Goal: Task Accomplishment & Management: Manage account settings

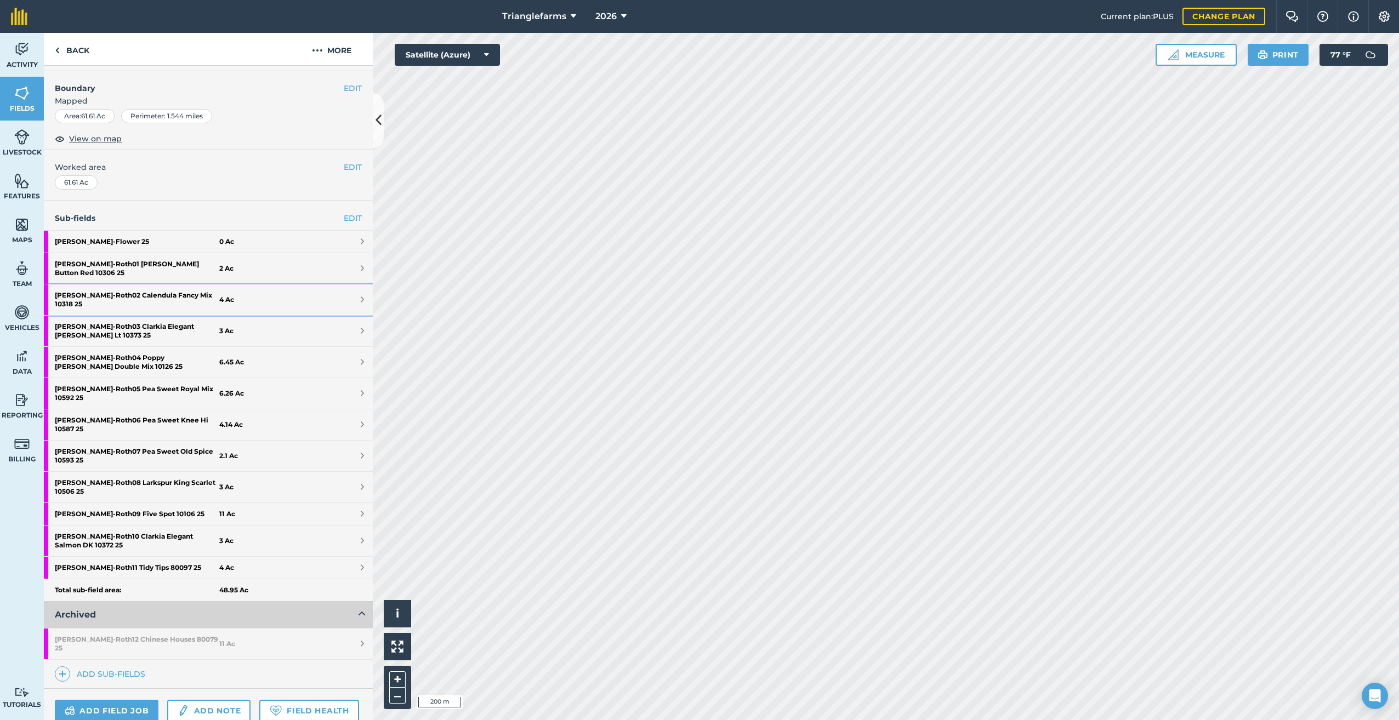
scroll to position [134, 0]
click at [59, 670] on img at bounding box center [63, 676] width 8 height 13
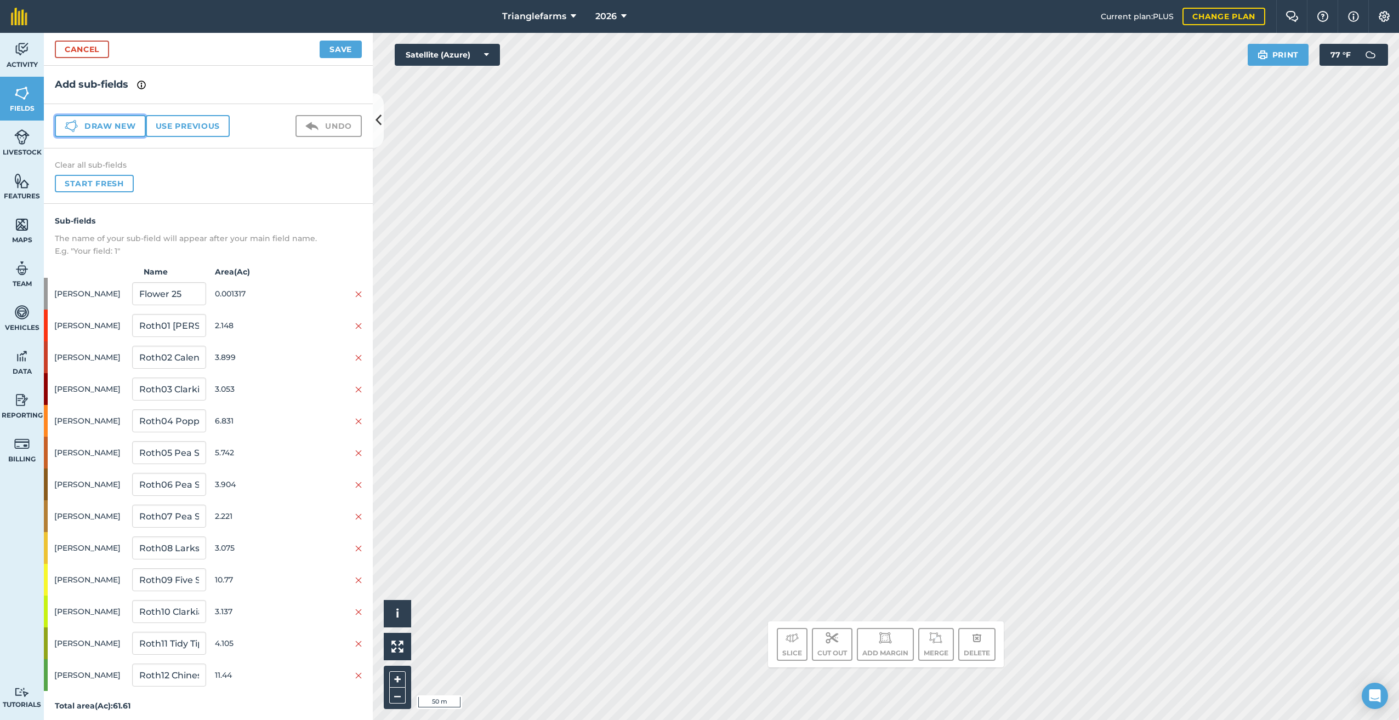
click at [81, 118] on button "Draw new" at bounding box center [100, 126] width 91 height 22
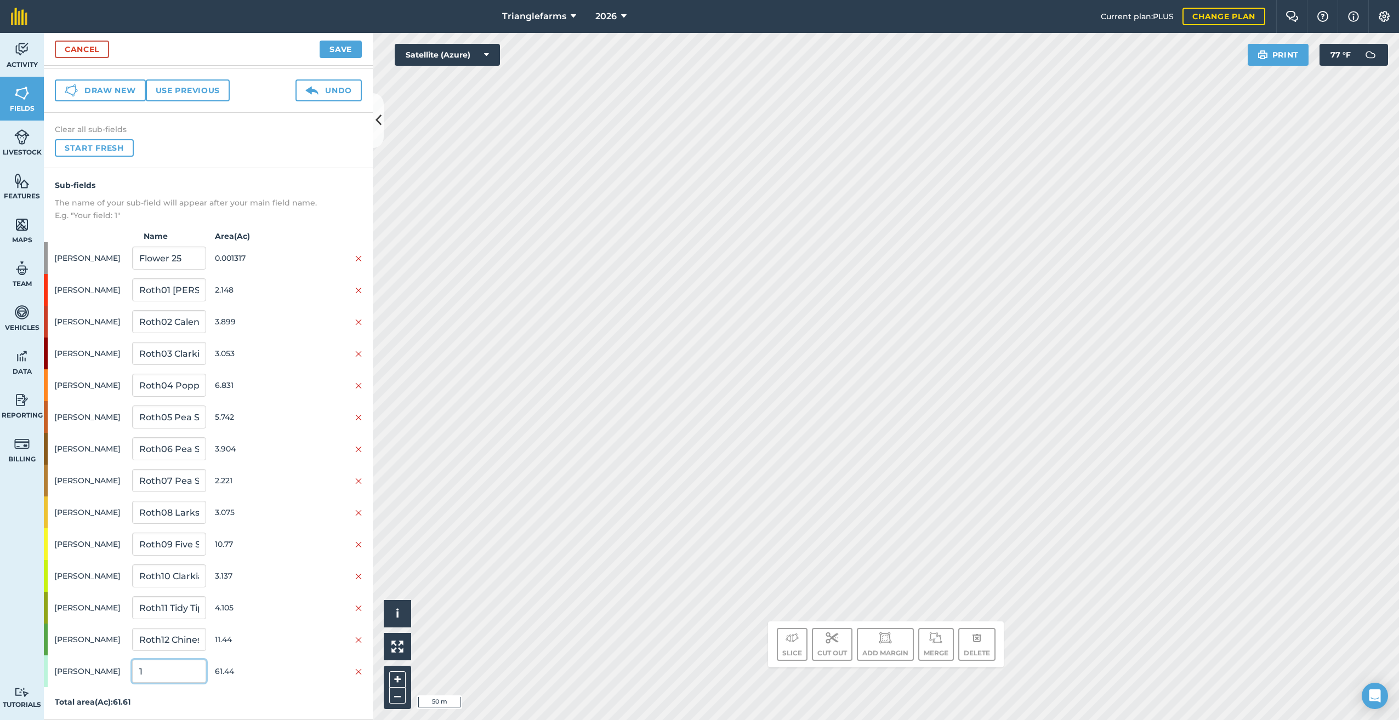
drag, startPoint x: 172, startPoint y: 669, endPoint x: 34, endPoint y: 668, distance: 138.1
click at [37, 676] on div "Activity Fields Livestock Features Maps Team Vehicles Data Reporting Billing Tu…" at bounding box center [699, 376] width 1399 height 687
paste input "[PERSON_NAME] 26"
type input "[PERSON_NAME] 26"
click at [340, 45] on button "Save" at bounding box center [341, 50] width 42 height 18
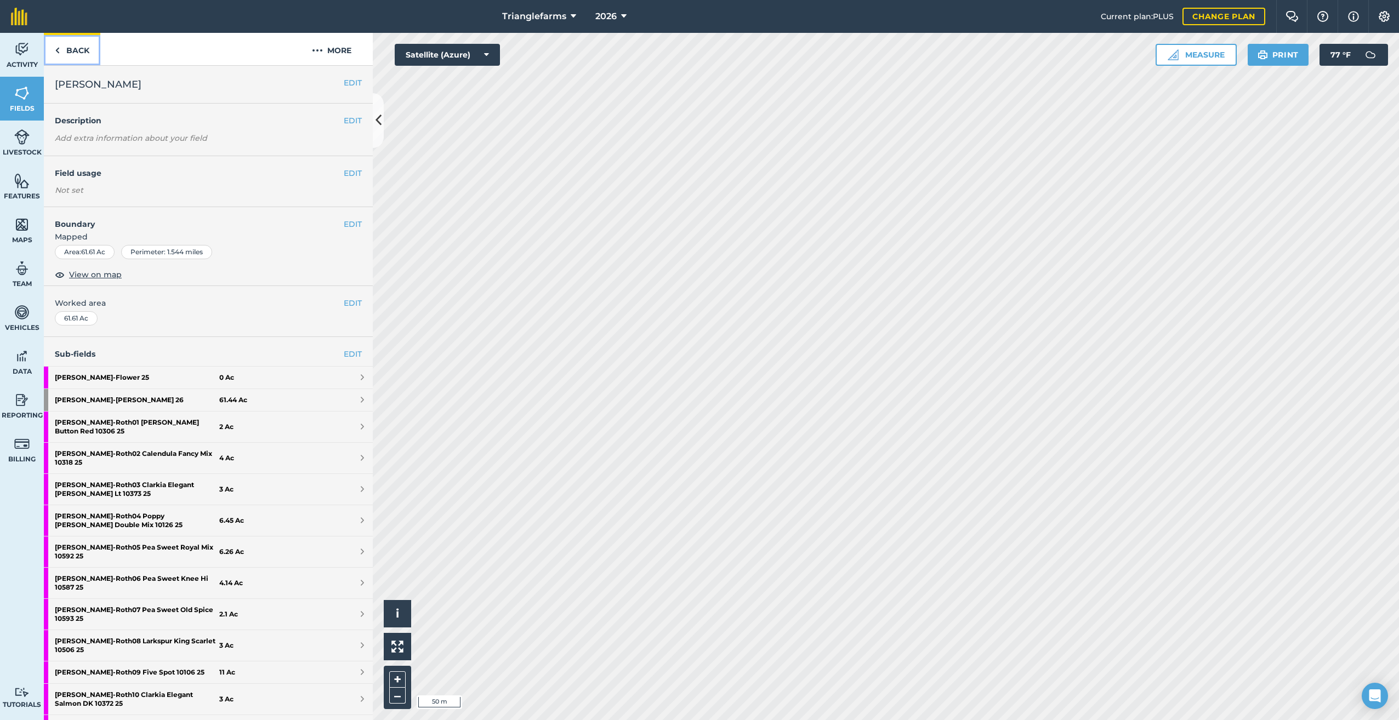
click at [56, 49] on img at bounding box center [57, 50] width 5 height 13
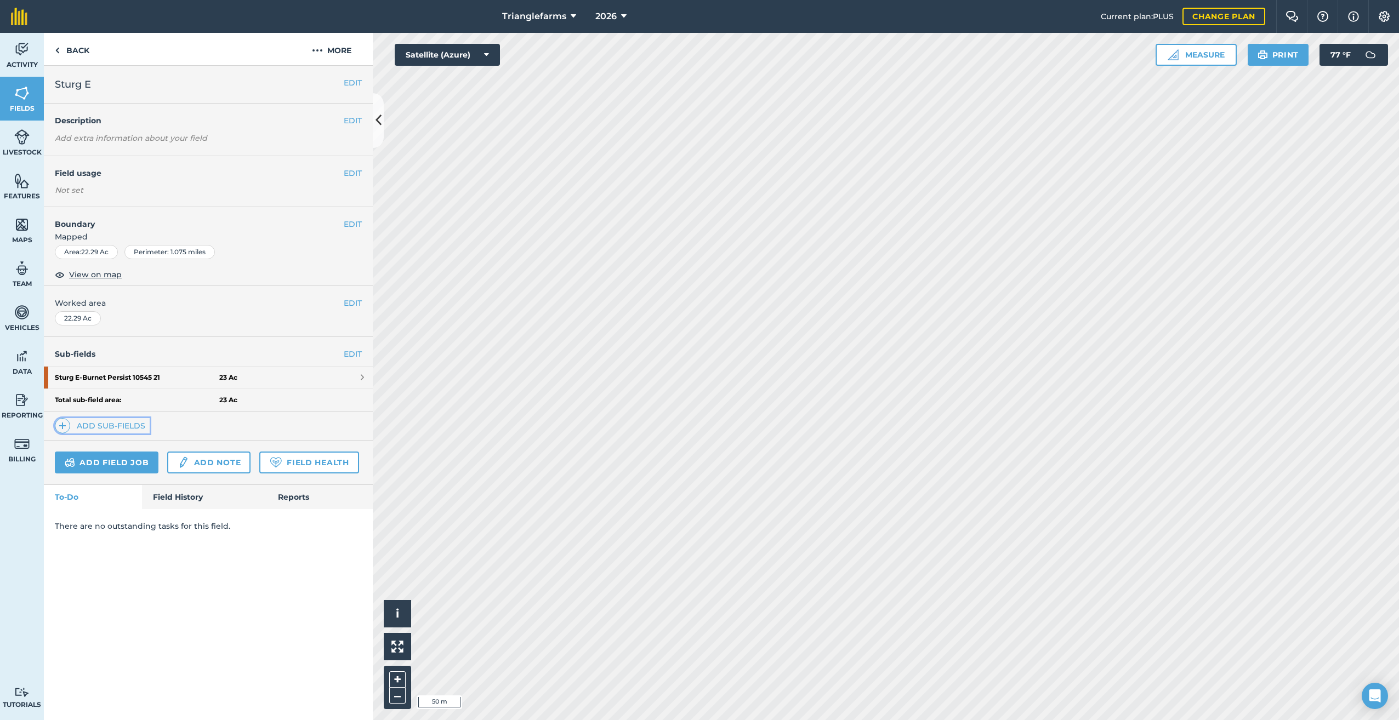
click at [61, 424] on img at bounding box center [63, 425] width 8 height 13
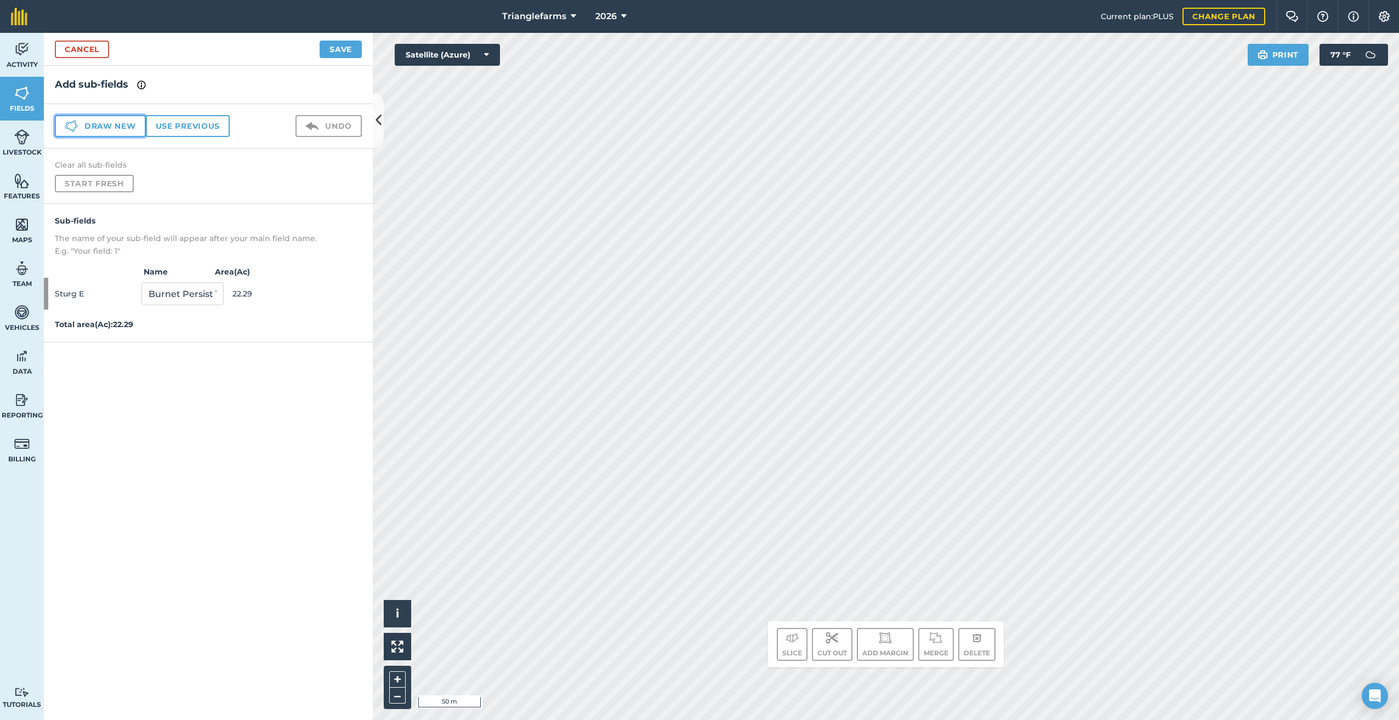
click at [85, 123] on button "Draw new" at bounding box center [100, 126] width 91 height 22
drag, startPoint x: 151, startPoint y: 328, endPoint x: 61, endPoint y: 442, distance: 145.2
click at [47, 395] on div "Add sub-fields Draw new Use previous Undo Clear all sub-fields Start fresh Sub-…" at bounding box center [208, 393] width 329 height 654
paste input "Sturg E PRG Proline ST 30284 25"
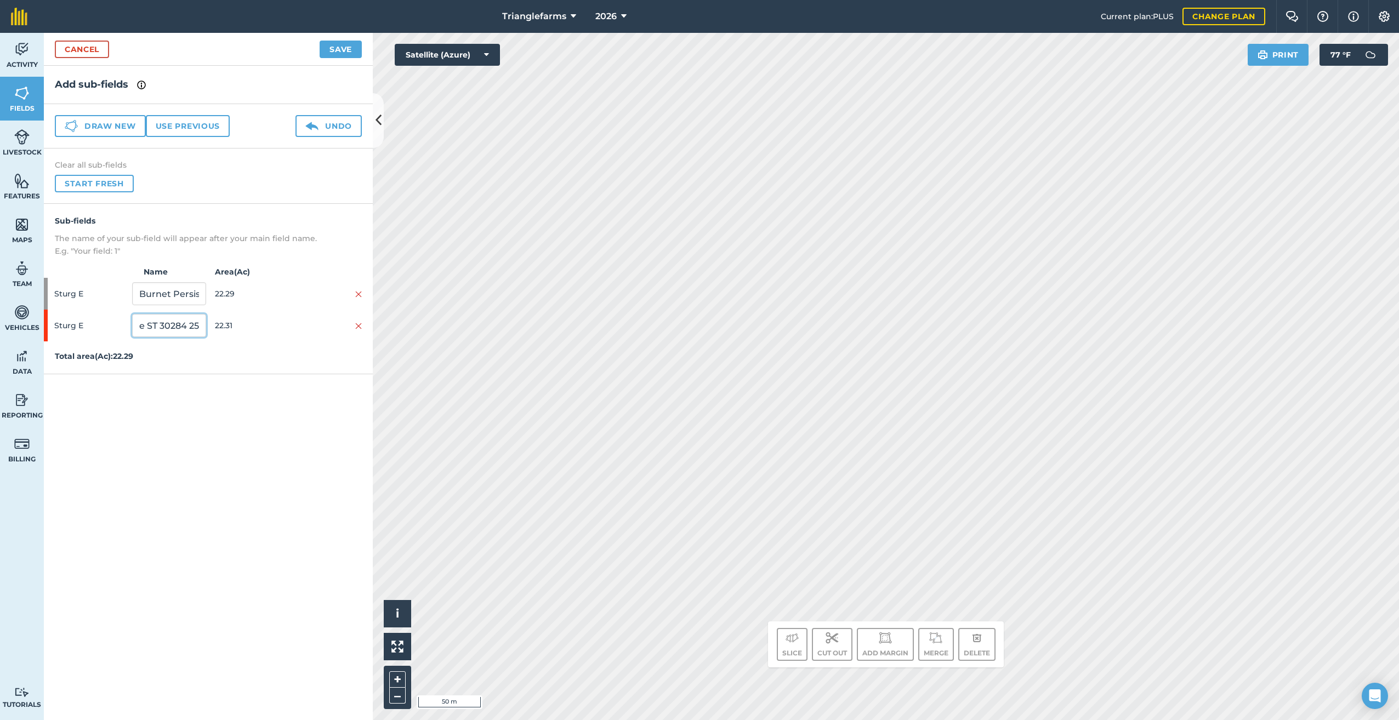
type input "Sturg E PRG Proline ST 30284 25"
click at [343, 48] on button "Save" at bounding box center [341, 50] width 42 height 18
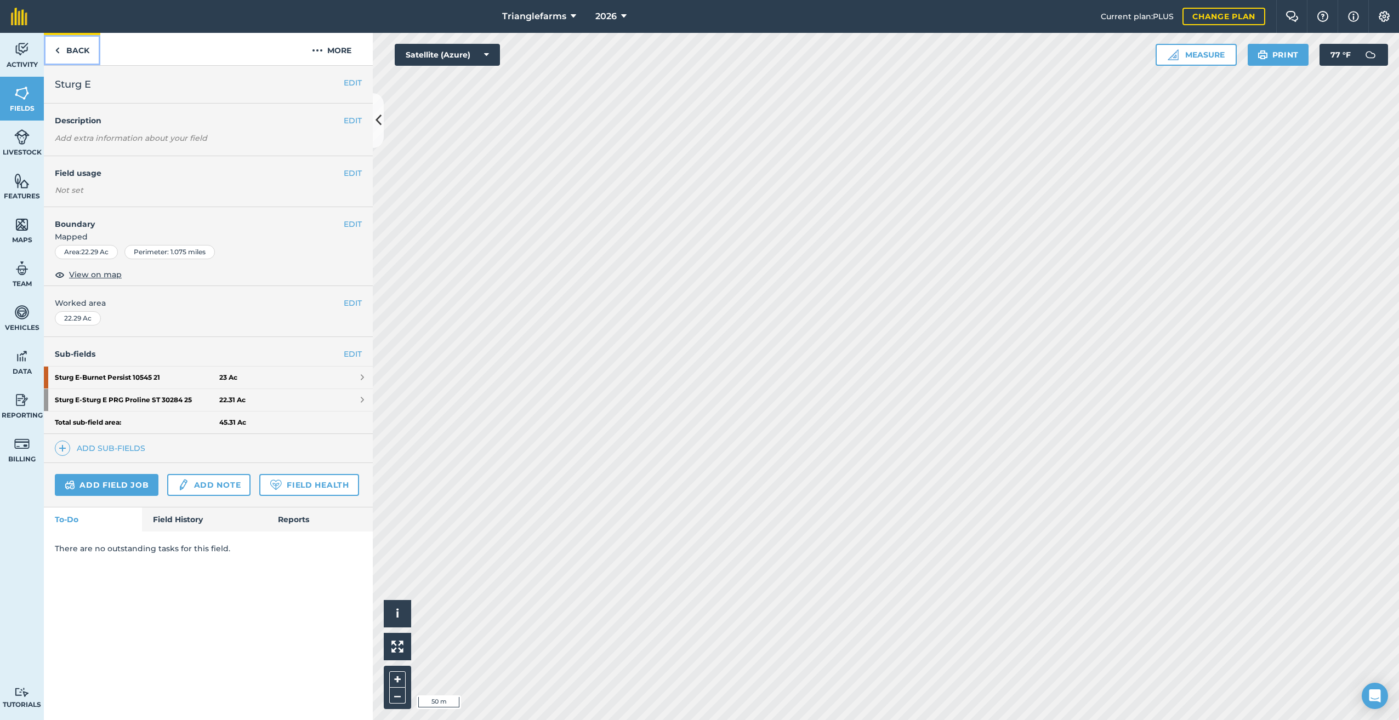
click at [57, 52] on img at bounding box center [57, 50] width 5 height 13
drag, startPoint x: 129, startPoint y: 398, endPoint x: 83, endPoint y: 399, distance: 46.0
click at [83, 399] on strong "Sturg E - Sturg E PRG Proline ST 30284 25" at bounding box center [137, 400] width 164 height 22
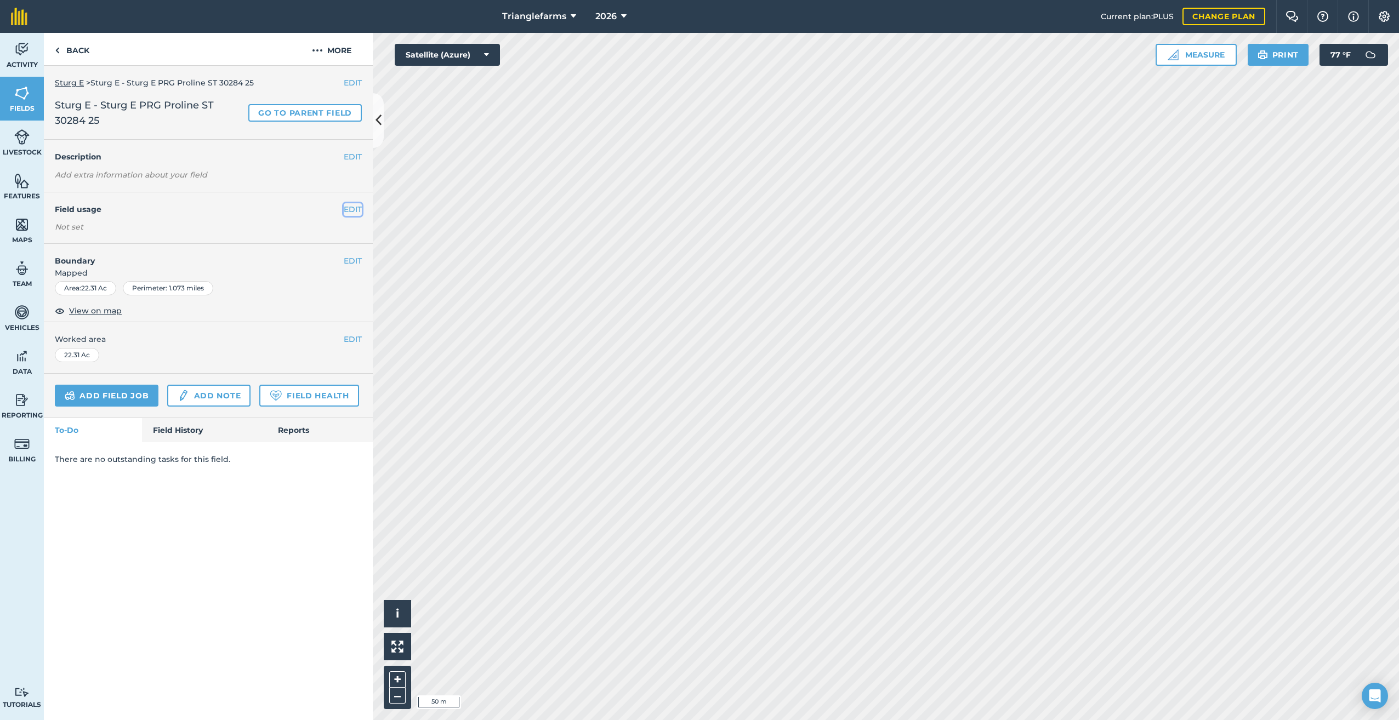
click at [348, 206] on button "EDIT" at bounding box center [353, 209] width 18 height 12
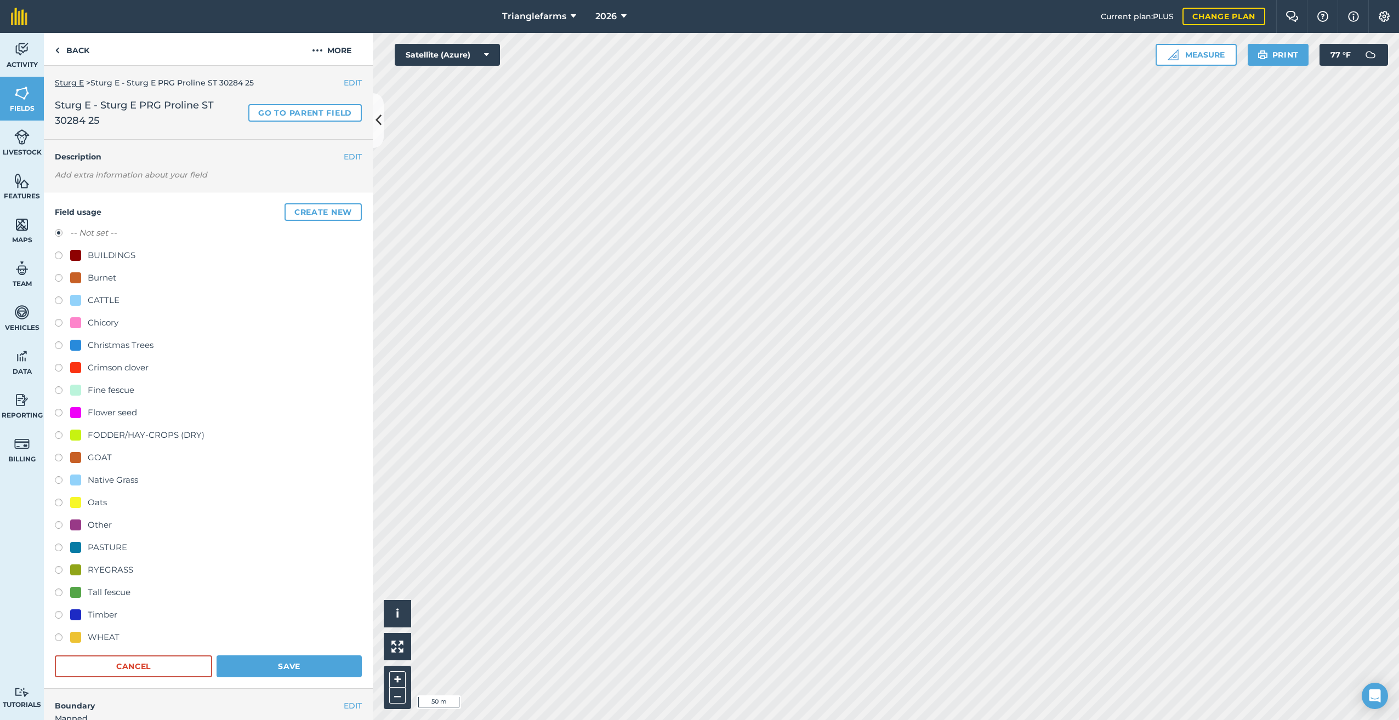
click at [58, 570] on label at bounding box center [62, 571] width 15 height 11
radio input "true"
radio input "false"
click at [299, 663] on button "Save" at bounding box center [288, 666] width 145 height 22
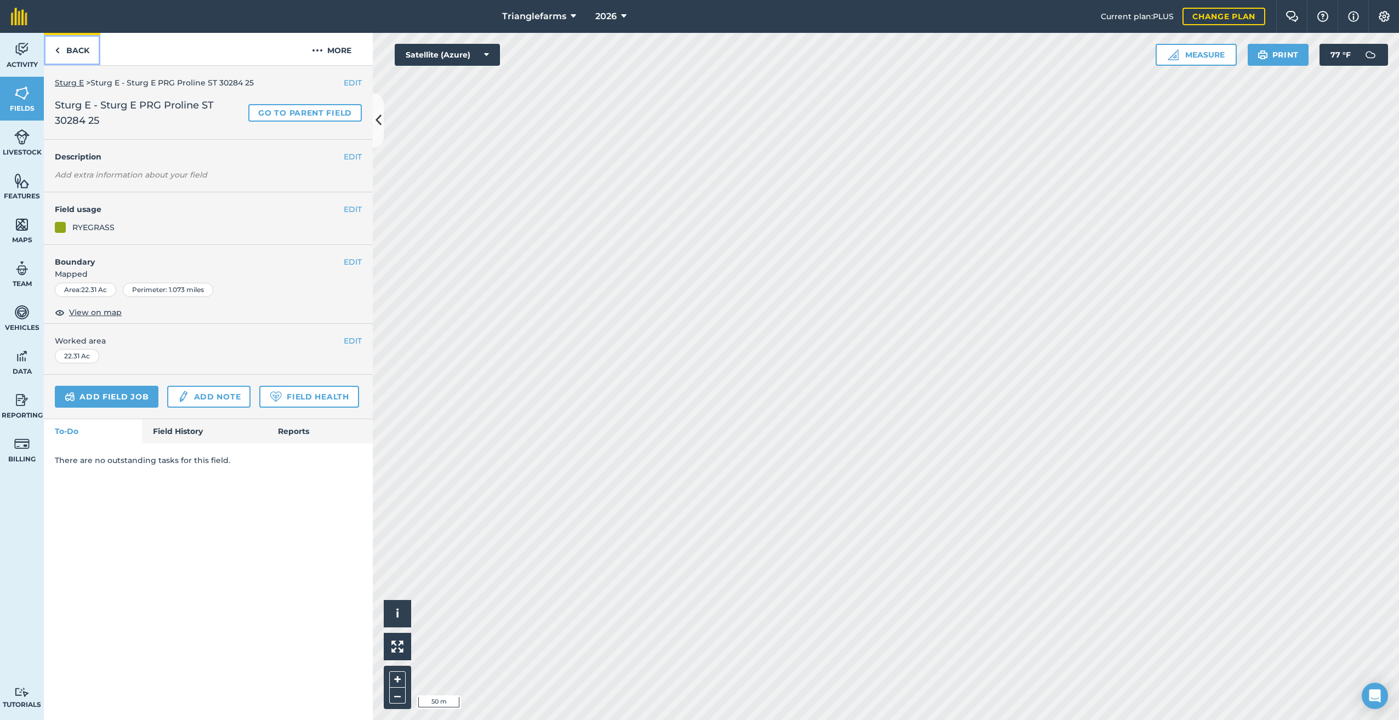
click at [54, 53] on link "Back" at bounding box center [72, 49] width 56 height 32
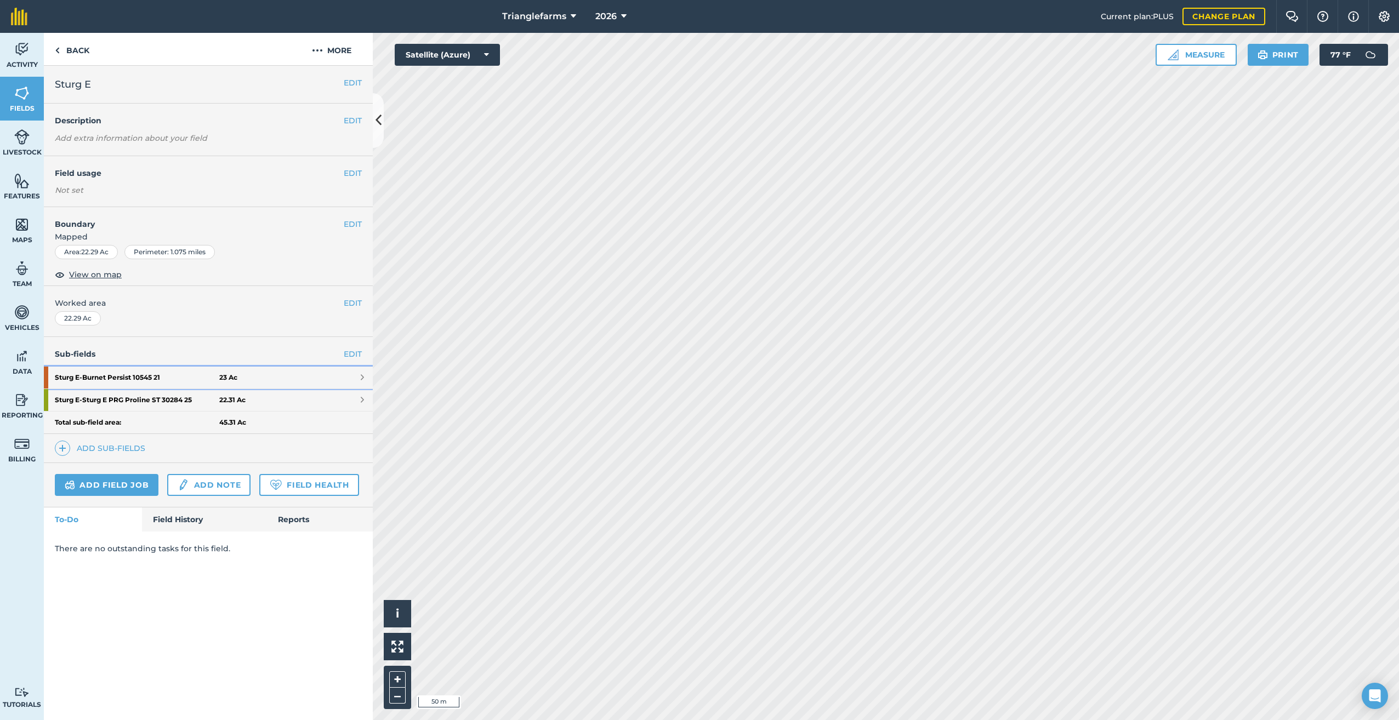
drag, startPoint x: 135, startPoint y: 374, endPoint x: 103, endPoint y: 378, distance: 32.0
click at [102, 377] on strong "Sturg E - Burnet Persist 10545 21" at bounding box center [137, 378] width 164 height 22
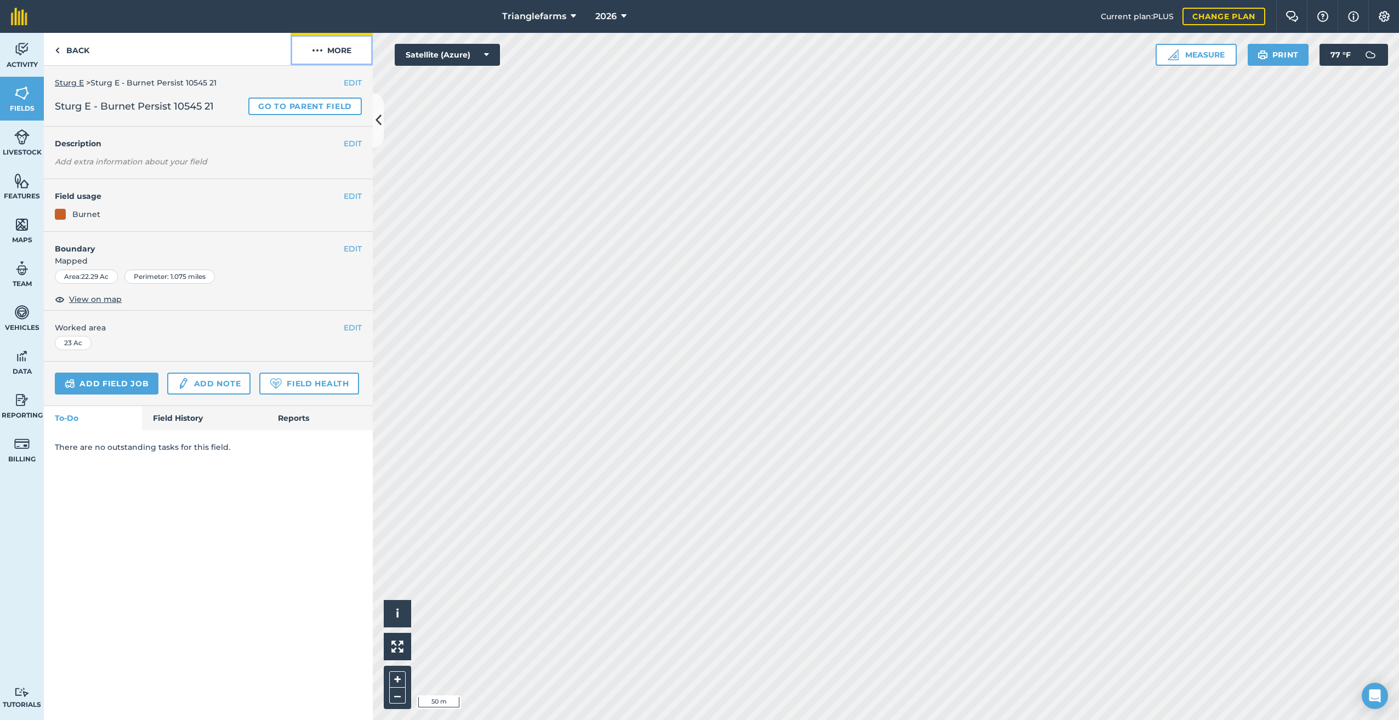
click at [318, 48] on img at bounding box center [317, 50] width 11 height 13
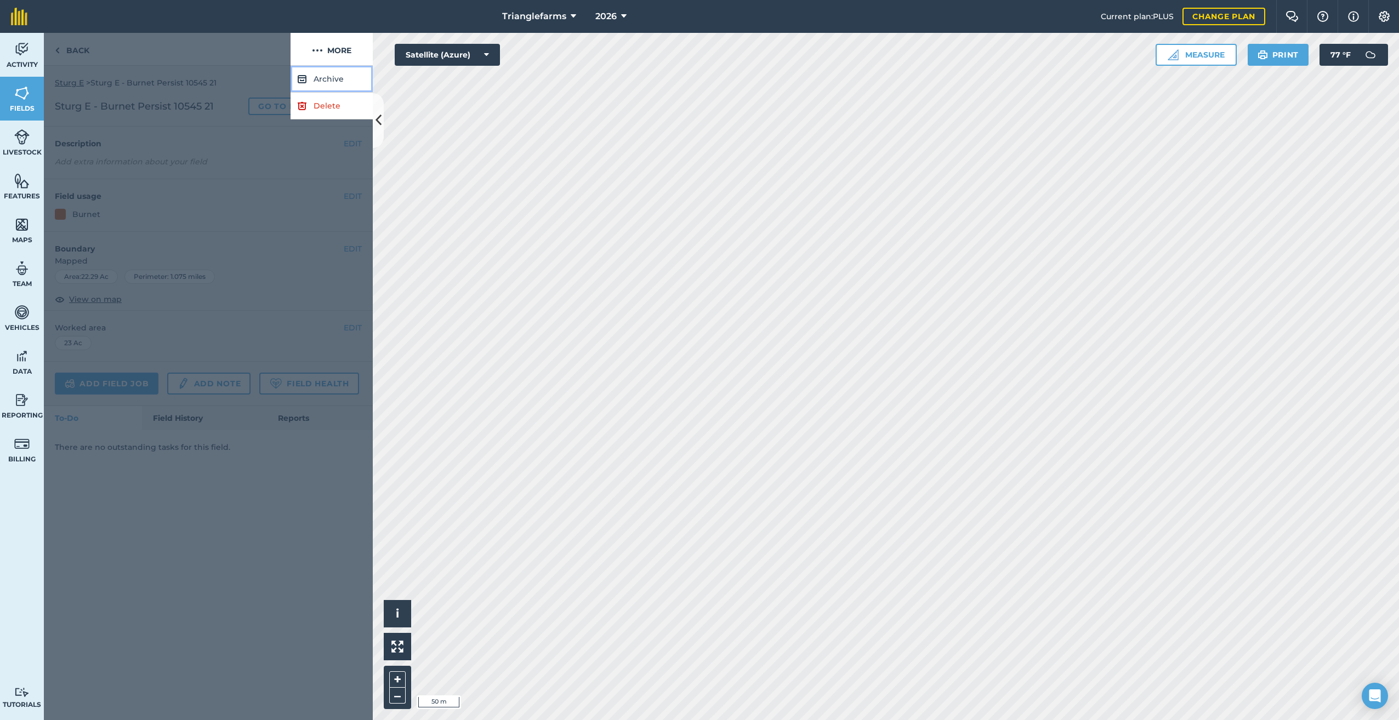
click at [324, 77] on button "Archive" at bounding box center [331, 79] width 82 height 27
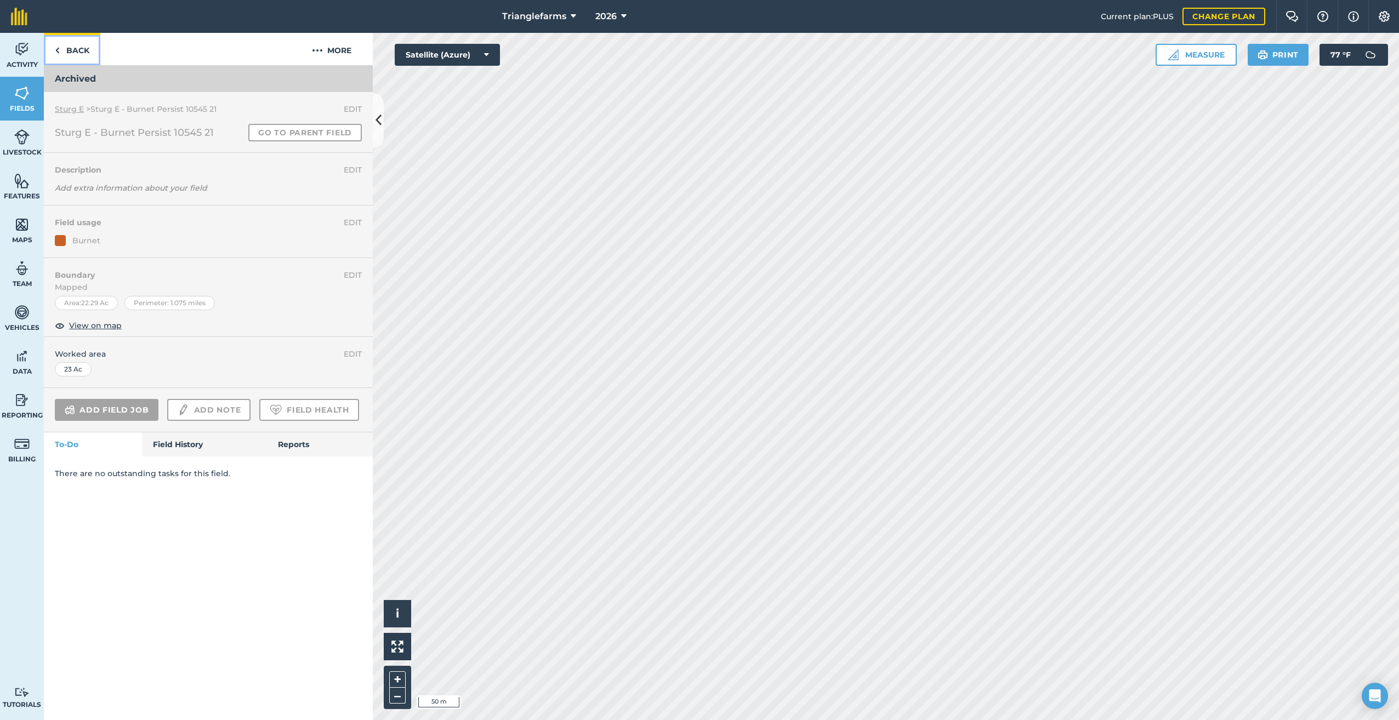
click at [54, 52] on link "Back" at bounding box center [72, 49] width 56 height 32
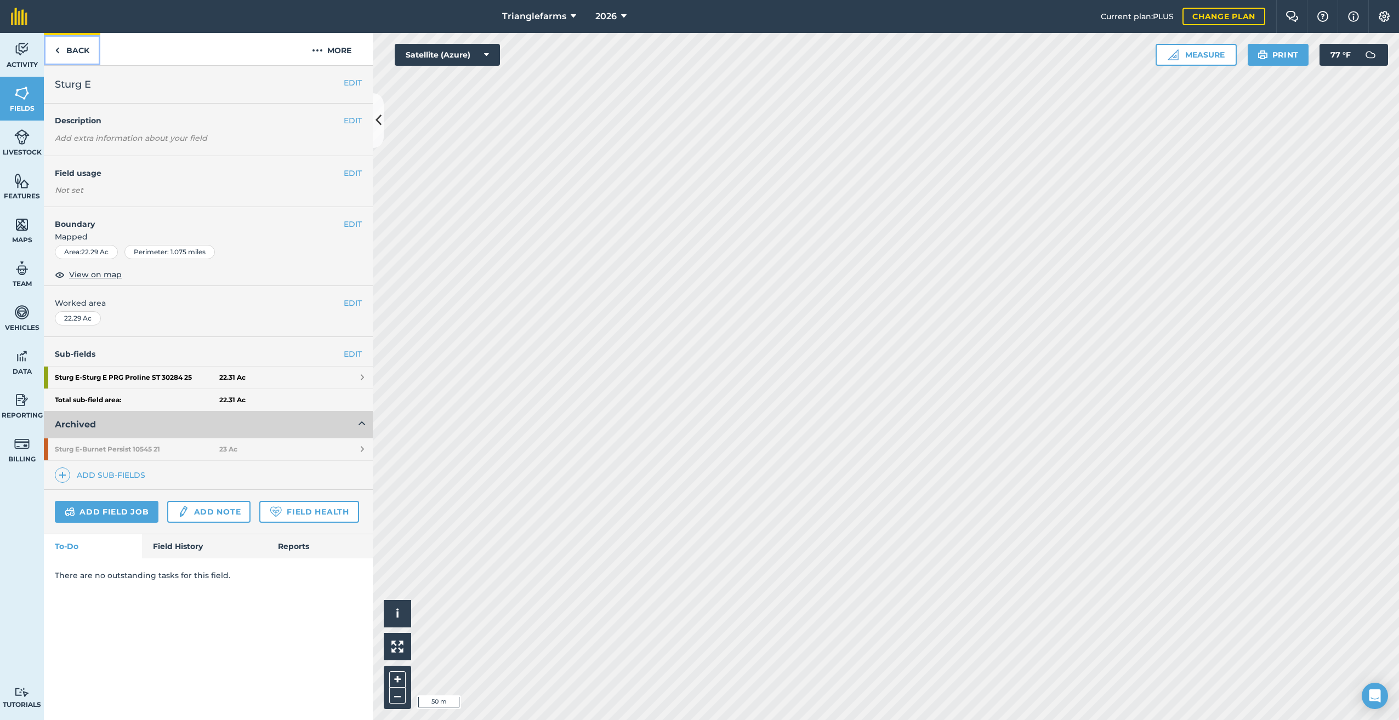
click at [54, 41] on link "Back" at bounding box center [72, 49] width 56 height 32
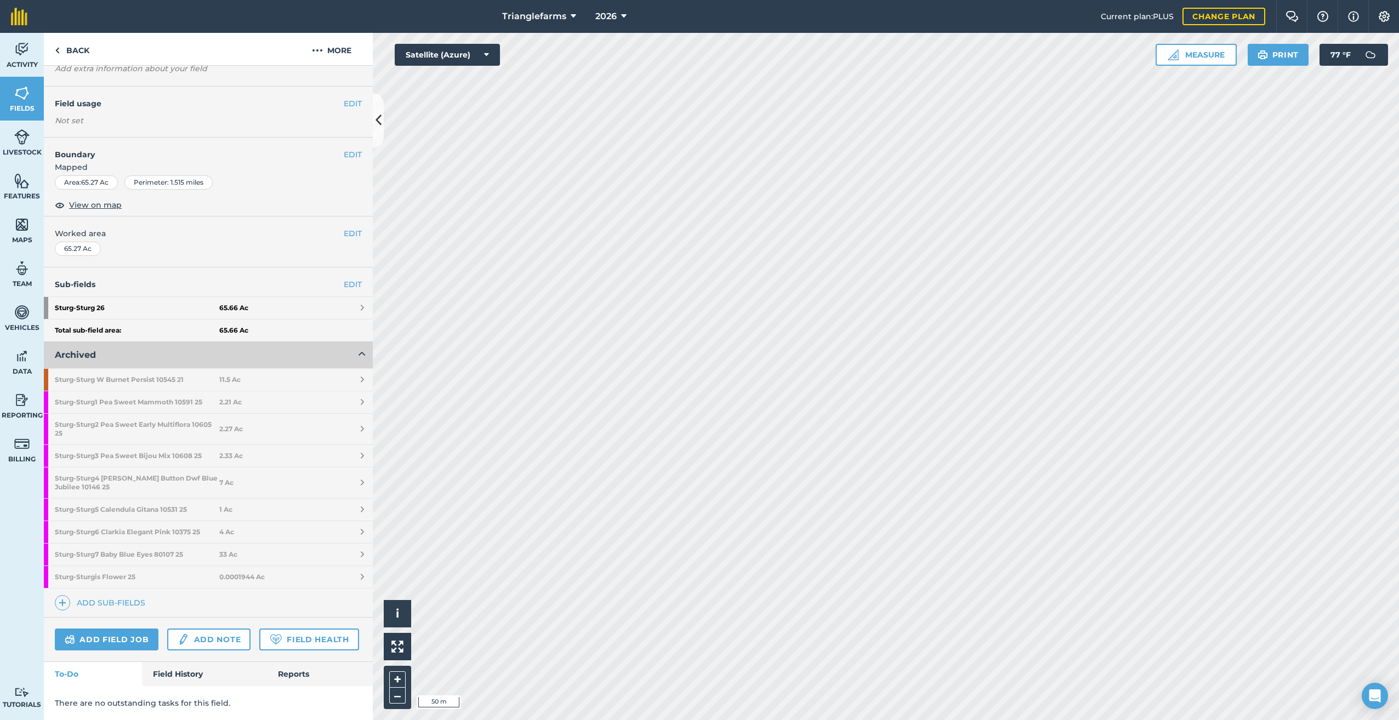
scroll to position [73, 0]
click at [61, 596] on img at bounding box center [63, 602] width 8 height 13
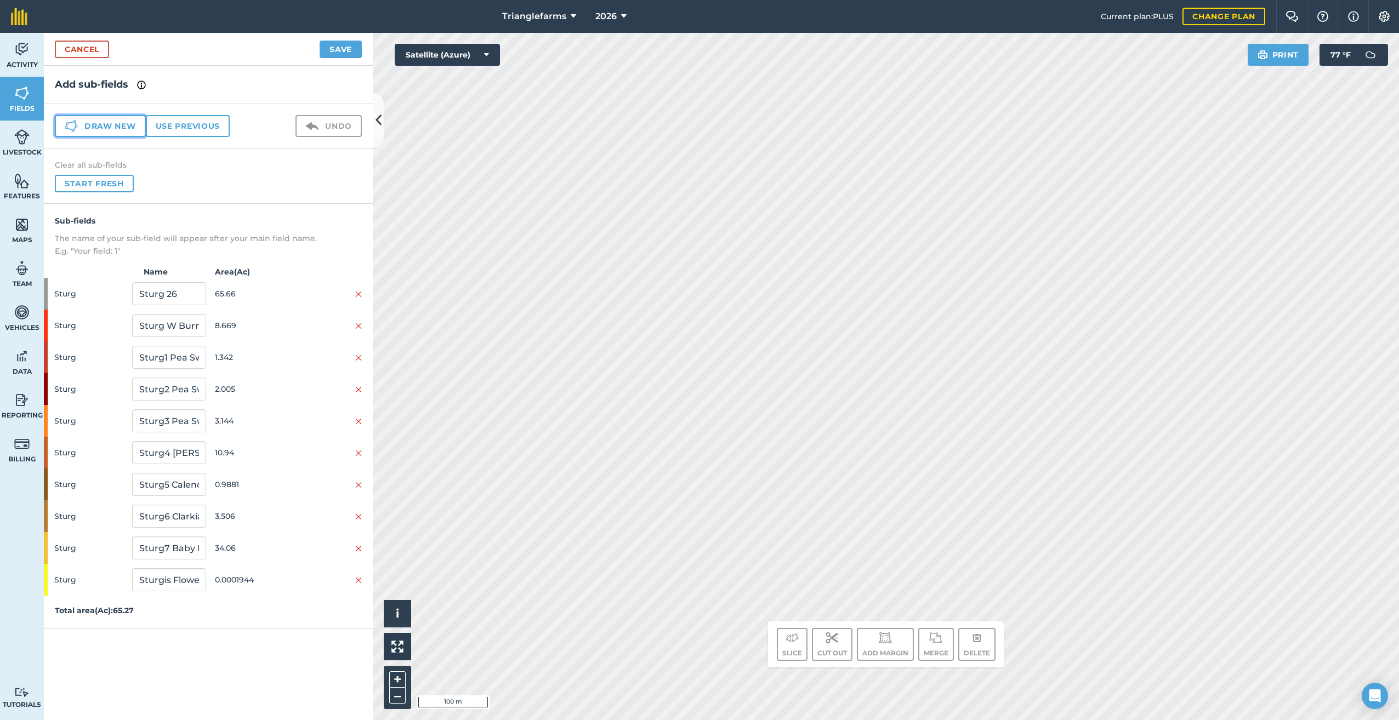
click at [87, 125] on button "Draw new" at bounding box center [100, 126] width 91 height 22
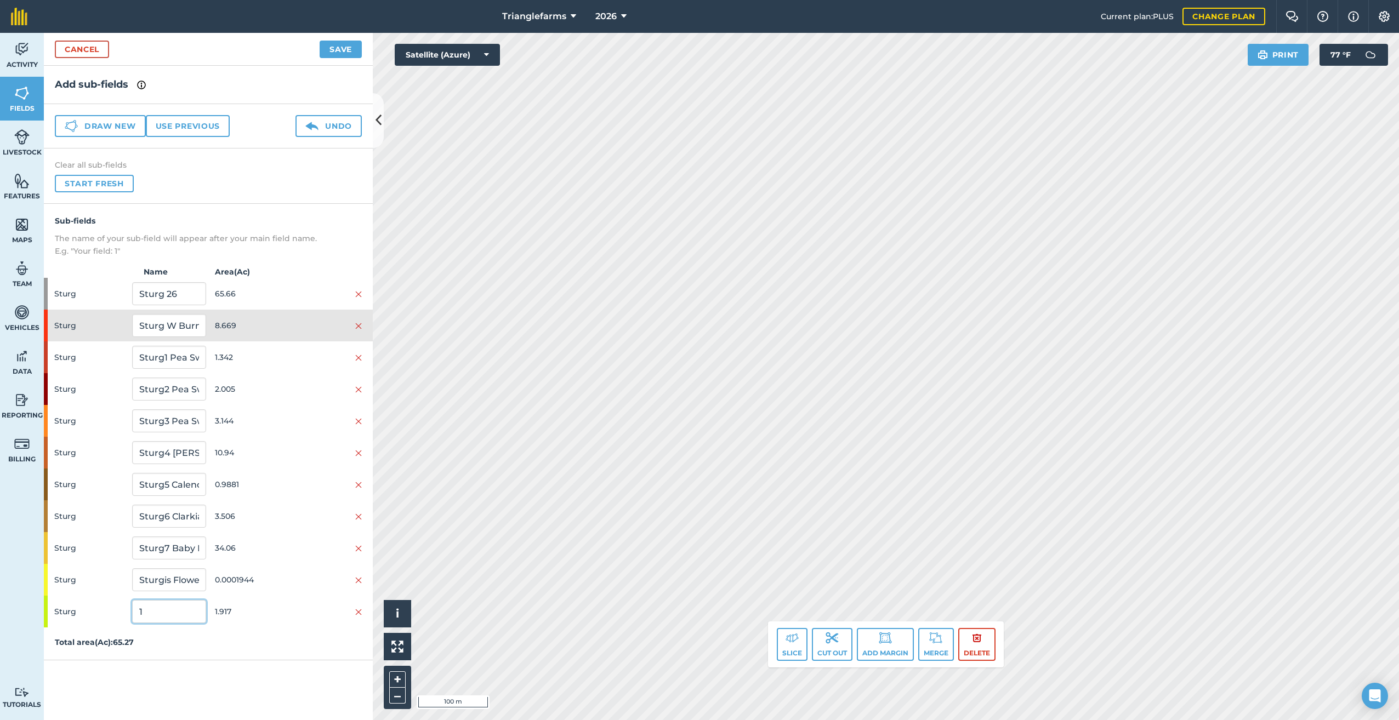
drag, startPoint x: 169, startPoint y: 614, endPoint x: 295, endPoint y: 459, distance: 200.3
click at [150, 608] on input "1" at bounding box center [168, 611] width 73 height 23
drag, startPoint x: 164, startPoint y: 611, endPoint x: 93, endPoint y: 635, distance: 75.2
click at [88, 626] on div "Sturg 1 1.917" at bounding box center [208, 612] width 329 height 32
paste input "Sturg W PRG Proline ST 30284 25"
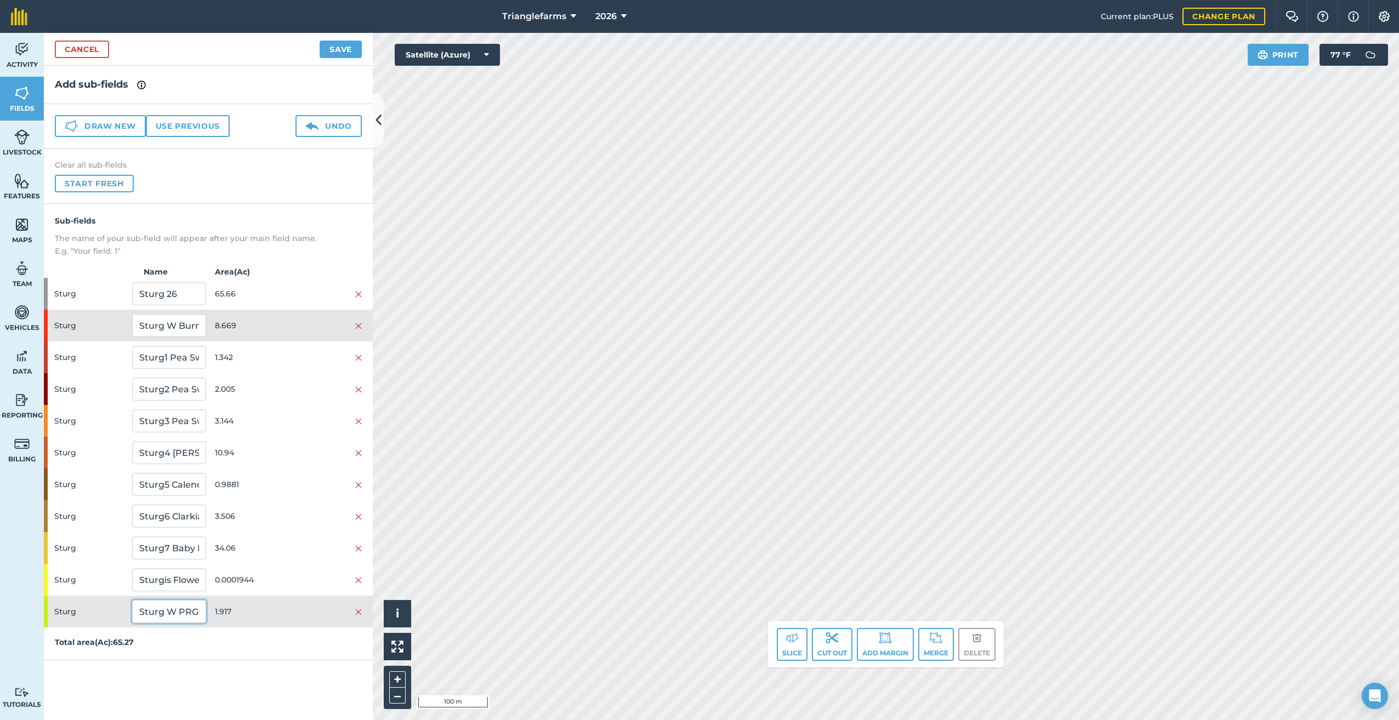
scroll to position [0, 88]
type input "Sturg W PRG Proline ST 30284 25"
click at [355, 52] on button "Save" at bounding box center [341, 50] width 42 height 18
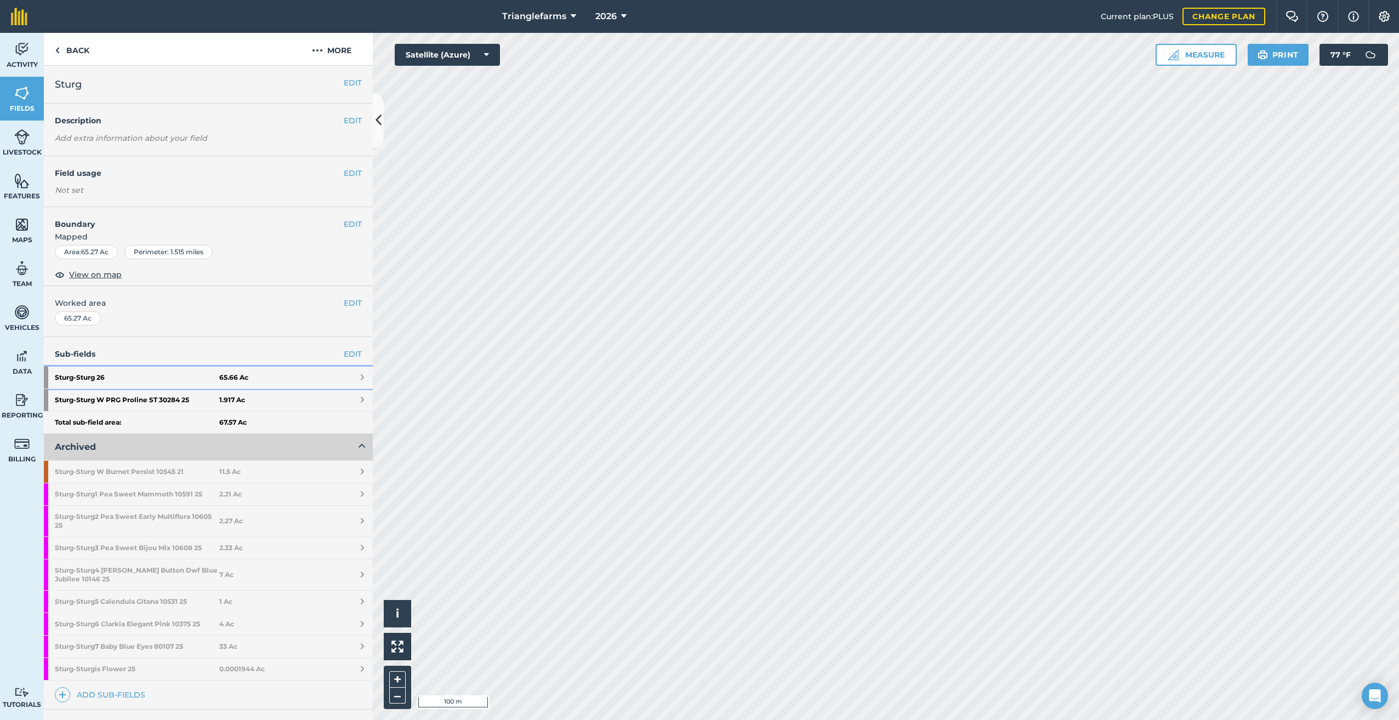
drag, startPoint x: 94, startPoint y: 374, endPoint x: 104, endPoint y: 381, distance: 12.2
click at [94, 374] on strong "Sturg - Sturg 26" at bounding box center [137, 378] width 164 height 22
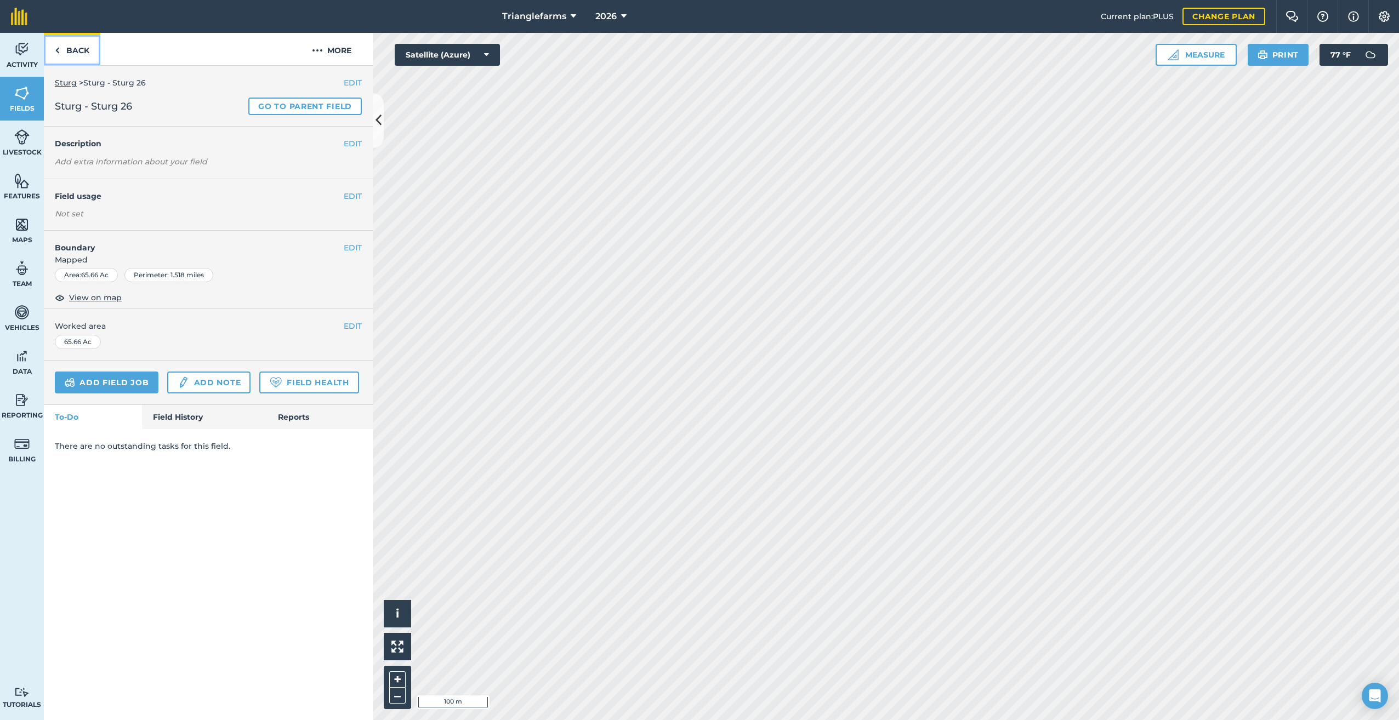
click at [56, 50] on img at bounding box center [57, 50] width 5 height 13
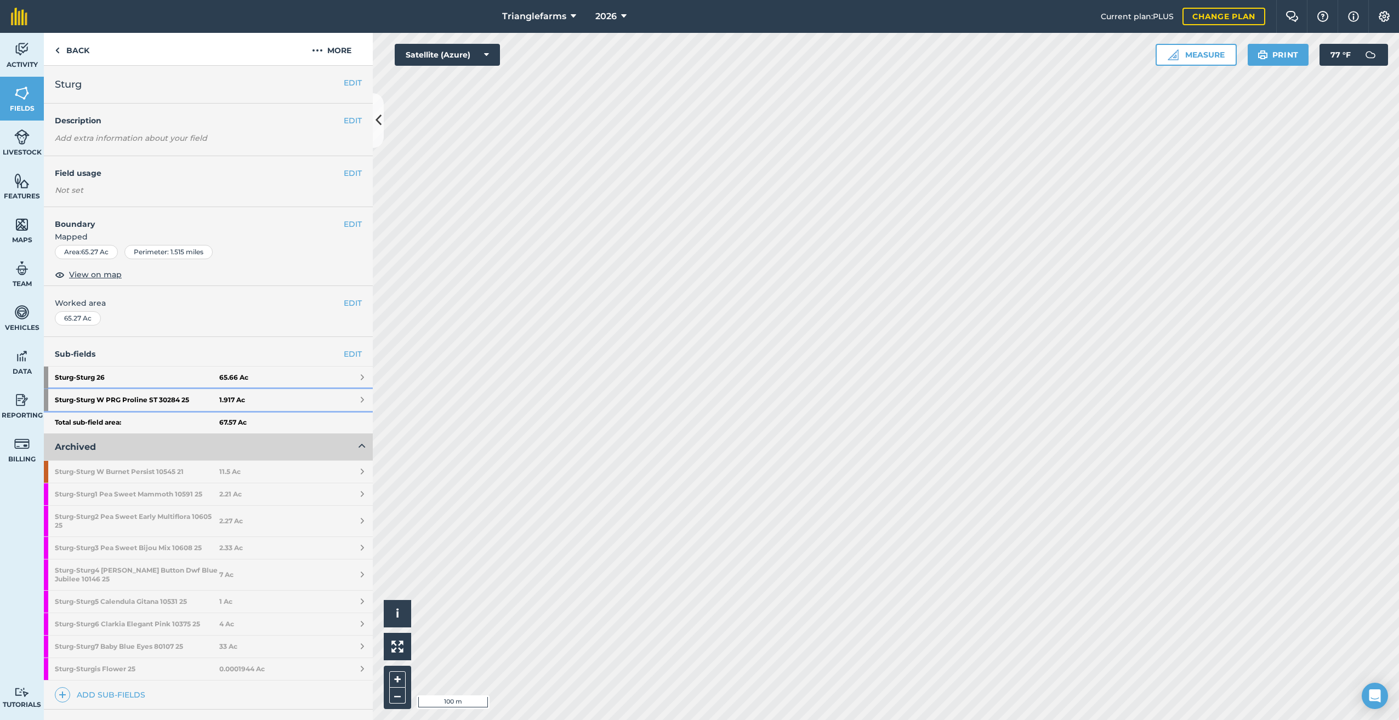
click at [107, 398] on strong "Sturg - Sturg W PRG Proline ST 30284 25" at bounding box center [137, 400] width 164 height 22
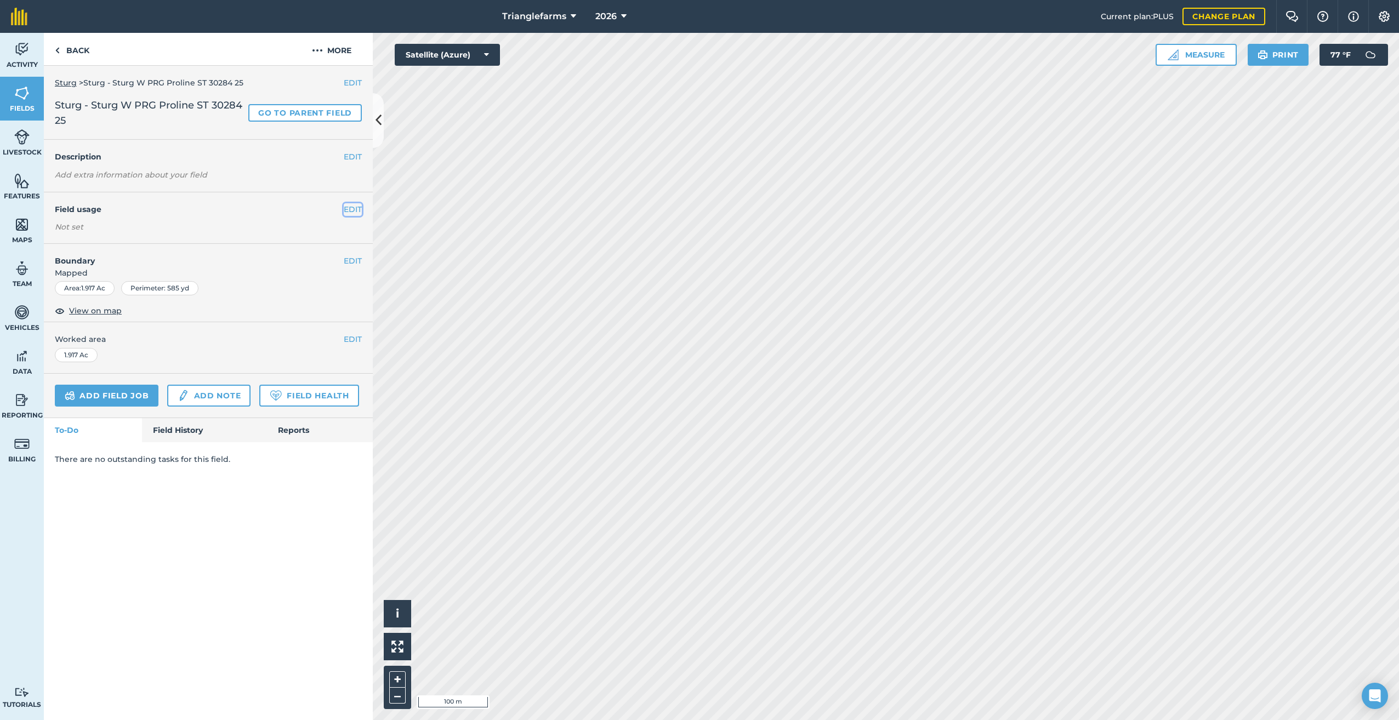
click at [352, 207] on button "EDIT" at bounding box center [353, 209] width 18 height 12
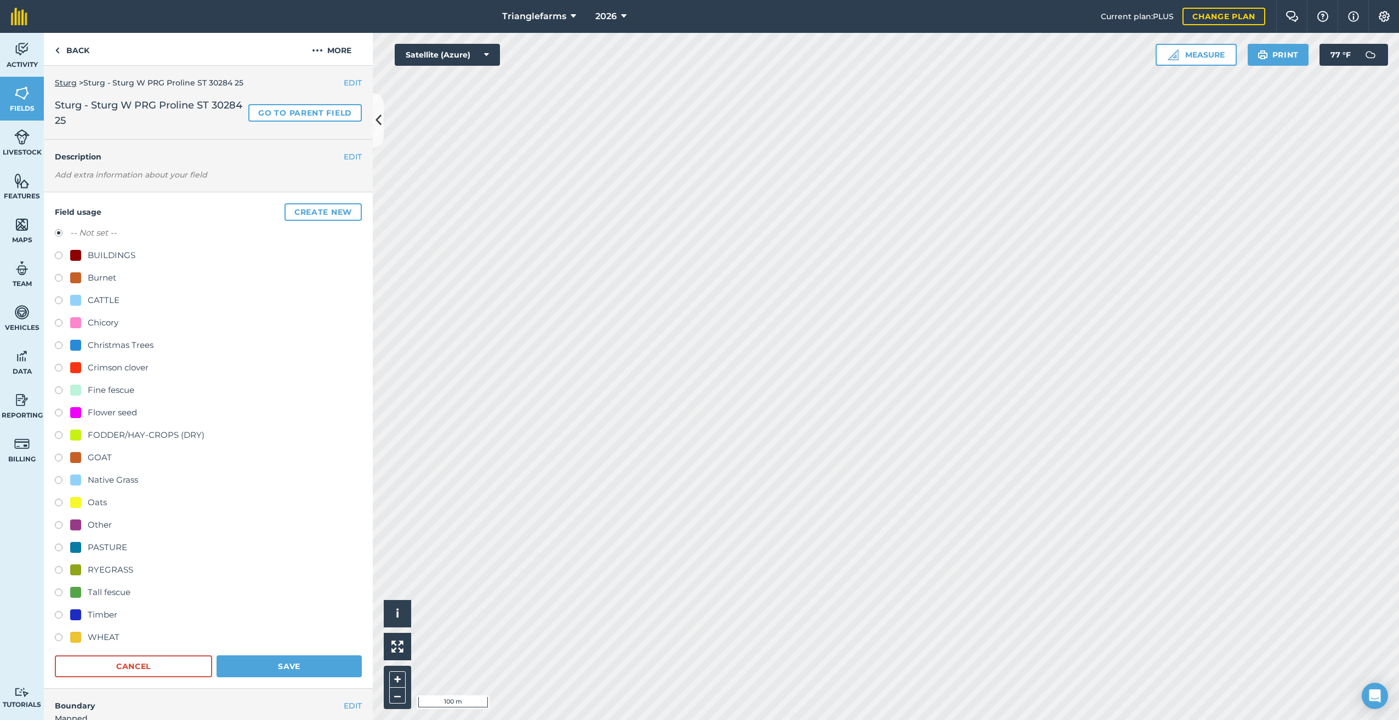
click at [62, 573] on label at bounding box center [62, 571] width 15 height 11
radio input "true"
radio input "false"
click at [307, 664] on button "Save" at bounding box center [288, 666] width 145 height 22
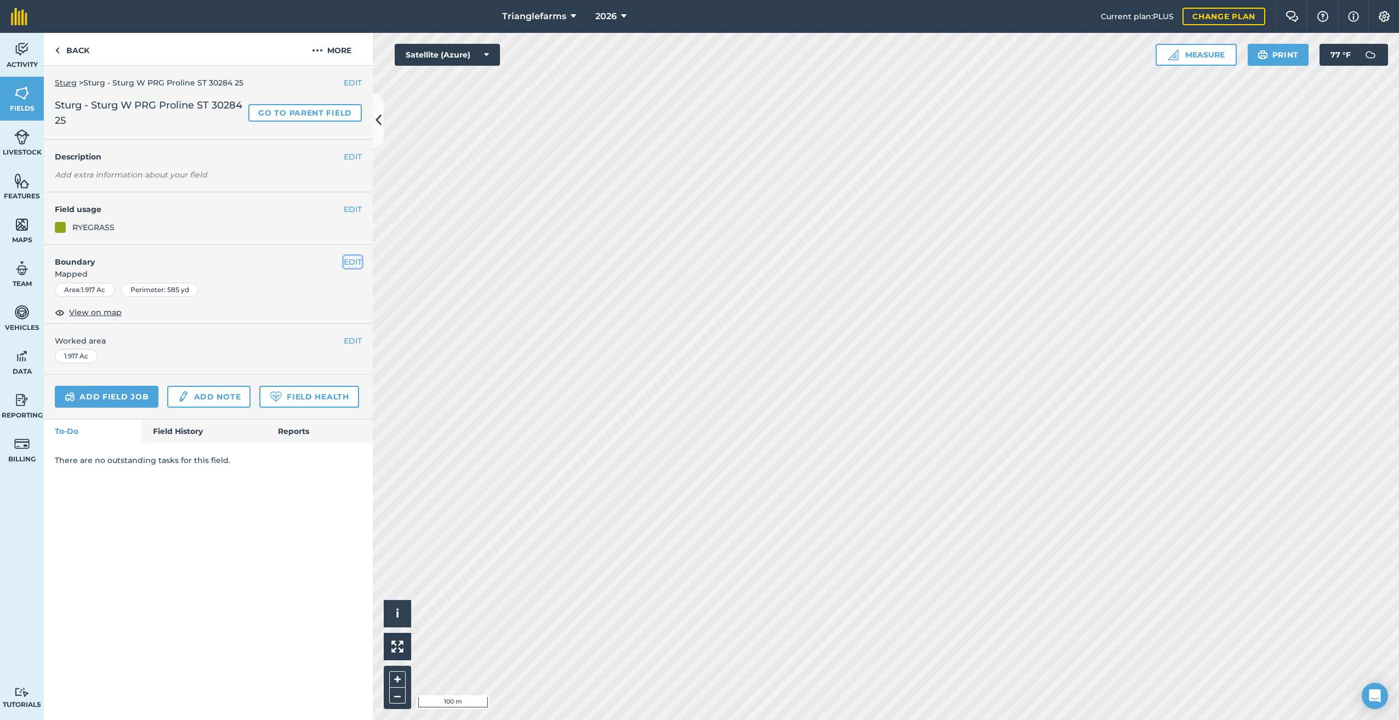
click at [350, 257] on button "EDIT" at bounding box center [353, 262] width 18 height 12
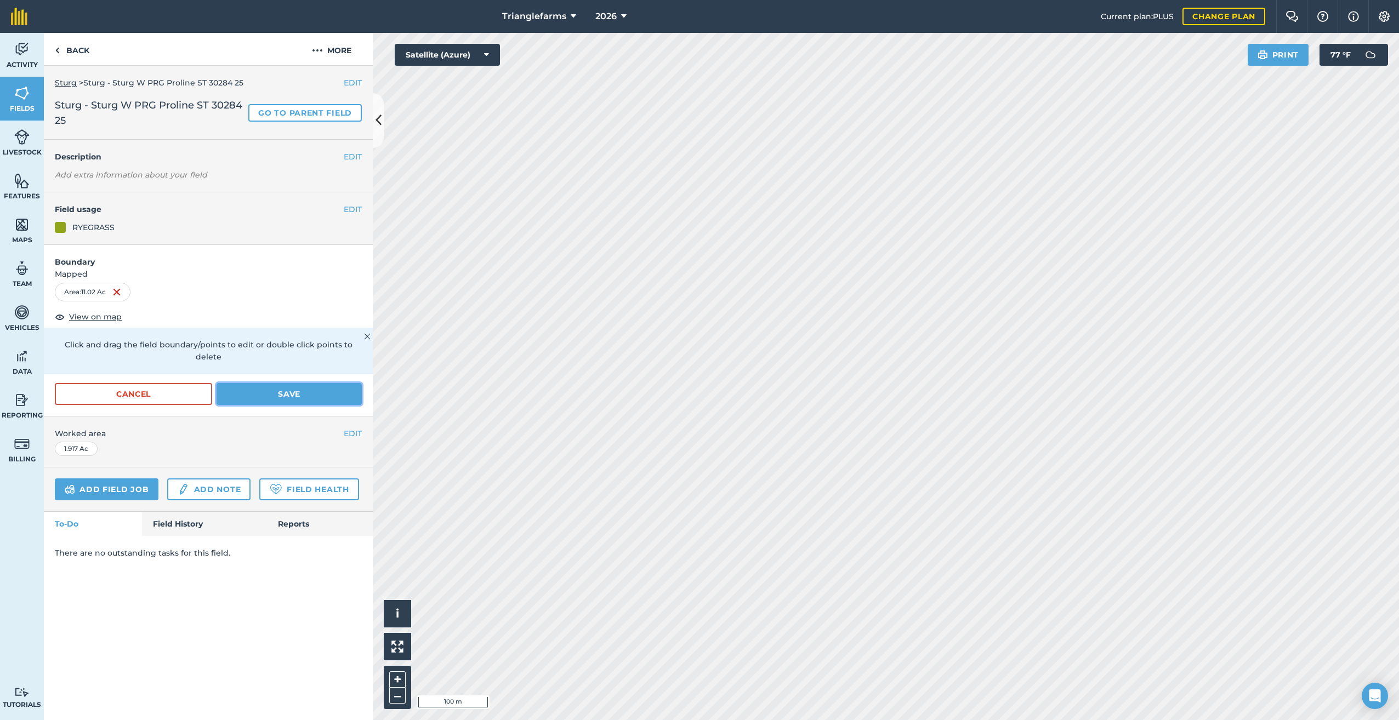
click at [262, 383] on button "Save" at bounding box center [288, 394] width 145 height 22
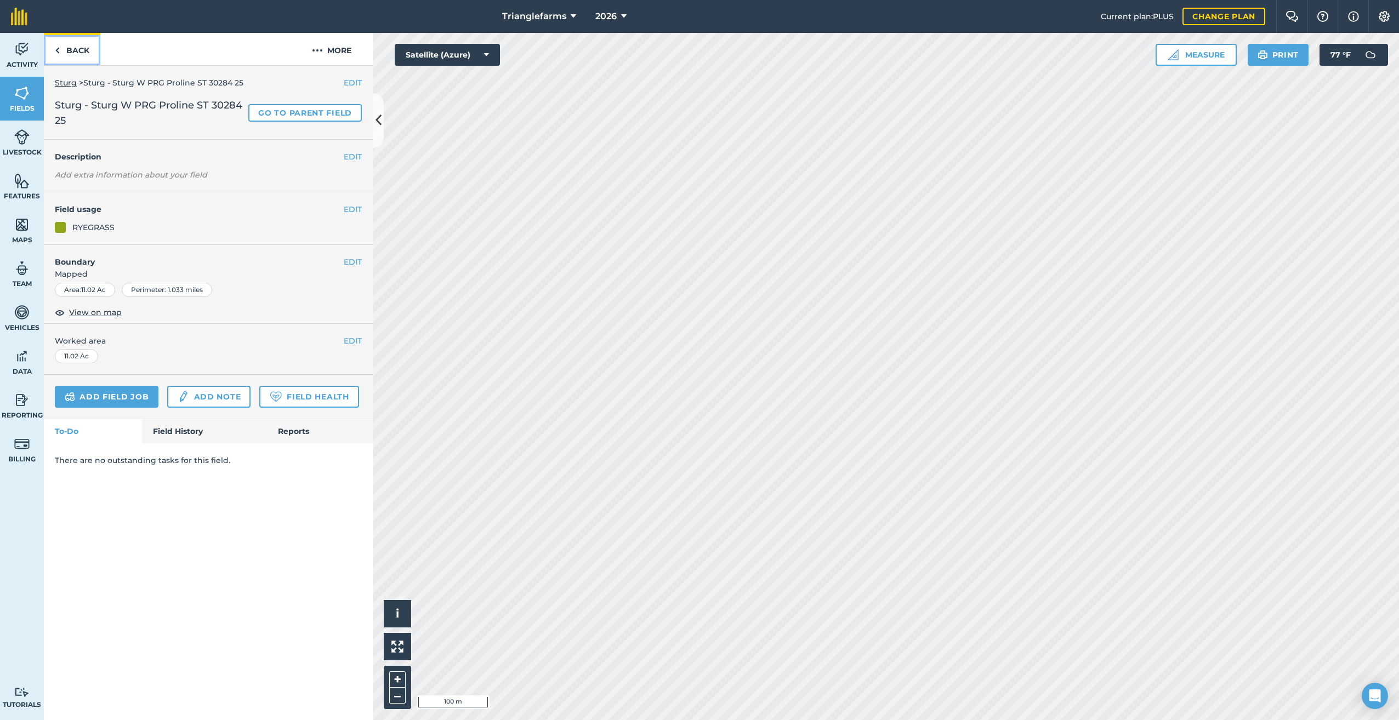
click at [57, 48] on img at bounding box center [57, 50] width 5 height 13
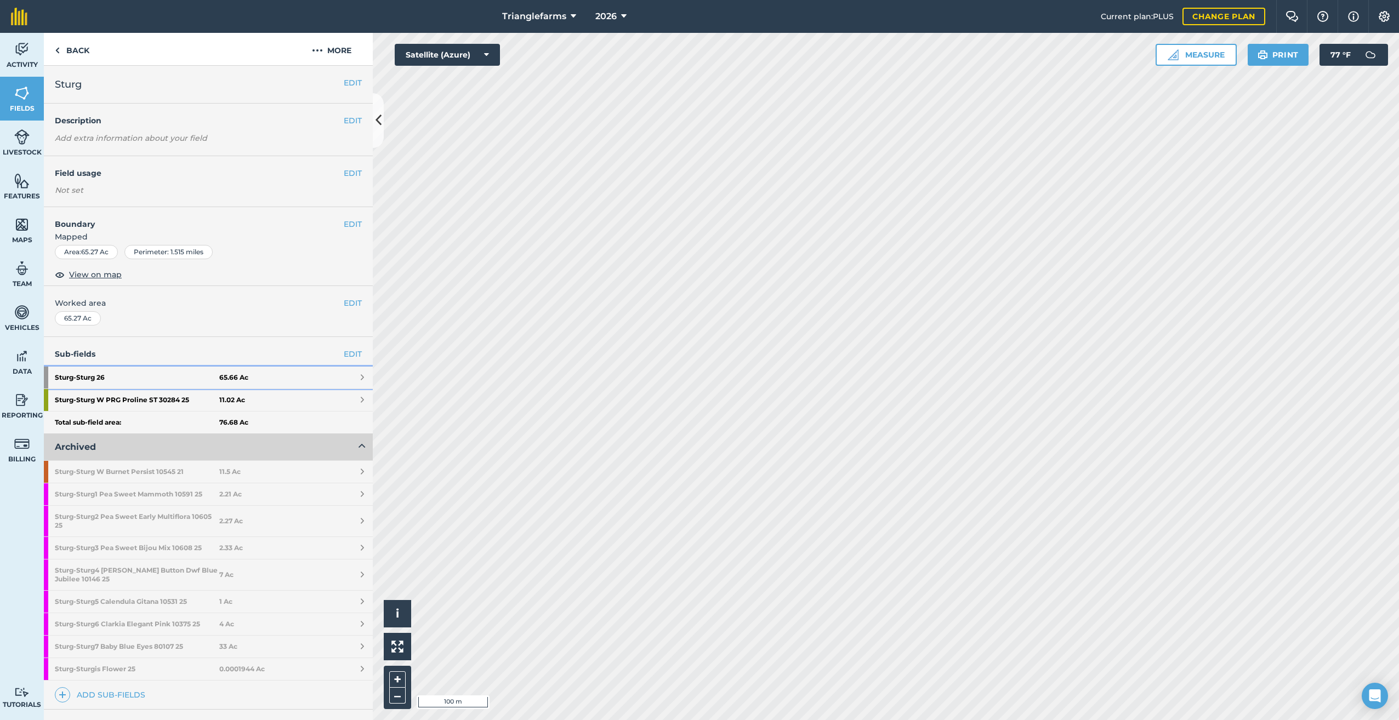
click at [100, 376] on strong "Sturg - Sturg 26" at bounding box center [137, 378] width 164 height 22
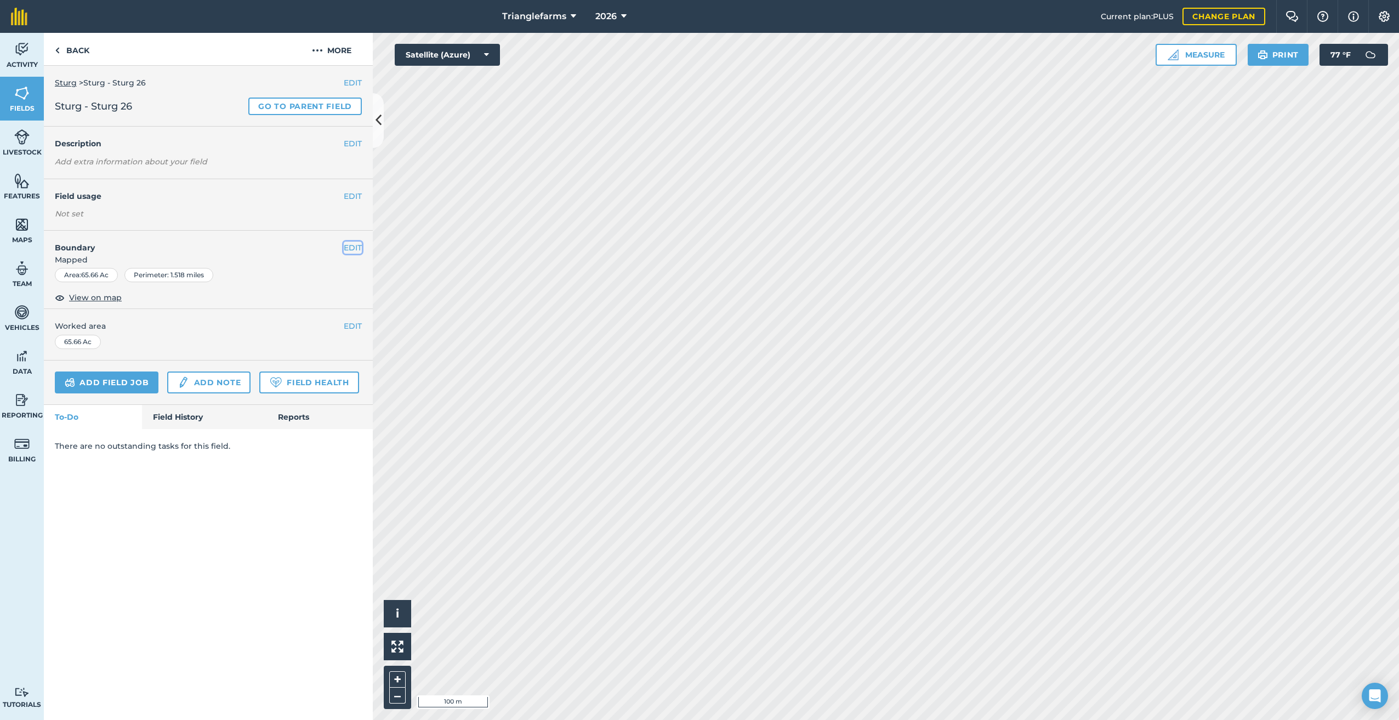
click at [347, 245] on button "EDIT" at bounding box center [353, 248] width 18 height 12
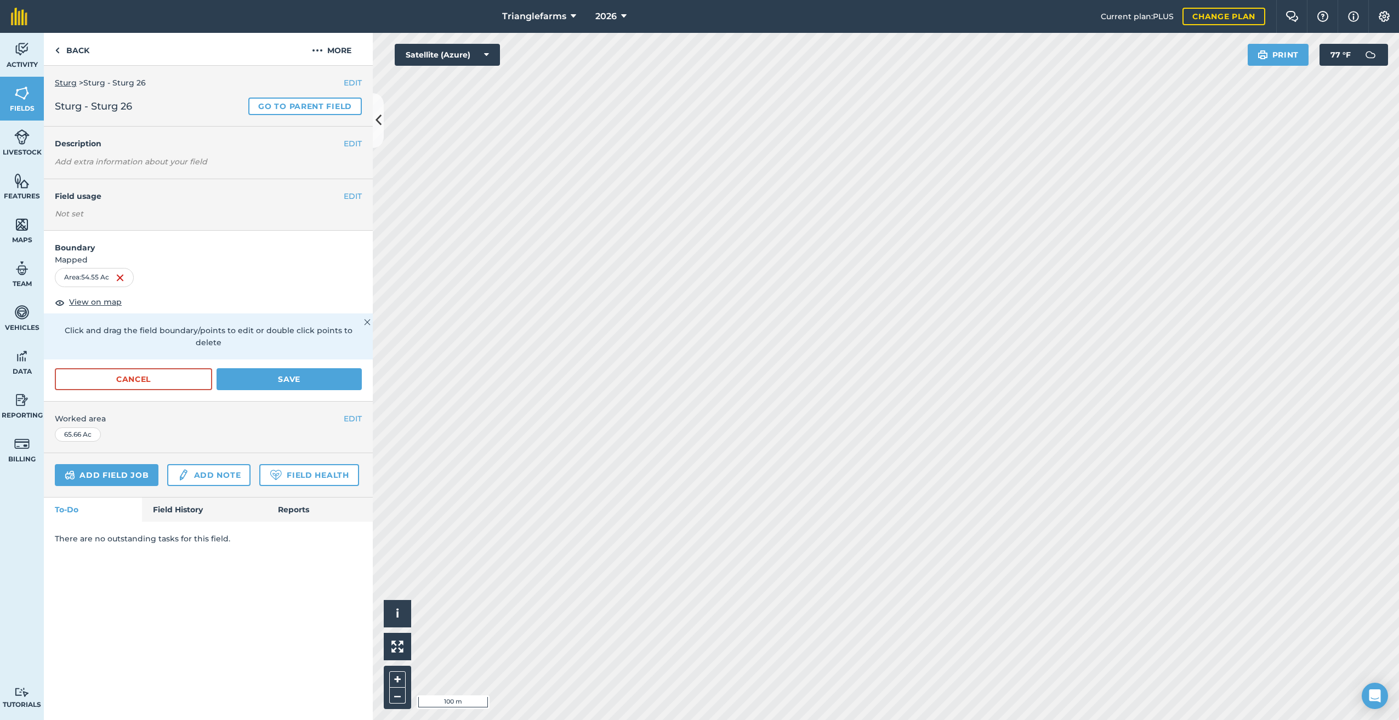
click at [292, 354] on form "Boundary Mapped Area : 54.55 Ac View on map Click and drag the field boundary/p…" at bounding box center [208, 316] width 329 height 171
click at [286, 368] on button "Save" at bounding box center [288, 379] width 145 height 22
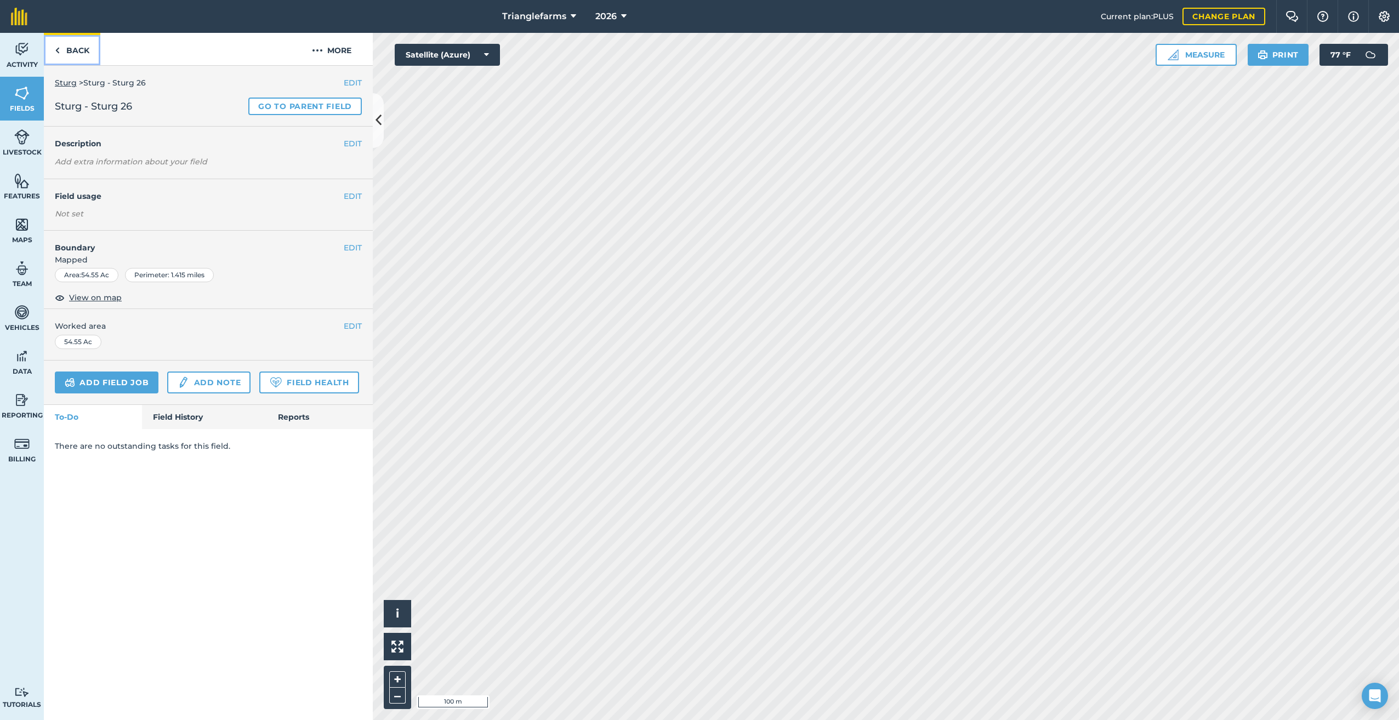
click at [58, 52] on img at bounding box center [57, 50] width 5 height 13
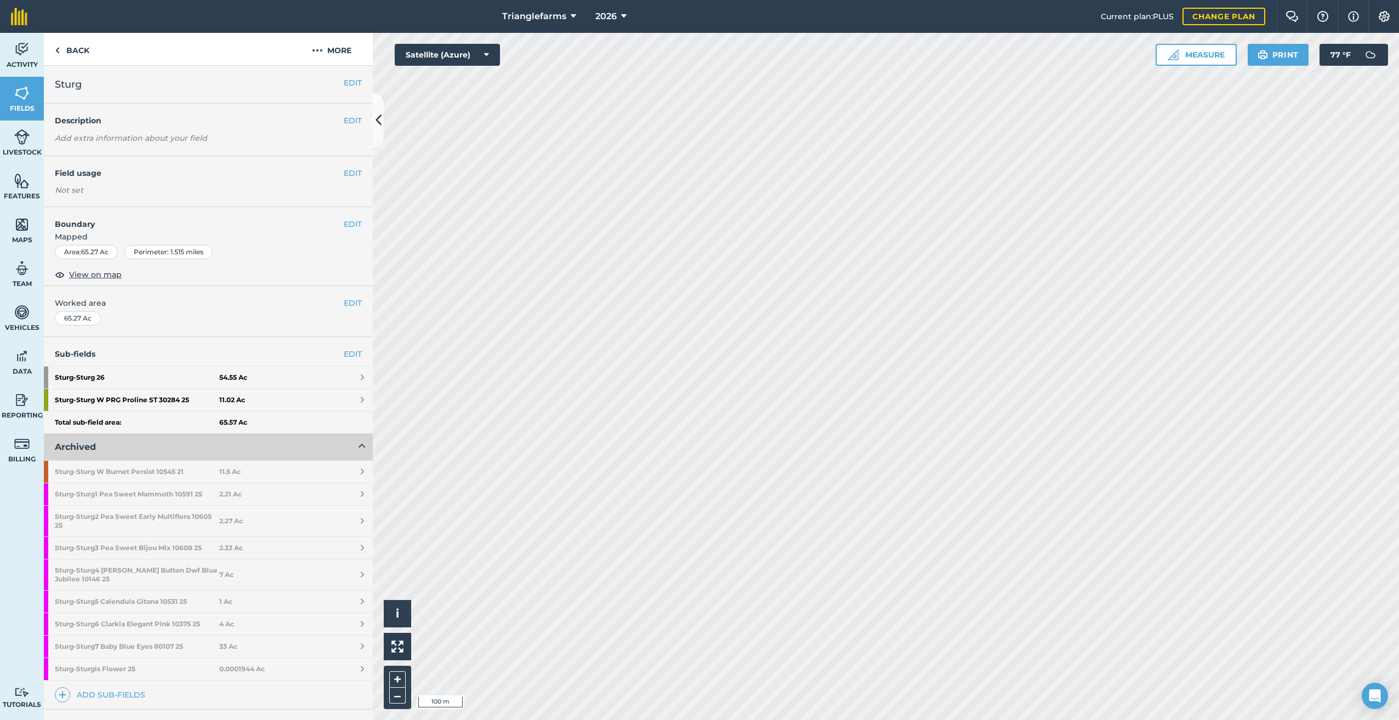
click at [256, 369] on div "Activity Fields Livestock Features Maps Team Vehicles Data Reporting Billing Tu…" at bounding box center [699, 376] width 1399 height 687
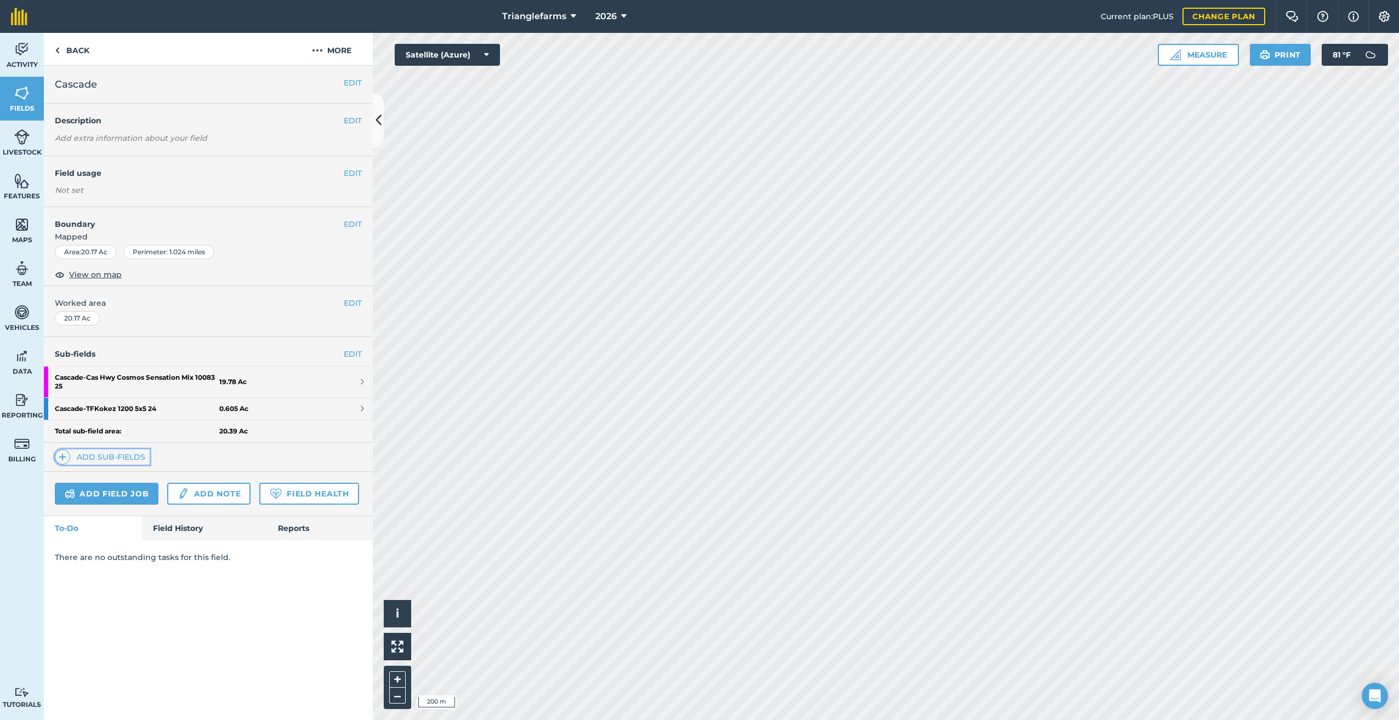
click at [59, 456] on span at bounding box center [62, 456] width 15 height 15
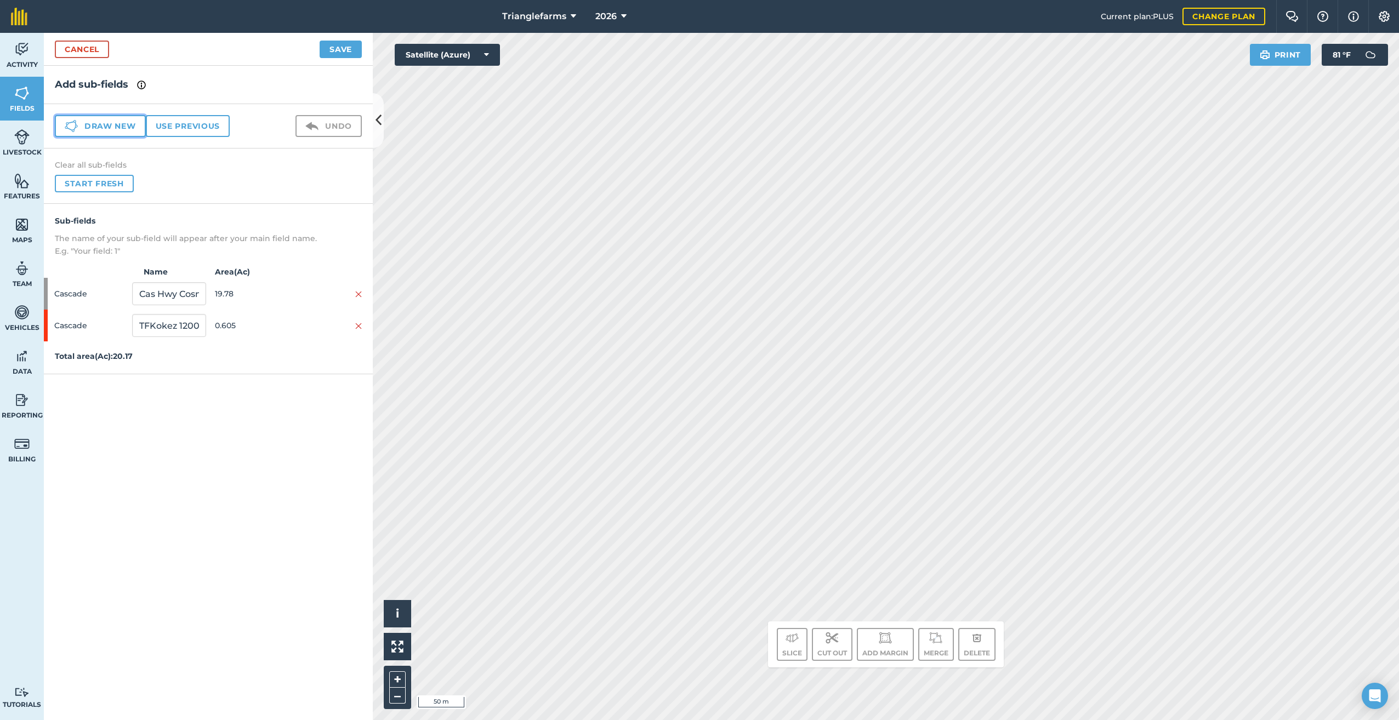
drag, startPoint x: 96, startPoint y: 122, endPoint x: 100, endPoint y: 107, distance: 15.3
click at [99, 110] on div "Draw new Use previous Undo" at bounding box center [208, 126] width 329 height 44
click at [83, 122] on button "Draw new" at bounding box center [100, 126] width 91 height 22
drag, startPoint x: 144, startPoint y: 357, endPoint x: 116, endPoint y: 383, distance: 37.2
click at [126, 366] on div "Cascade 1 19.78" at bounding box center [208, 357] width 329 height 32
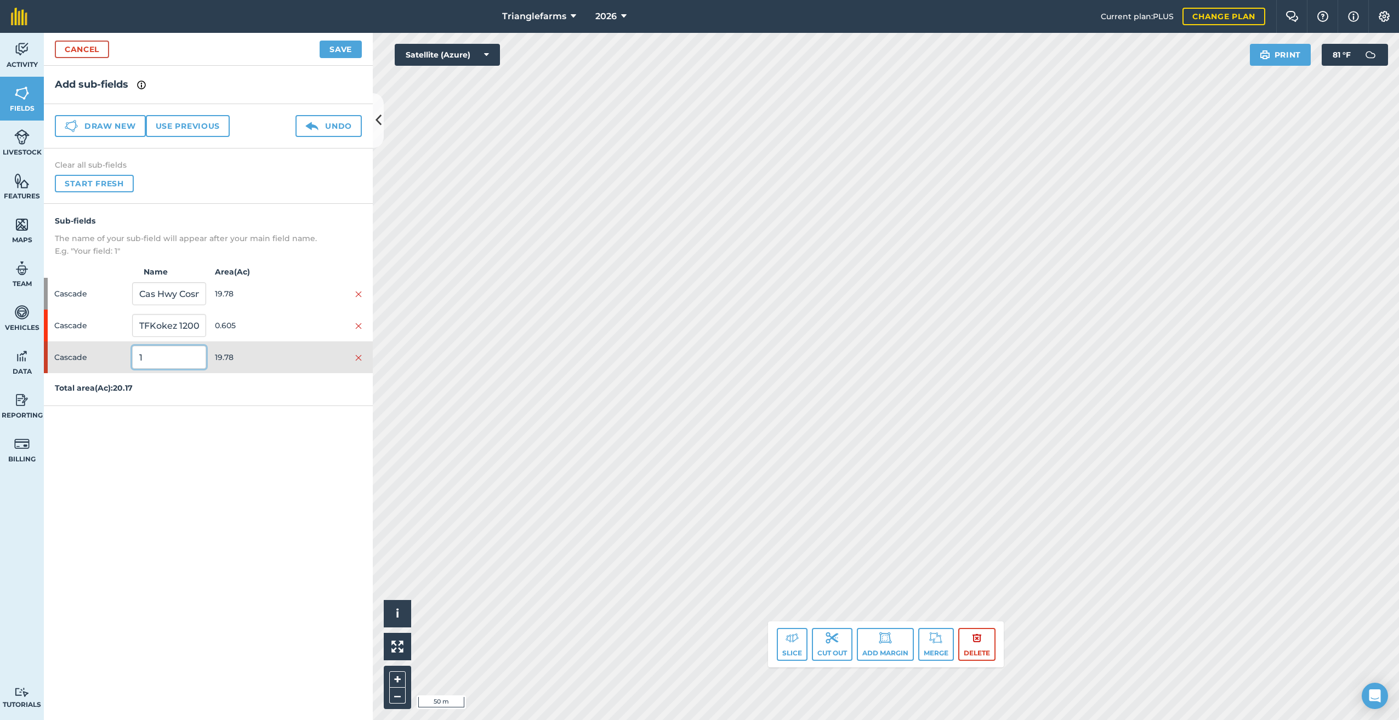
paste input "CasHwy 26"
type input "CasHwy 26"
click at [338, 47] on button "Save" at bounding box center [341, 50] width 42 height 18
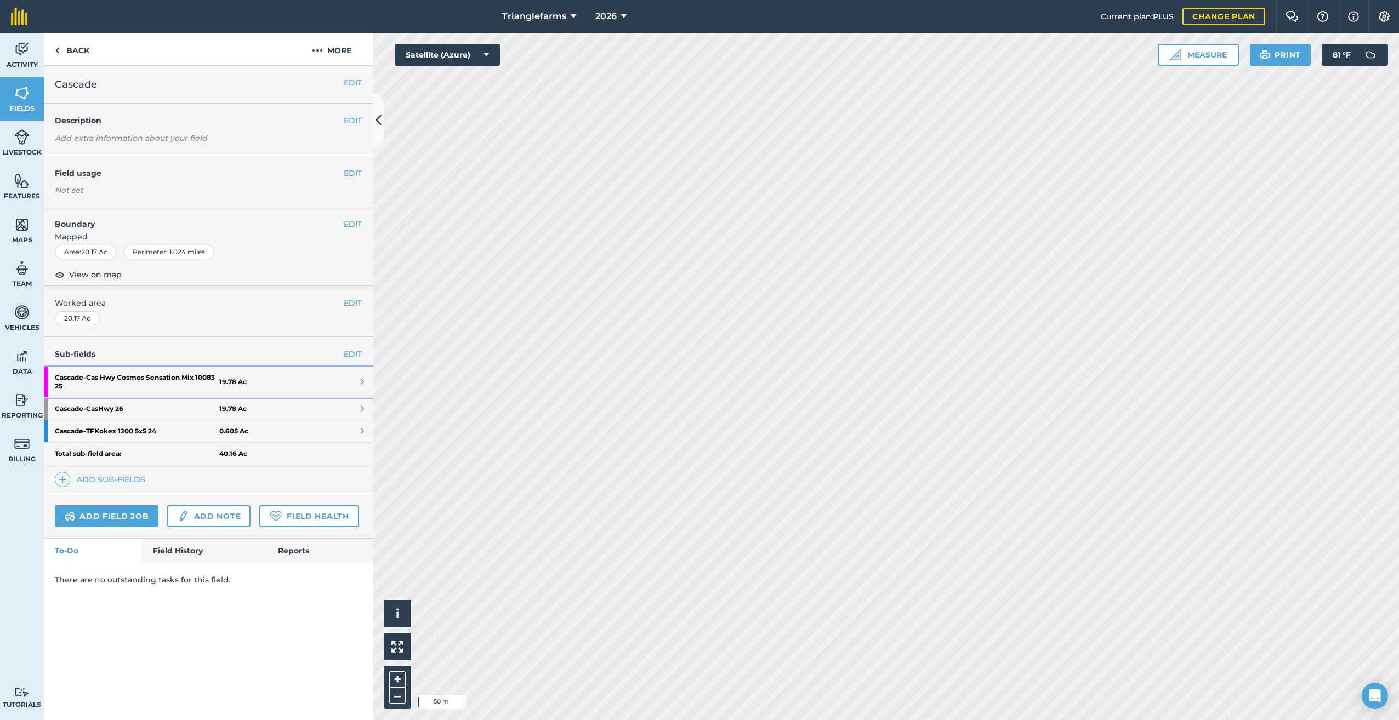
drag, startPoint x: 123, startPoint y: 375, endPoint x: 80, endPoint y: 379, distance: 43.5
click at [78, 378] on strong "Cascade - Cas Hwy Cosmos Sensation Mix 10083 25" at bounding box center [137, 382] width 164 height 31
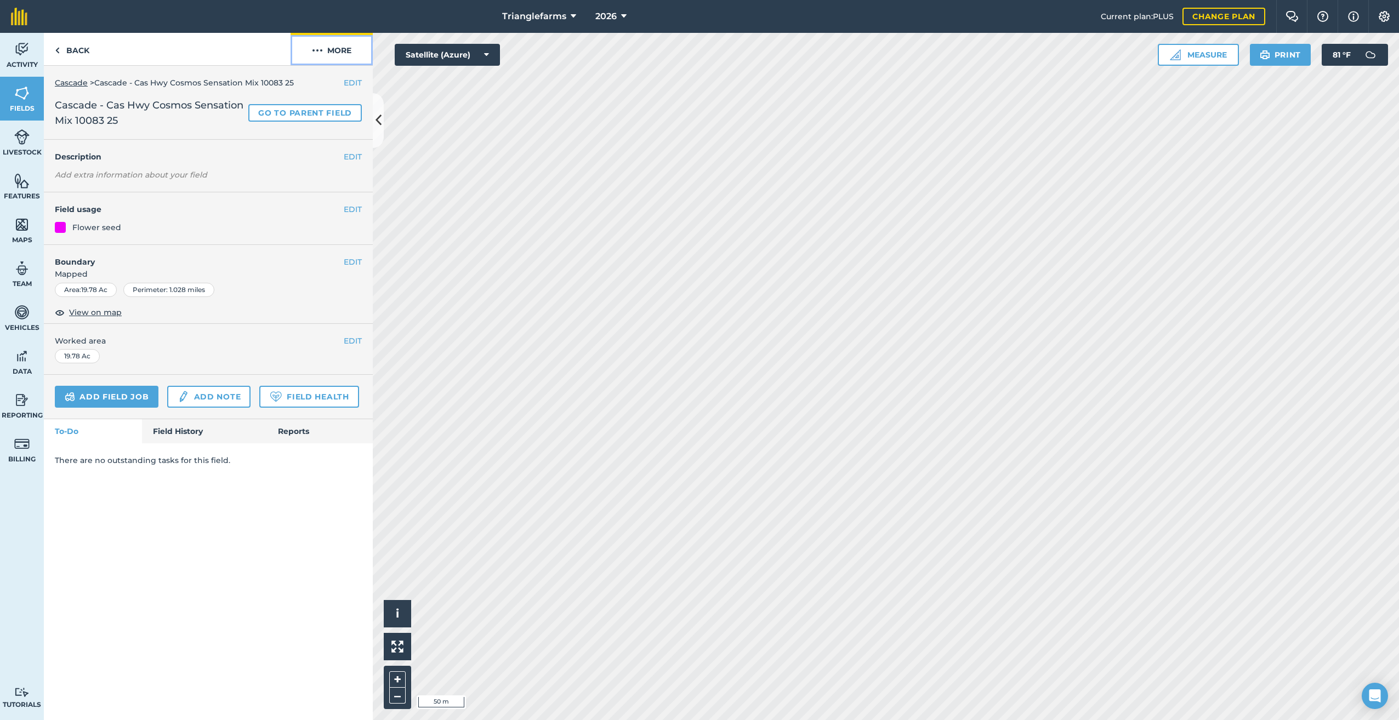
click at [313, 49] on img at bounding box center [317, 50] width 11 height 13
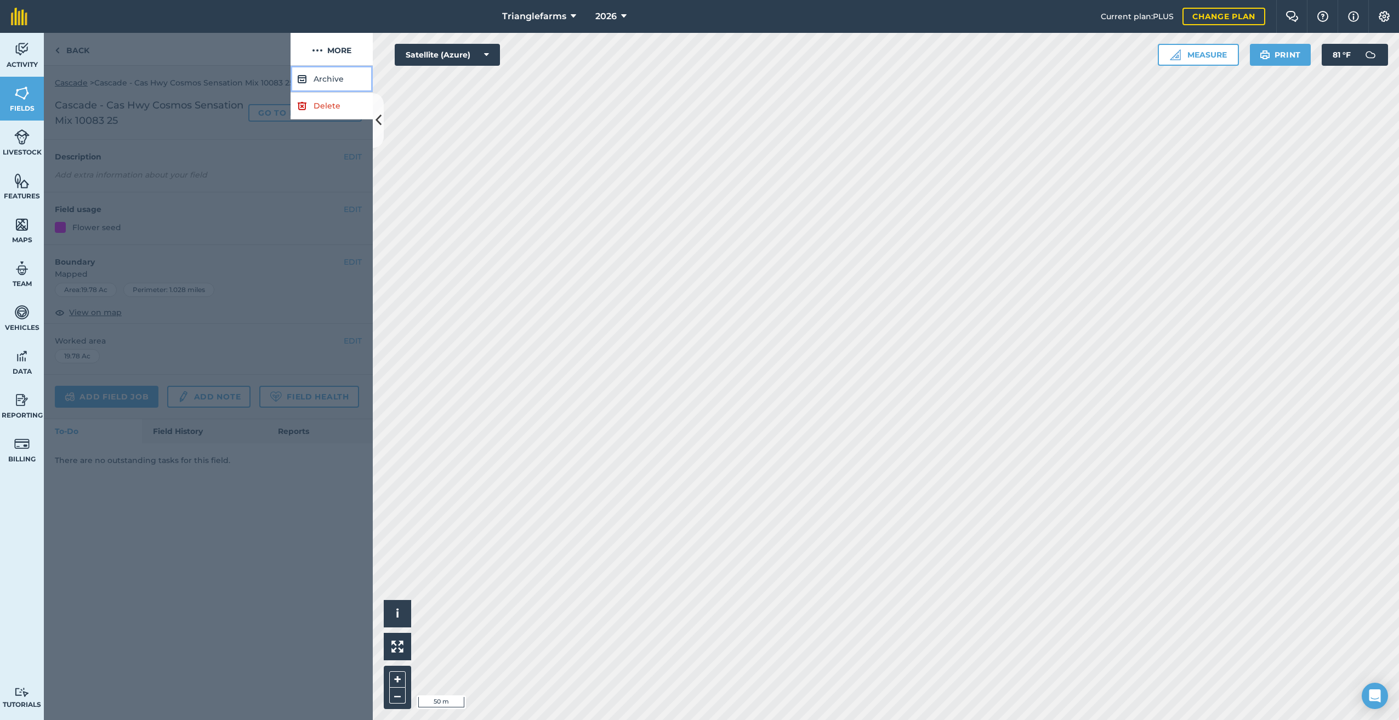
drag, startPoint x: 317, startPoint y: 75, endPoint x: 379, endPoint y: 106, distance: 69.1
click at [318, 75] on button "Archive" at bounding box center [331, 79] width 82 height 27
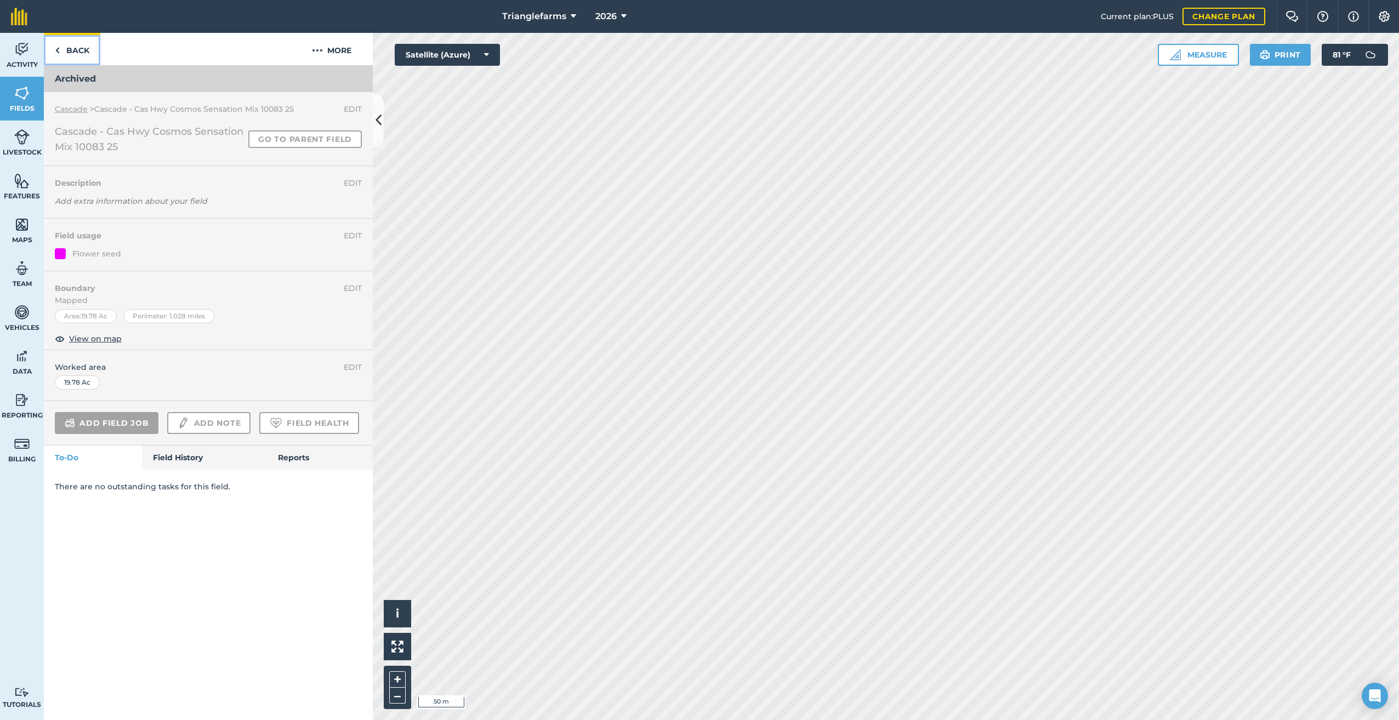
click at [56, 49] on img at bounding box center [57, 50] width 5 height 13
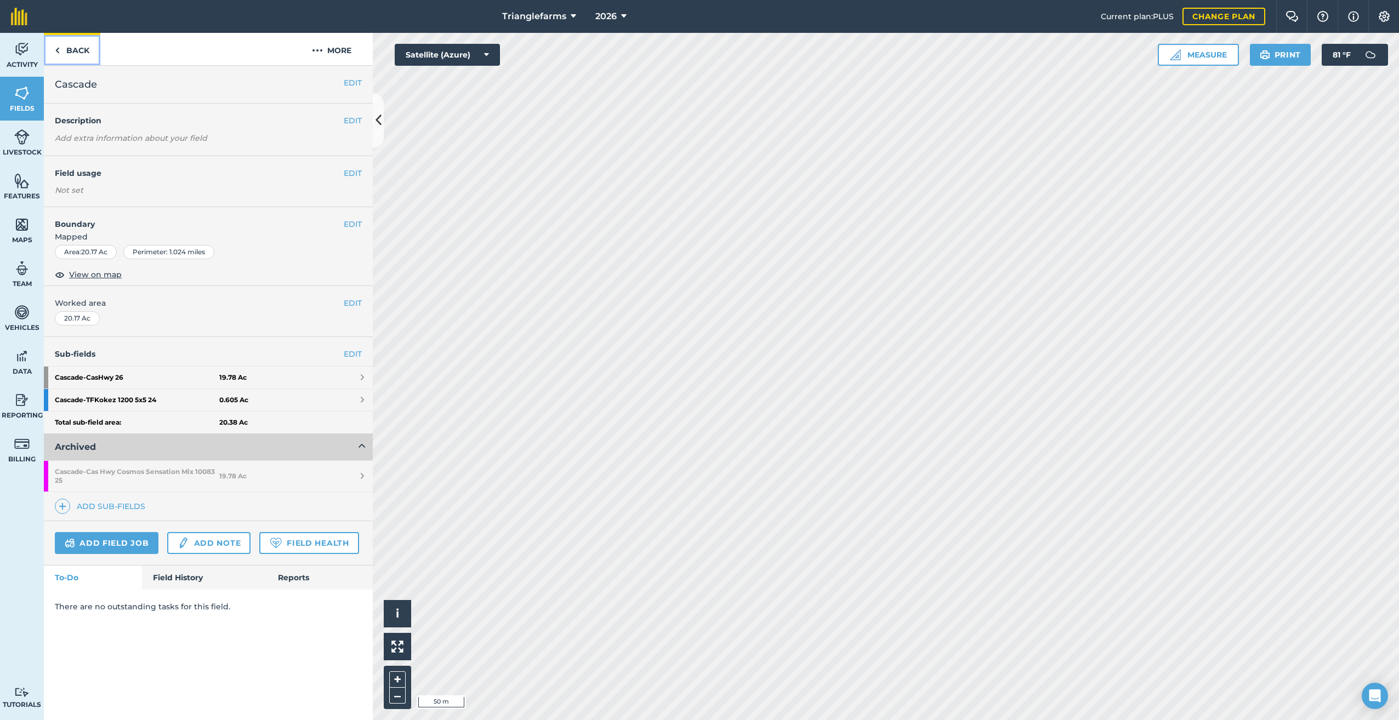
click at [54, 47] on link "Back" at bounding box center [72, 49] width 56 height 32
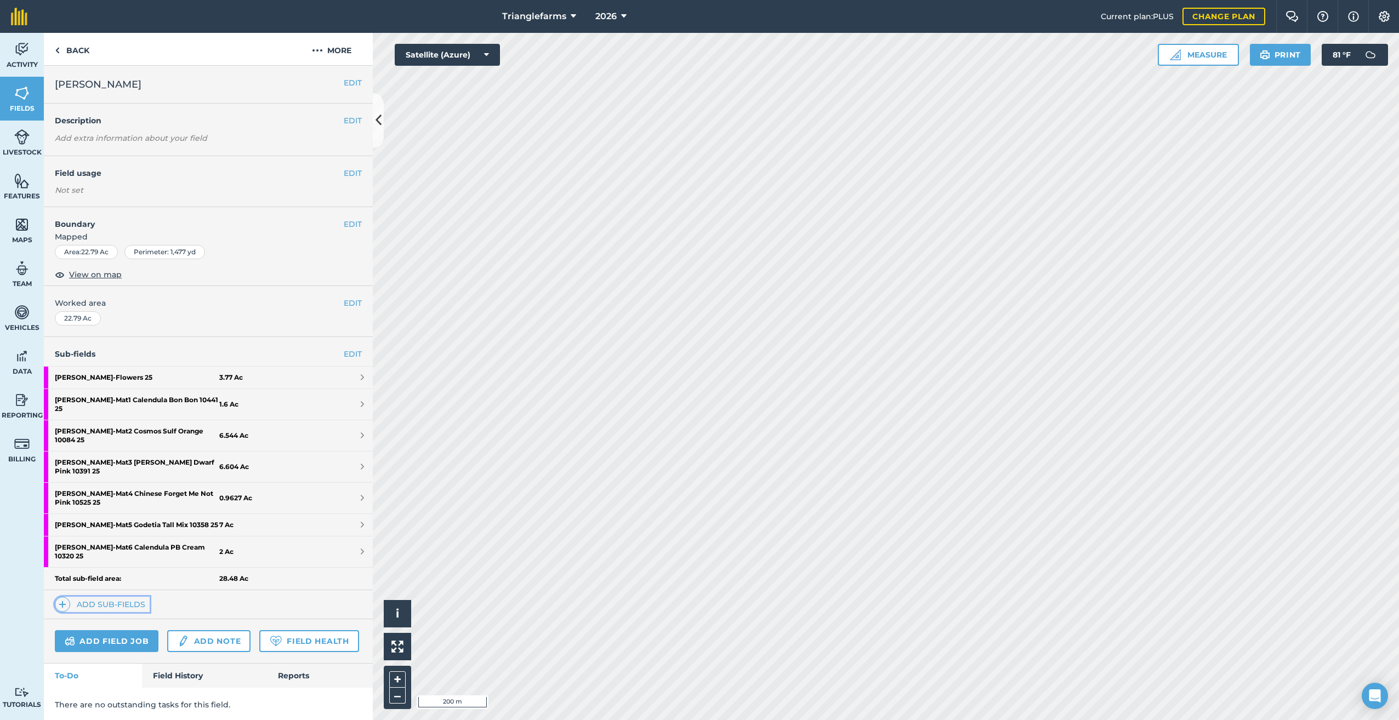
click at [59, 598] on img at bounding box center [63, 604] width 8 height 13
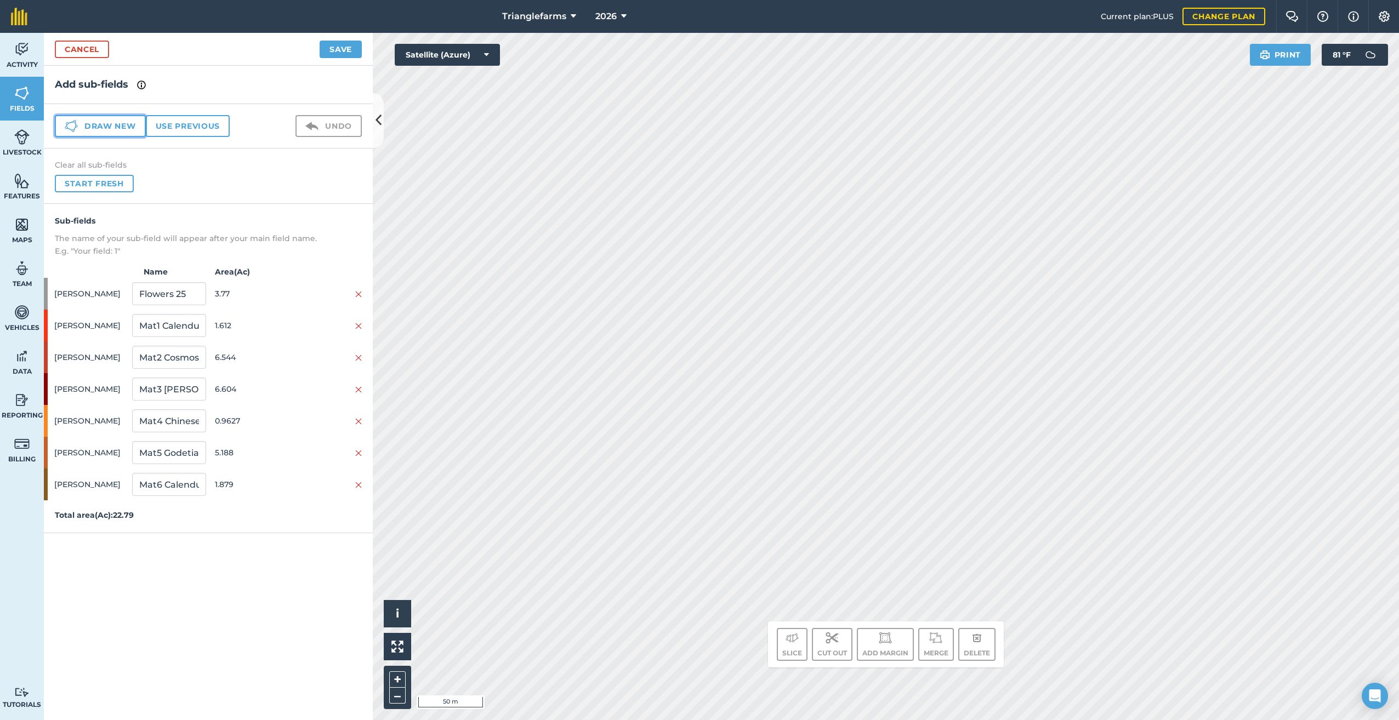
click at [79, 122] on button "Draw new" at bounding box center [100, 126] width 91 height 22
drag, startPoint x: 174, startPoint y: 523, endPoint x: 49, endPoint y: 585, distance: 140.2
click at [56, 561] on div "Sub-fields The name of your sub-field will appear after your main field name. E…" at bounding box center [208, 384] width 329 height 361
paste input "Matt Hairgrass Tufted 80189 25"
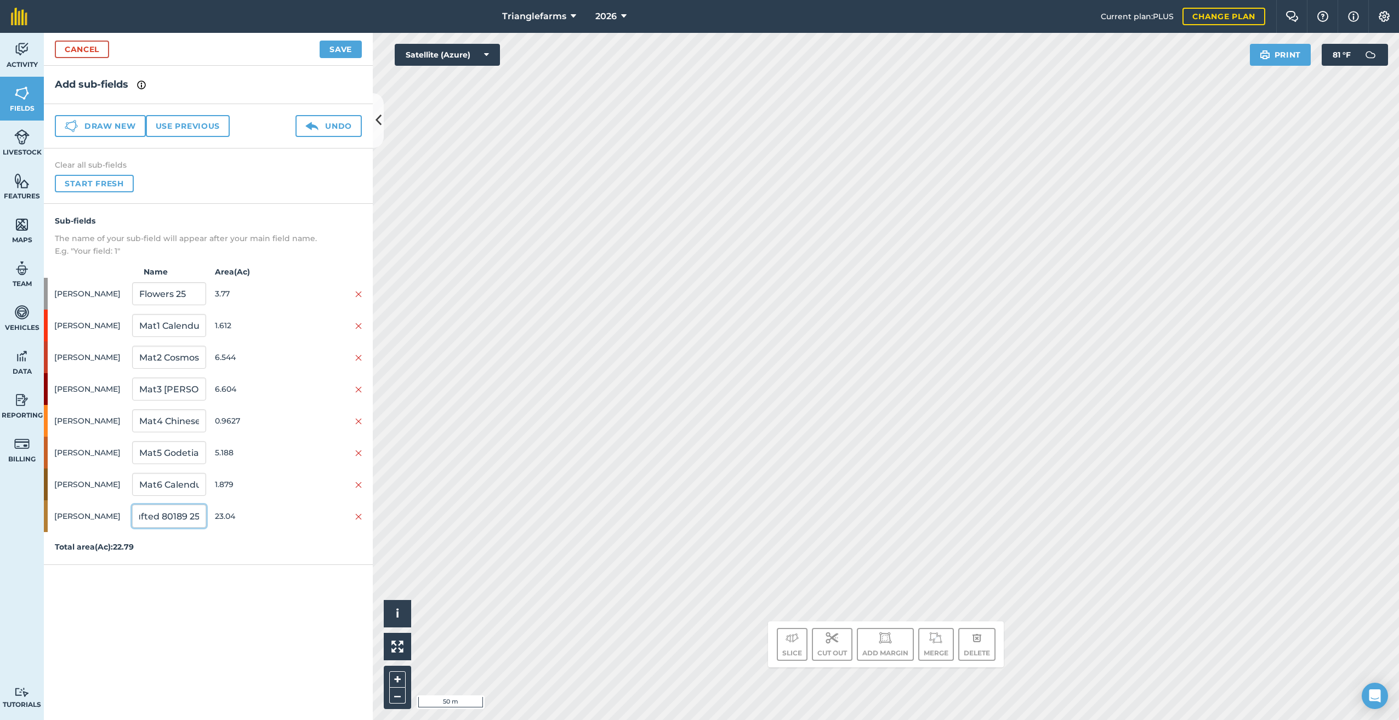
type input "Matt Hairgrass Tufted 80189 25"
click at [340, 46] on button "Save" at bounding box center [341, 50] width 42 height 18
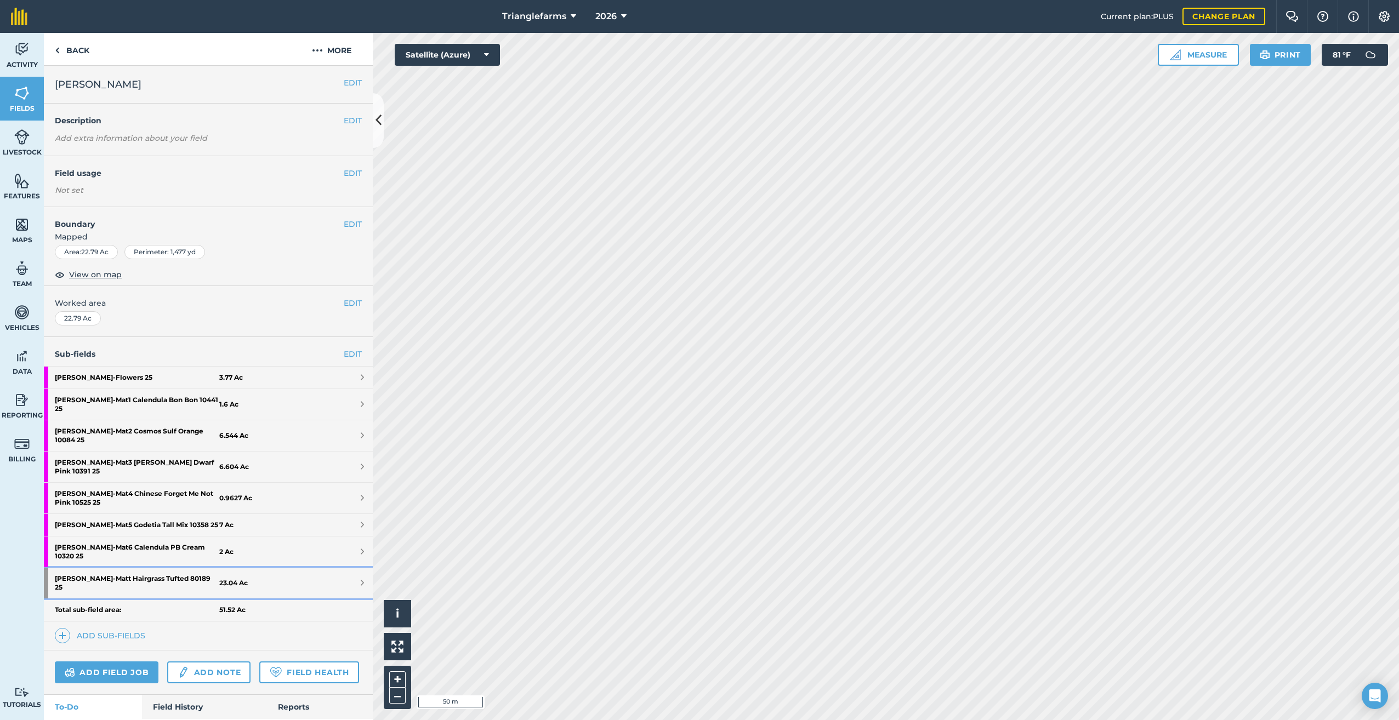
click at [152, 568] on strong "[PERSON_NAME] Tufted 80189 25" at bounding box center [137, 583] width 164 height 31
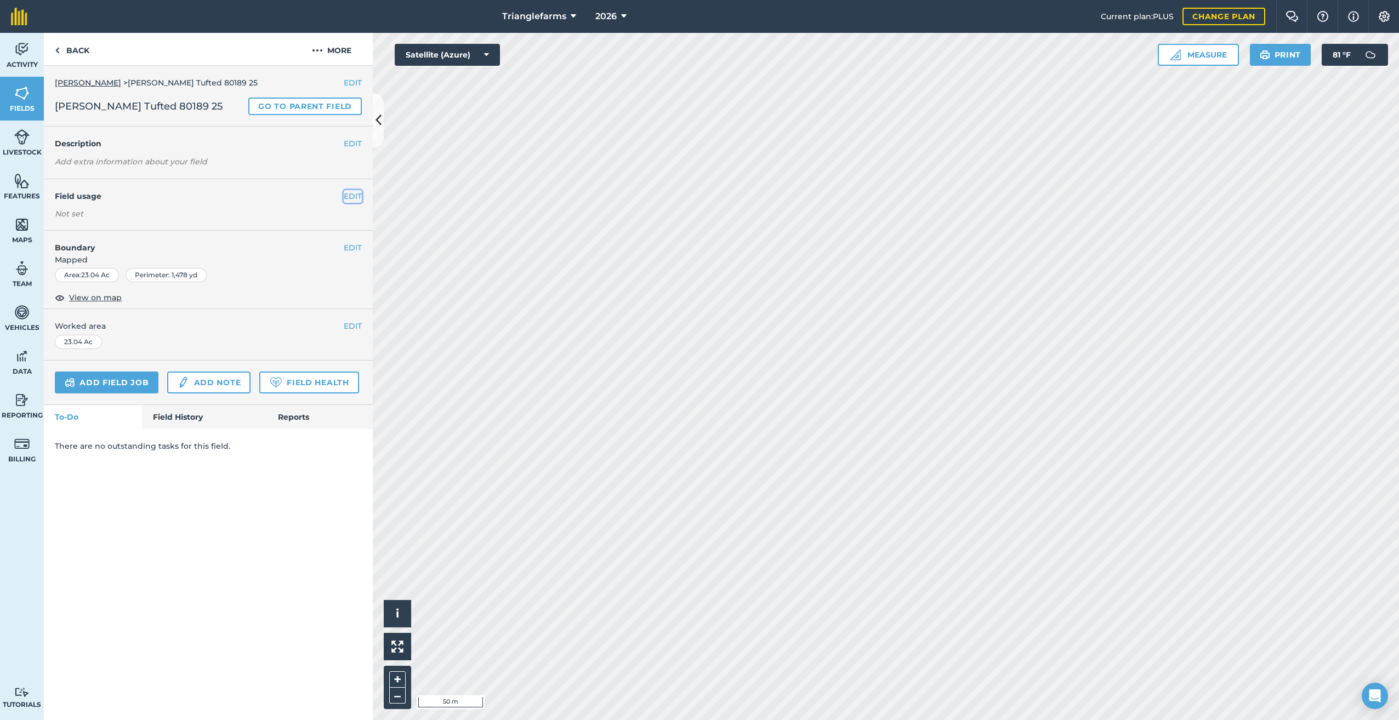
click at [349, 202] on button "EDIT" at bounding box center [353, 196] width 18 height 12
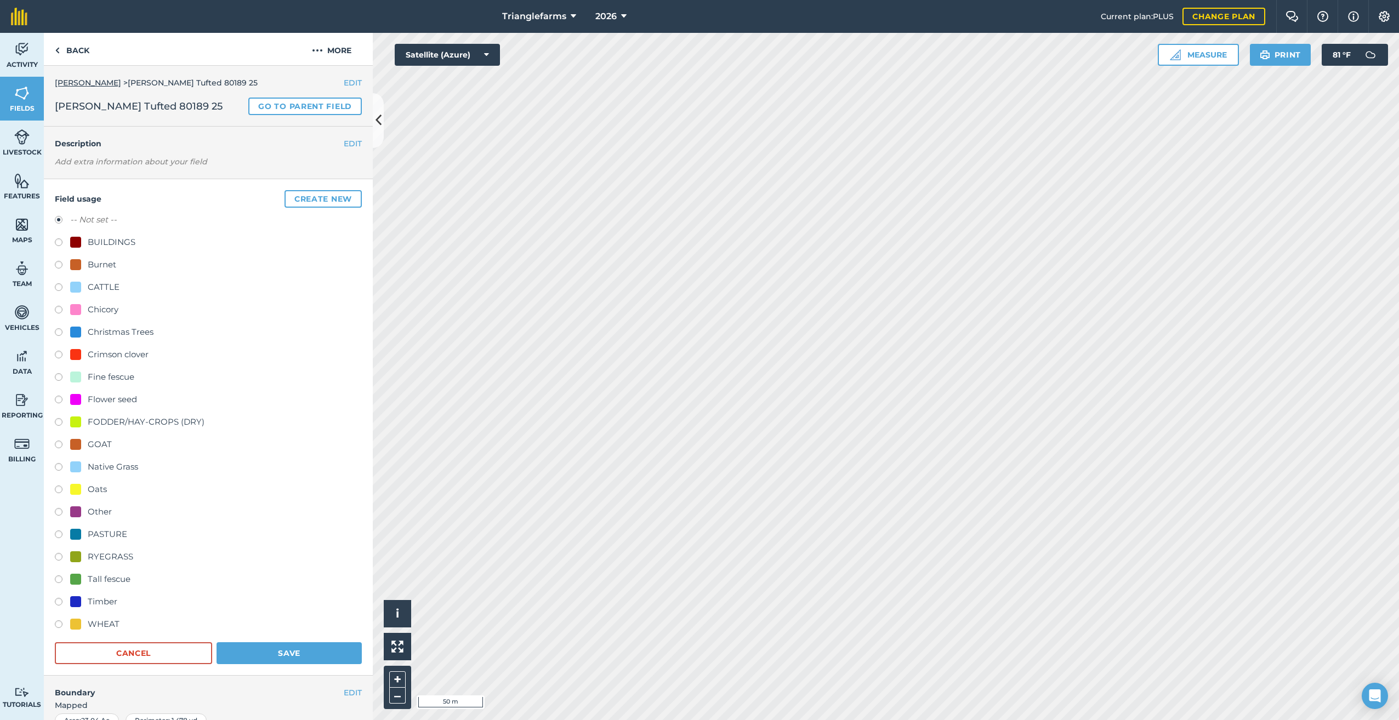
click at [56, 474] on label at bounding box center [62, 468] width 15 height 11
radio input "true"
radio input "false"
click at [264, 661] on button "Save" at bounding box center [288, 653] width 145 height 22
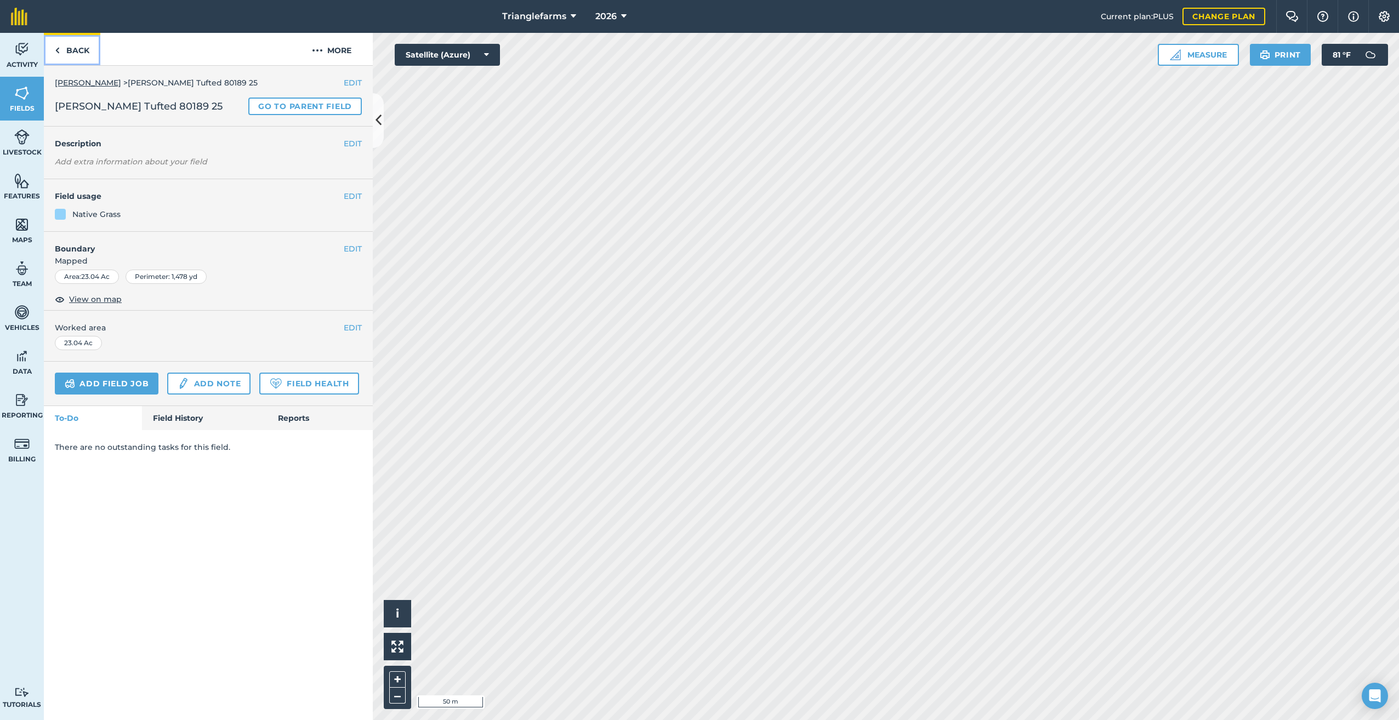
click at [62, 48] on link "Back" at bounding box center [72, 49] width 56 height 32
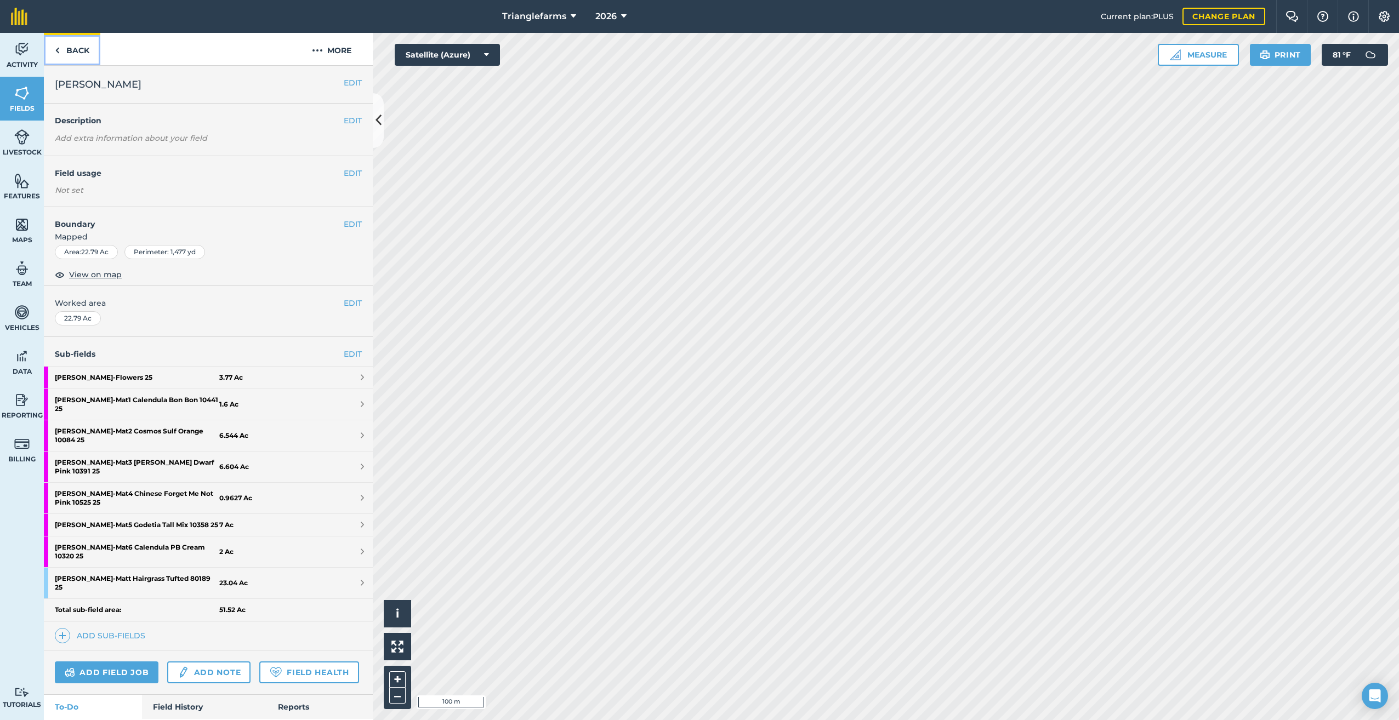
click at [62, 48] on link "Back" at bounding box center [72, 49] width 56 height 32
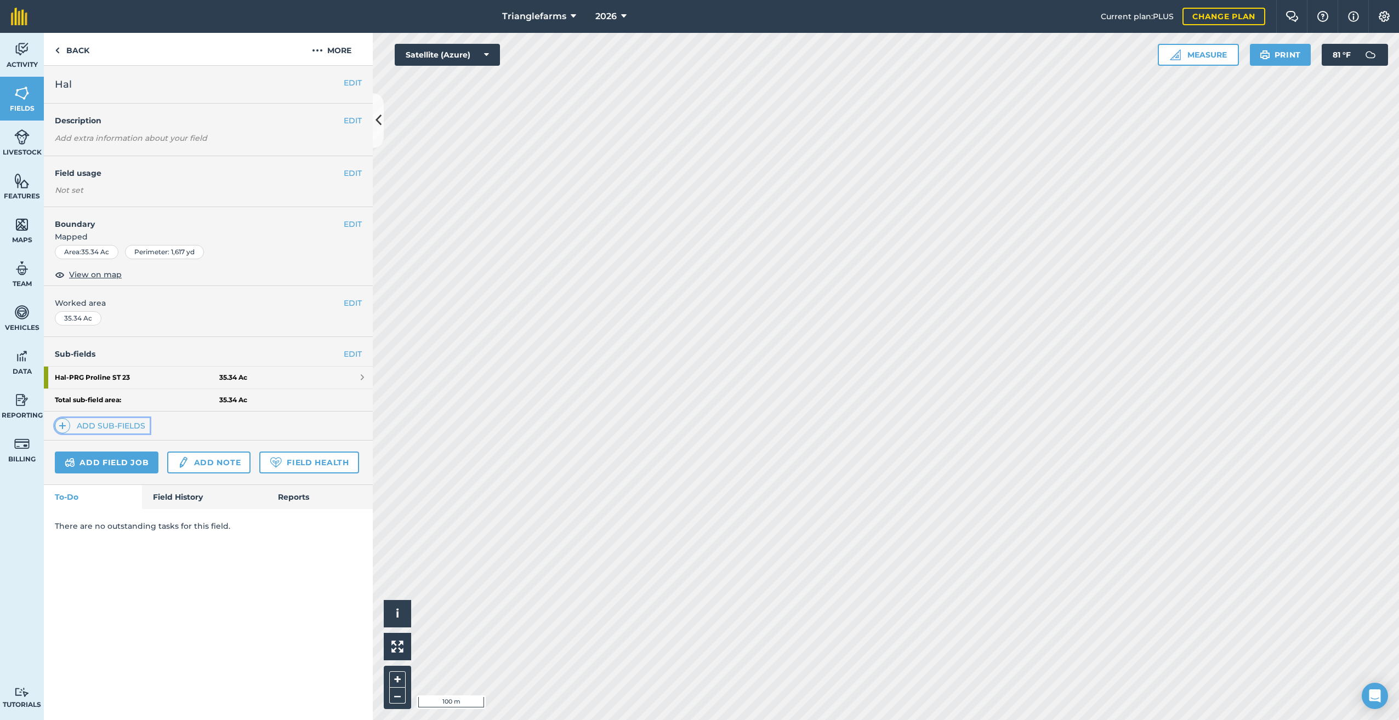
click at [60, 425] on img at bounding box center [63, 425] width 8 height 13
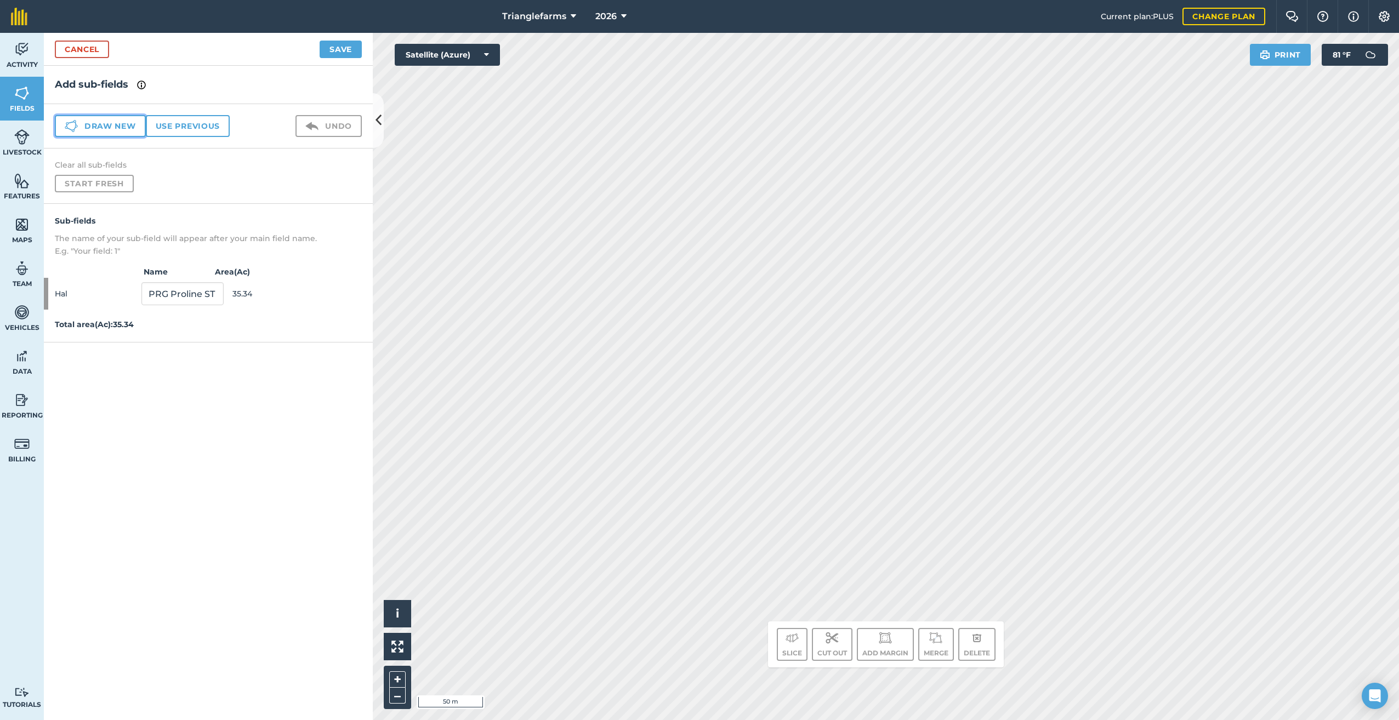
drag, startPoint x: 93, startPoint y: 125, endPoint x: 98, endPoint y: 128, distance: 5.9
click at [93, 125] on button "Draw new" at bounding box center [100, 126] width 91 height 22
drag, startPoint x: 168, startPoint y: 329, endPoint x: 101, endPoint y: 366, distance: 76.3
click at [104, 356] on div "Sub-fields The name of your sub-field will appear after your main field name. E…" at bounding box center [208, 289] width 329 height 170
paste input "Hal 26"
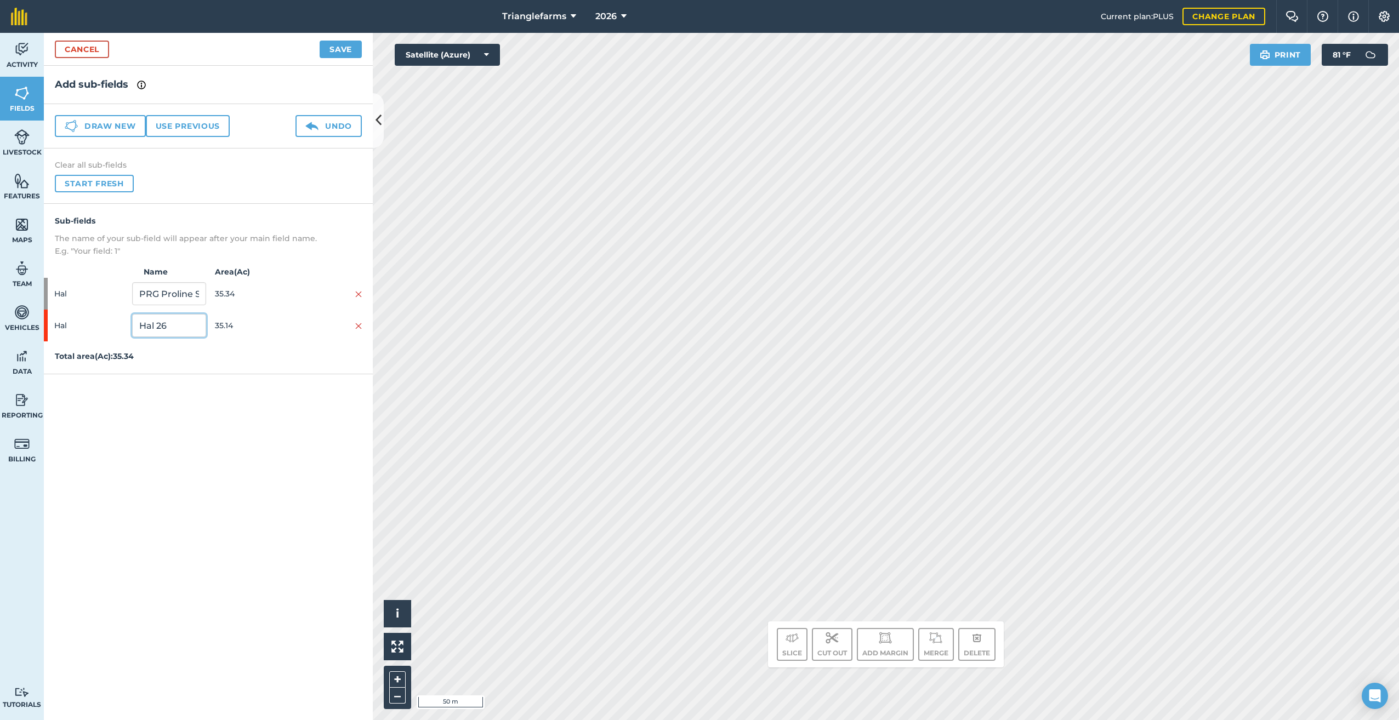
type input "Hal 26"
click at [338, 48] on button "Save" at bounding box center [341, 50] width 42 height 18
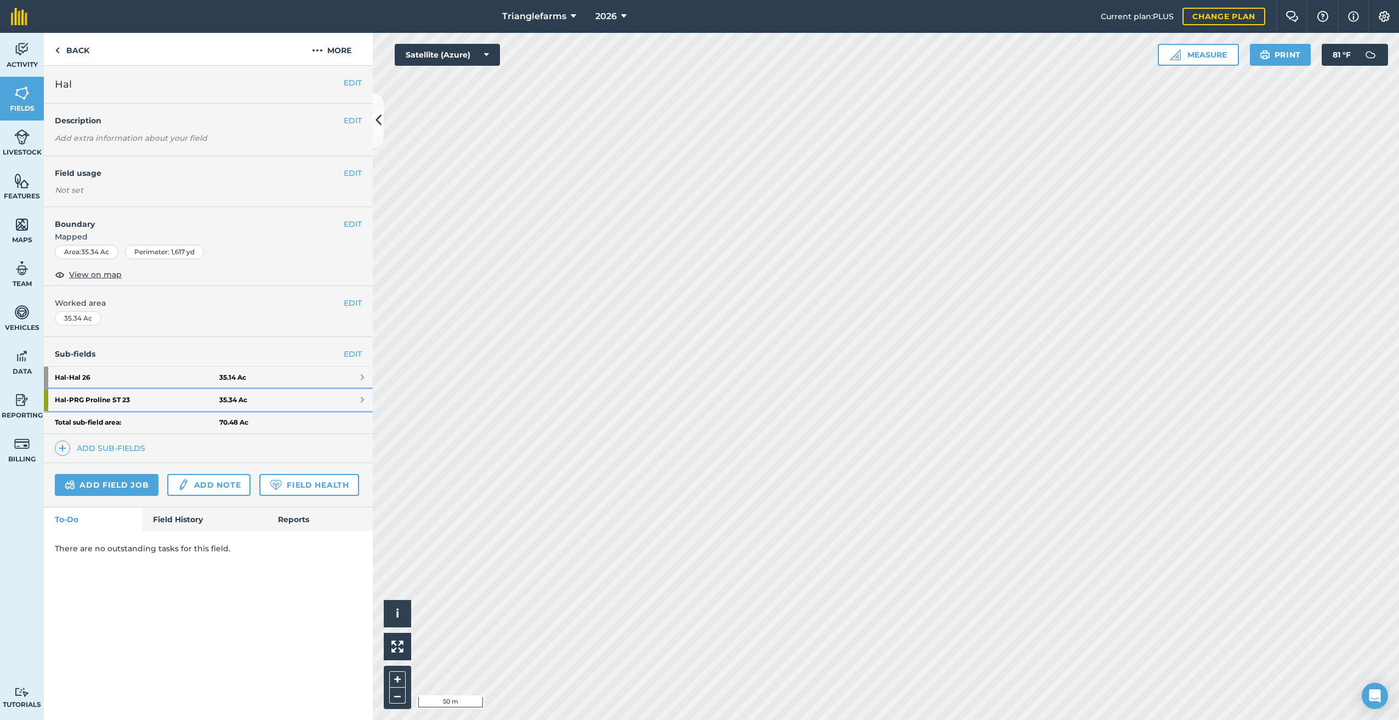
click at [94, 400] on strong "Hal - PRG Proline ST 23" at bounding box center [137, 400] width 164 height 22
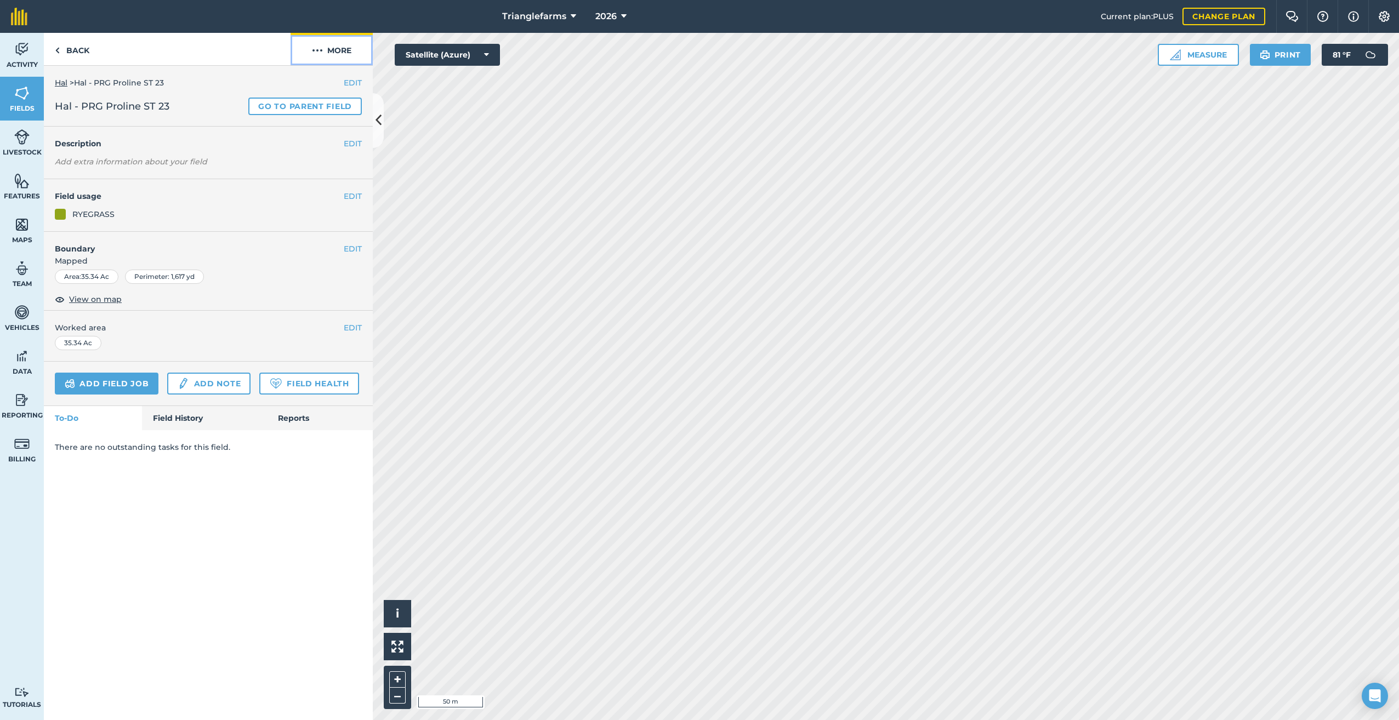
click at [318, 50] on img at bounding box center [317, 50] width 11 height 13
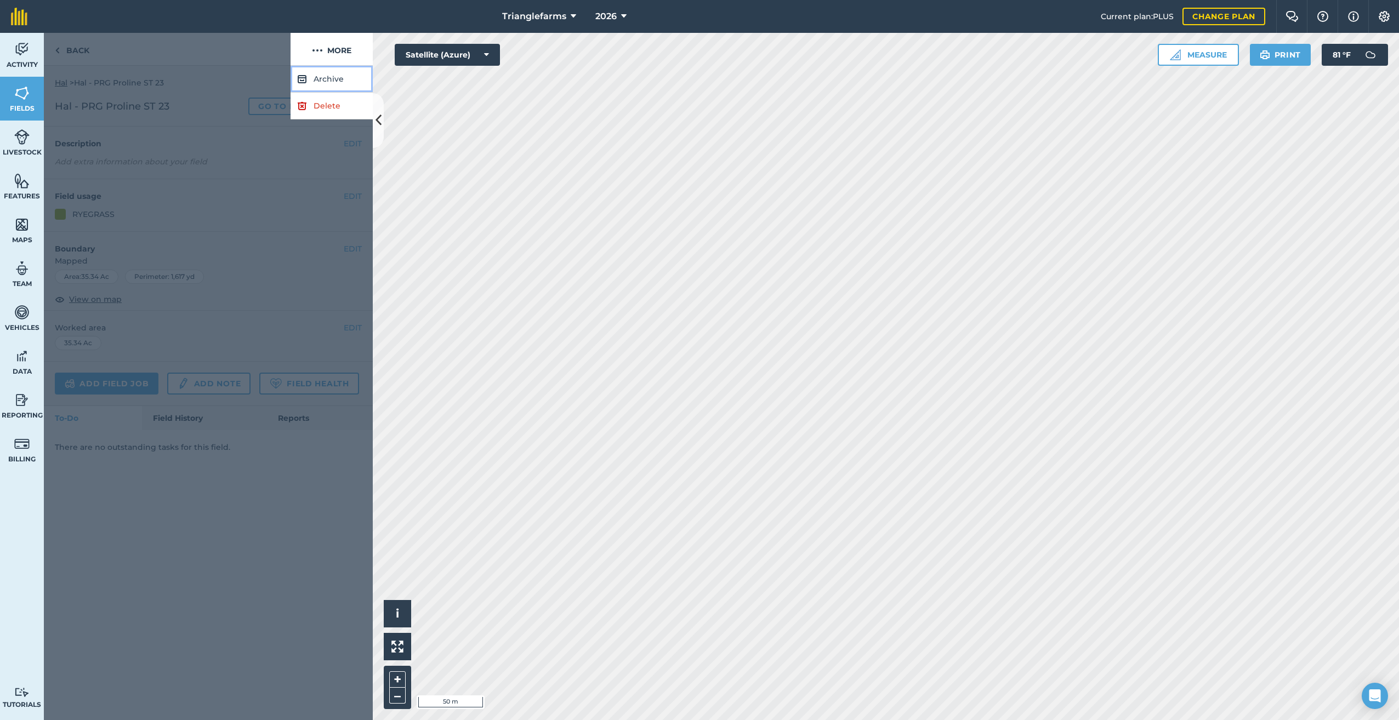
drag, startPoint x: 330, startPoint y: 76, endPoint x: 347, endPoint y: 87, distance: 19.9
click at [332, 77] on button "Archive" at bounding box center [331, 79] width 82 height 27
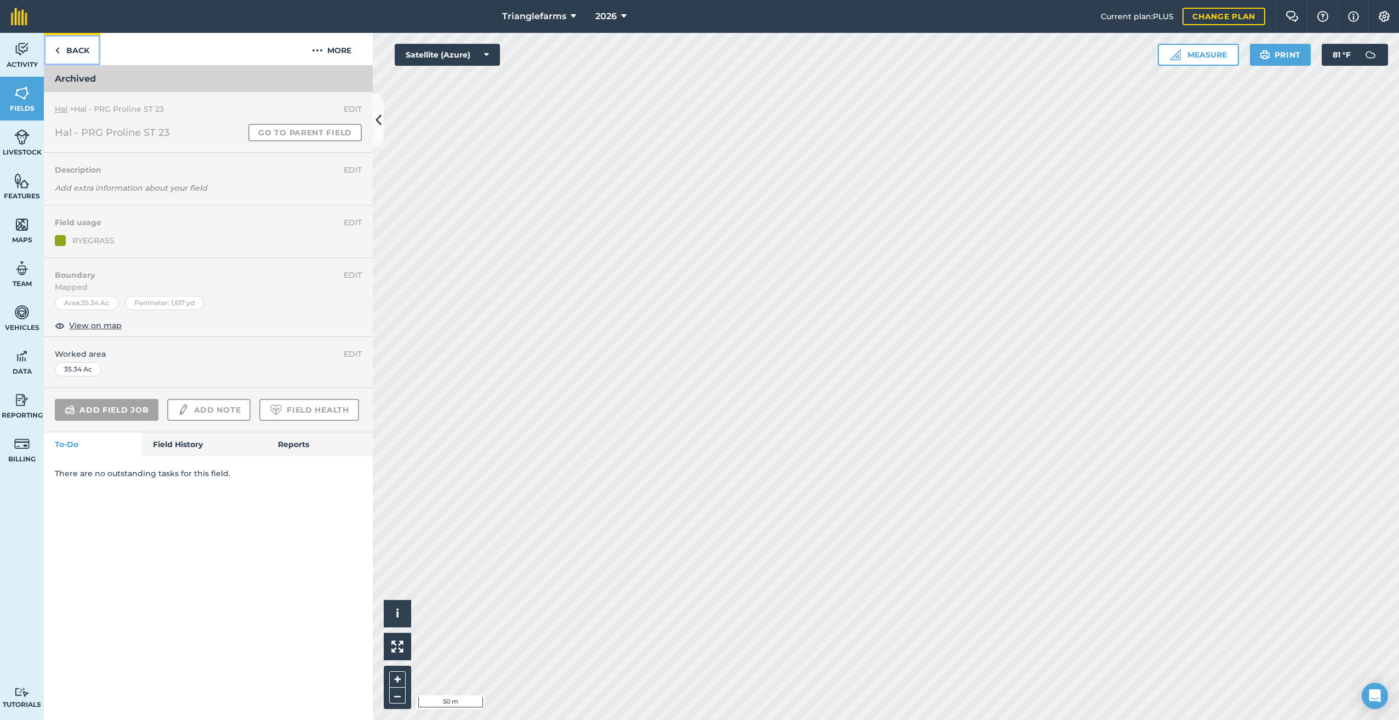
drag, startPoint x: 57, startPoint y: 48, endPoint x: 93, endPoint y: 74, distance: 44.3
click at [57, 48] on img at bounding box center [57, 50] width 5 height 13
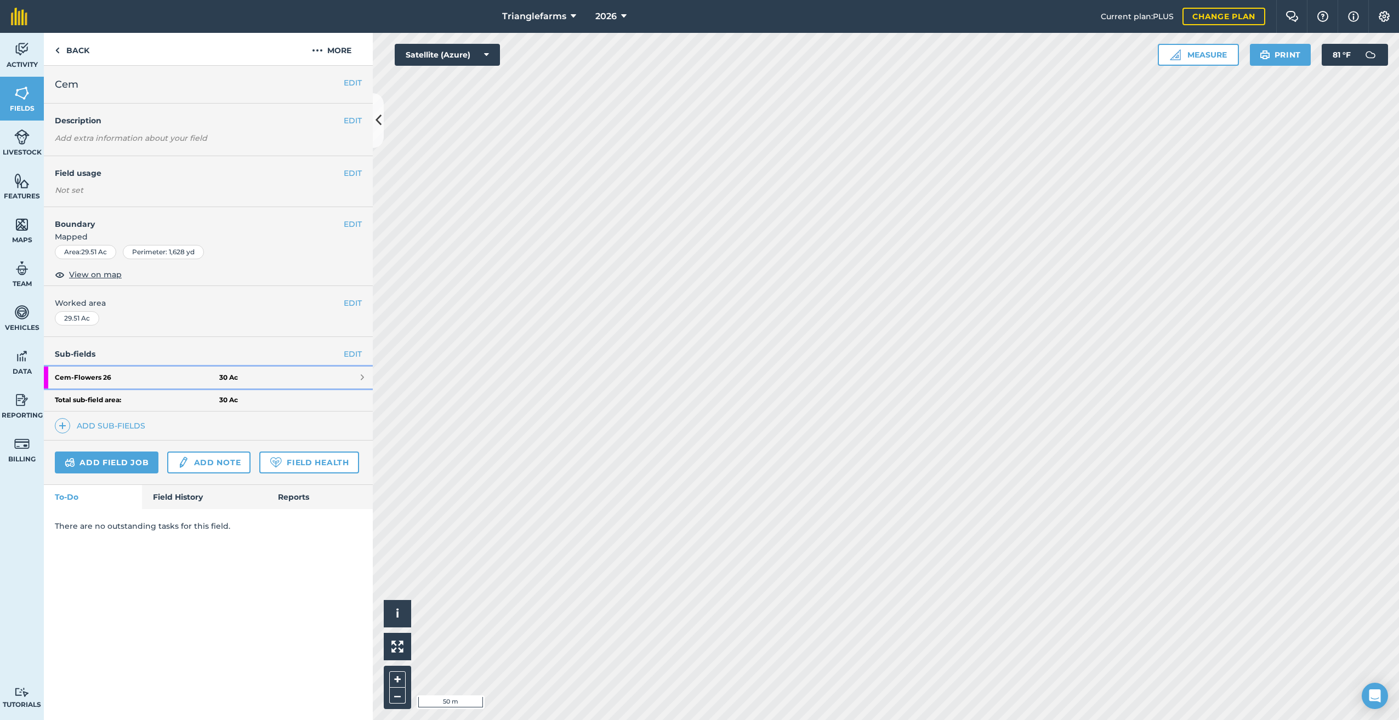
click at [88, 376] on strong "Cem - Flowers 26" at bounding box center [137, 378] width 164 height 22
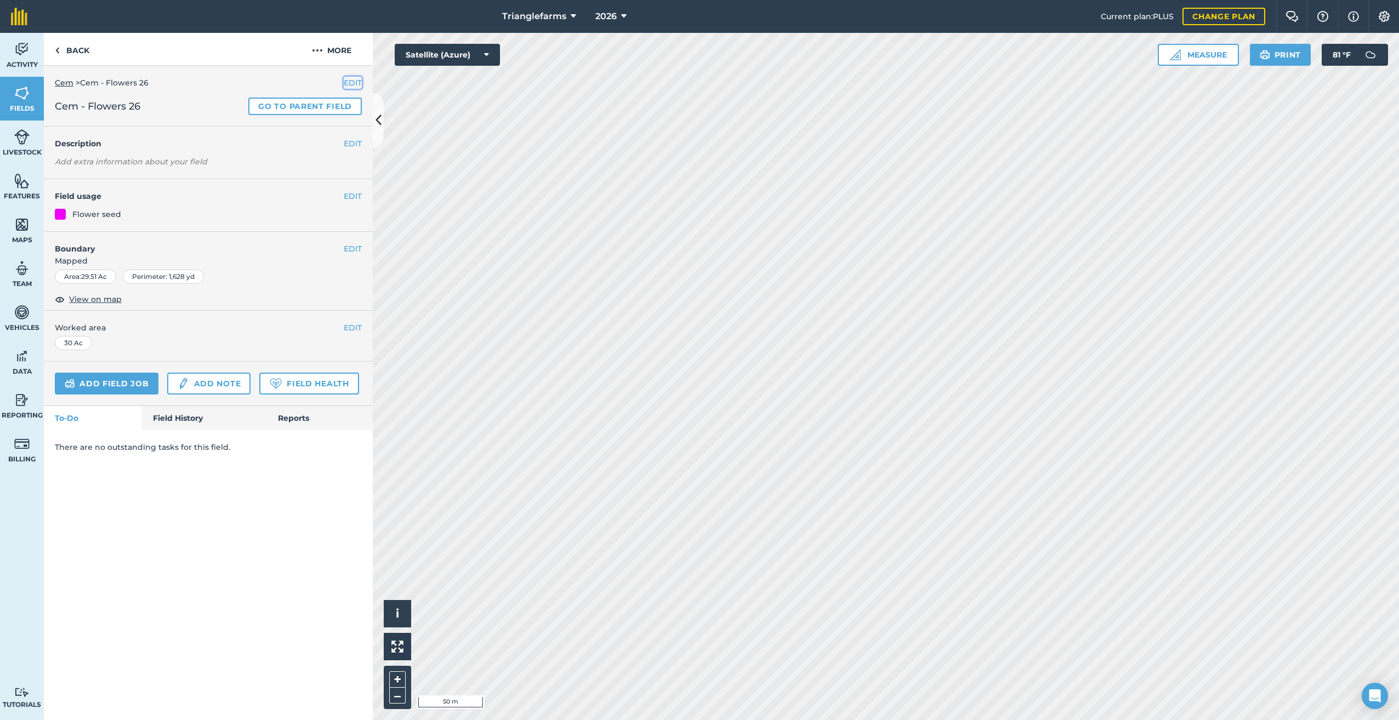
click at [348, 82] on button "EDIT" at bounding box center [353, 83] width 18 height 12
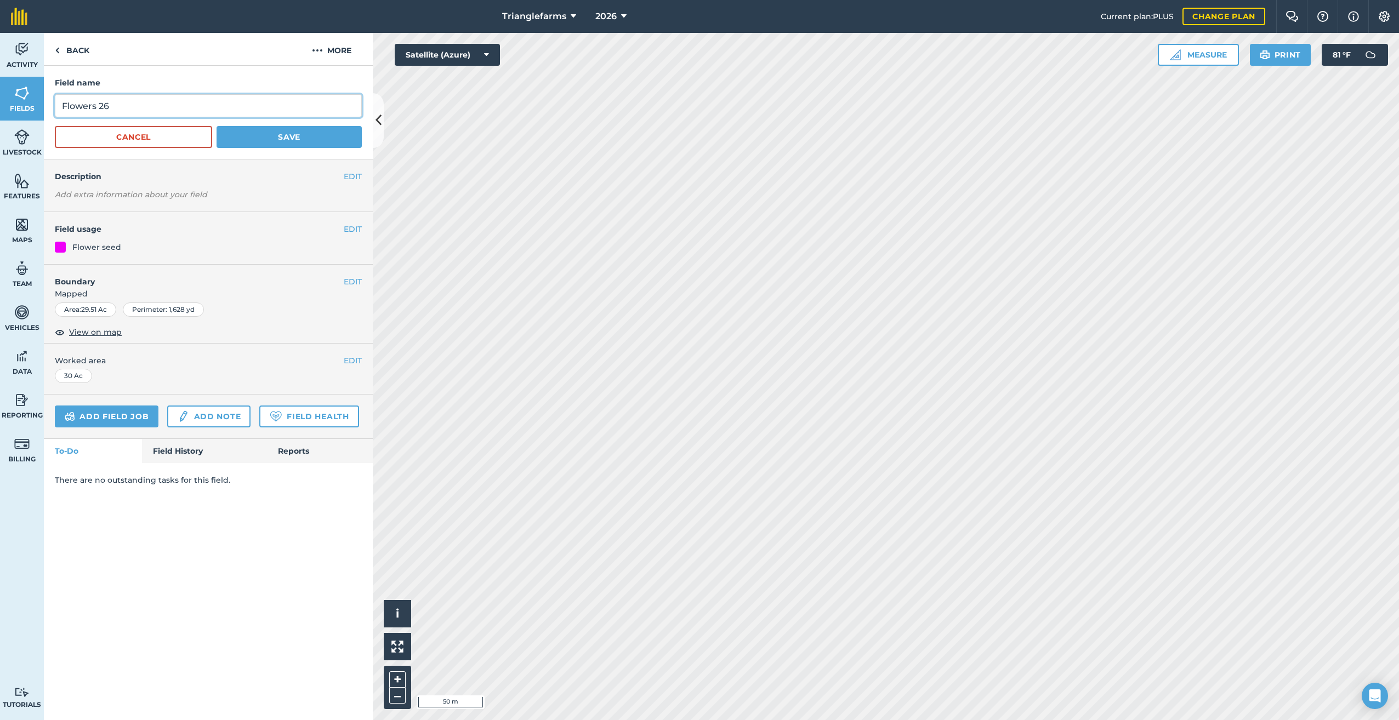
drag, startPoint x: 98, startPoint y: 105, endPoint x: 0, endPoint y: 135, distance: 101.9
click at [0, 132] on html "Trianglefarms 2026 Current plan : PLUS Change plan Farm Chat Help Info Settings…" at bounding box center [699, 360] width 1399 height 720
type input "Cem 26"
click at [297, 133] on button "Save" at bounding box center [288, 137] width 145 height 22
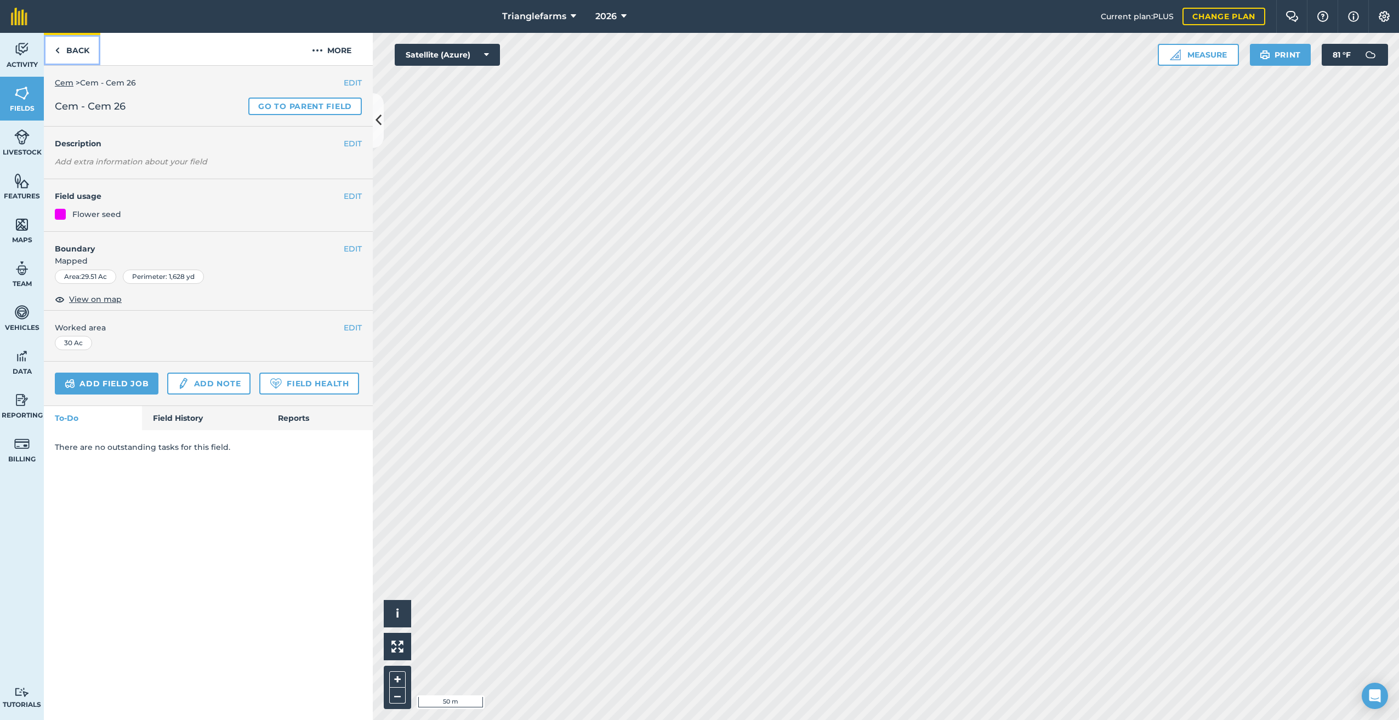
click at [61, 49] on link "Back" at bounding box center [72, 49] width 56 height 32
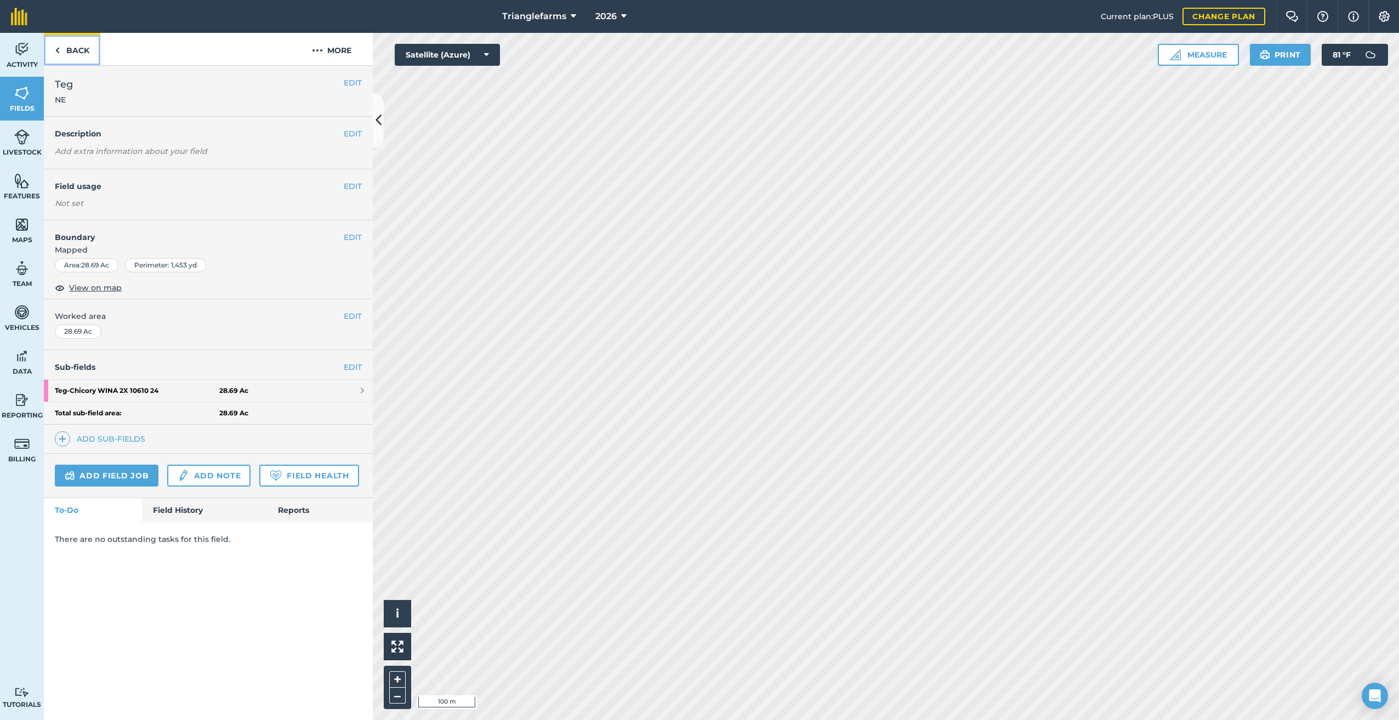
click at [55, 52] on img at bounding box center [57, 50] width 5 height 13
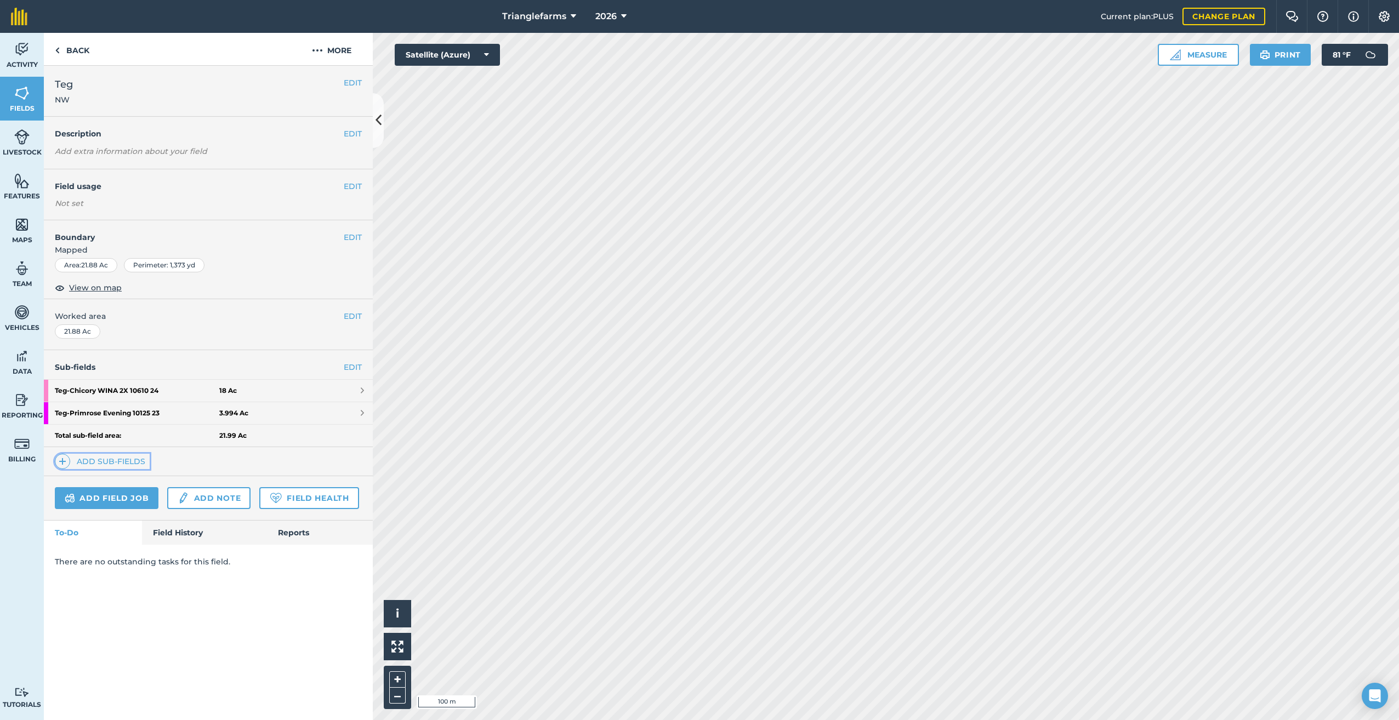
click at [63, 462] on img at bounding box center [63, 461] width 8 height 13
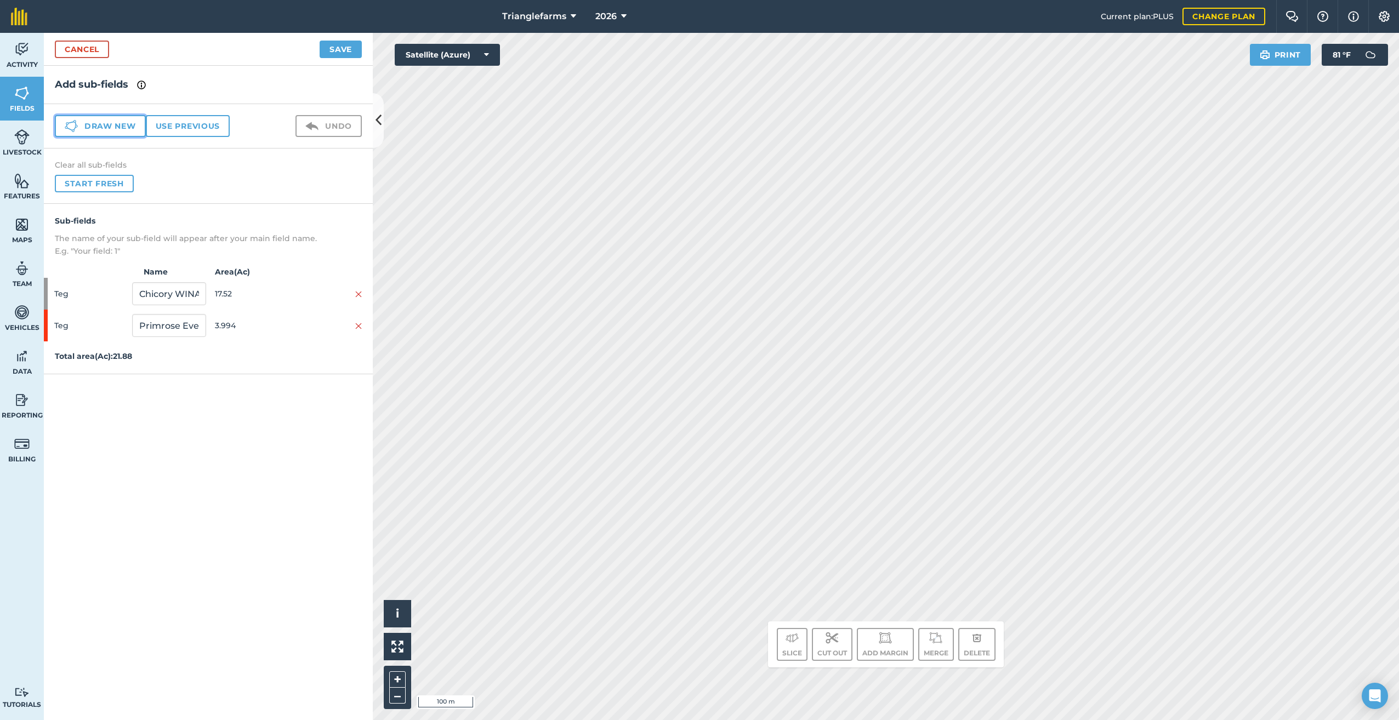
click at [88, 124] on button "Draw new" at bounding box center [100, 126] width 91 height 22
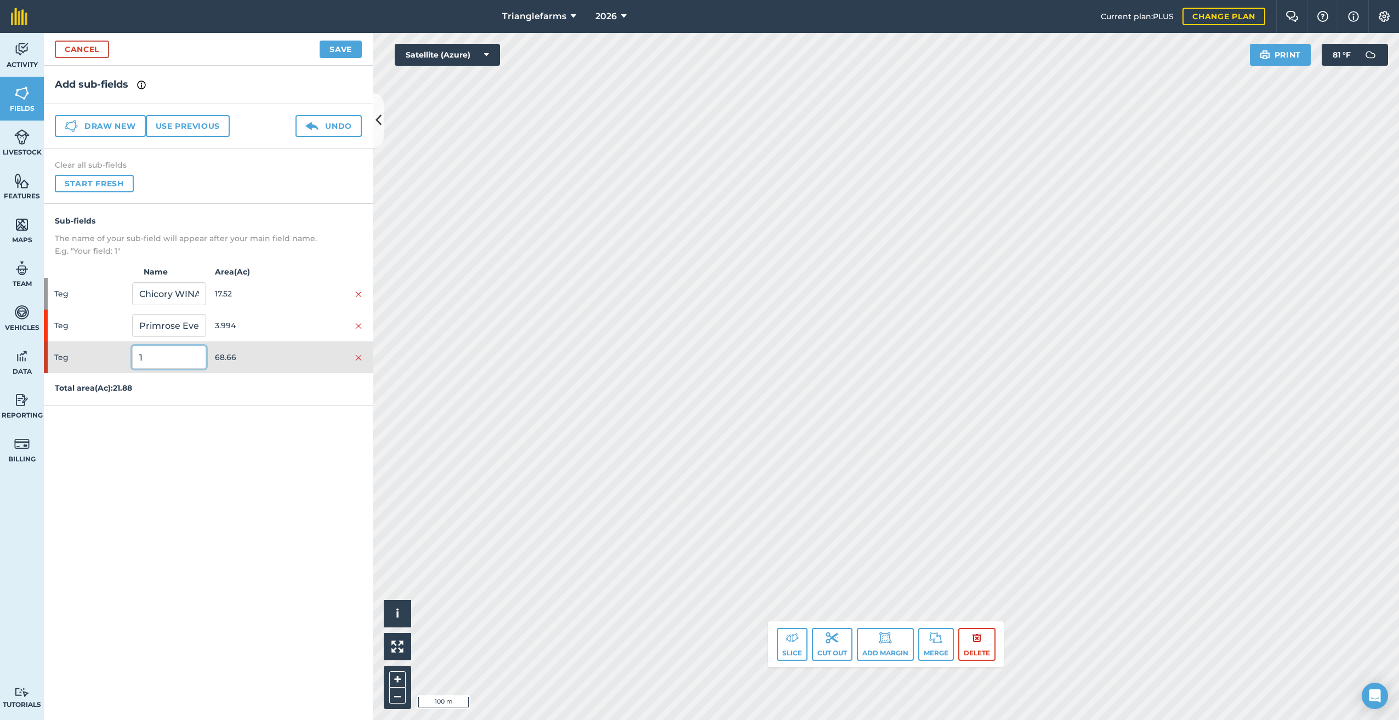
drag, startPoint x: 153, startPoint y: 355, endPoint x: 138, endPoint y: 451, distance: 97.7
click at [92, 409] on div "Add sub-fields Draw new Use previous Undo Clear all sub-fields Start fresh Sub-…" at bounding box center [208, 393] width 329 height 654
paste input "Teg Tall Turf Technique 50346 25"
type input "Teg Tall Turf Technique 50346 25"
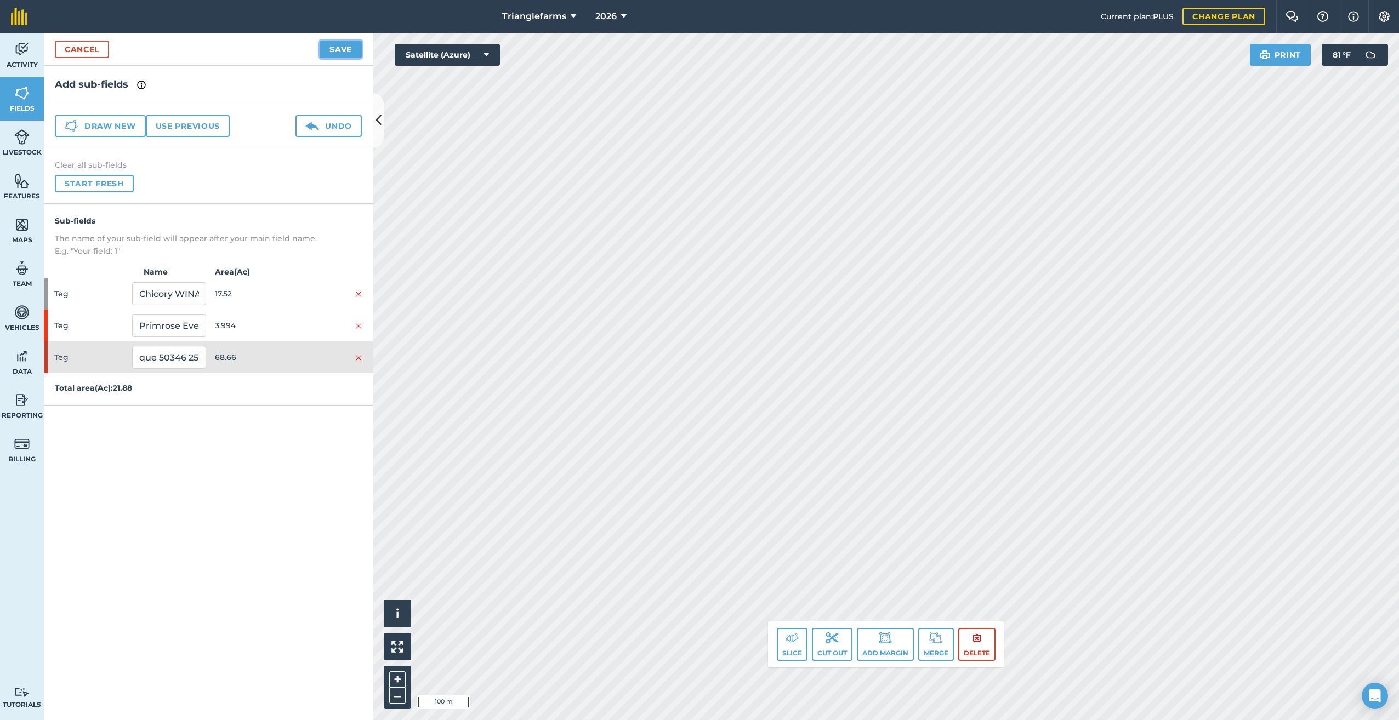
click at [337, 50] on button "Save" at bounding box center [341, 50] width 42 height 18
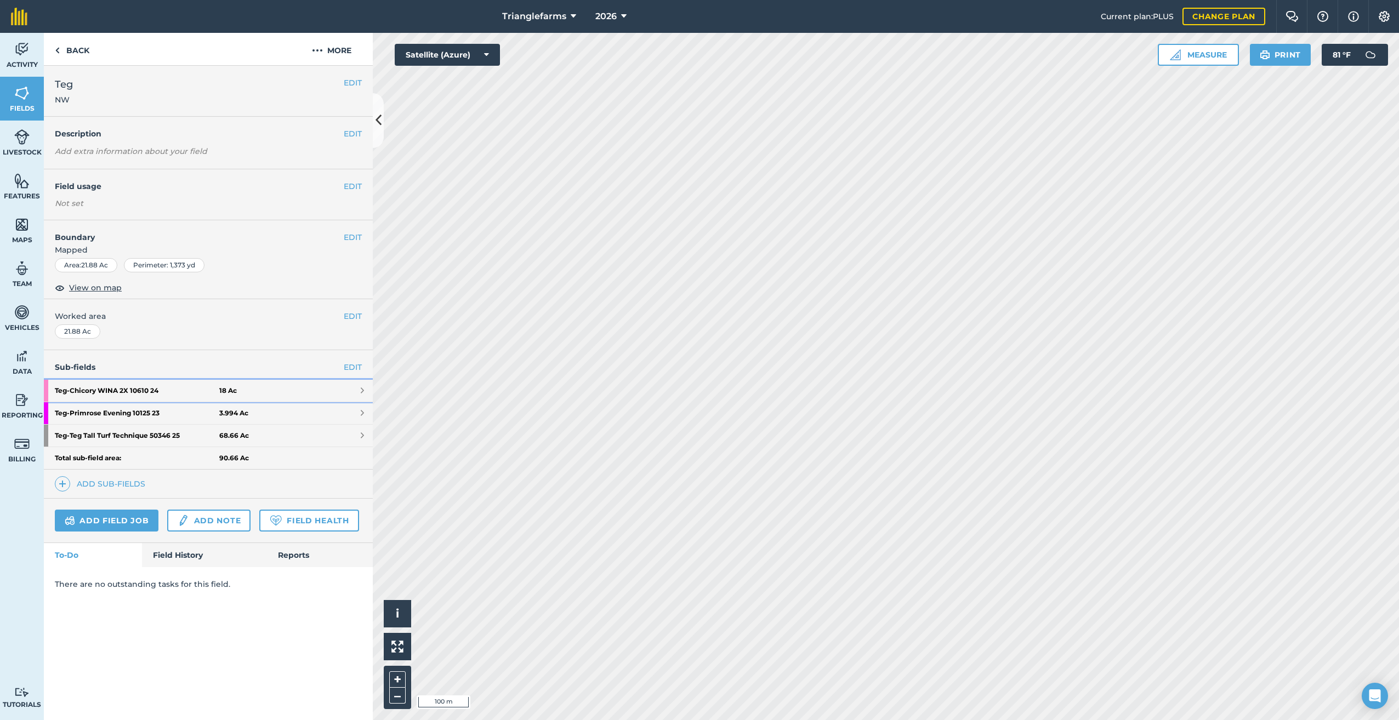
drag, startPoint x: 123, startPoint y: 385, endPoint x: 151, endPoint y: 369, distance: 31.7
click at [123, 385] on strong "Teg - Chicory WINA 2X 10610 24" at bounding box center [137, 391] width 164 height 22
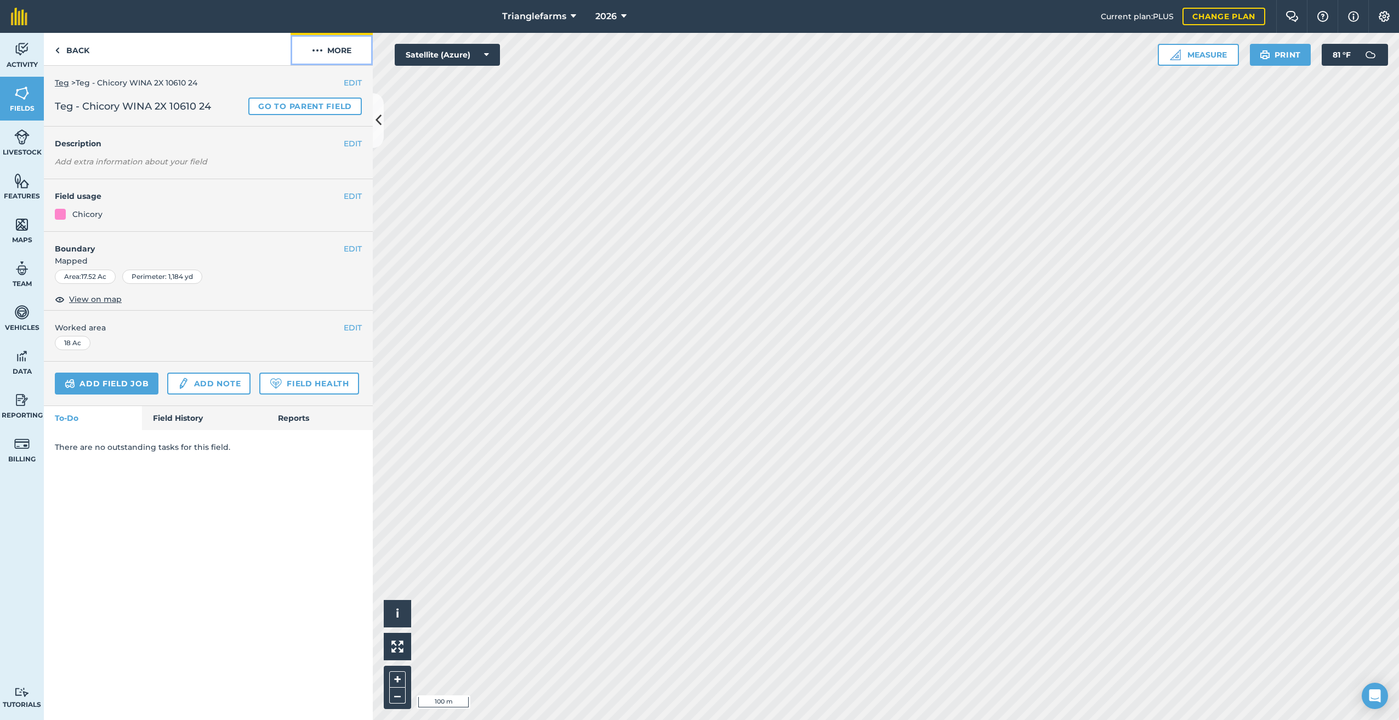
click at [327, 52] on button "More" at bounding box center [331, 49] width 82 height 32
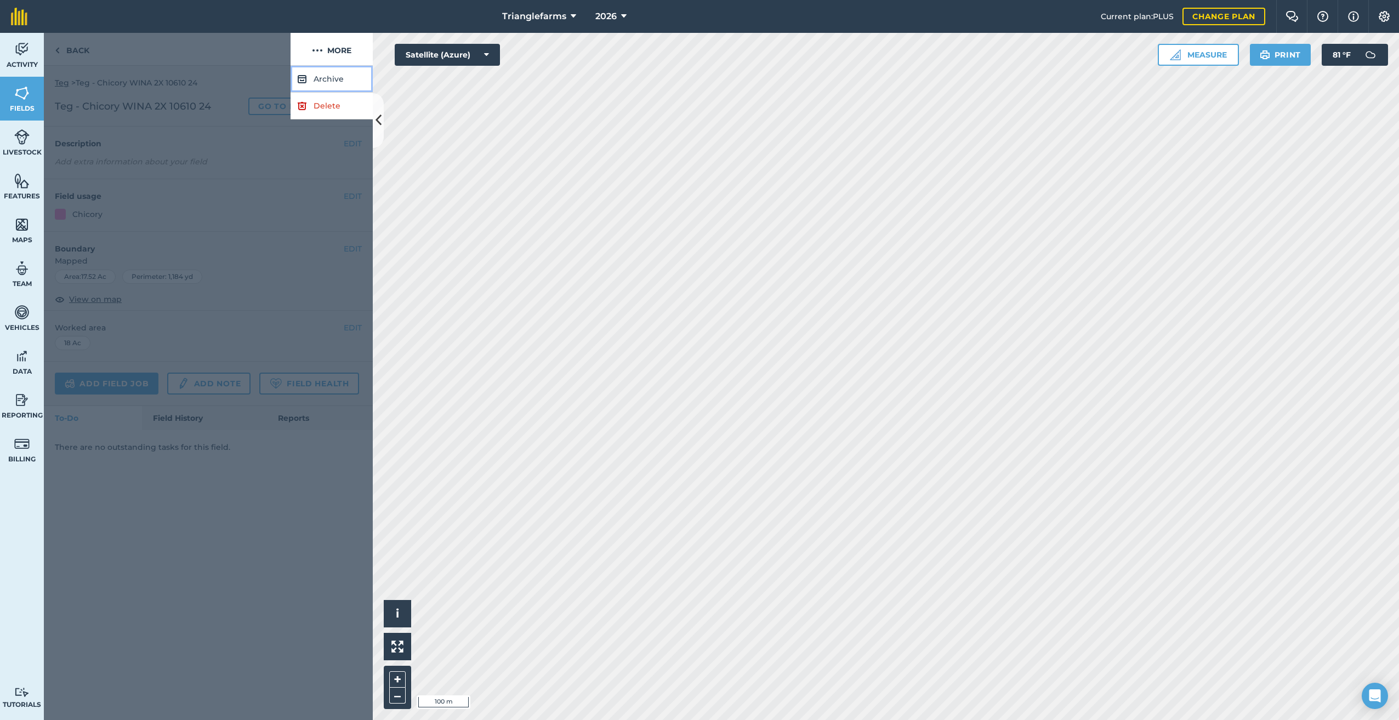
click at [326, 79] on button "Archive" at bounding box center [331, 79] width 82 height 27
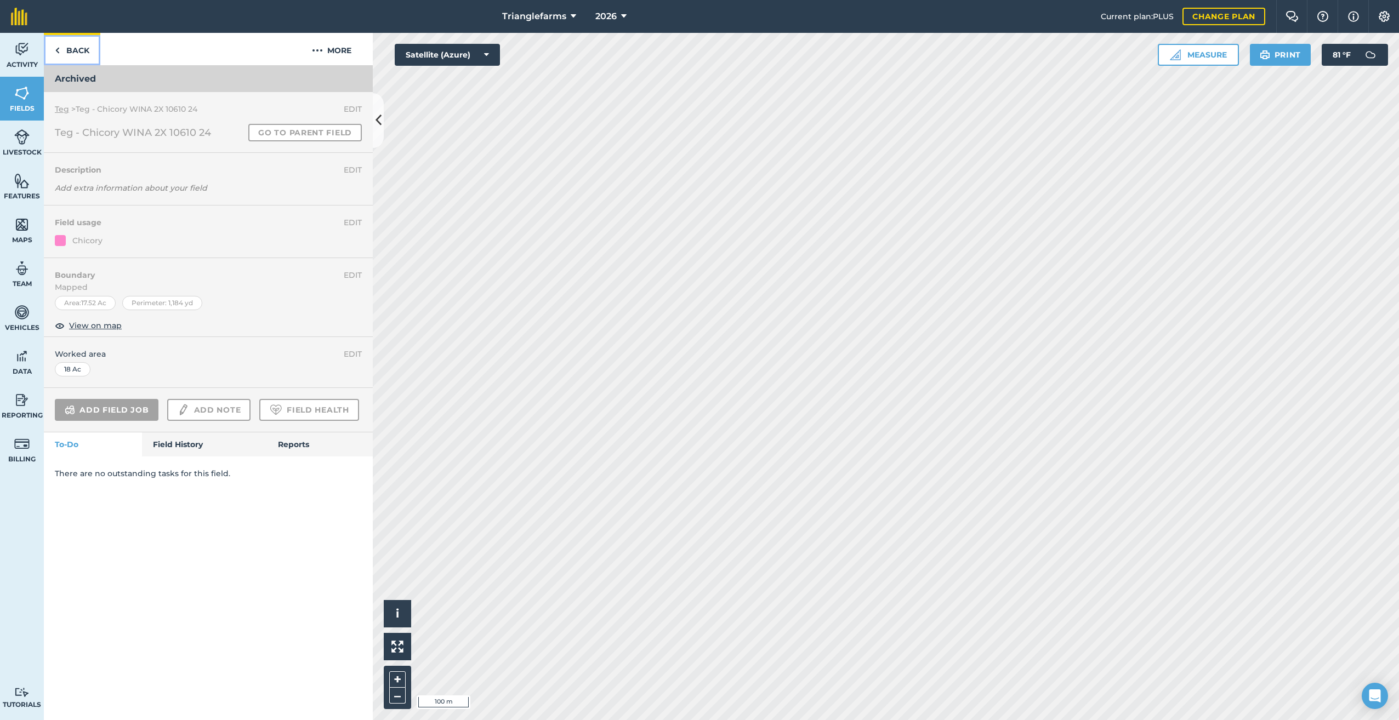
click at [54, 52] on link "Back" at bounding box center [72, 49] width 56 height 32
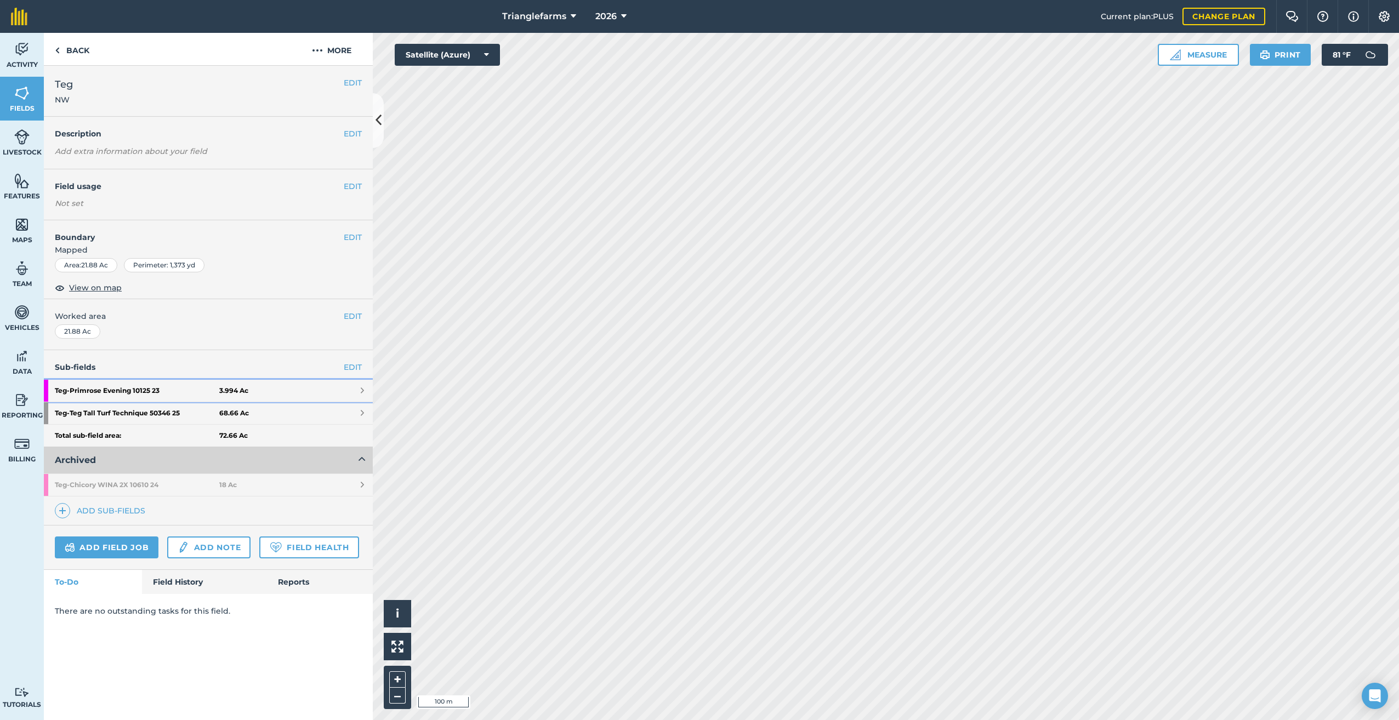
click at [111, 385] on strong "Teg - Primrose Evening 10125 23" at bounding box center [137, 391] width 164 height 22
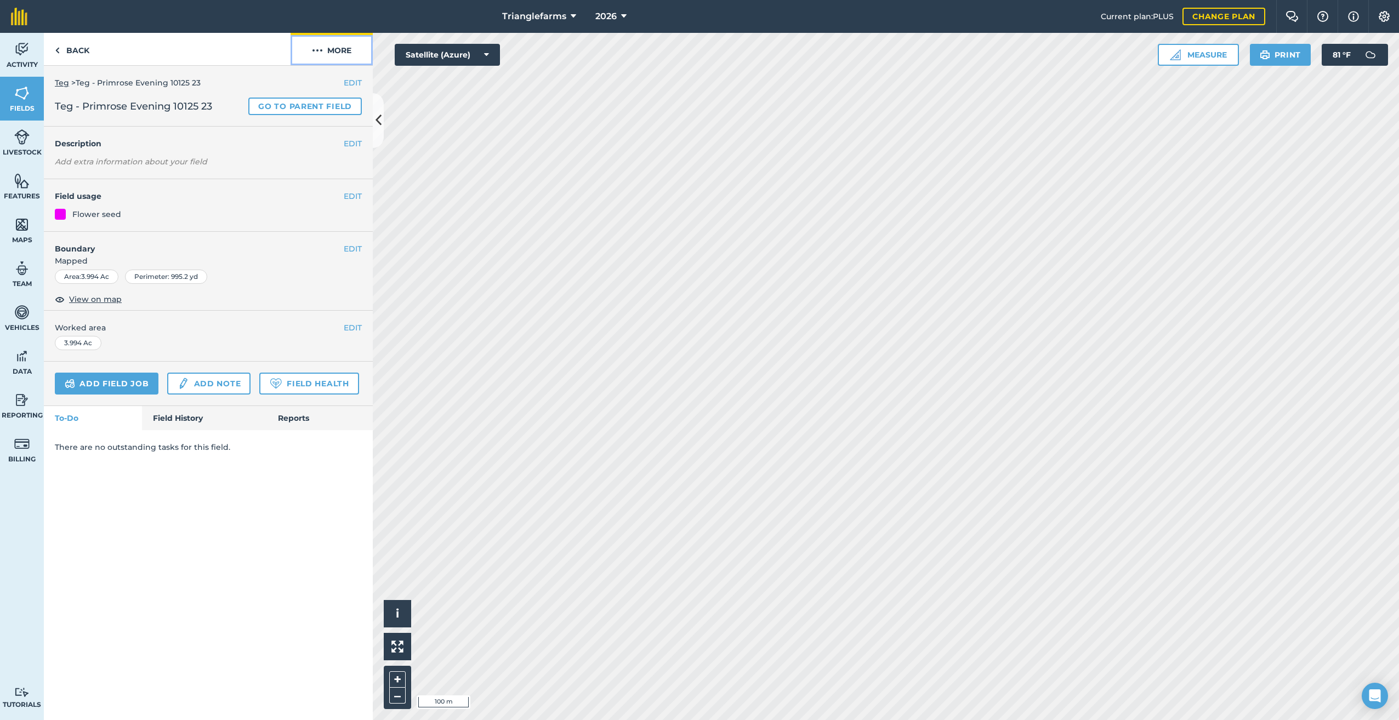
click at [316, 51] on img at bounding box center [317, 50] width 11 height 13
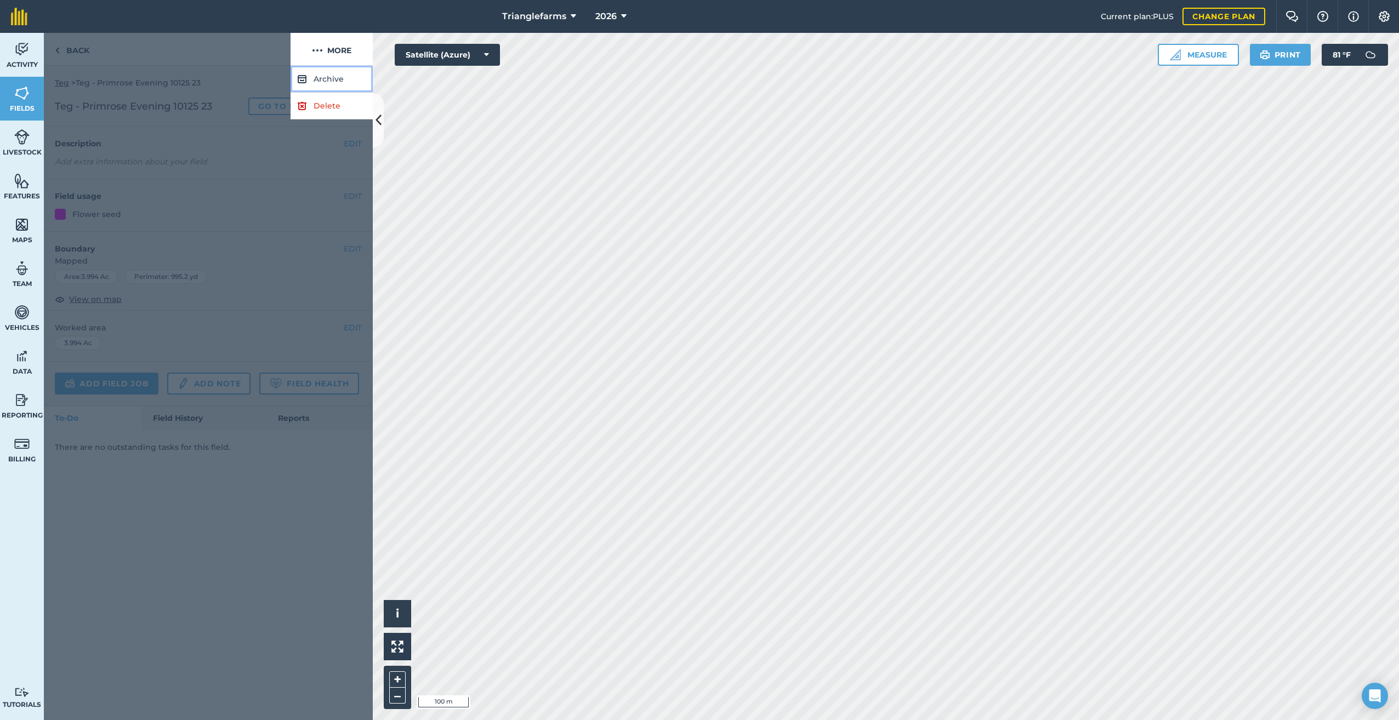
click at [318, 79] on button "Archive" at bounding box center [331, 79] width 82 height 27
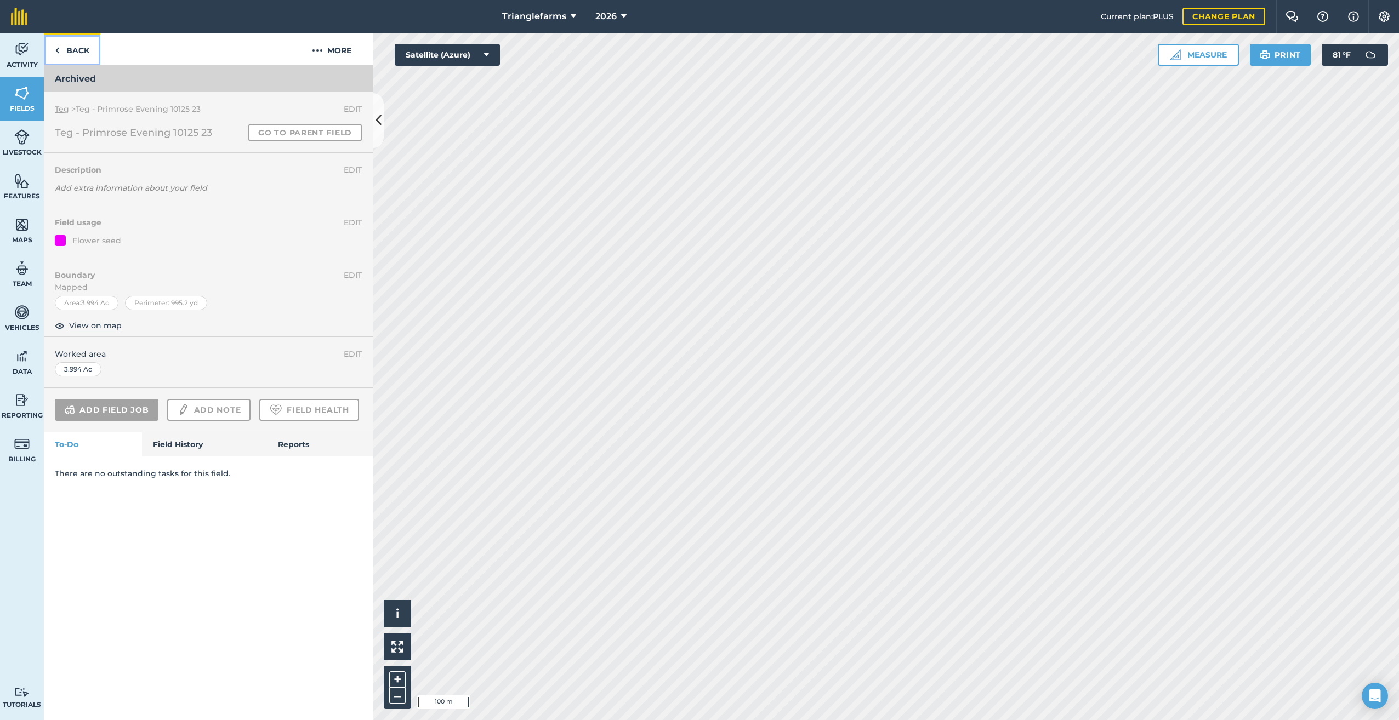
click at [54, 50] on link "Back" at bounding box center [72, 49] width 56 height 32
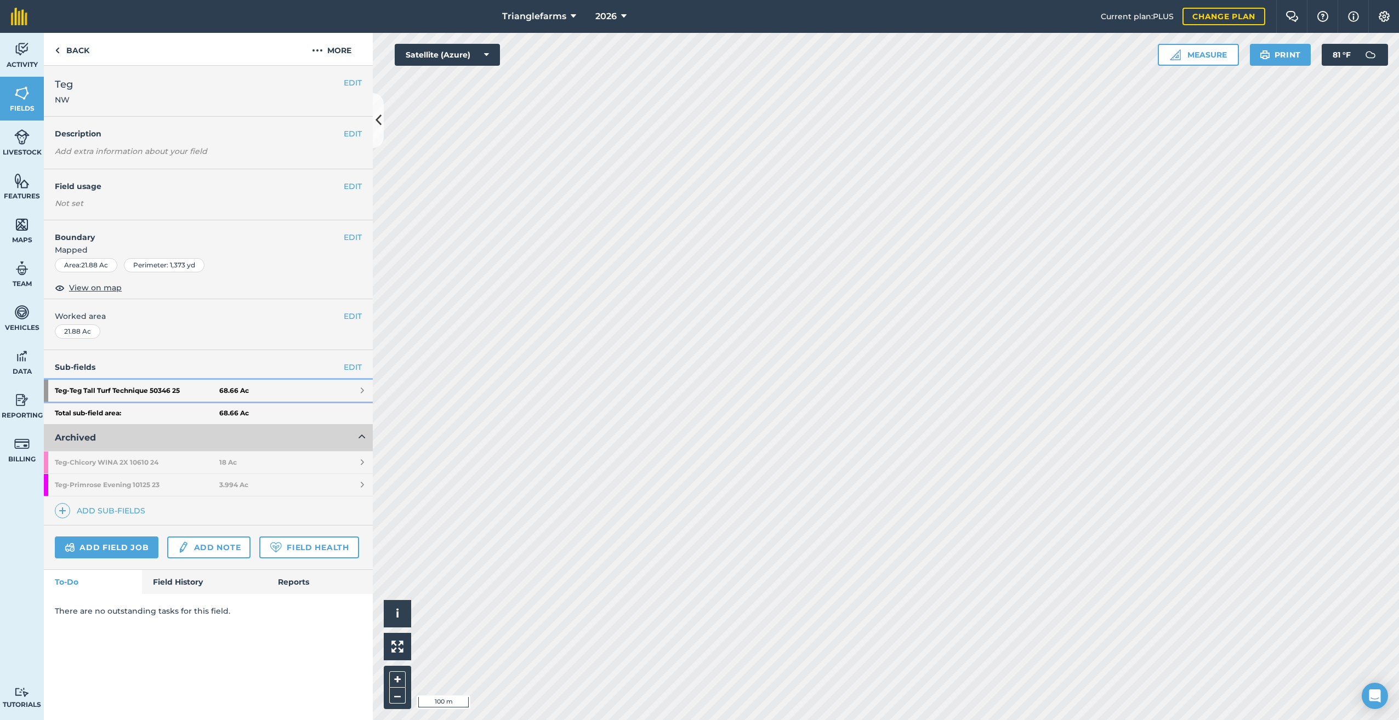
click at [139, 386] on strong "Teg - Teg Tall Turf Technique 50346 25" at bounding box center [137, 391] width 164 height 22
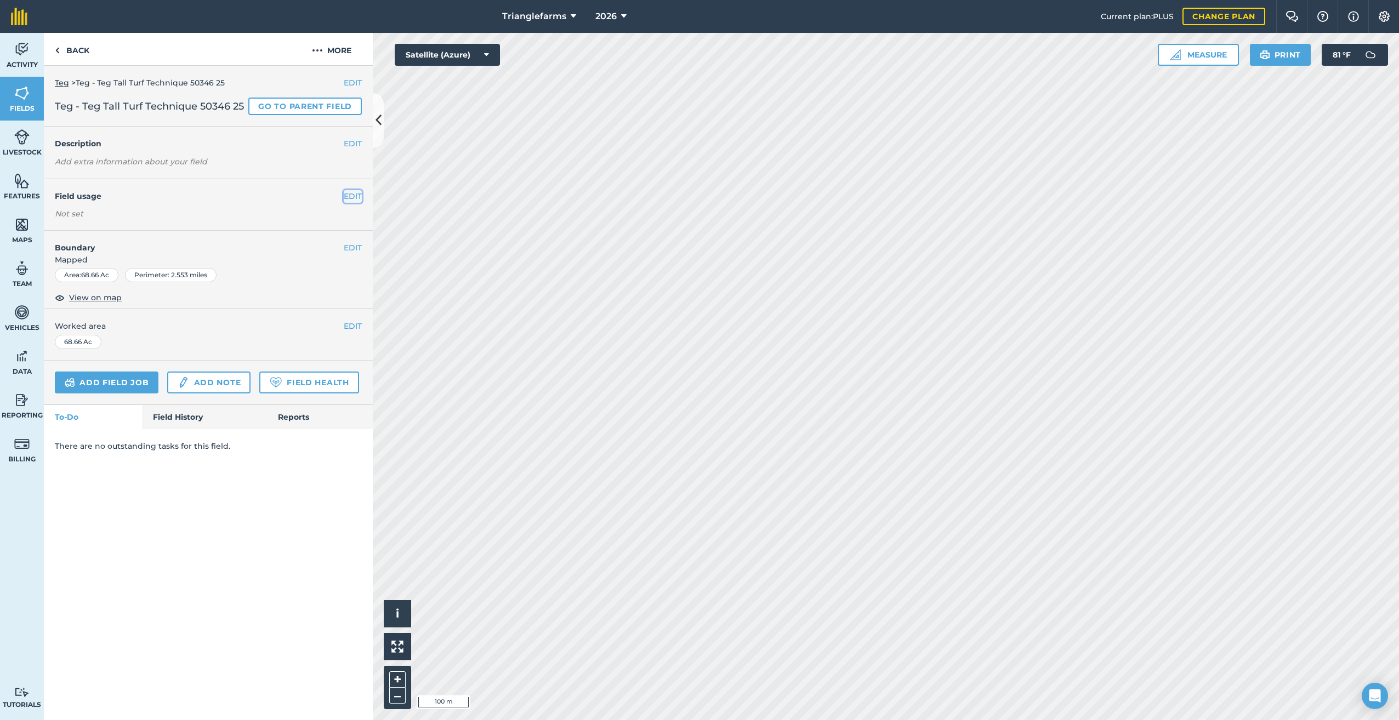
click at [348, 202] on button "EDIT" at bounding box center [353, 196] width 18 height 12
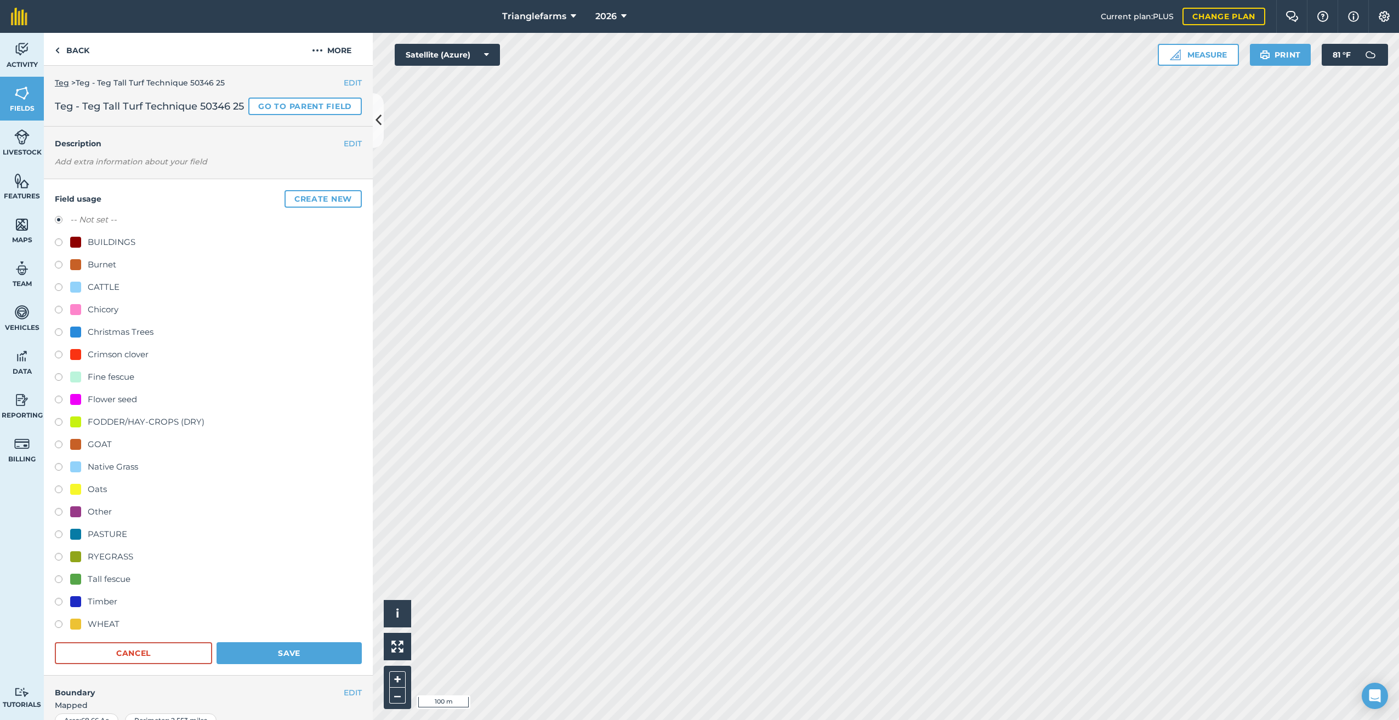
click at [56, 586] on label at bounding box center [62, 580] width 15 height 11
radio input "true"
radio input "false"
click at [289, 664] on button "Save" at bounding box center [288, 653] width 145 height 22
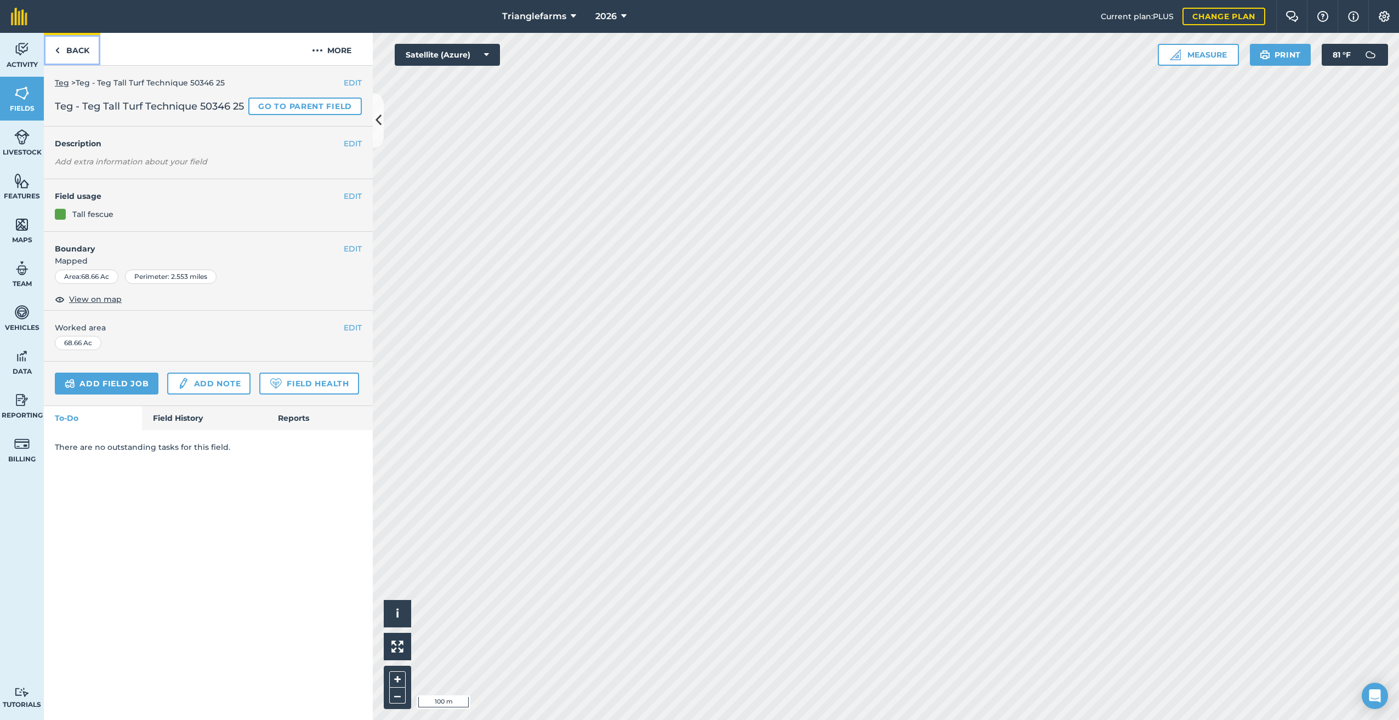
click at [50, 48] on link "Back" at bounding box center [72, 49] width 56 height 32
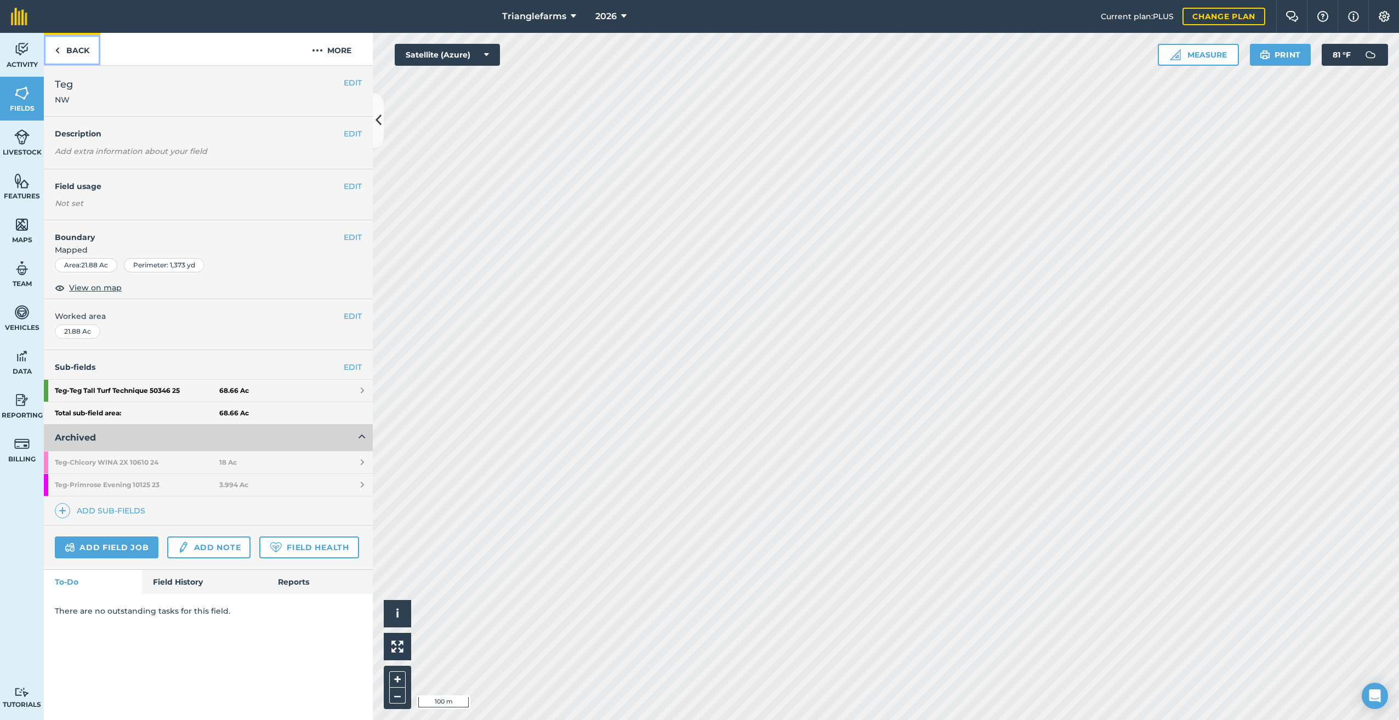
click at [58, 53] on img at bounding box center [57, 50] width 5 height 13
click at [58, 52] on img at bounding box center [57, 50] width 5 height 13
click at [56, 51] on img at bounding box center [57, 50] width 5 height 13
click at [57, 50] on img at bounding box center [57, 50] width 5 height 13
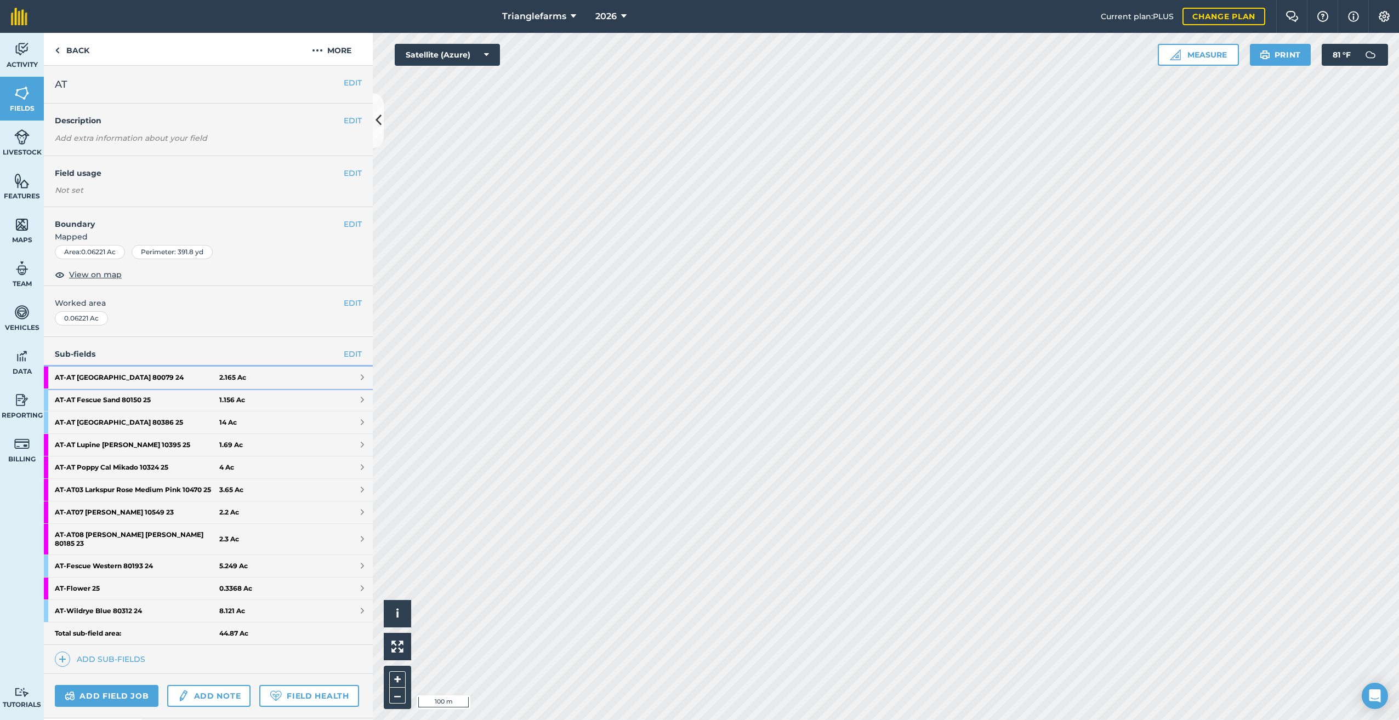
drag, startPoint x: 119, startPoint y: 378, endPoint x: 168, endPoint y: 366, distance: 50.2
click at [120, 378] on strong "AT - AT [GEOGRAPHIC_DATA] 80079 24" at bounding box center [137, 378] width 164 height 22
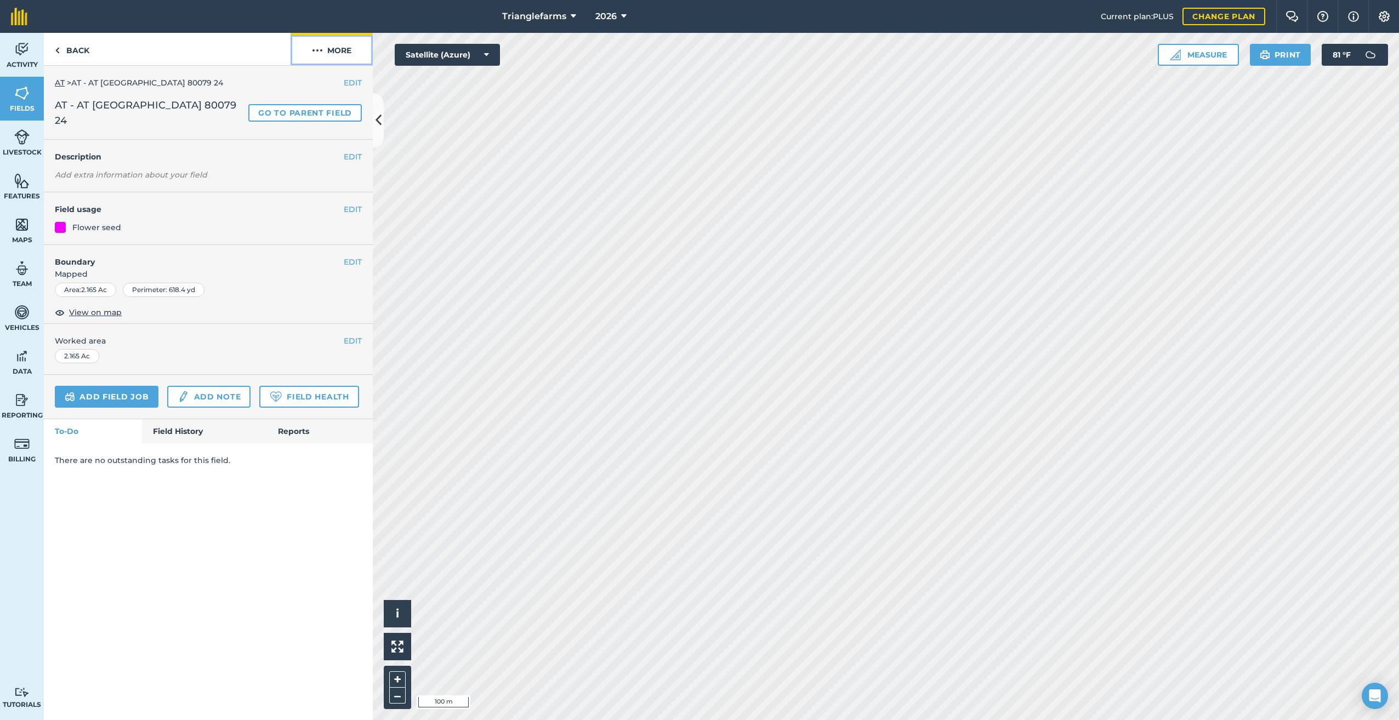
click at [320, 49] on img at bounding box center [317, 50] width 11 height 13
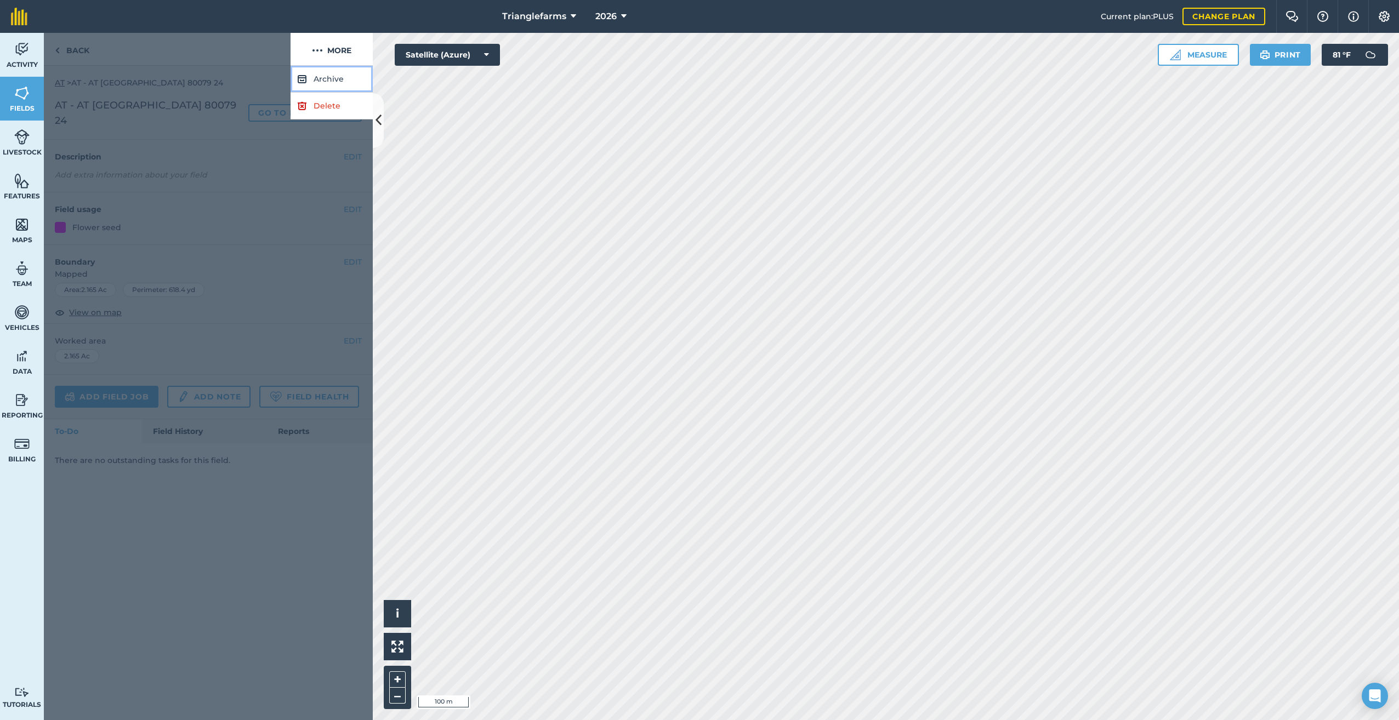
click at [327, 83] on button "Archive" at bounding box center [331, 79] width 82 height 27
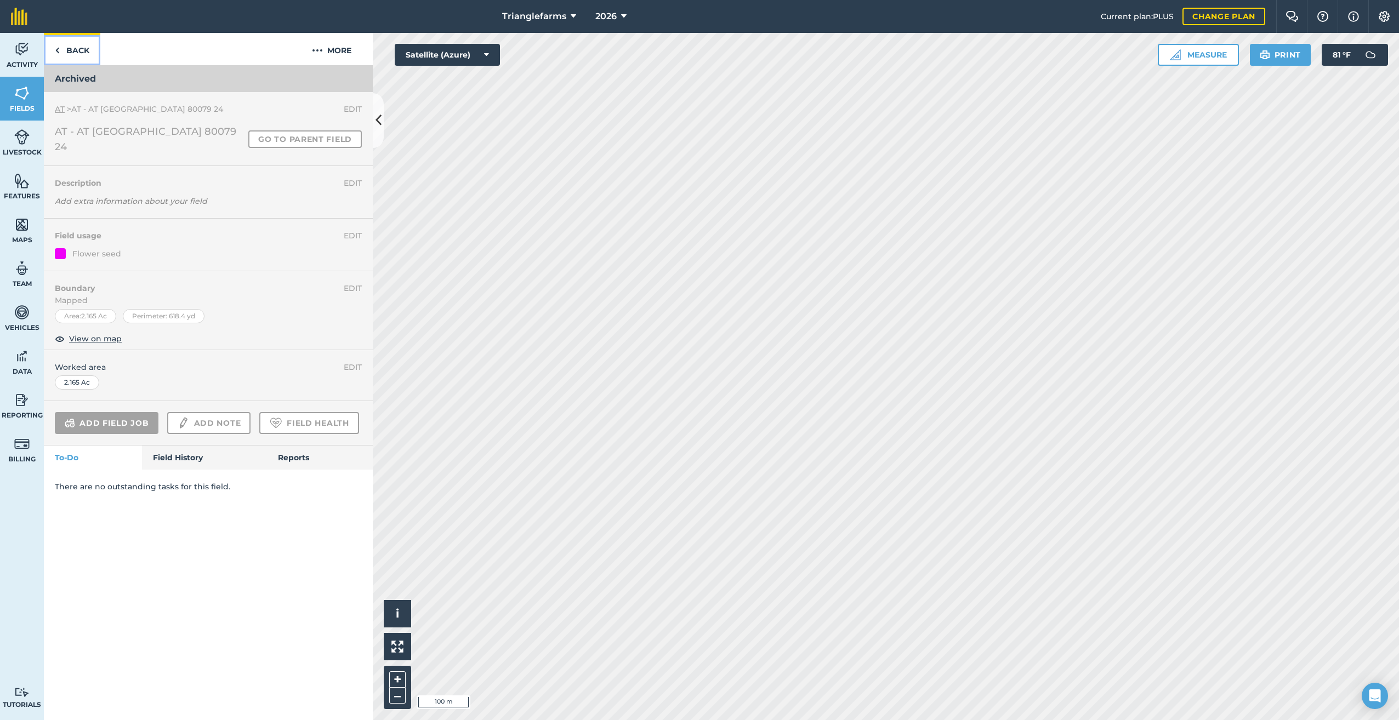
click at [54, 50] on link "Back" at bounding box center [72, 49] width 56 height 32
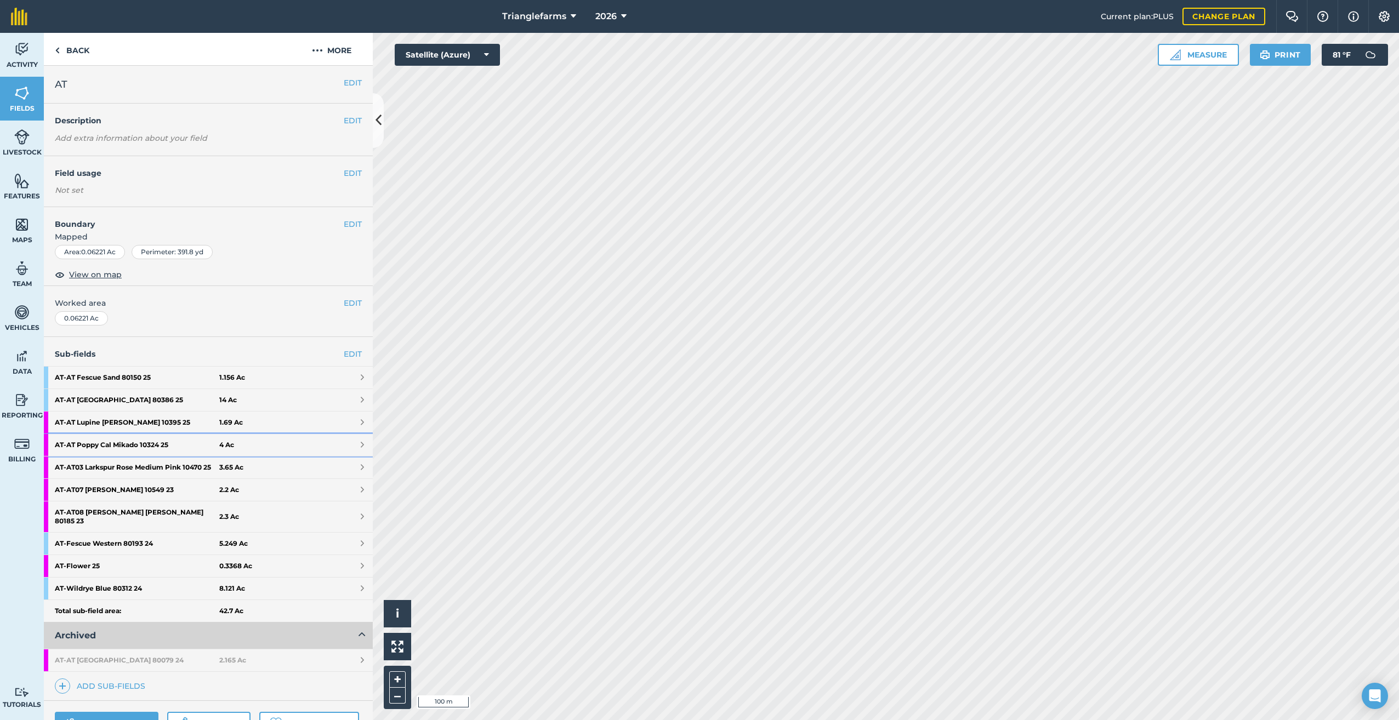
click at [111, 442] on strong "AT - AT Poppy Cal Mikado 10324 25" at bounding box center [137, 445] width 164 height 22
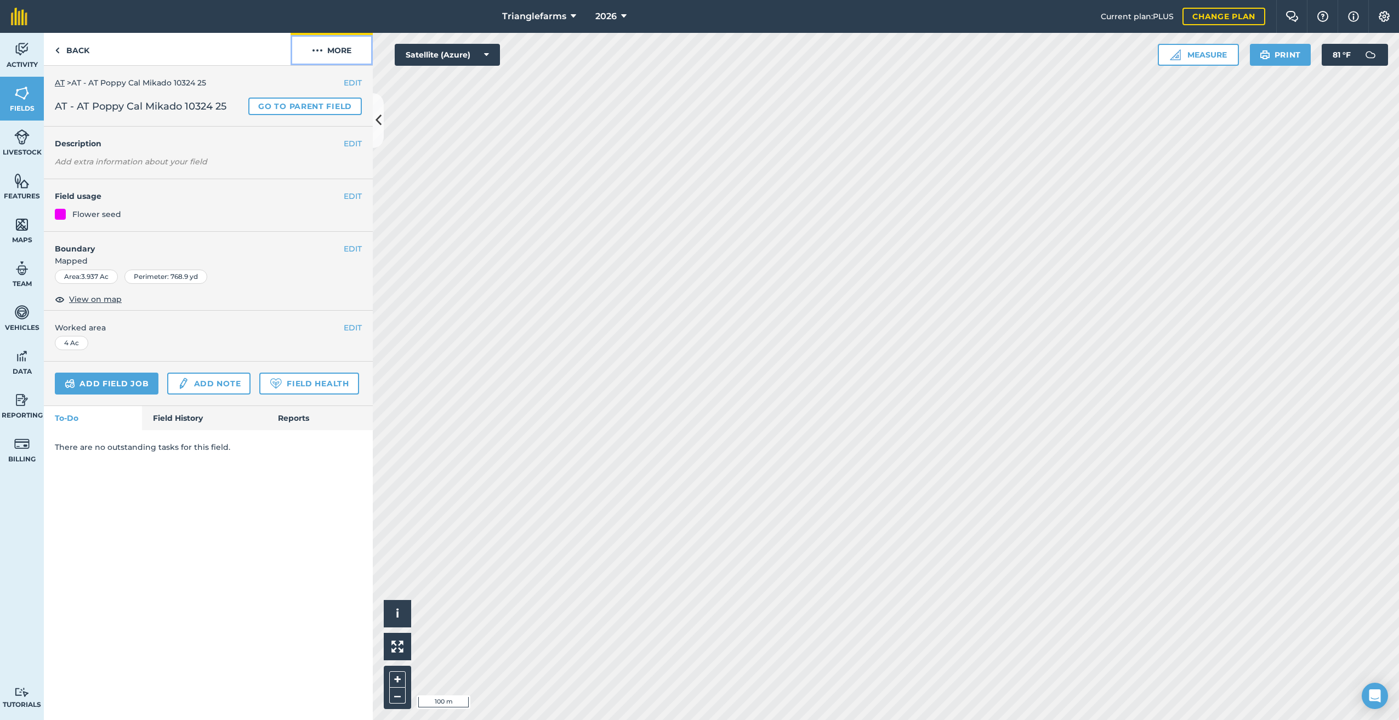
click at [321, 49] on img at bounding box center [317, 50] width 11 height 13
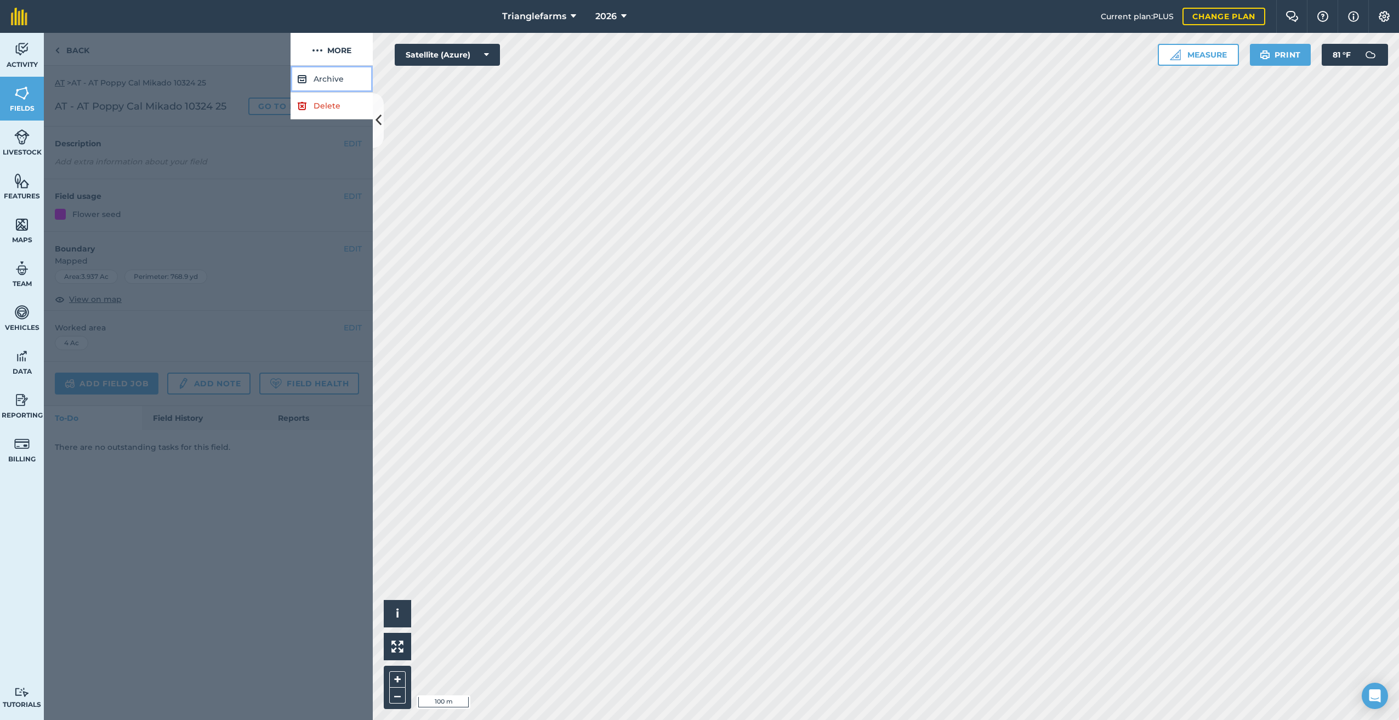
drag, startPoint x: 324, startPoint y: 75, endPoint x: 352, endPoint y: 93, distance: 33.5
click at [324, 76] on button "Archive" at bounding box center [331, 79] width 82 height 27
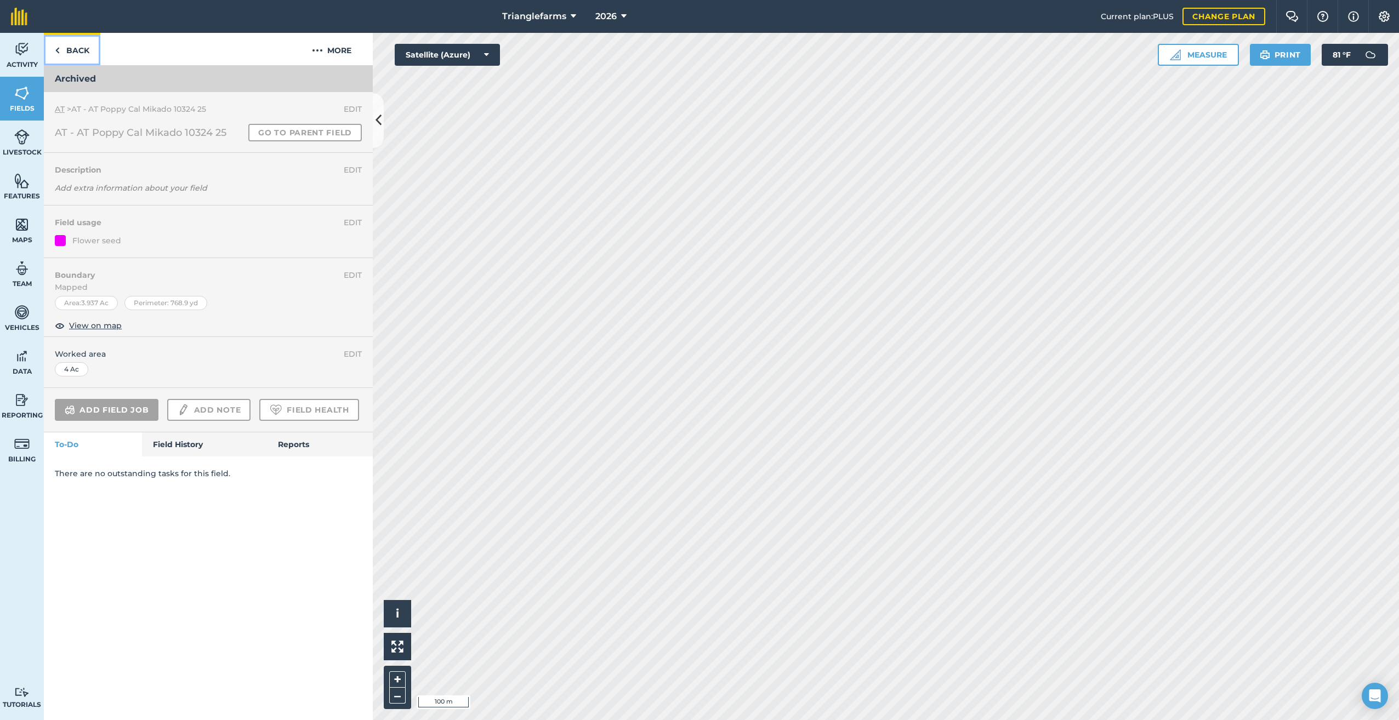
click at [56, 50] on img at bounding box center [57, 50] width 5 height 13
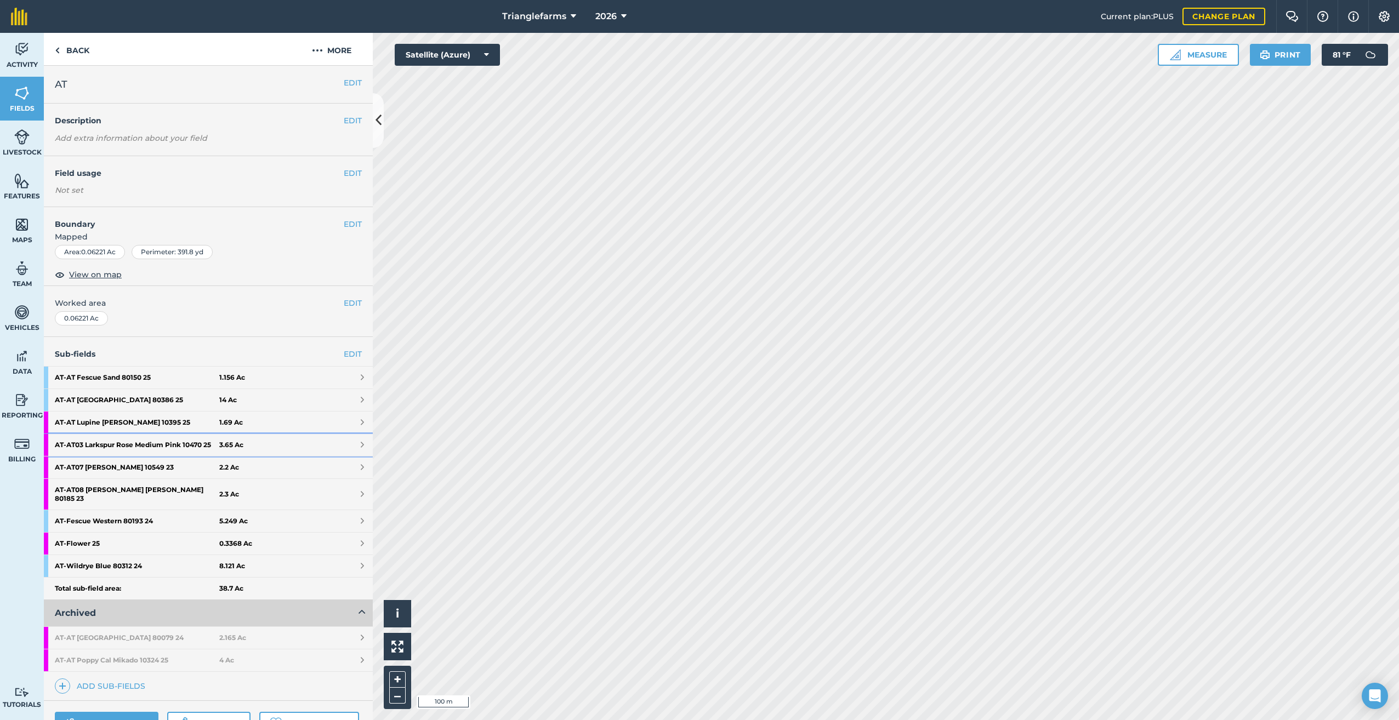
click at [145, 444] on strong "AT - AT03 Larkspur Rose Medium Pink 10470 25" at bounding box center [137, 445] width 164 height 22
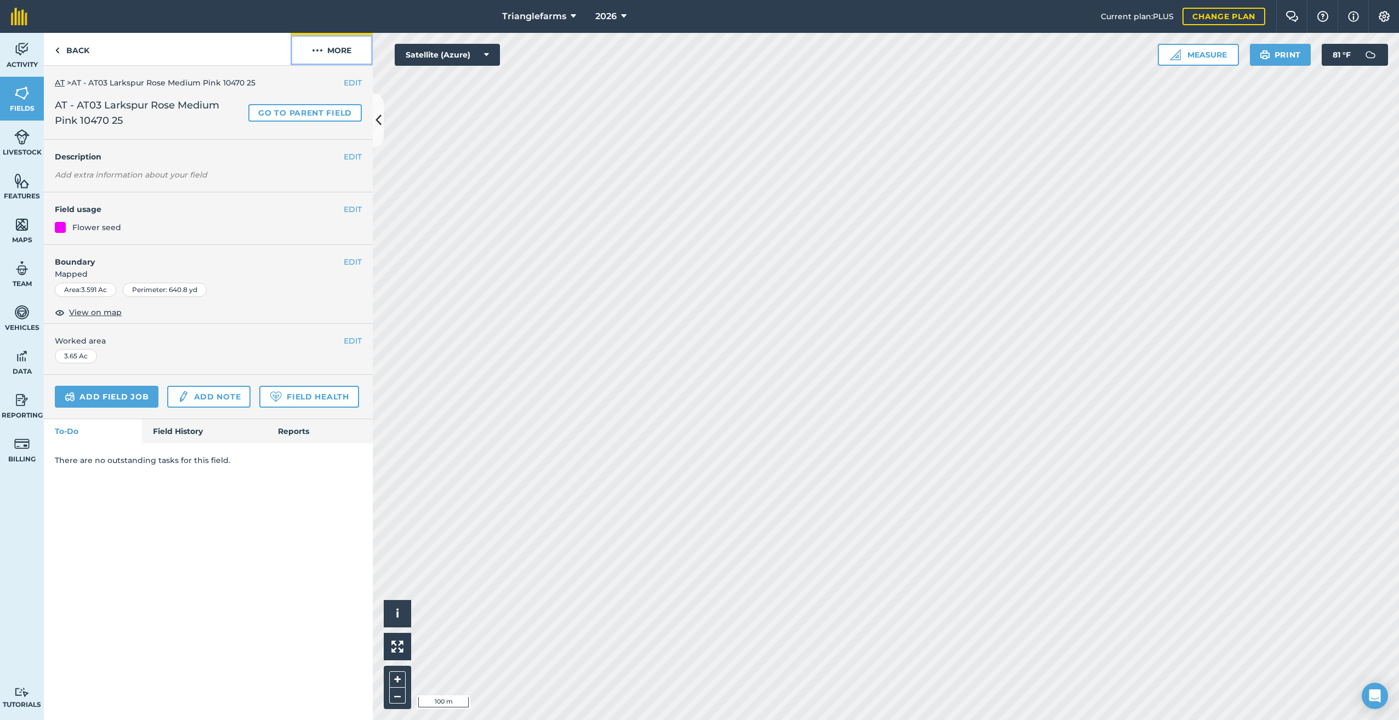
click at [323, 47] on button "More" at bounding box center [331, 49] width 82 height 32
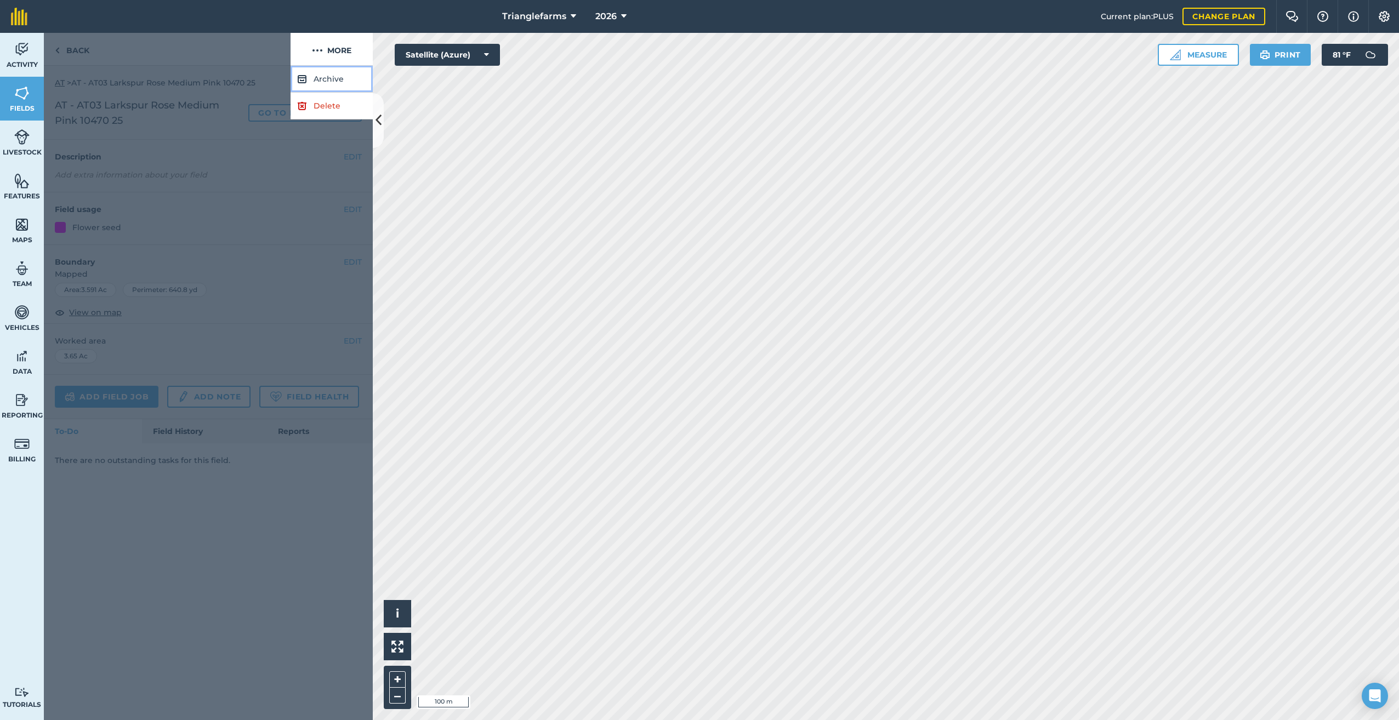
click at [322, 82] on button "Archive" at bounding box center [331, 79] width 82 height 27
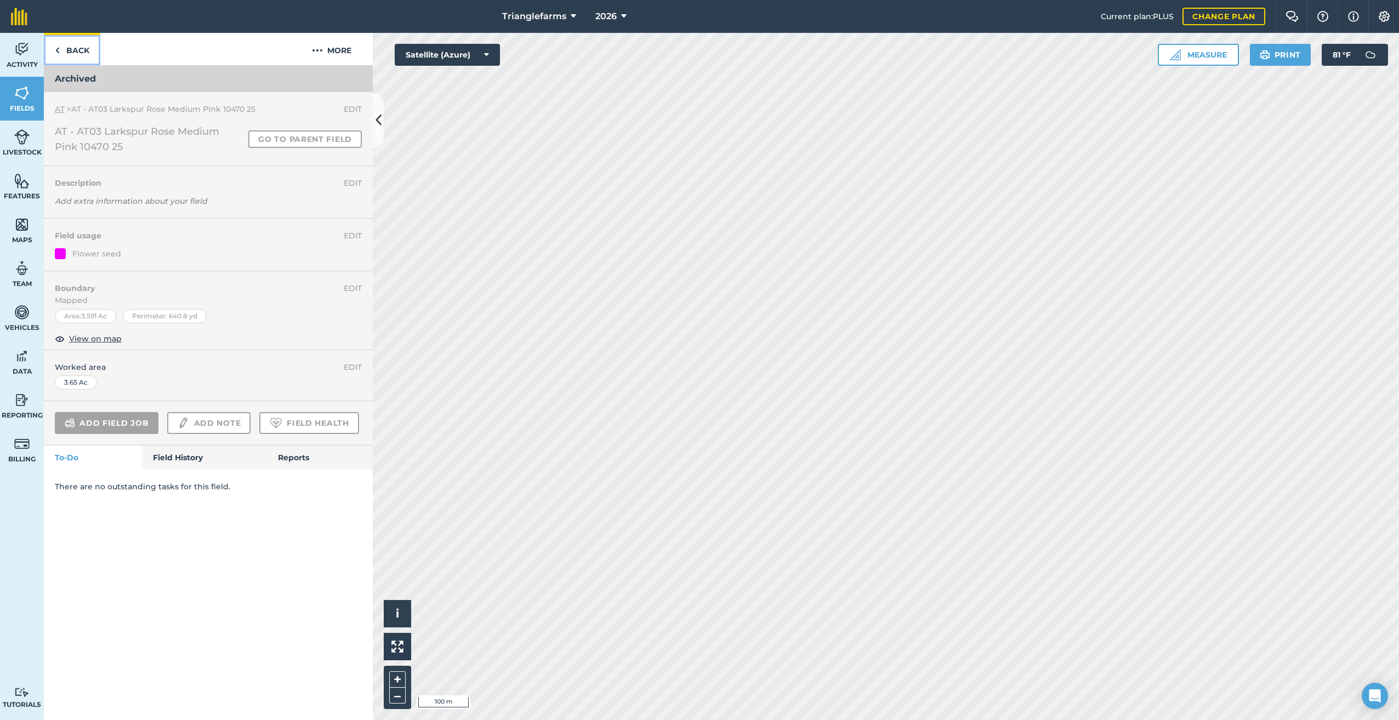
click at [66, 52] on link "Back" at bounding box center [72, 49] width 56 height 32
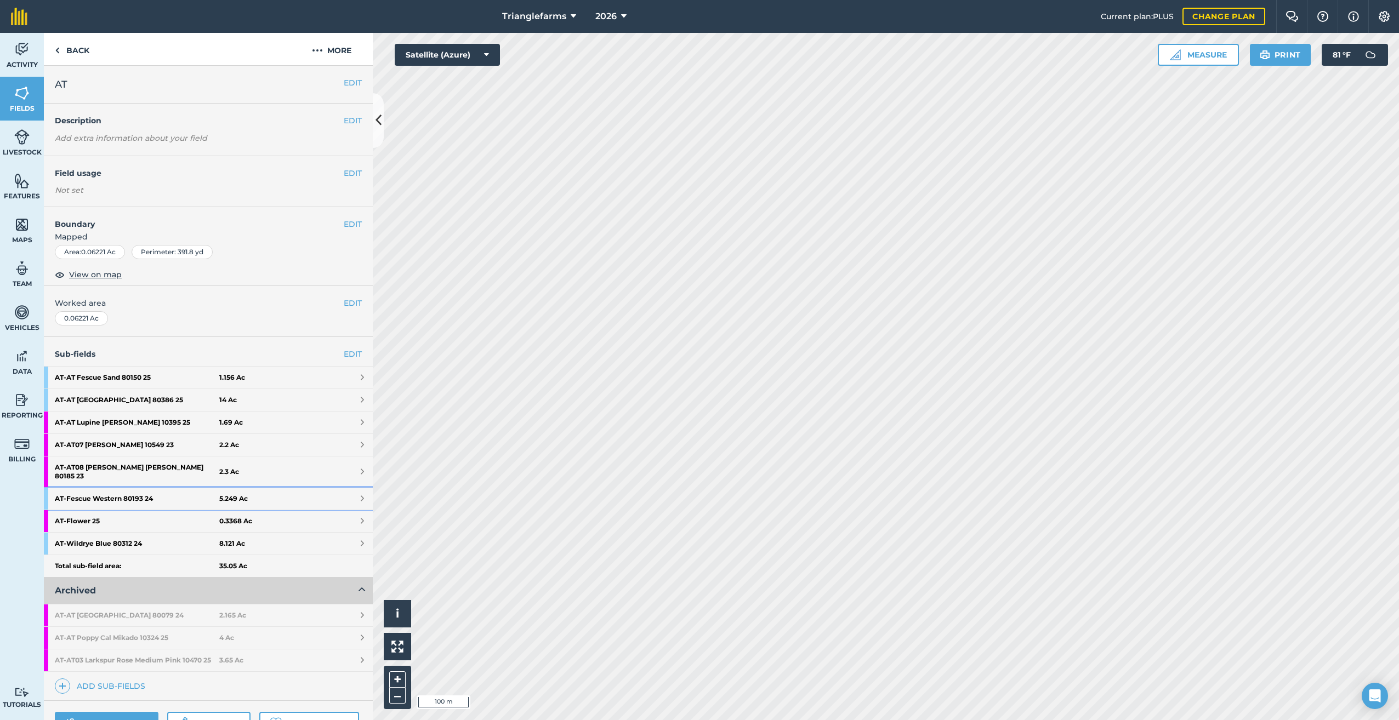
click at [119, 488] on strong "AT - Fescue Western 80193 24" at bounding box center [137, 499] width 164 height 22
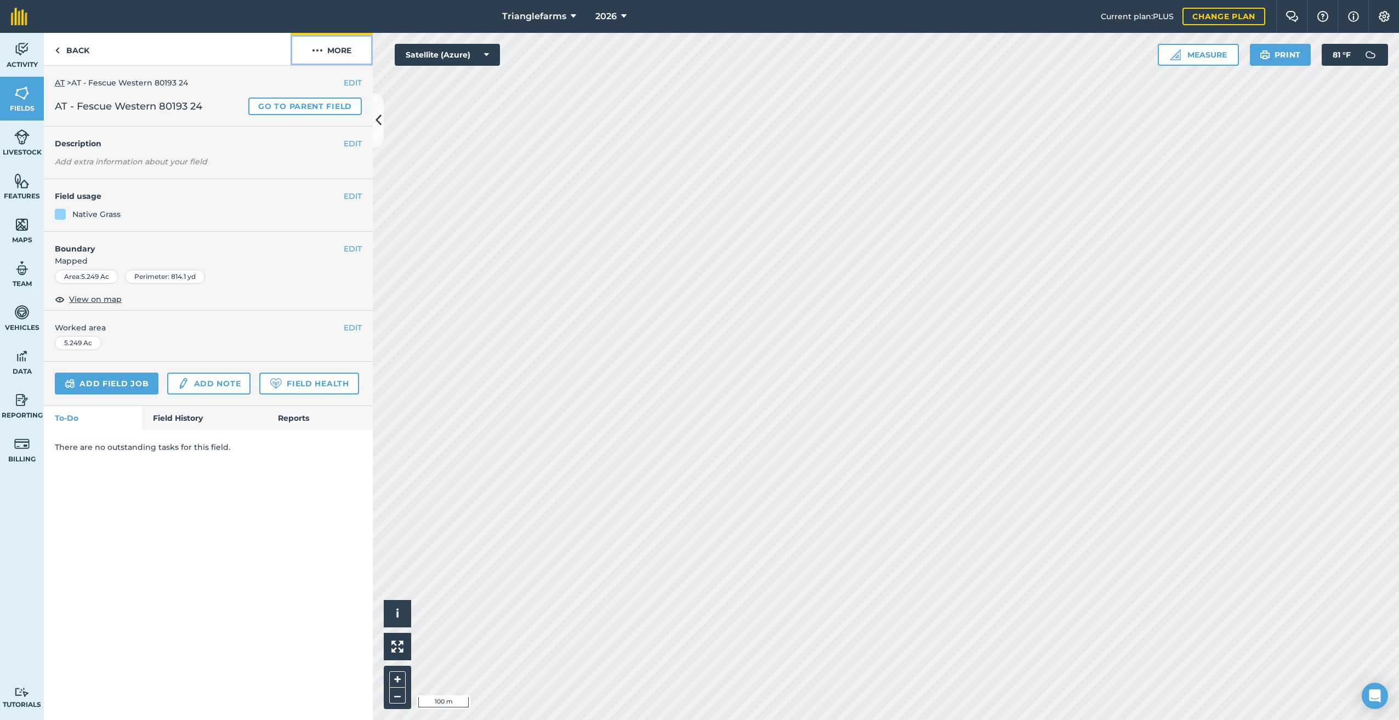
click at [317, 52] on img at bounding box center [317, 50] width 11 height 13
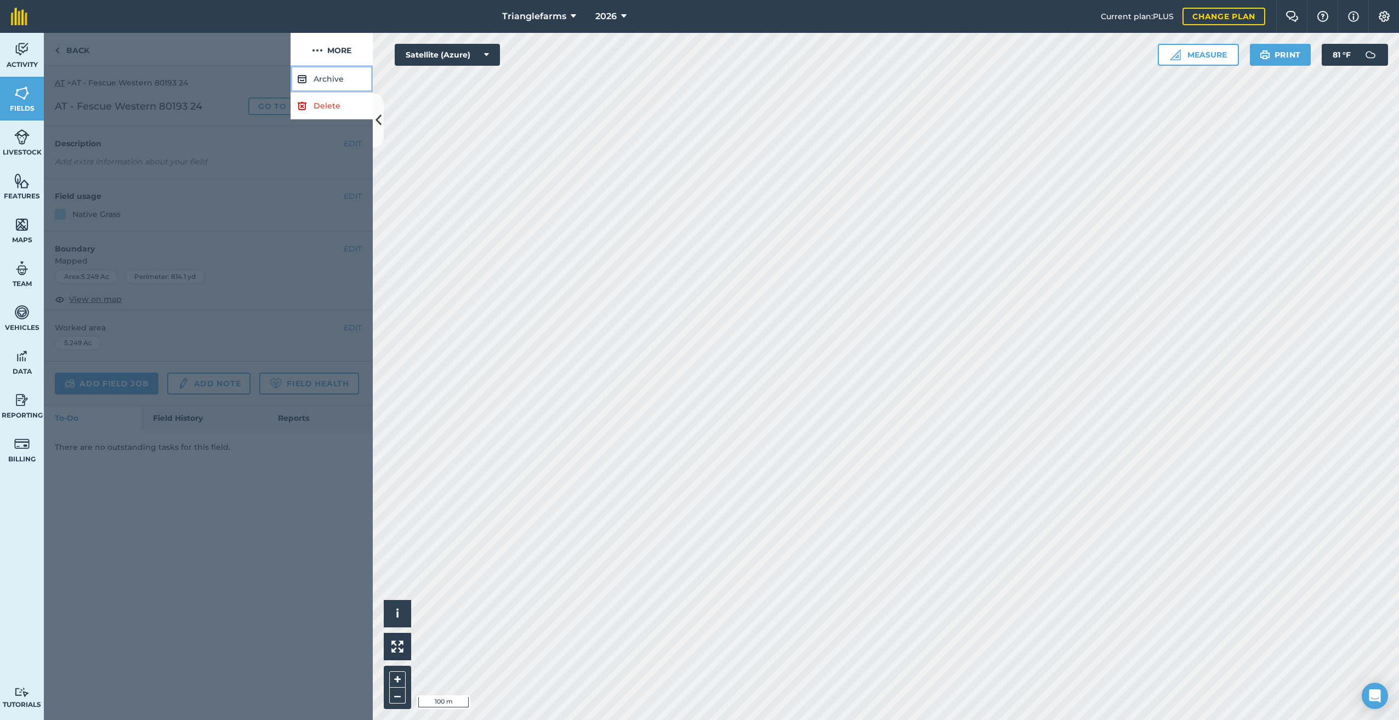
click at [324, 77] on button "Archive" at bounding box center [331, 79] width 82 height 27
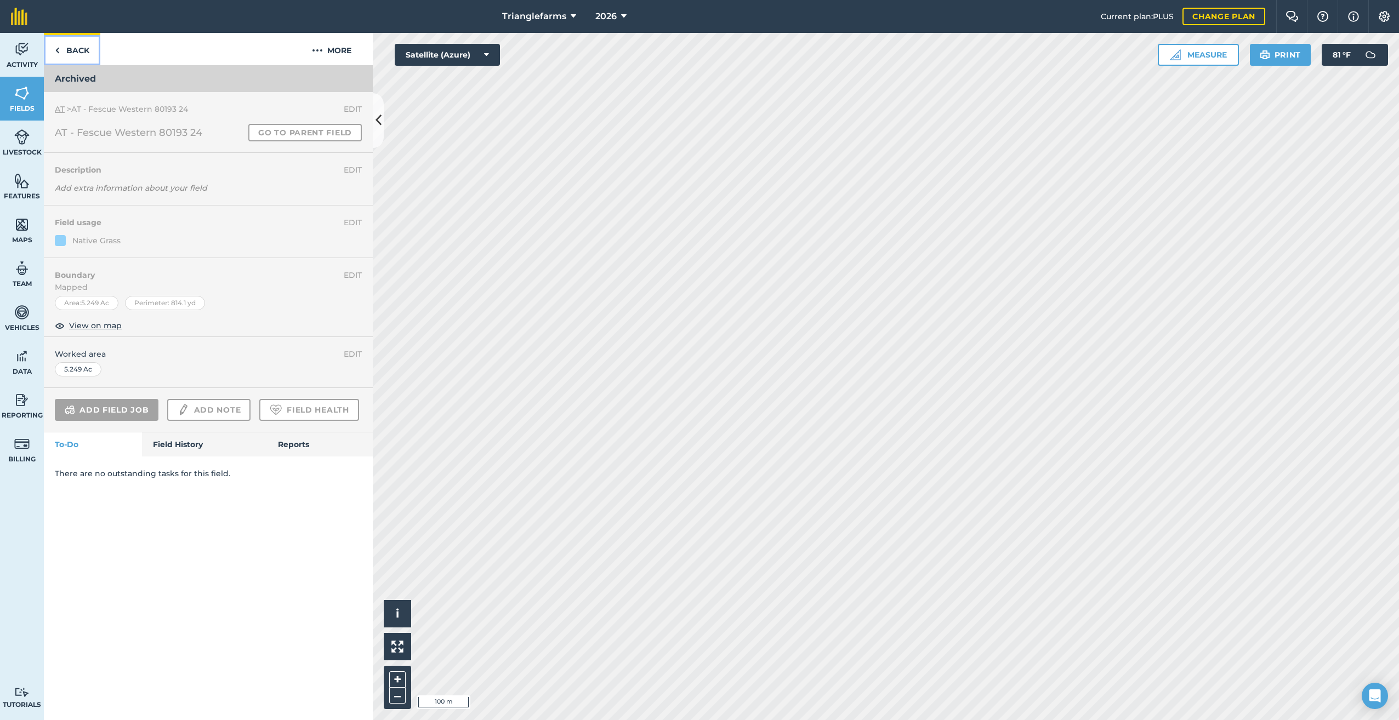
click at [55, 50] on img at bounding box center [57, 50] width 5 height 13
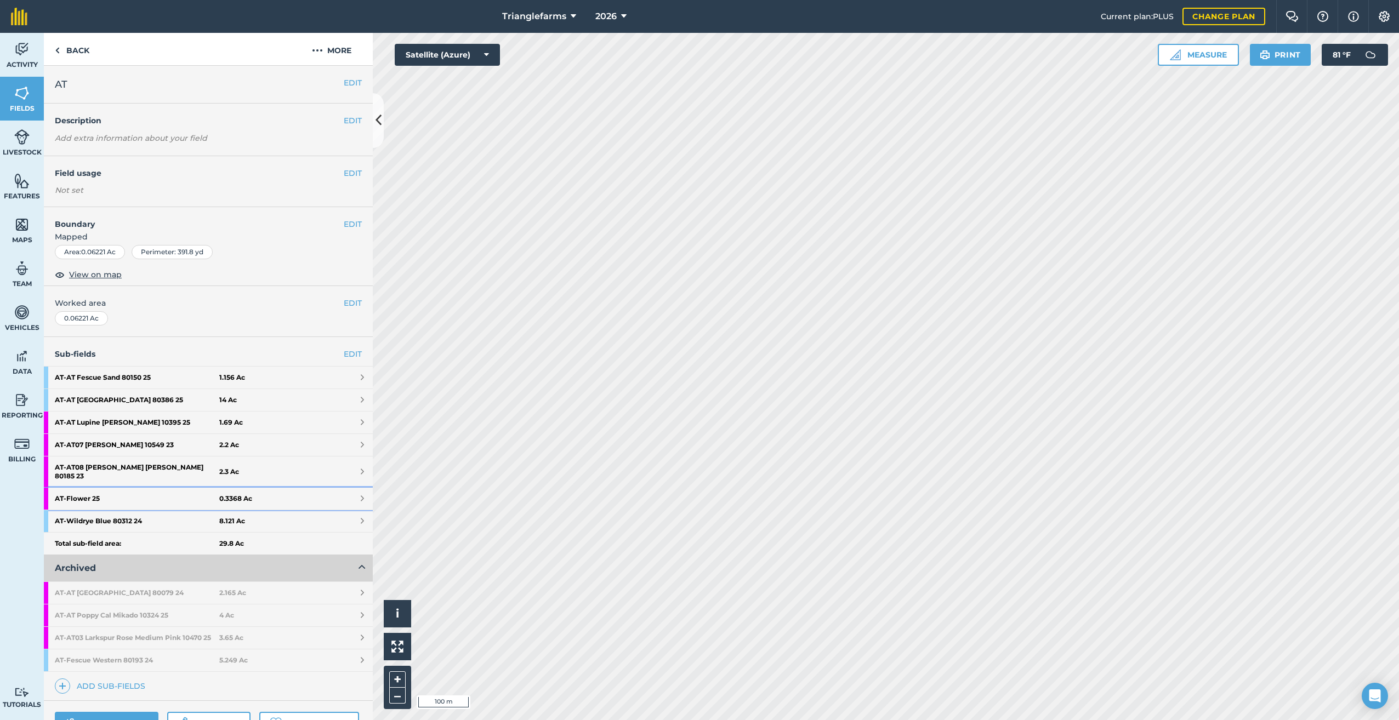
click at [93, 488] on strong "AT - Flower 25" at bounding box center [137, 499] width 164 height 22
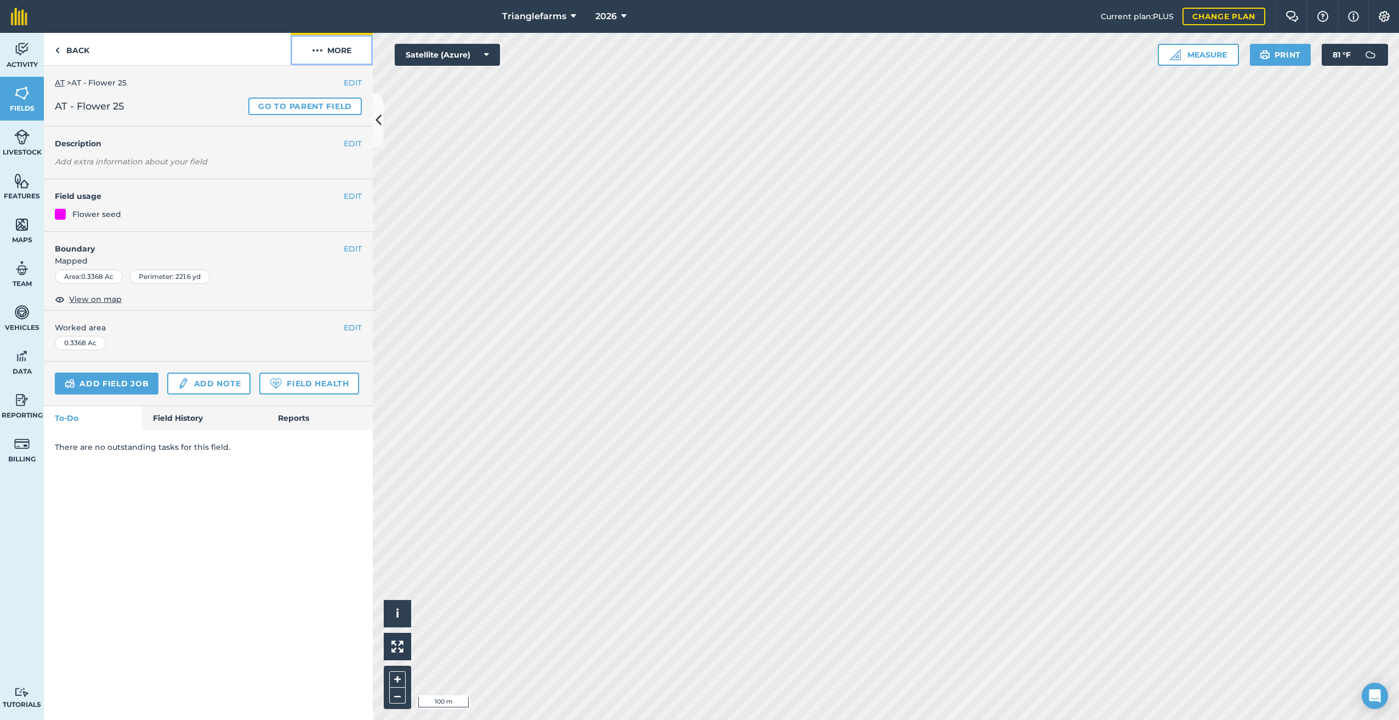
click at [323, 48] on button "More" at bounding box center [331, 49] width 82 height 32
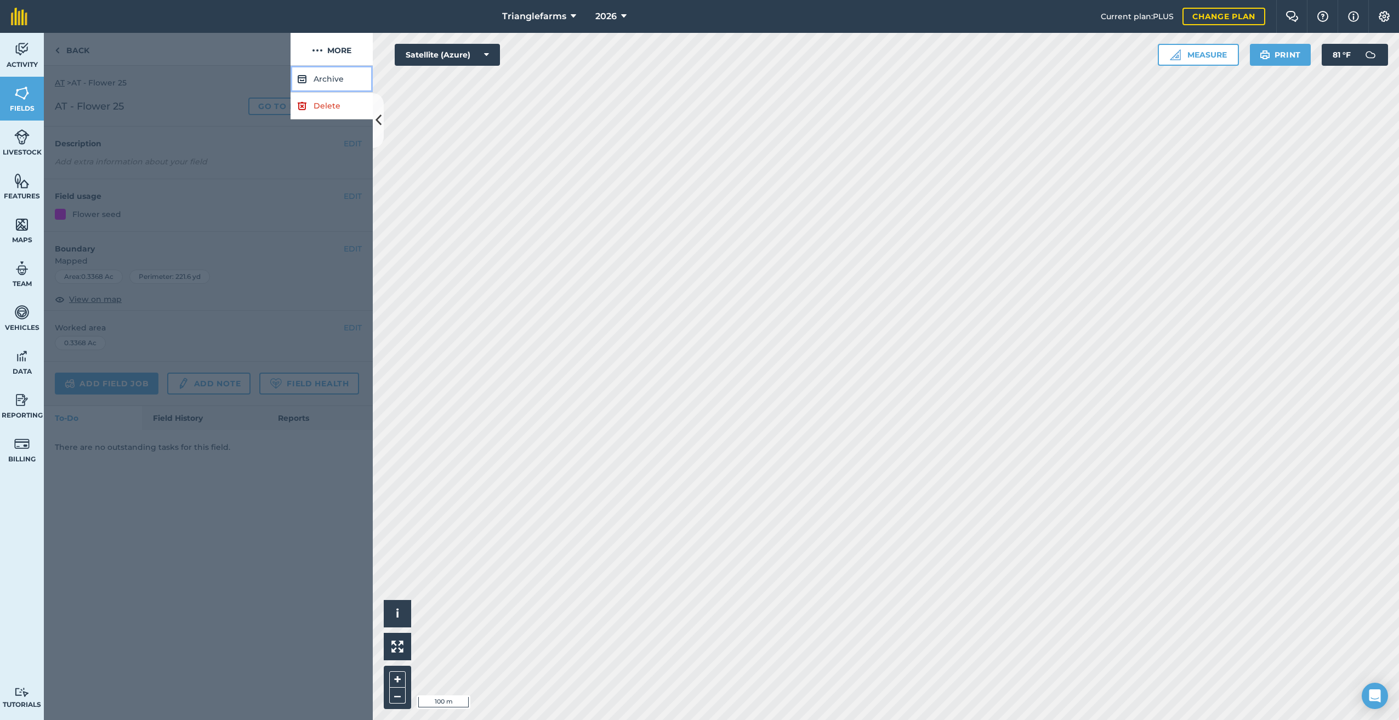
drag, startPoint x: 335, startPoint y: 78, endPoint x: 340, endPoint y: 82, distance: 5.9
click at [336, 79] on button "Archive" at bounding box center [331, 79] width 82 height 27
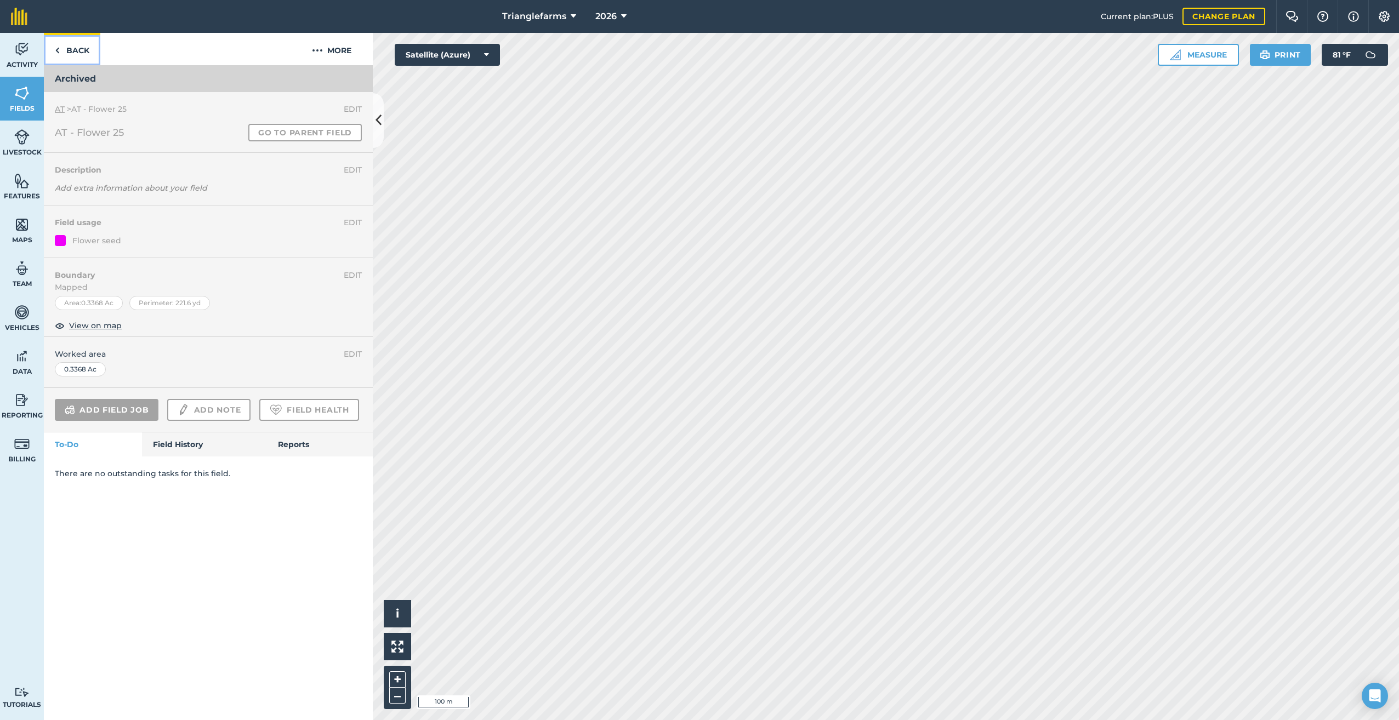
click at [58, 48] on img at bounding box center [57, 50] width 5 height 13
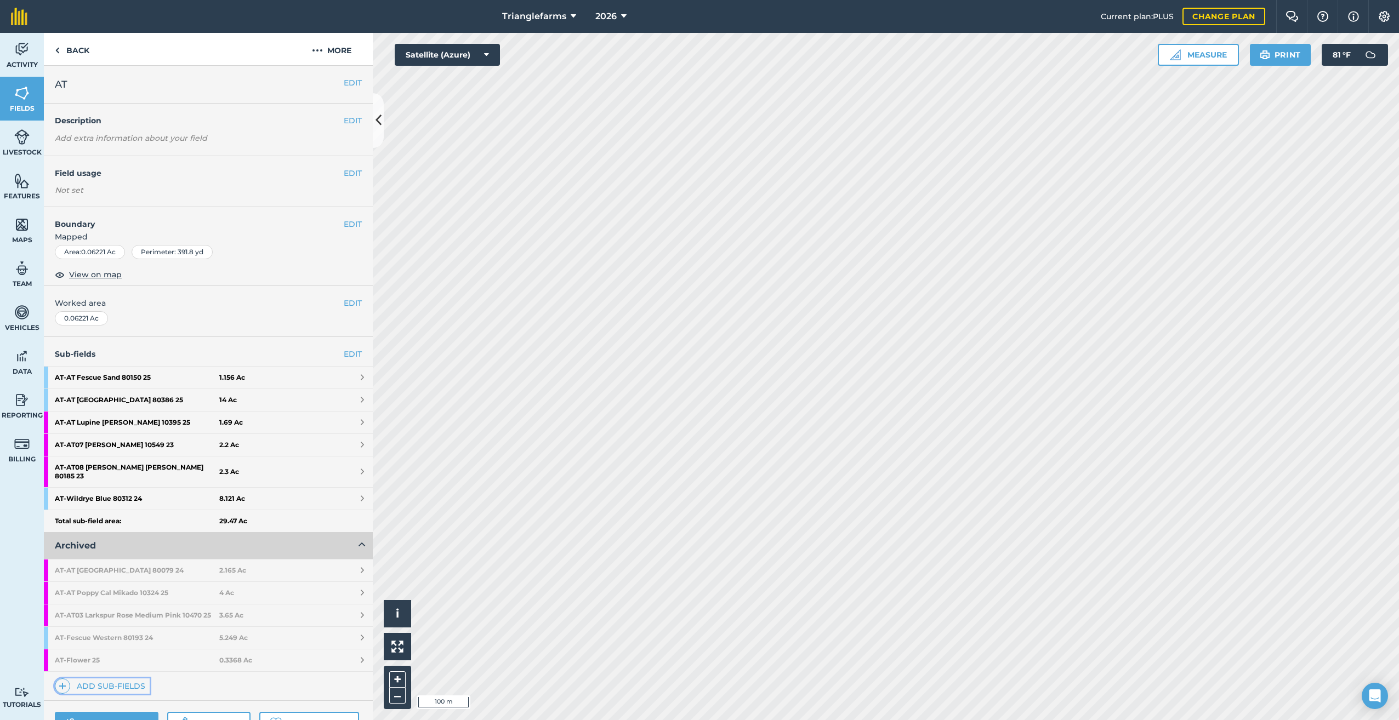
click at [59, 686] on img at bounding box center [63, 686] width 8 height 13
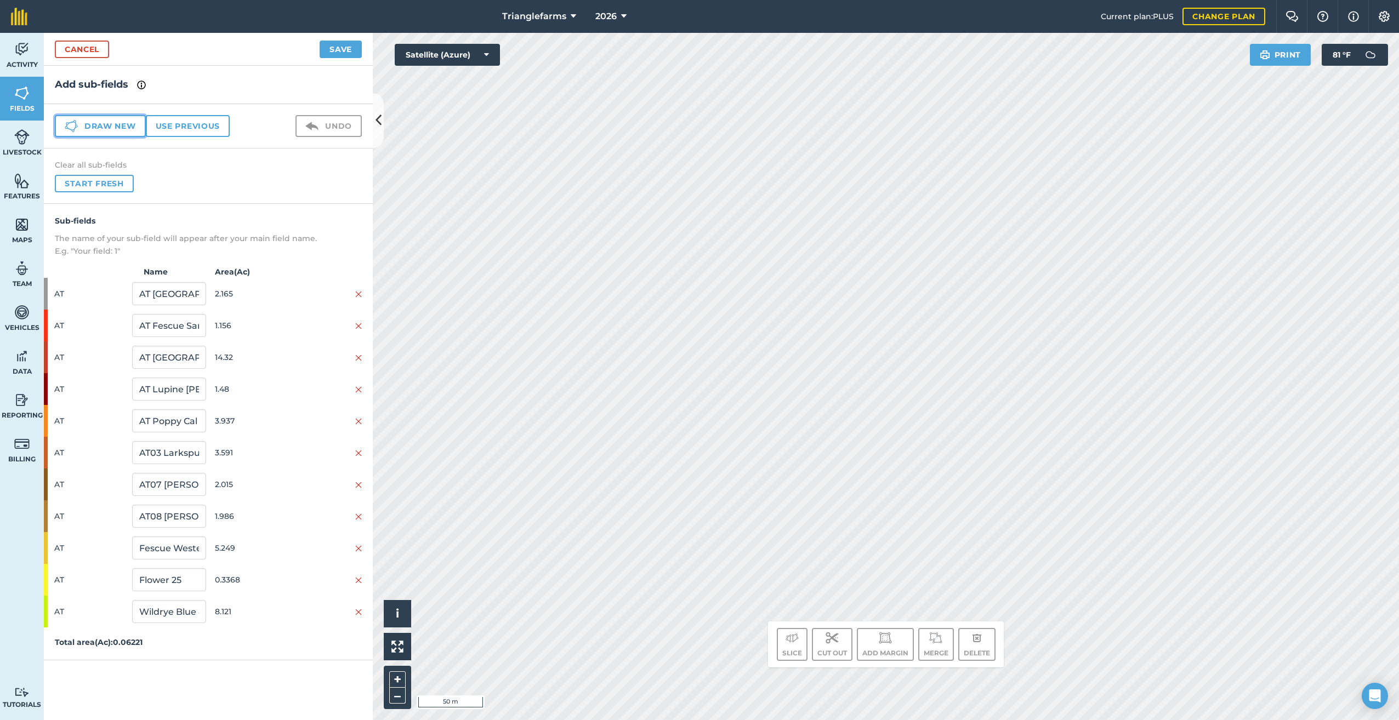
click at [107, 127] on button "Draw new" at bounding box center [100, 126] width 91 height 22
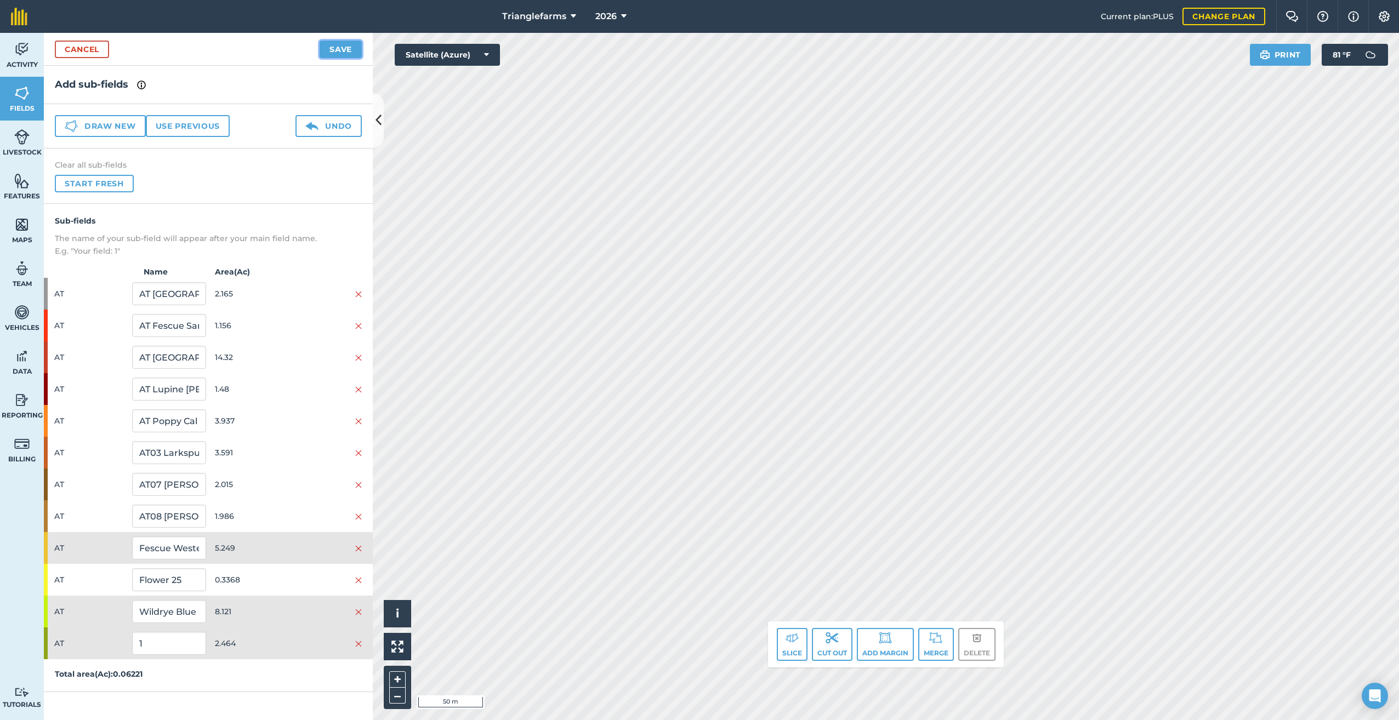
click at [330, 46] on button "Save" at bounding box center [341, 50] width 42 height 18
click at [70, 644] on span "AT" at bounding box center [90, 643] width 73 height 21
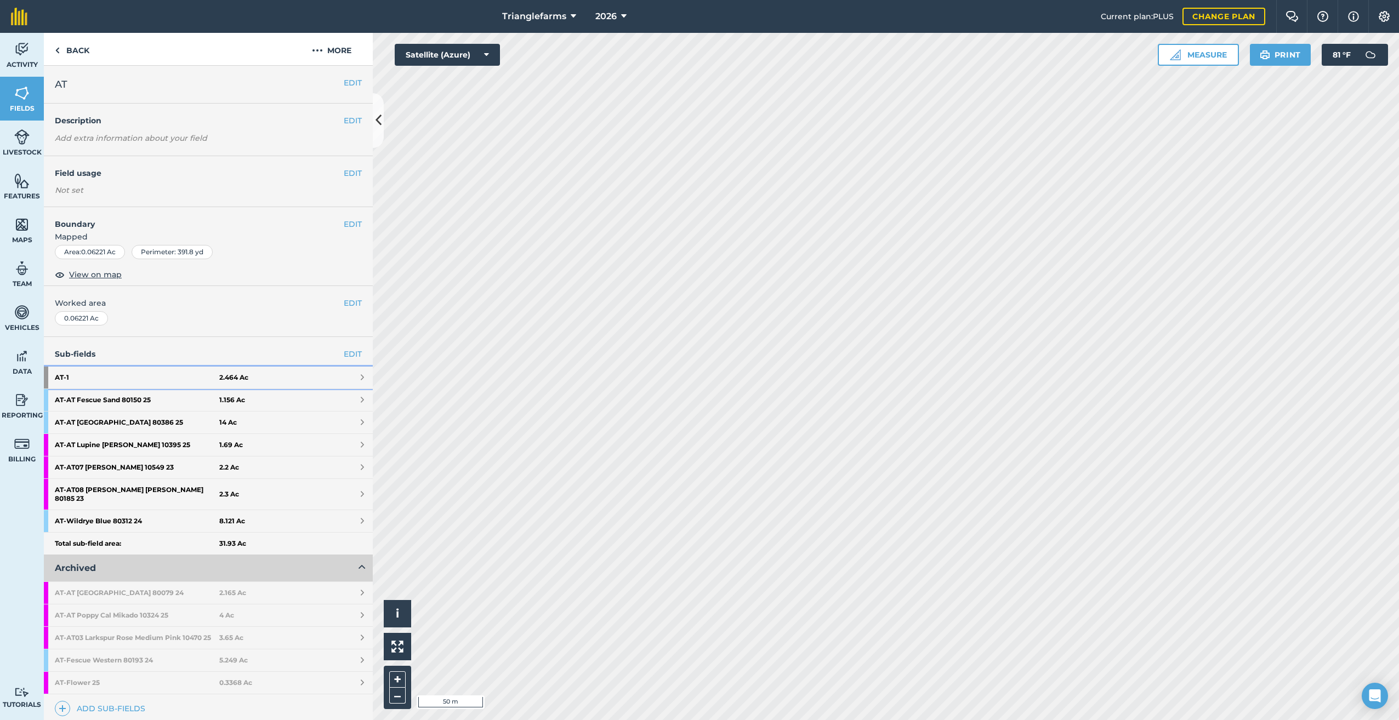
click at [110, 371] on strong "AT - 1" at bounding box center [137, 378] width 164 height 22
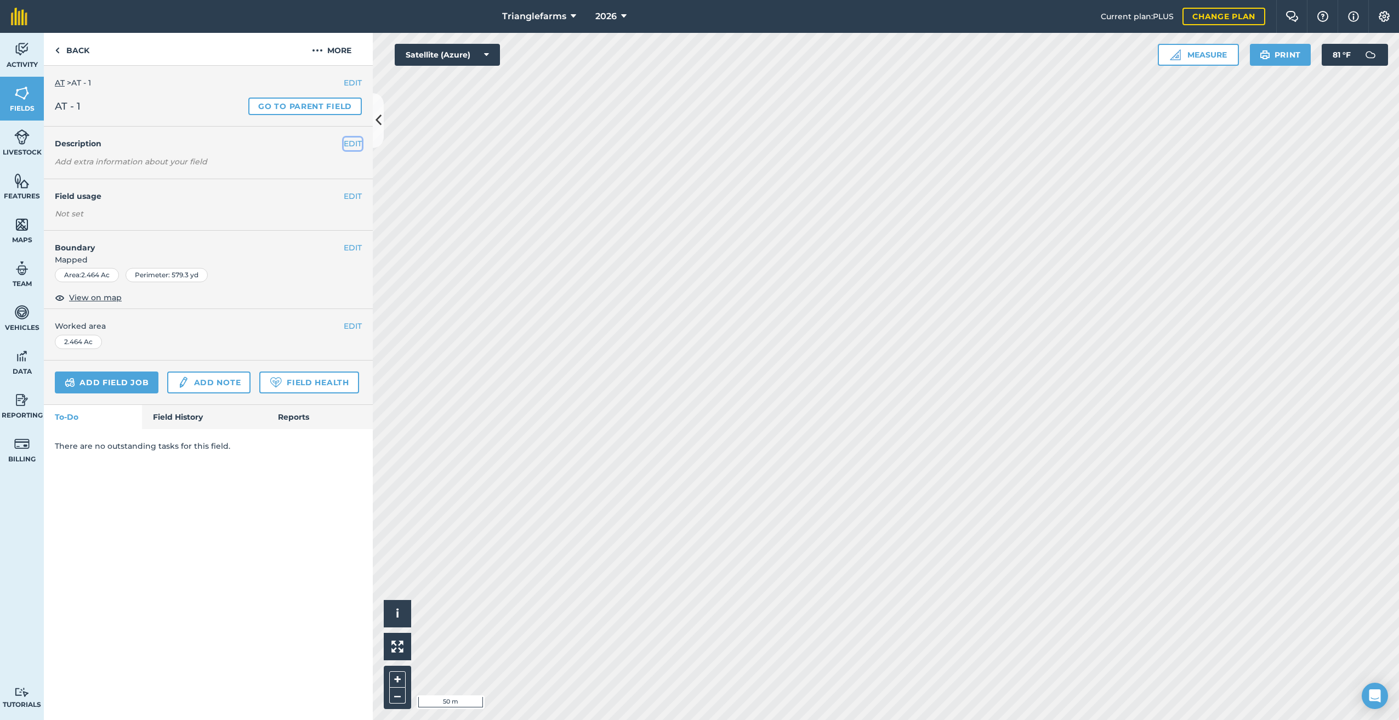
click at [355, 141] on button "EDIT" at bounding box center [353, 144] width 18 height 12
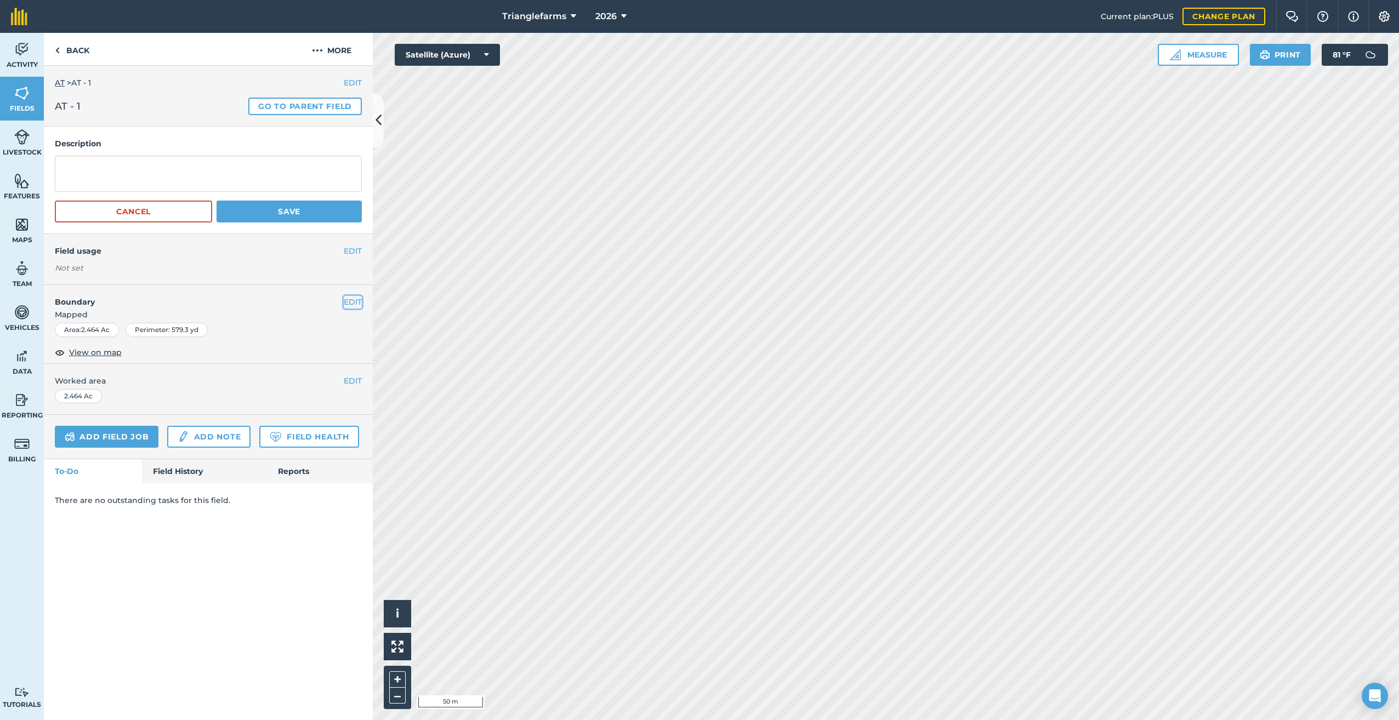
click at [352, 300] on button "EDIT" at bounding box center [353, 302] width 18 height 12
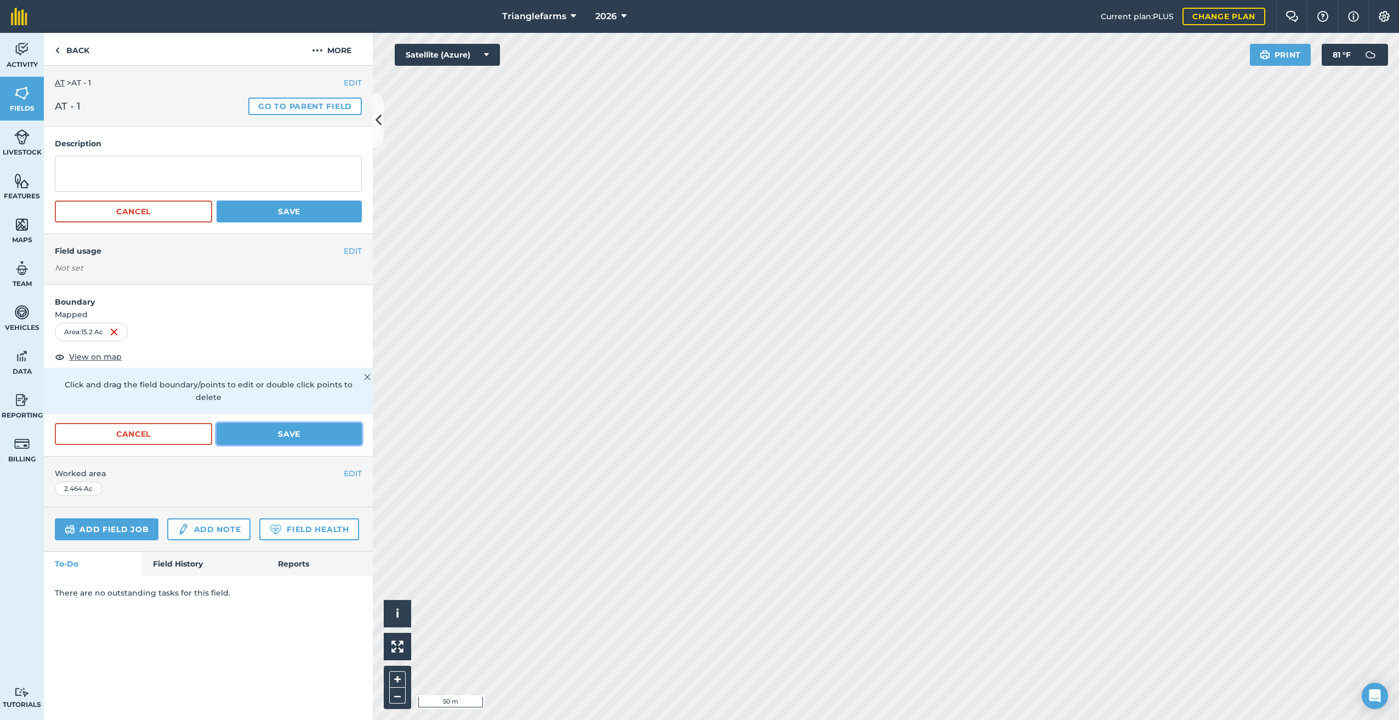
click at [278, 423] on button "Save" at bounding box center [288, 434] width 145 height 22
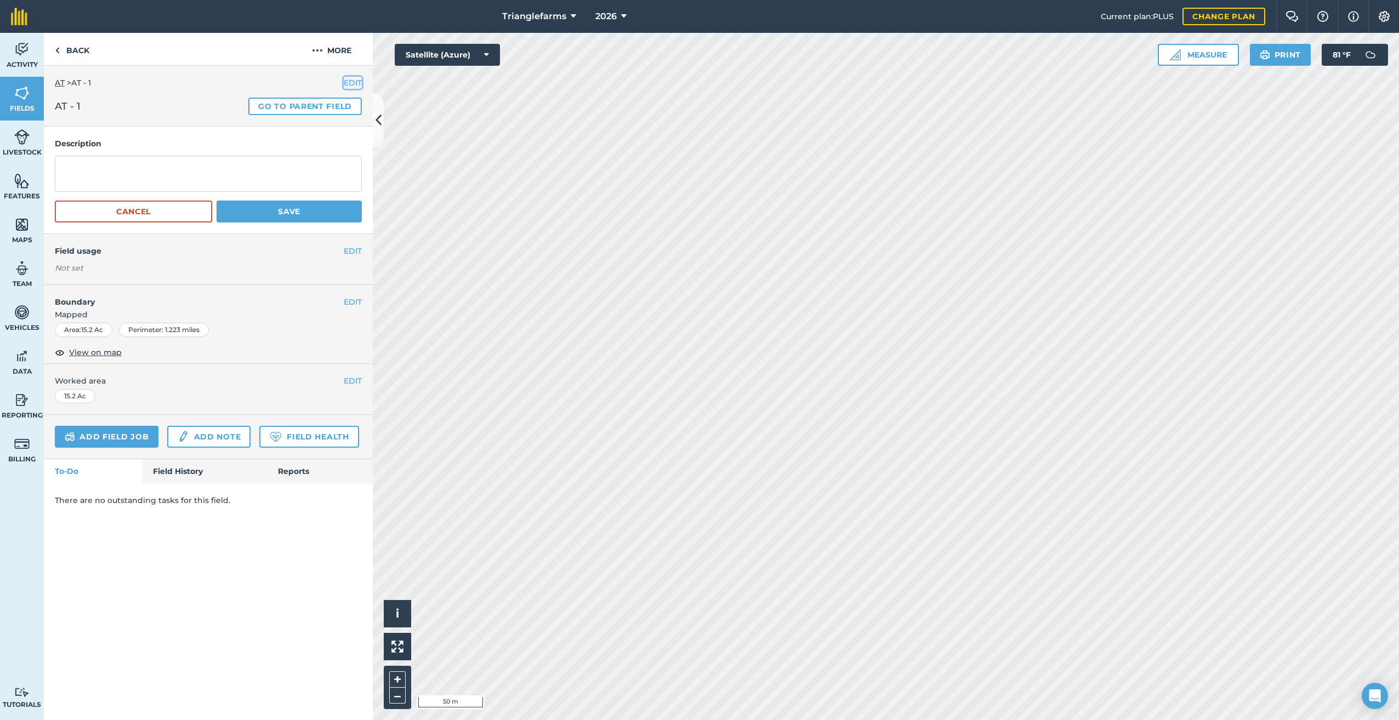
click at [353, 84] on button "EDIT" at bounding box center [353, 83] width 18 height 12
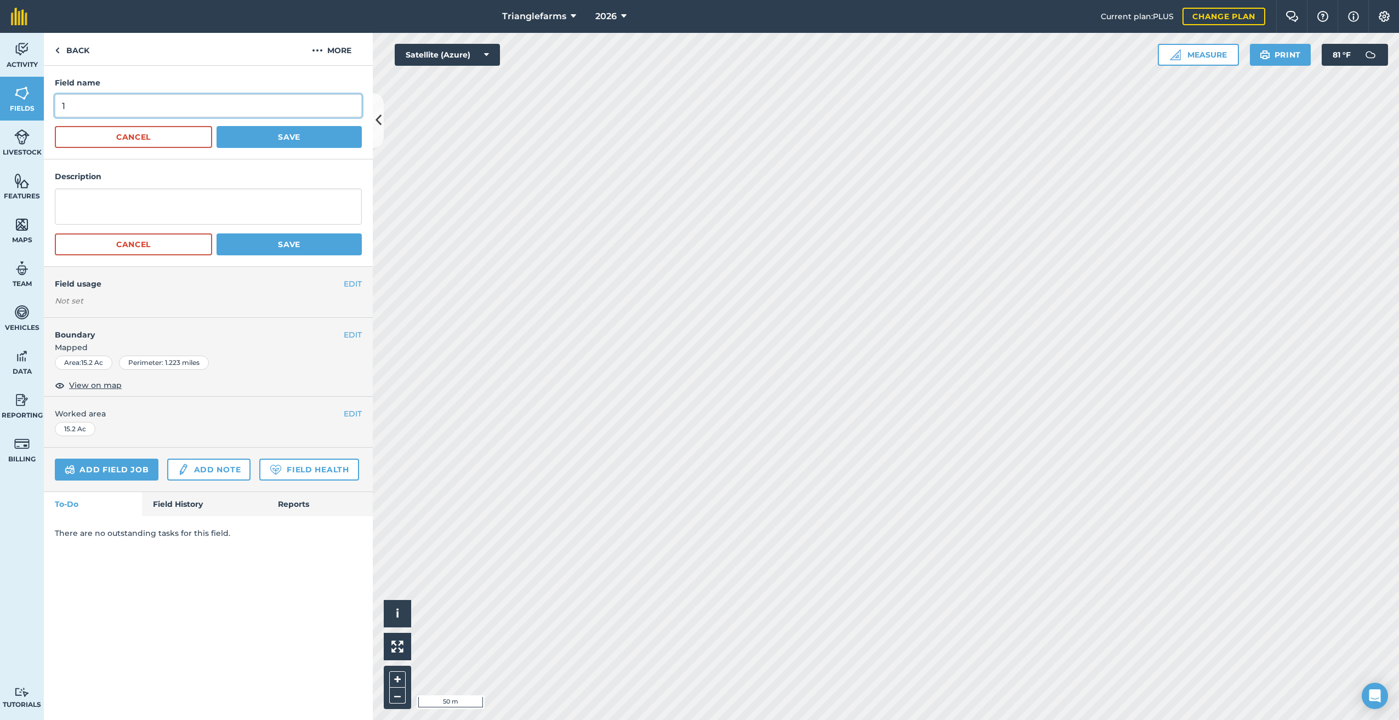
drag, startPoint x: 106, startPoint y: 115, endPoint x: 1, endPoint y: 129, distance: 106.8
click at [0, 123] on html "Trianglefarms 2026 Current plan : PLUS Change plan Farm Chat Help Info Settings…" at bounding box center [699, 360] width 1399 height 720
paste input "AT 26"
type input "AT 26"
click at [310, 135] on button "Save" at bounding box center [288, 137] width 145 height 22
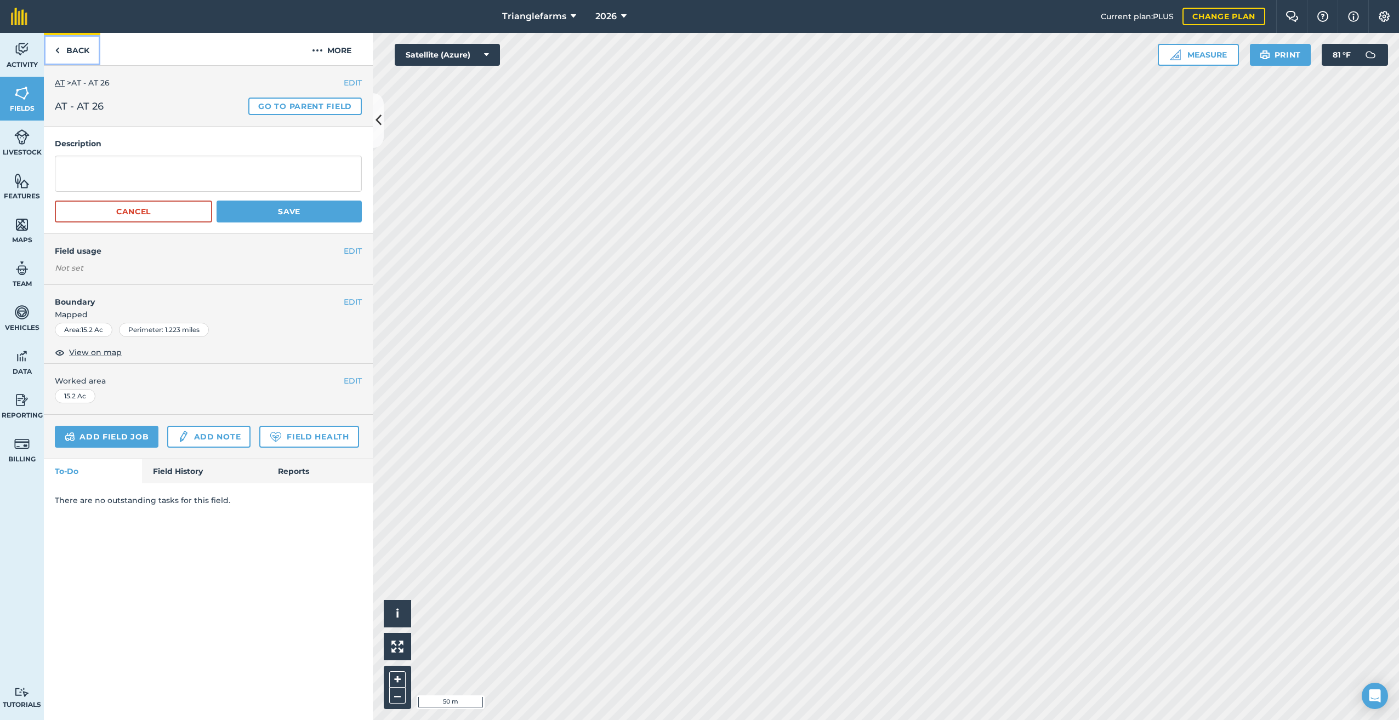
click at [56, 47] on img at bounding box center [57, 50] width 5 height 13
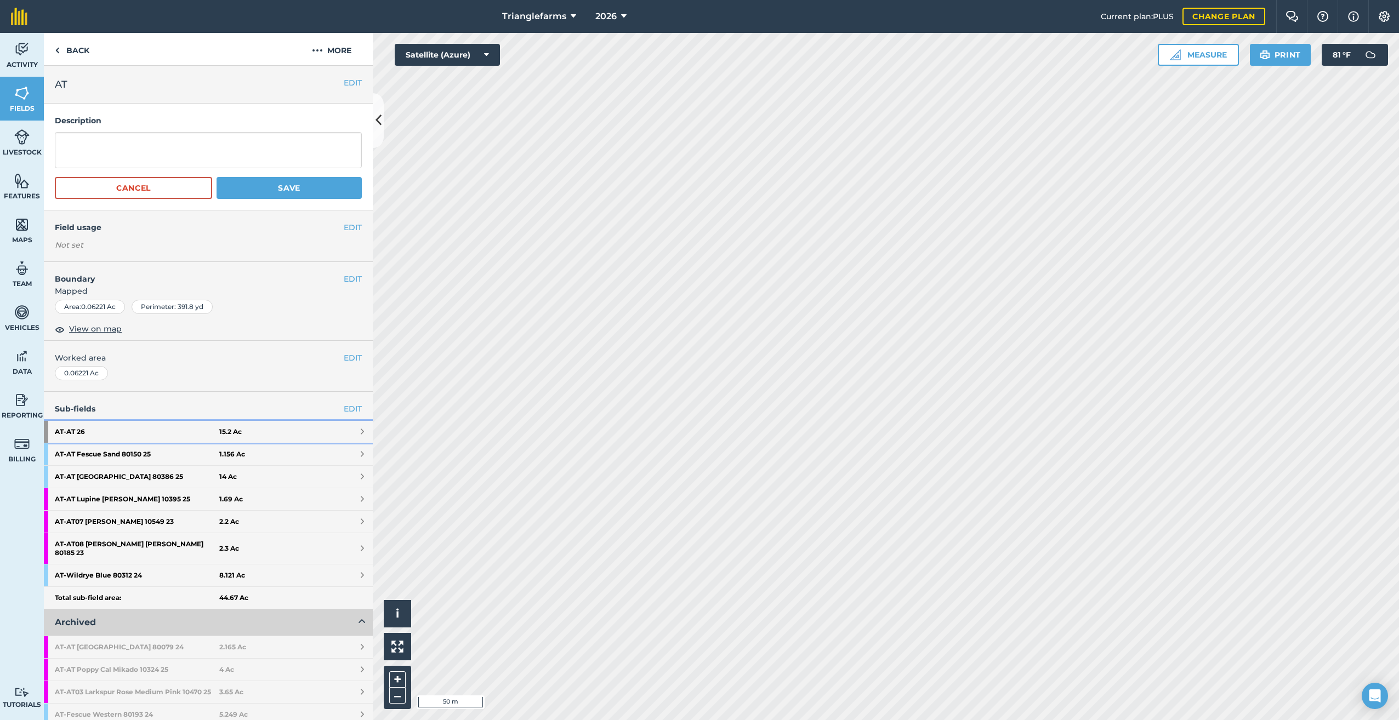
click at [81, 429] on strong "AT - AT 26" at bounding box center [137, 432] width 164 height 22
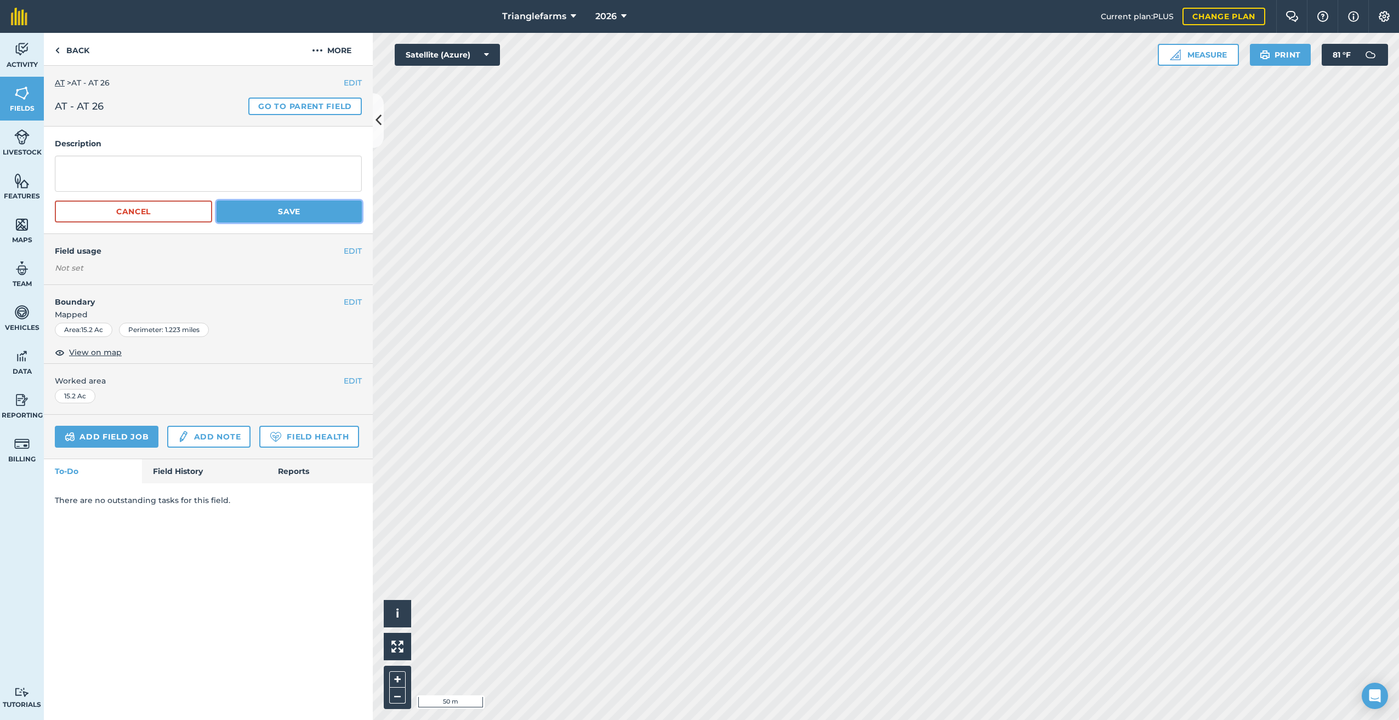
click at [291, 207] on button "Save" at bounding box center [288, 212] width 145 height 22
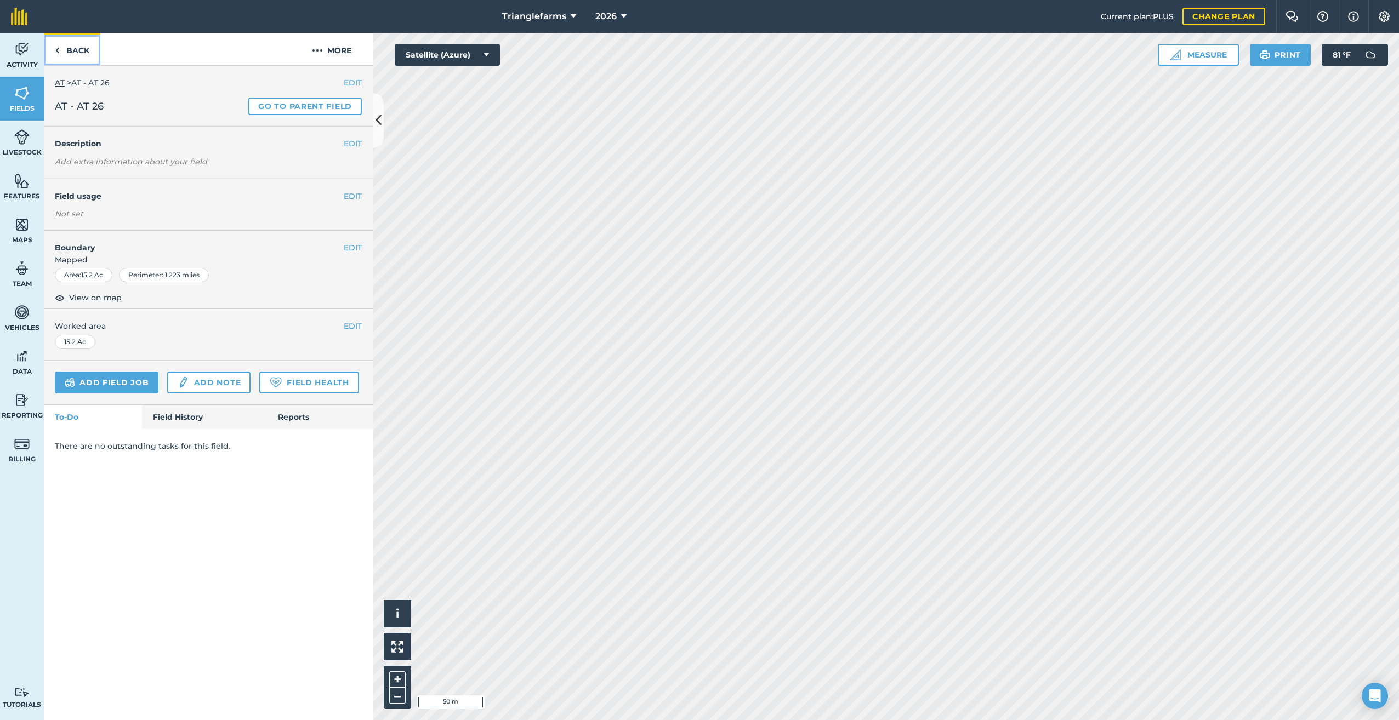
drag, startPoint x: 62, startPoint y: 47, endPoint x: 75, endPoint y: 90, distance: 44.9
click at [62, 48] on link "Back" at bounding box center [72, 49] width 56 height 32
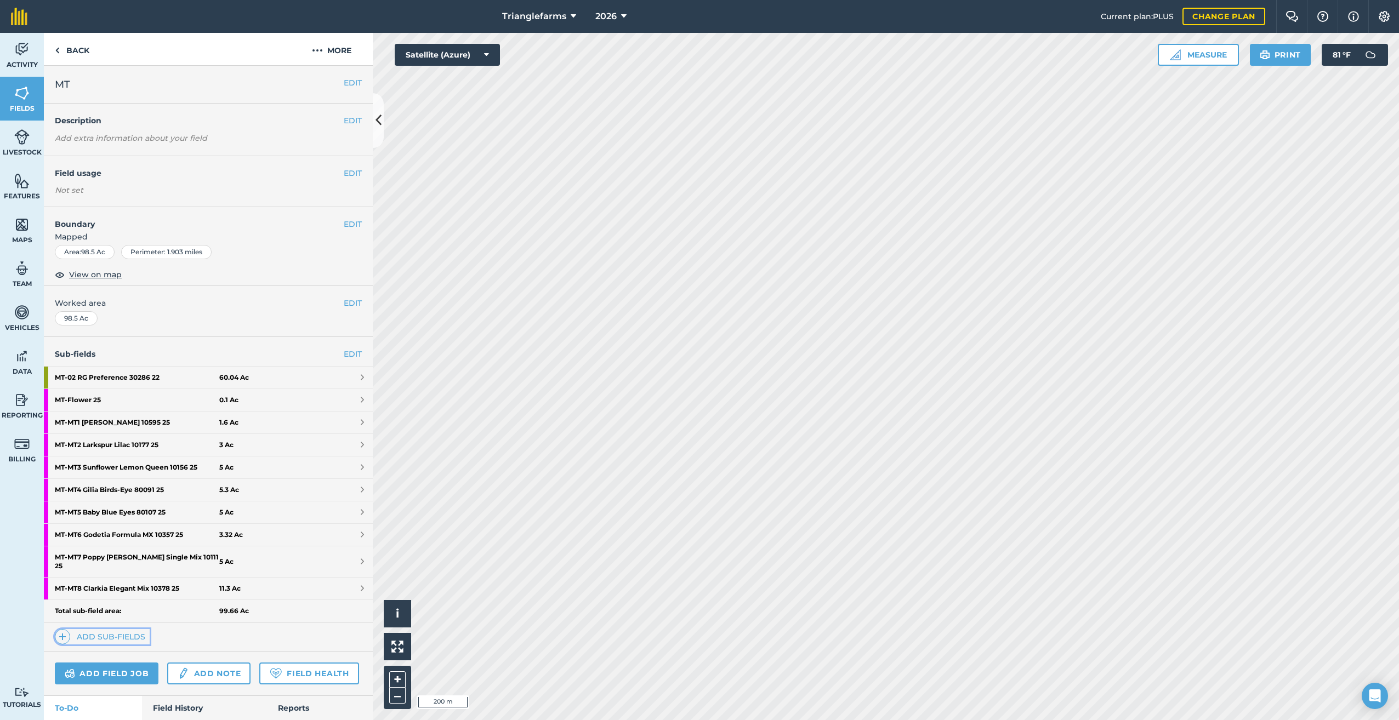
click at [63, 630] on img at bounding box center [63, 636] width 8 height 13
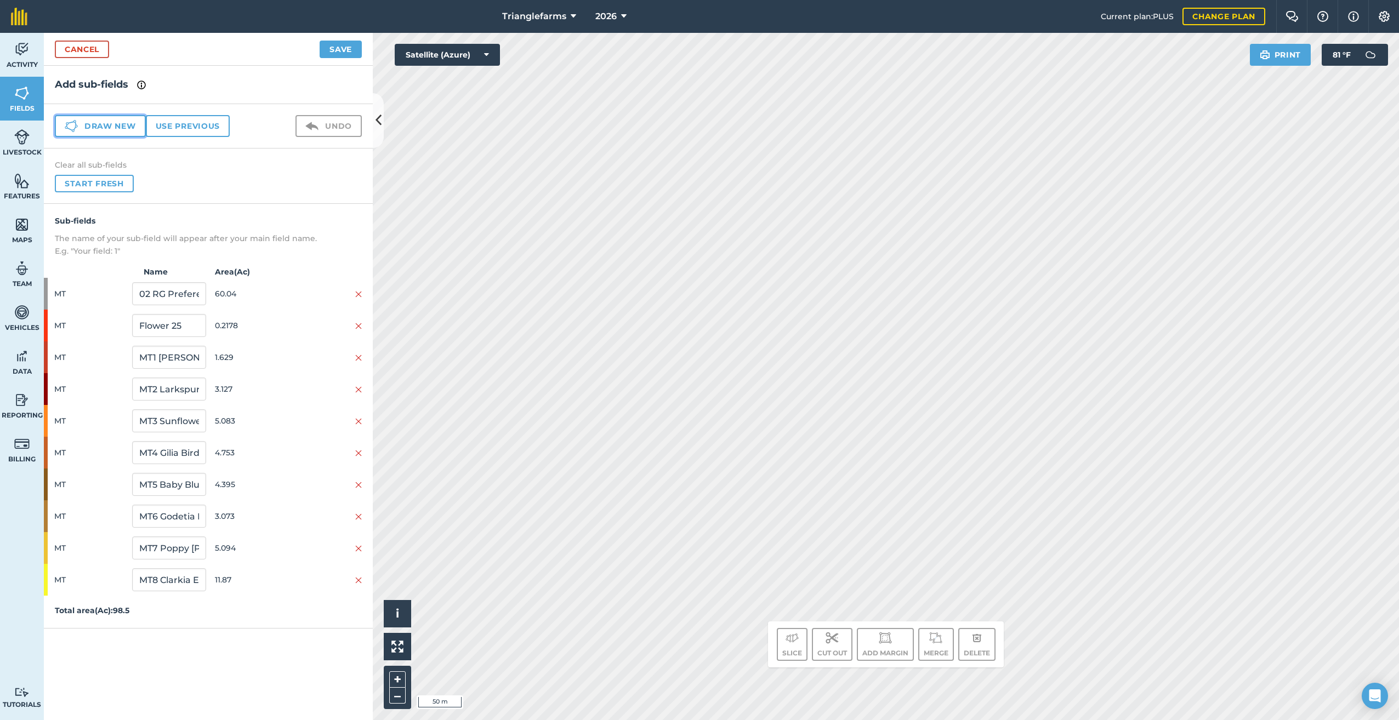
click at [97, 125] on button "Draw new" at bounding box center [100, 126] width 91 height 22
drag, startPoint x: 186, startPoint y: 622, endPoint x: 125, endPoint y: 646, distance: 65.9
click at [124, 640] on div "Sub-fields The name of your sub-field will appear after your main field name. E…" at bounding box center [208, 432] width 329 height 457
paste input "MT1 26"
type input "MT1 26"
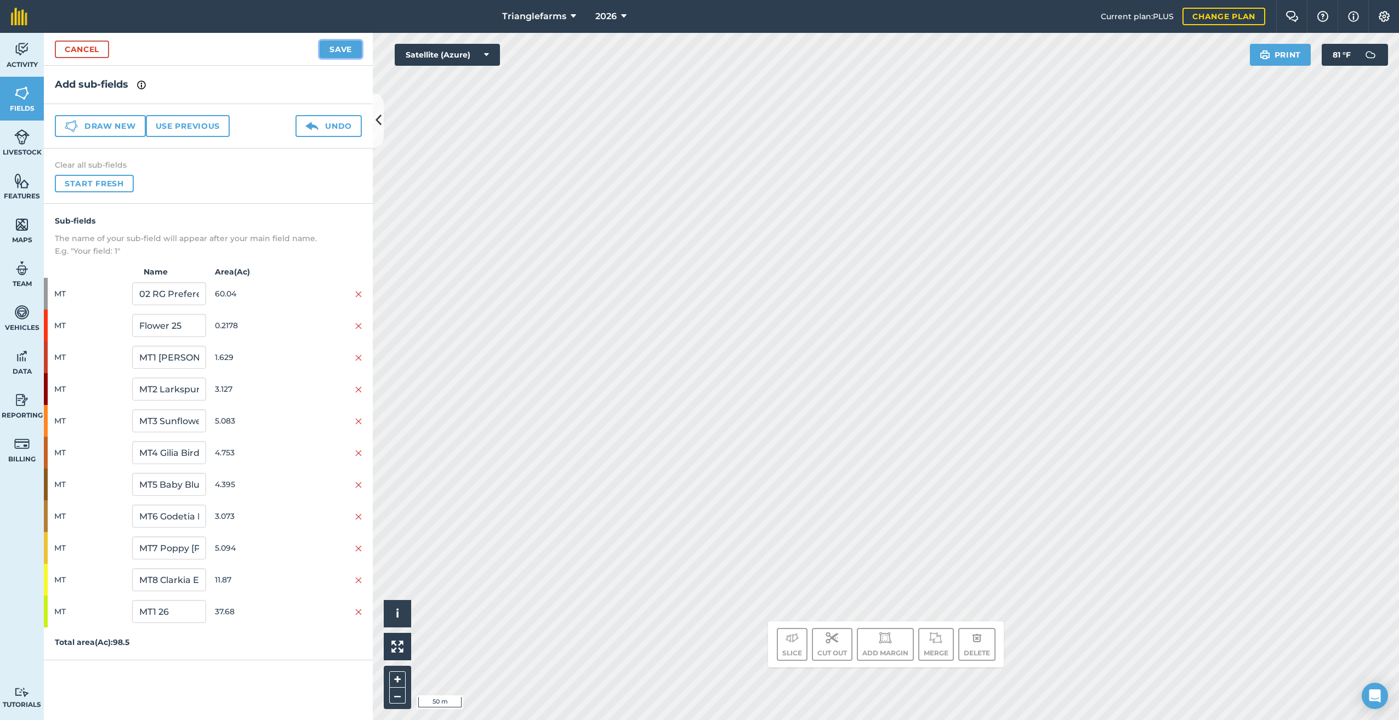
click at [347, 51] on button "Save" at bounding box center [341, 50] width 42 height 18
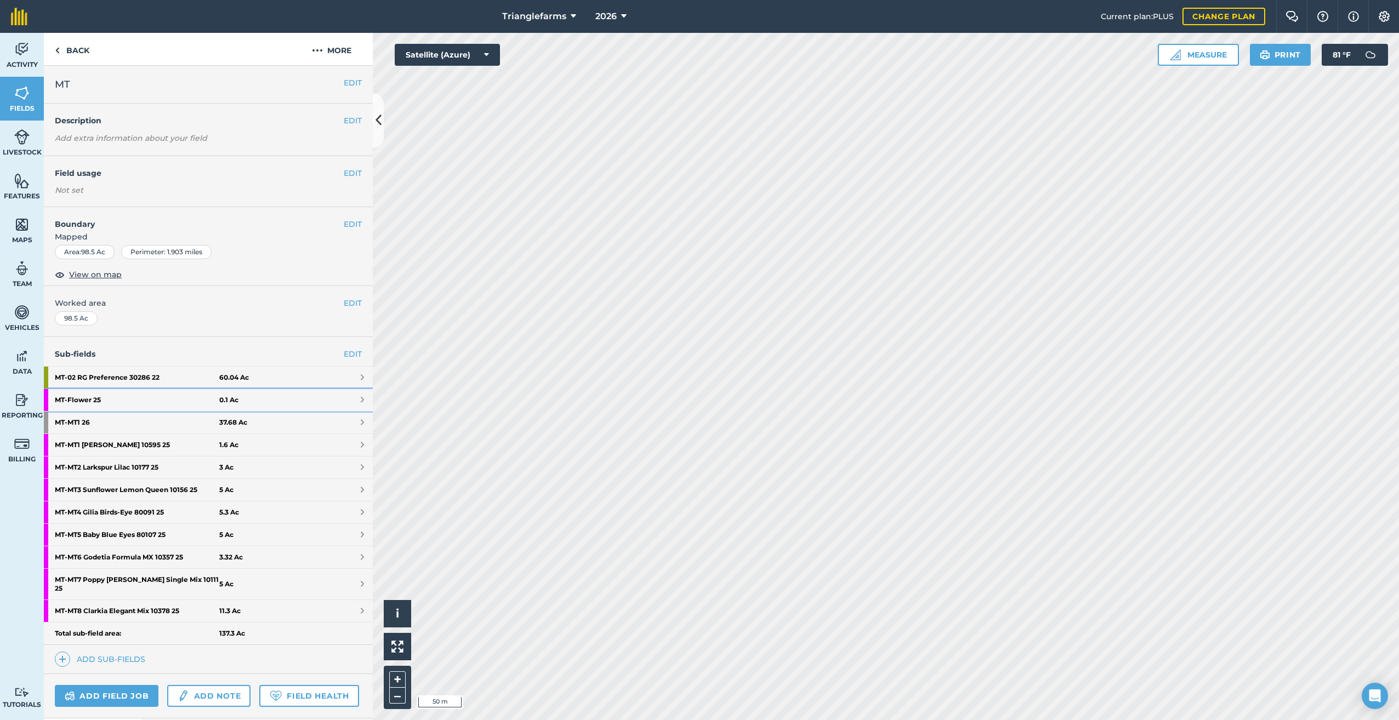
click at [89, 393] on strong "MT - Flower 25" at bounding box center [137, 400] width 164 height 22
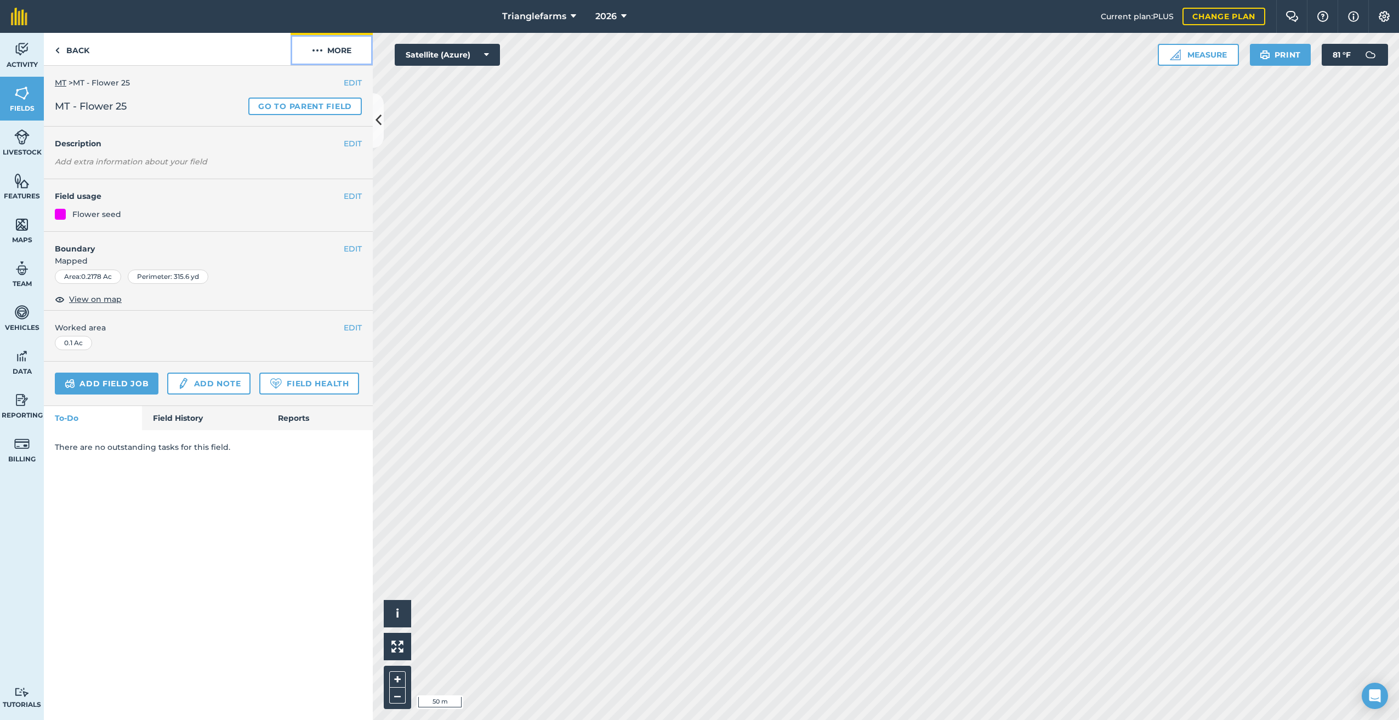
click at [314, 53] on img at bounding box center [317, 50] width 11 height 13
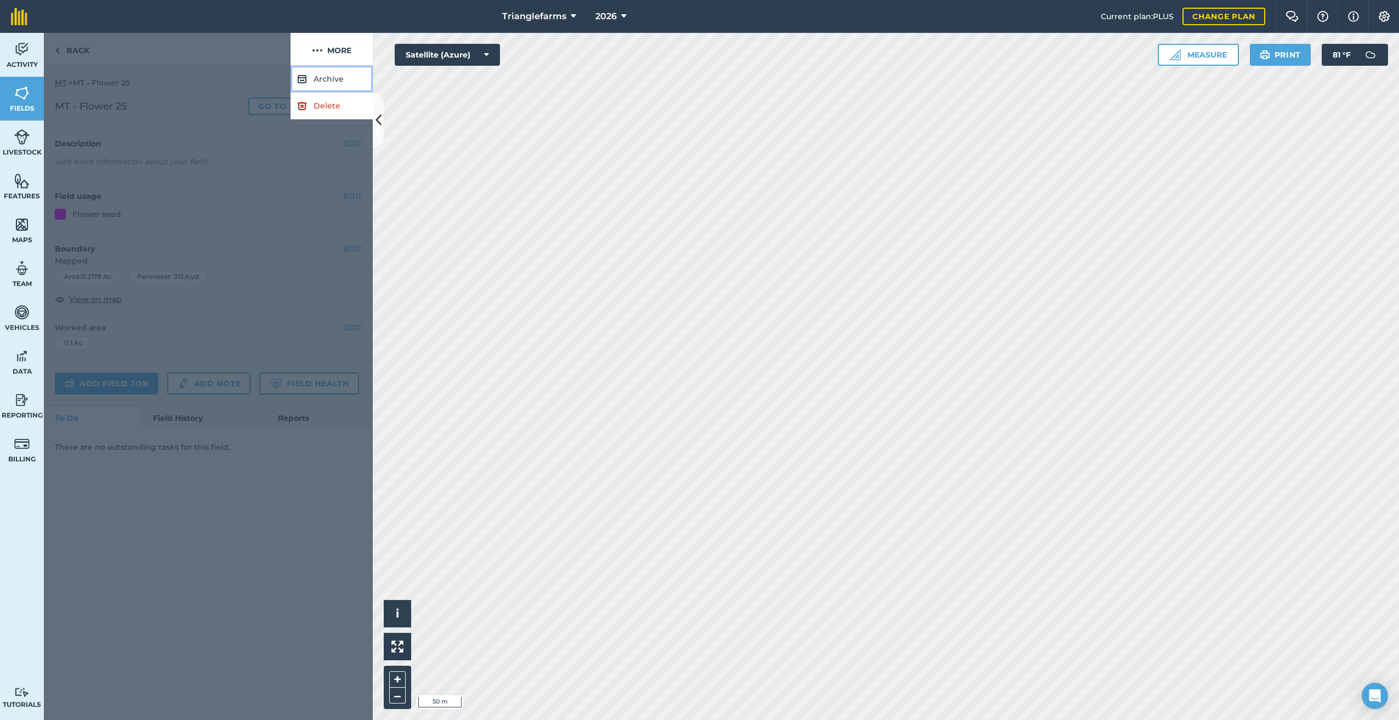
click at [315, 77] on button "Archive" at bounding box center [331, 79] width 82 height 27
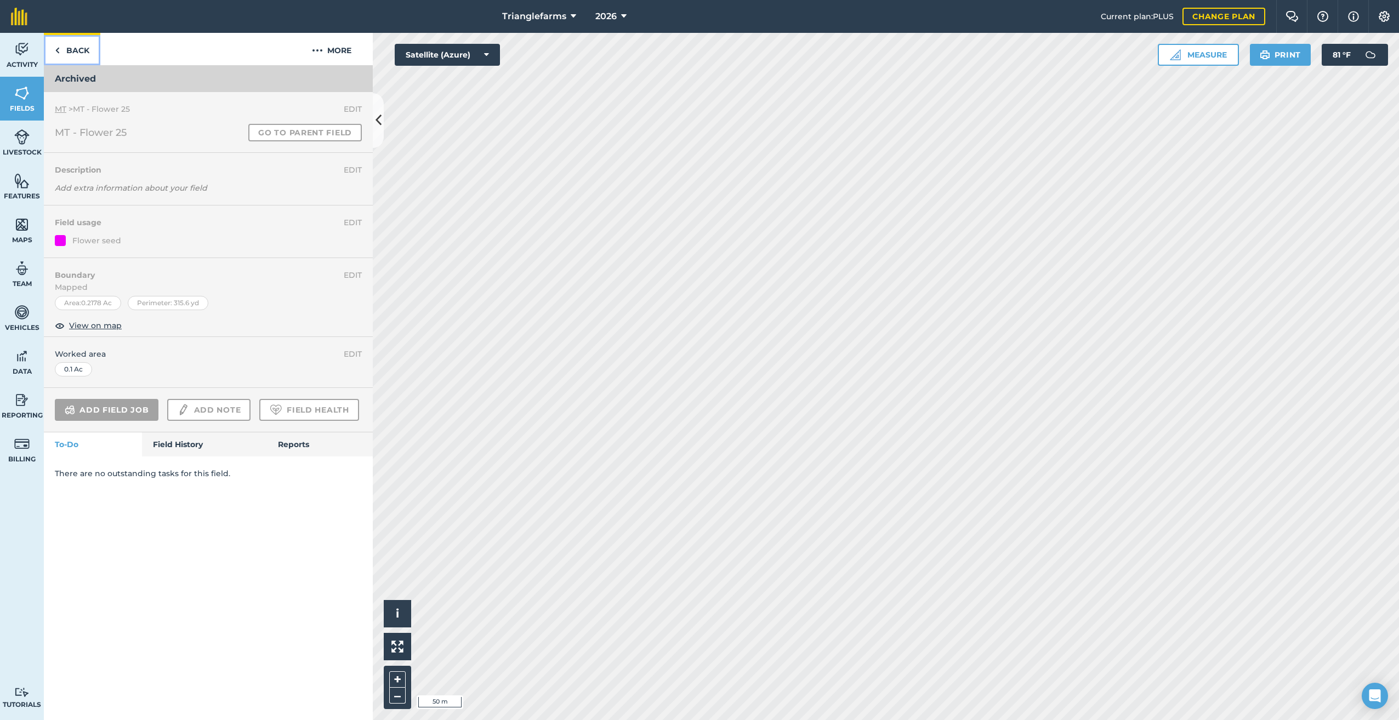
click at [64, 49] on link "Back" at bounding box center [72, 49] width 56 height 32
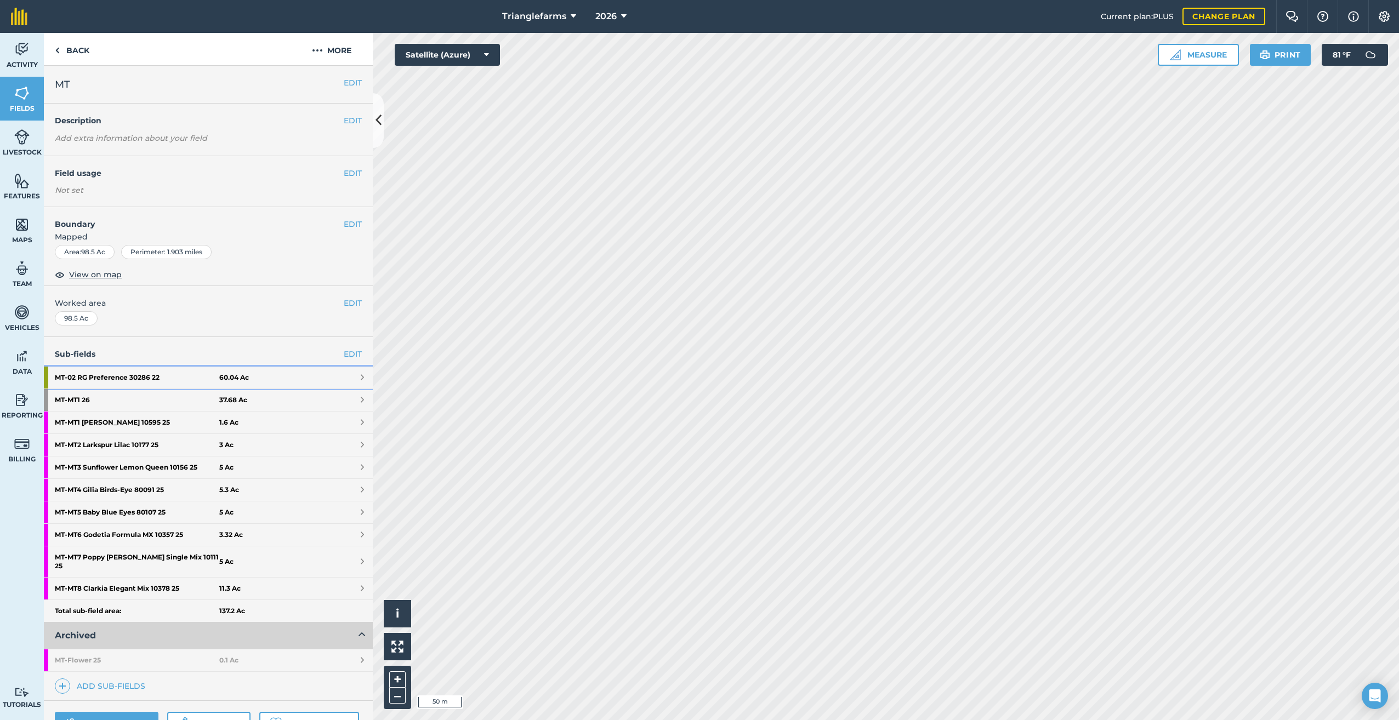
click at [95, 376] on strong "MT - 02 RG Preference 30286 22" at bounding box center [137, 378] width 164 height 22
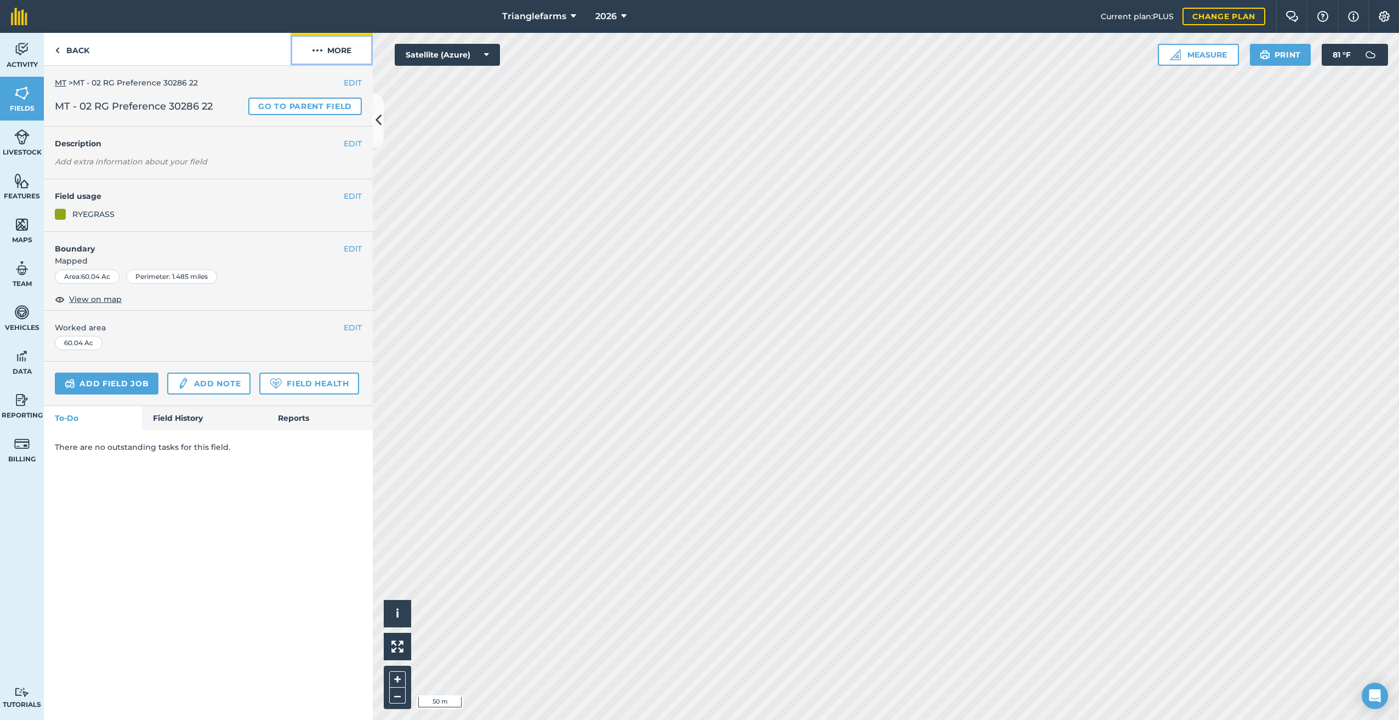
click at [318, 47] on img at bounding box center [317, 50] width 11 height 13
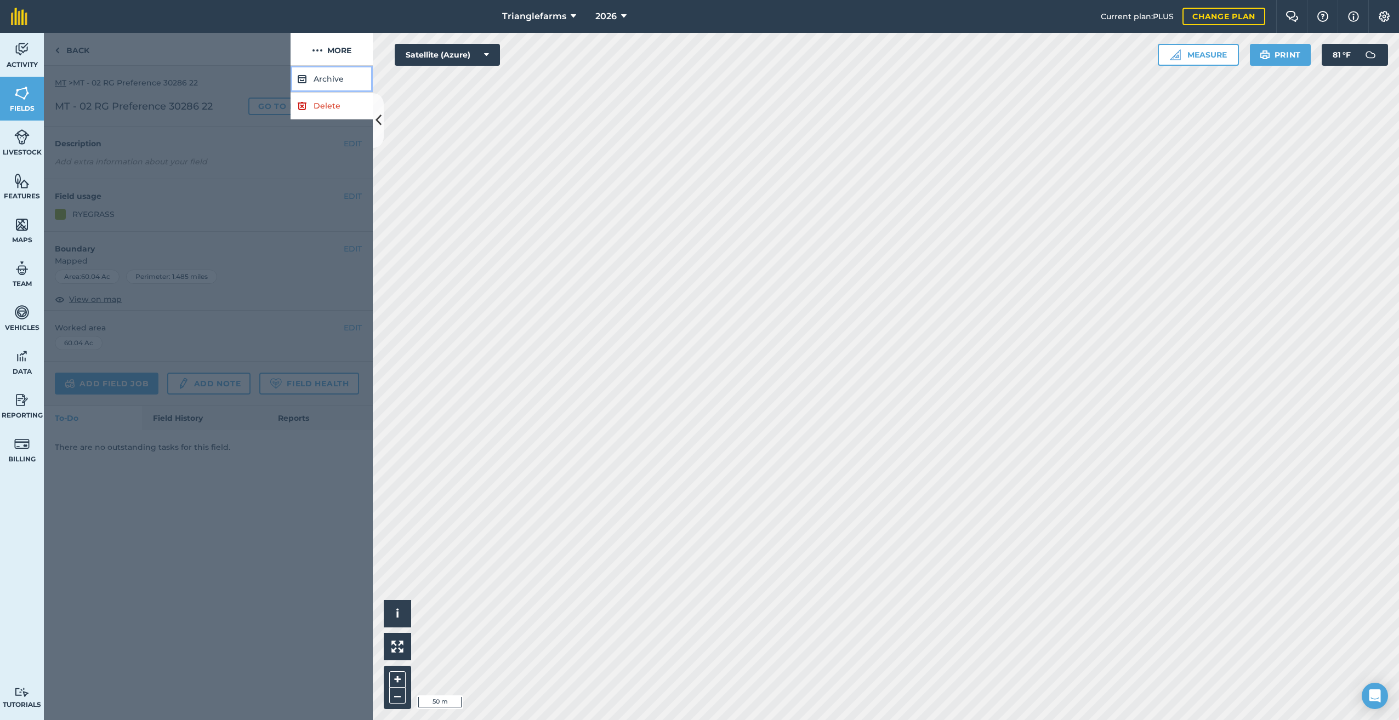
click at [317, 77] on button "Archive" at bounding box center [331, 79] width 82 height 27
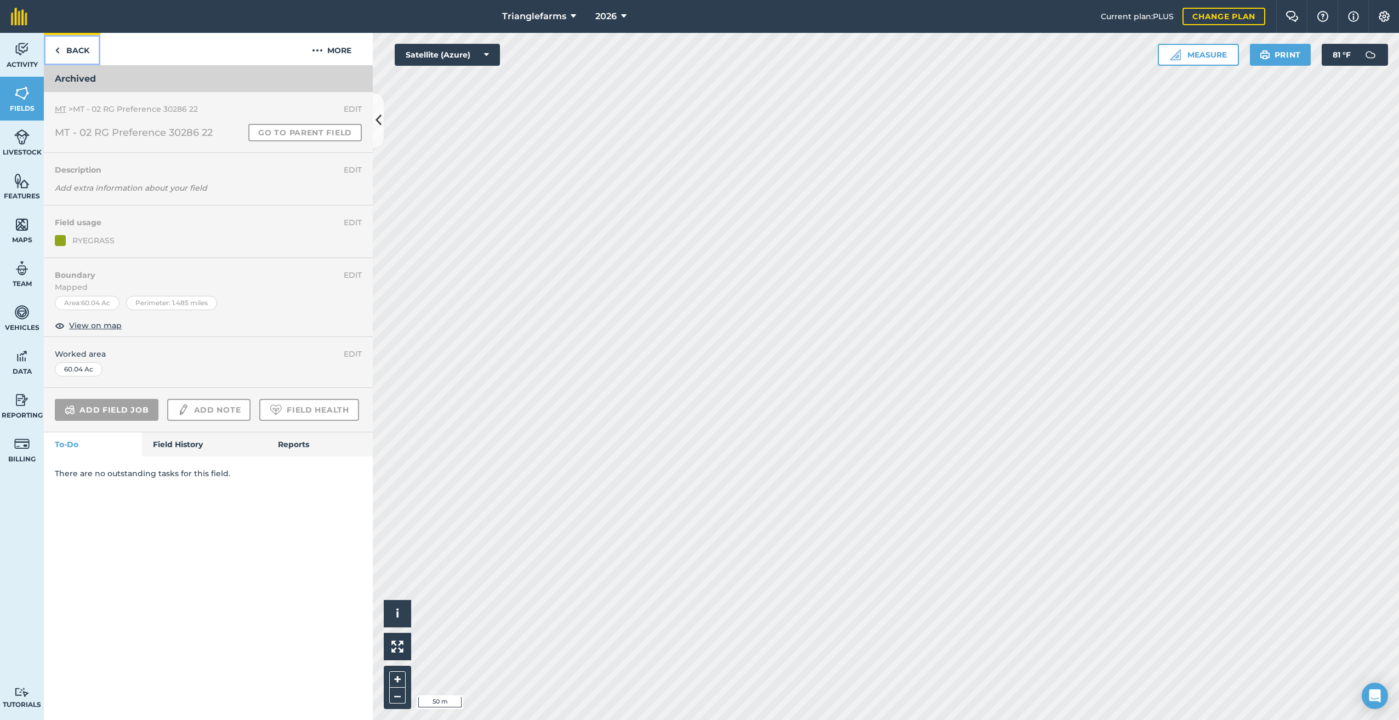
click at [55, 47] on img at bounding box center [57, 50] width 5 height 13
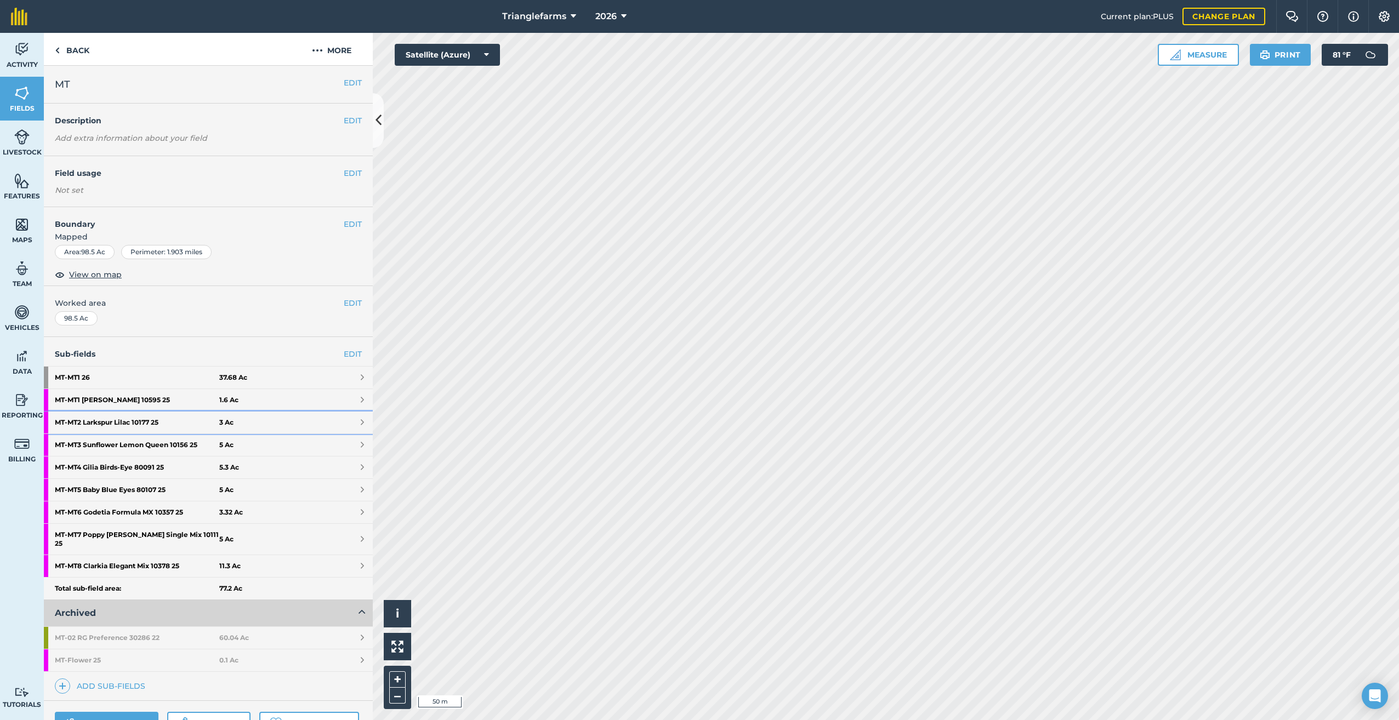
click at [118, 419] on strong "MT - MT2 Larkspur Lilac 10177 25" at bounding box center [137, 423] width 164 height 22
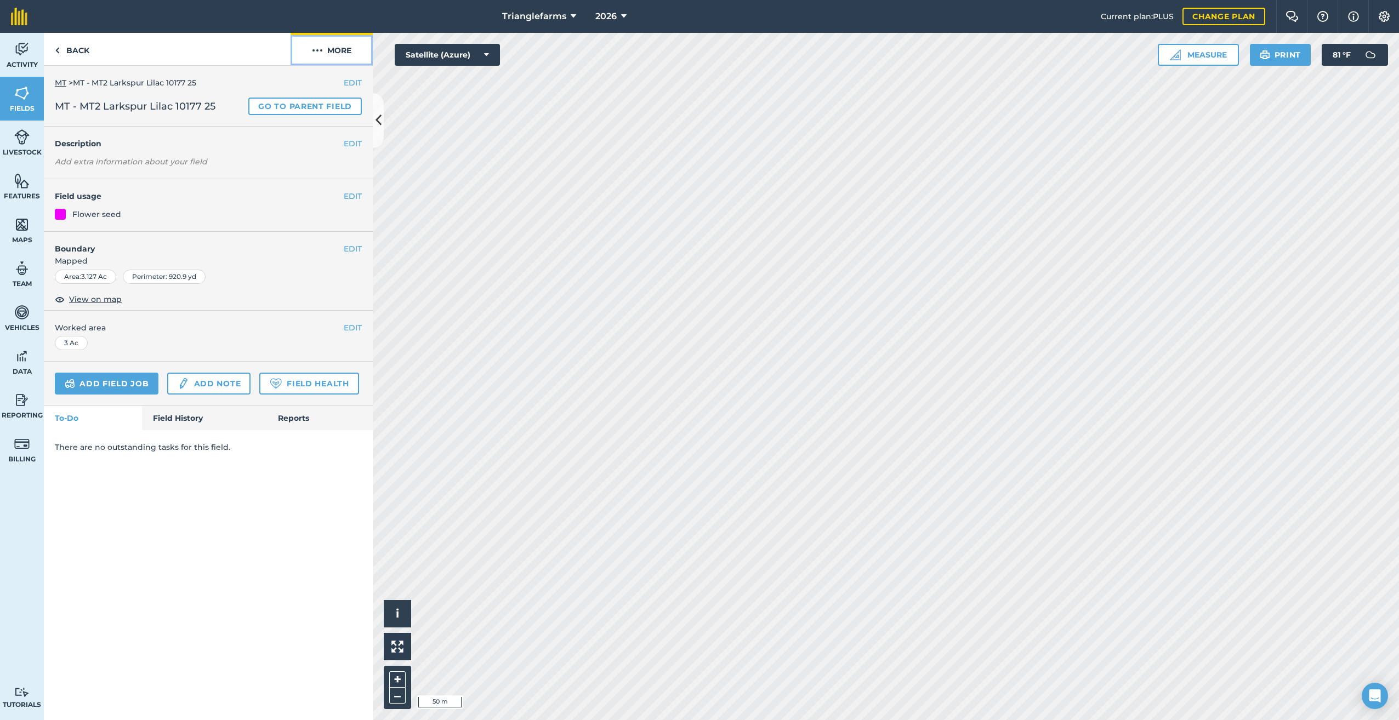
click at [316, 48] on img at bounding box center [317, 50] width 11 height 13
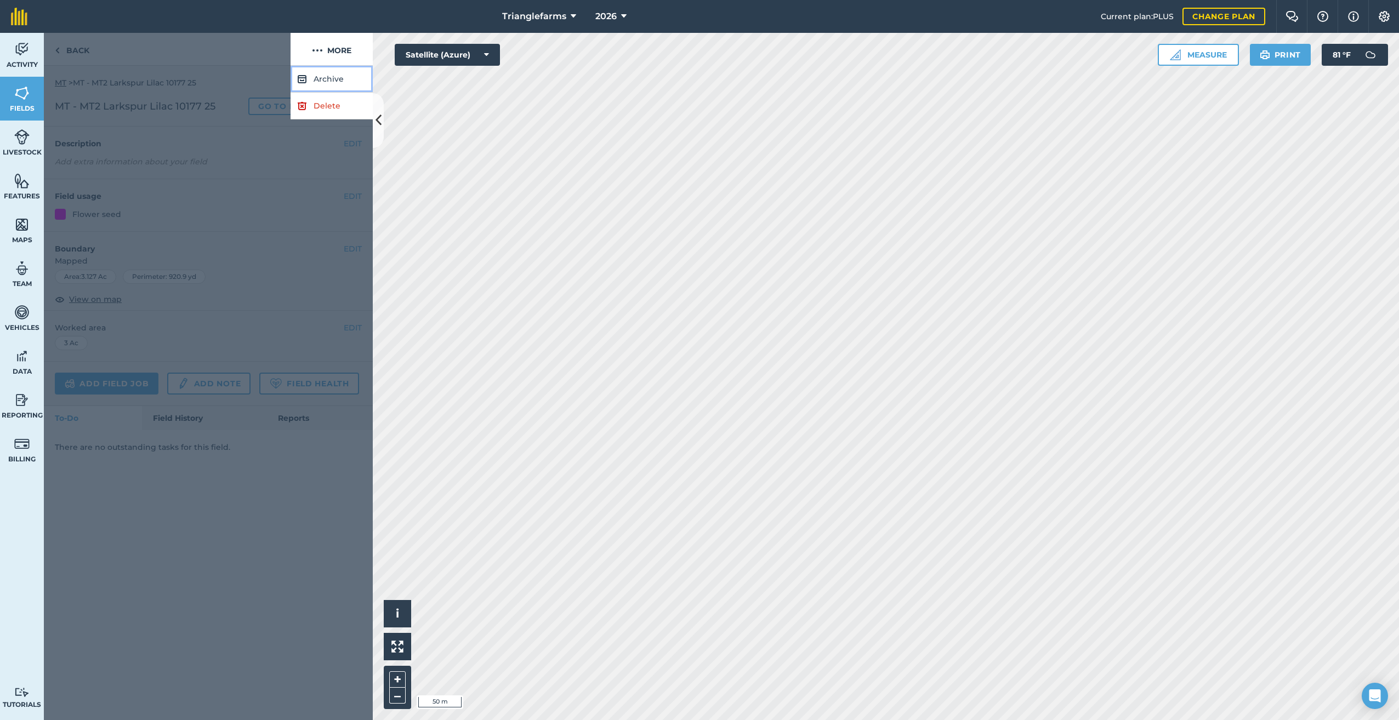
click at [318, 81] on button "Archive" at bounding box center [331, 79] width 82 height 27
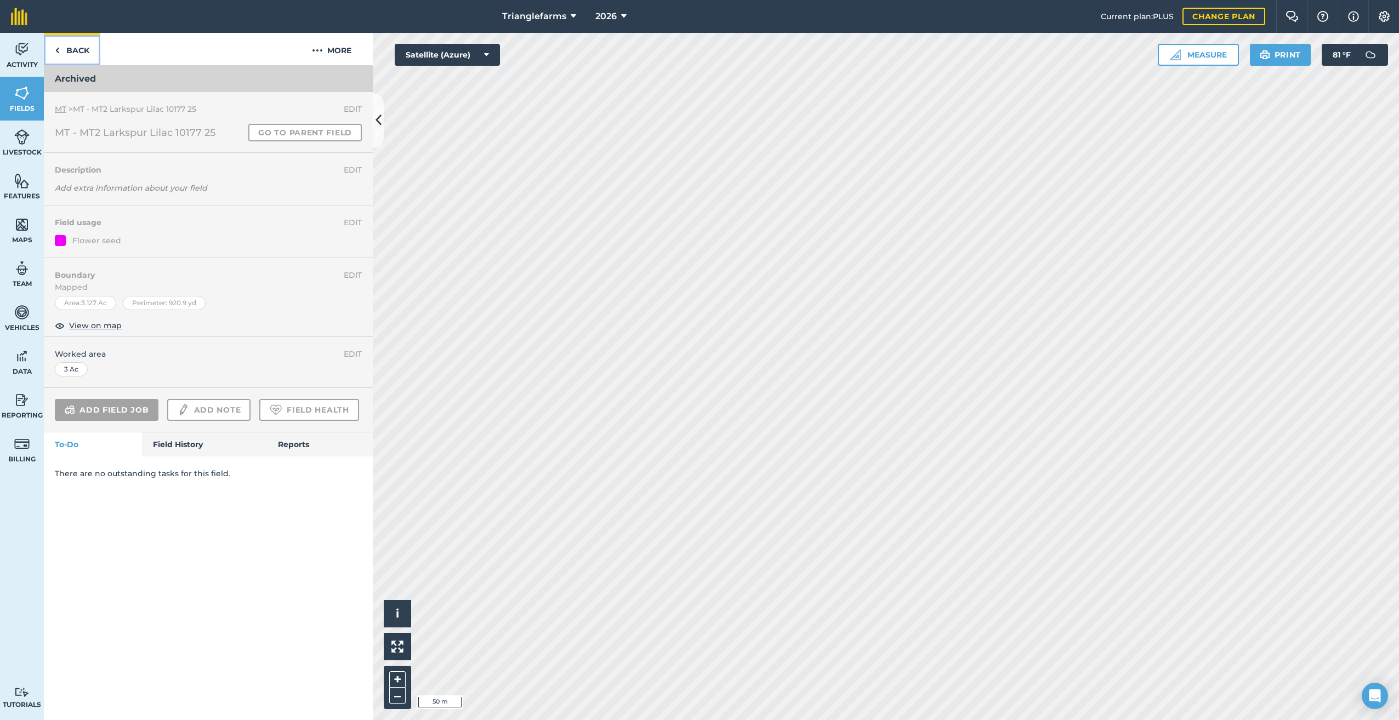
click at [56, 49] on img at bounding box center [57, 50] width 5 height 13
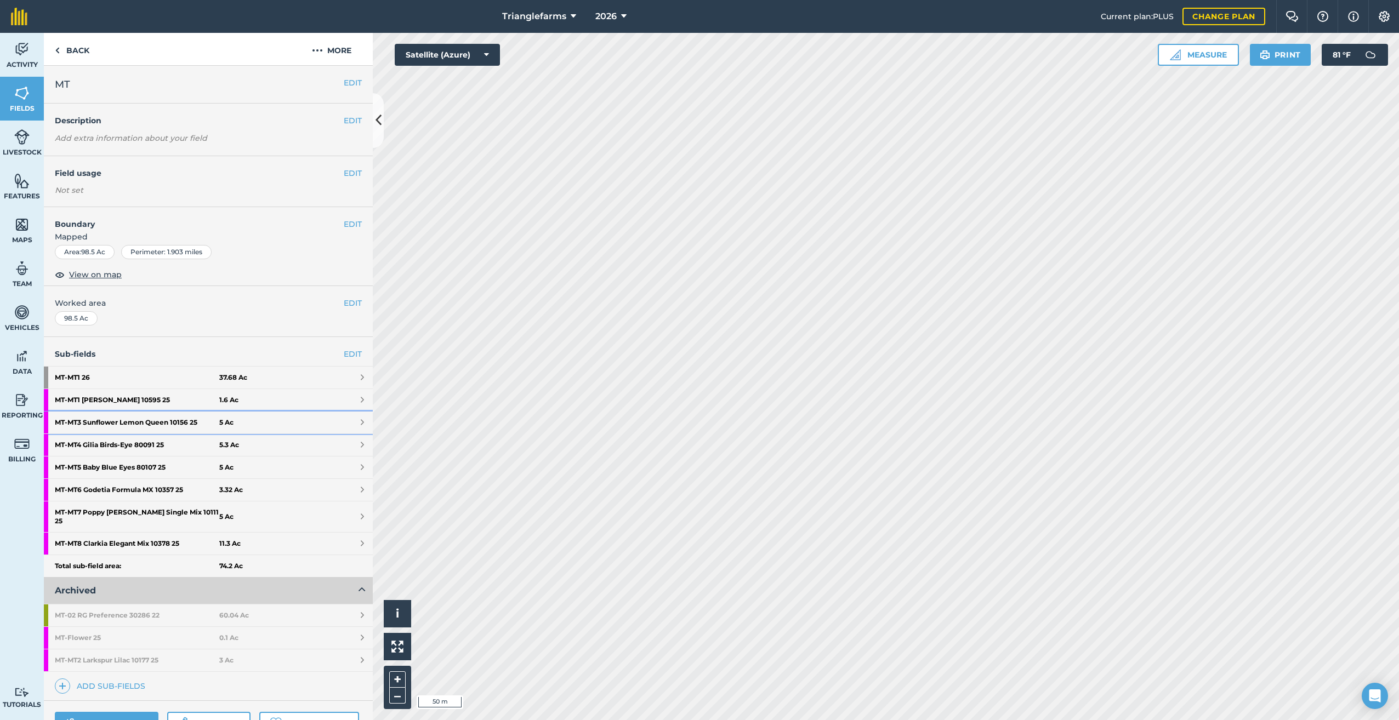
click at [126, 420] on strong "MT - MT3 Sunflower Lemon Queen 10156 25" at bounding box center [137, 423] width 164 height 22
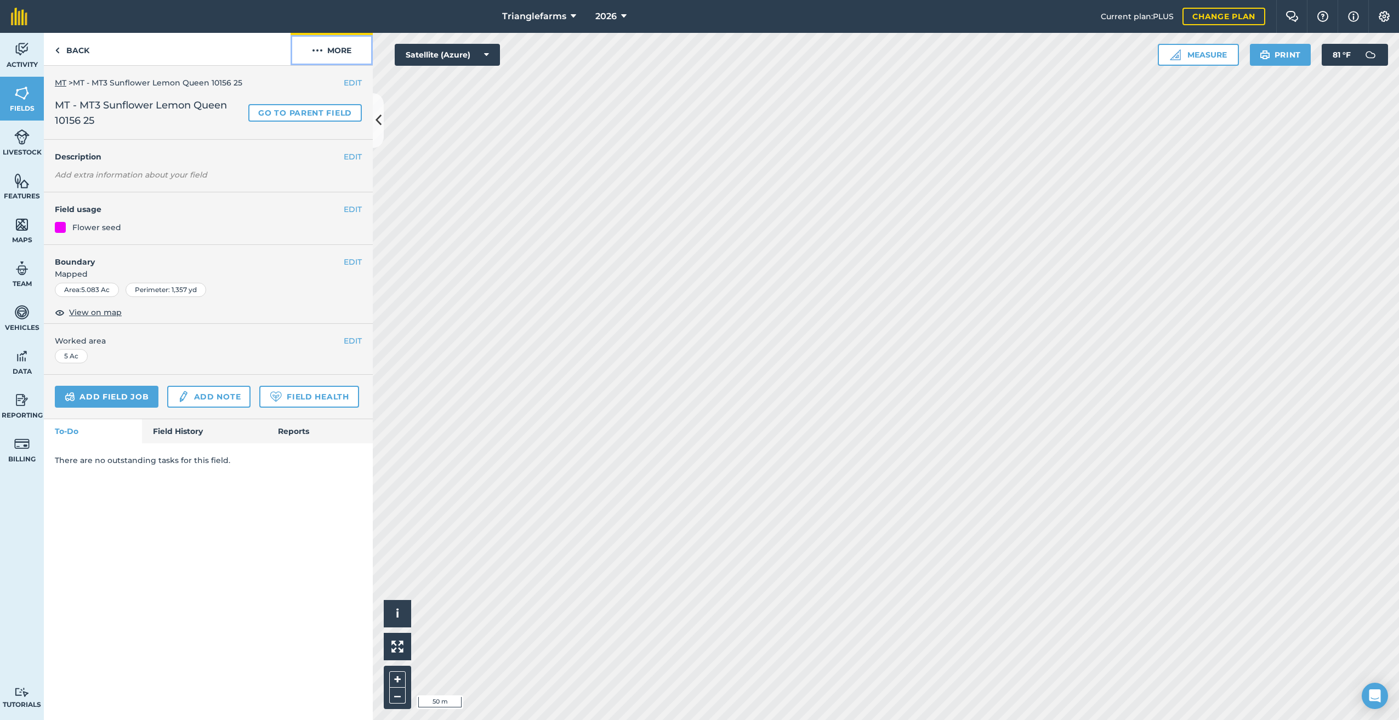
click at [318, 49] on img at bounding box center [317, 50] width 11 height 13
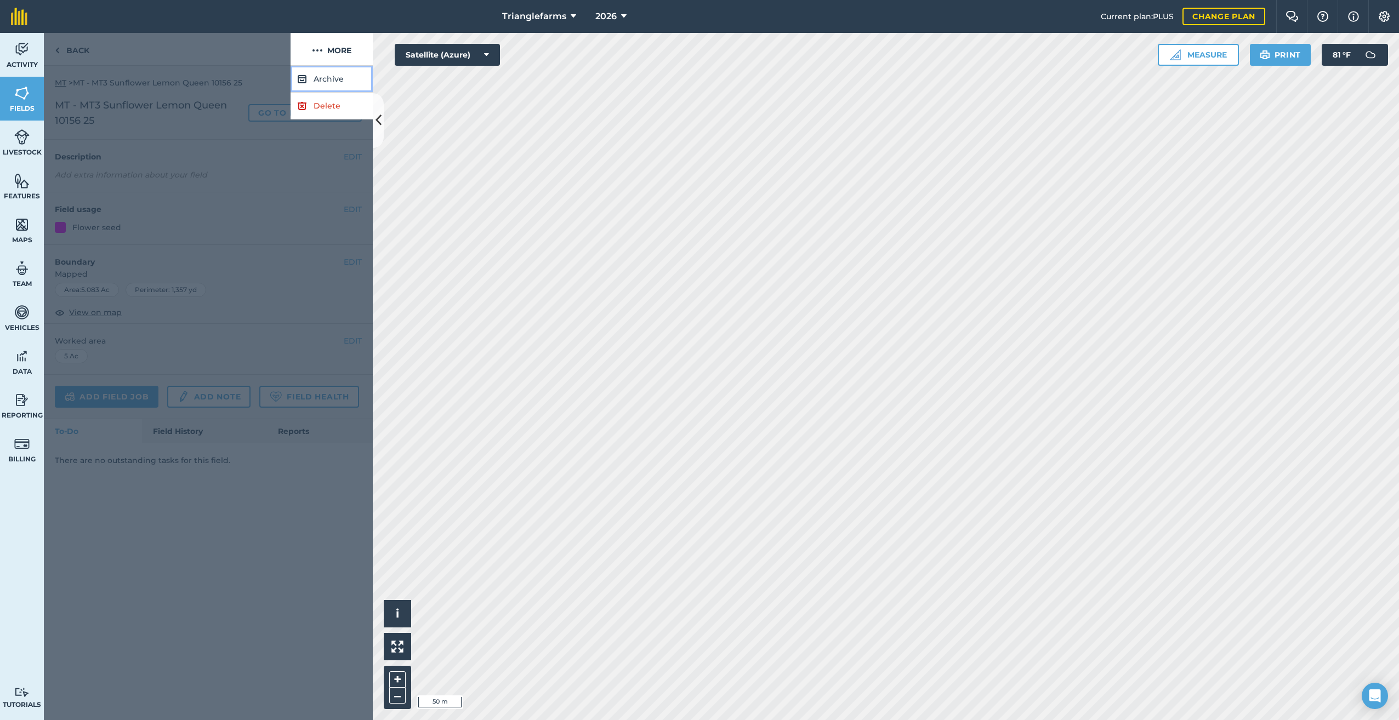
click at [317, 78] on button "Archive" at bounding box center [331, 79] width 82 height 27
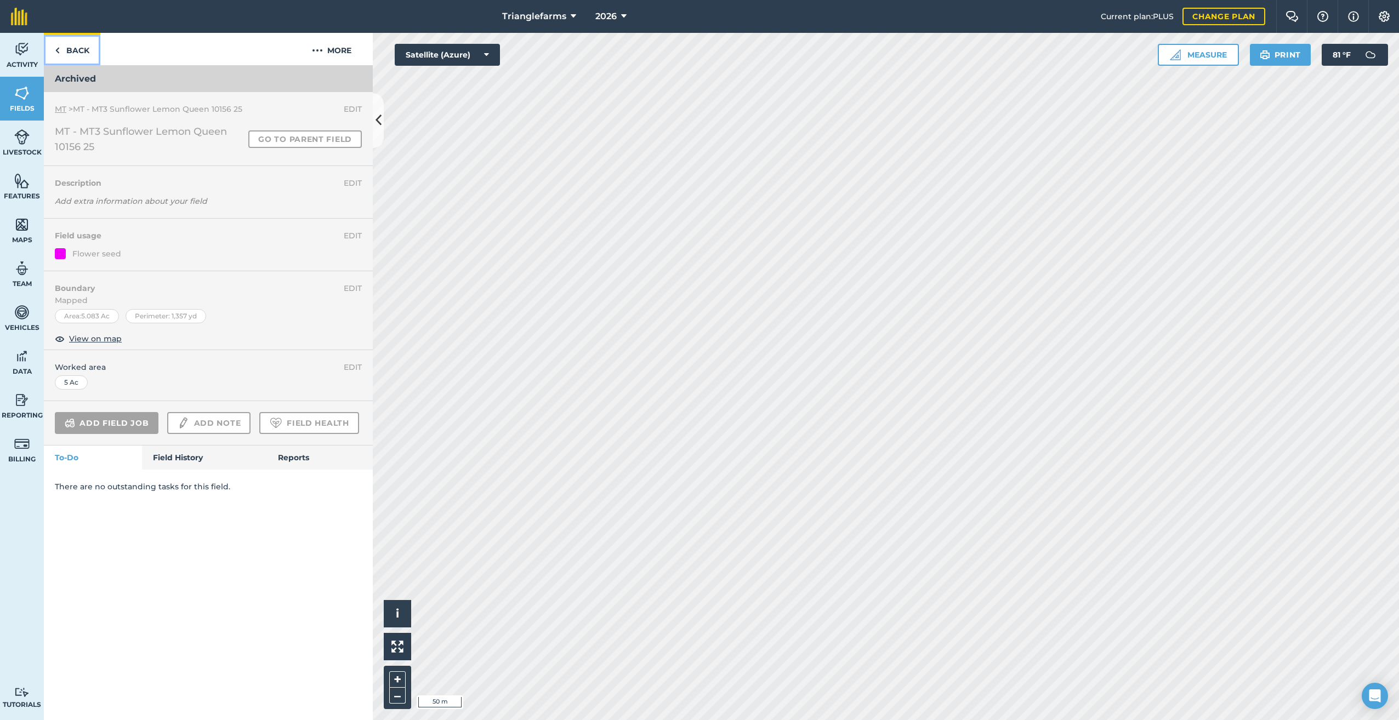
click at [67, 47] on link "Back" at bounding box center [72, 49] width 56 height 32
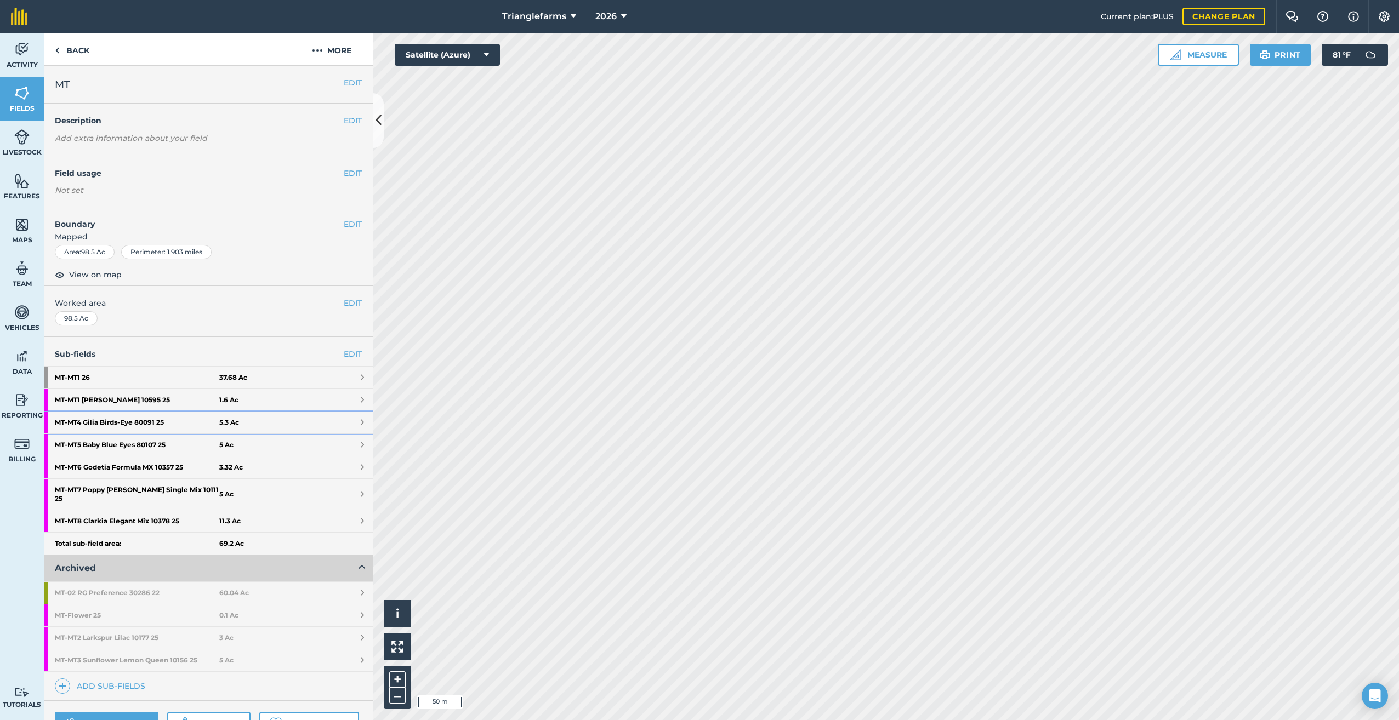
click at [103, 420] on strong "MT - MT4 Gilia Birds-Eye 80091 25" at bounding box center [137, 423] width 164 height 22
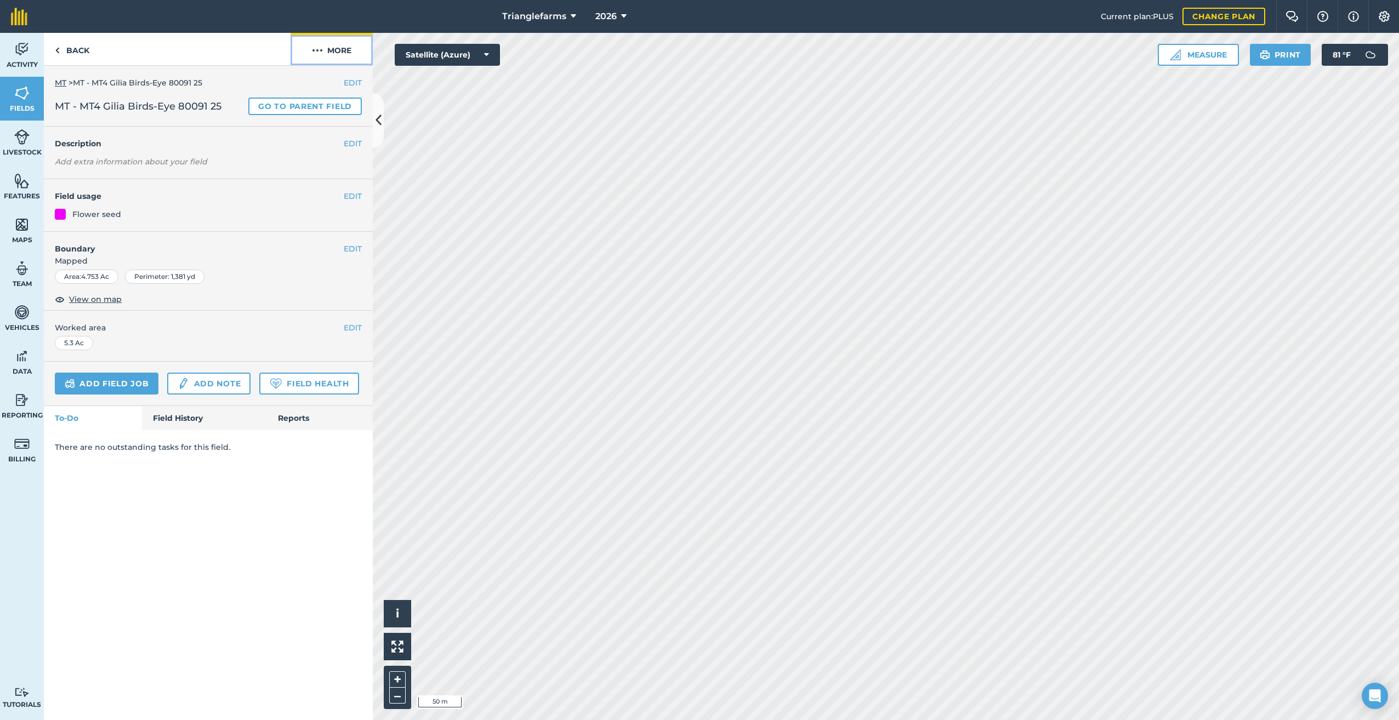
click at [322, 47] on img at bounding box center [317, 50] width 11 height 13
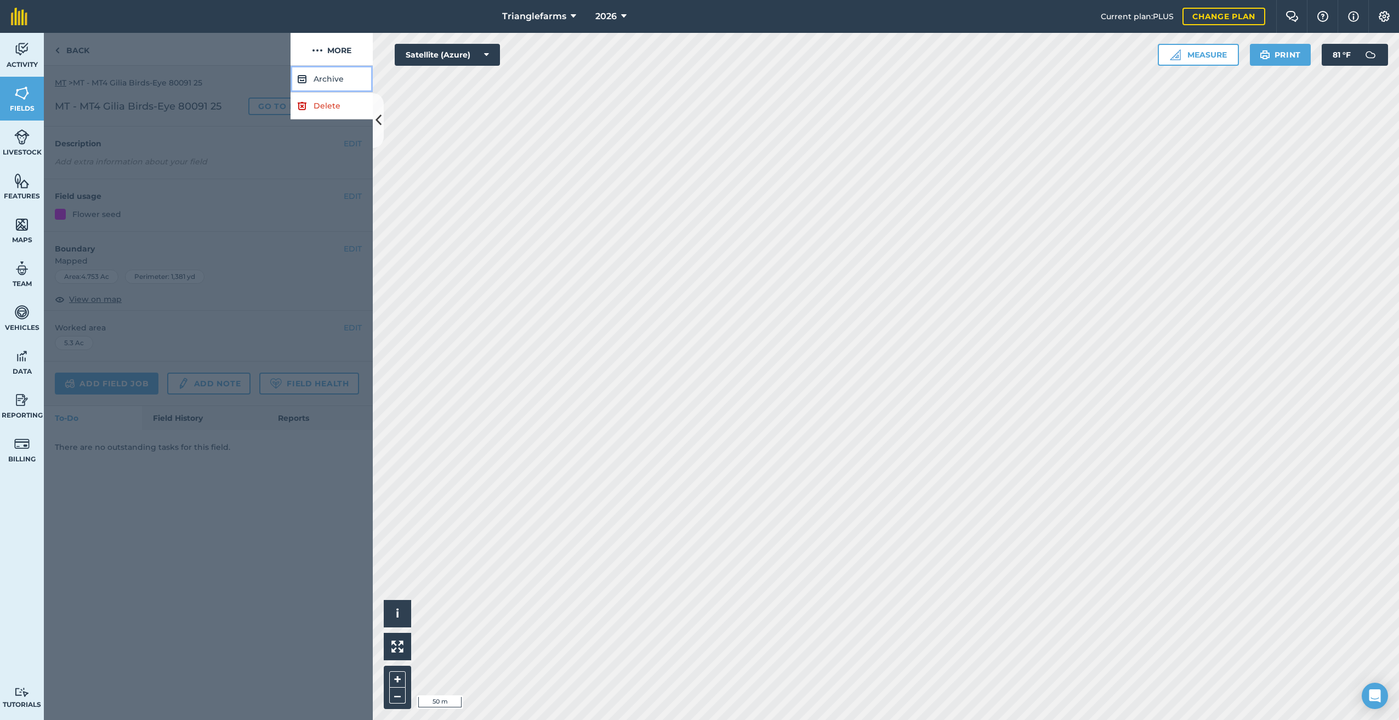
click at [320, 76] on button "Archive" at bounding box center [331, 79] width 82 height 27
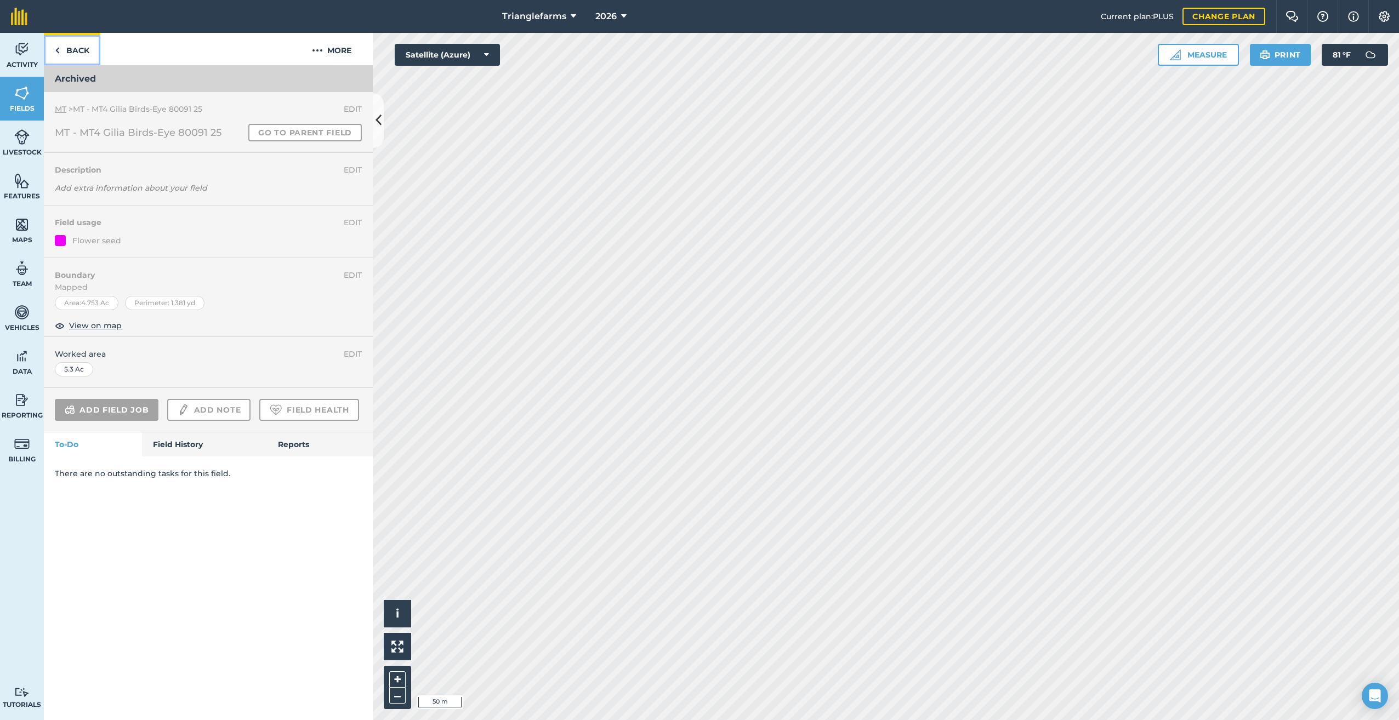
click at [64, 48] on link "Back" at bounding box center [72, 49] width 56 height 32
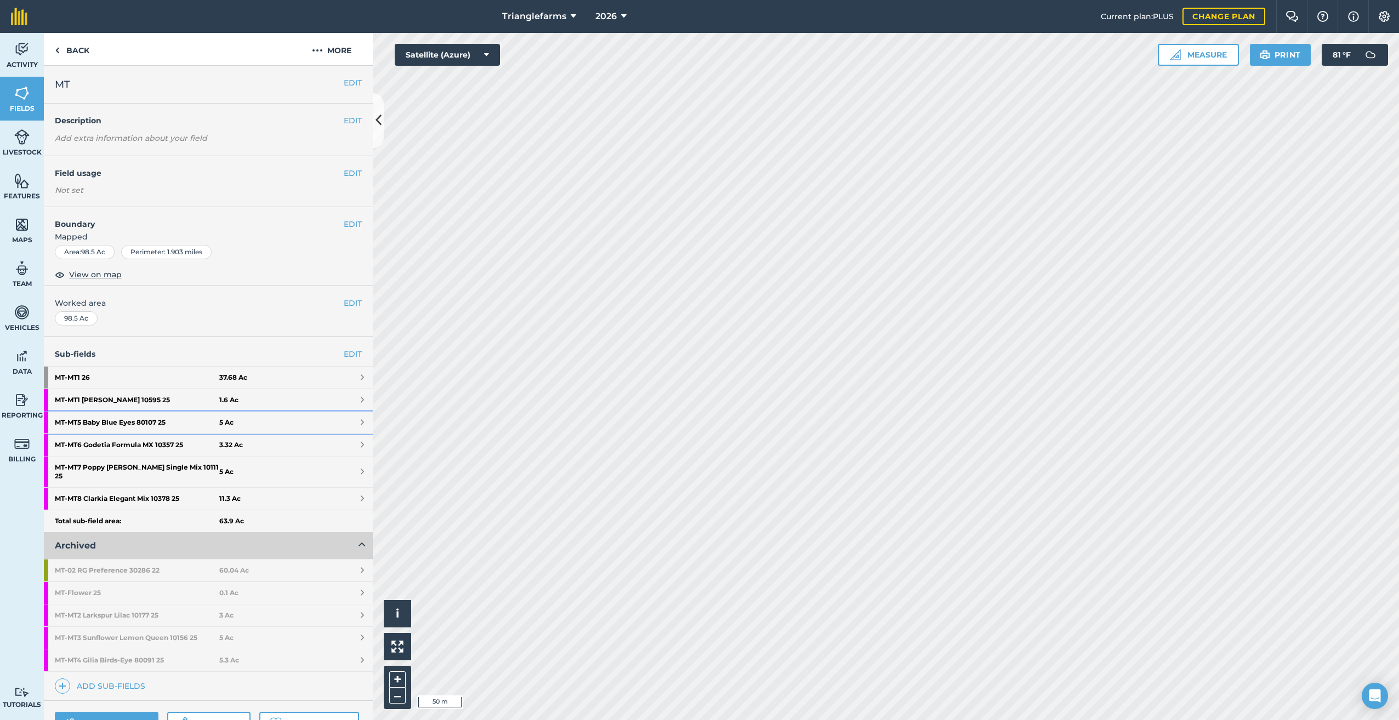
click at [128, 423] on strong "MT - MT5 Baby Blue Eyes 80107 25" at bounding box center [137, 423] width 164 height 22
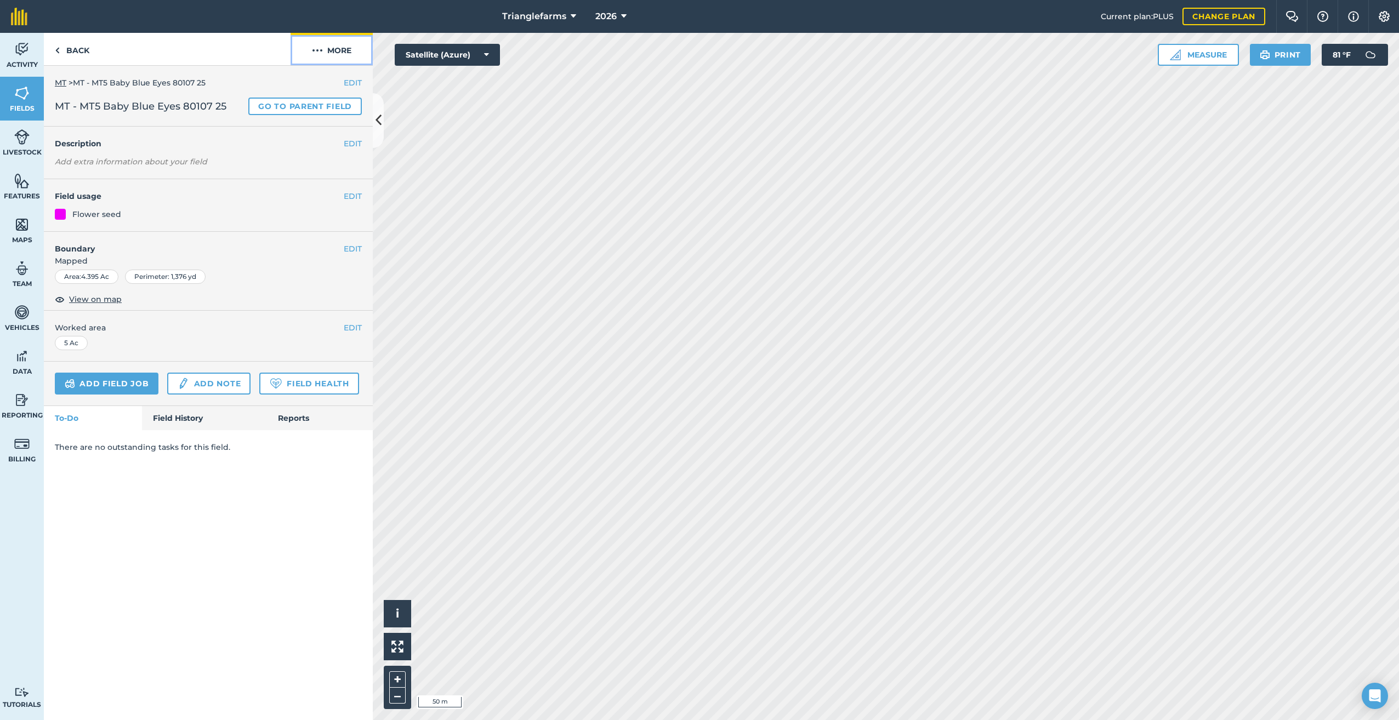
click at [319, 49] on img at bounding box center [317, 50] width 11 height 13
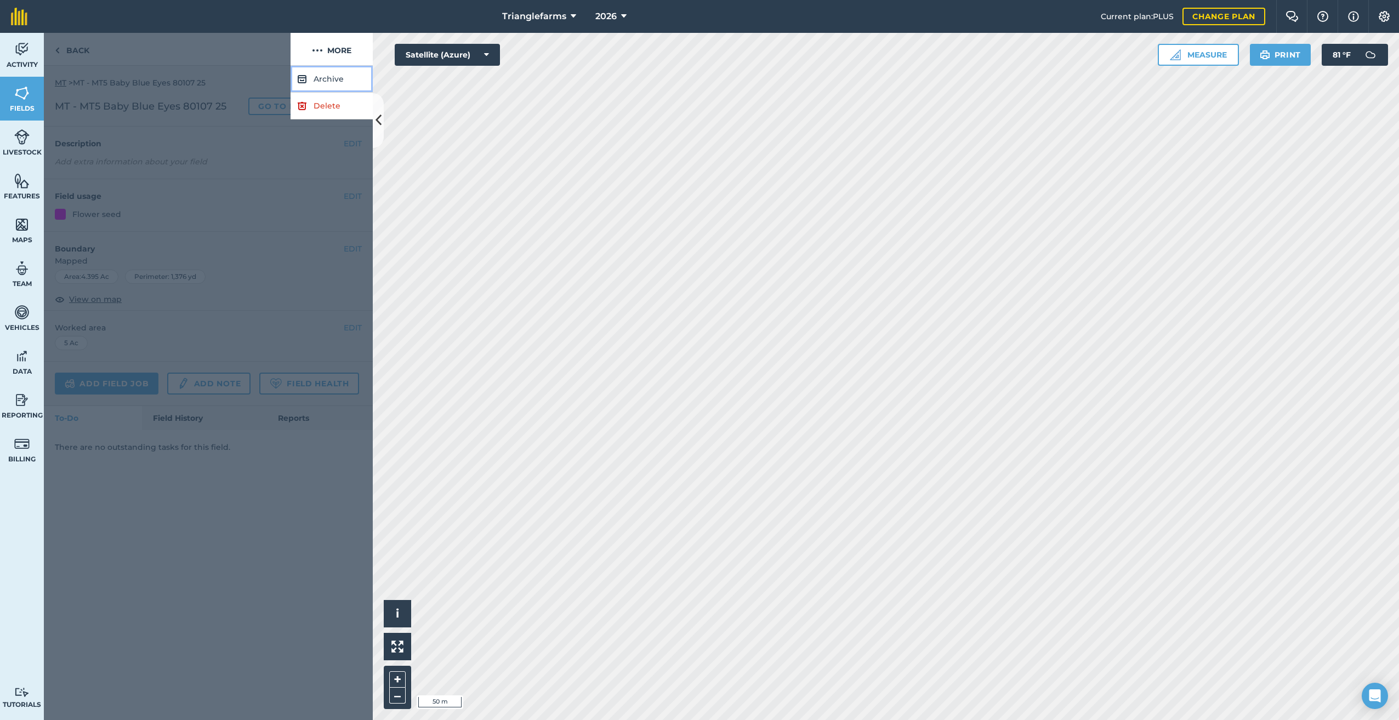
click at [322, 76] on button "Archive" at bounding box center [331, 79] width 82 height 27
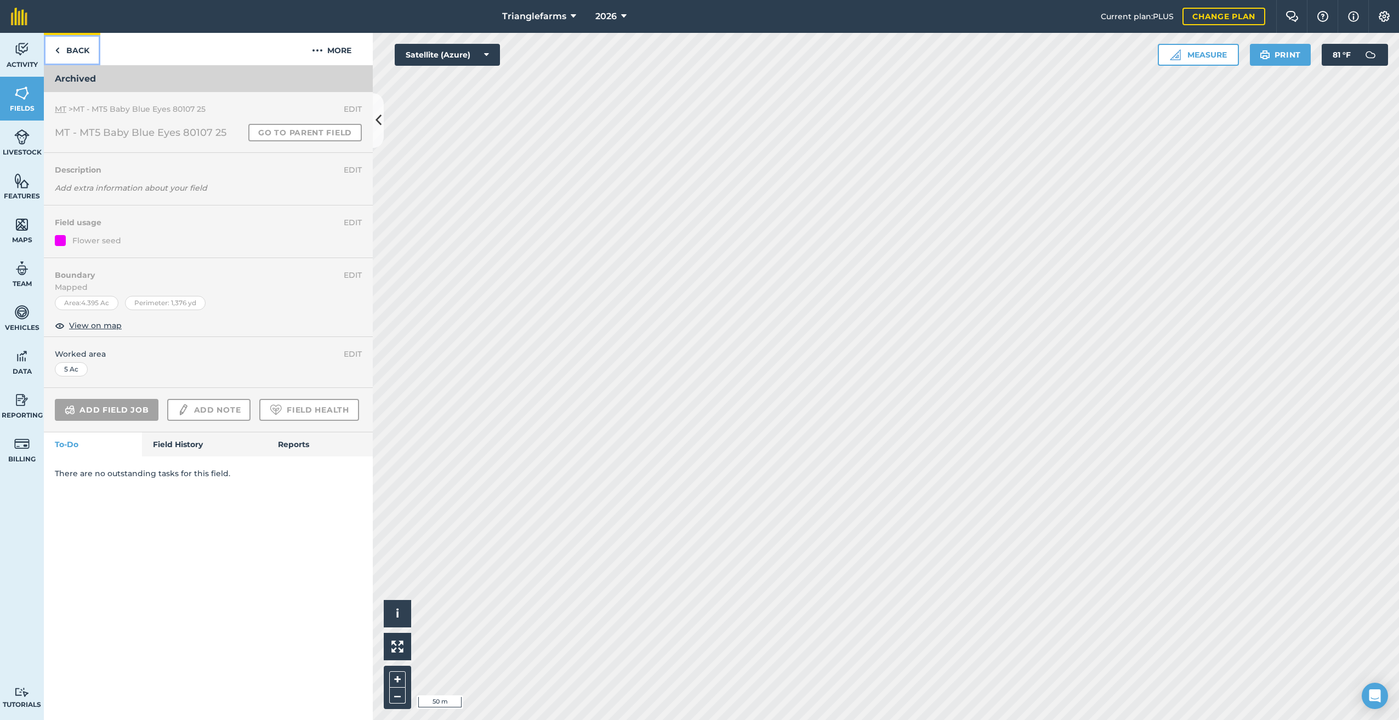
click at [61, 48] on link "Back" at bounding box center [72, 49] width 56 height 32
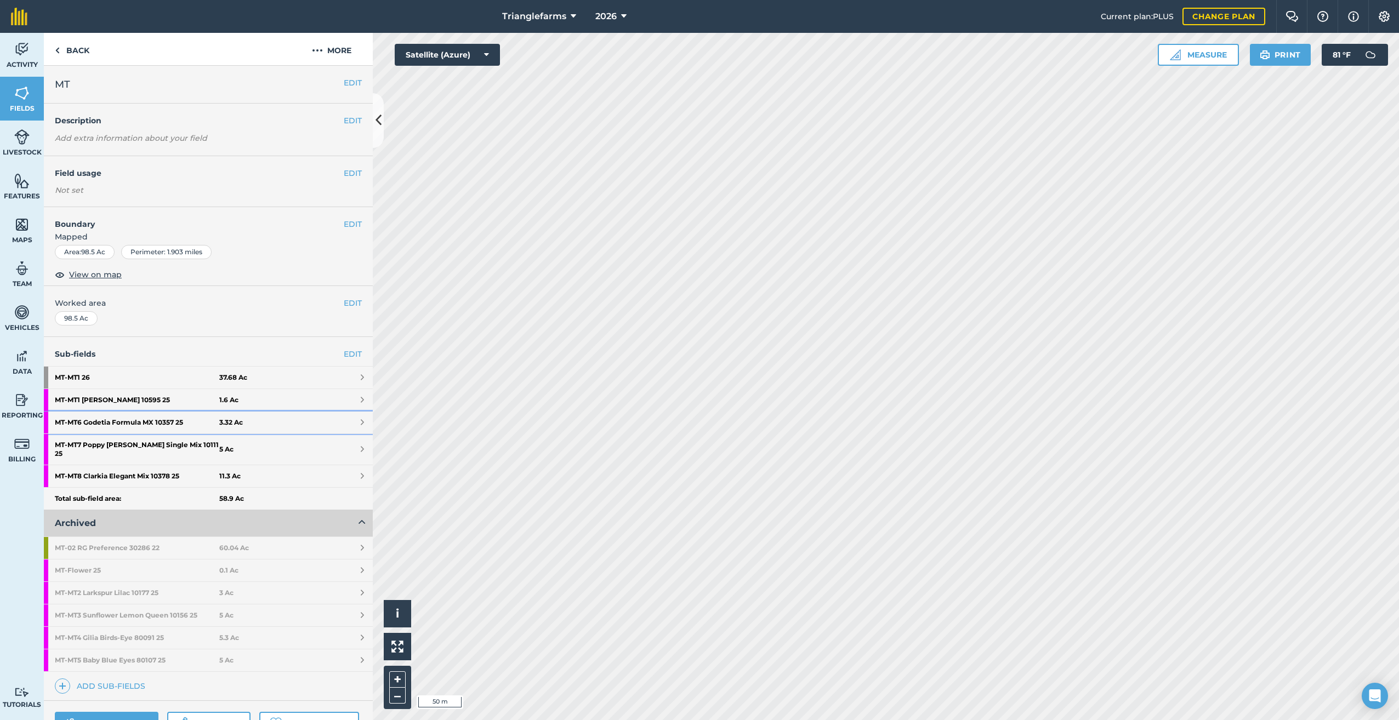
click at [113, 413] on strong "MT - MT6 Godetia Formula MX 10357 25" at bounding box center [137, 423] width 164 height 22
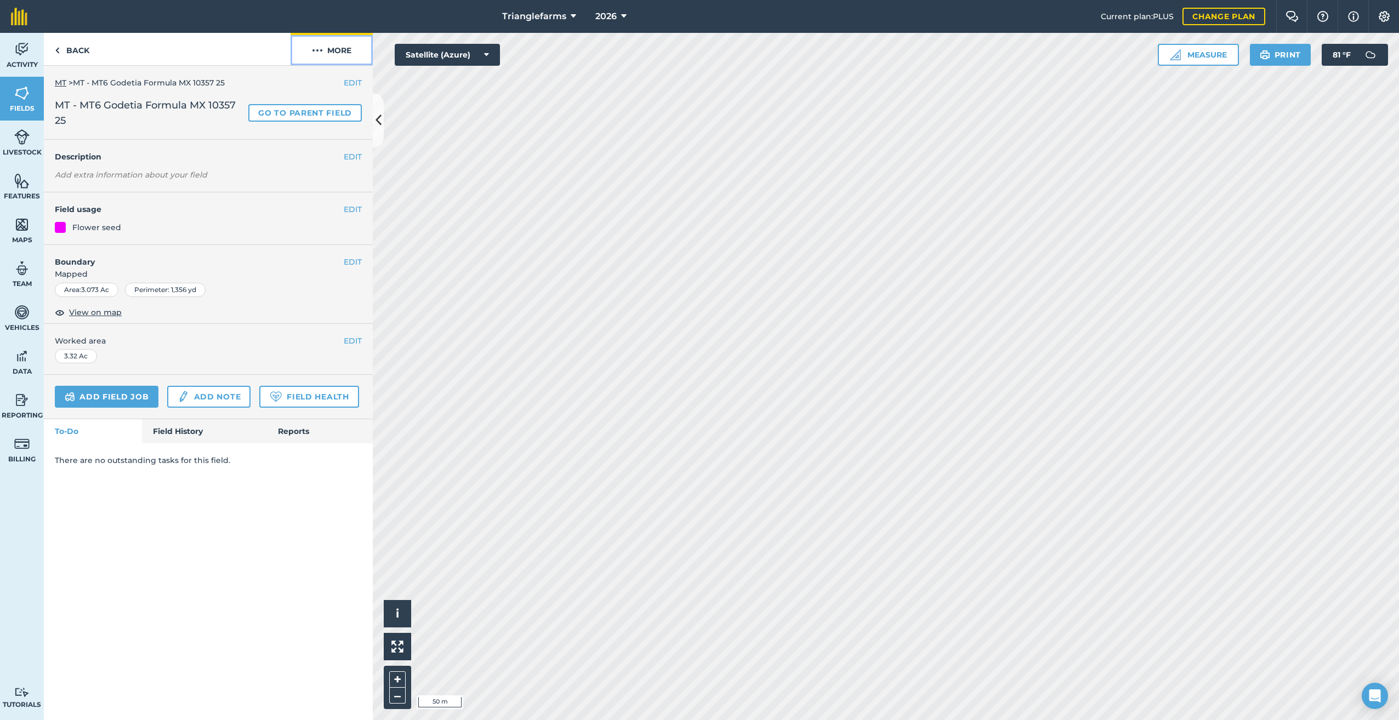
click at [317, 47] on img at bounding box center [317, 50] width 11 height 13
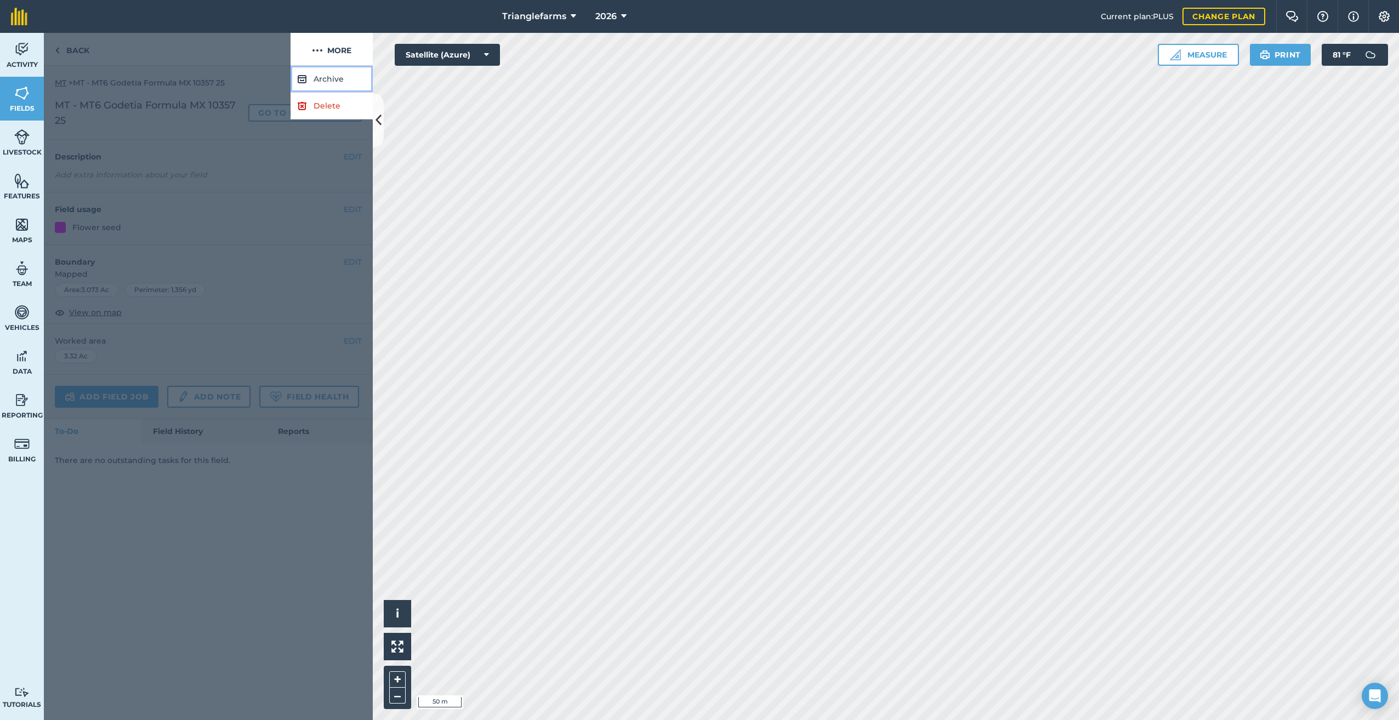
click at [323, 78] on button "Archive" at bounding box center [331, 79] width 82 height 27
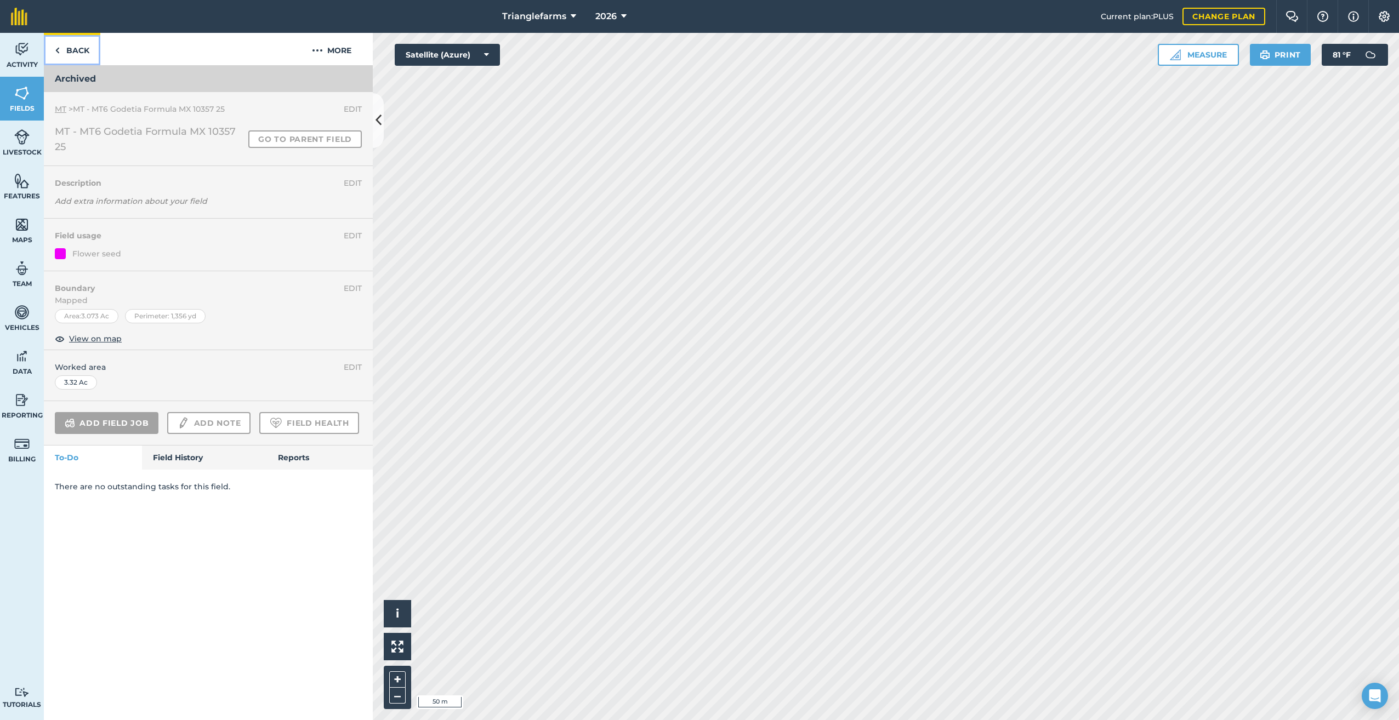
click at [63, 46] on link "Back" at bounding box center [72, 49] width 56 height 32
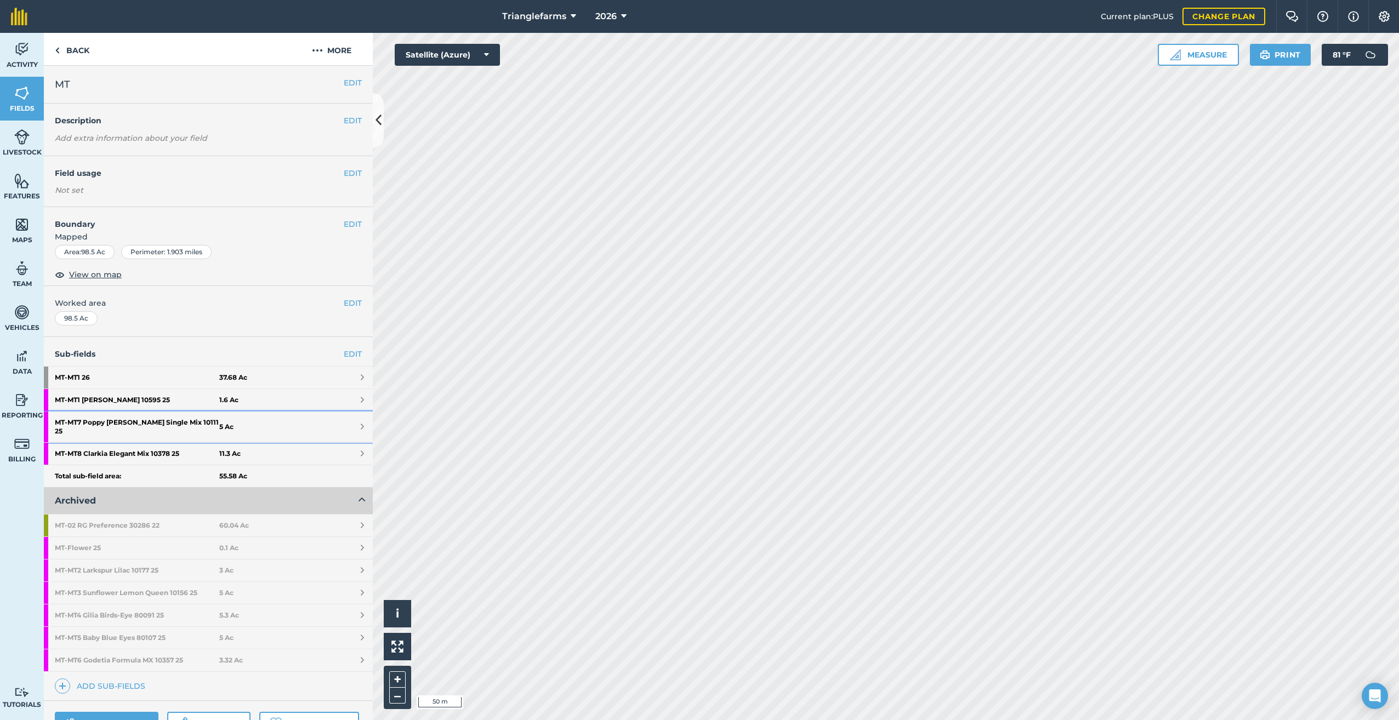
click at [136, 423] on strong "MT - MT7 Poppy [PERSON_NAME] Single Mix 10111 25" at bounding box center [137, 427] width 164 height 31
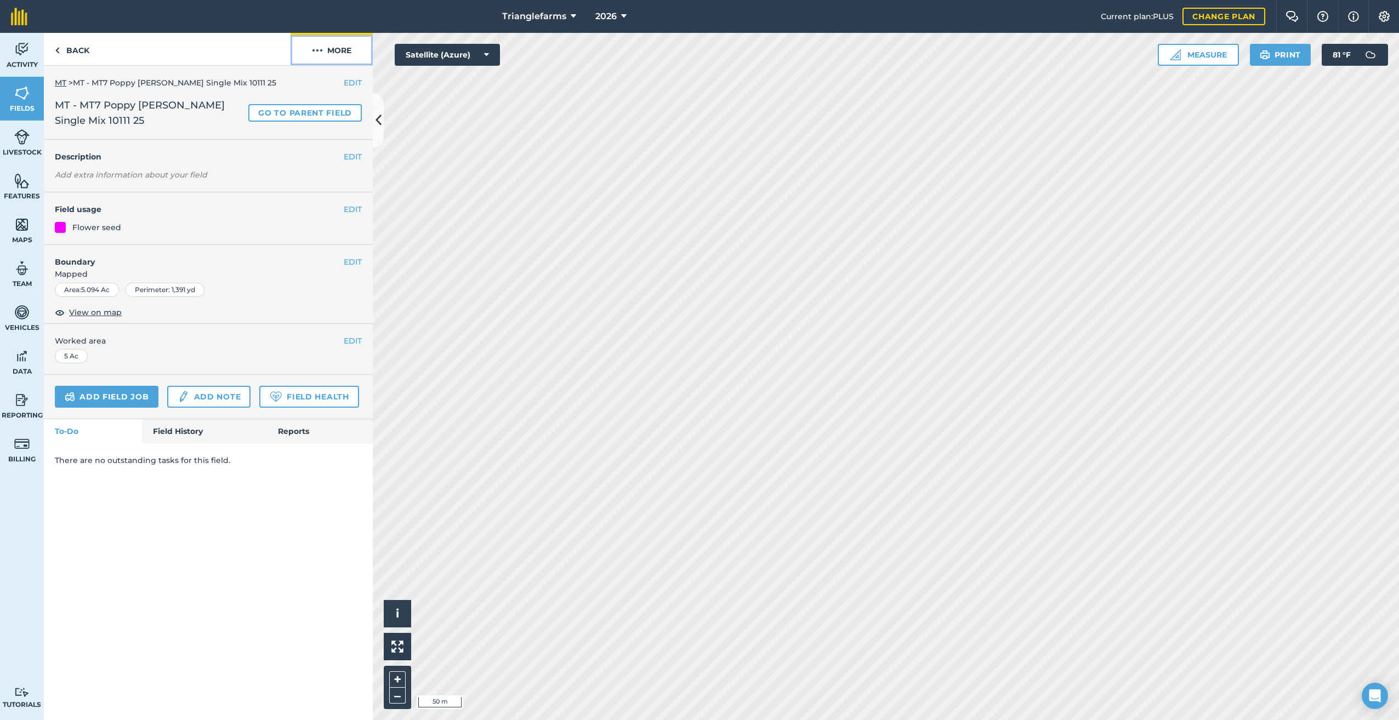
click at [316, 47] on img at bounding box center [317, 50] width 11 height 13
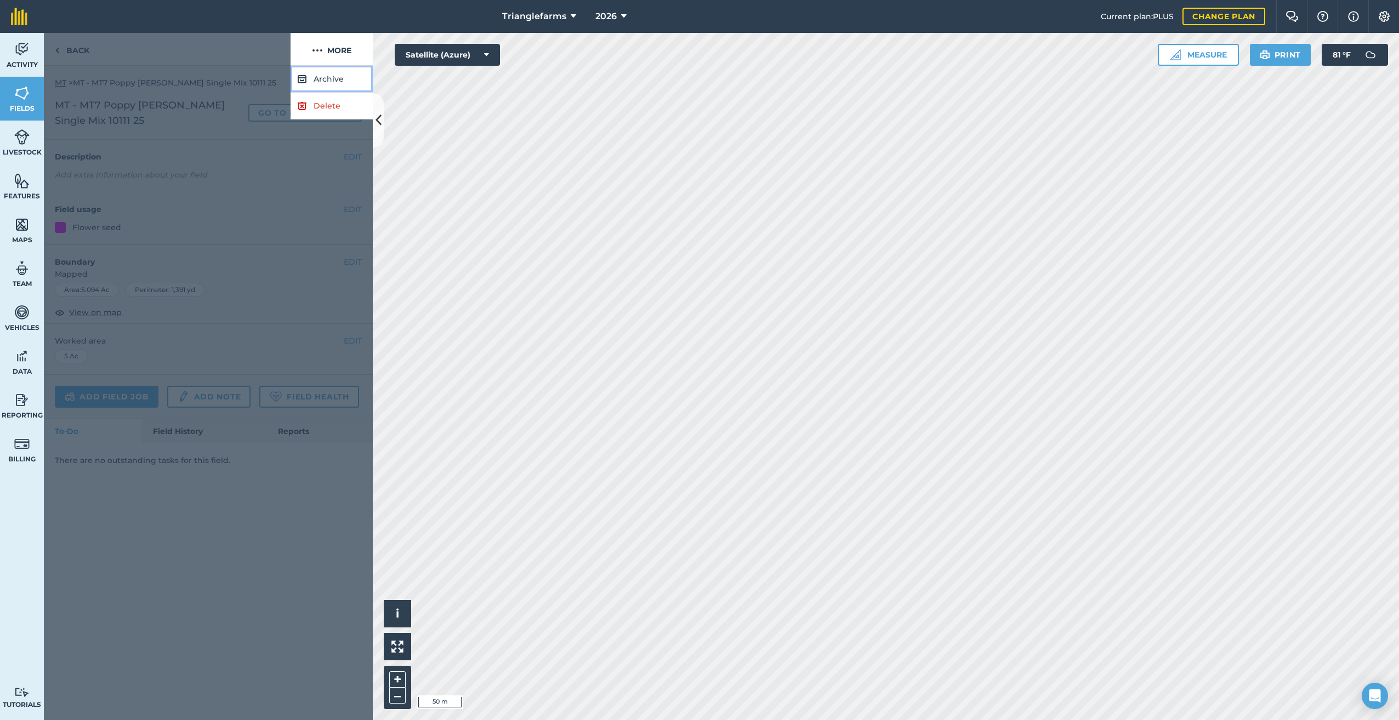
click at [323, 78] on button "Archive" at bounding box center [331, 79] width 82 height 27
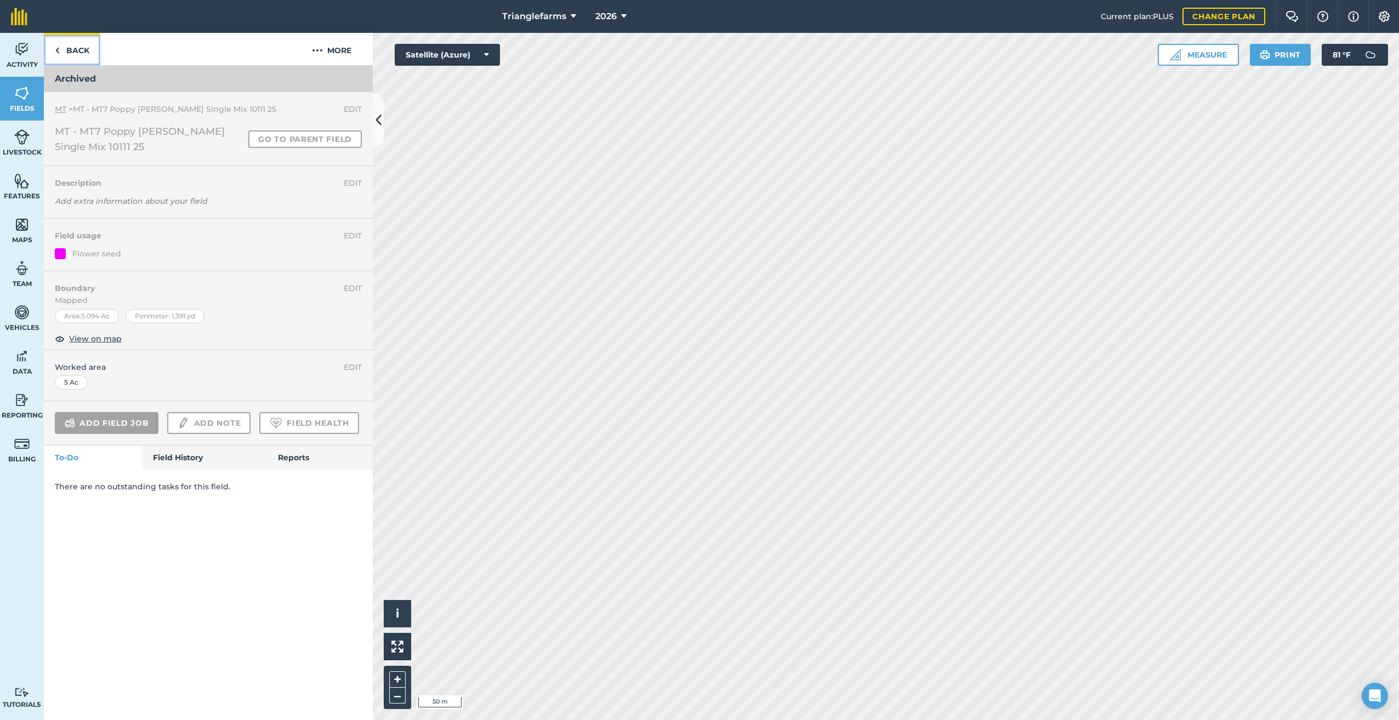
click at [59, 52] on img at bounding box center [57, 50] width 5 height 13
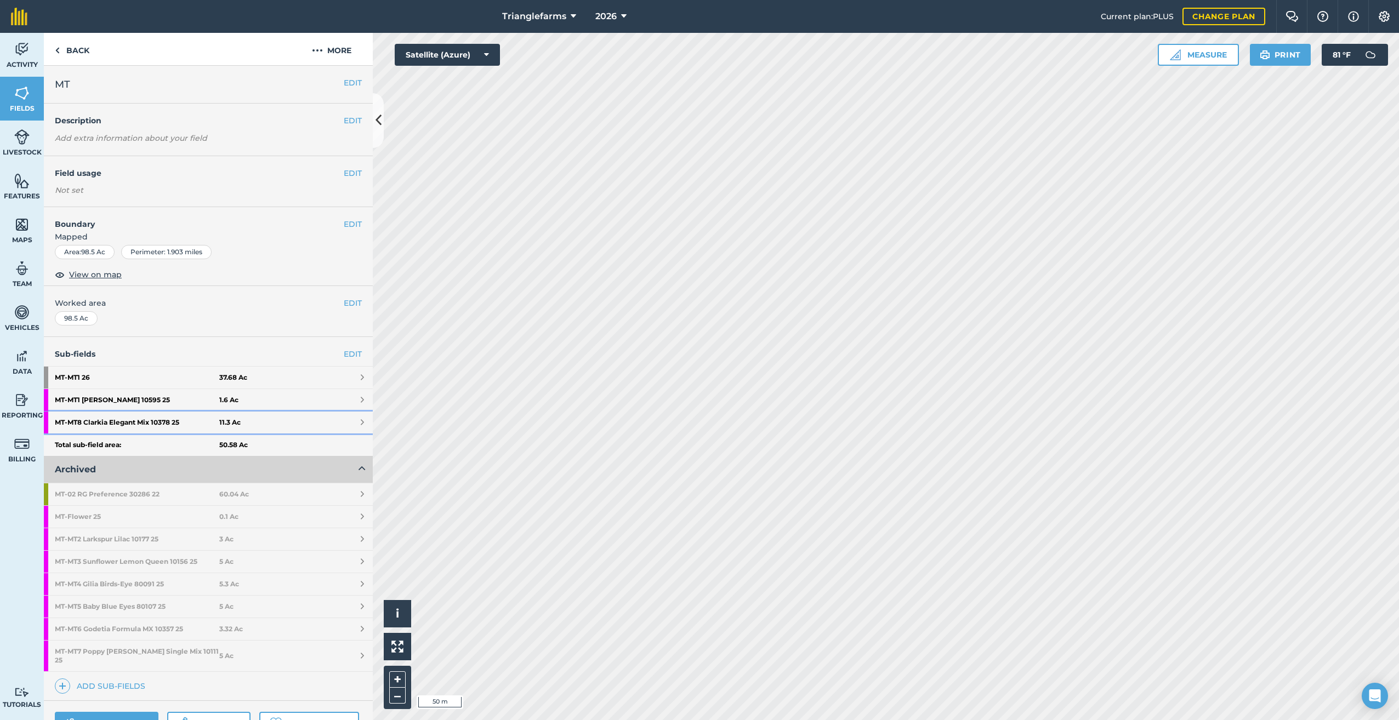
click at [139, 418] on strong "MT - MT8 Clarkia Elegant Mix 10378 25" at bounding box center [137, 423] width 164 height 22
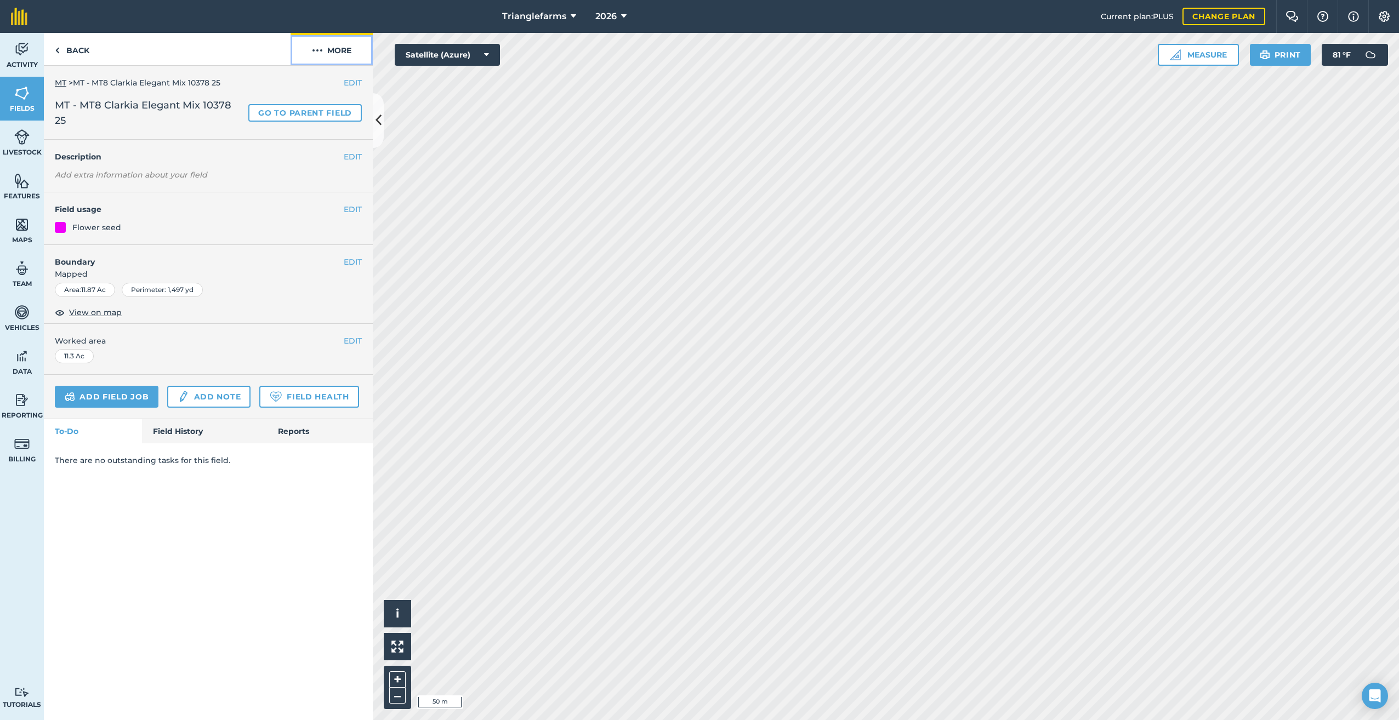
click at [317, 51] on img at bounding box center [317, 50] width 11 height 13
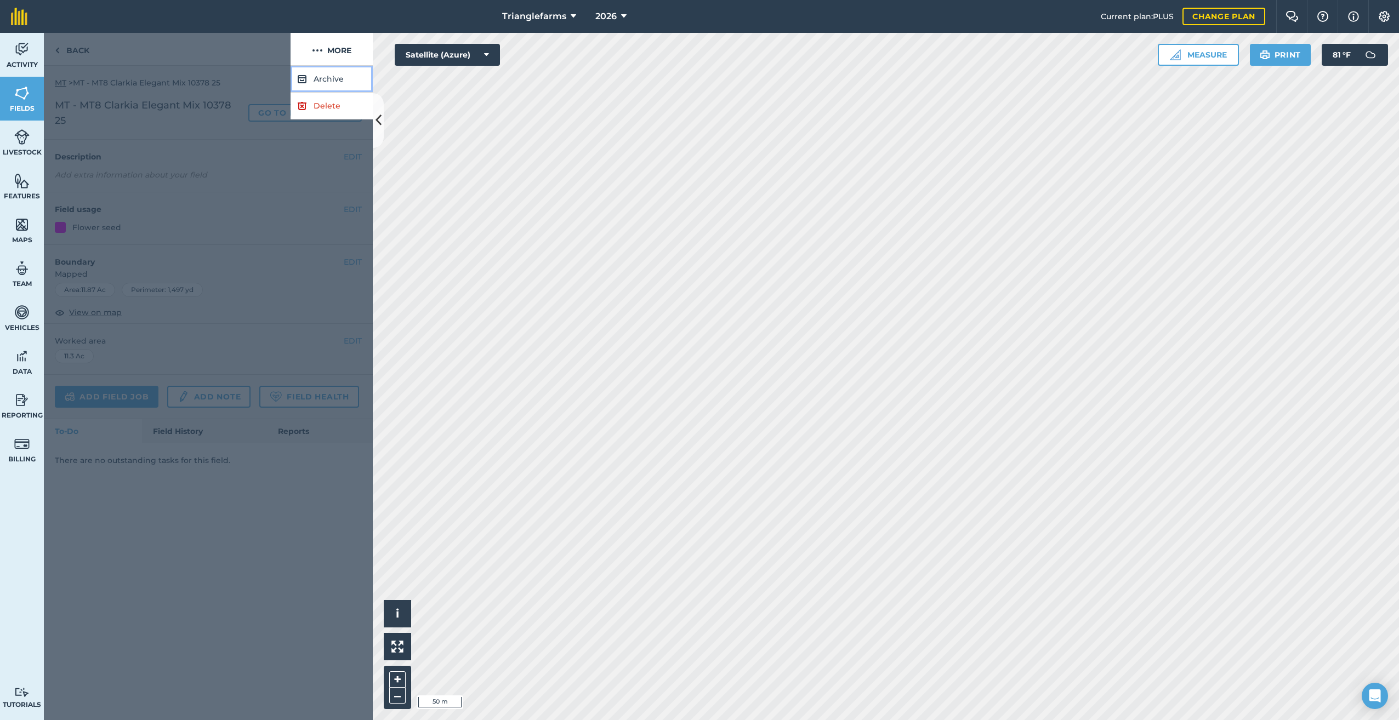
click at [327, 78] on button "Archive" at bounding box center [331, 79] width 82 height 27
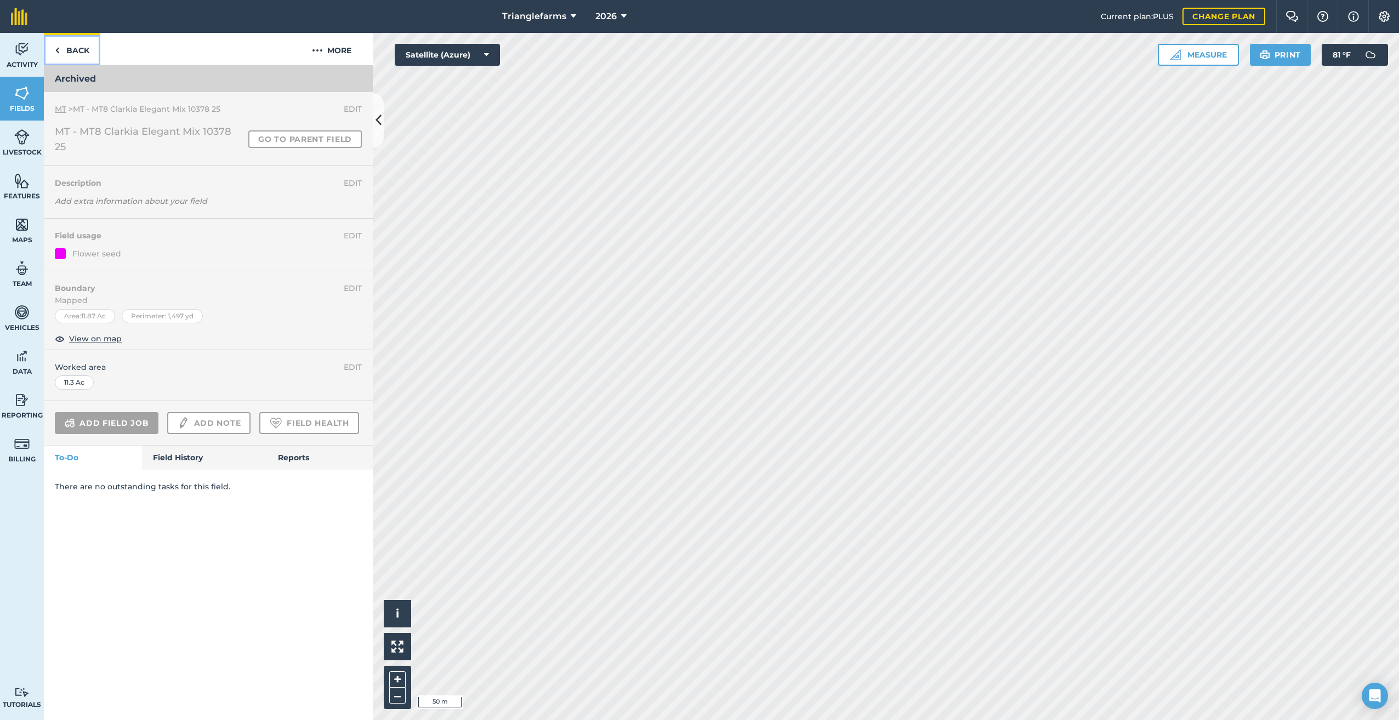
click at [61, 44] on link "Back" at bounding box center [72, 49] width 56 height 32
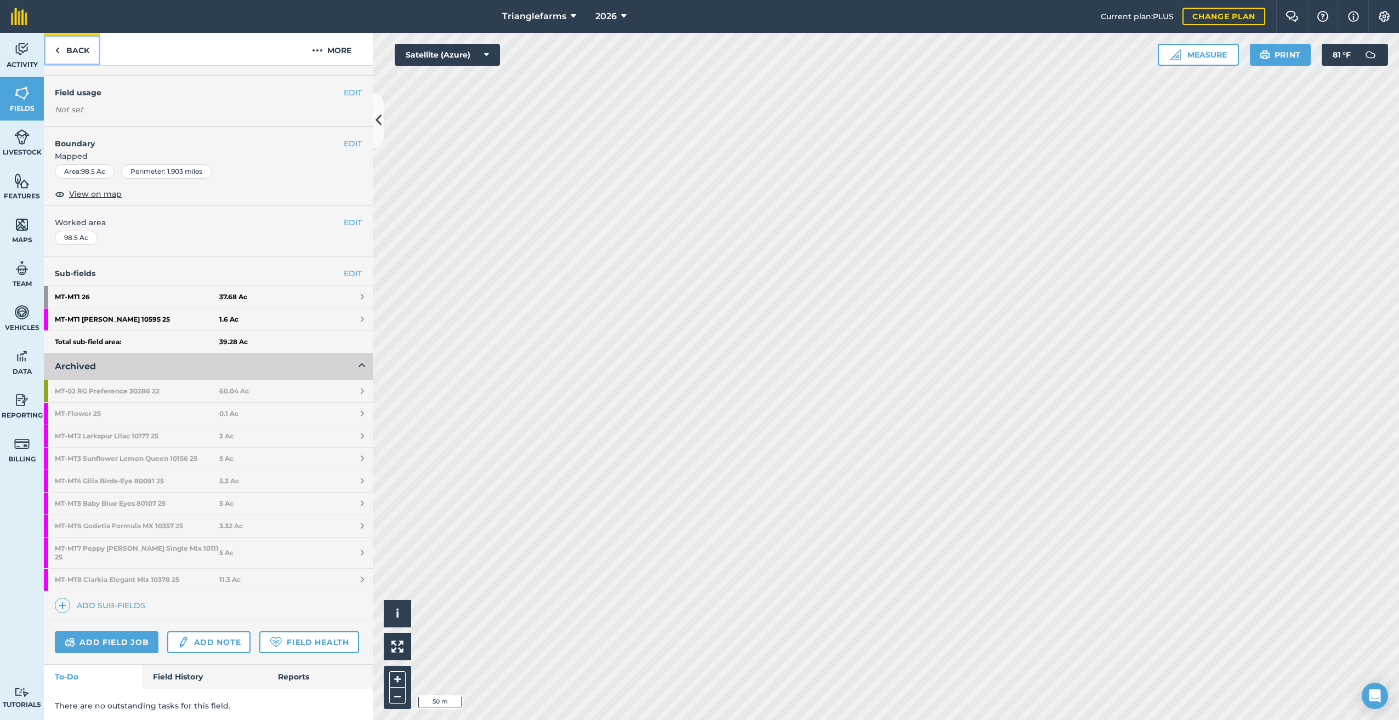
scroll to position [105, 0]
click at [57, 595] on span at bounding box center [62, 602] width 15 height 15
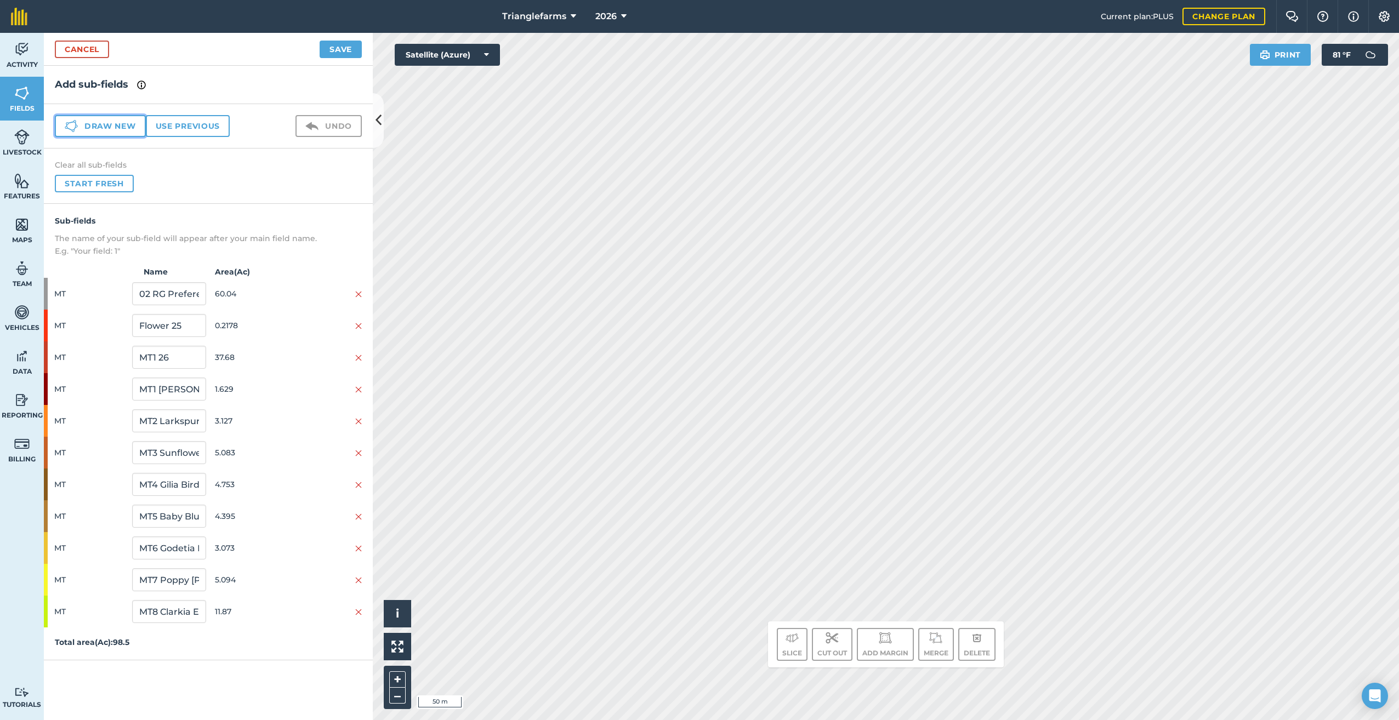
drag, startPoint x: 80, startPoint y: 121, endPoint x: 174, endPoint y: 120, distance: 94.3
click at [81, 120] on button "Draw new" at bounding box center [100, 126] width 91 height 22
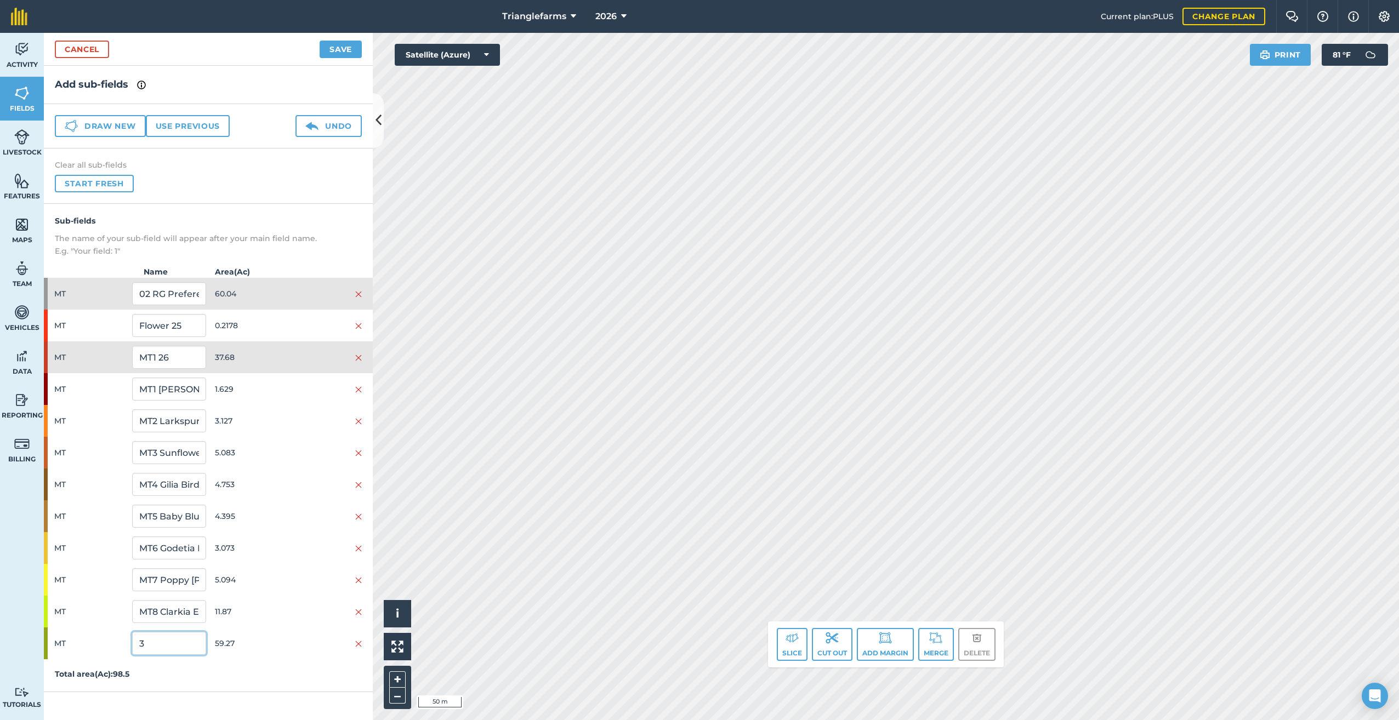
drag, startPoint x: 165, startPoint y: 638, endPoint x: 75, endPoint y: 666, distance: 94.1
click at [77, 665] on div "Sub-fields The name of your sub-field will appear after your main field name. E…" at bounding box center [208, 448] width 329 height 488
paste input "MT2 26"
type input "MT2 26"
click at [338, 46] on button "Save" at bounding box center [341, 50] width 42 height 18
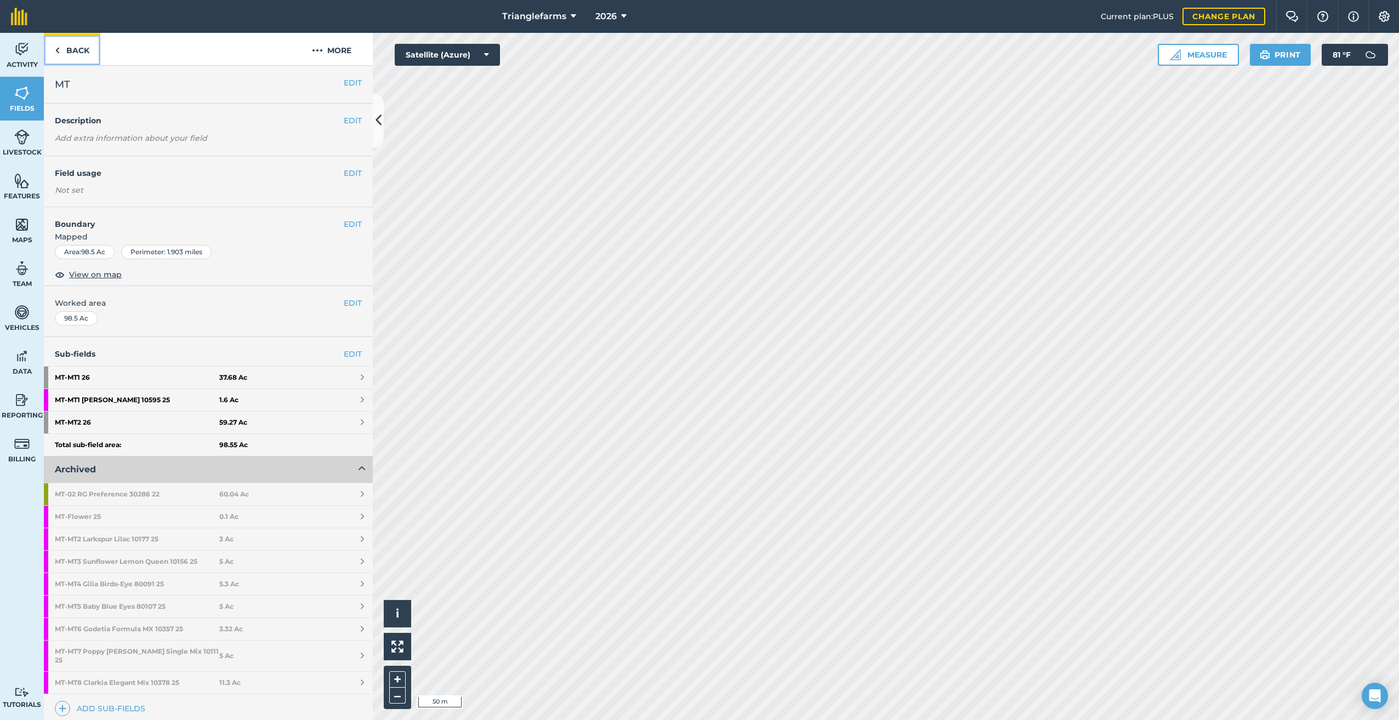
click at [55, 50] on img at bounding box center [57, 50] width 5 height 13
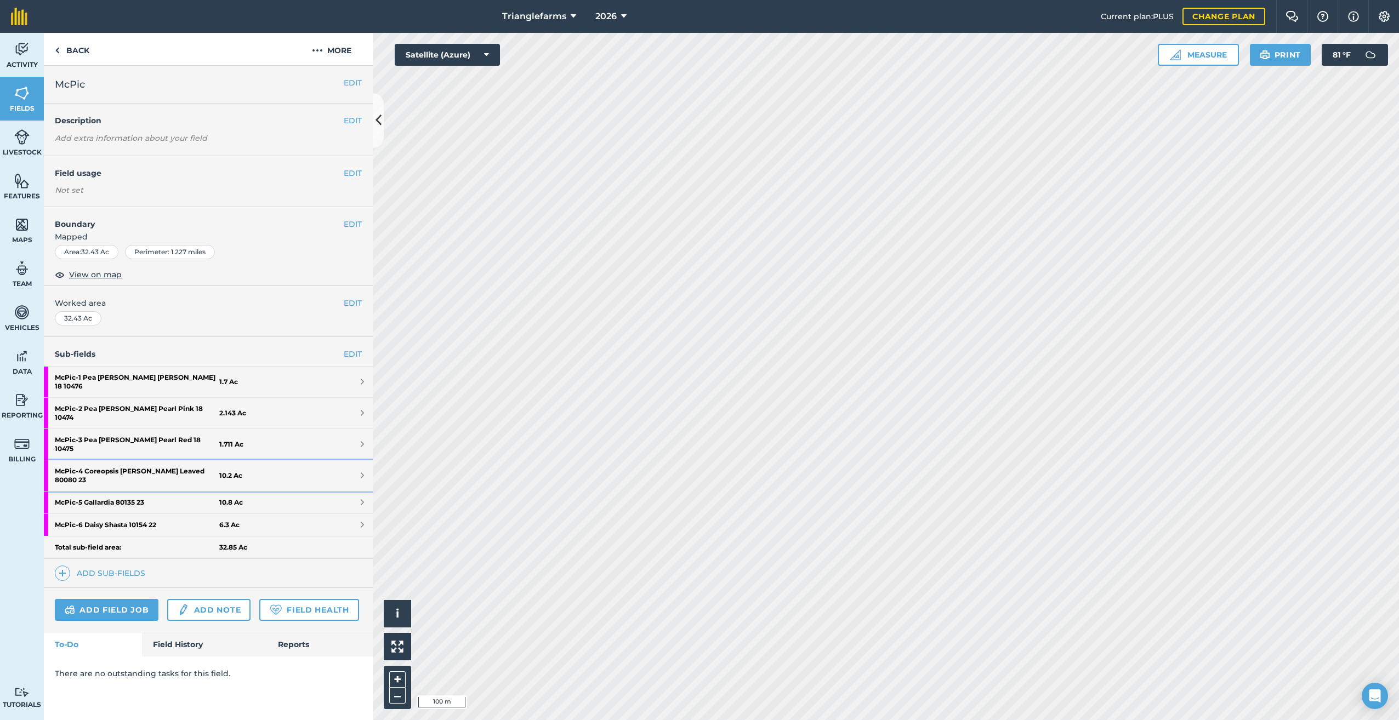
click at [100, 460] on strong "McPic - 4 Coreopsis [PERSON_NAME] Leaved 80080 23" at bounding box center [137, 475] width 164 height 31
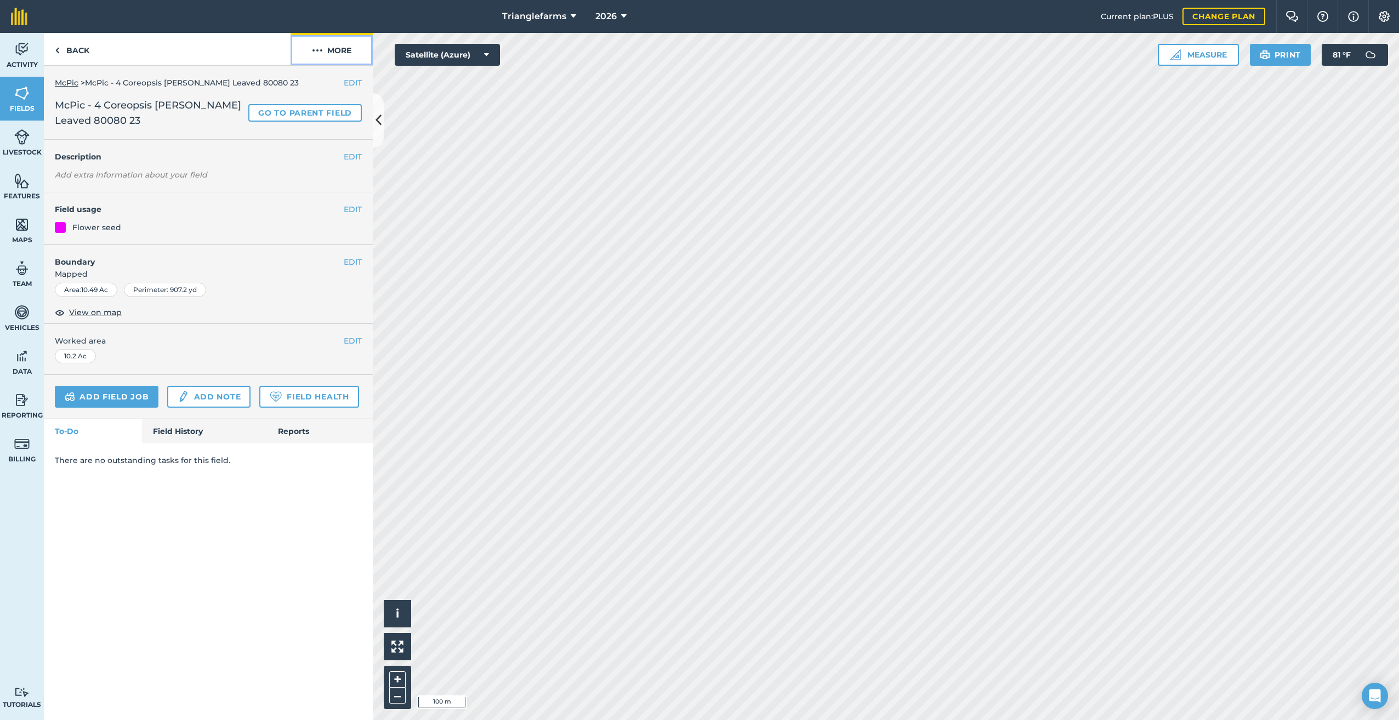
click at [319, 49] on img at bounding box center [317, 50] width 11 height 13
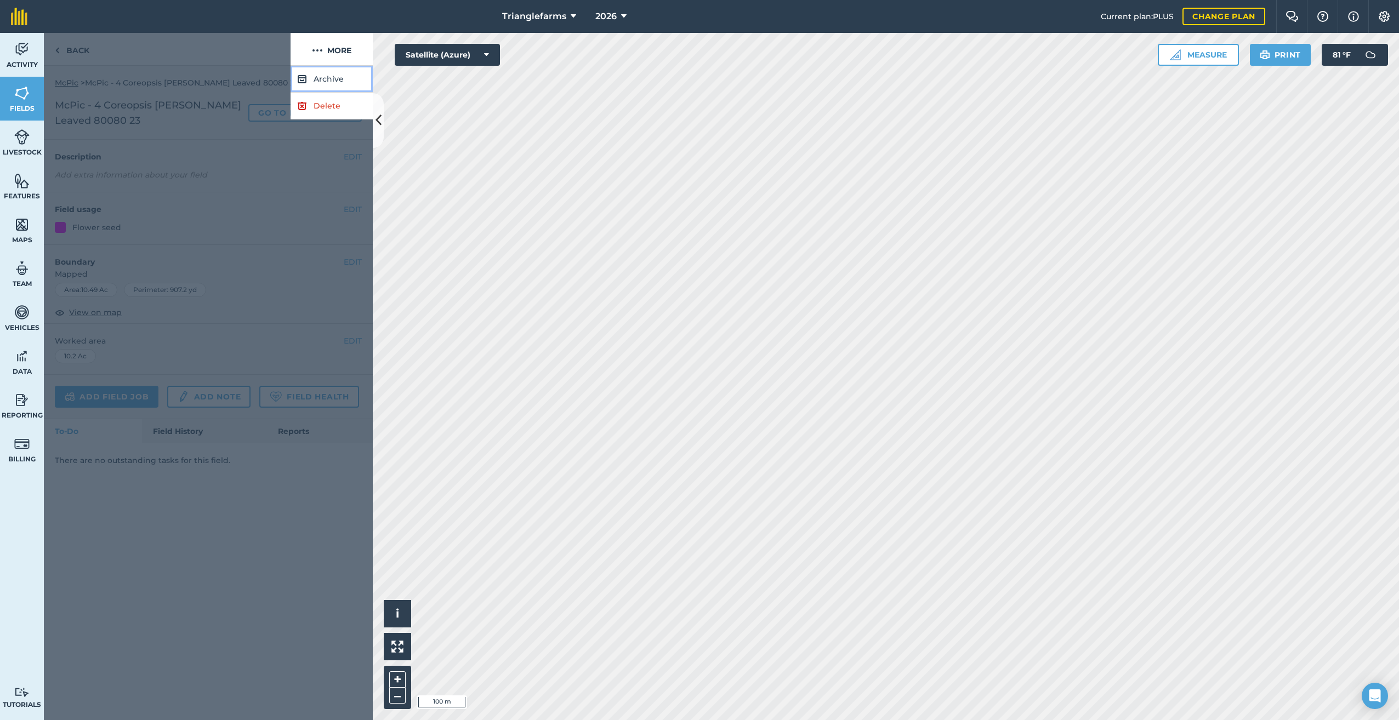
click at [319, 79] on button "Archive" at bounding box center [331, 79] width 82 height 27
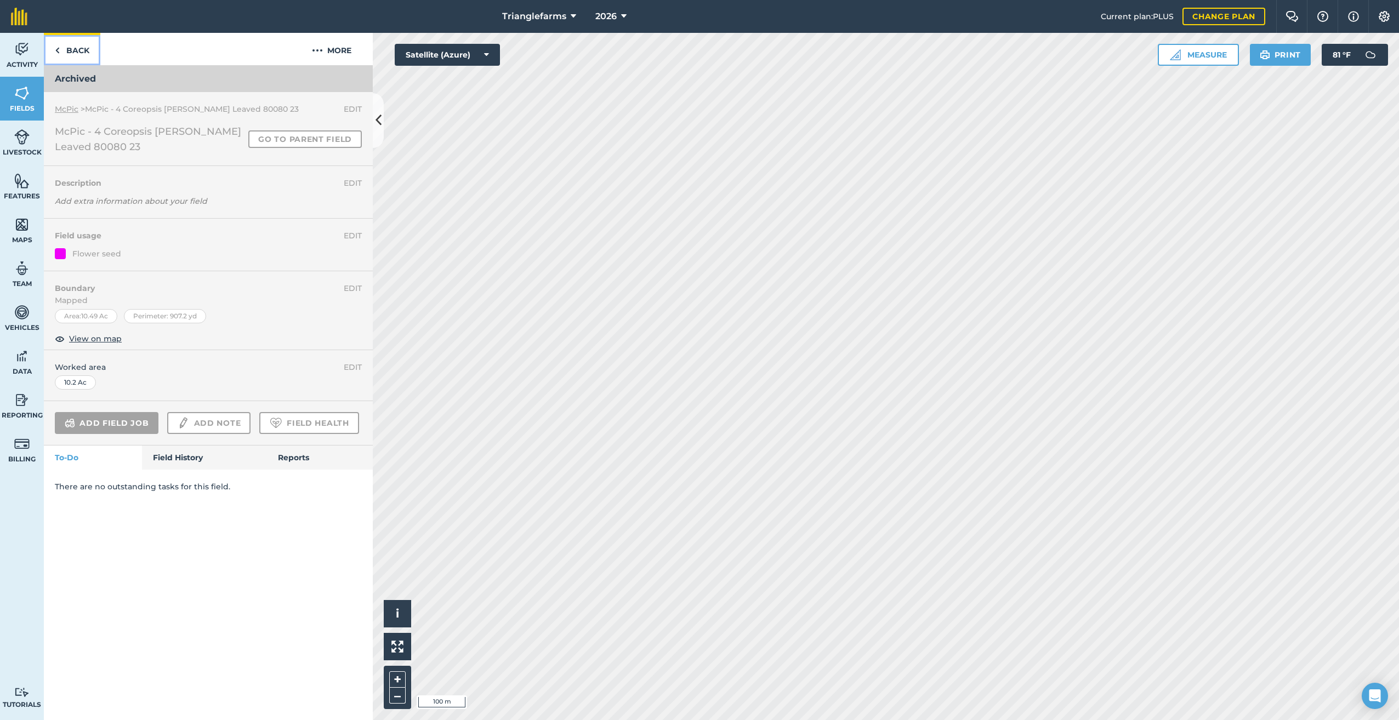
drag, startPoint x: 56, startPoint y: 48, endPoint x: 60, endPoint y: 55, distance: 7.8
click at [56, 48] on img at bounding box center [57, 50] width 5 height 13
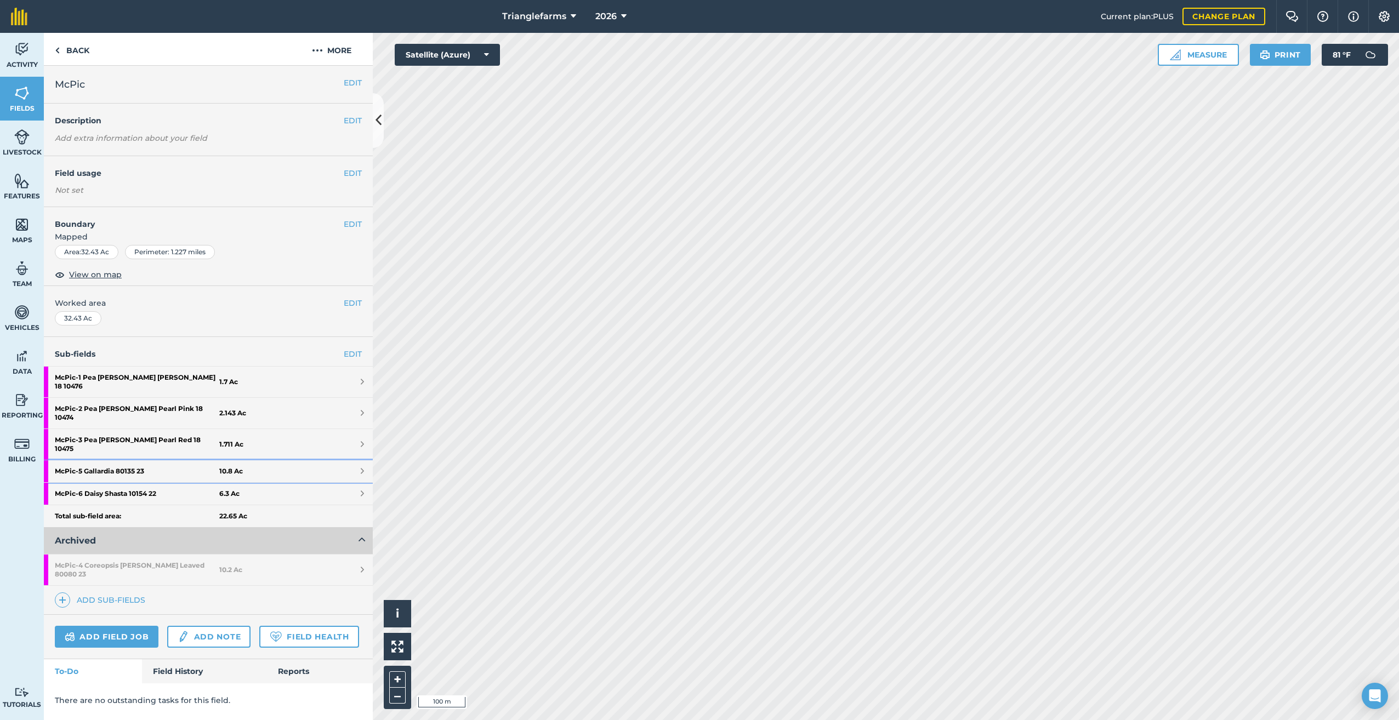
click at [113, 460] on strong "McPic - 5 Gallardia 80135 23" at bounding box center [137, 471] width 164 height 22
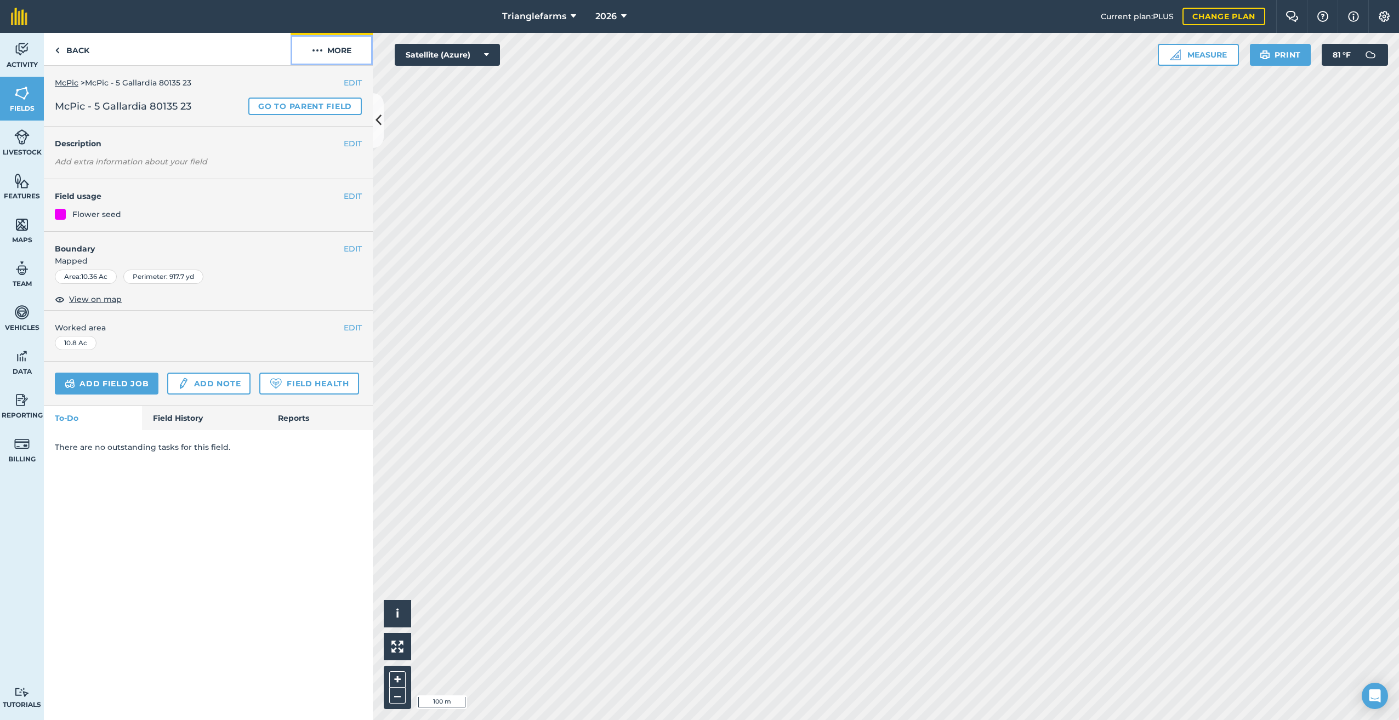
click at [319, 49] on img at bounding box center [317, 50] width 11 height 13
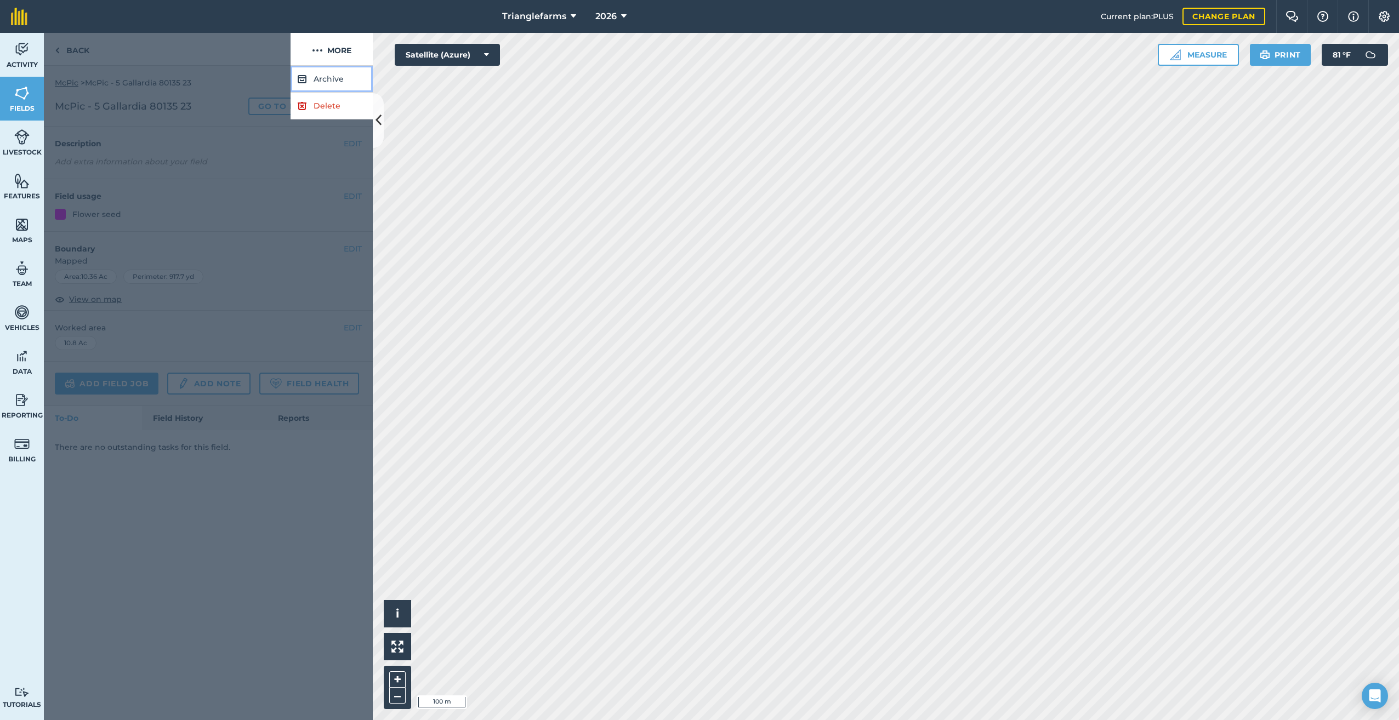
click at [323, 76] on button "Archive" at bounding box center [331, 79] width 82 height 27
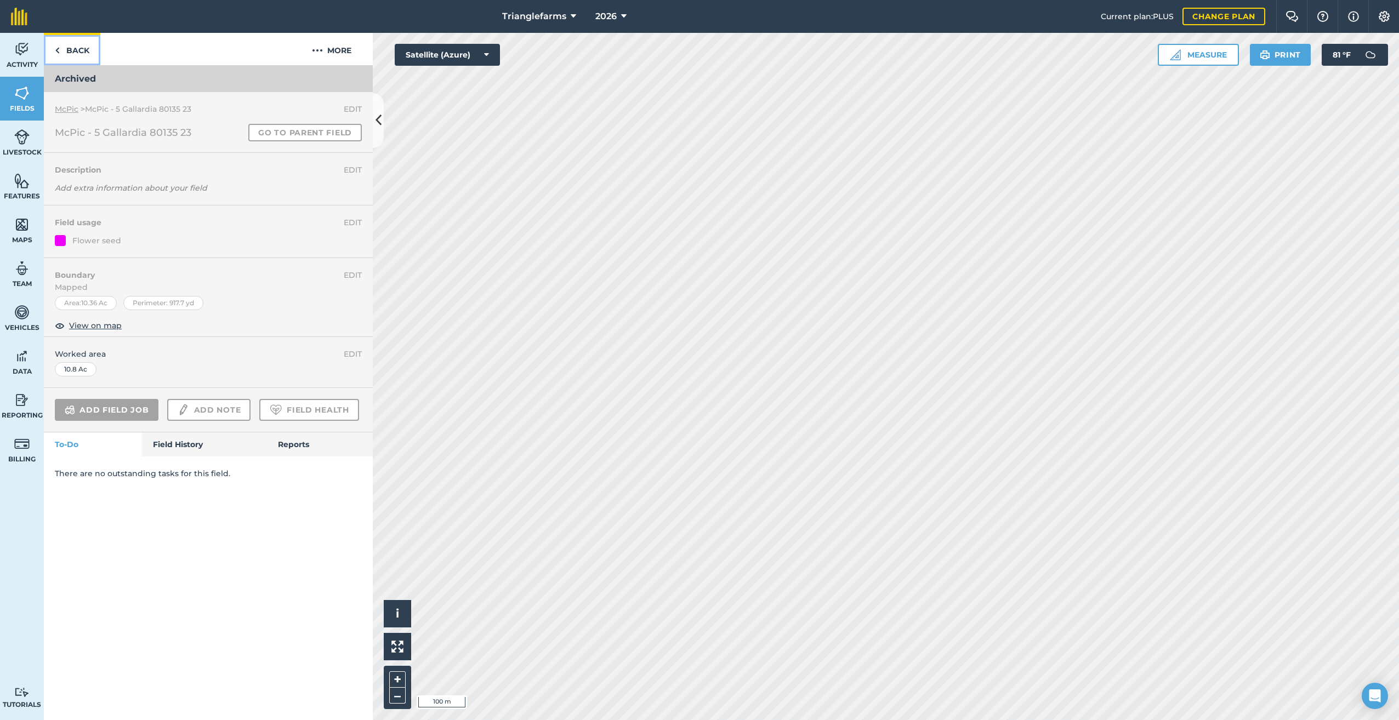
click at [56, 46] on img at bounding box center [57, 50] width 5 height 13
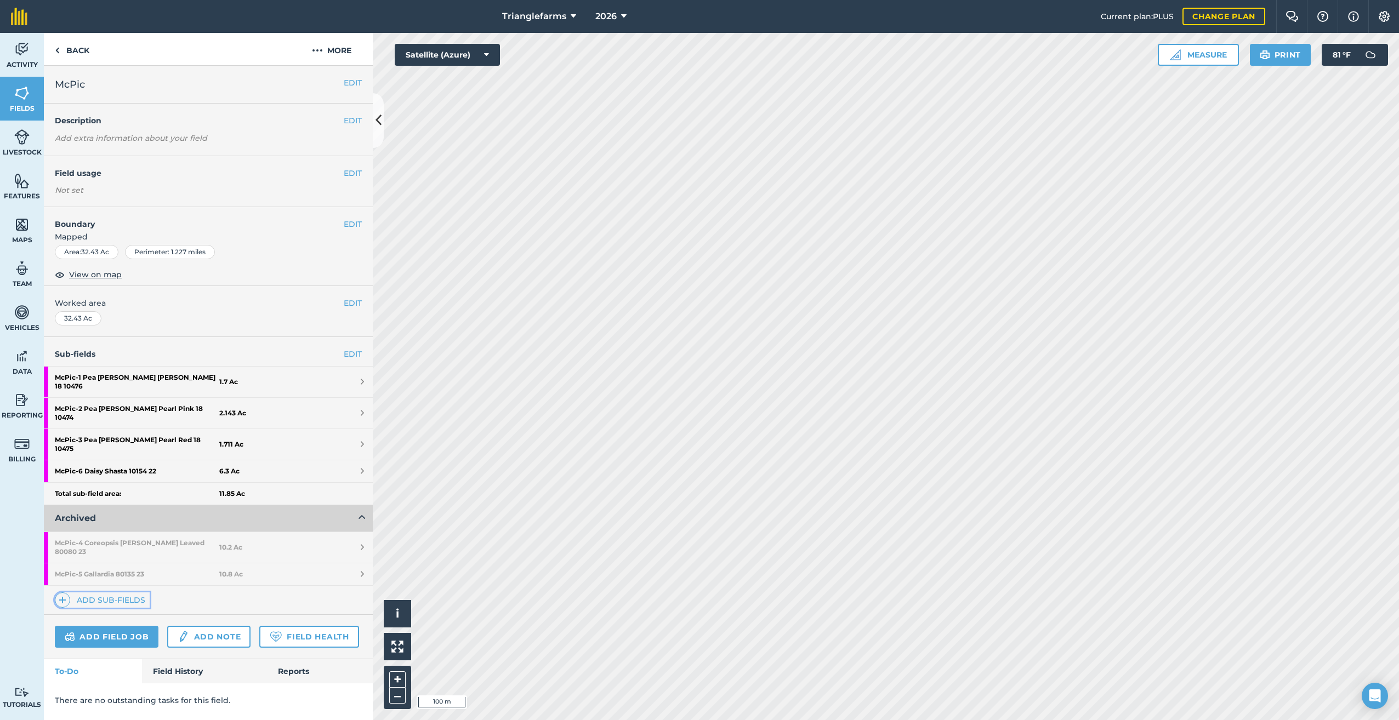
click at [61, 594] on img at bounding box center [63, 600] width 8 height 13
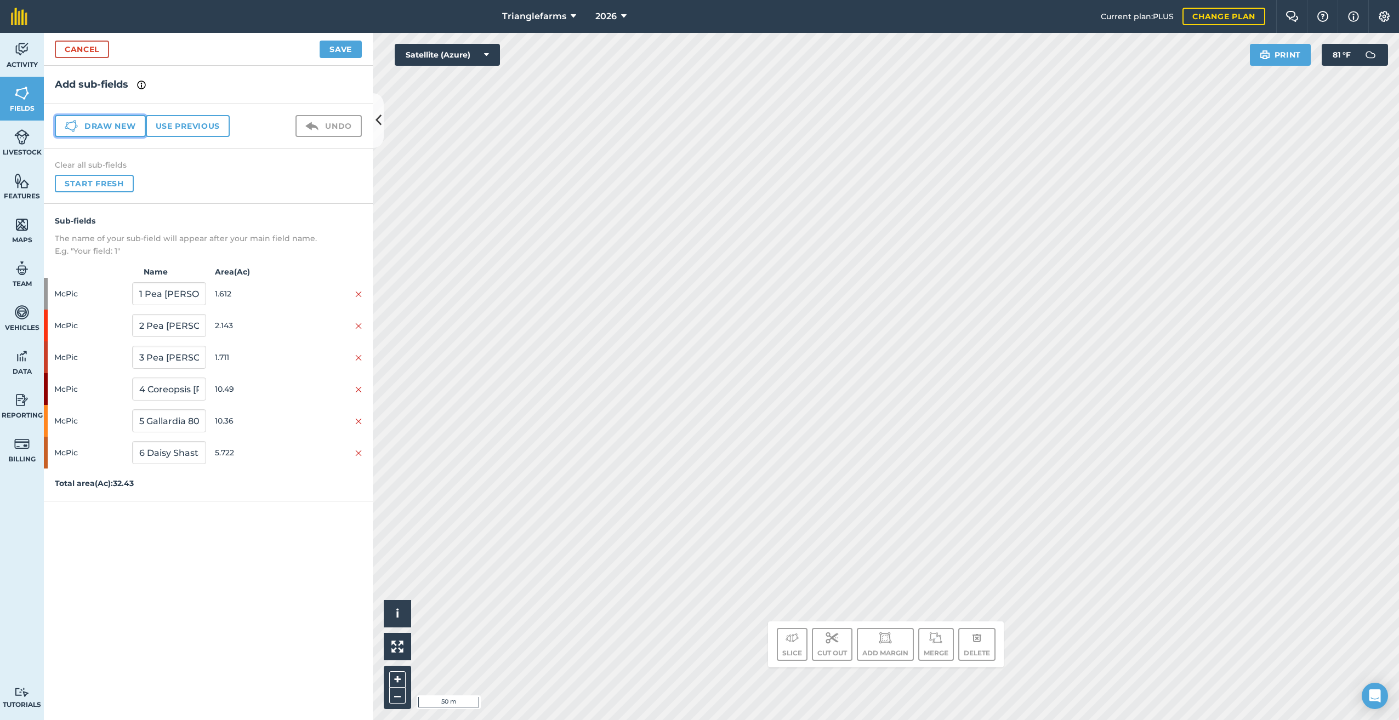
click at [83, 123] on button "Draw new" at bounding box center [100, 126] width 91 height 22
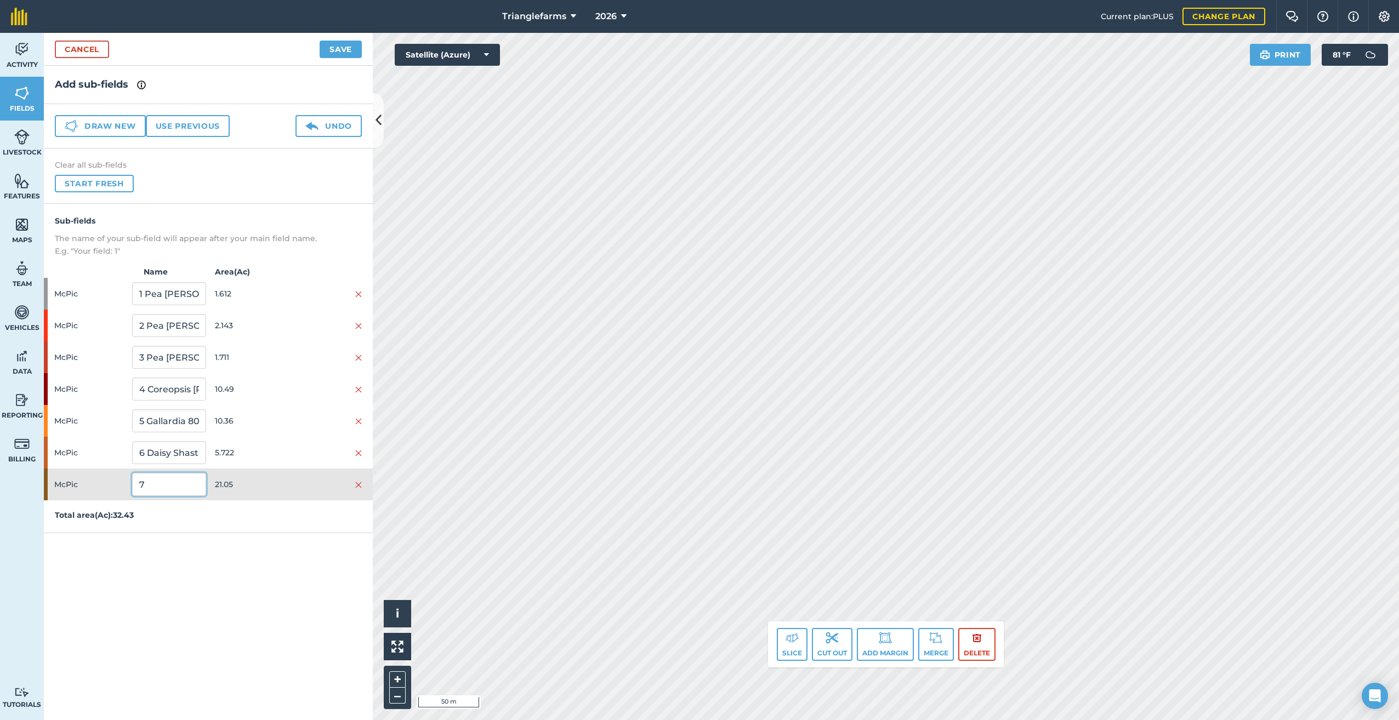
drag, startPoint x: 168, startPoint y: 492, endPoint x: 80, endPoint y: 525, distance: 93.6
click at [77, 516] on div "Sub-fields The name of your sub-field will appear after your main field name. E…" at bounding box center [208, 368] width 329 height 329
paste input "McPic 26"
type input "McPic 26"
click at [340, 43] on button "Save" at bounding box center [341, 50] width 42 height 18
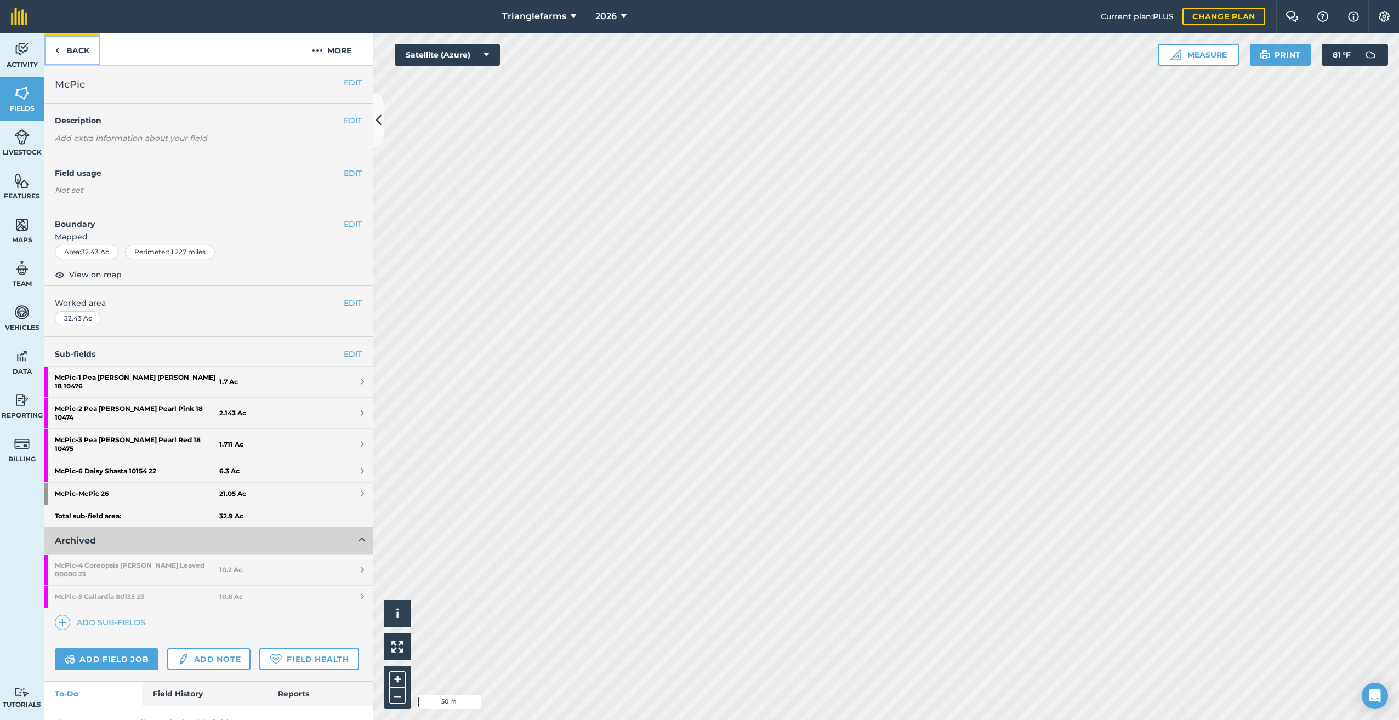
click at [61, 50] on link "Back" at bounding box center [72, 49] width 56 height 32
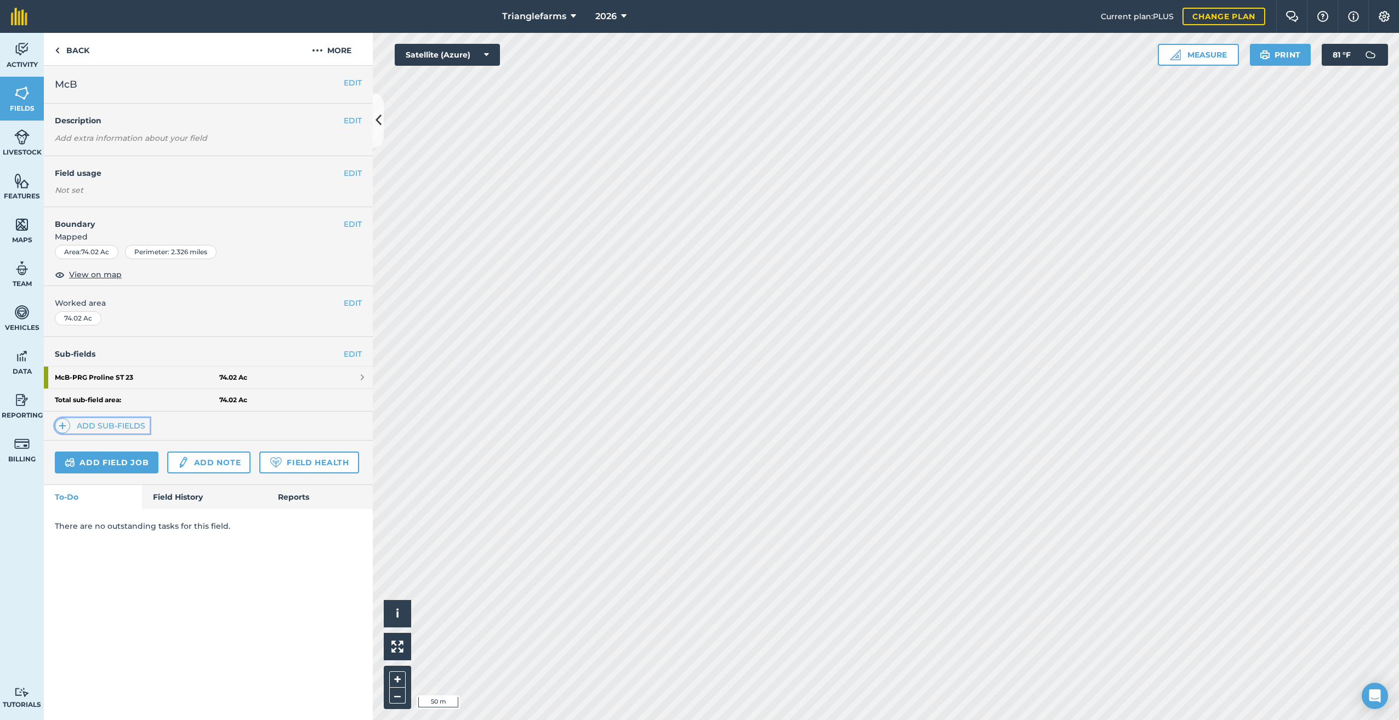
click at [61, 428] on img at bounding box center [63, 425] width 8 height 13
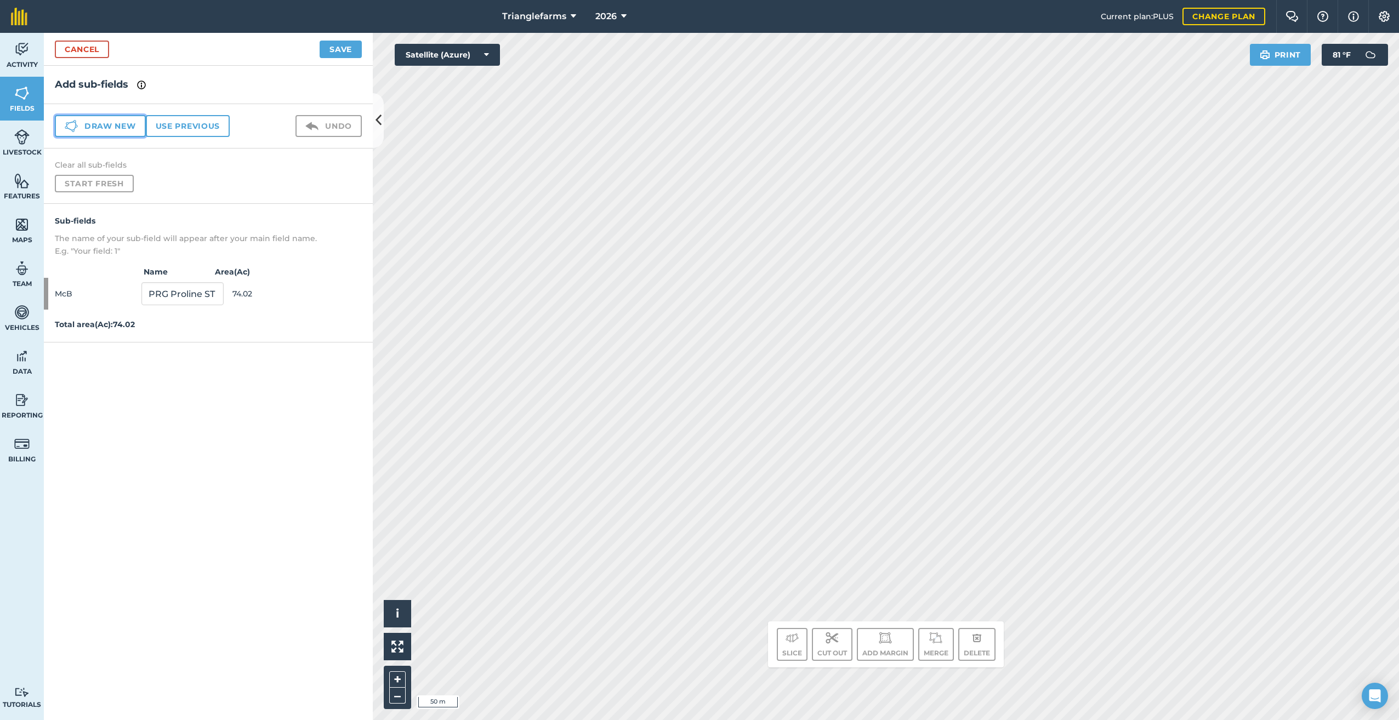
click at [72, 122] on icon at bounding box center [71, 122] width 7 height 2
drag, startPoint x: 173, startPoint y: 334, endPoint x: 16, endPoint y: 380, distance: 164.0
click at [28, 366] on div "Activity Fields Livestock Features Maps Team Vehicles Data Reporting Billing Tu…" at bounding box center [699, 376] width 1399 height 687
paste input "MCB 26"
type input "MCB 26"
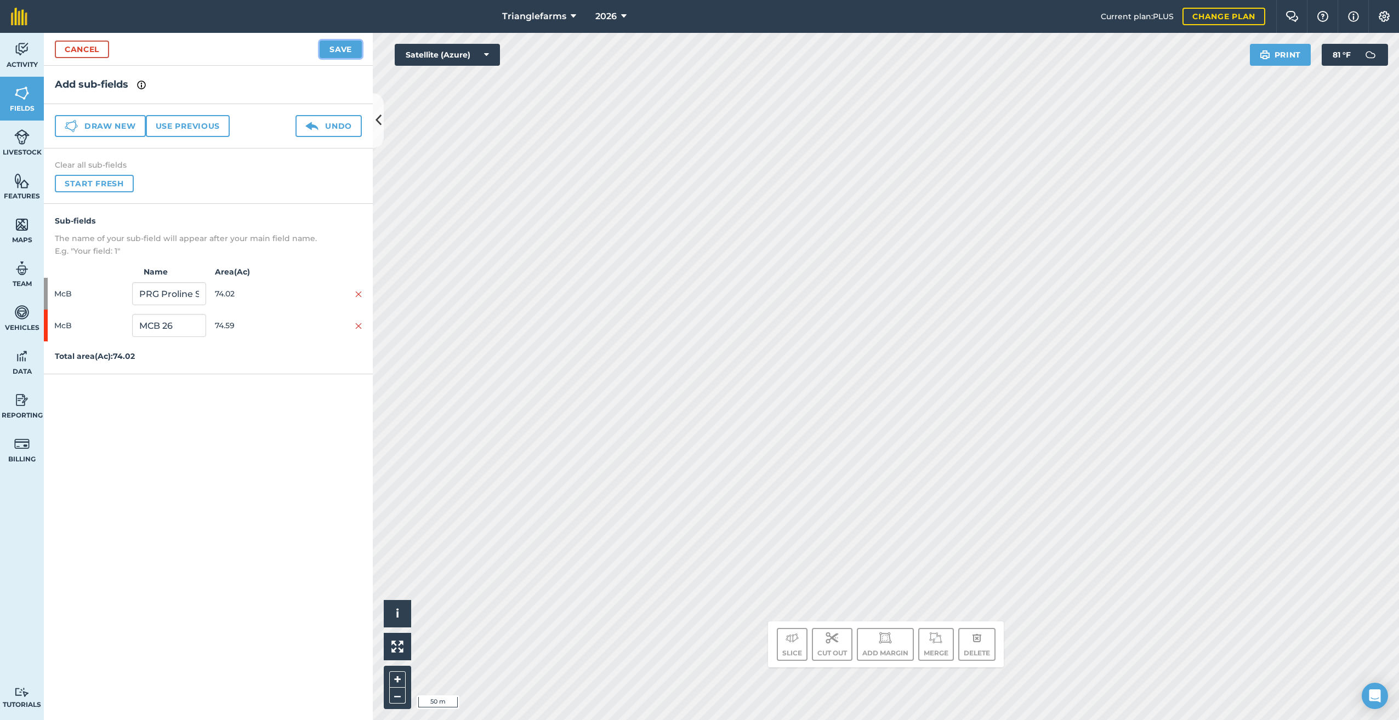
click at [356, 46] on button "Save" at bounding box center [341, 50] width 42 height 18
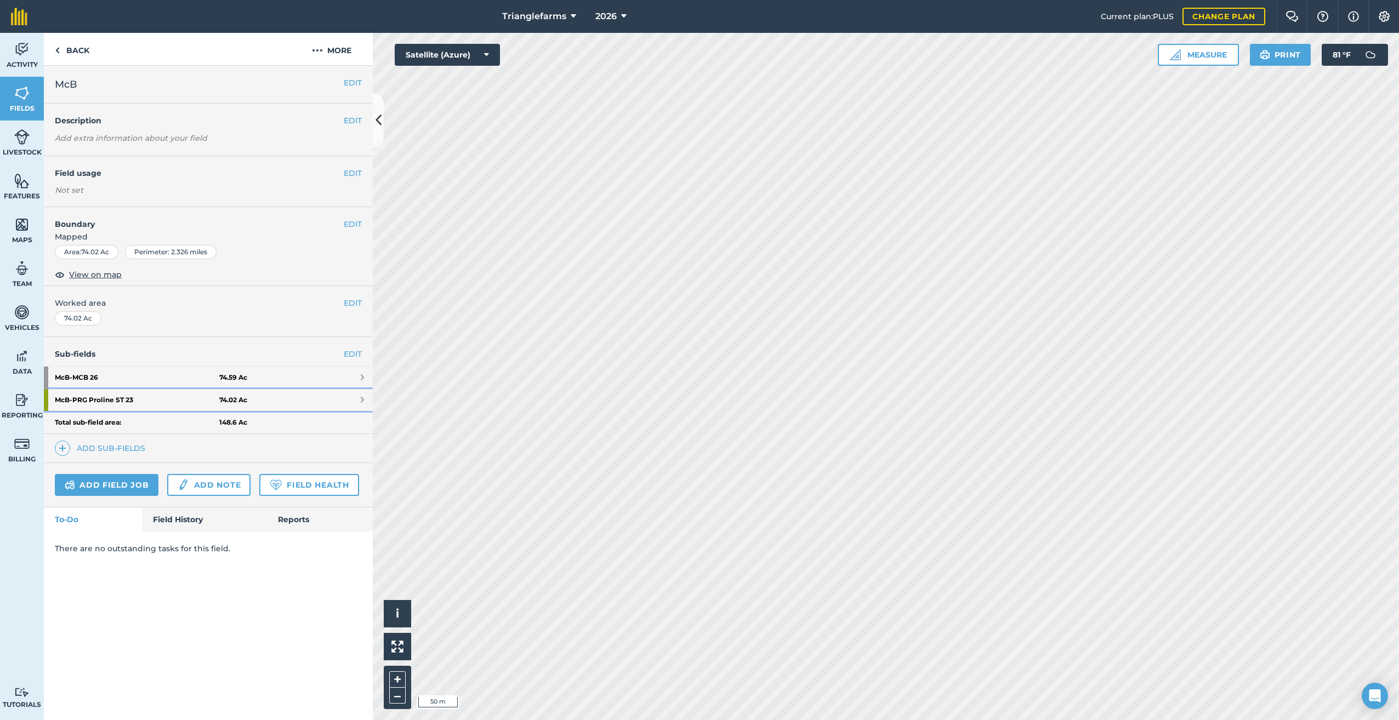
click at [100, 400] on strong "McB - PRG Proline ST 23" at bounding box center [137, 400] width 164 height 22
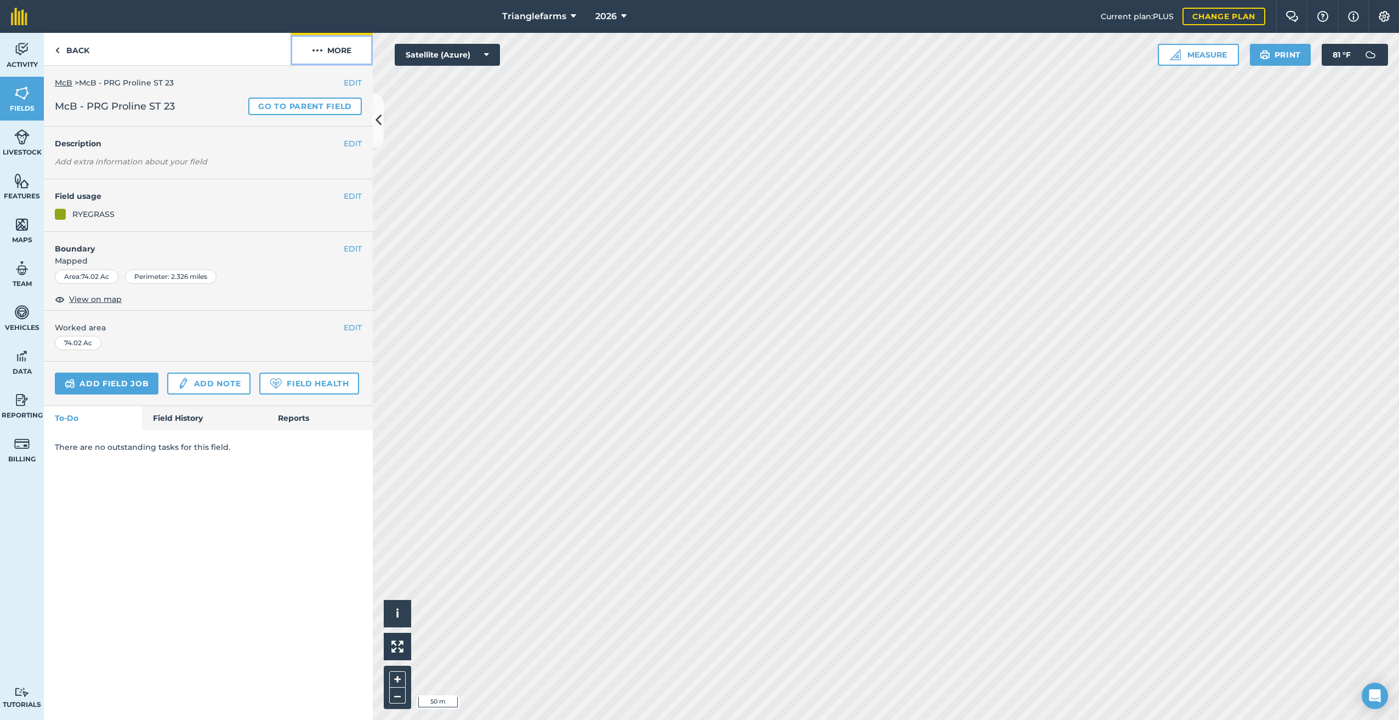
click at [321, 48] on img at bounding box center [317, 50] width 11 height 13
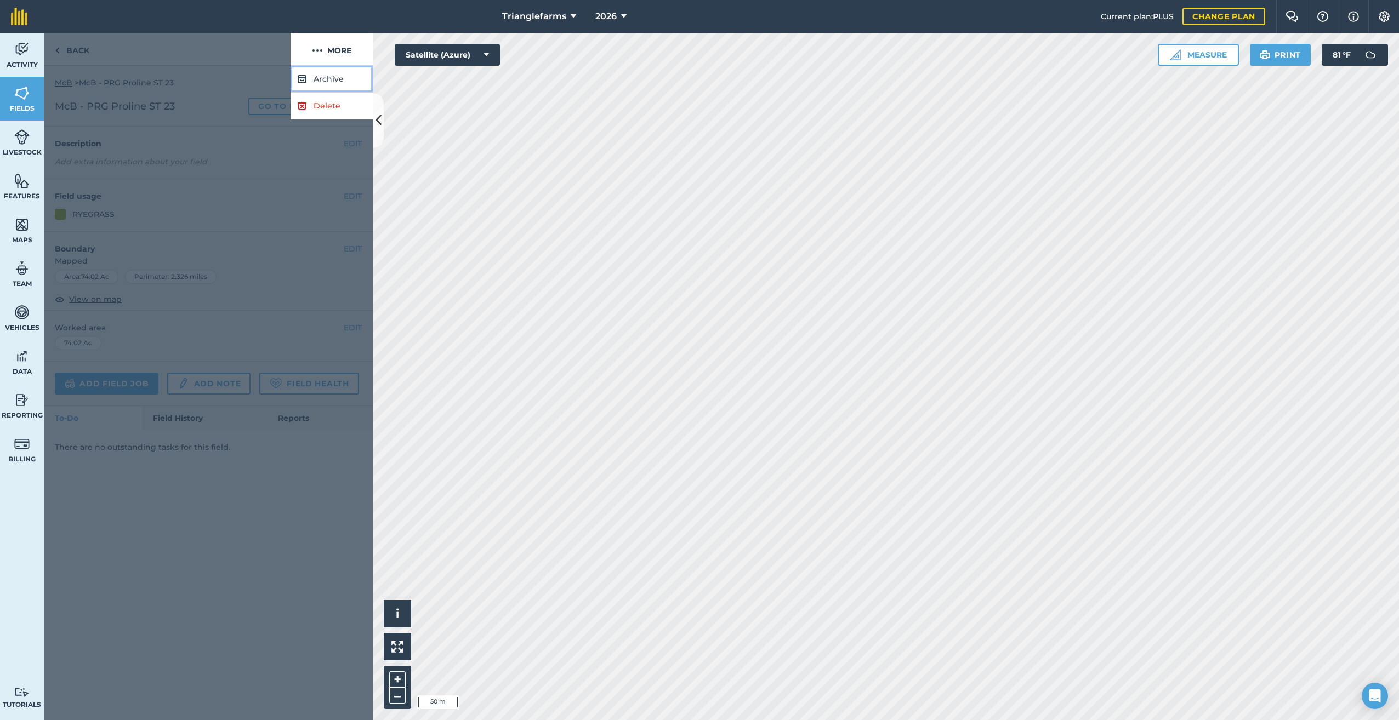
click at [320, 77] on button "Archive" at bounding box center [331, 79] width 82 height 27
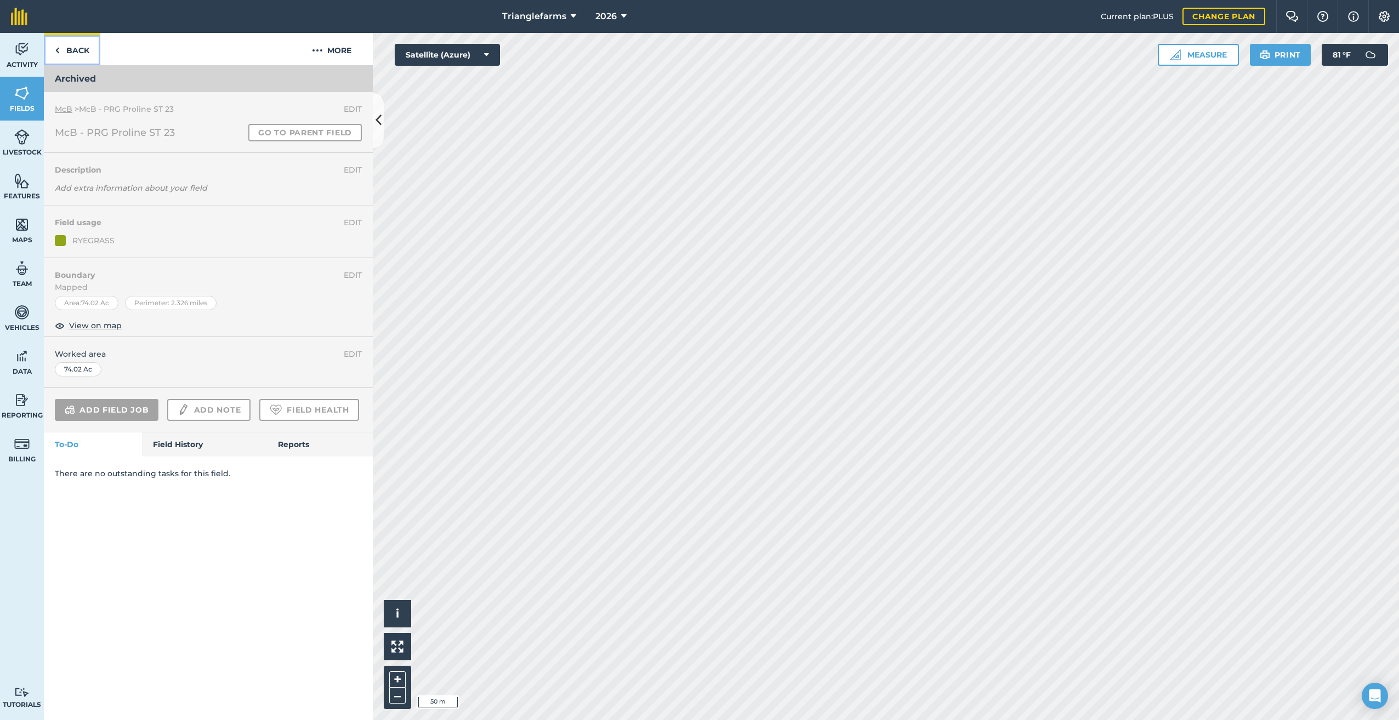
click at [59, 48] on img at bounding box center [57, 50] width 5 height 13
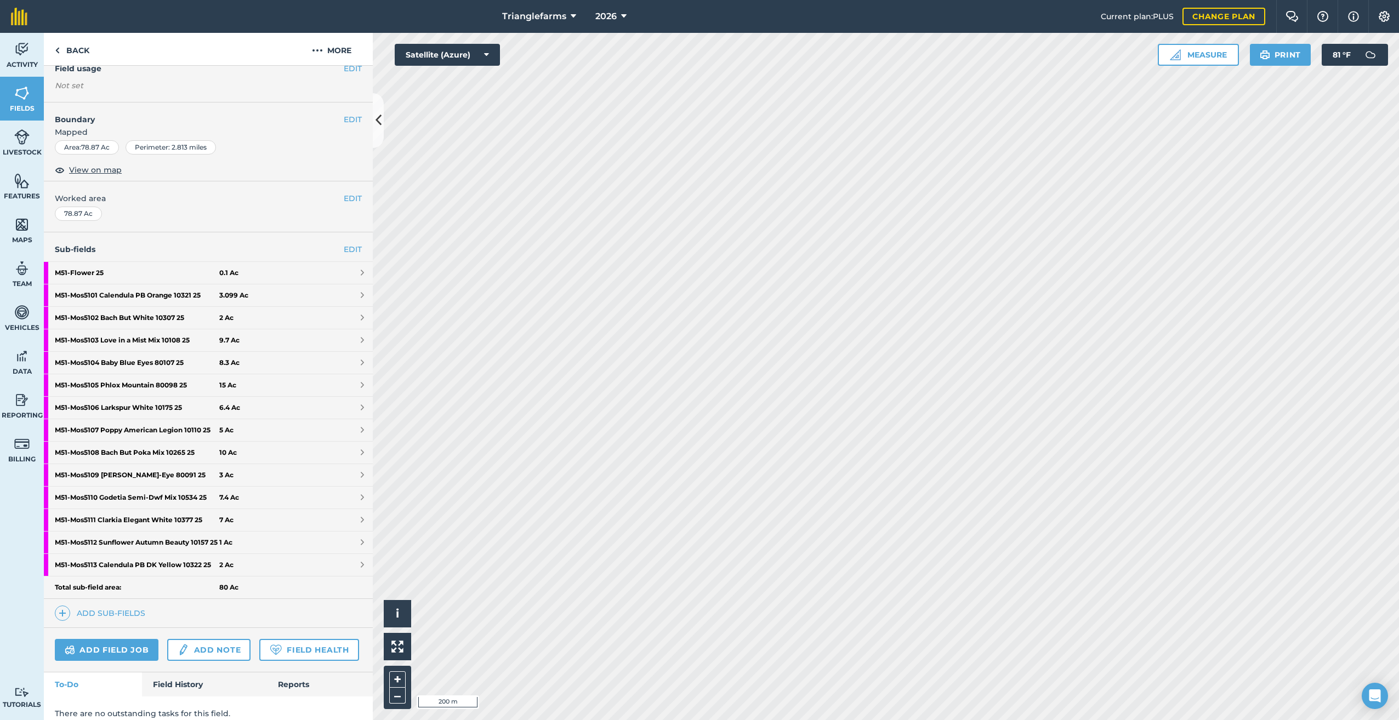
scroll to position [105, 0]
click at [61, 619] on img at bounding box center [63, 612] width 8 height 13
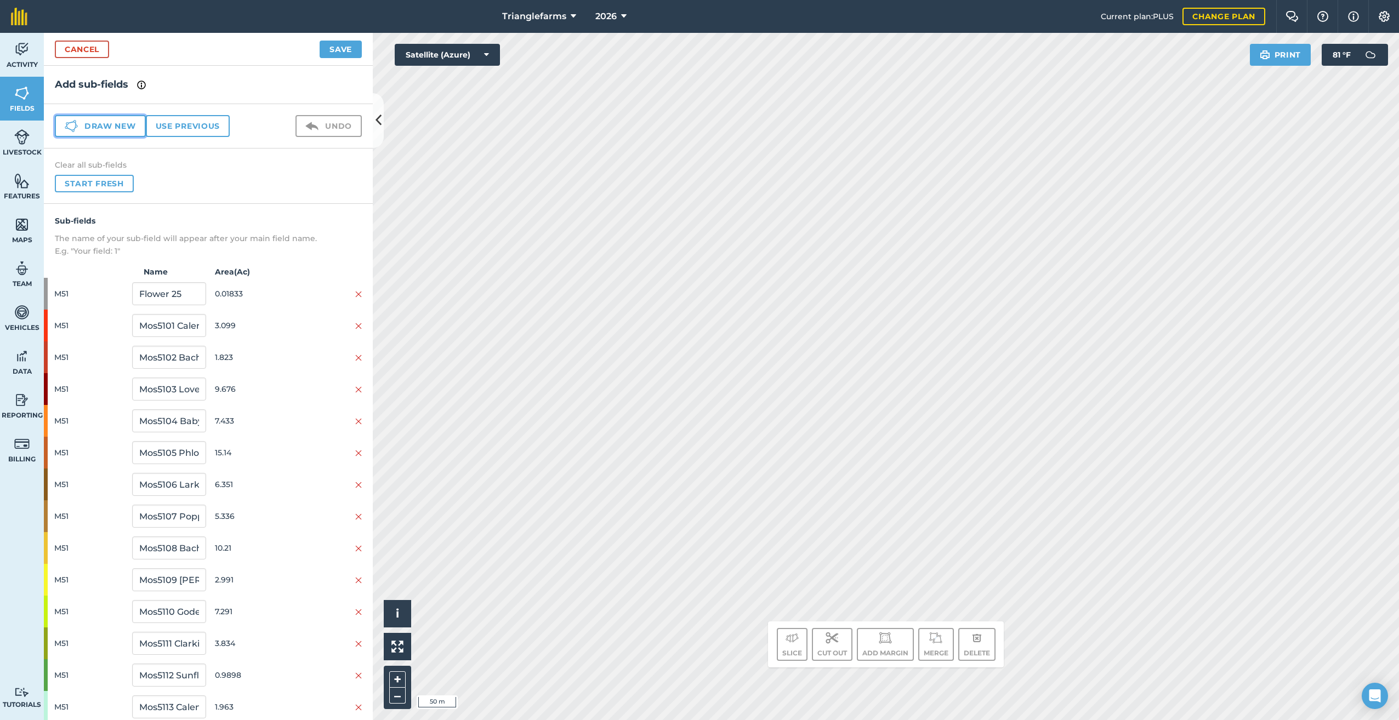
click at [82, 121] on button "Draw new" at bounding box center [100, 126] width 91 height 22
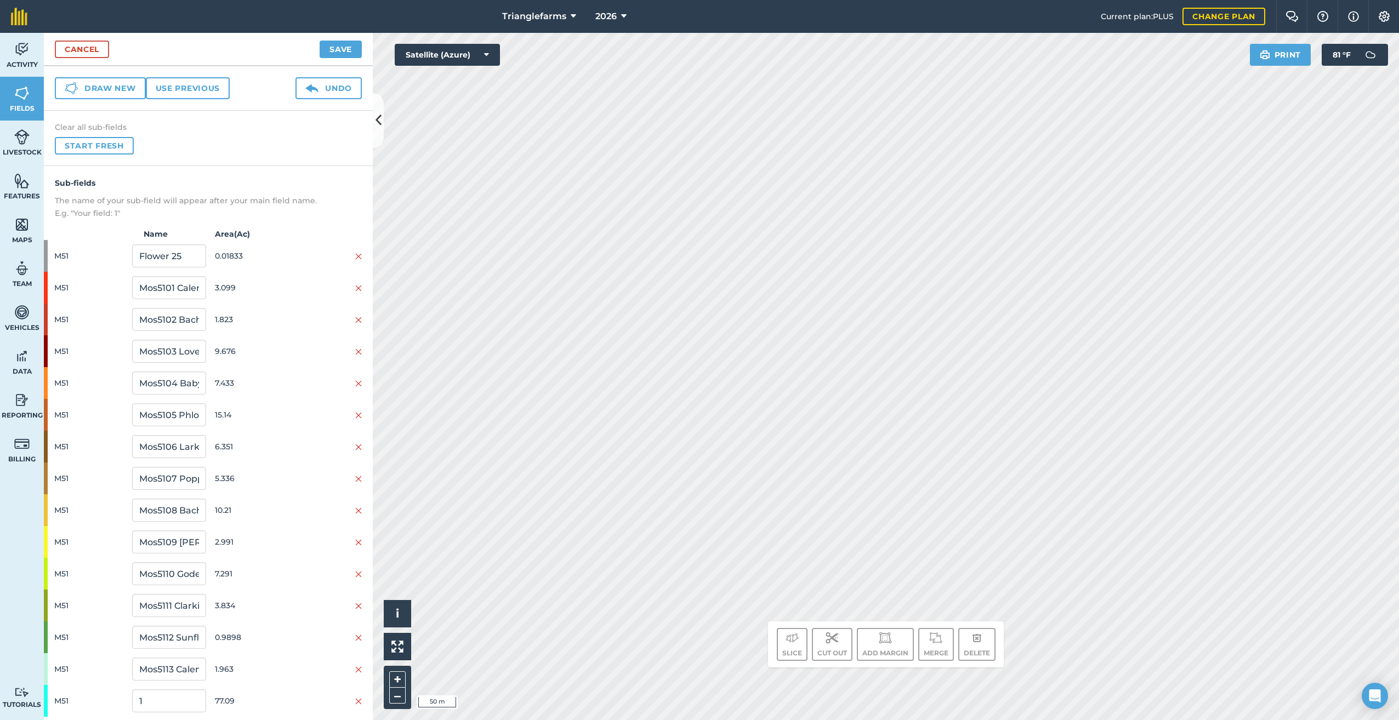
scroll to position [67, 0]
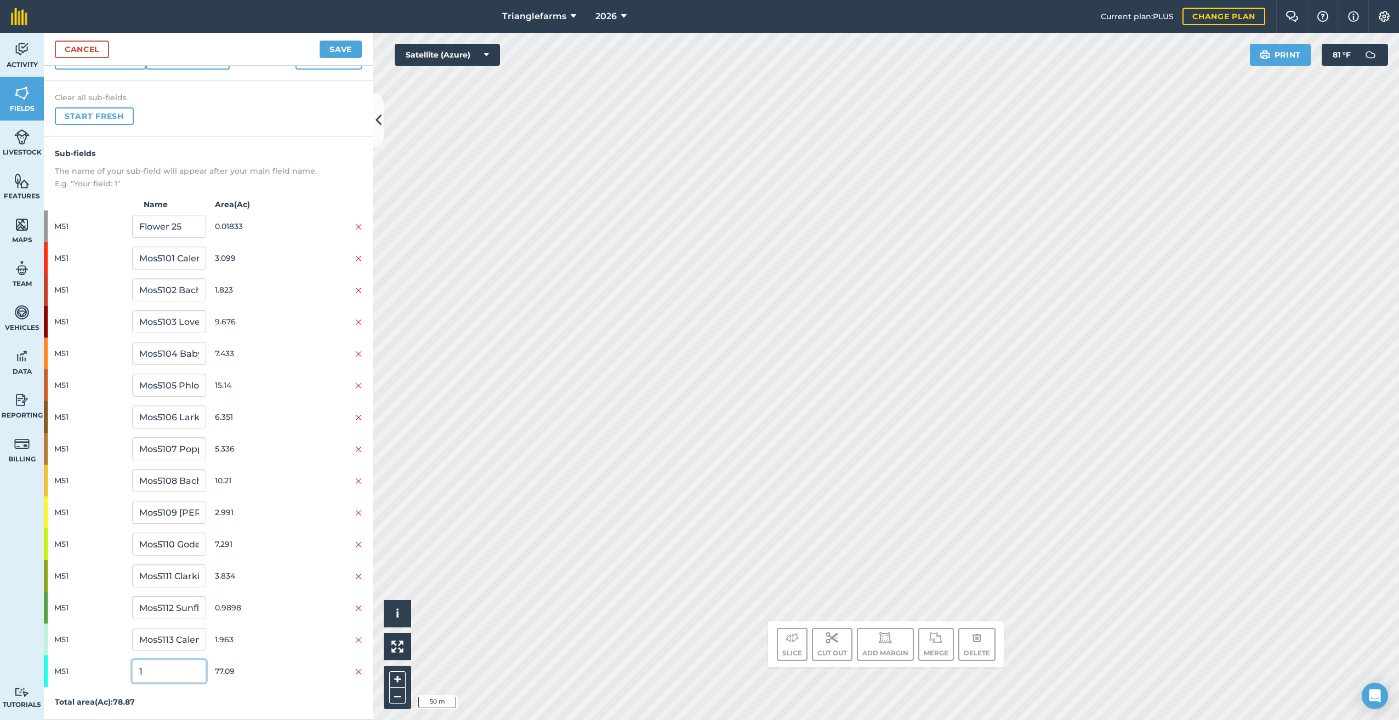
drag, startPoint x: 160, startPoint y: 671, endPoint x: 89, endPoint y: 693, distance: 74.7
click at [93, 693] on div "Sub-fields The name of your sub-field will appear after your main field name. E…" at bounding box center [208, 428] width 329 height 584
paste input "Mos 51 26"
type input "Mos 51 26"
click at [334, 44] on button "Save" at bounding box center [341, 50] width 42 height 18
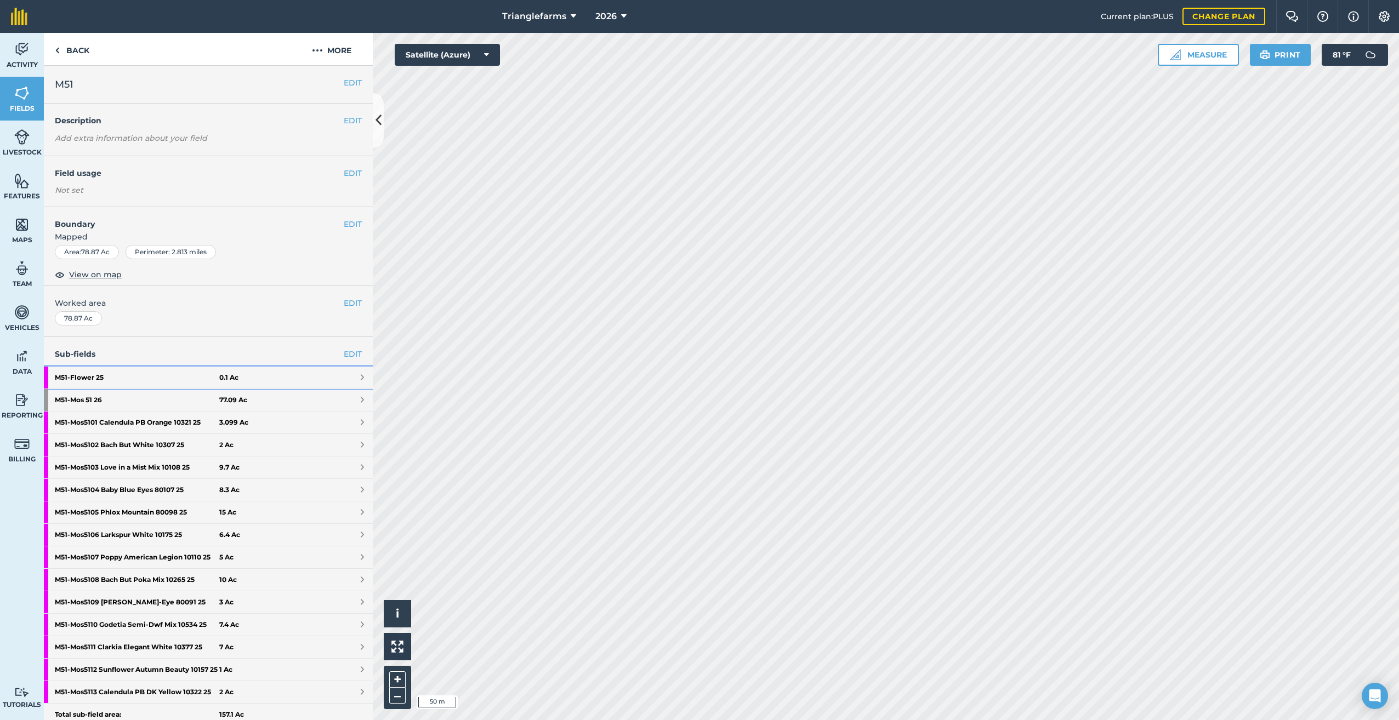
drag, startPoint x: 96, startPoint y: 369, endPoint x: 71, endPoint y: 373, distance: 25.4
click at [71, 373] on strong "M51 - Flower 25" at bounding box center [137, 378] width 164 height 22
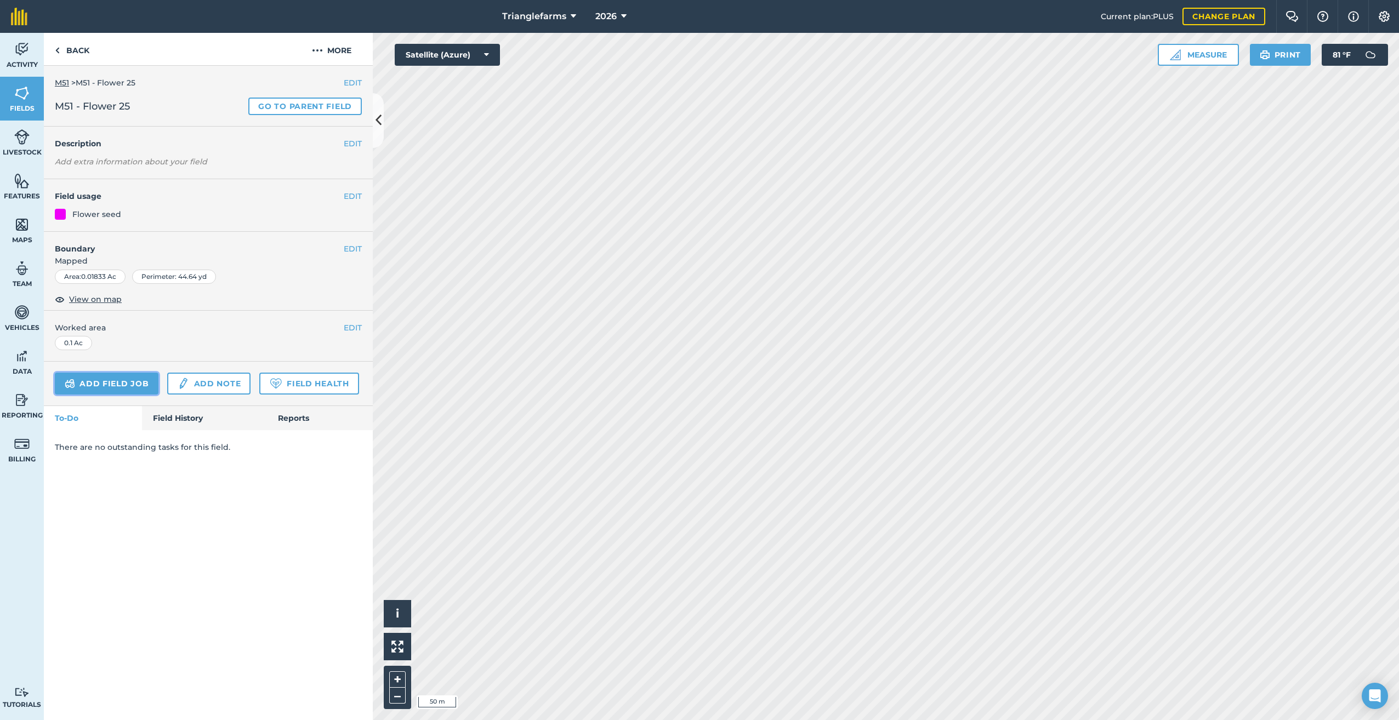
click at [71, 373] on link "Add field job" at bounding box center [107, 384] width 104 height 22
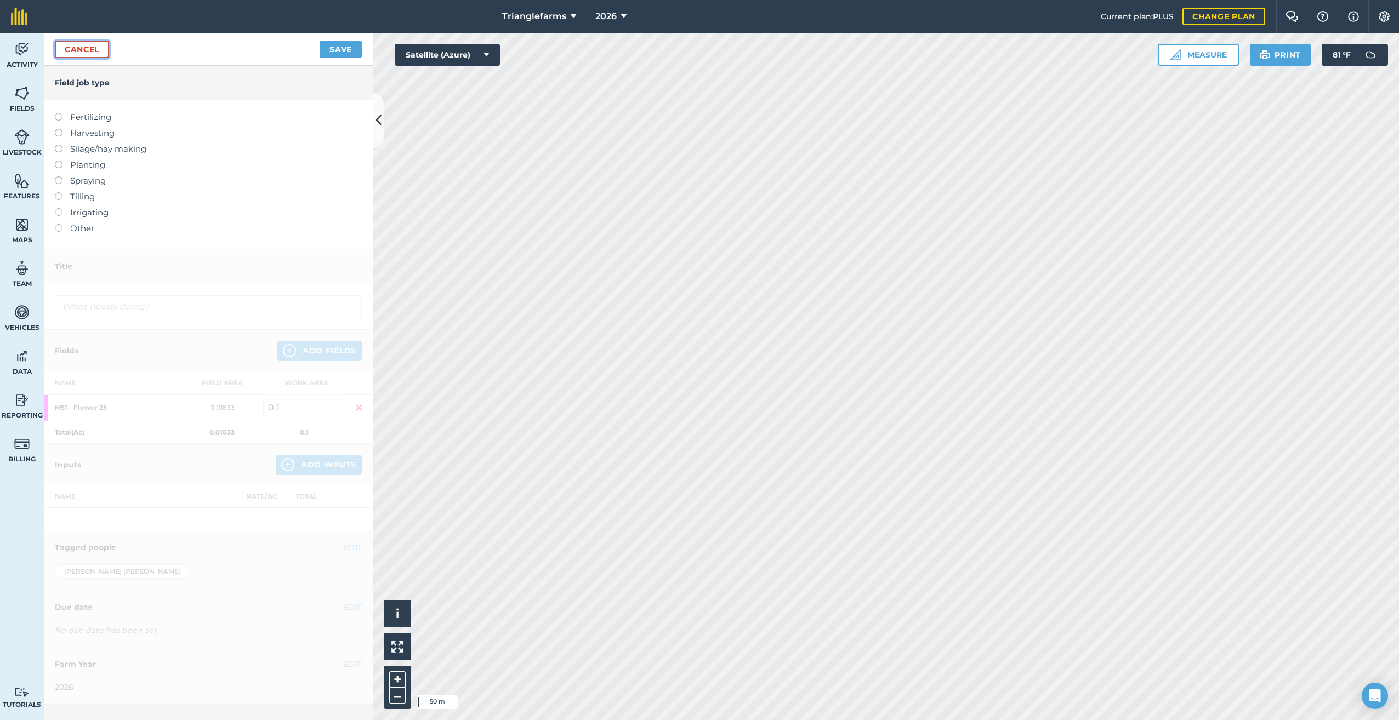
click at [67, 45] on link "Cancel" at bounding box center [82, 50] width 54 height 18
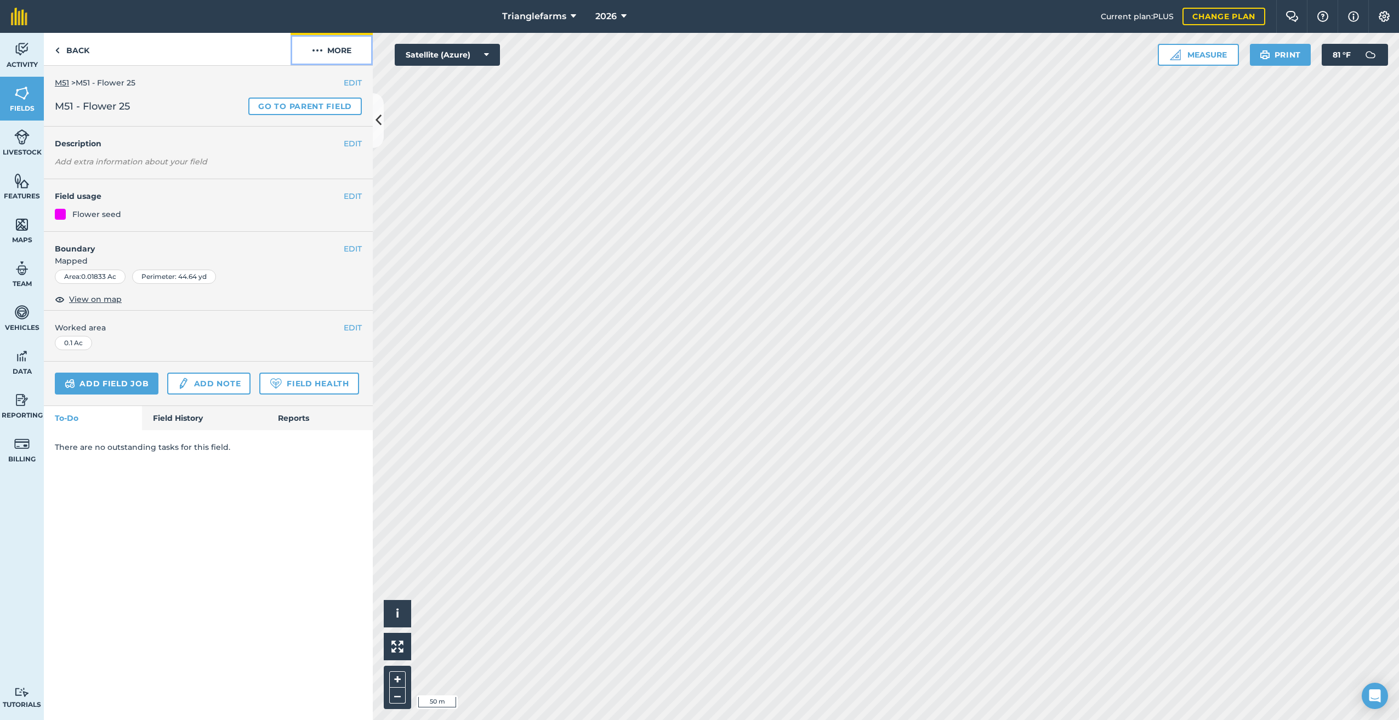
click at [320, 46] on img at bounding box center [317, 50] width 11 height 13
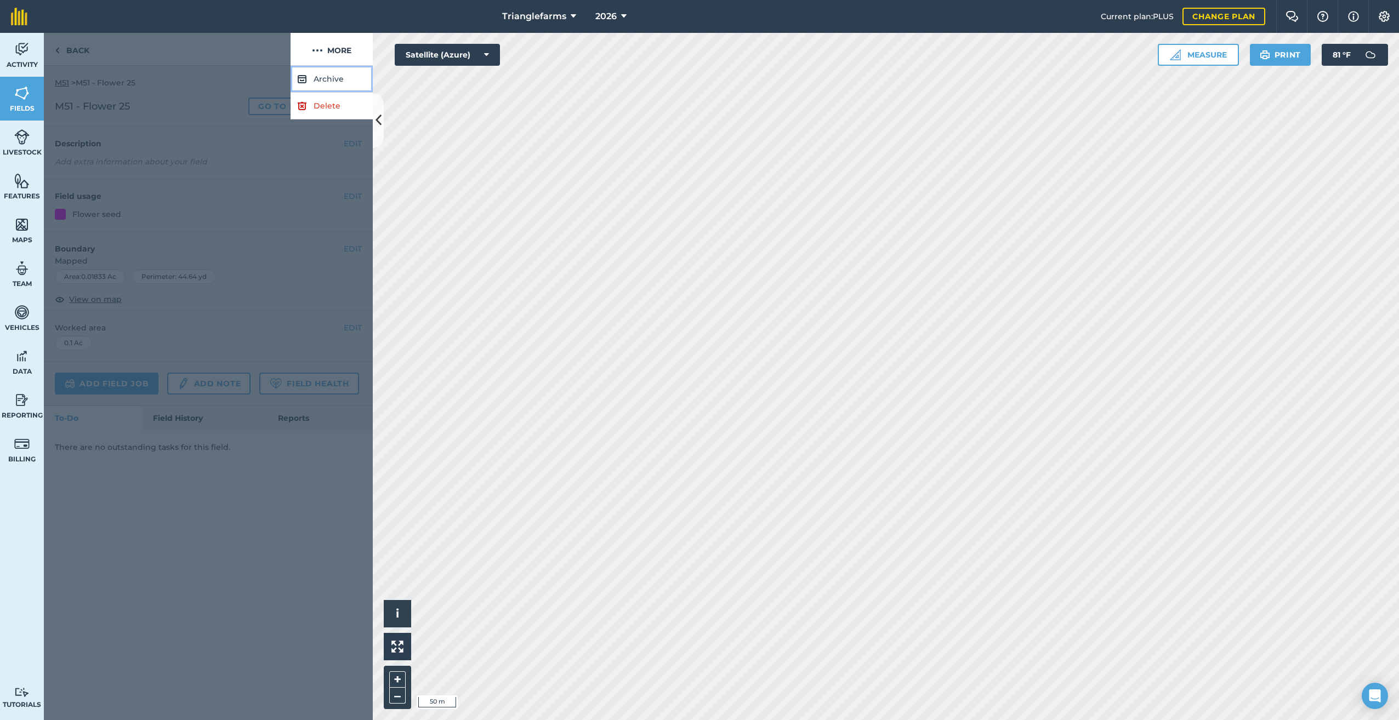
click at [333, 78] on button "Archive" at bounding box center [331, 79] width 82 height 27
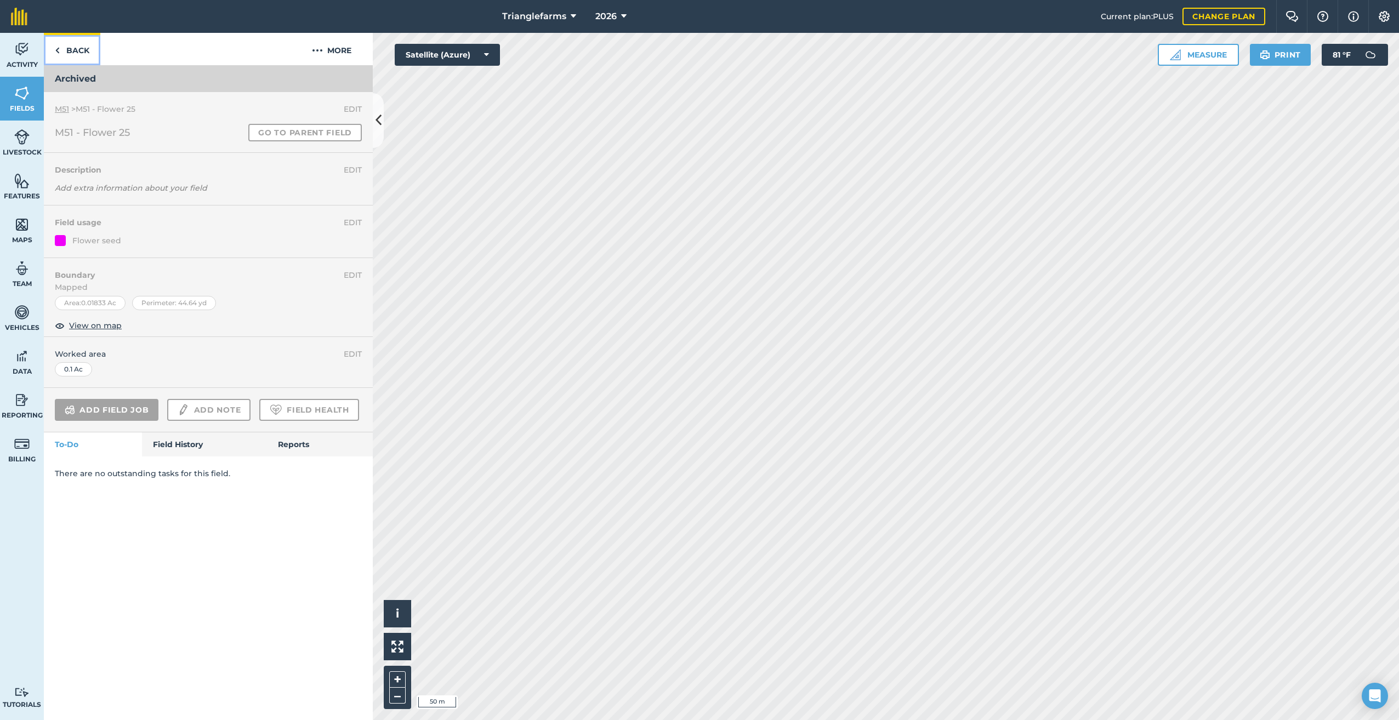
click at [62, 47] on link "Back" at bounding box center [72, 49] width 56 height 32
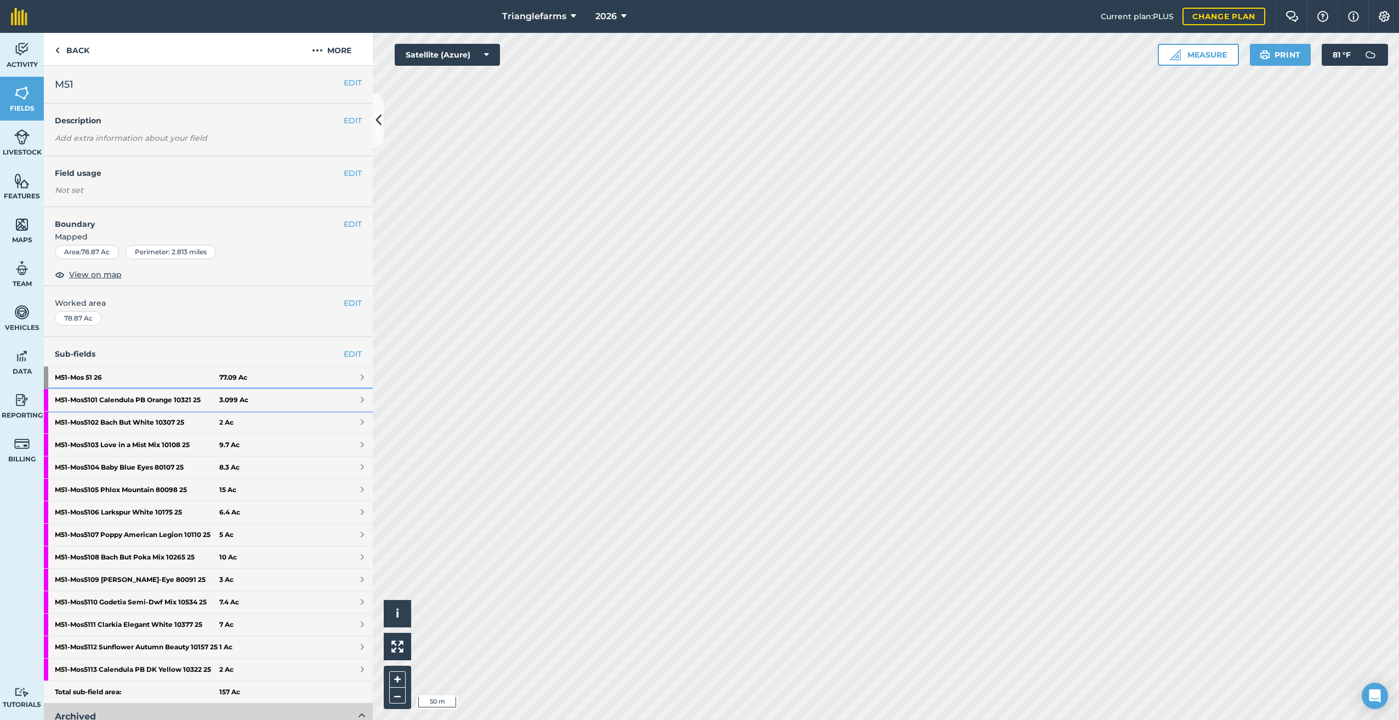
drag, startPoint x: 107, startPoint y: 397, endPoint x: 124, endPoint y: 390, distance: 18.4
click at [107, 397] on strong "M51 - Mos5101 Calendula PB Orange 10321 25" at bounding box center [137, 400] width 164 height 22
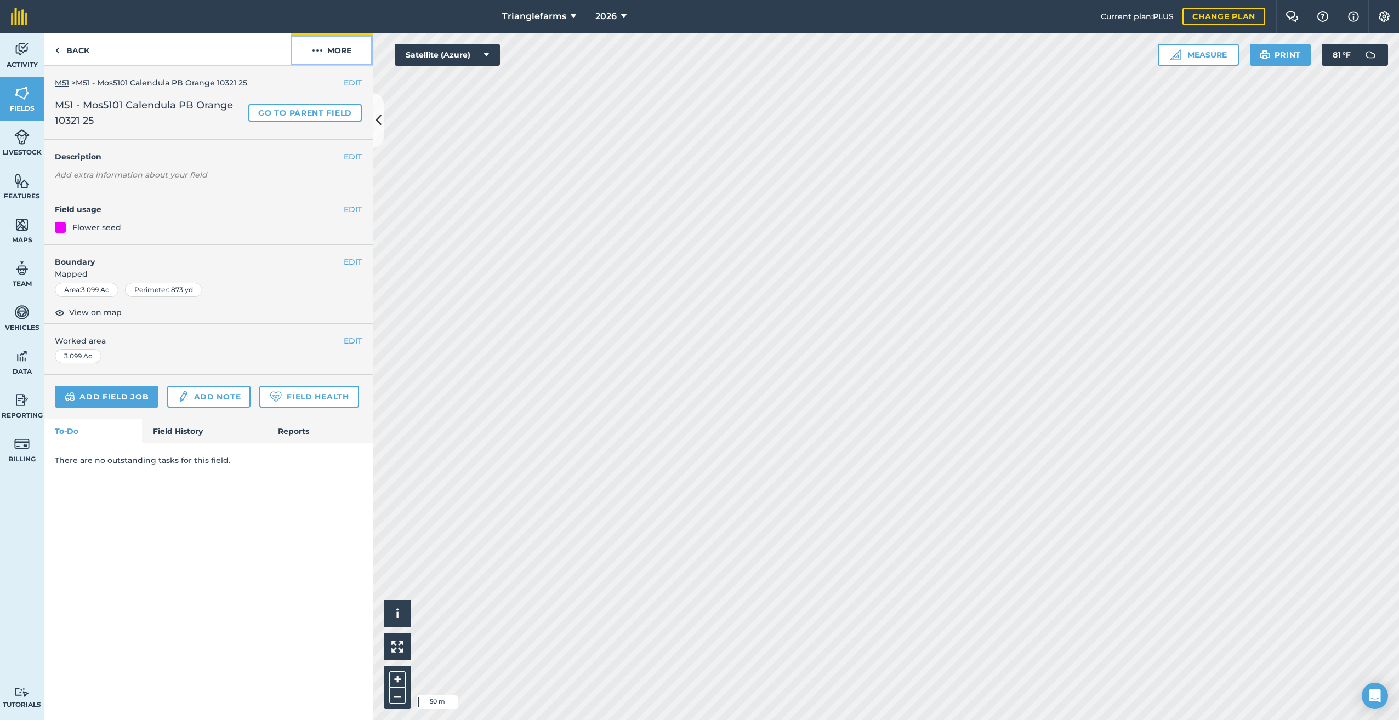
click at [321, 49] on img at bounding box center [317, 50] width 11 height 13
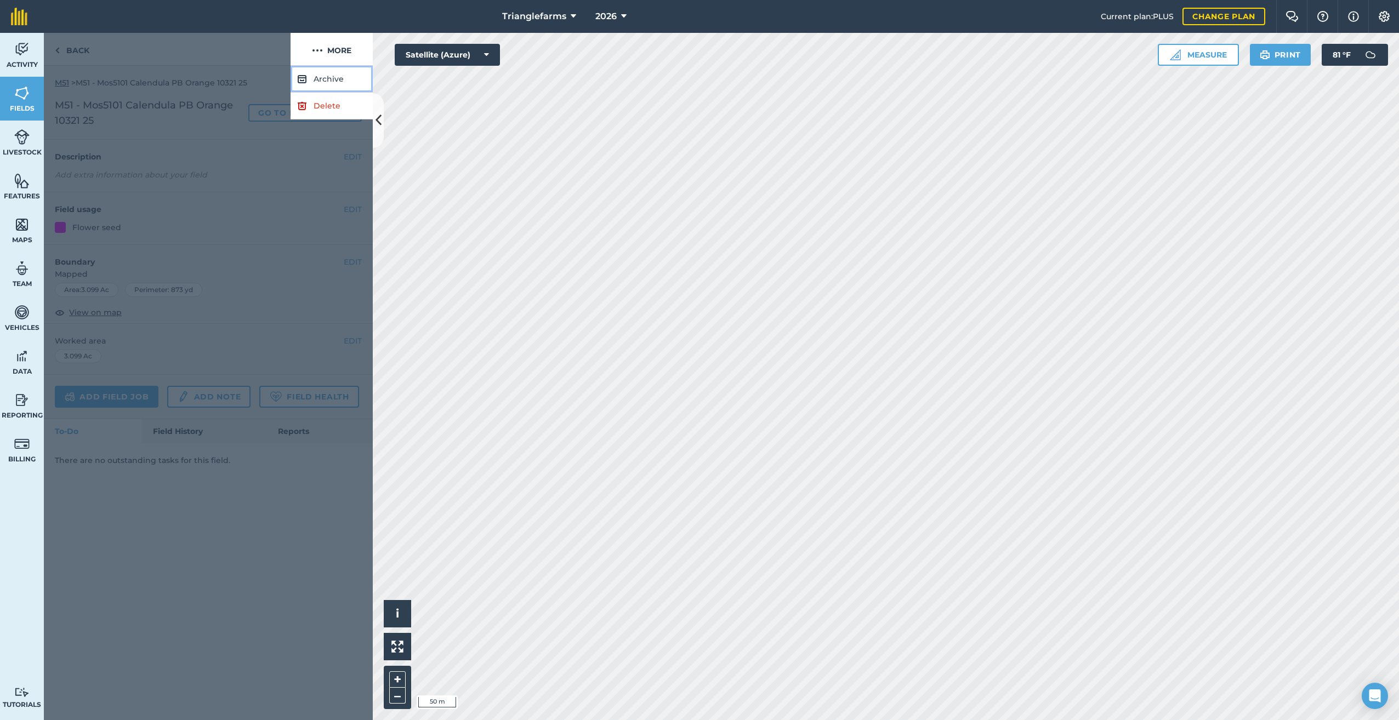
click at [326, 78] on button "Archive" at bounding box center [331, 79] width 82 height 27
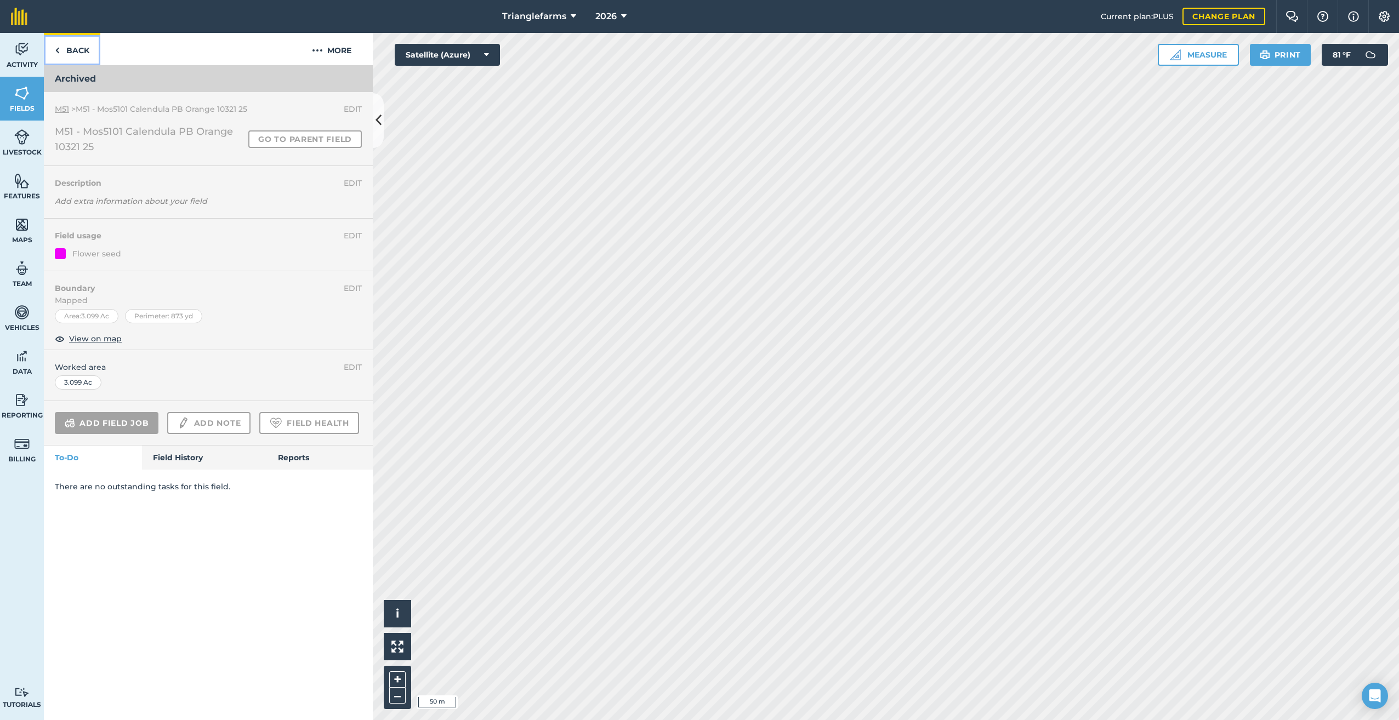
click at [61, 47] on link "Back" at bounding box center [72, 49] width 56 height 32
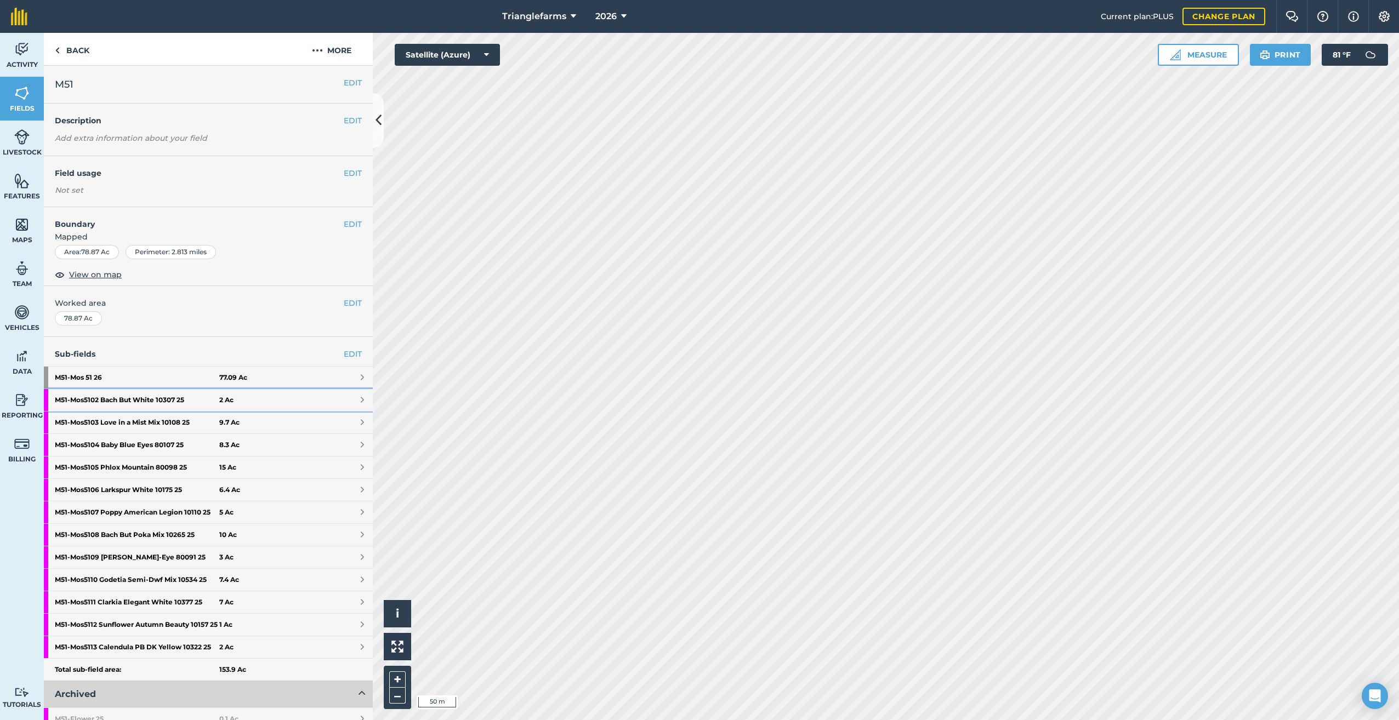
click at [150, 396] on strong "M51 - Mos5102 Bach But White 10307 25" at bounding box center [137, 400] width 164 height 22
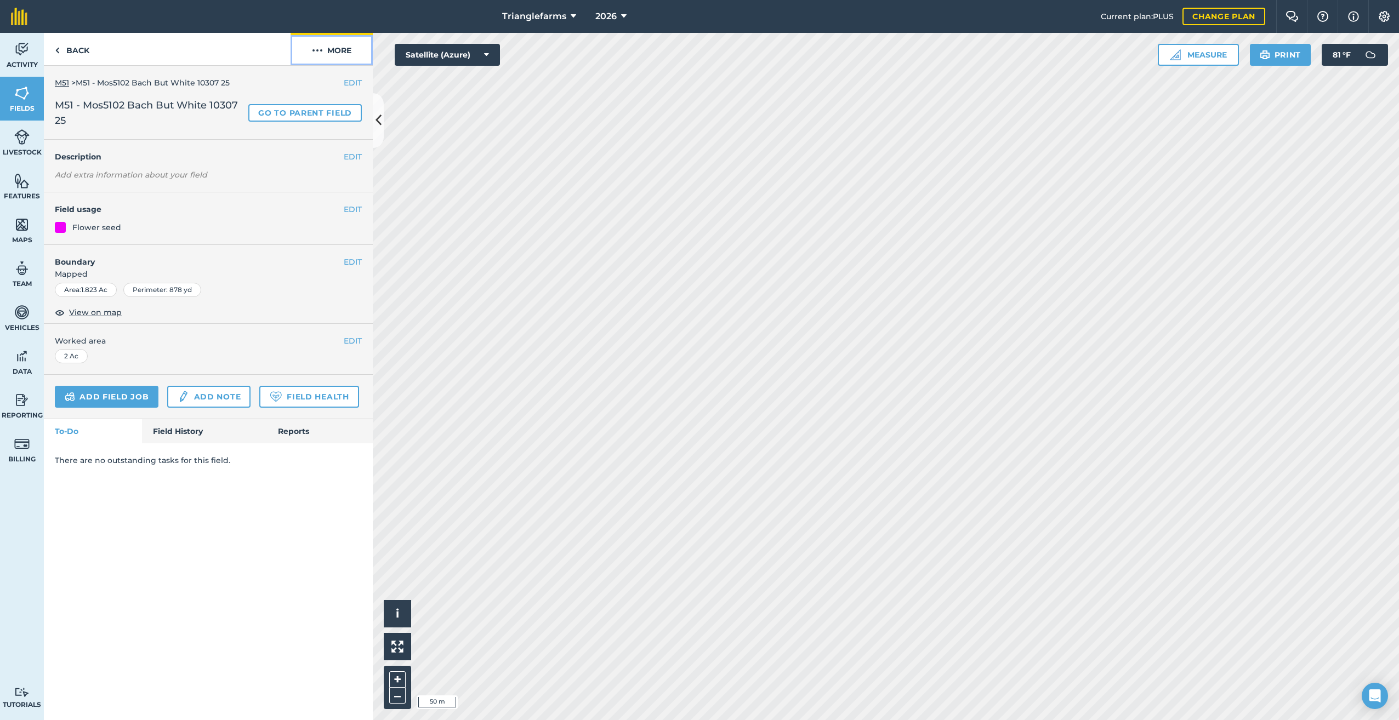
click at [317, 44] on img at bounding box center [317, 50] width 11 height 13
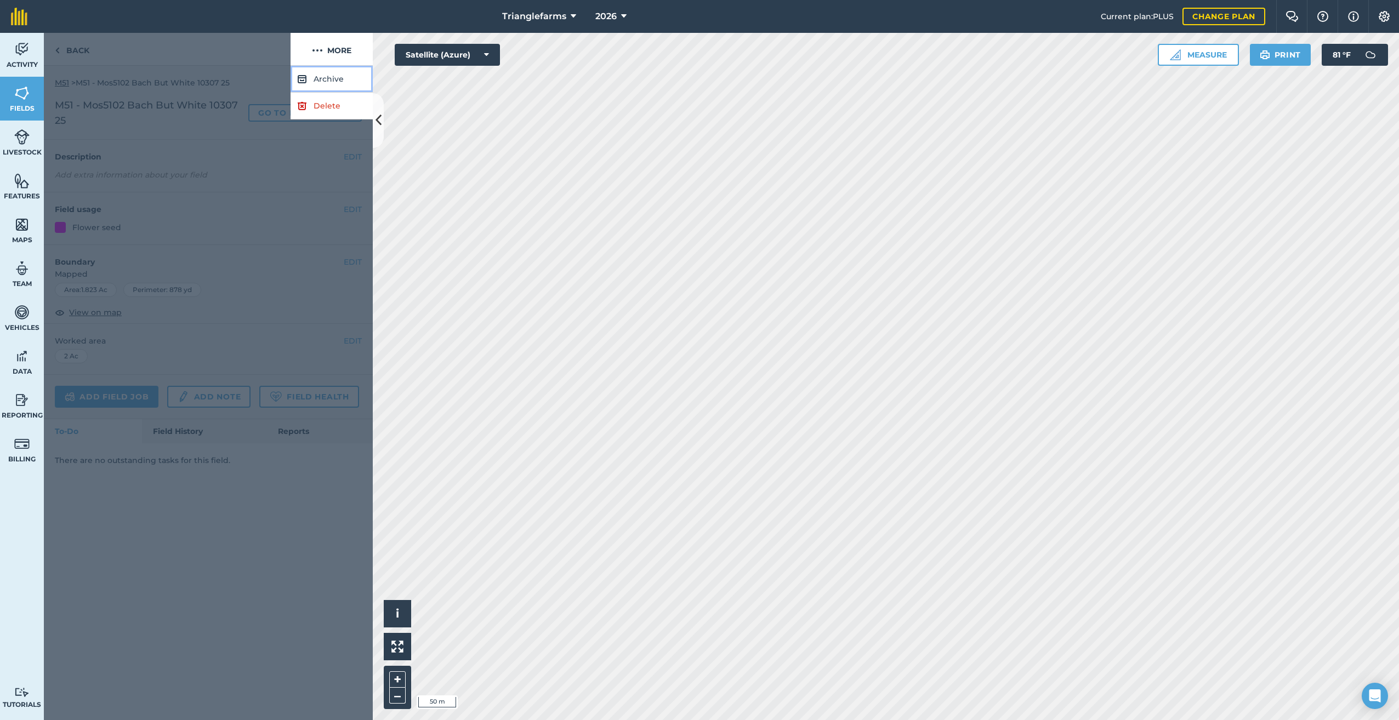
click at [326, 76] on button "Archive" at bounding box center [331, 79] width 82 height 27
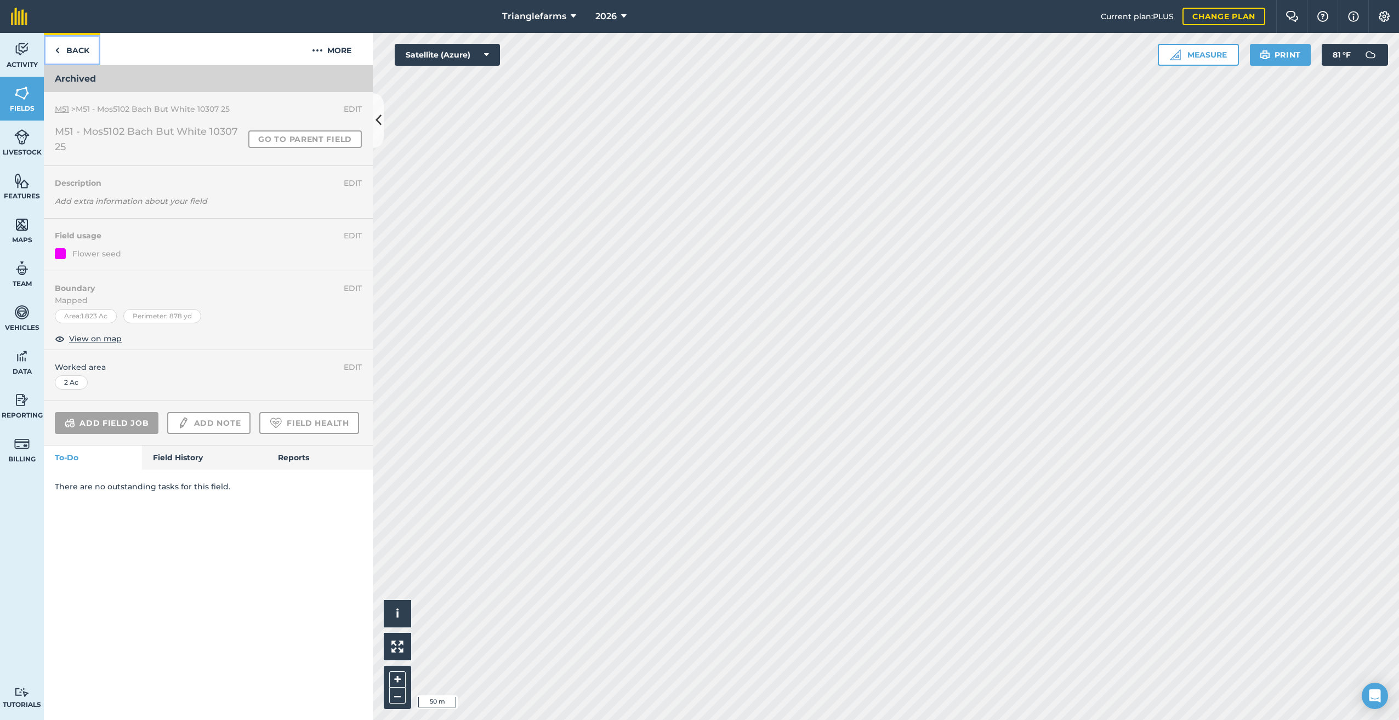
click at [64, 50] on link "Back" at bounding box center [72, 49] width 56 height 32
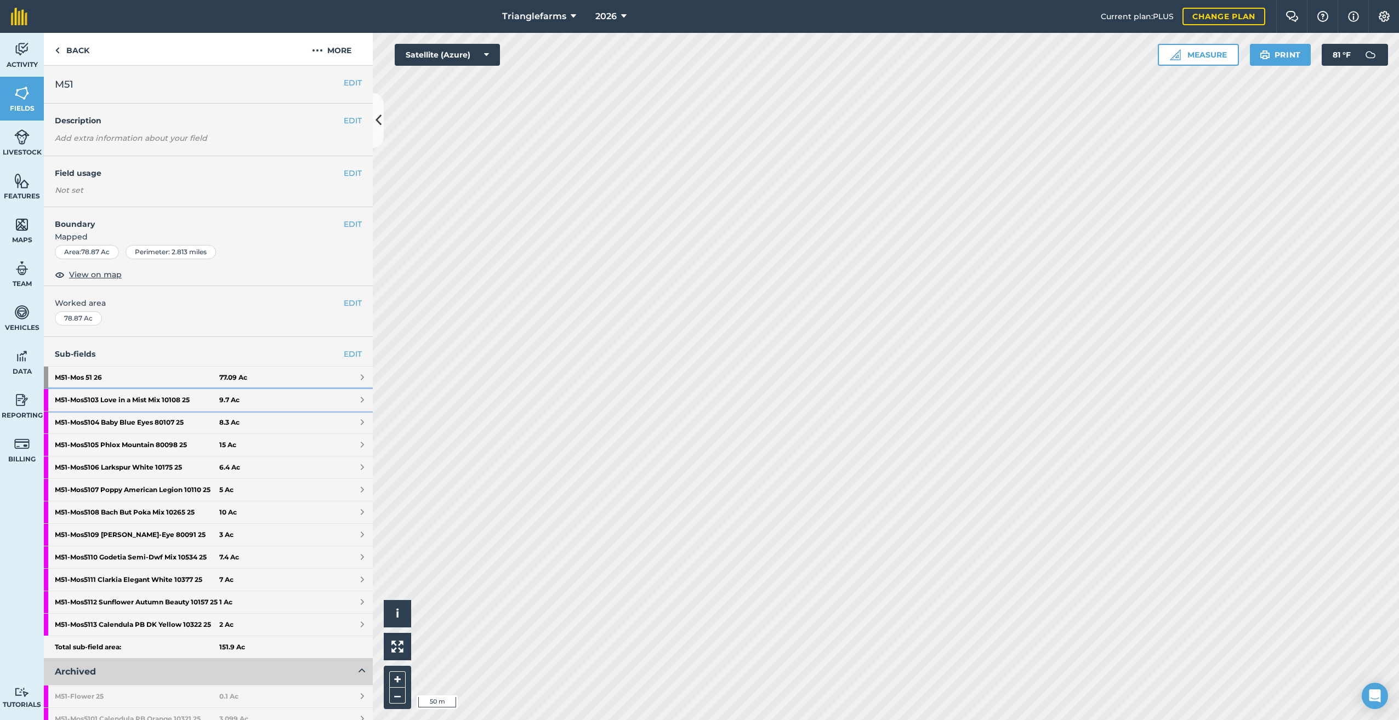
drag, startPoint x: 154, startPoint y: 396, endPoint x: 162, endPoint y: 399, distance: 8.9
click at [154, 396] on strong "M51 - Mos5103 Love in a Mist Mix 10108 25" at bounding box center [137, 400] width 164 height 22
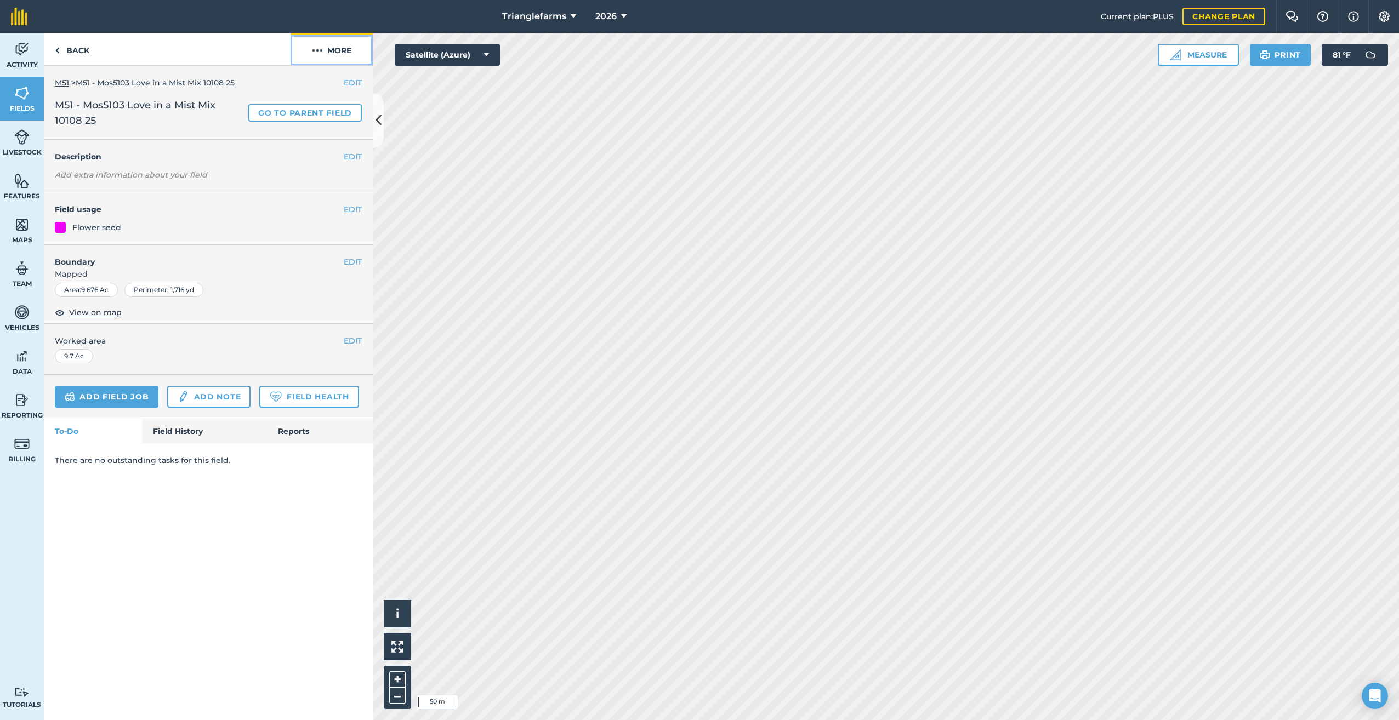
click at [318, 49] on img at bounding box center [317, 50] width 11 height 13
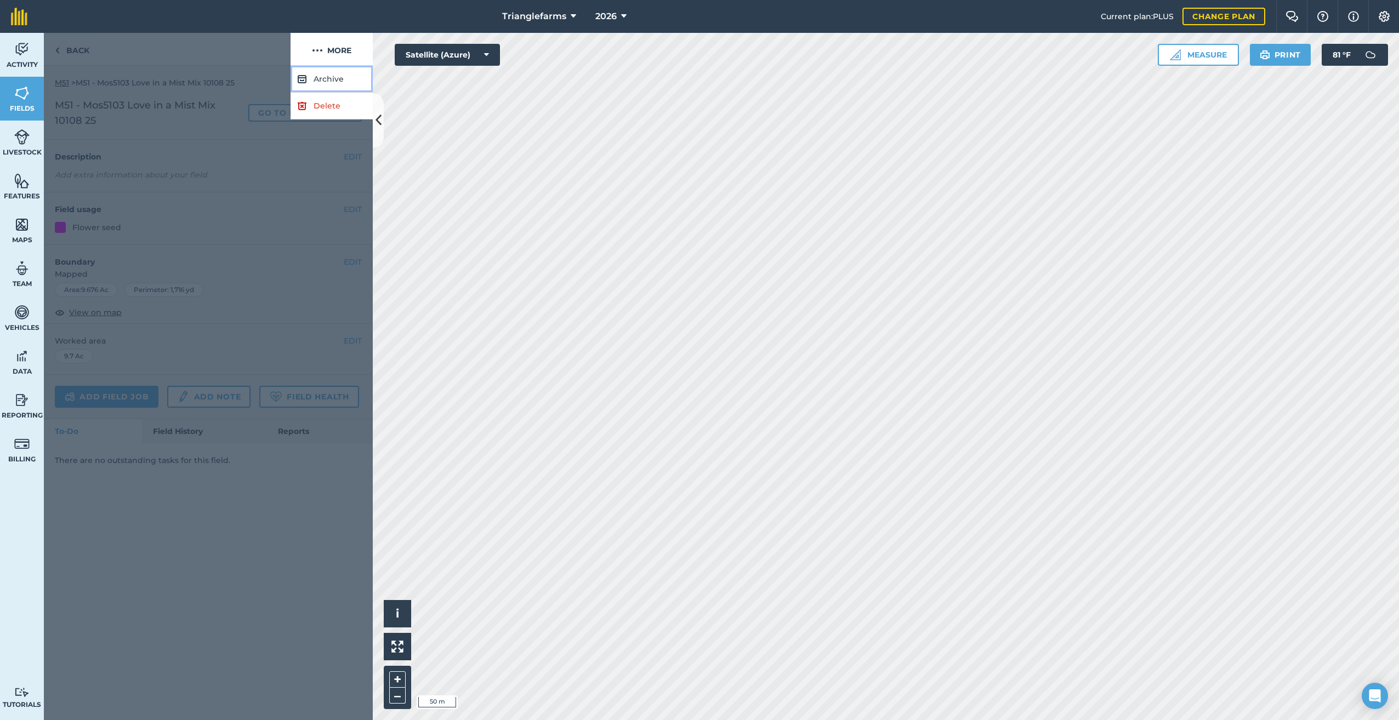
click at [320, 75] on button "Archive" at bounding box center [331, 79] width 82 height 27
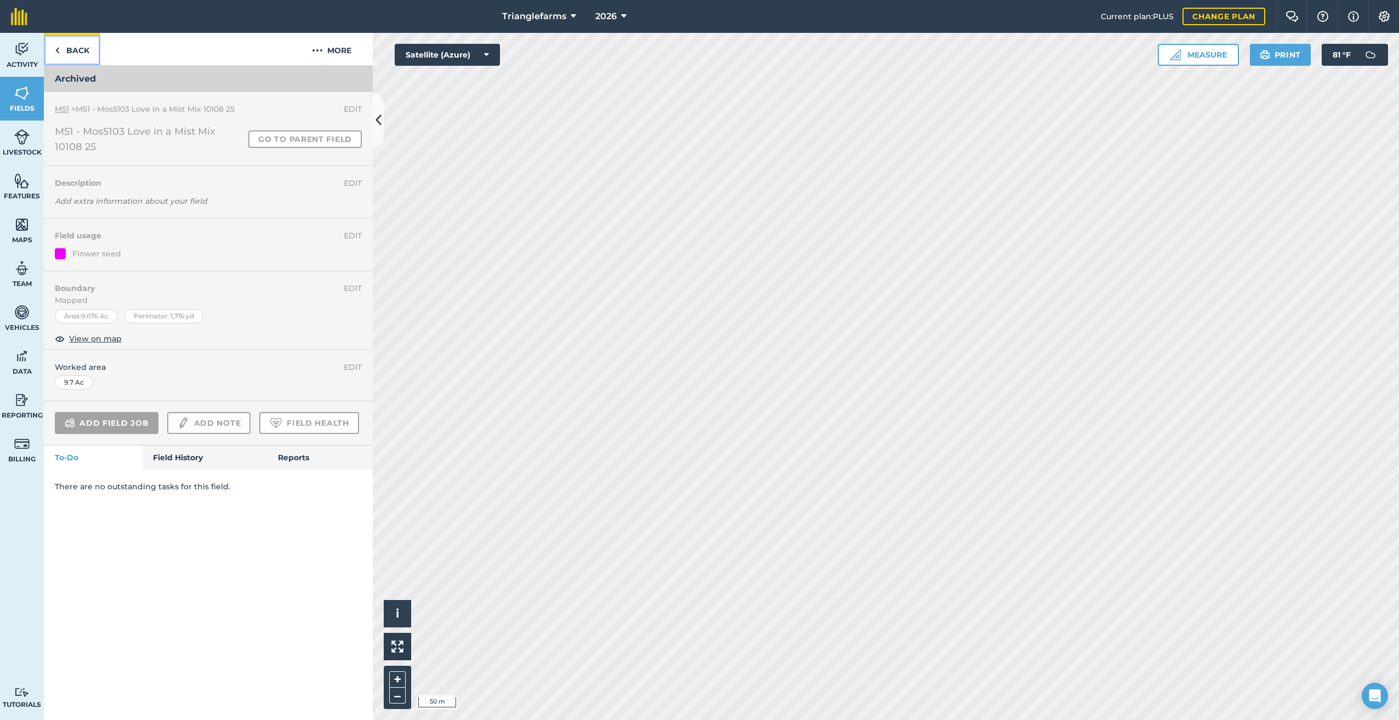
drag, startPoint x: 62, startPoint y: 45, endPoint x: 73, endPoint y: 57, distance: 15.9
click at [62, 45] on link "Back" at bounding box center [72, 49] width 56 height 32
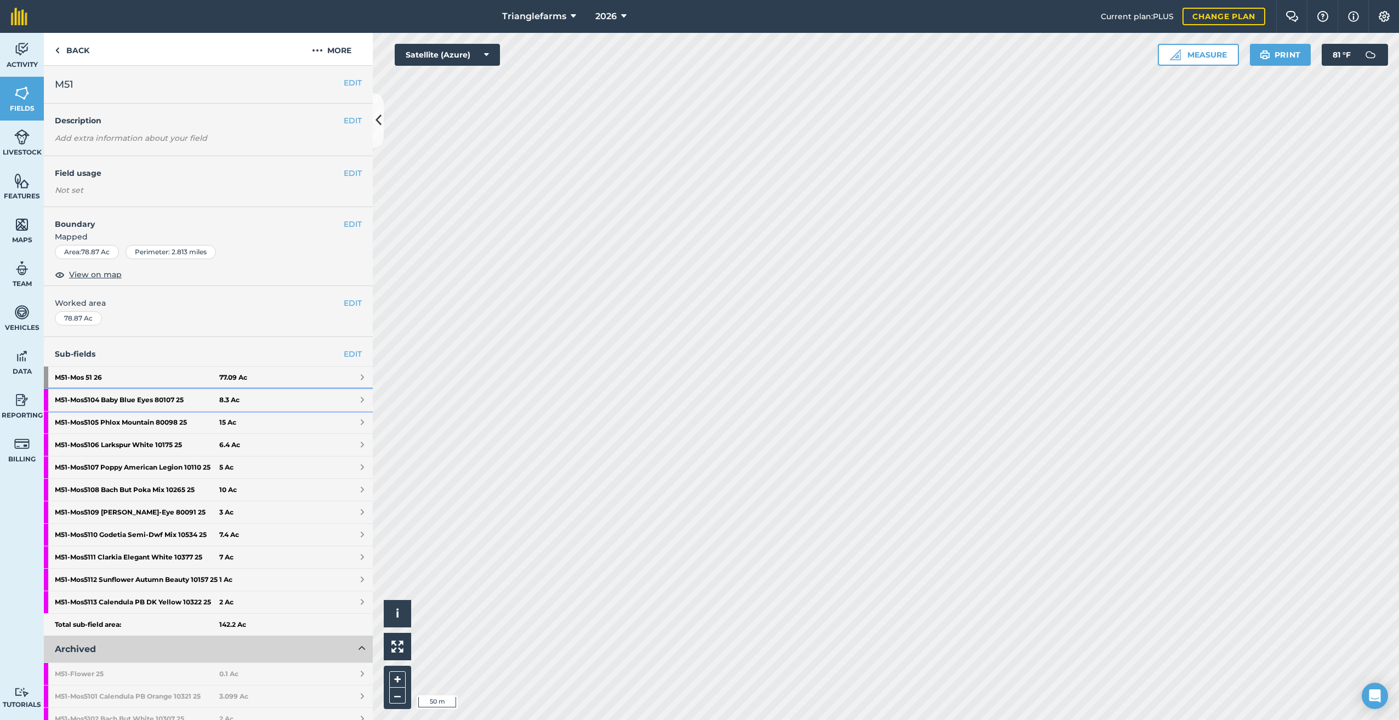
drag, startPoint x: 134, startPoint y: 400, endPoint x: 148, endPoint y: 406, distance: 15.0
click at [134, 400] on strong "M51 - Mos5104 Baby Blue Eyes 80107 25" at bounding box center [137, 400] width 164 height 22
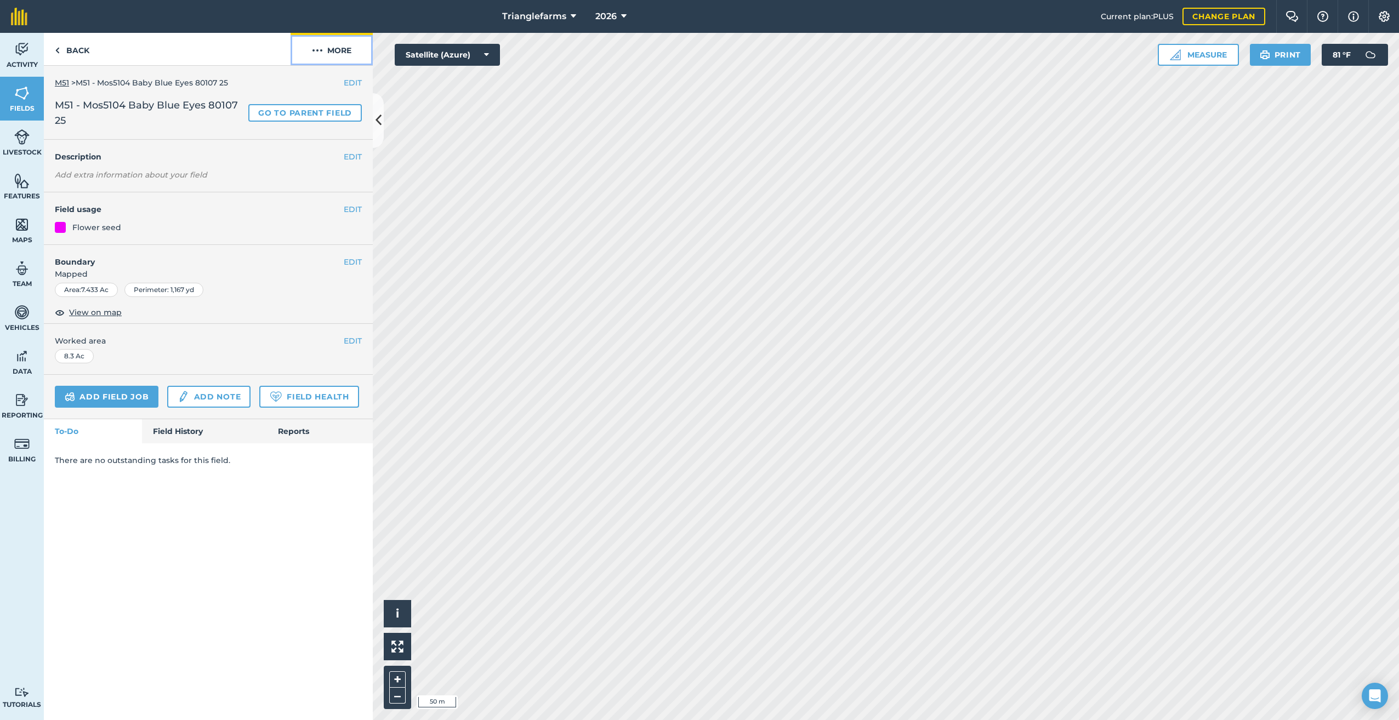
click at [321, 49] on img at bounding box center [317, 50] width 11 height 13
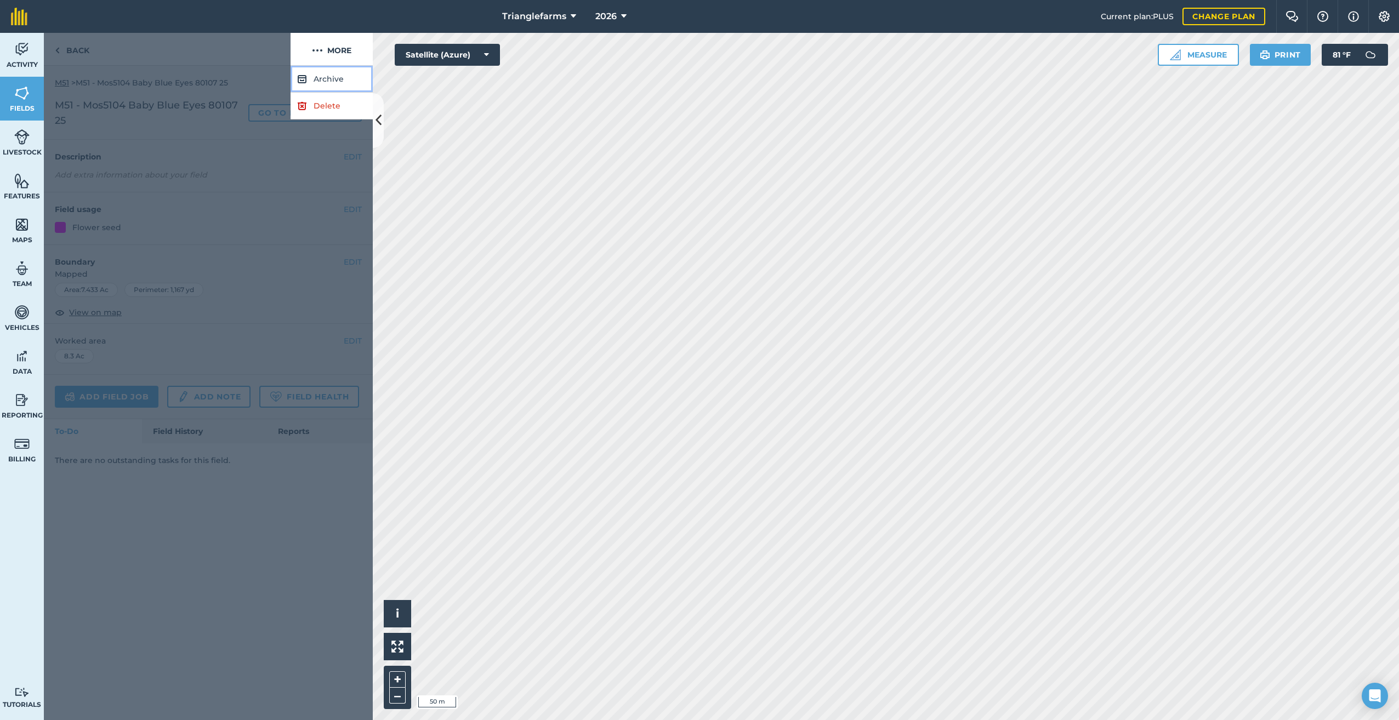
click at [327, 73] on button "Archive" at bounding box center [331, 79] width 82 height 27
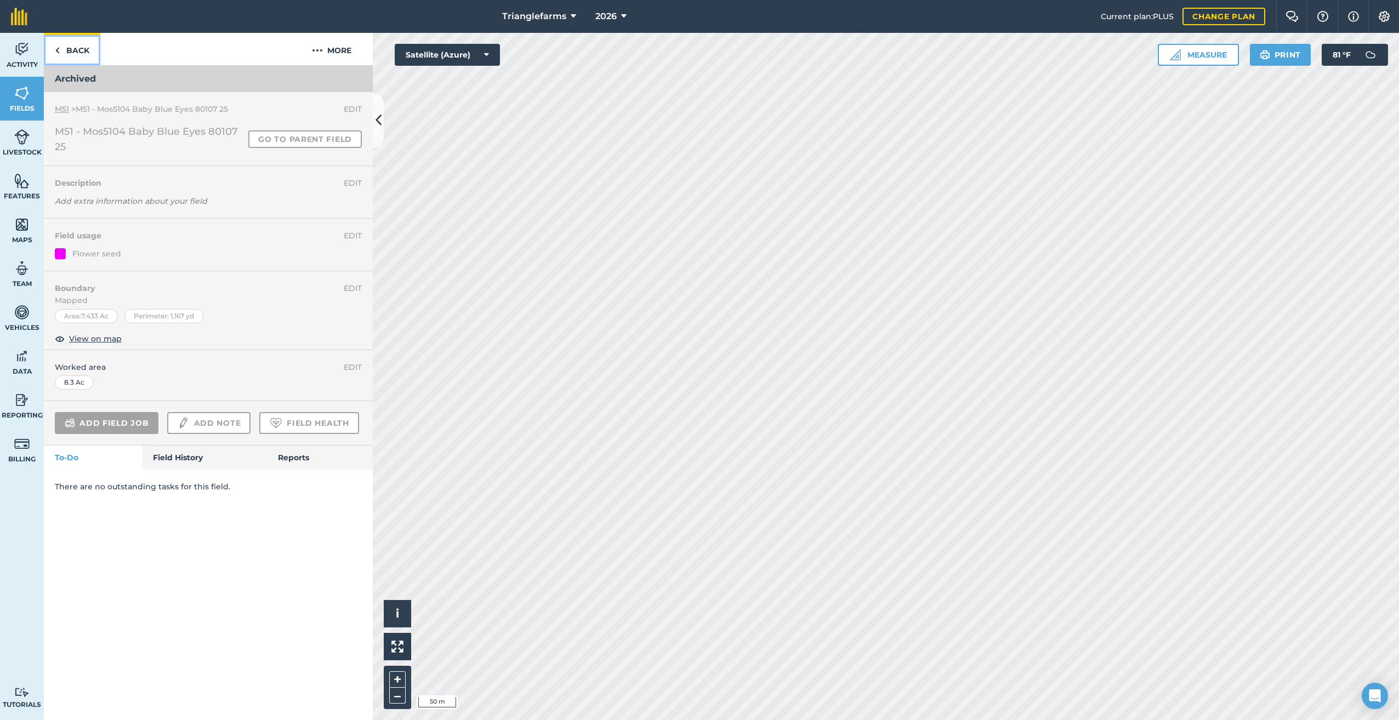
click at [60, 50] on link "Back" at bounding box center [72, 49] width 56 height 32
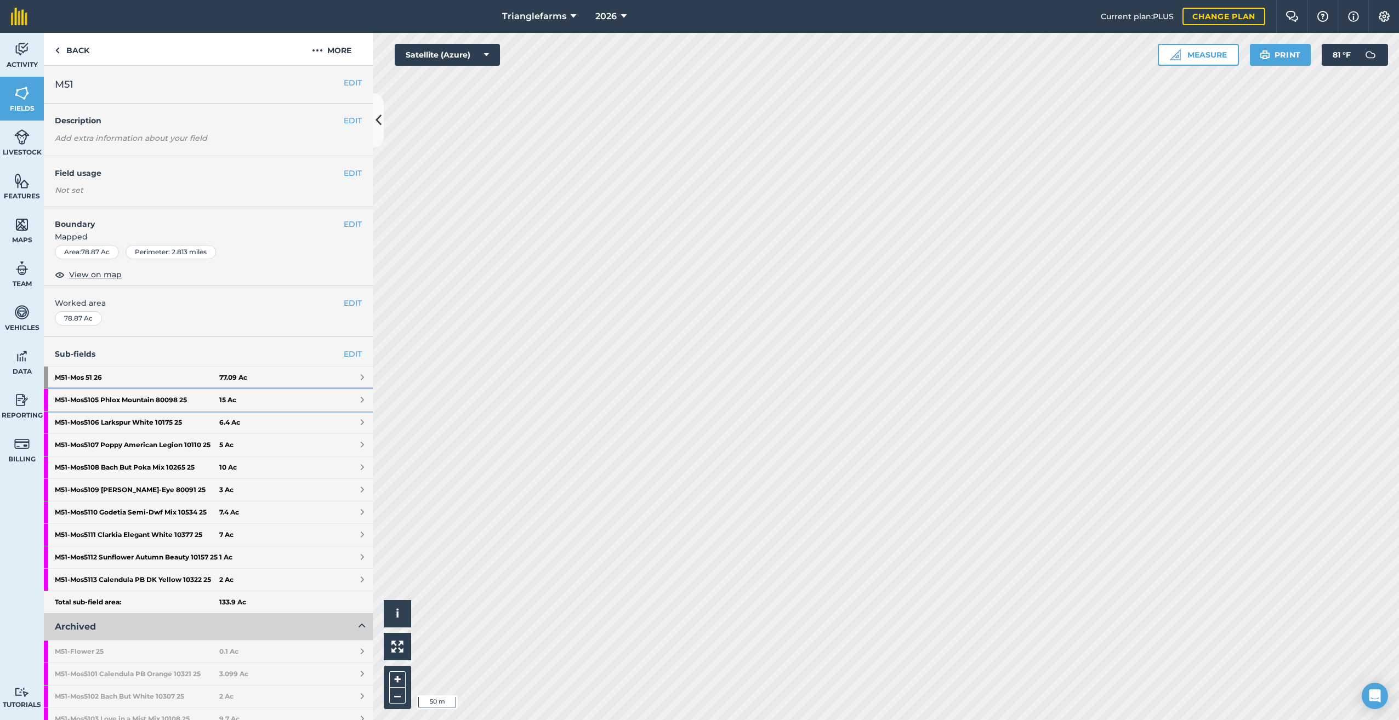
click at [138, 398] on strong "M51 - Mos5105 Phlox Mountain 80098 25" at bounding box center [137, 400] width 164 height 22
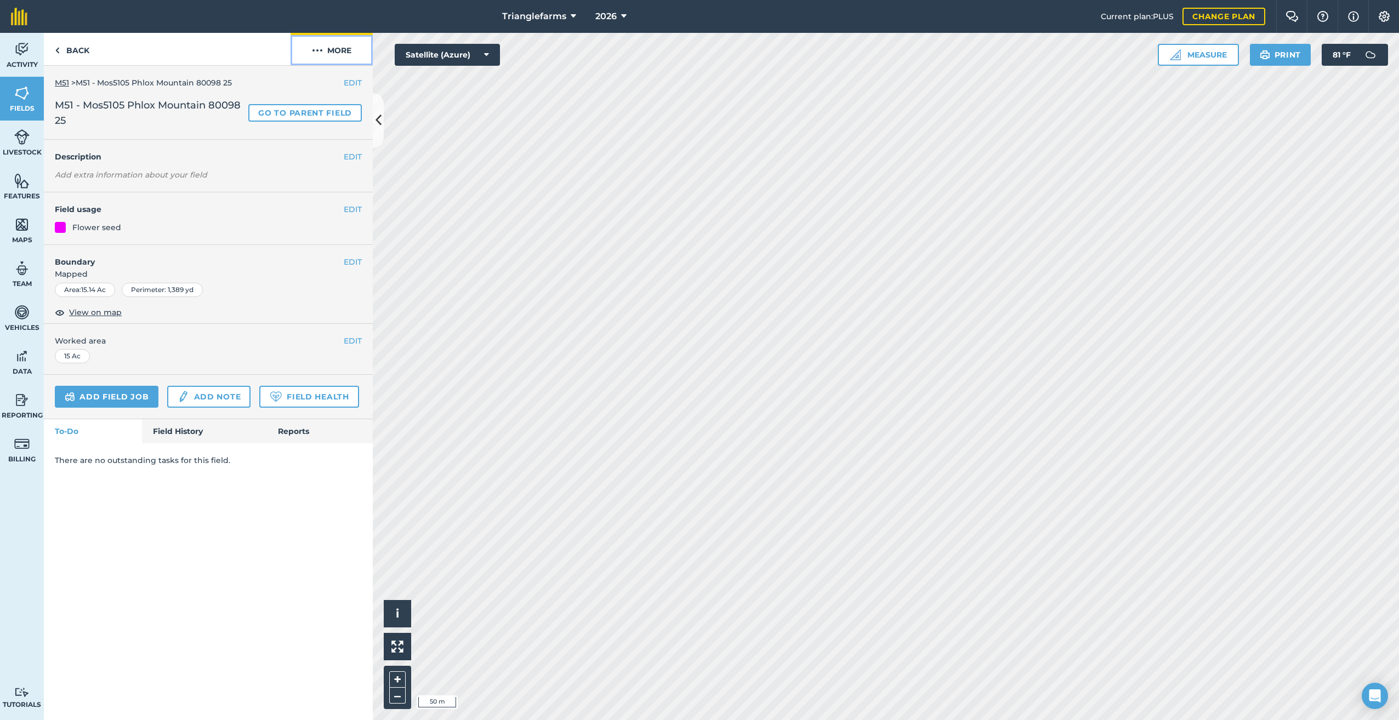
click at [313, 49] on img at bounding box center [317, 50] width 11 height 13
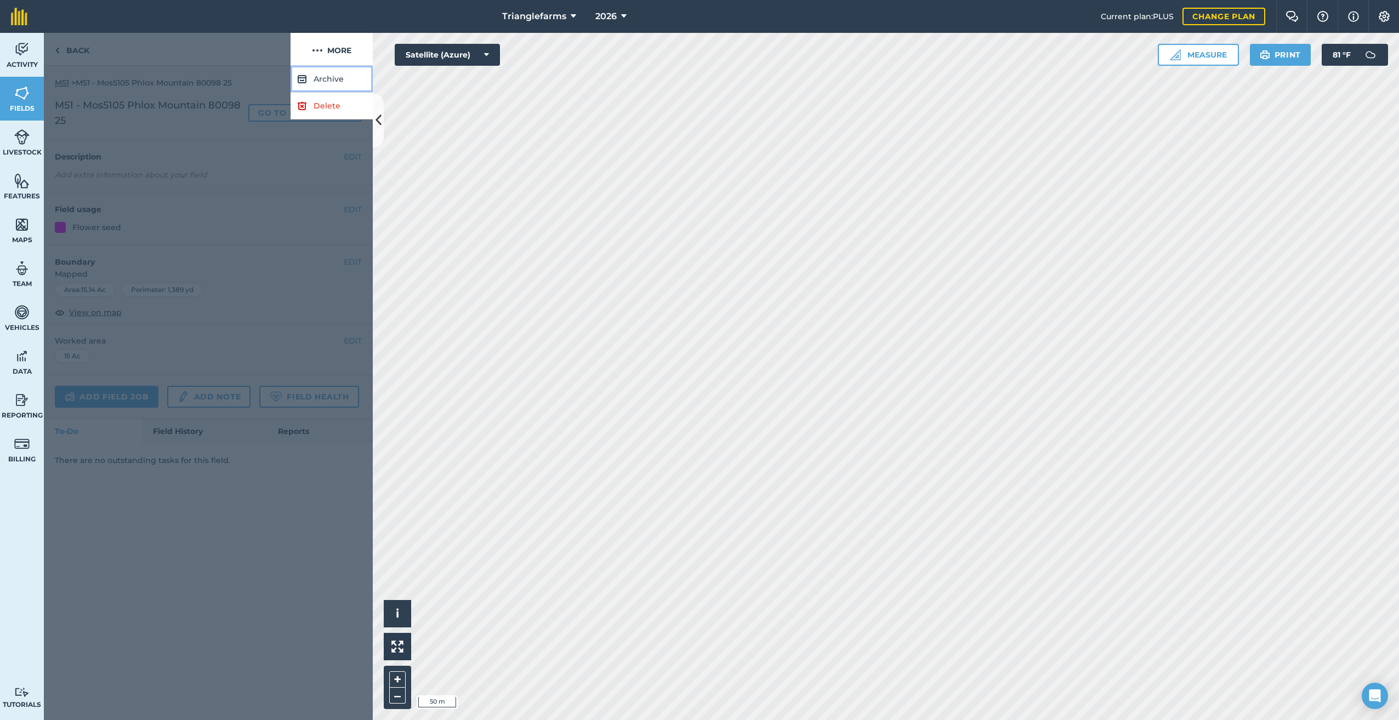
click at [317, 76] on button "Archive" at bounding box center [331, 79] width 82 height 27
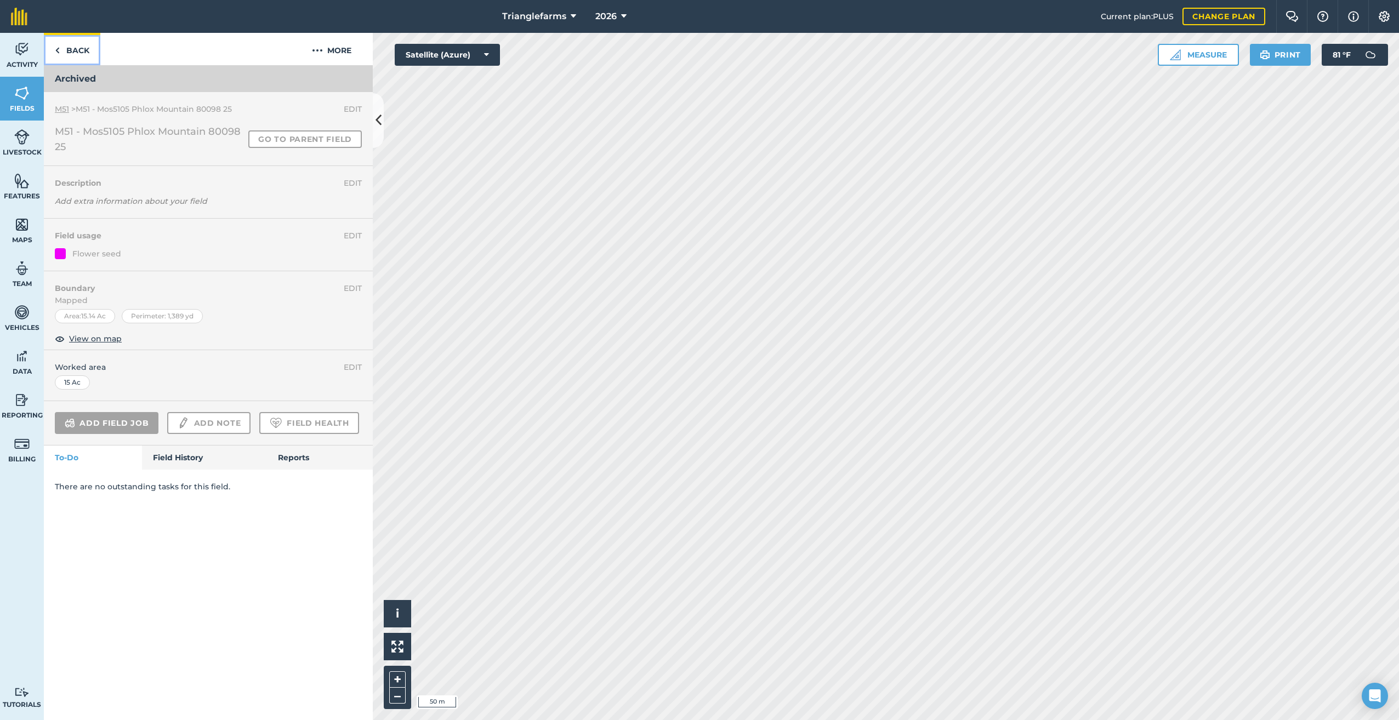
click at [60, 45] on link "Back" at bounding box center [72, 49] width 56 height 32
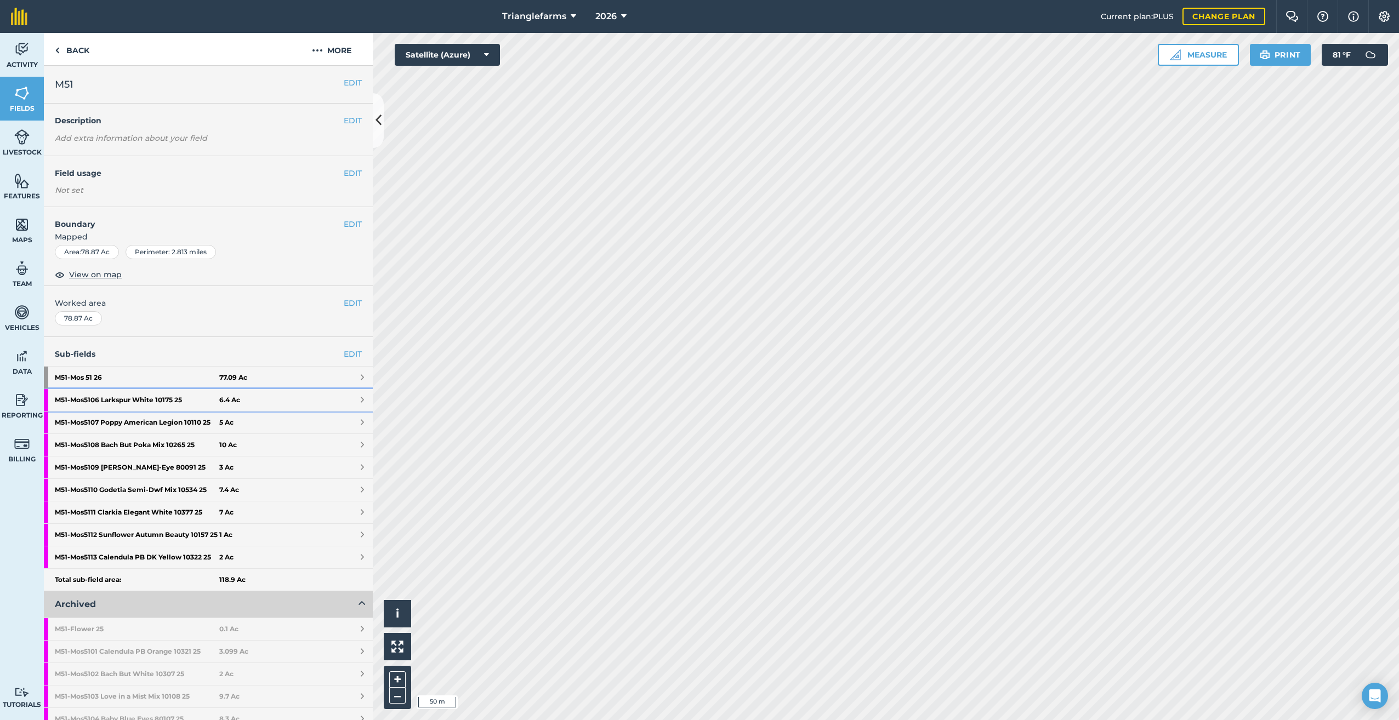
click at [147, 396] on strong "M51 - Mos5106 Larkspur White 10175 25" at bounding box center [137, 400] width 164 height 22
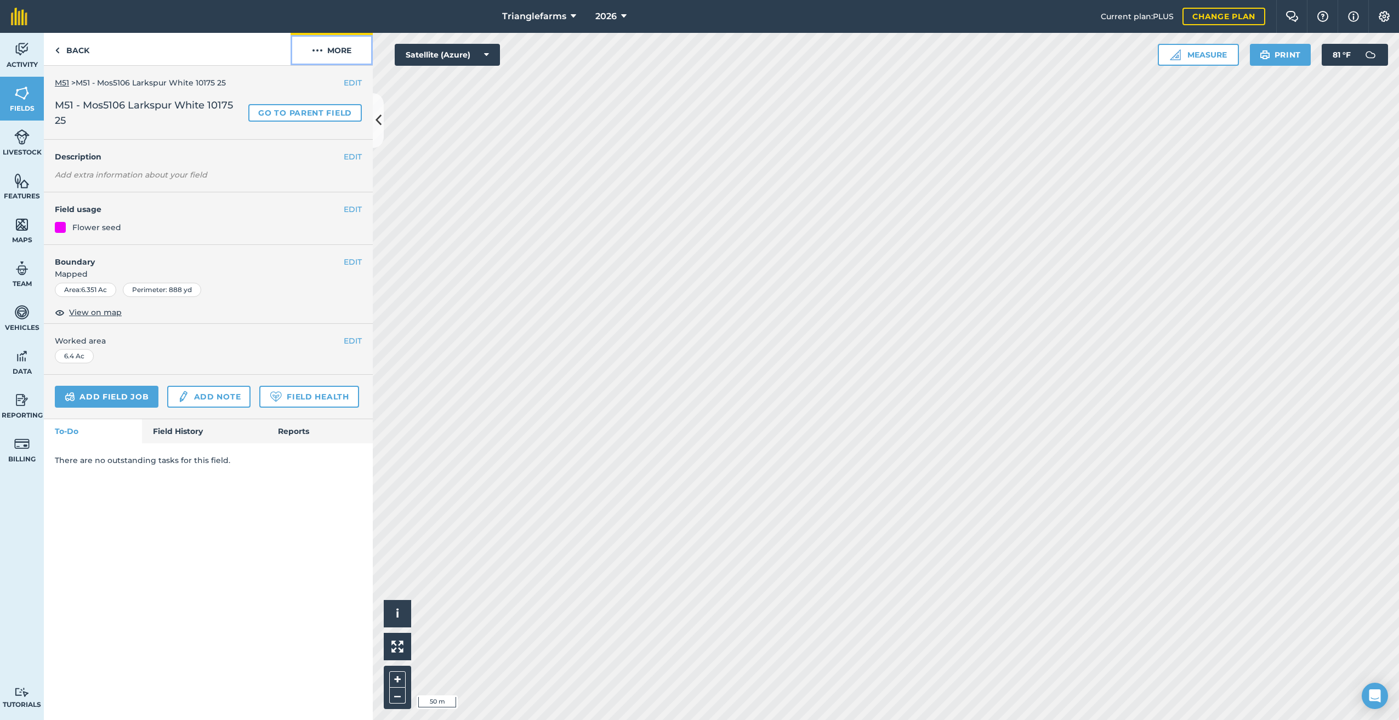
click at [319, 48] on img at bounding box center [317, 50] width 11 height 13
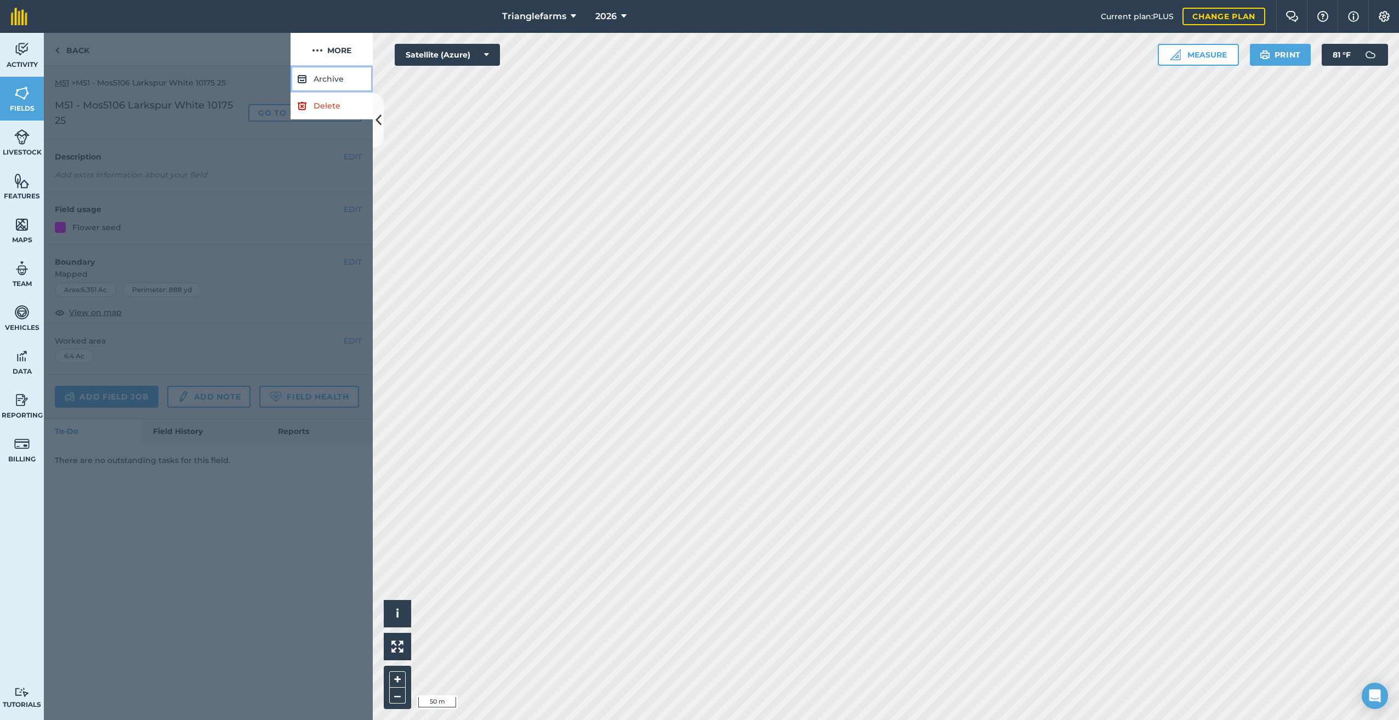
click at [324, 74] on button "Archive" at bounding box center [331, 79] width 82 height 27
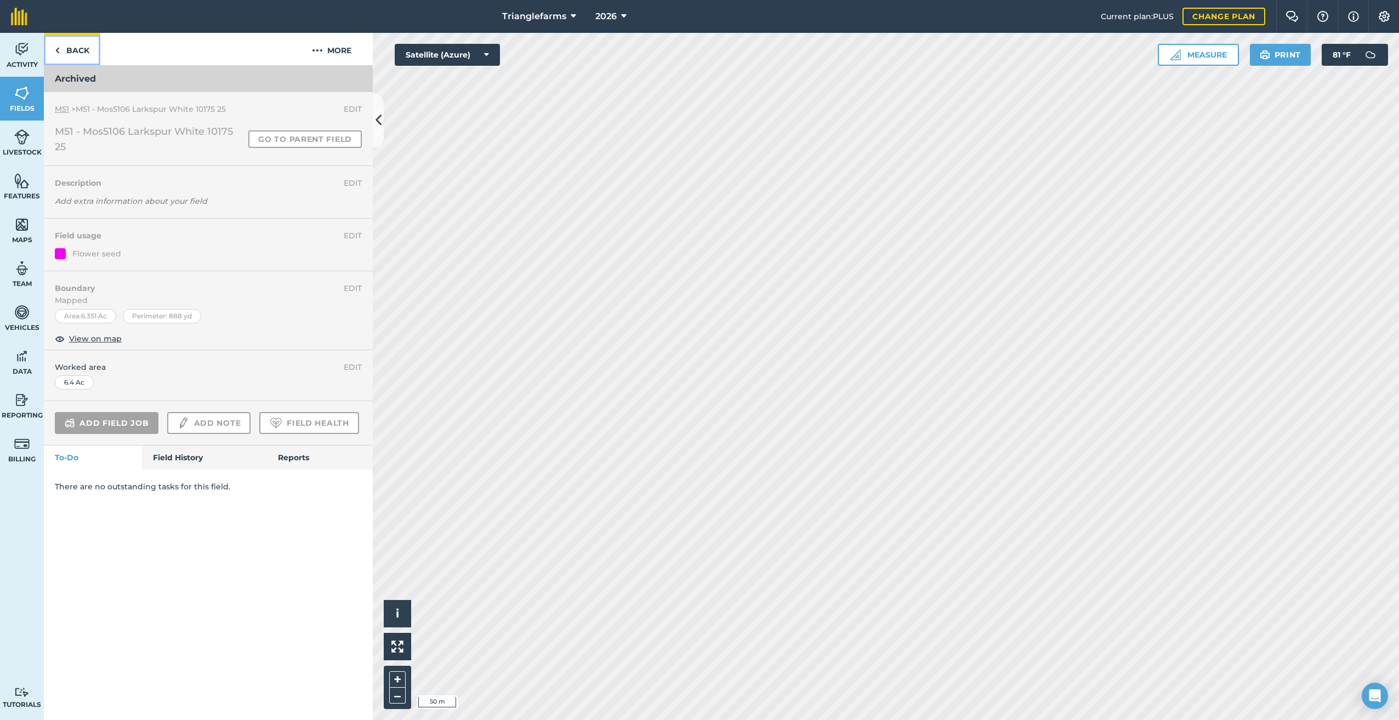
click at [64, 48] on link "Back" at bounding box center [72, 49] width 56 height 32
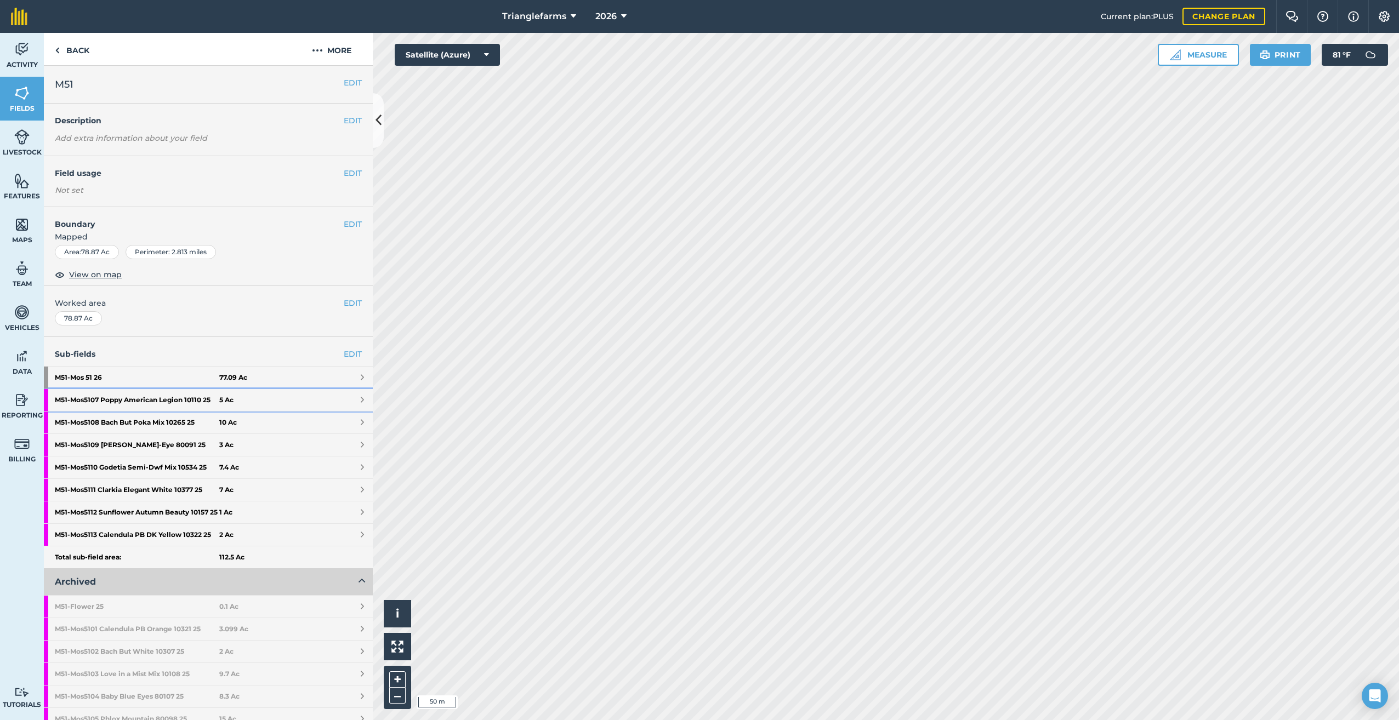
click at [149, 397] on strong "M51 - Mos5107 Poppy American Legion 10110 25" at bounding box center [137, 400] width 164 height 22
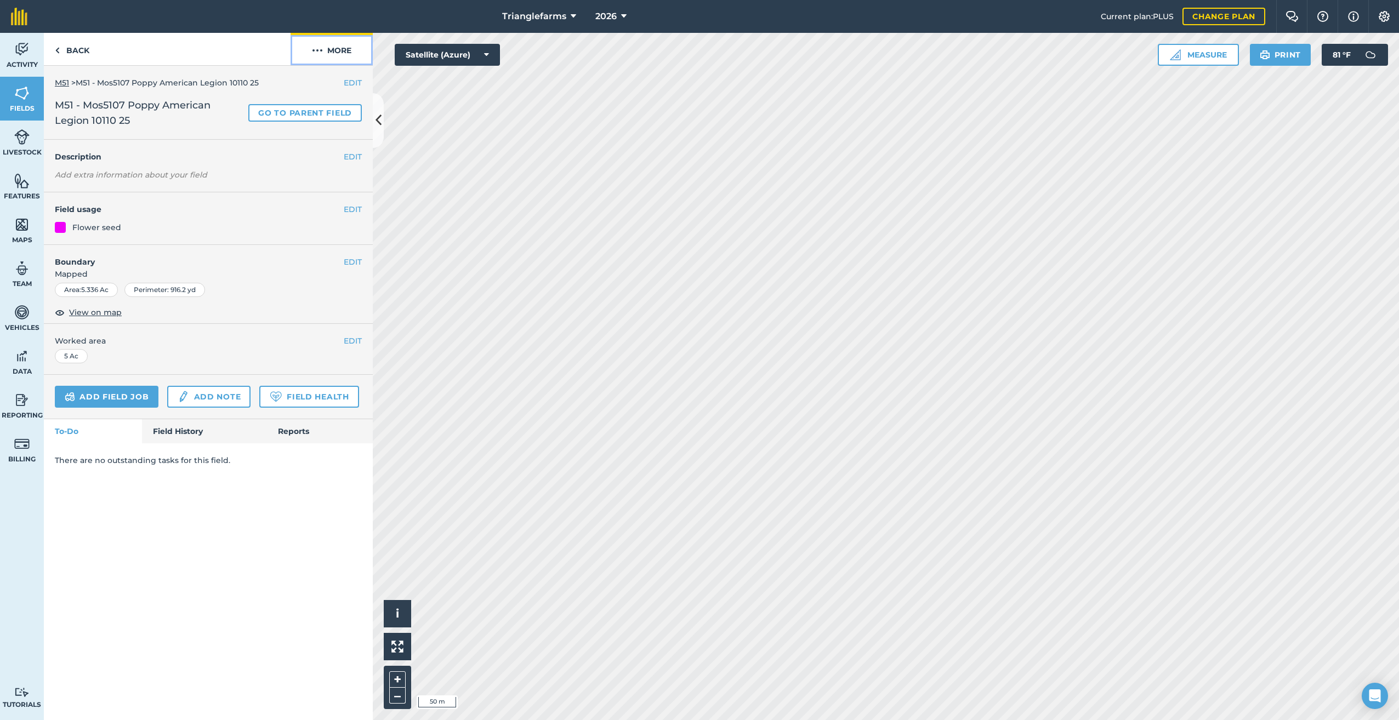
click at [316, 49] on img at bounding box center [317, 50] width 11 height 13
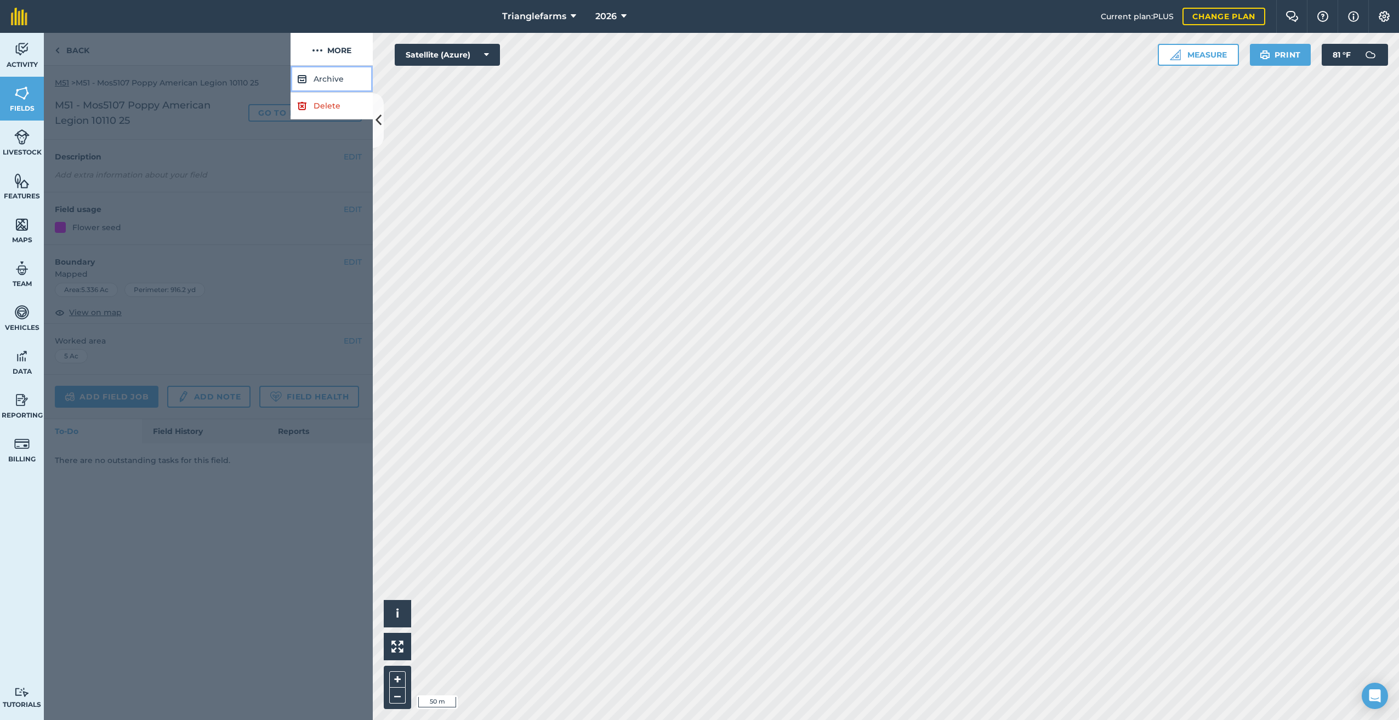
click at [323, 79] on button "Archive" at bounding box center [331, 79] width 82 height 27
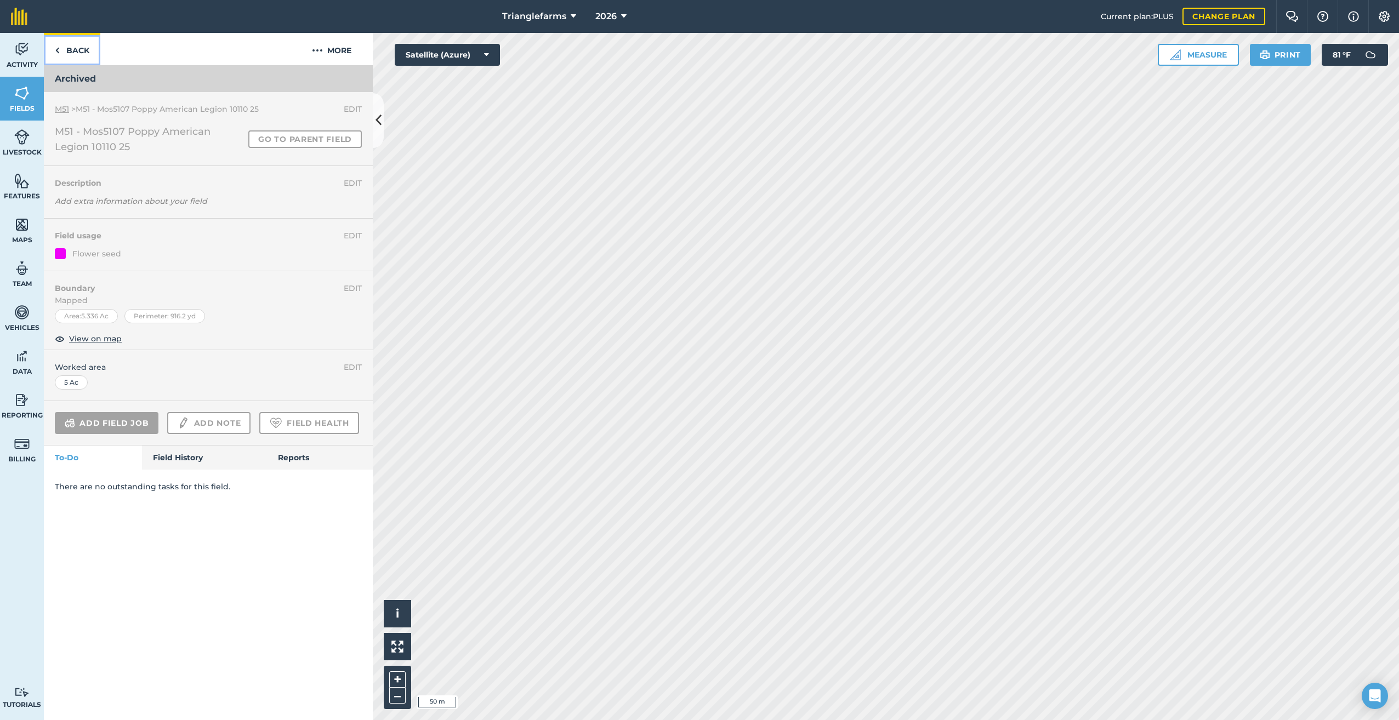
click at [60, 48] on link "Back" at bounding box center [72, 49] width 56 height 32
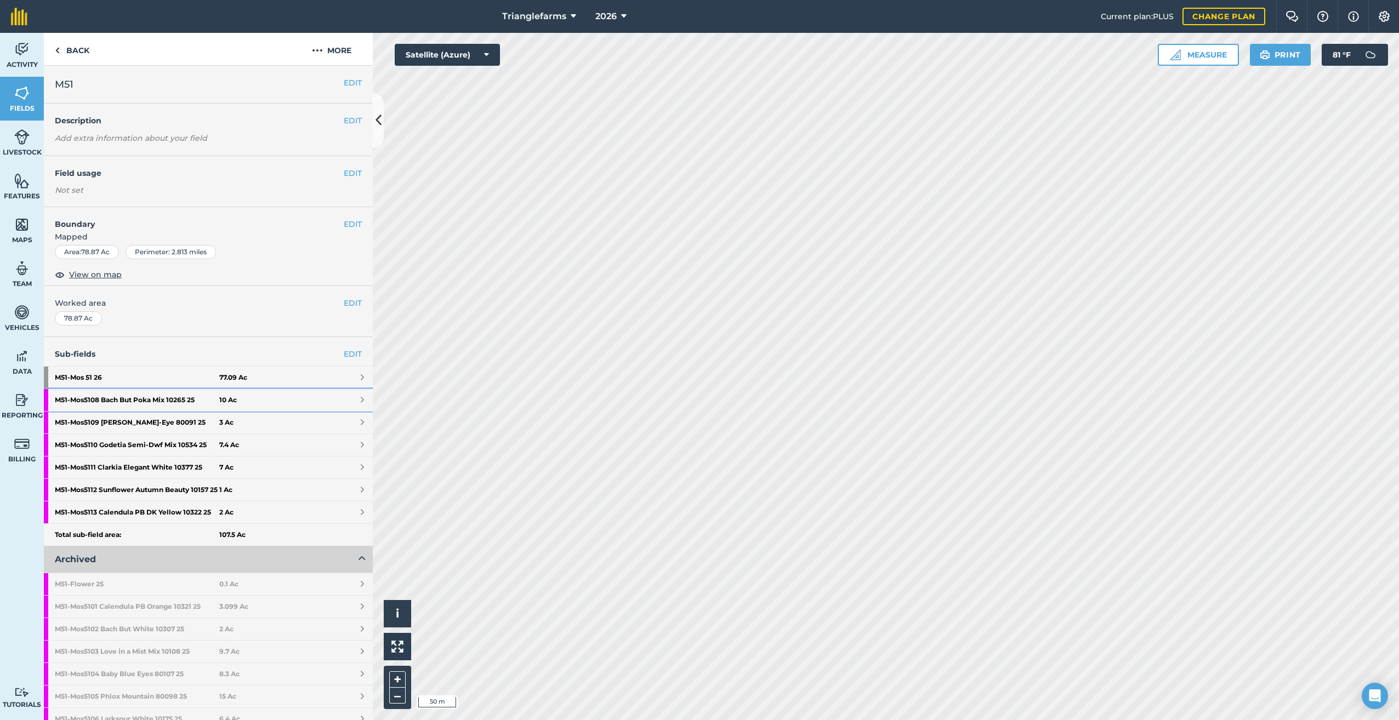
click at [162, 400] on strong "M51 - Mos5108 Bach But Poka Mix 10265 25" at bounding box center [137, 400] width 164 height 22
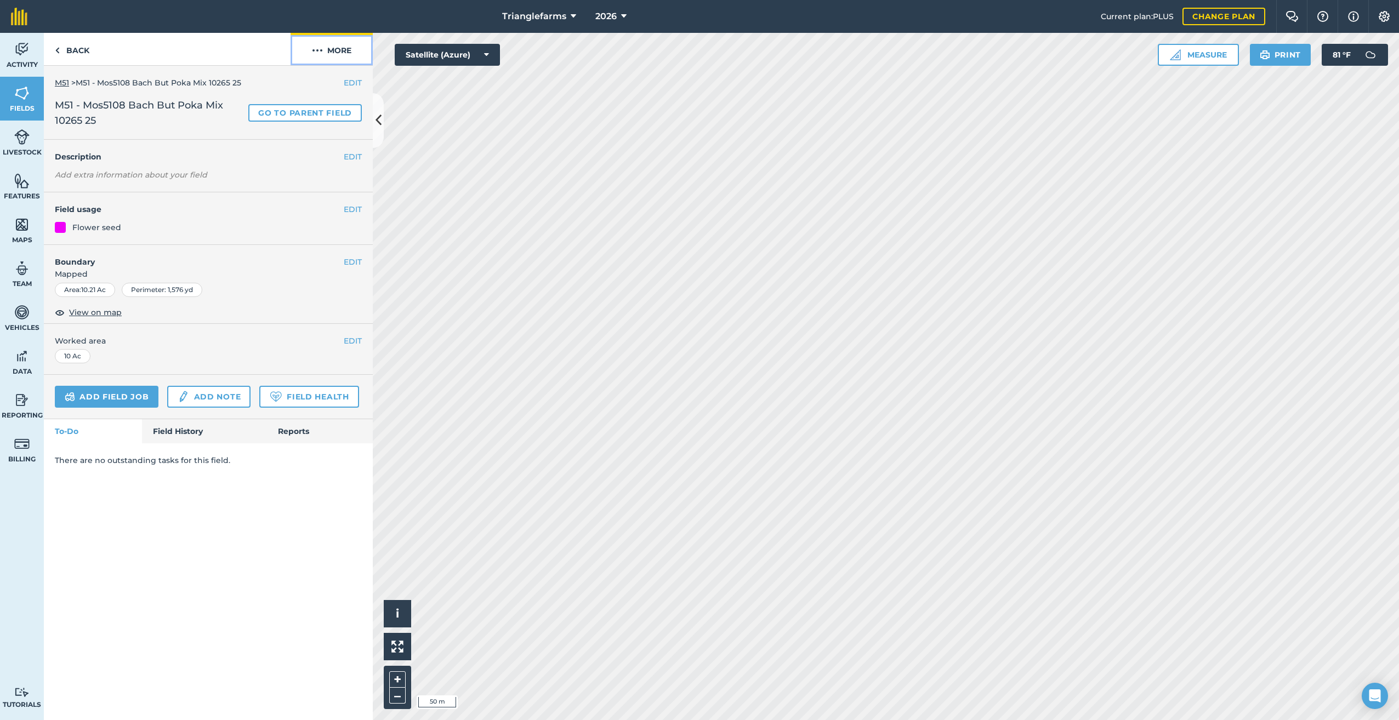
click at [318, 49] on img at bounding box center [317, 50] width 11 height 13
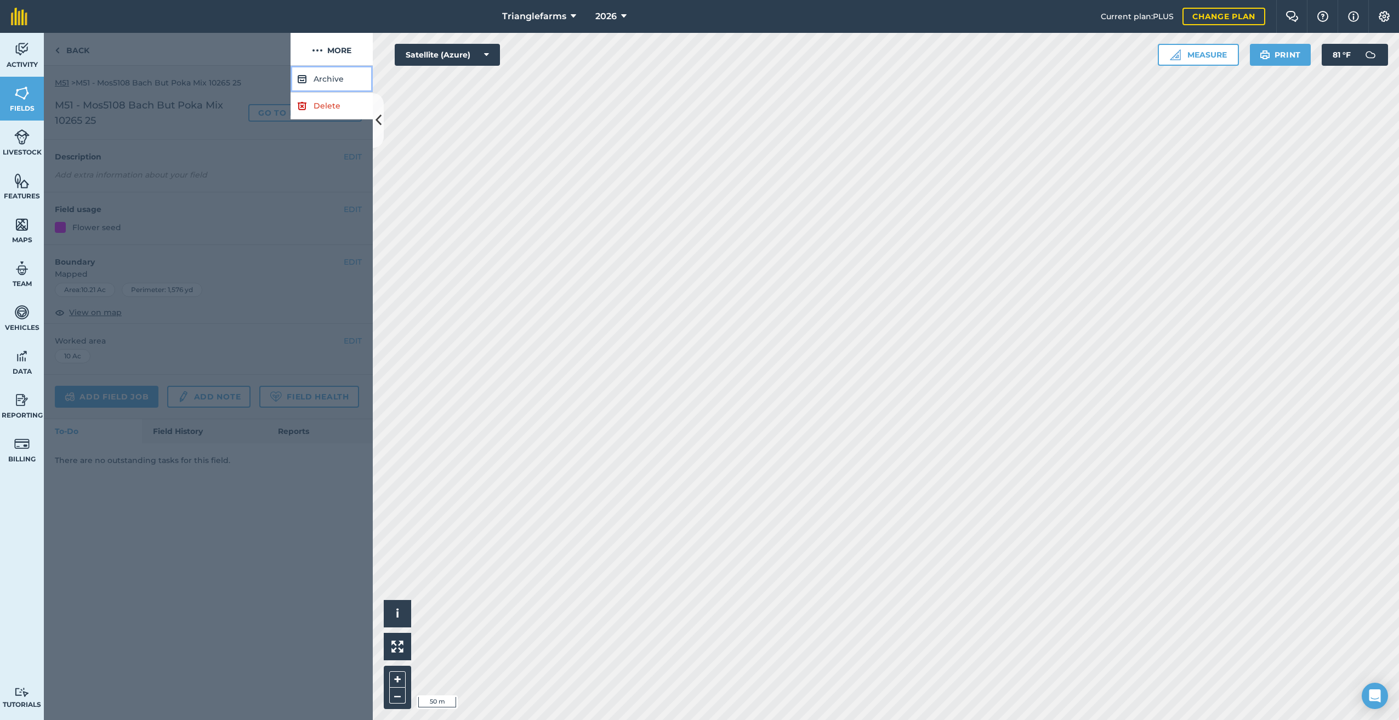
drag, startPoint x: 332, startPoint y: 78, endPoint x: 366, endPoint y: 88, distance: 35.8
click at [334, 78] on button "Archive" at bounding box center [331, 79] width 82 height 27
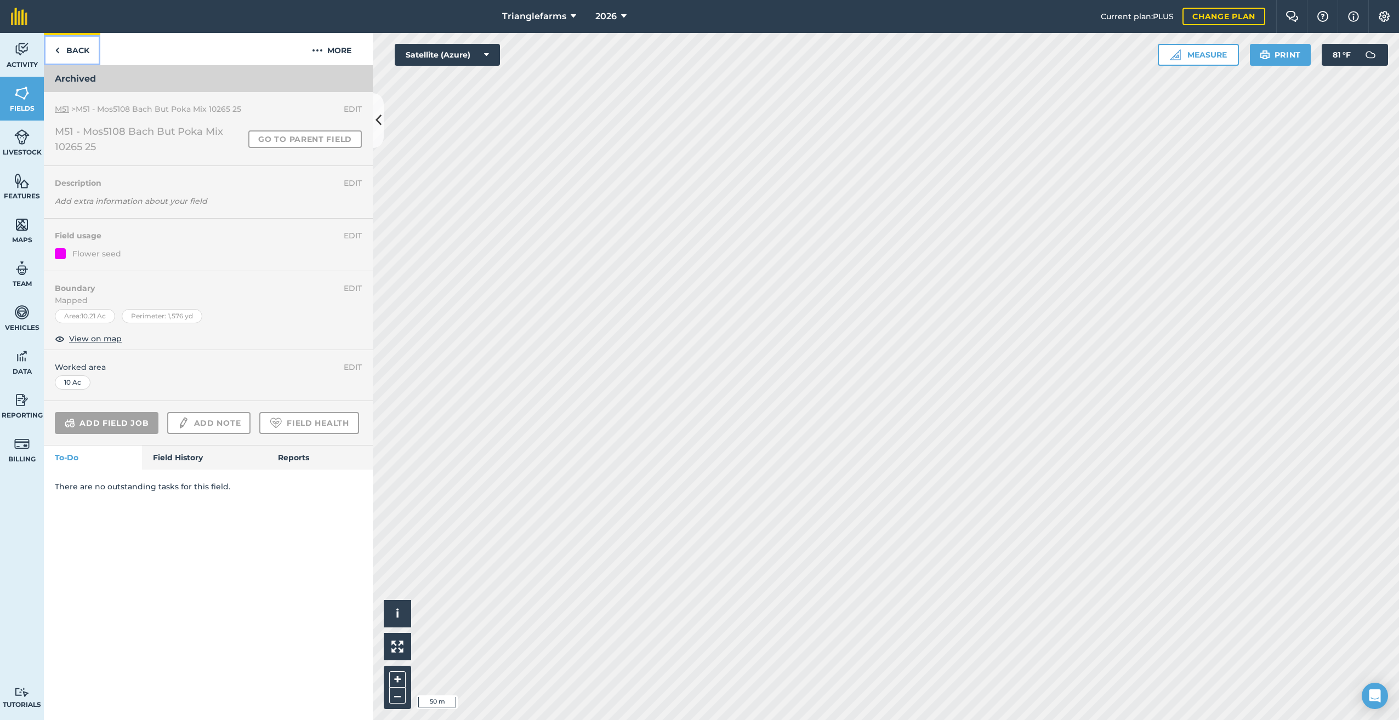
click at [61, 45] on link "Back" at bounding box center [72, 49] width 56 height 32
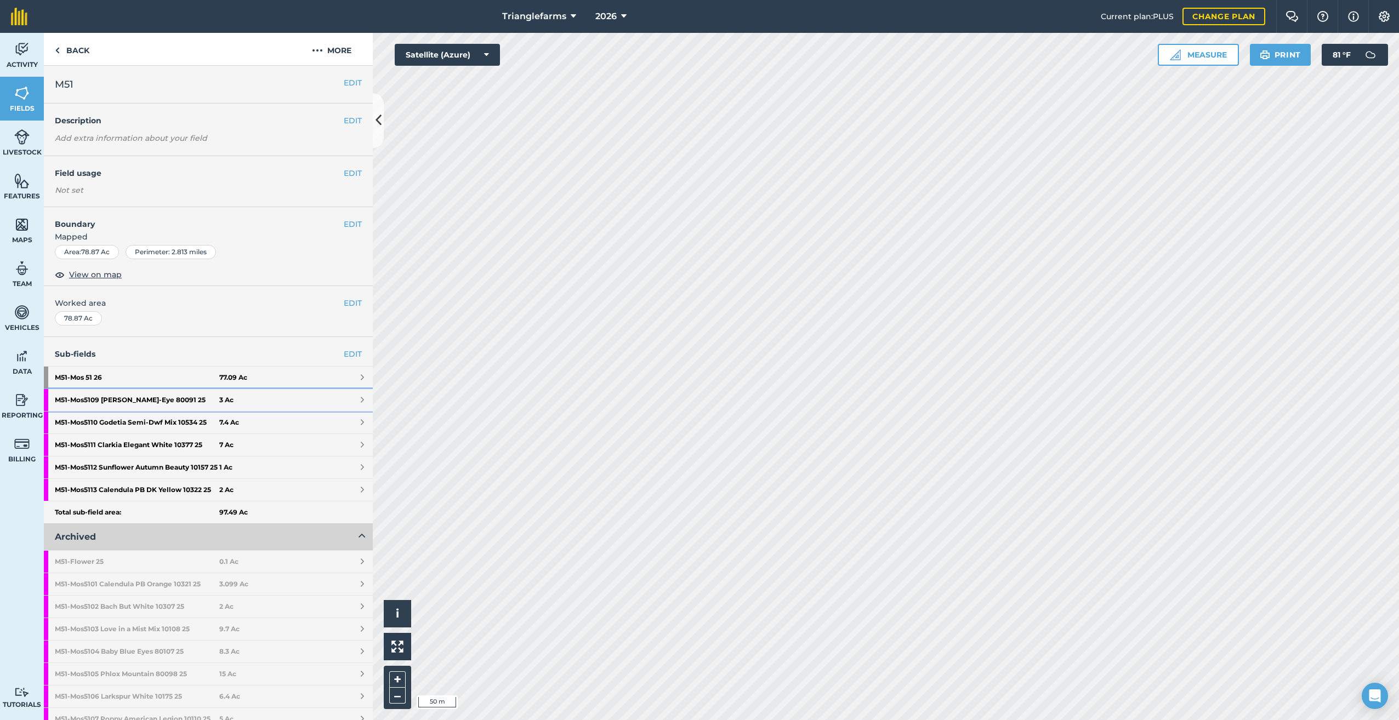
click at [156, 399] on strong "M51 - Mos5109 [PERSON_NAME]-Eye 80091 25" at bounding box center [137, 400] width 164 height 22
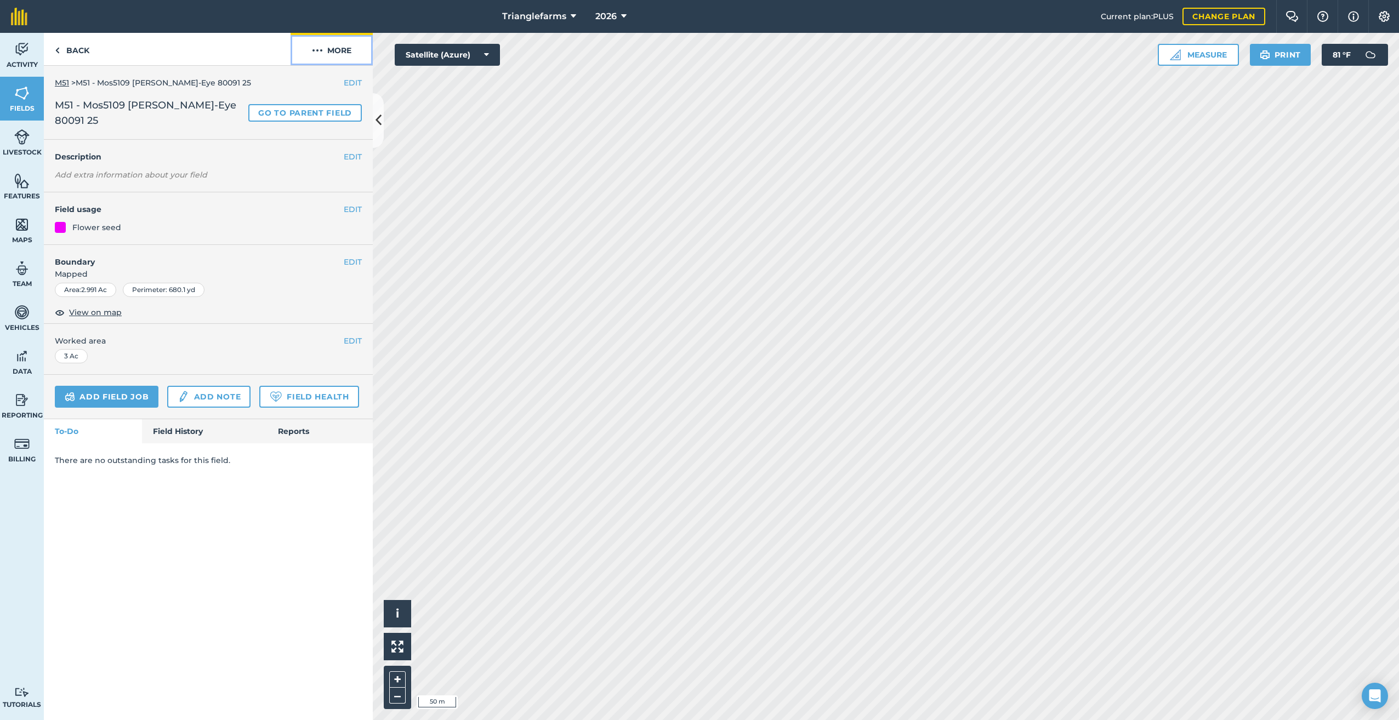
click at [320, 44] on img at bounding box center [317, 50] width 11 height 13
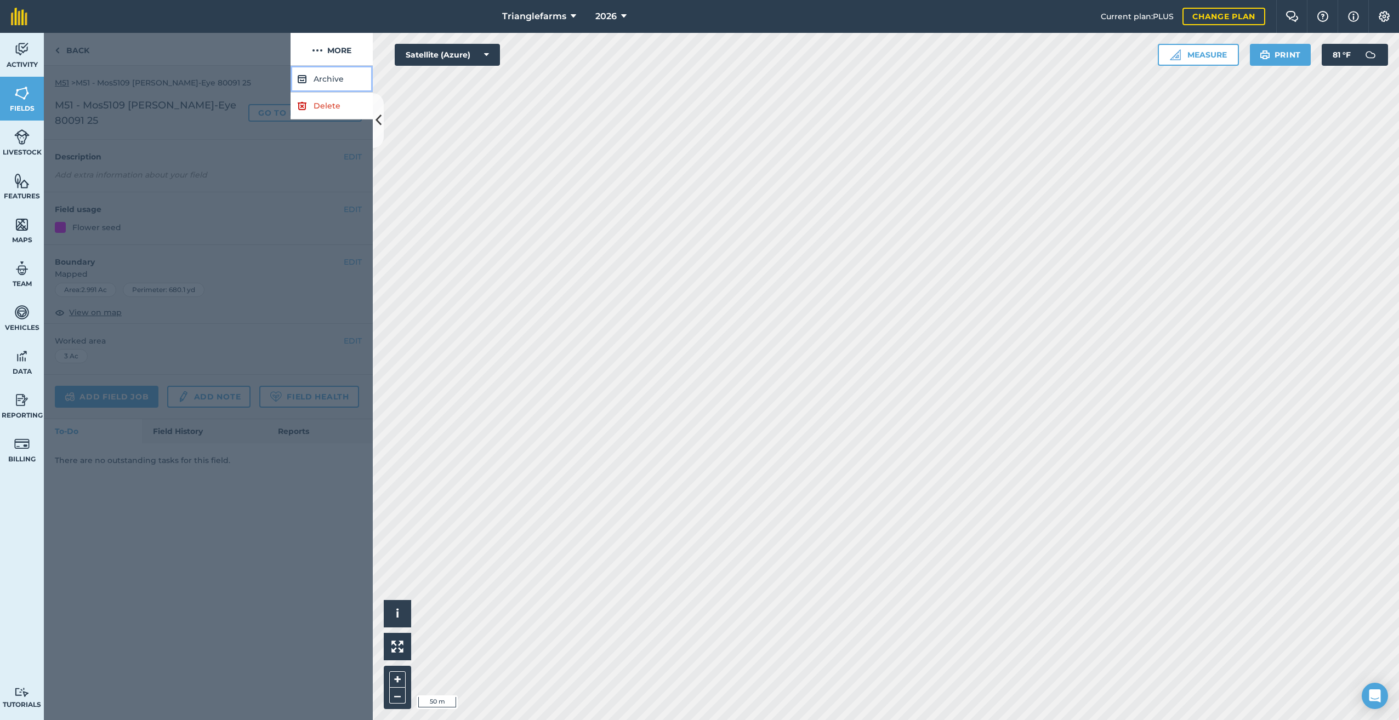
click at [328, 76] on button "Archive" at bounding box center [331, 79] width 82 height 27
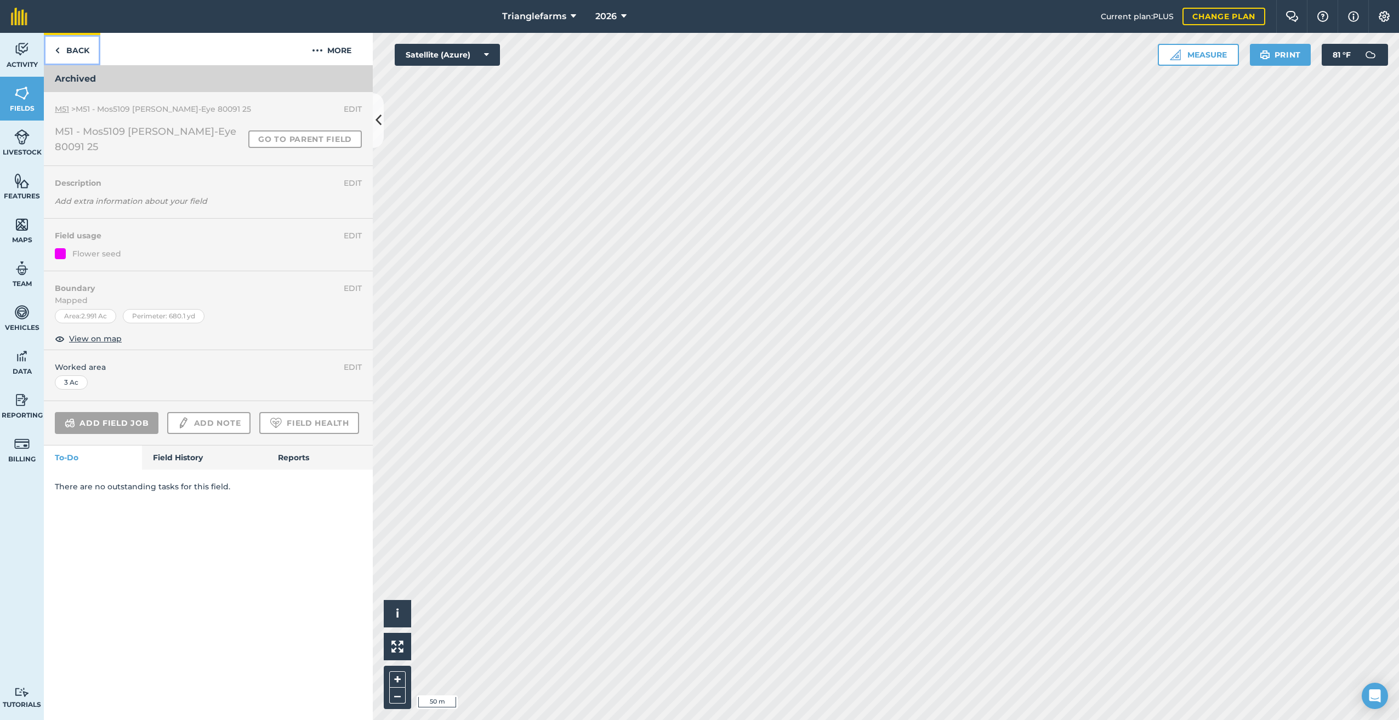
click at [59, 49] on img at bounding box center [57, 50] width 5 height 13
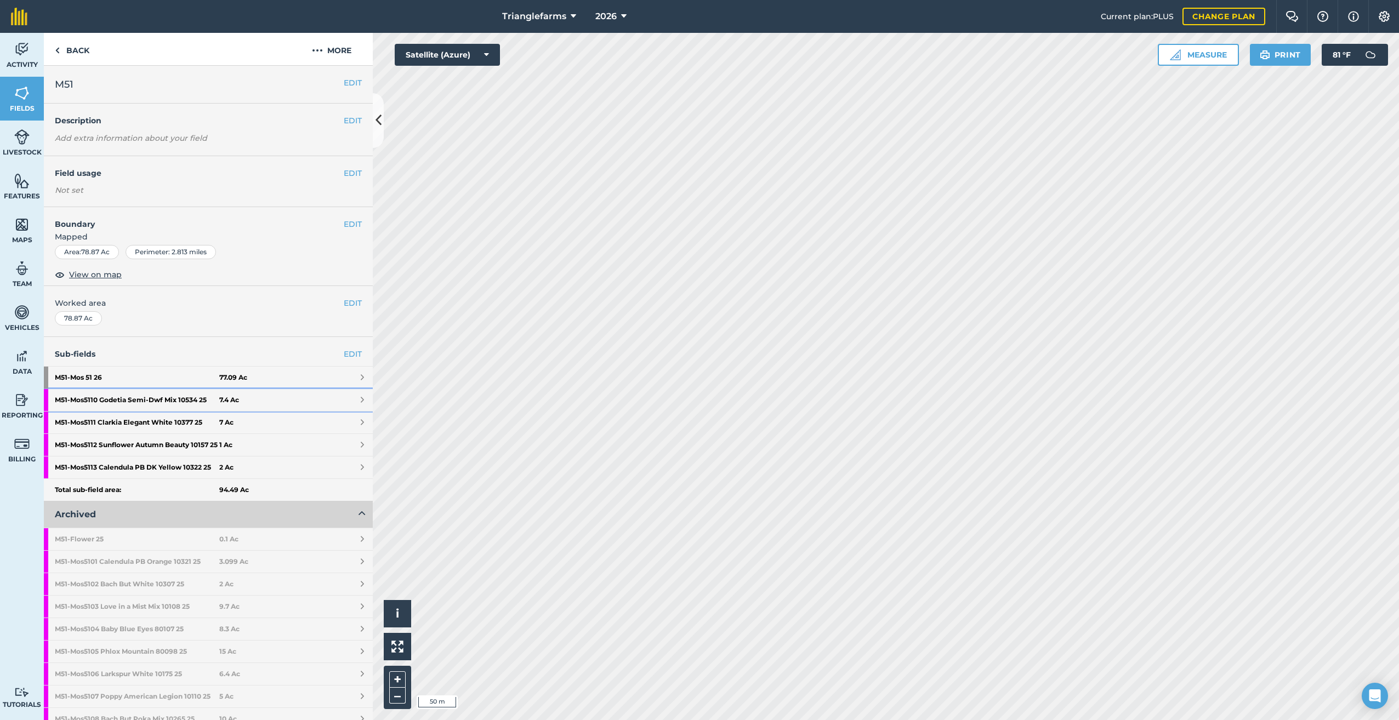
click at [160, 396] on strong "M51 - Mos5110 Godetia Semi-Dwf Mix 10534 25" at bounding box center [137, 400] width 164 height 22
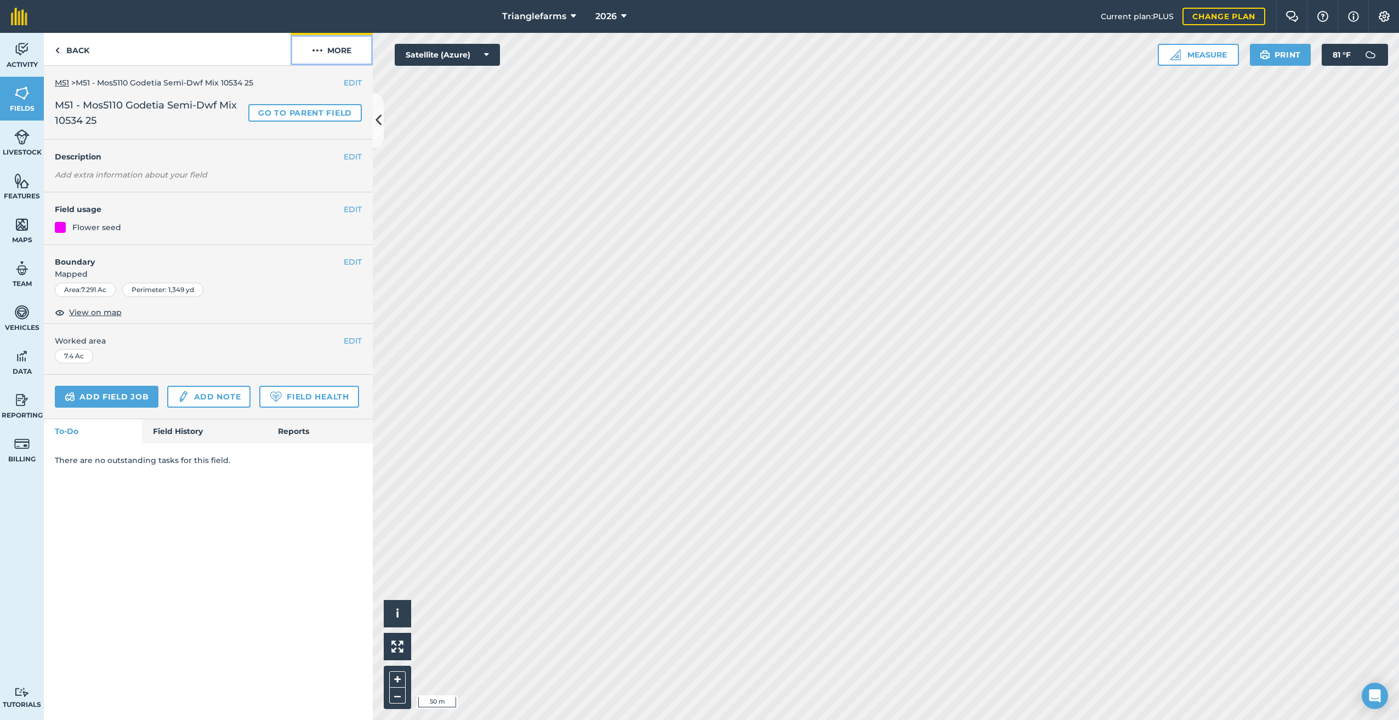
click at [320, 44] on img at bounding box center [317, 50] width 11 height 13
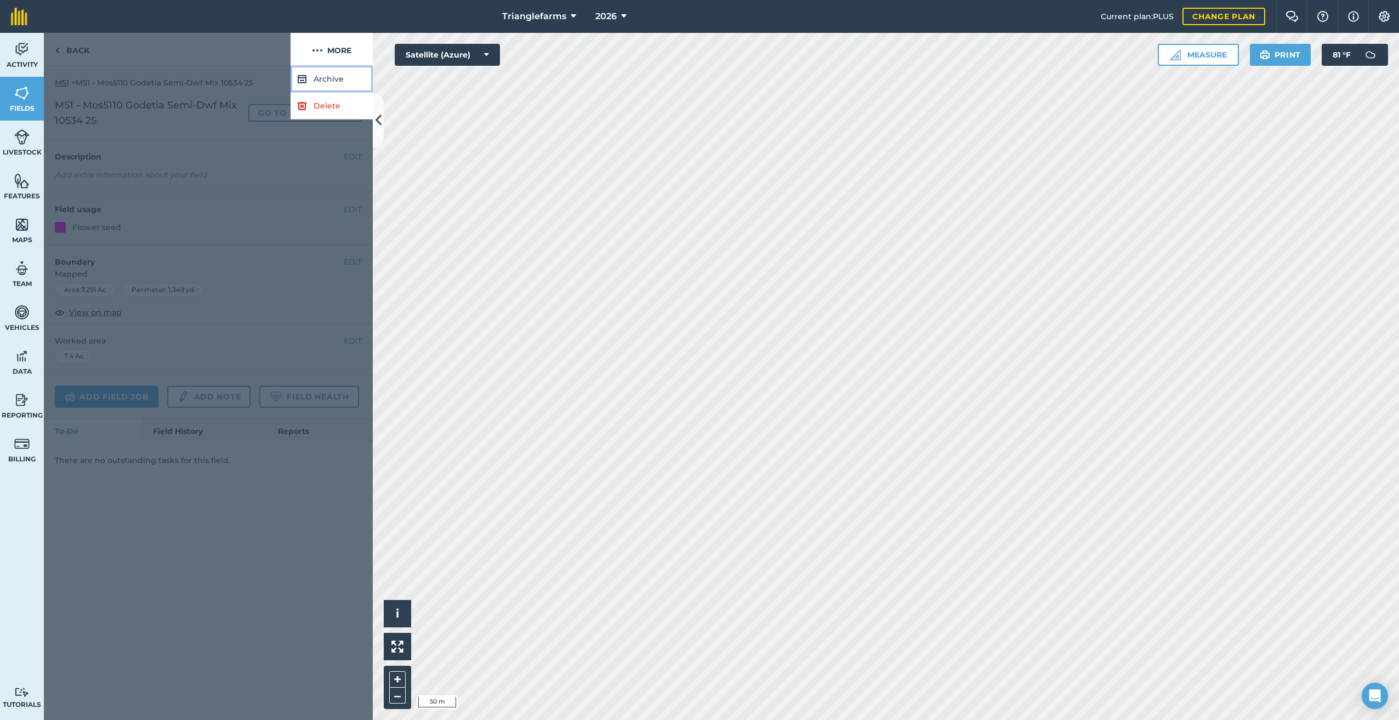
drag, startPoint x: 318, startPoint y: 80, endPoint x: 329, endPoint y: 83, distance: 11.4
click at [318, 80] on button "Archive" at bounding box center [331, 79] width 82 height 27
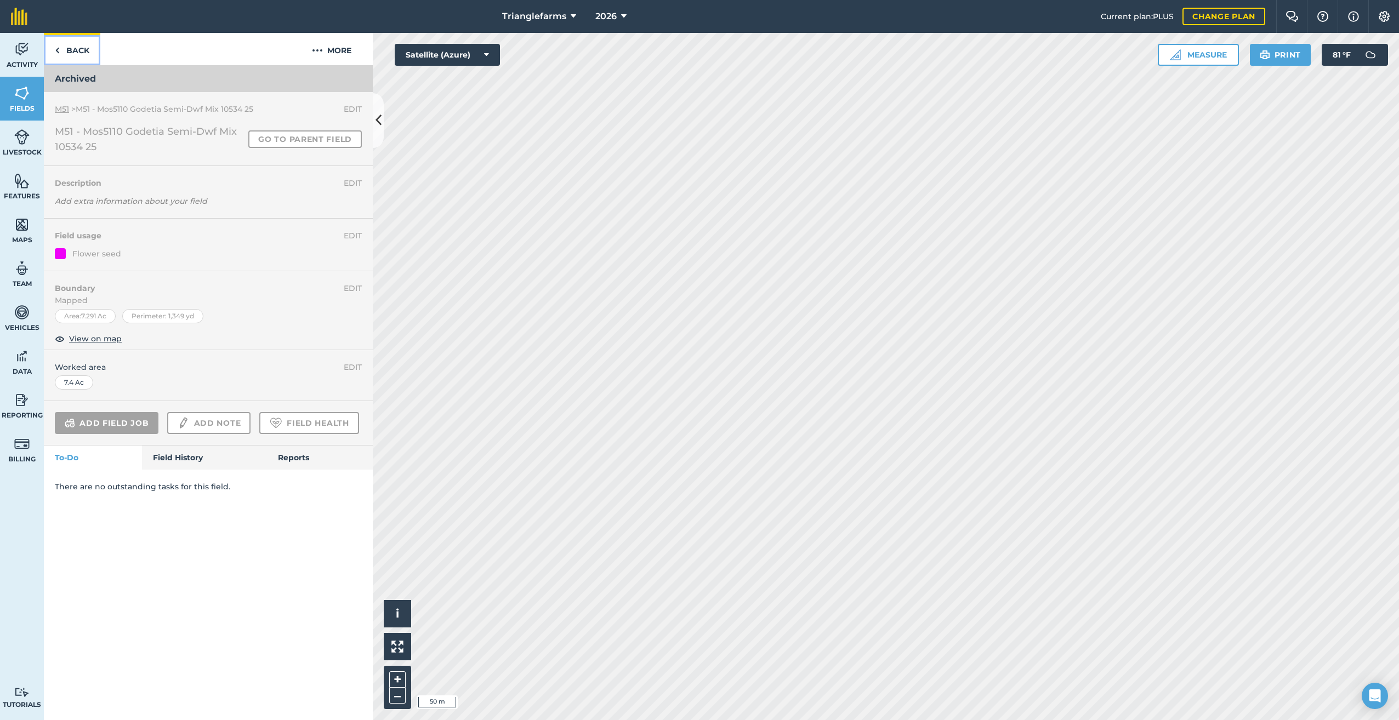
click at [61, 52] on link "Back" at bounding box center [72, 49] width 56 height 32
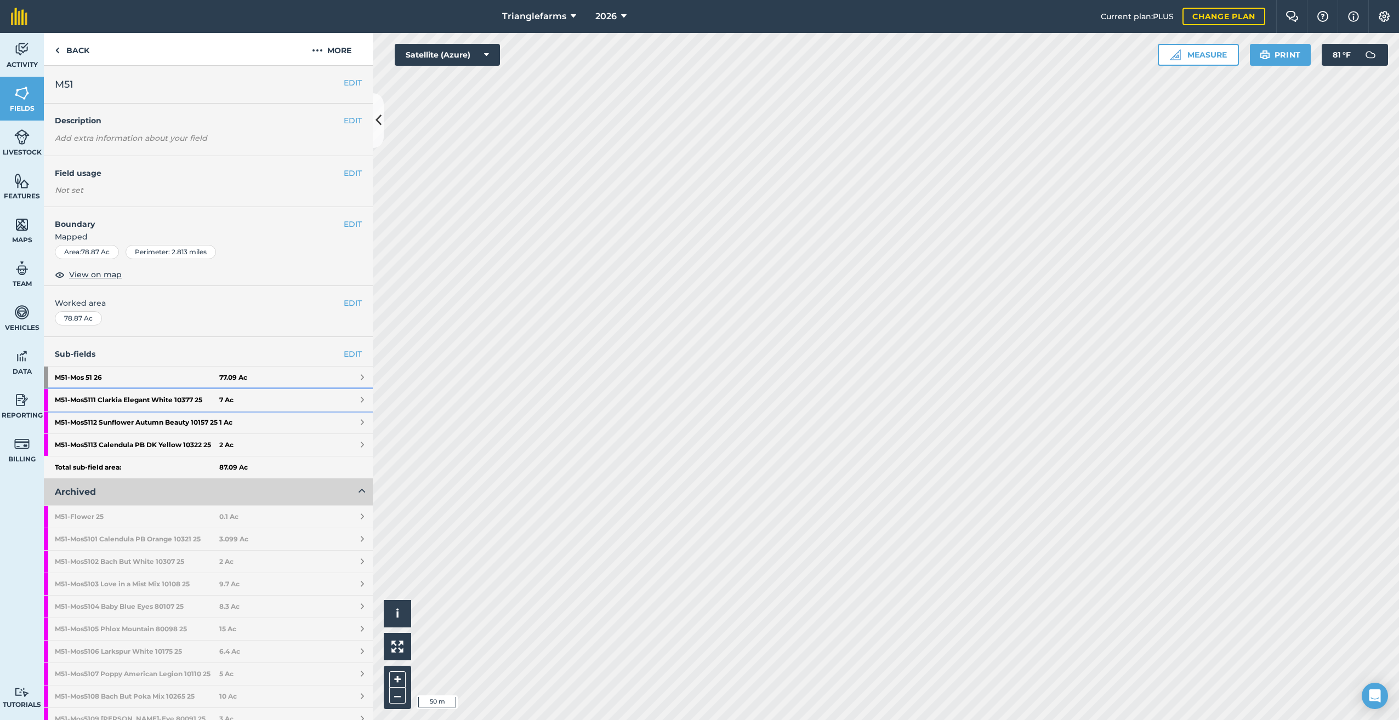
click at [129, 400] on strong "M51 - Mos5111 Clarkia Elegant White 10377 25" at bounding box center [137, 400] width 164 height 22
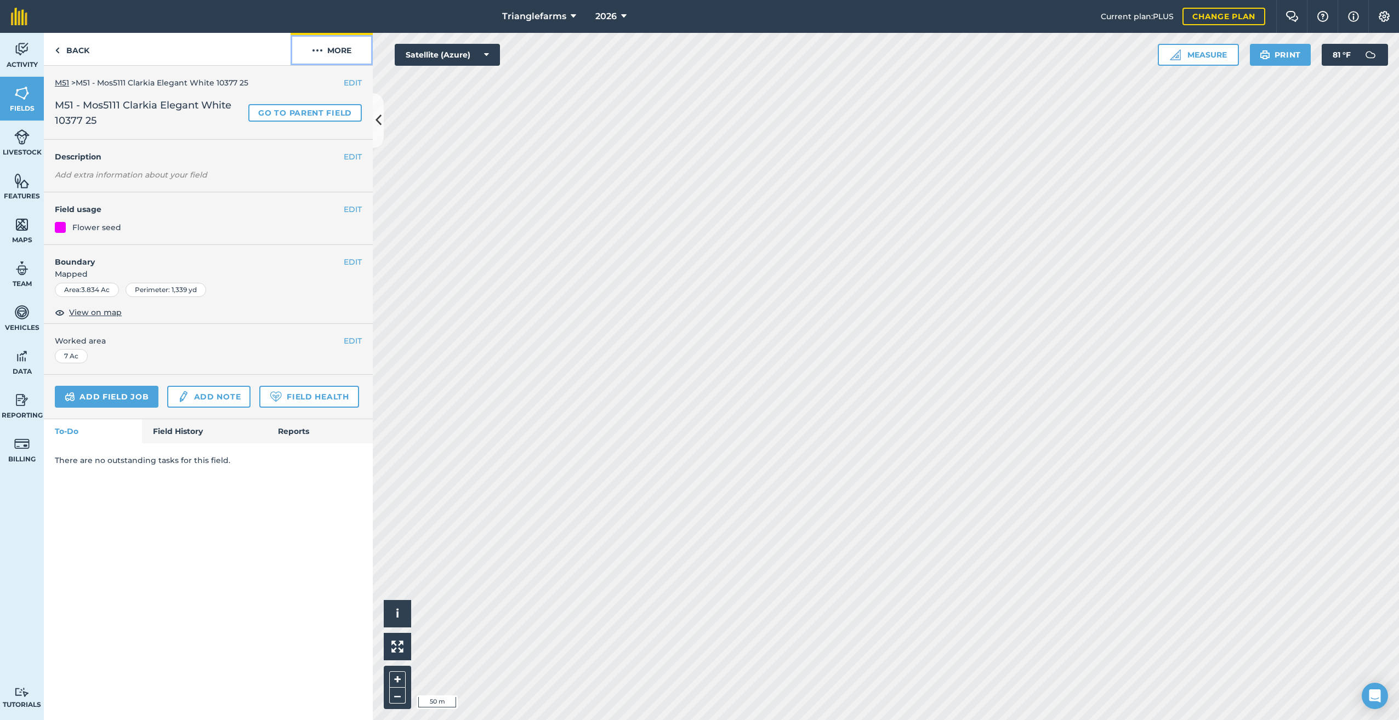
click at [320, 47] on img at bounding box center [317, 50] width 11 height 13
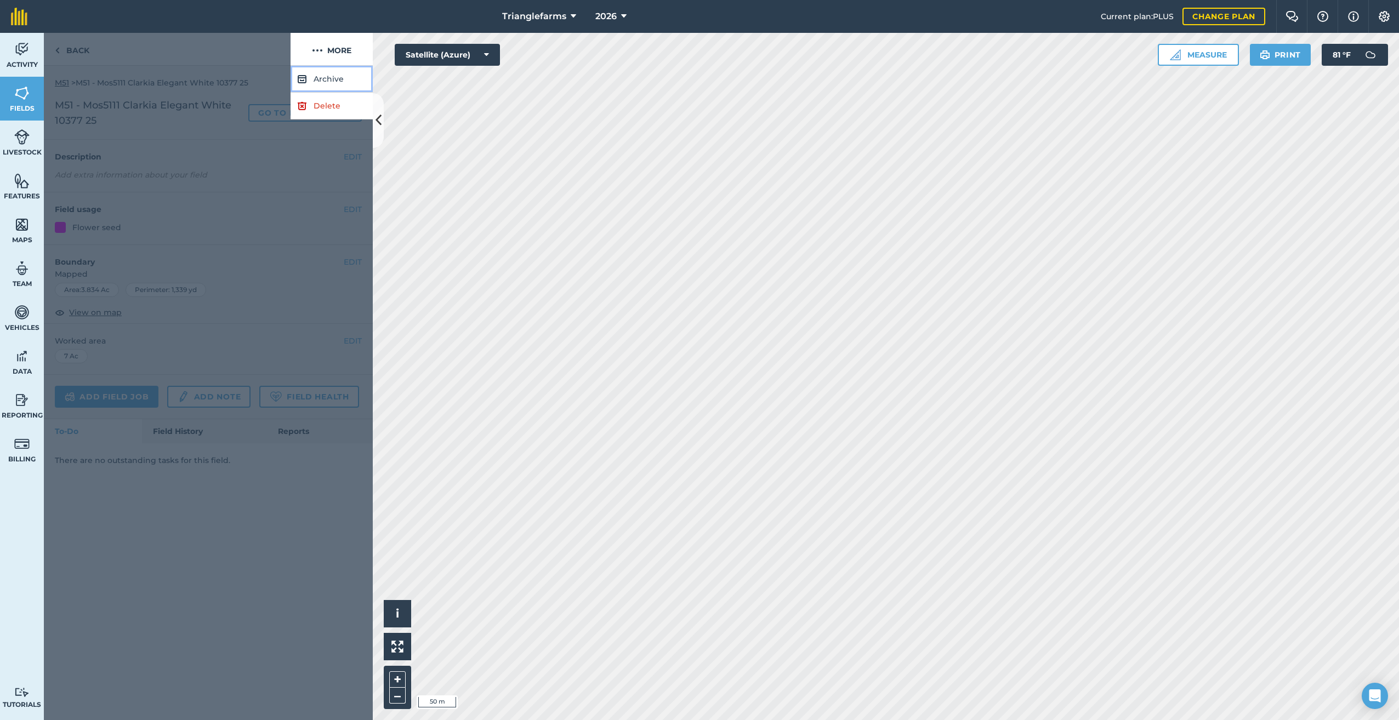
click at [320, 82] on button "Archive" at bounding box center [331, 79] width 82 height 27
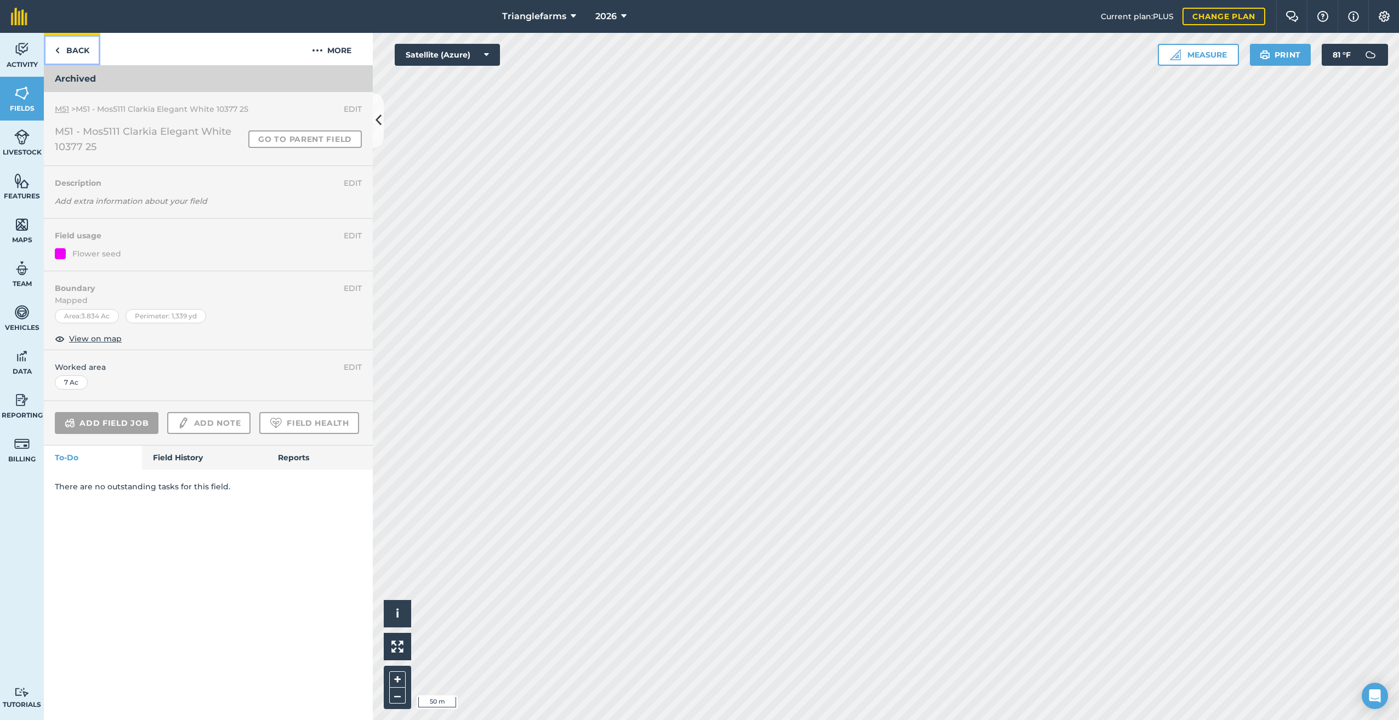
click at [54, 51] on link "Back" at bounding box center [72, 49] width 56 height 32
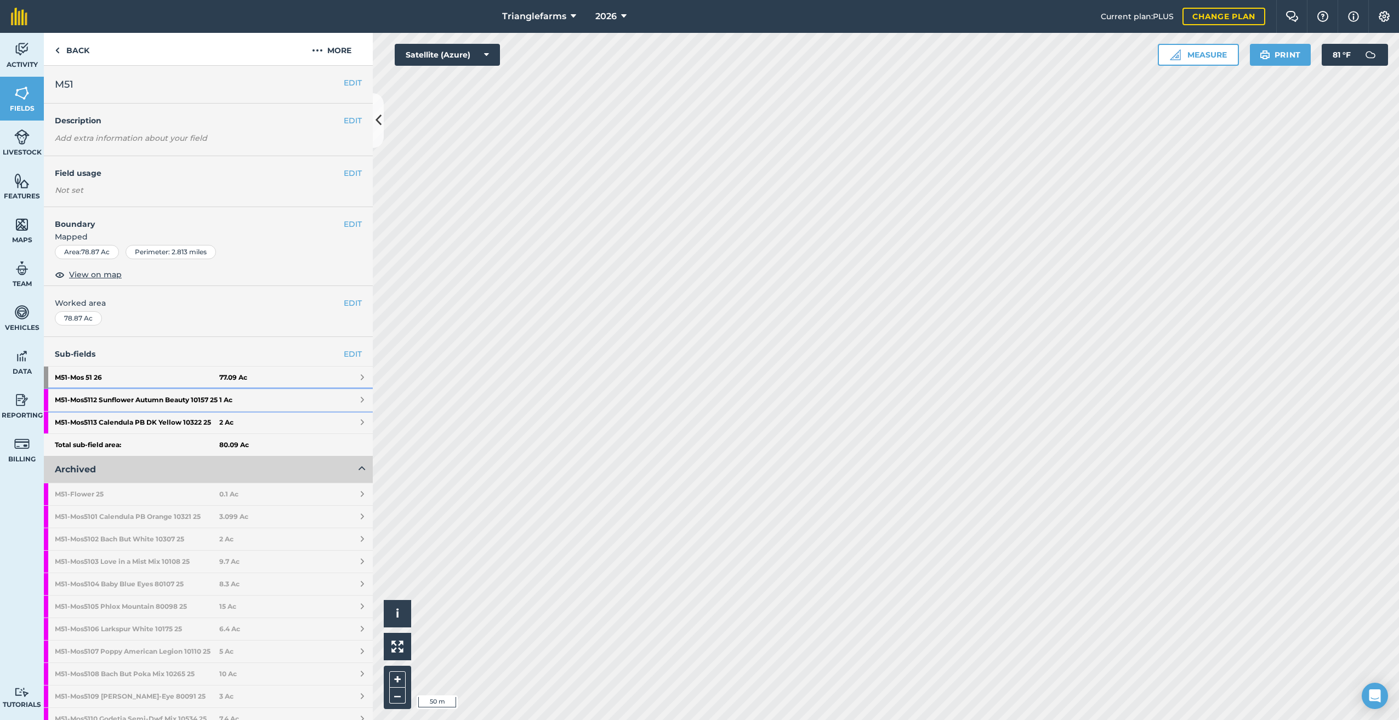
click at [124, 399] on strong "M51 - Mos5112 Sunflower Autumn Beauty 10157 25" at bounding box center [137, 400] width 164 height 22
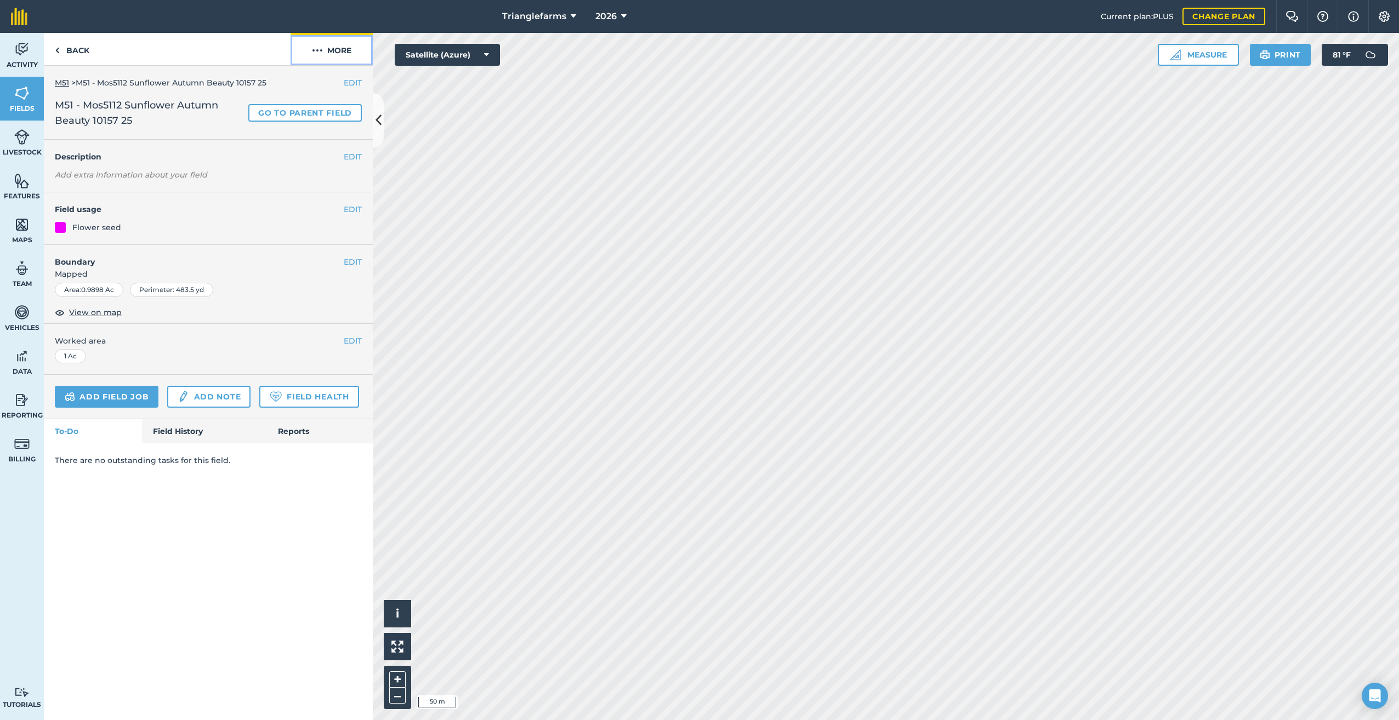
click at [317, 48] on img at bounding box center [317, 50] width 11 height 13
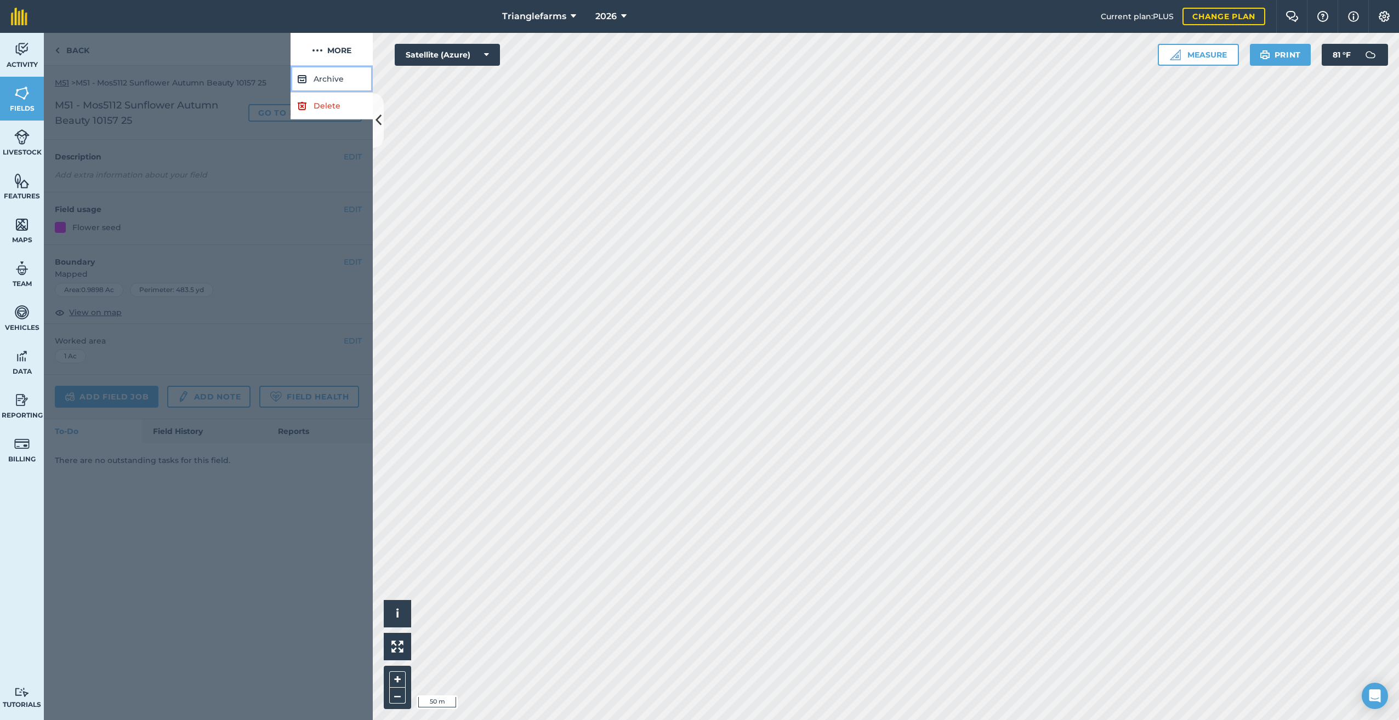
click at [334, 75] on button "Archive" at bounding box center [331, 79] width 82 height 27
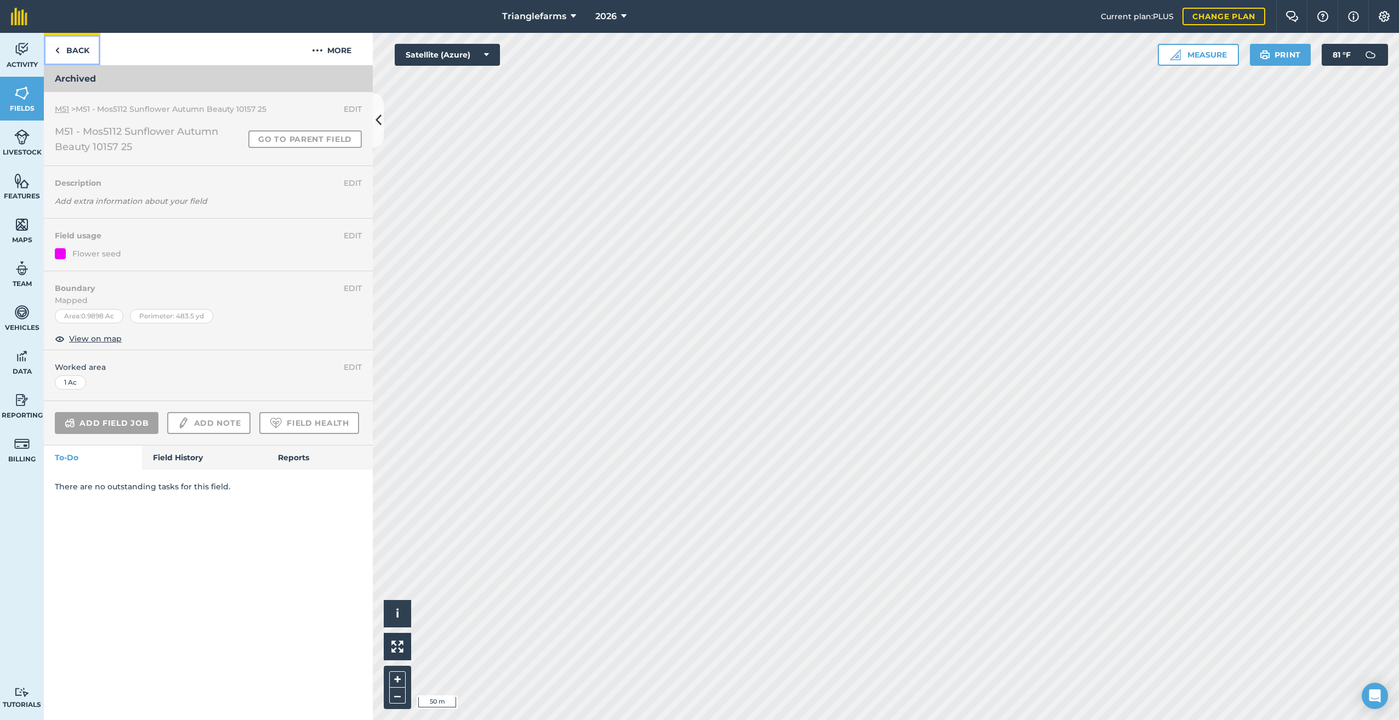
click at [61, 46] on link "Back" at bounding box center [72, 49] width 56 height 32
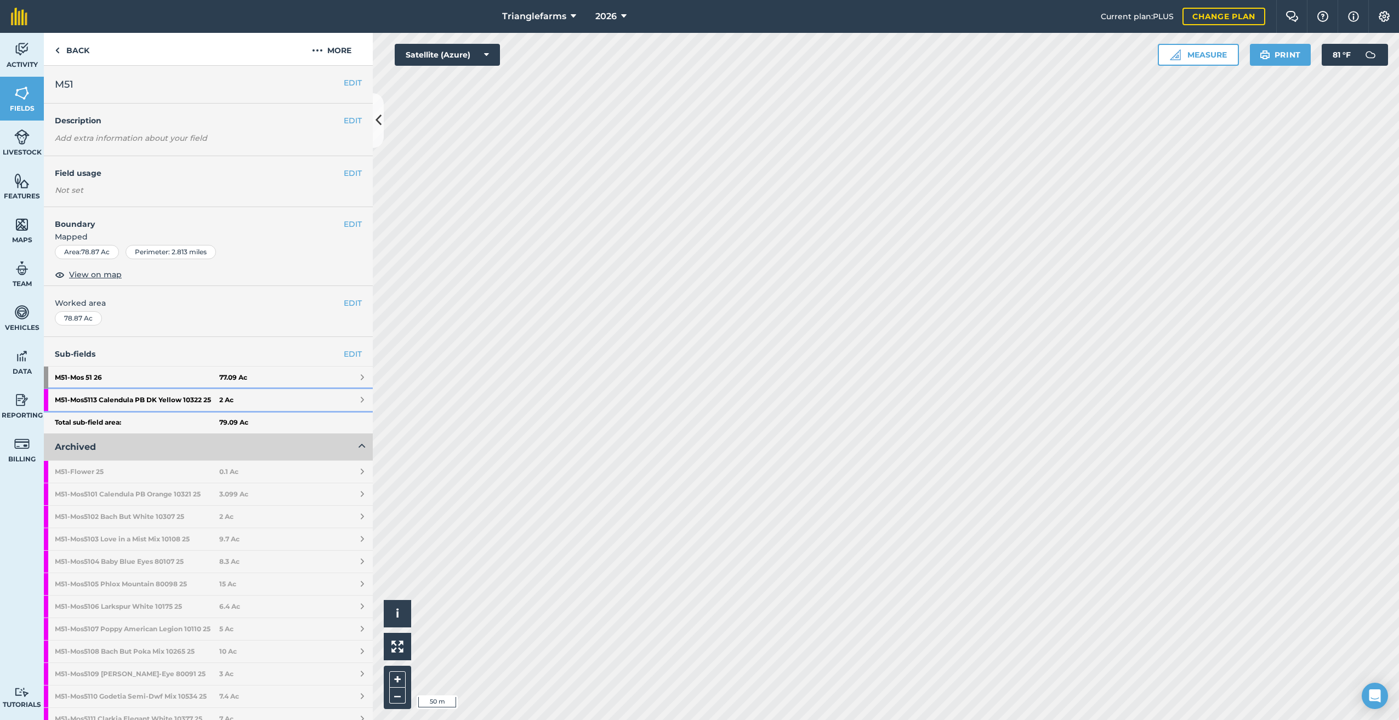
click at [162, 396] on strong "M51 - Mos5113 Calendula PB DK Yellow 10322 25" at bounding box center [137, 400] width 164 height 22
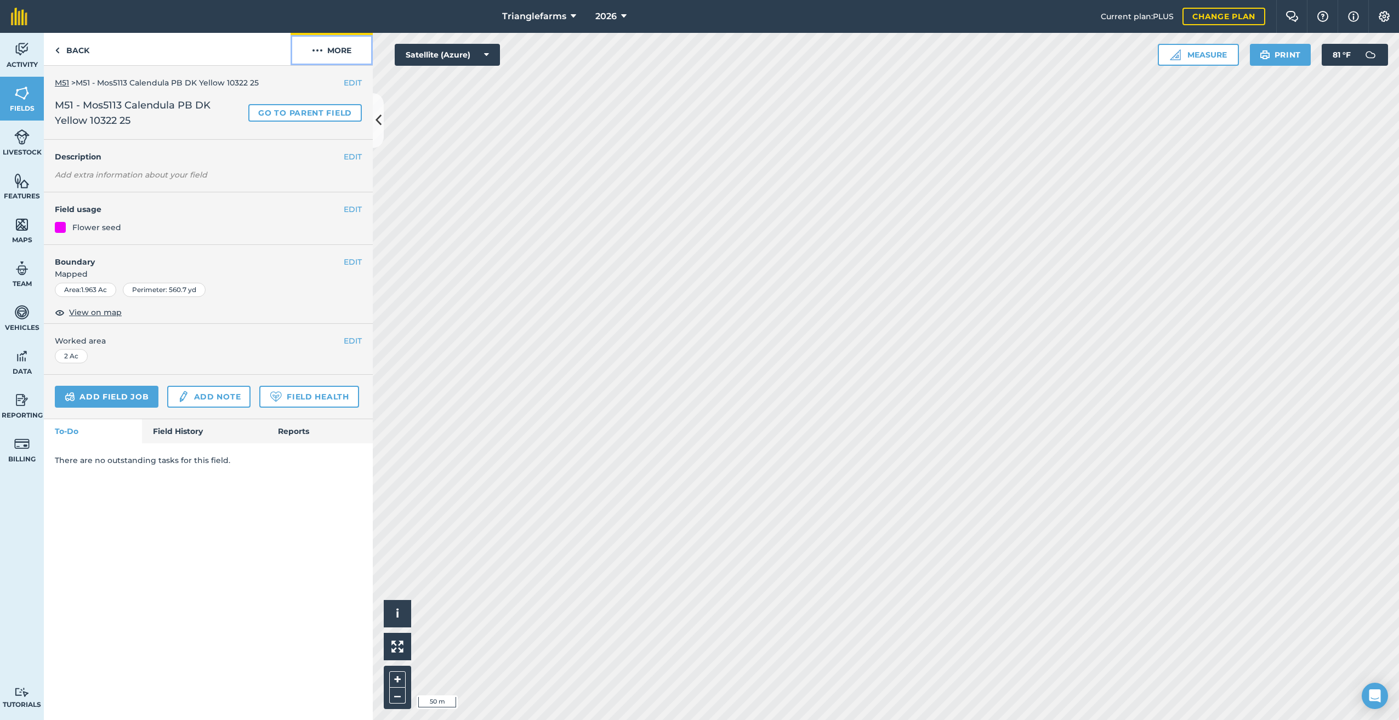
click at [318, 53] on img at bounding box center [317, 50] width 11 height 13
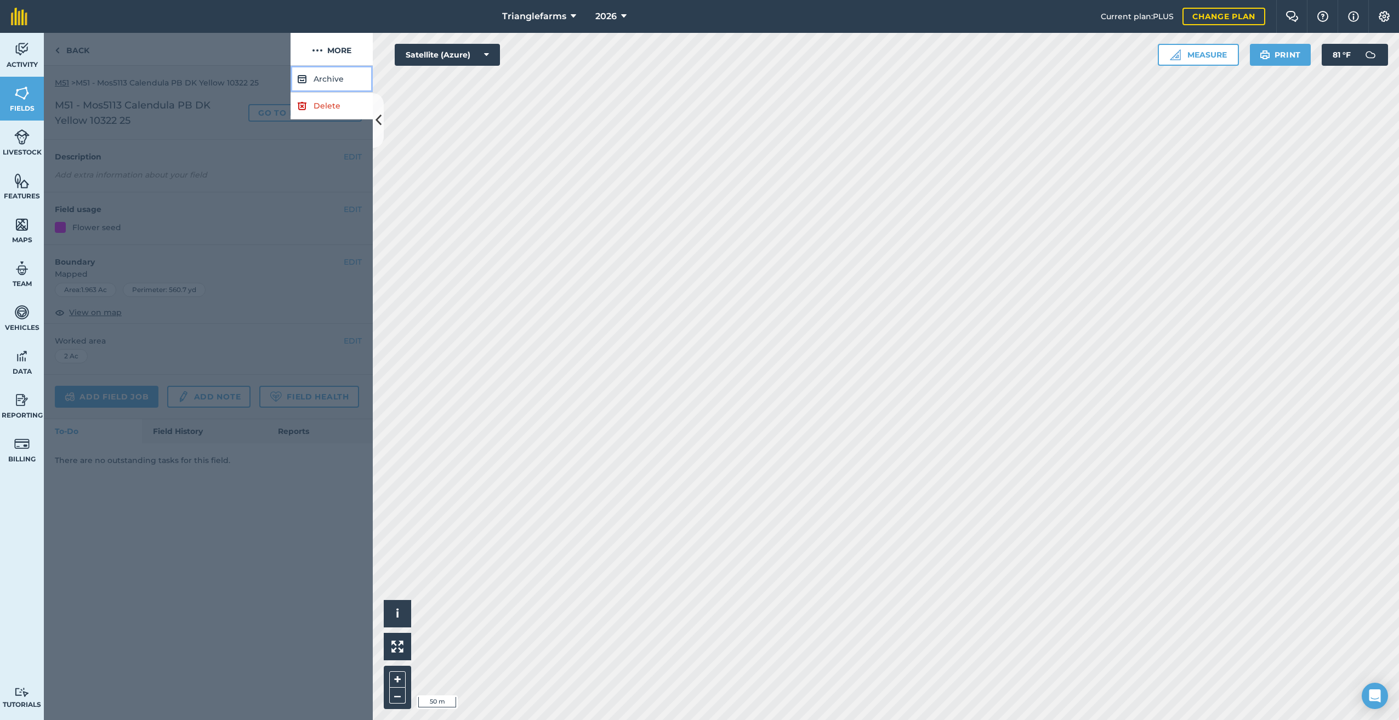
click at [322, 80] on button "Archive" at bounding box center [331, 79] width 82 height 27
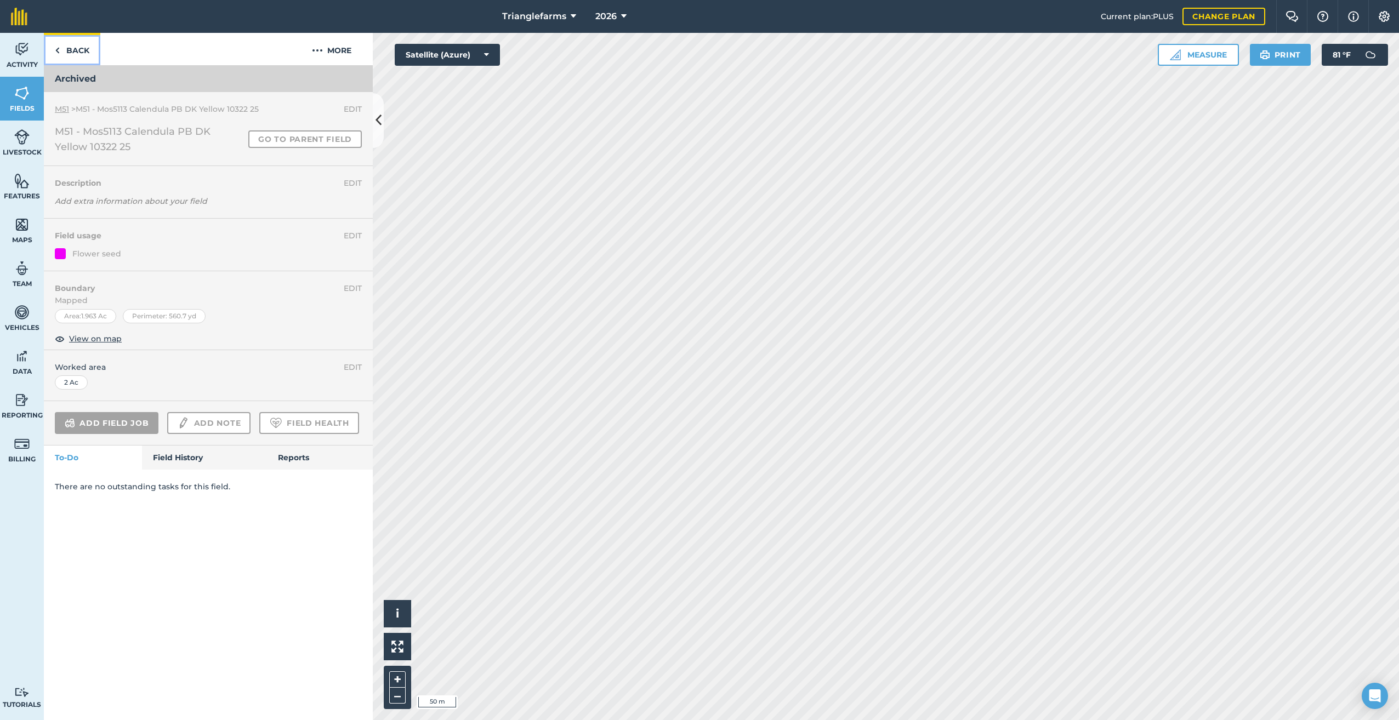
click at [54, 51] on link "Back" at bounding box center [72, 49] width 56 height 32
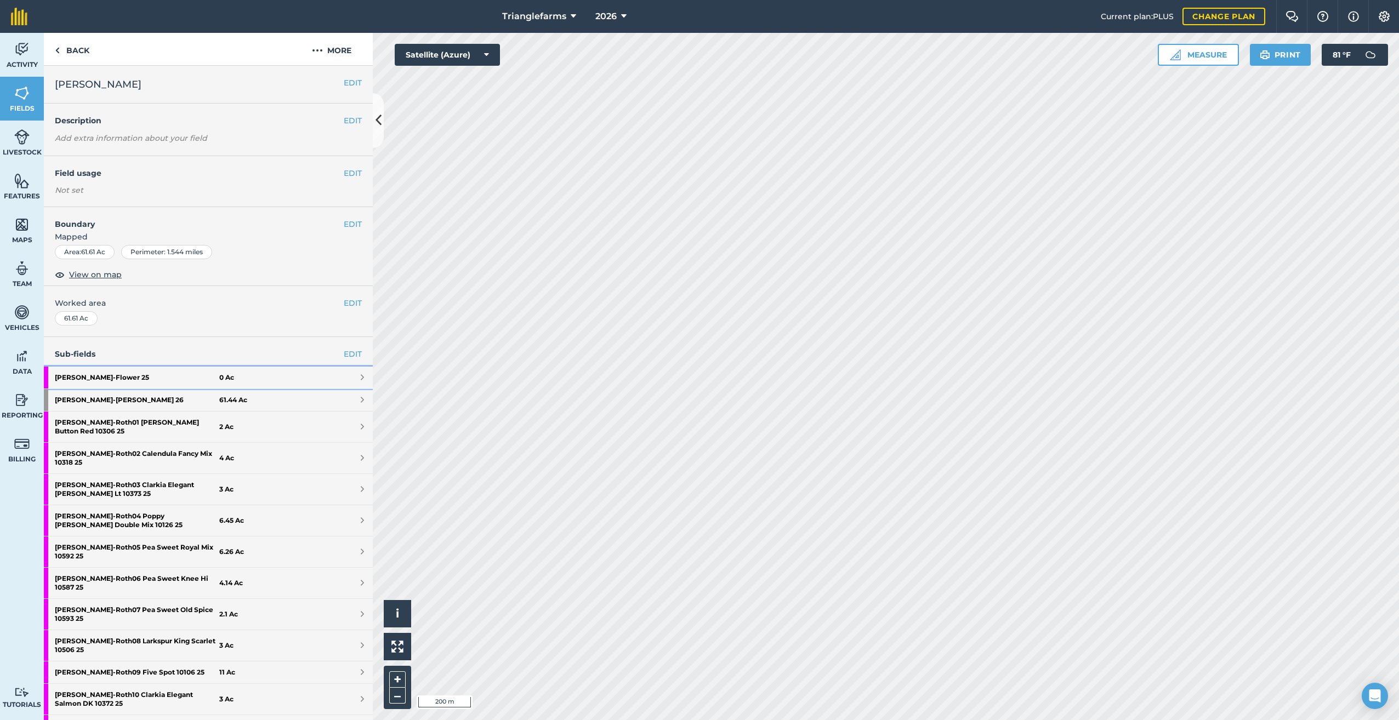
click at [91, 373] on strong "[PERSON_NAME] - Flower 25" at bounding box center [137, 378] width 164 height 22
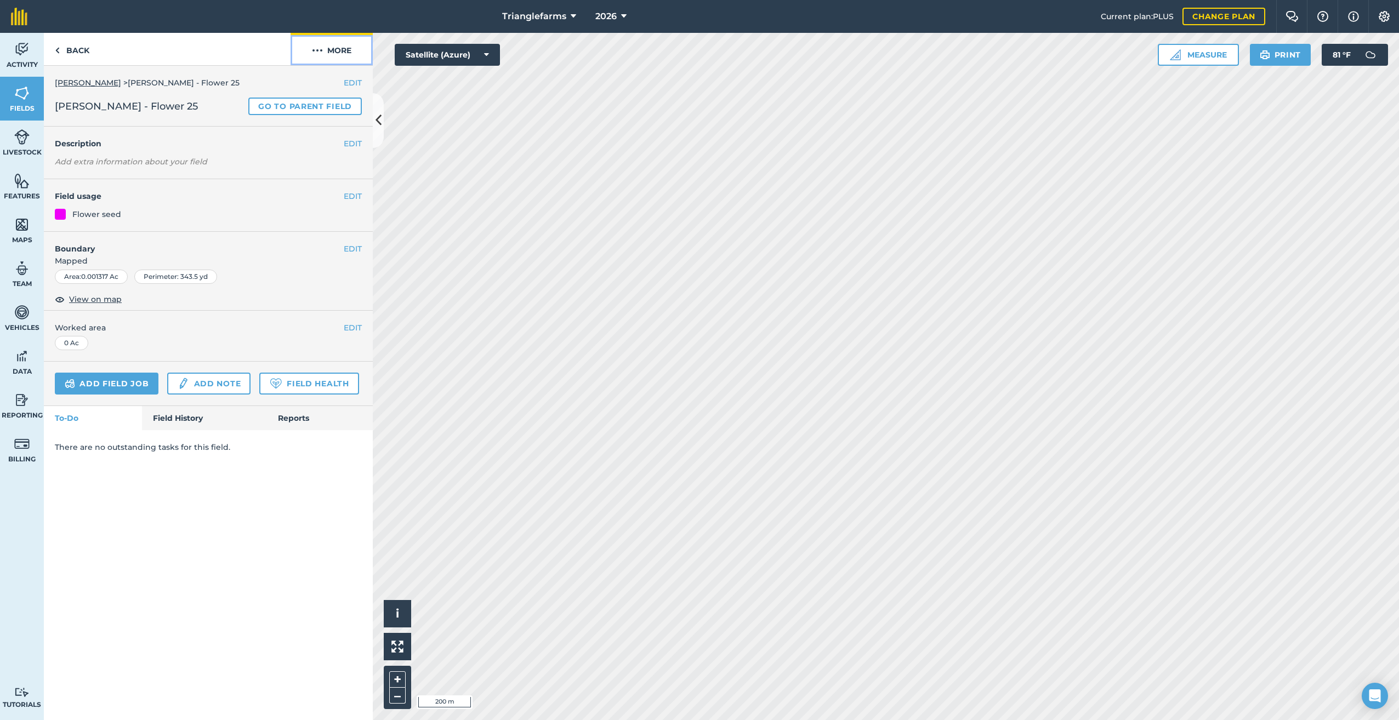
click at [320, 47] on img at bounding box center [317, 50] width 11 height 13
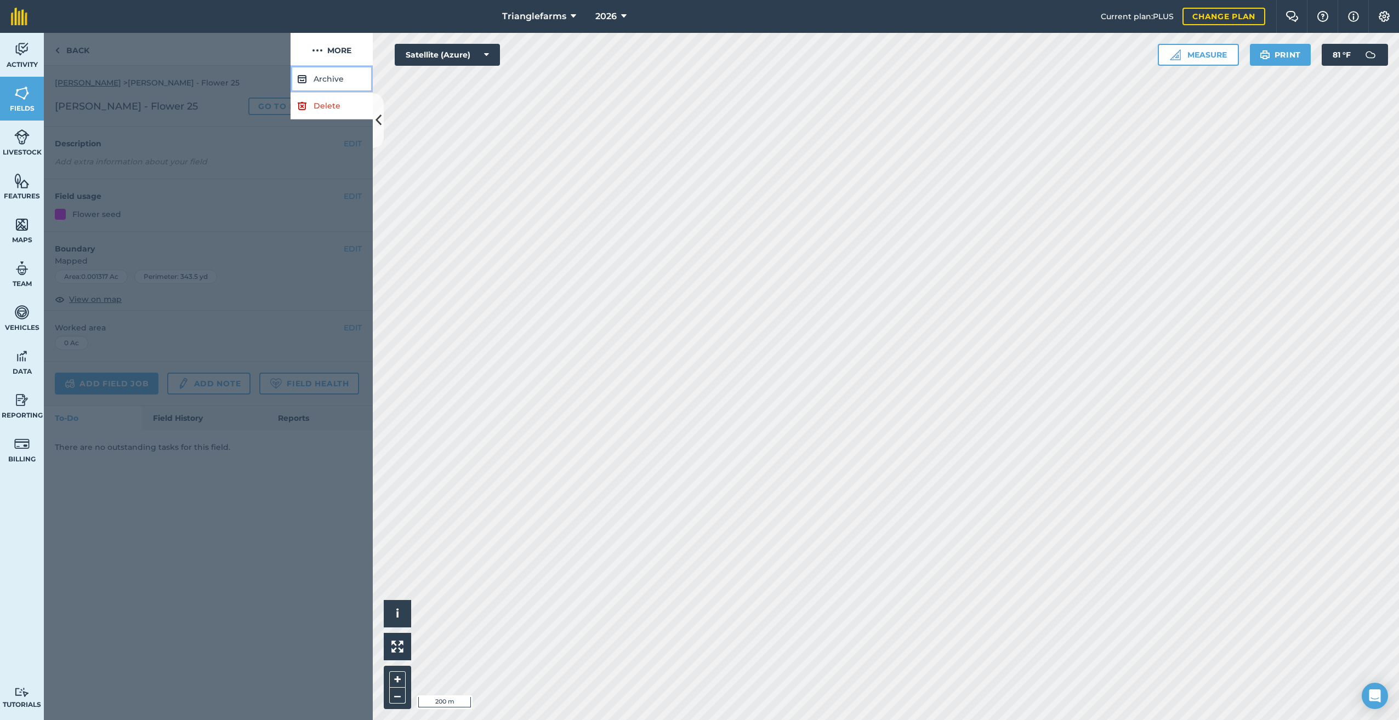
click at [338, 75] on button "Archive" at bounding box center [331, 79] width 82 height 27
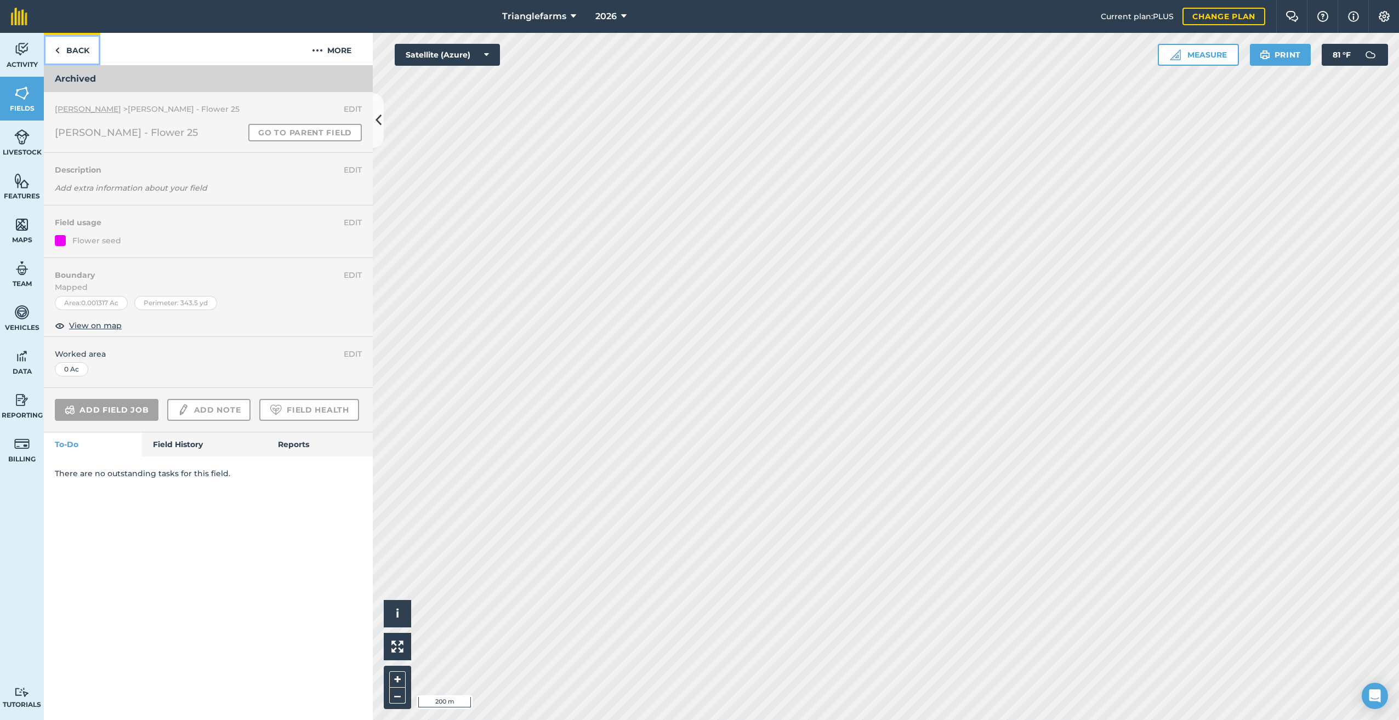
click at [59, 46] on img at bounding box center [57, 50] width 5 height 13
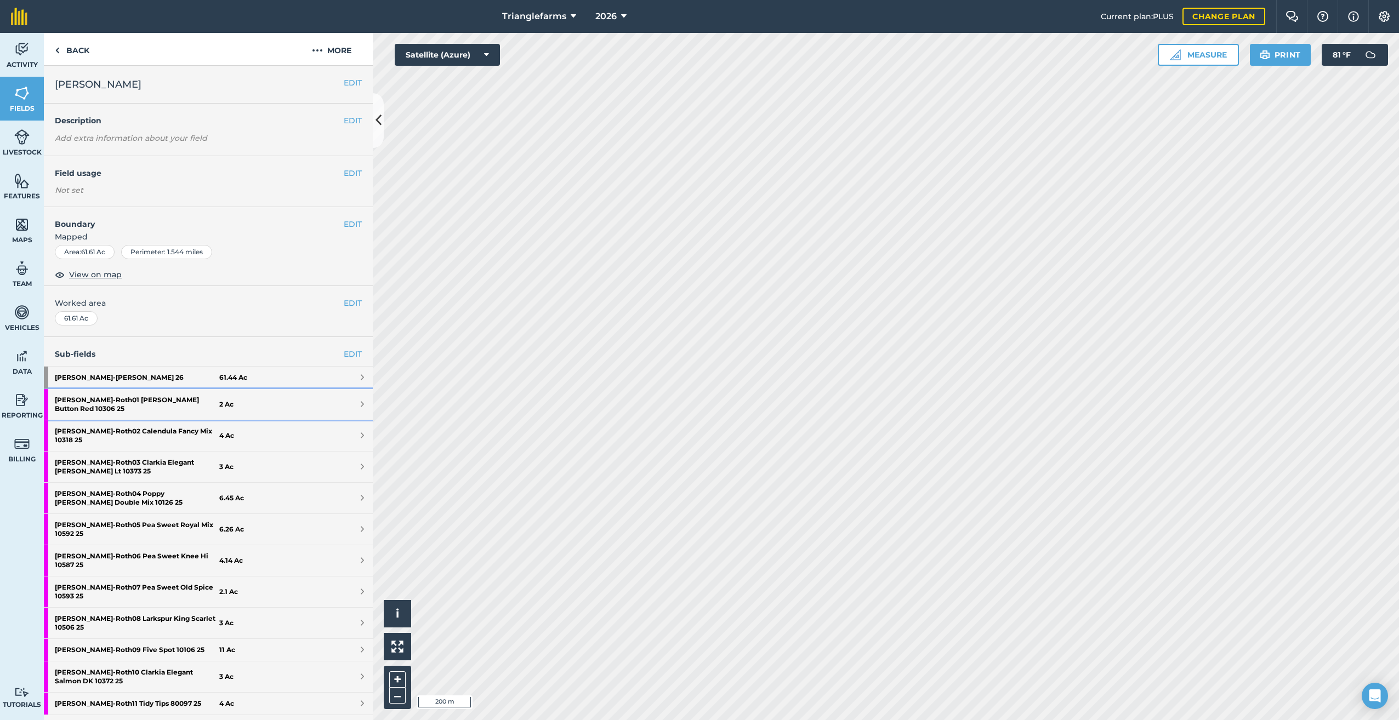
click at [163, 398] on strong "[PERSON_NAME] - Roth01 [PERSON_NAME] Button Red 10306 25" at bounding box center [137, 404] width 164 height 31
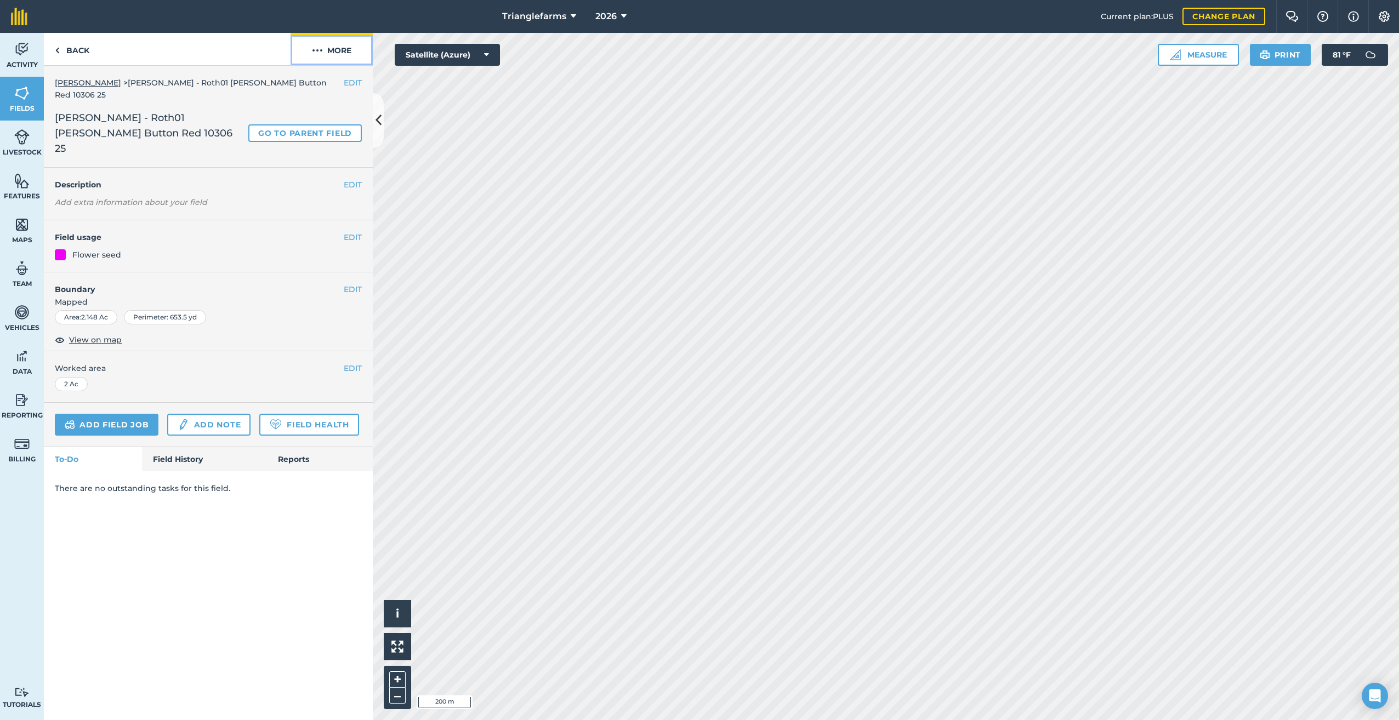
click at [321, 46] on img at bounding box center [317, 50] width 11 height 13
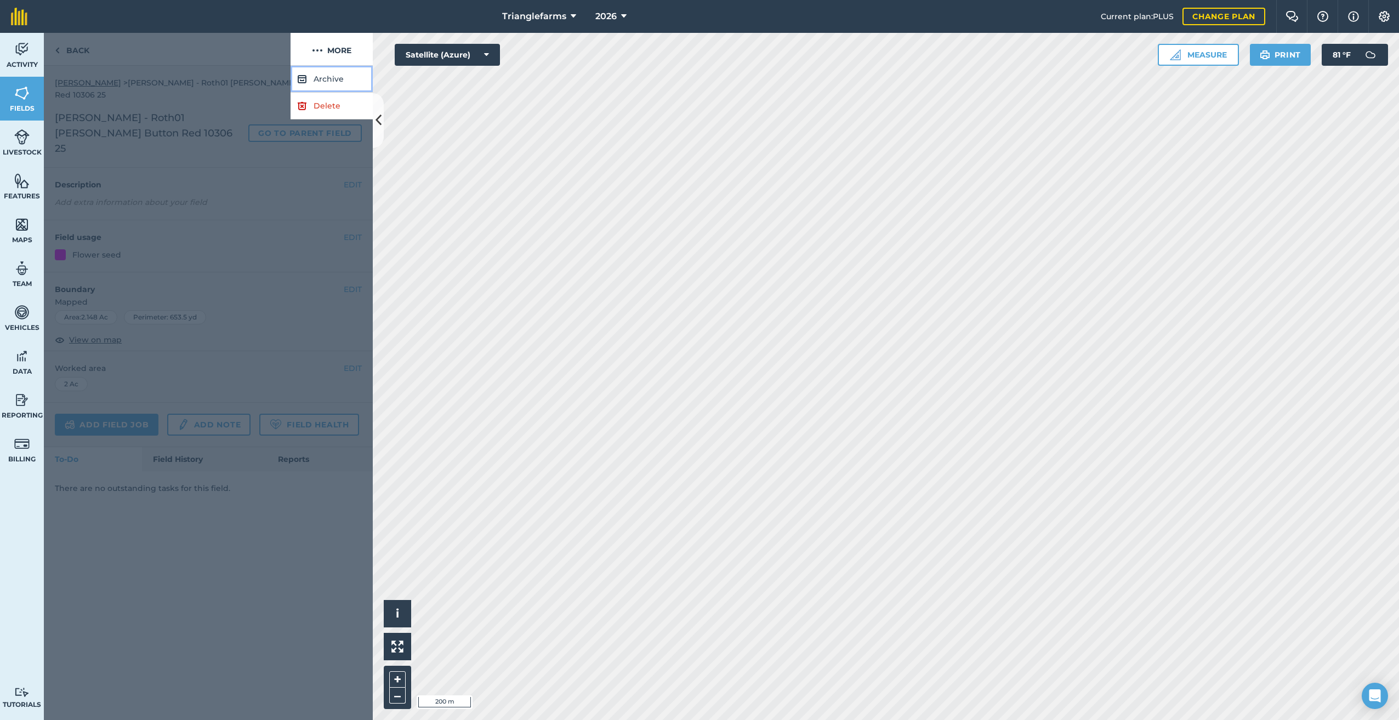
click at [332, 77] on button "Archive" at bounding box center [331, 79] width 82 height 27
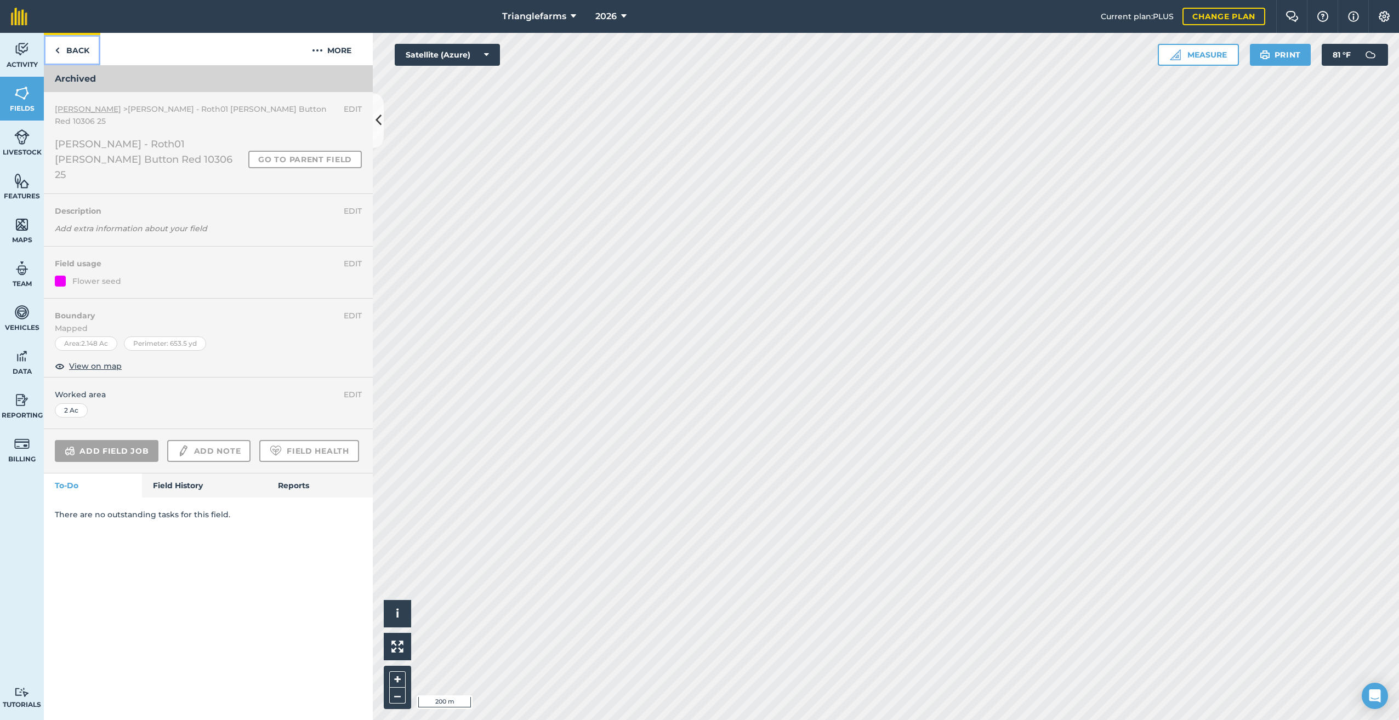
click at [61, 48] on link "Back" at bounding box center [72, 49] width 56 height 32
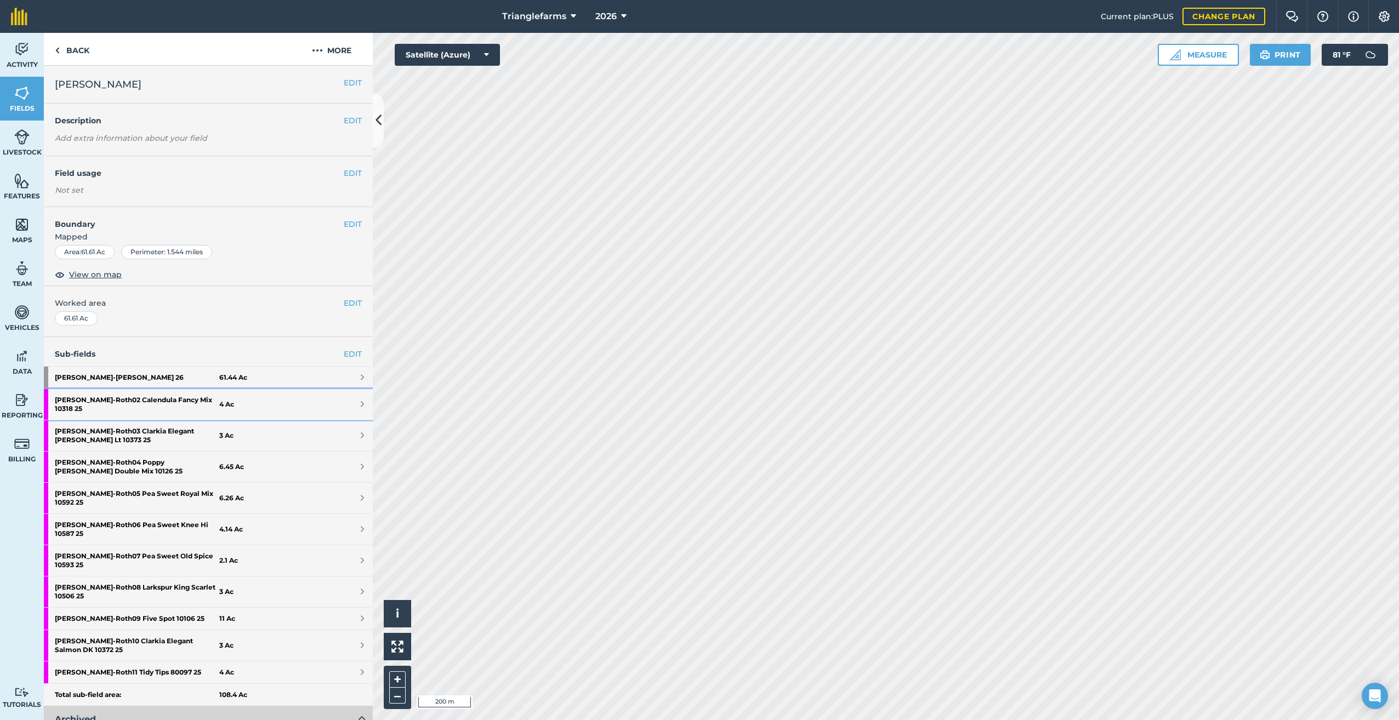
click at [116, 395] on strong "[PERSON_NAME] - Roth02 Calendula Fancy Mix 10318 25" at bounding box center [137, 404] width 164 height 31
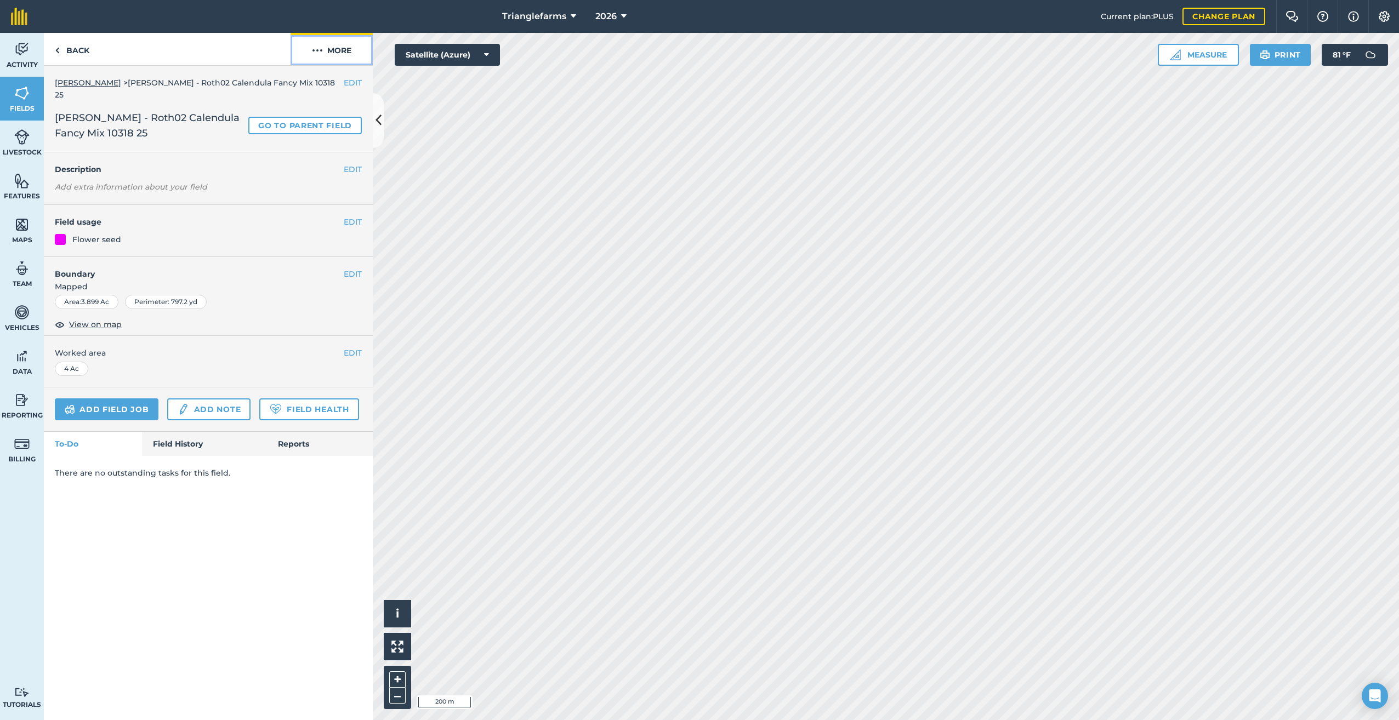
drag, startPoint x: 321, startPoint y: 47, endPoint x: 339, endPoint y: 59, distance: 21.4
click at [321, 47] on img at bounding box center [317, 50] width 11 height 13
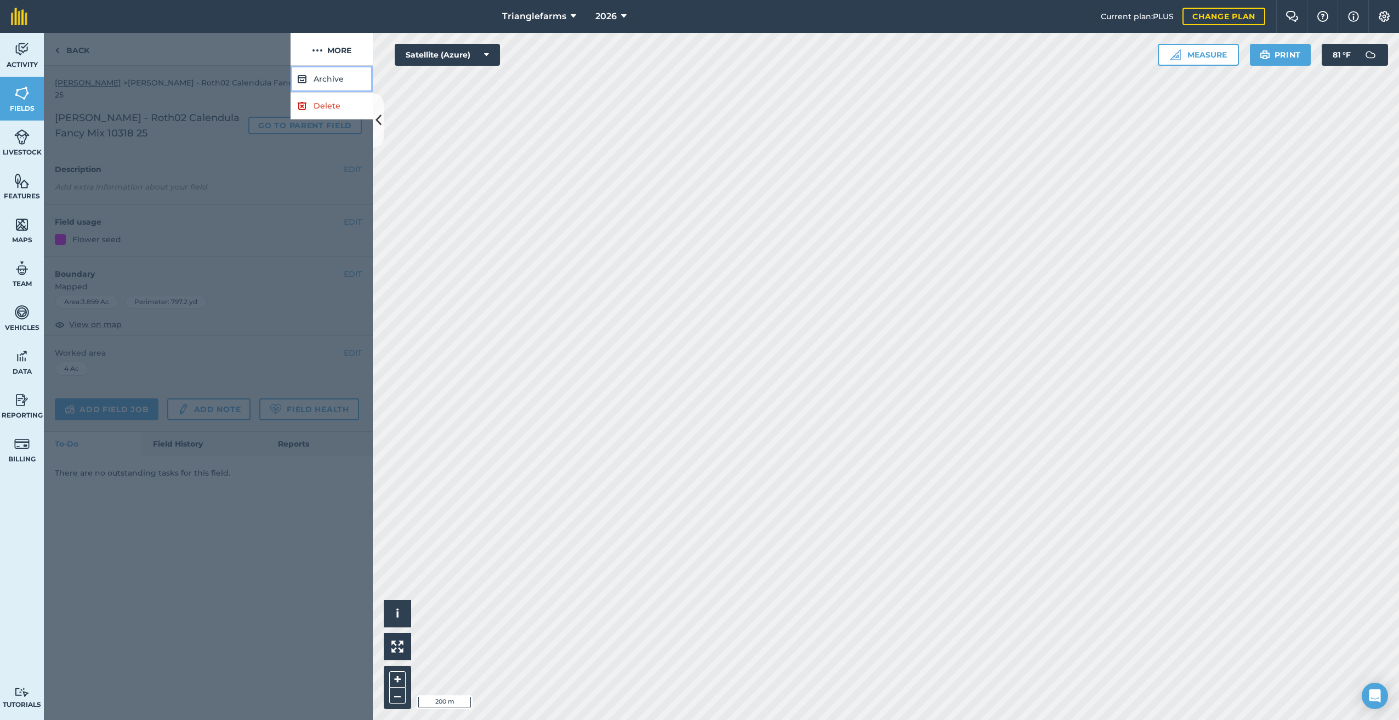
drag, startPoint x: 318, startPoint y: 76, endPoint x: 369, endPoint y: 98, distance: 55.7
click at [318, 76] on button "Archive" at bounding box center [331, 79] width 82 height 27
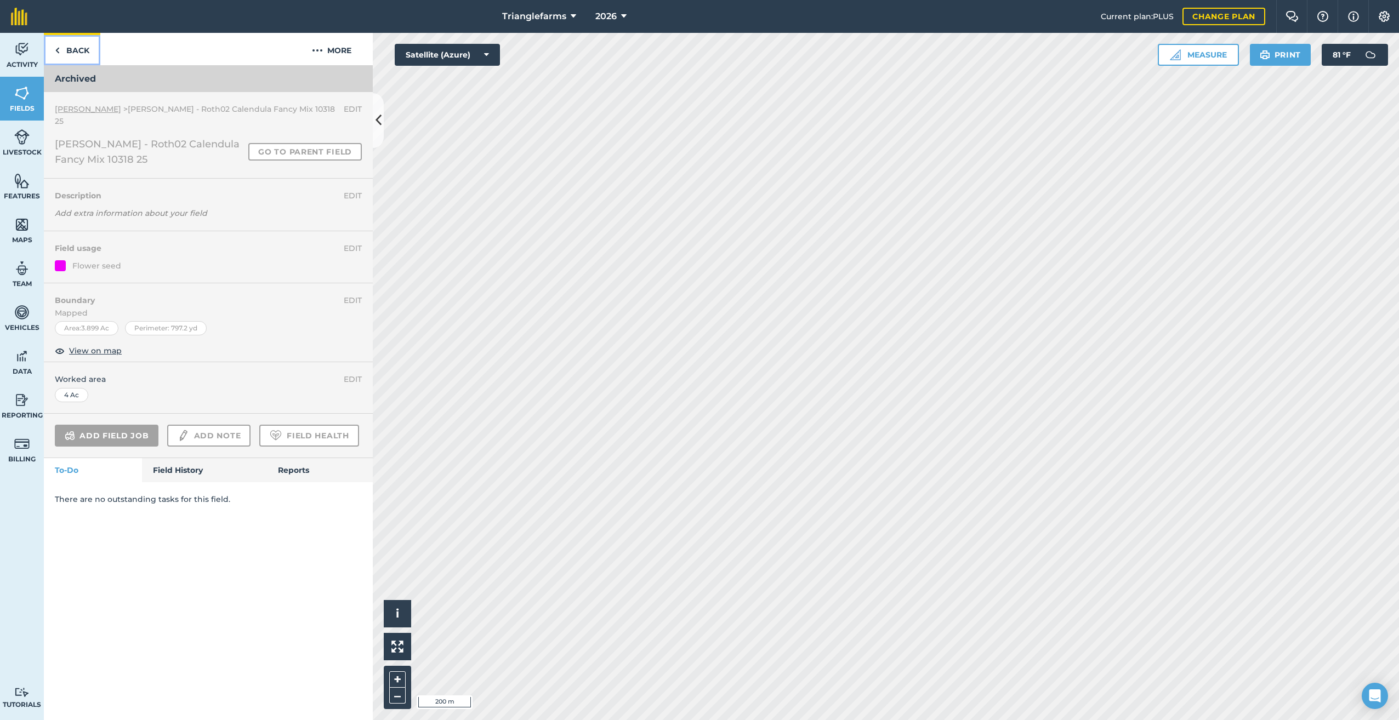
click at [62, 47] on link "Back" at bounding box center [72, 49] width 56 height 32
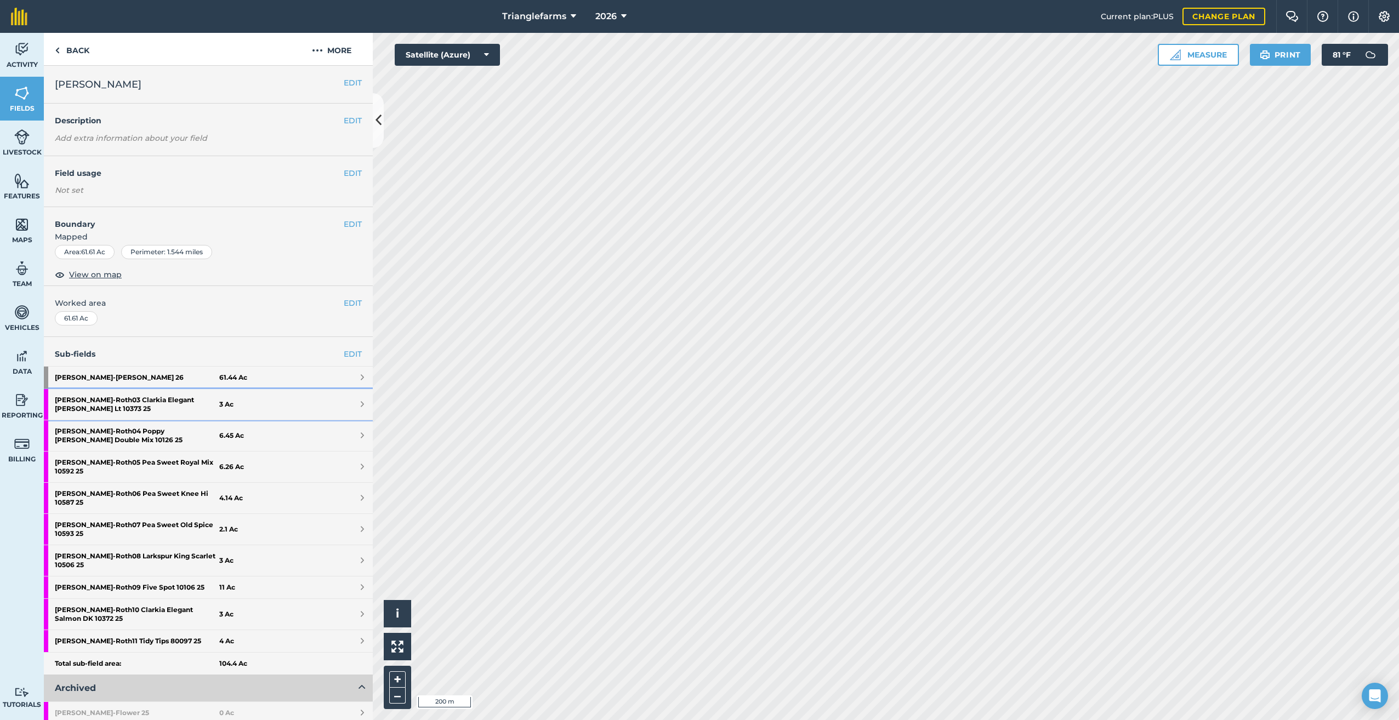
click at [157, 400] on strong "[PERSON_NAME] - Roth03 Clarkia Elegant [PERSON_NAME] Lt 10373 25" at bounding box center [137, 404] width 164 height 31
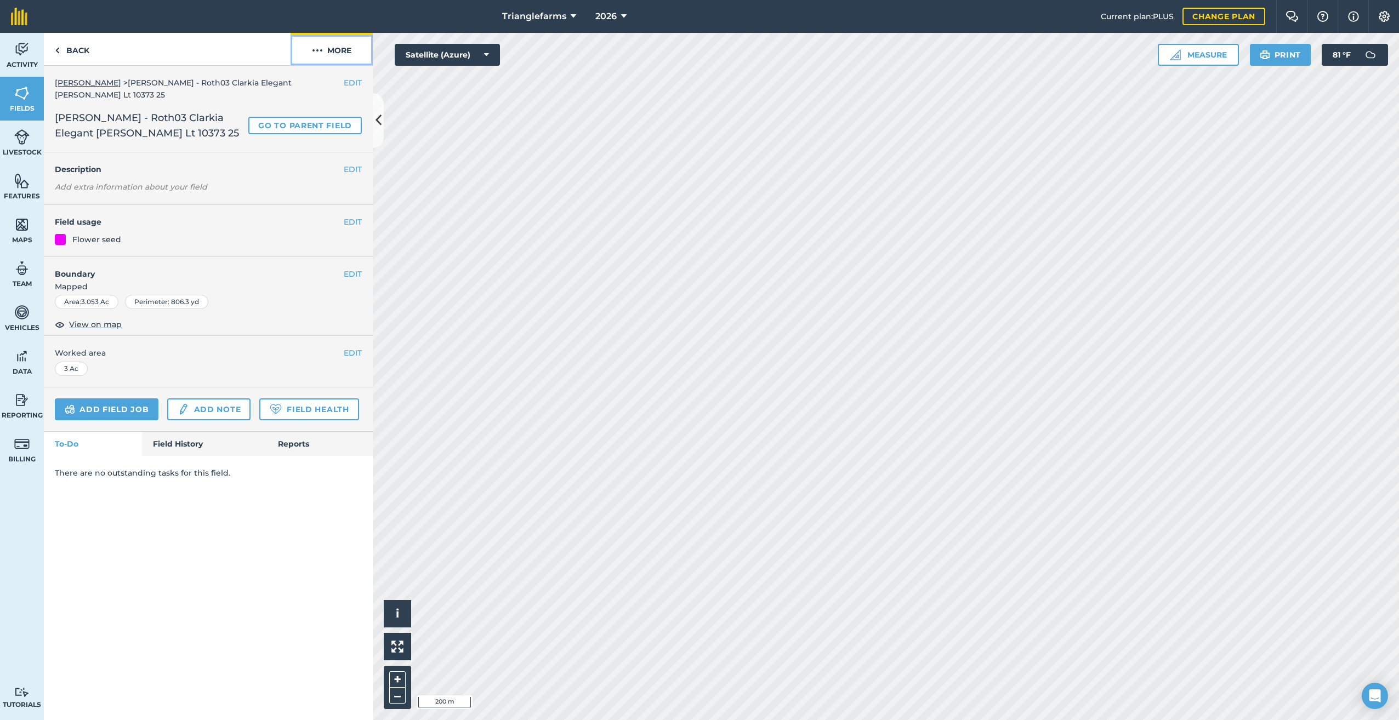
click at [317, 48] on img at bounding box center [317, 50] width 11 height 13
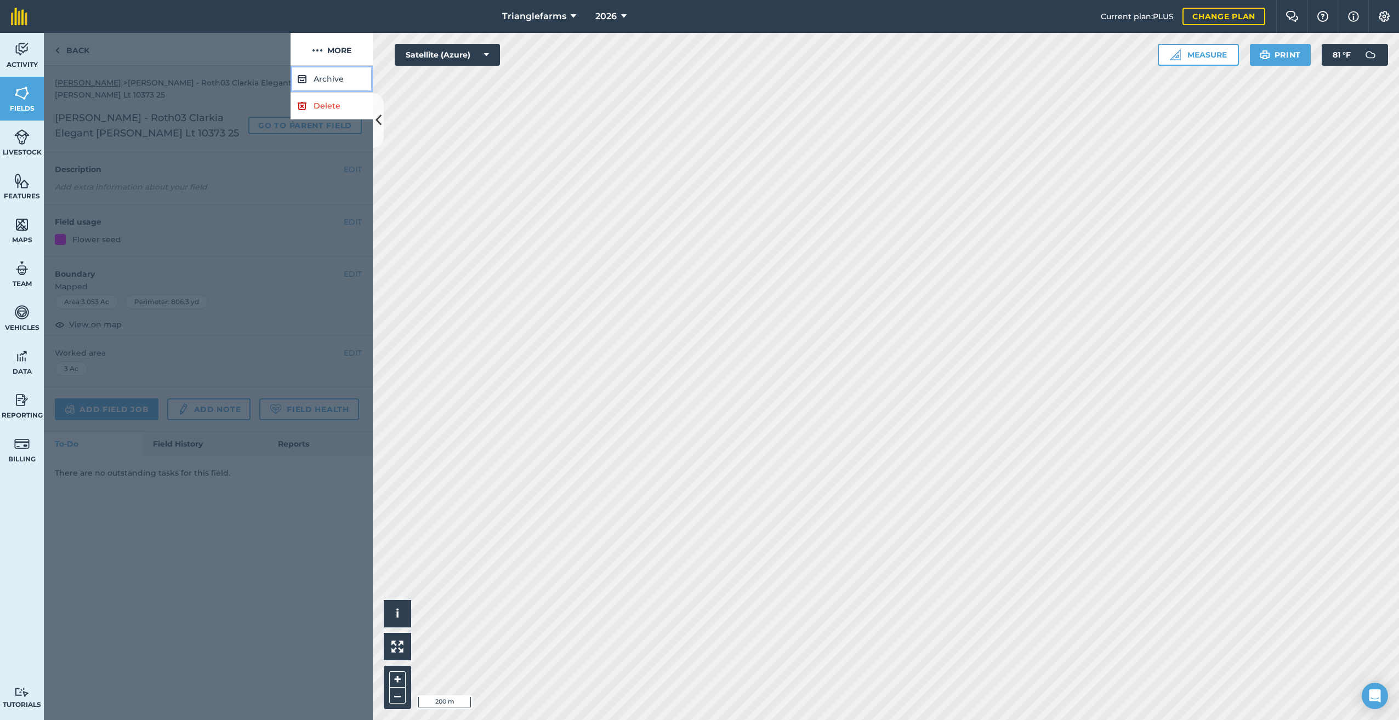
click at [326, 81] on button "Archive" at bounding box center [331, 79] width 82 height 27
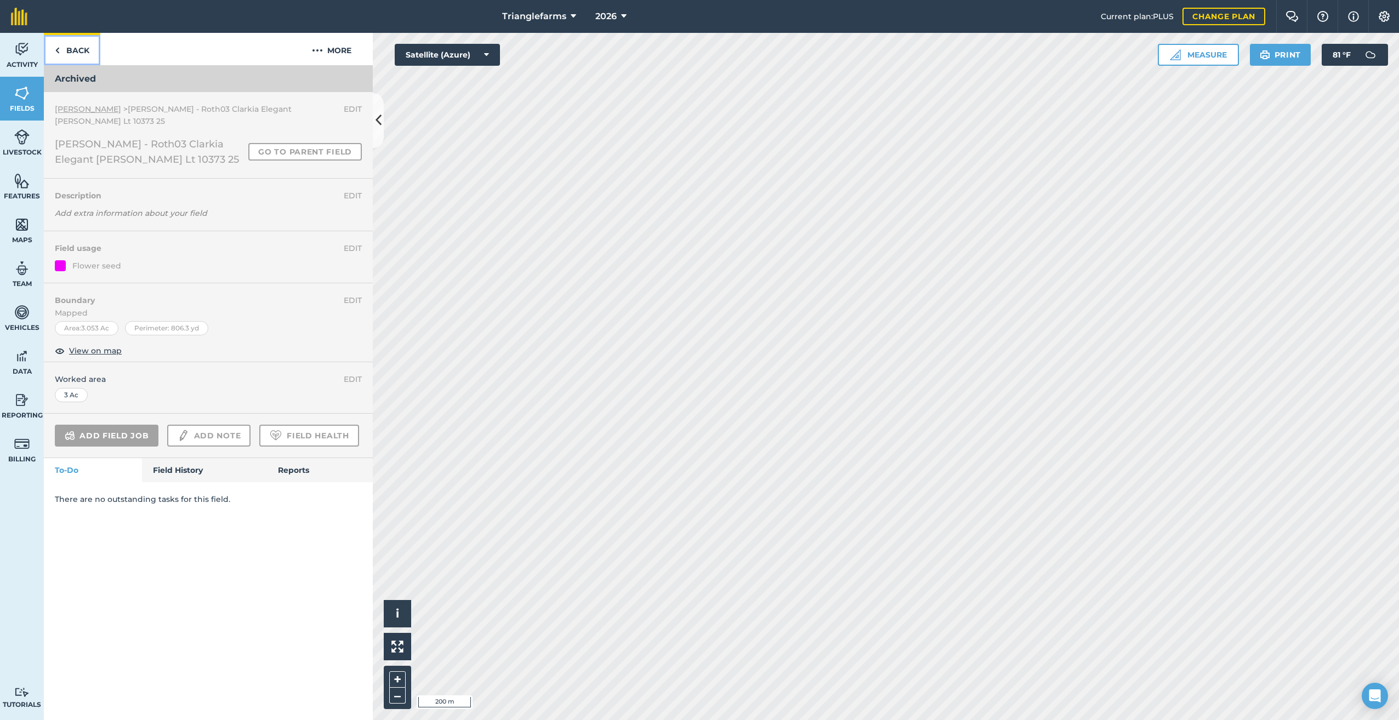
click at [59, 49] on img at bounding box center [57, 50] width 5 height 13
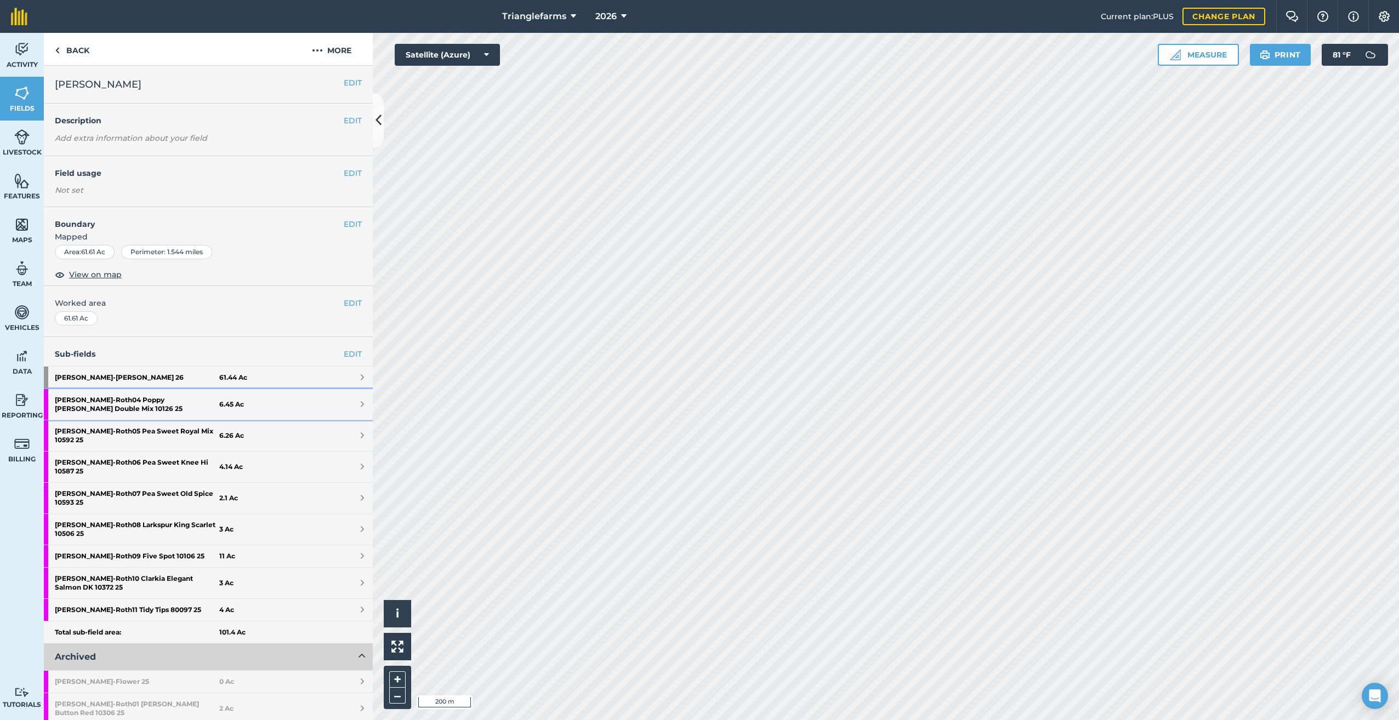
click at [145, 393] on strong "[PERSON_NAME] - Roth04 Poppy [PERSON_NAME] Double Mix 10126 25" at bounding box center [137, 404] width 164 height 31
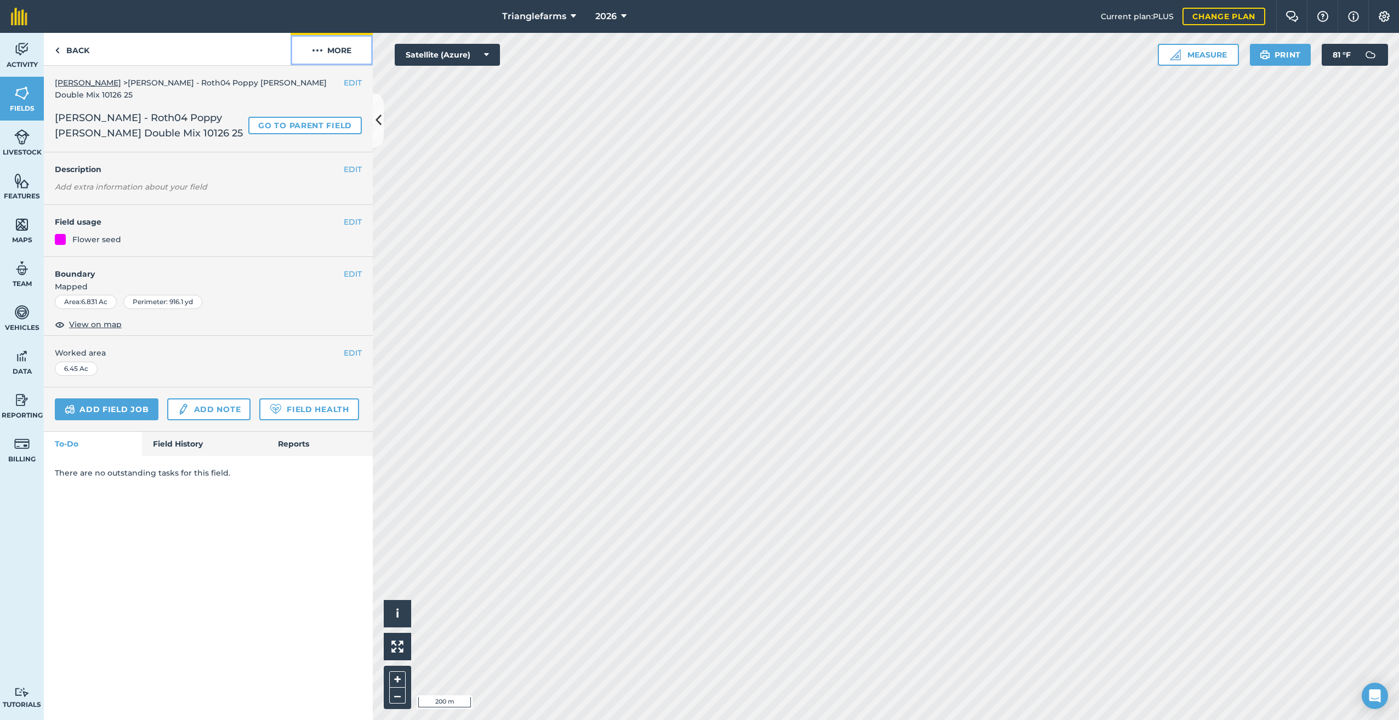
click at [318, 46] on img at bounding box center [317, 50] width 11 height 13
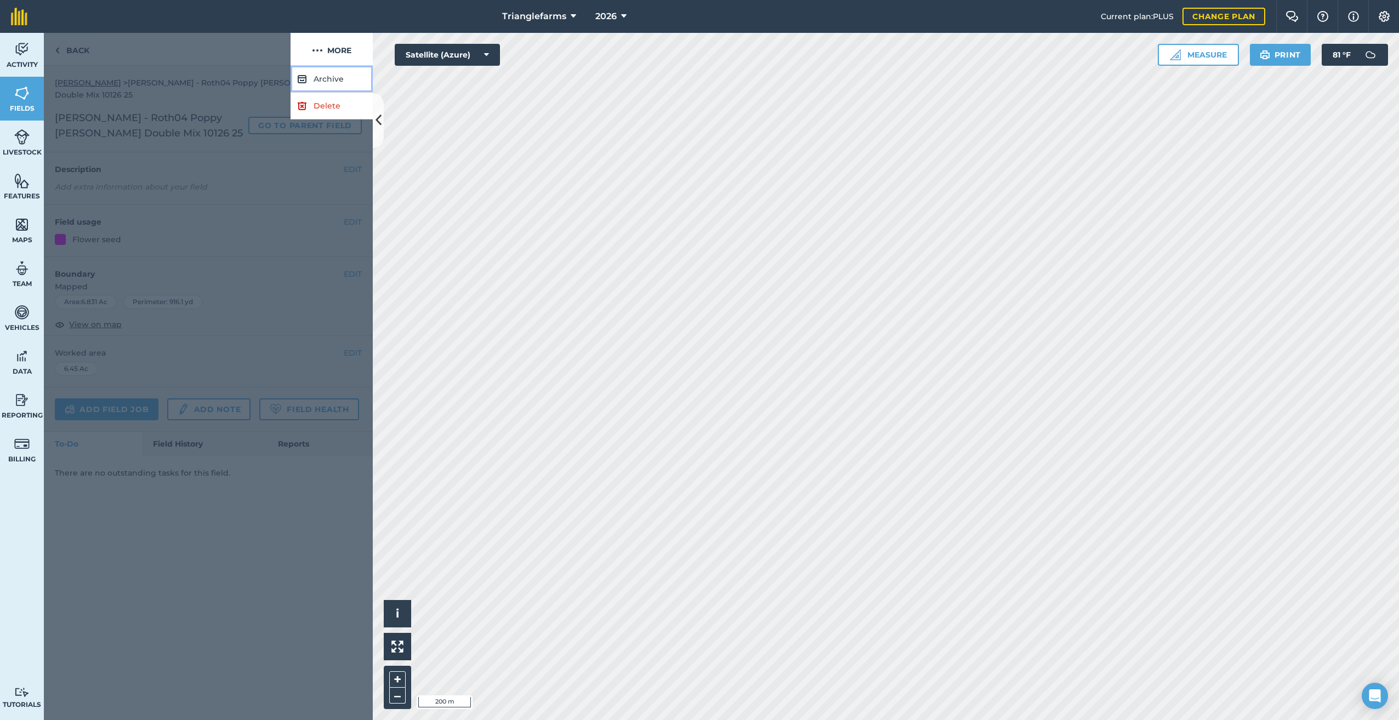
click at [336, 73] on button "Archive" at bounding box center [331, 79] width 82 height 27
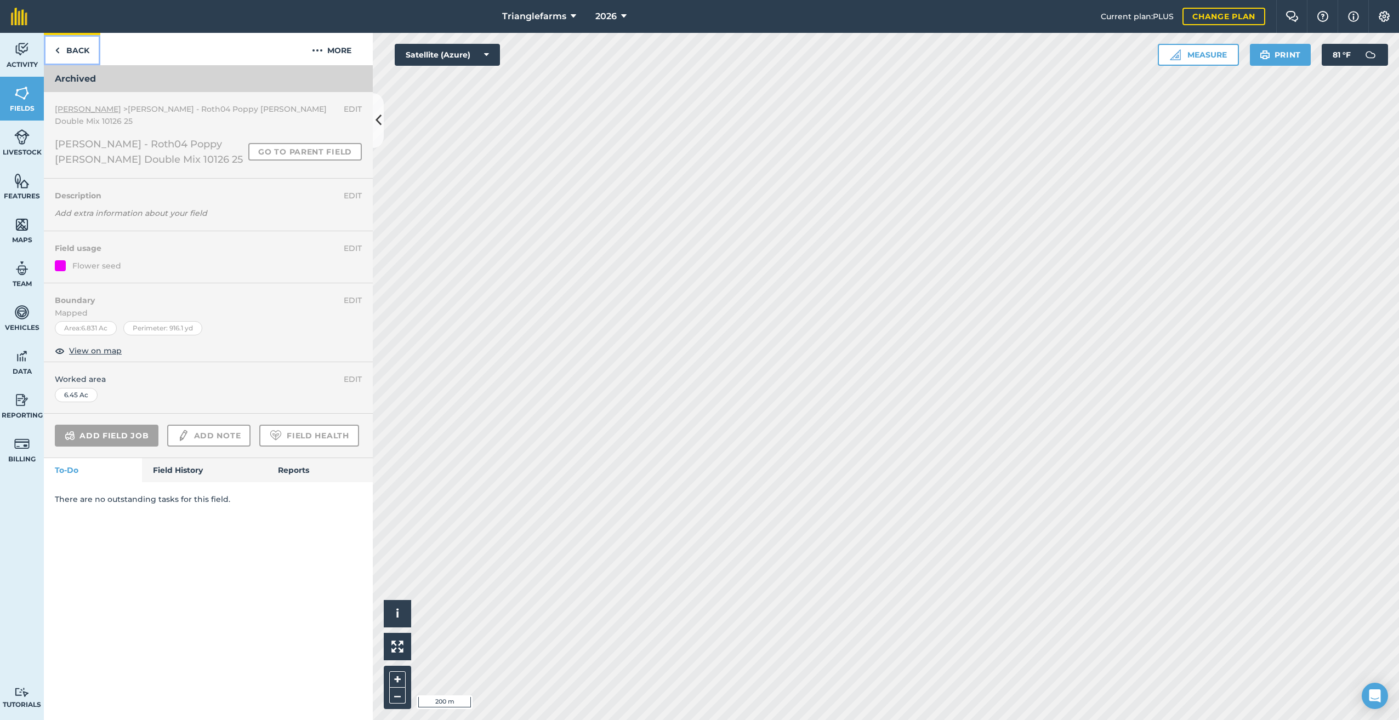
click at [61, 49] on link "Back" at bounding box center [72, 49] width 56 height 32
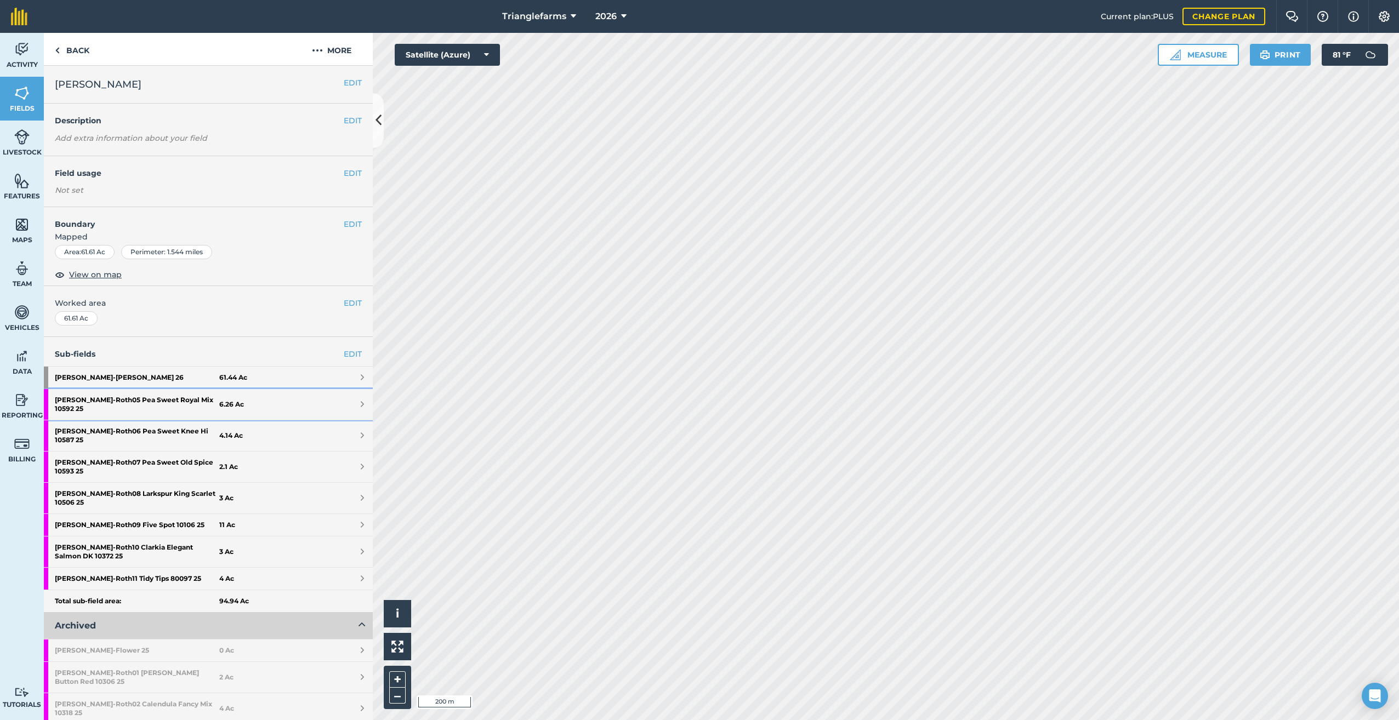
drag, startPoint x: 151, startPoint y: 398, endPoint x: 184, endPoint y: 386, distance: 35.0
click at [151, 398] on strong "[PERSON_NAME] - Roth05 Pea Sweet Royal Mix 10592 25" at bounding box center [137, 404] width 164 height 31
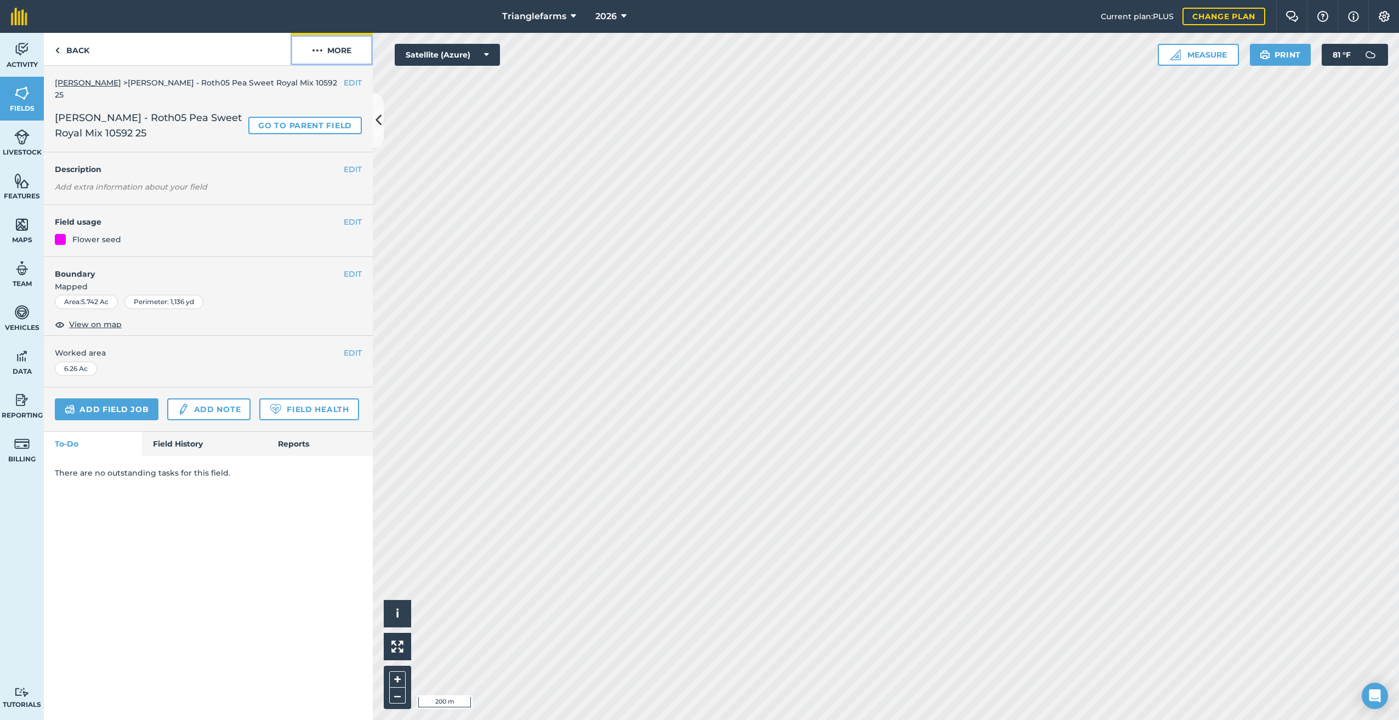
click at [321, 48] on img at bounding box center [317, 50] width 11 height 13
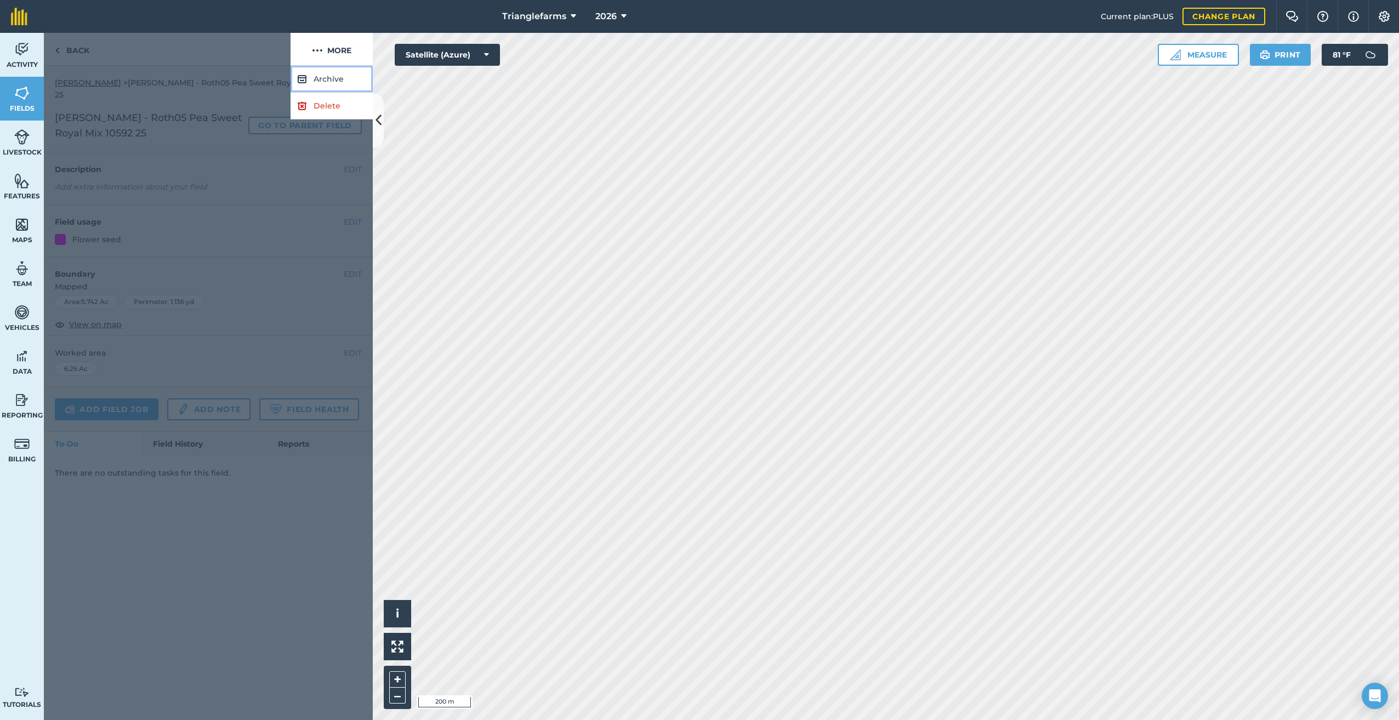
click at [322, 74] on button "Archive" at bounding box center [331, 79] width 82 height 27
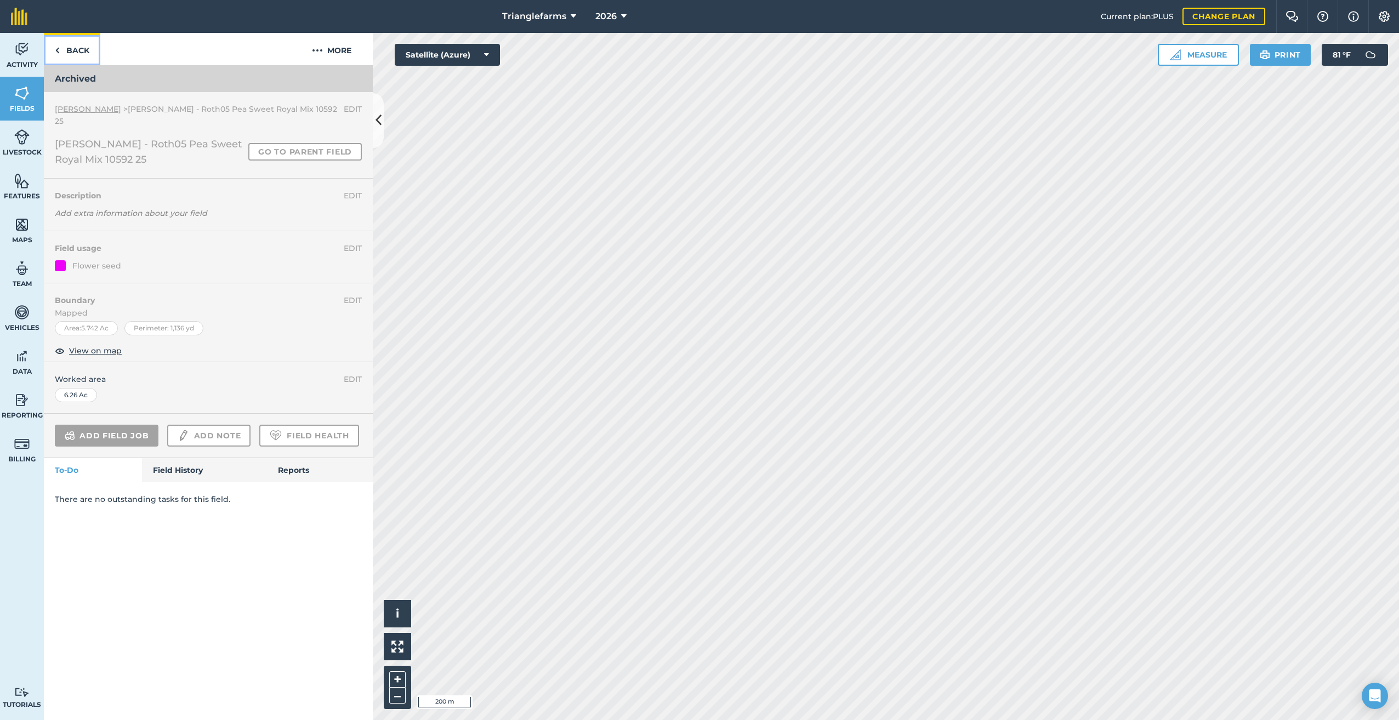
click at [69, 45] on link "Back" at bounding box center [72, 49] width 56 height 32
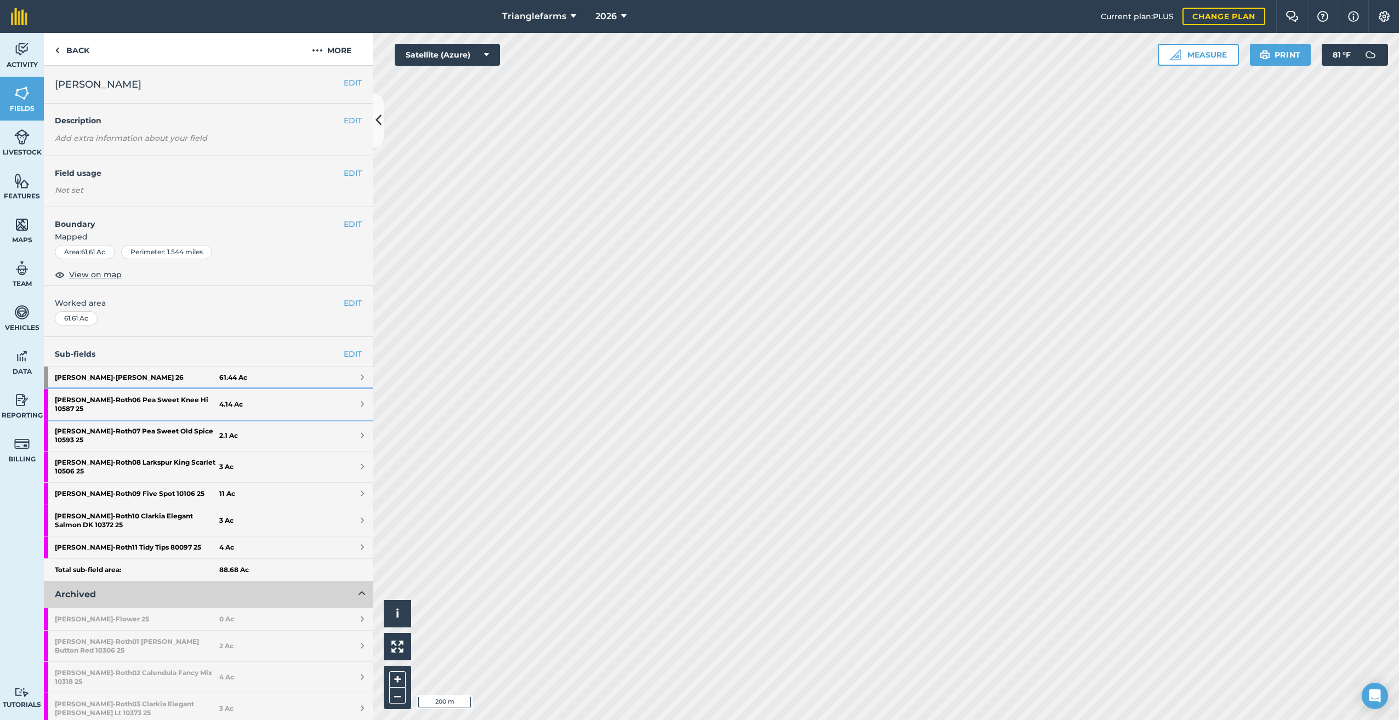
click at [136, 397] on strong "[PERSON_NAME] - Roth06 Pea Sweet Knee Hi 10587 25" at bounding box center [137, 404] width 164 height 31
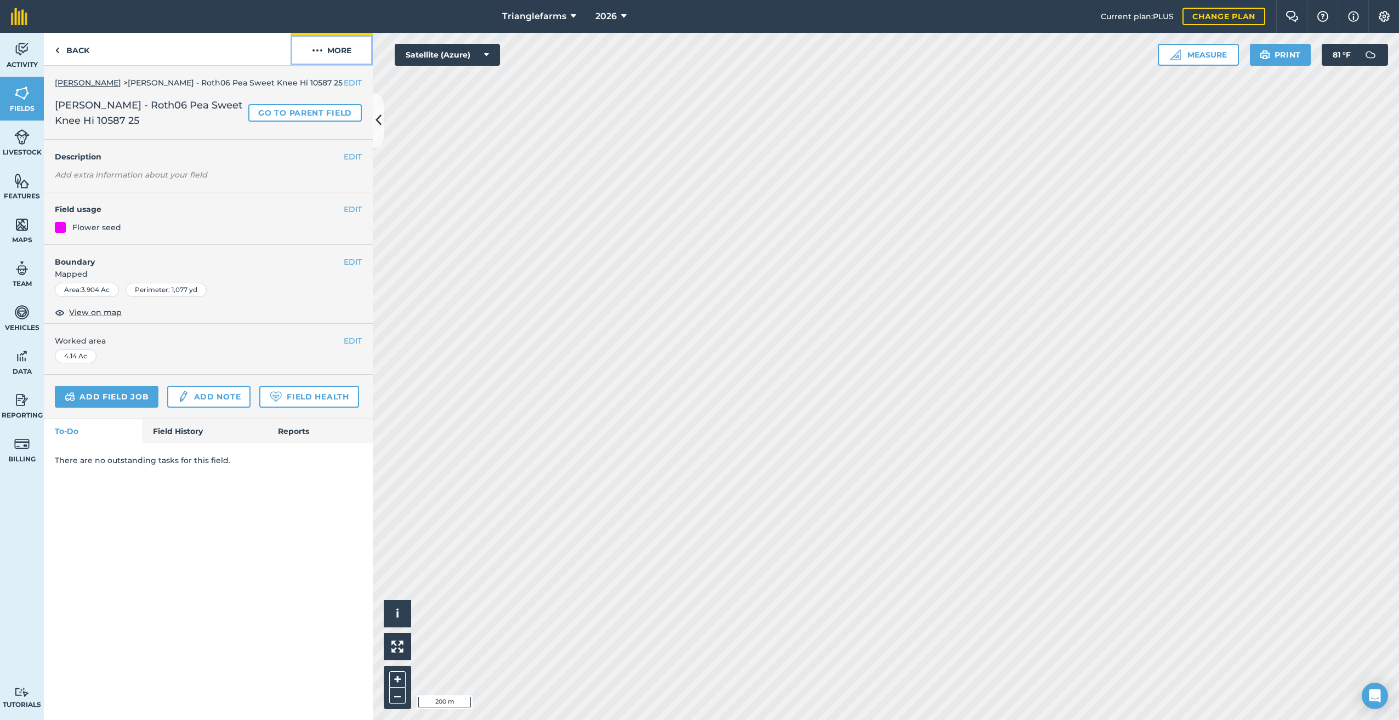
click at [324, 50] on button "More" at bounding box center [331, 49] width 82 height 32
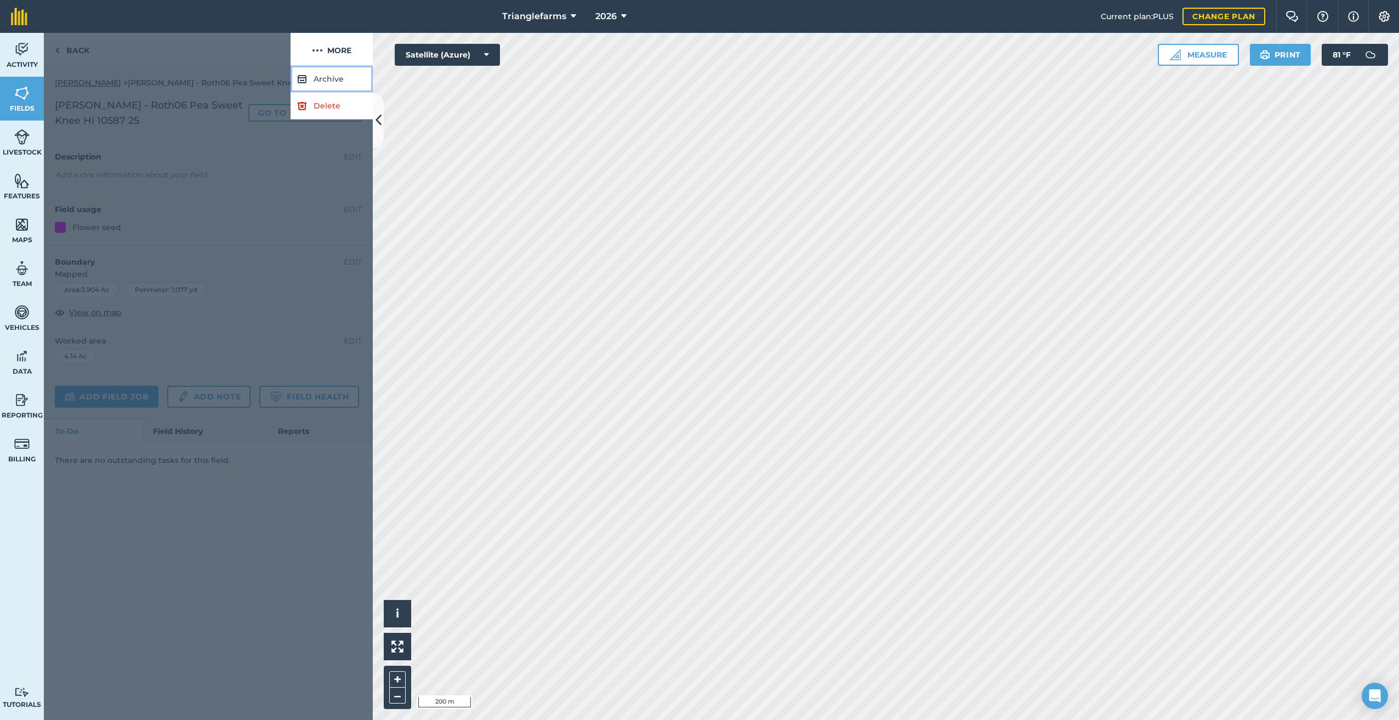
click at [334, 75] on button "Archive" at bounding box center [331, 79] width 82 height 27
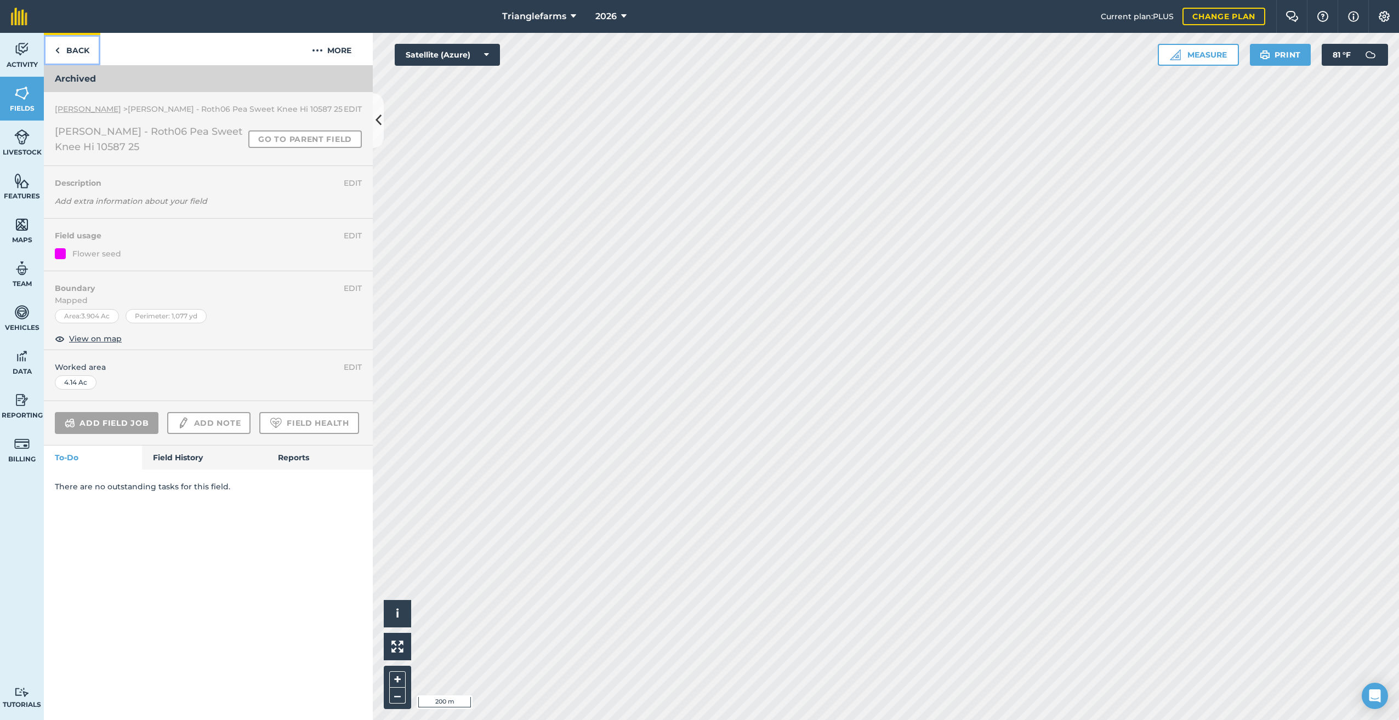
click at [59, 44] on img at bounding box center [57, 50] width 5 height 13
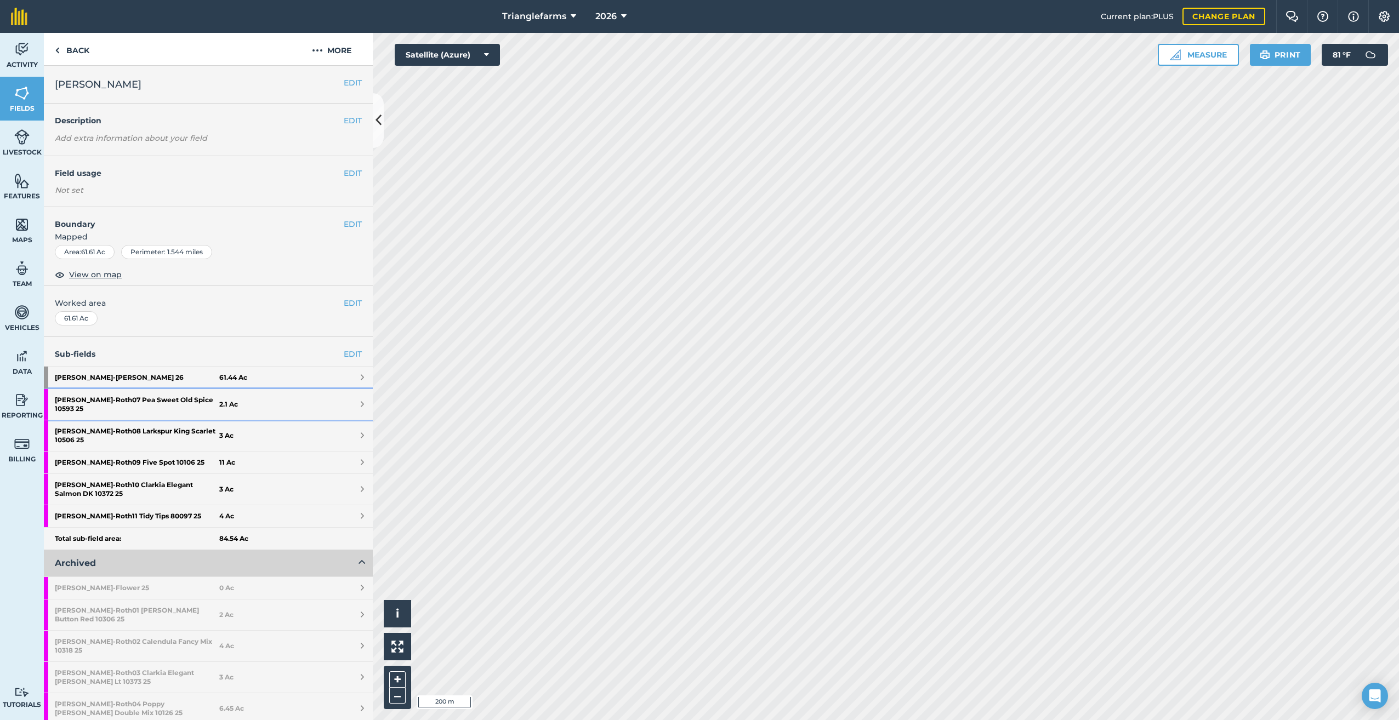
click at [131, 393] on strong "[PERSON_NAME] - Roth07 Pea Sweet Old Spice 10593 25" at bounding box center [137, 404] width 164 height 31
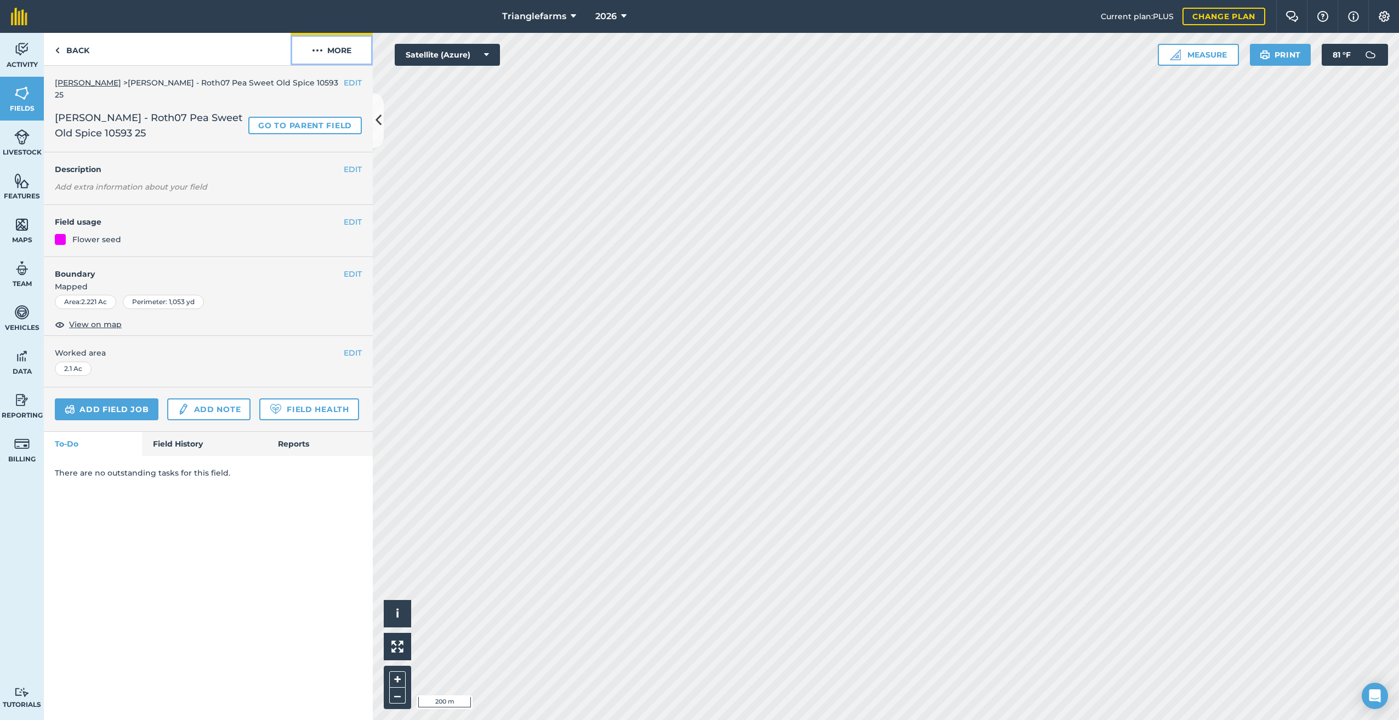
click at [323, 43] on button "More" at bounding box center [331, 49] width 82 height 32
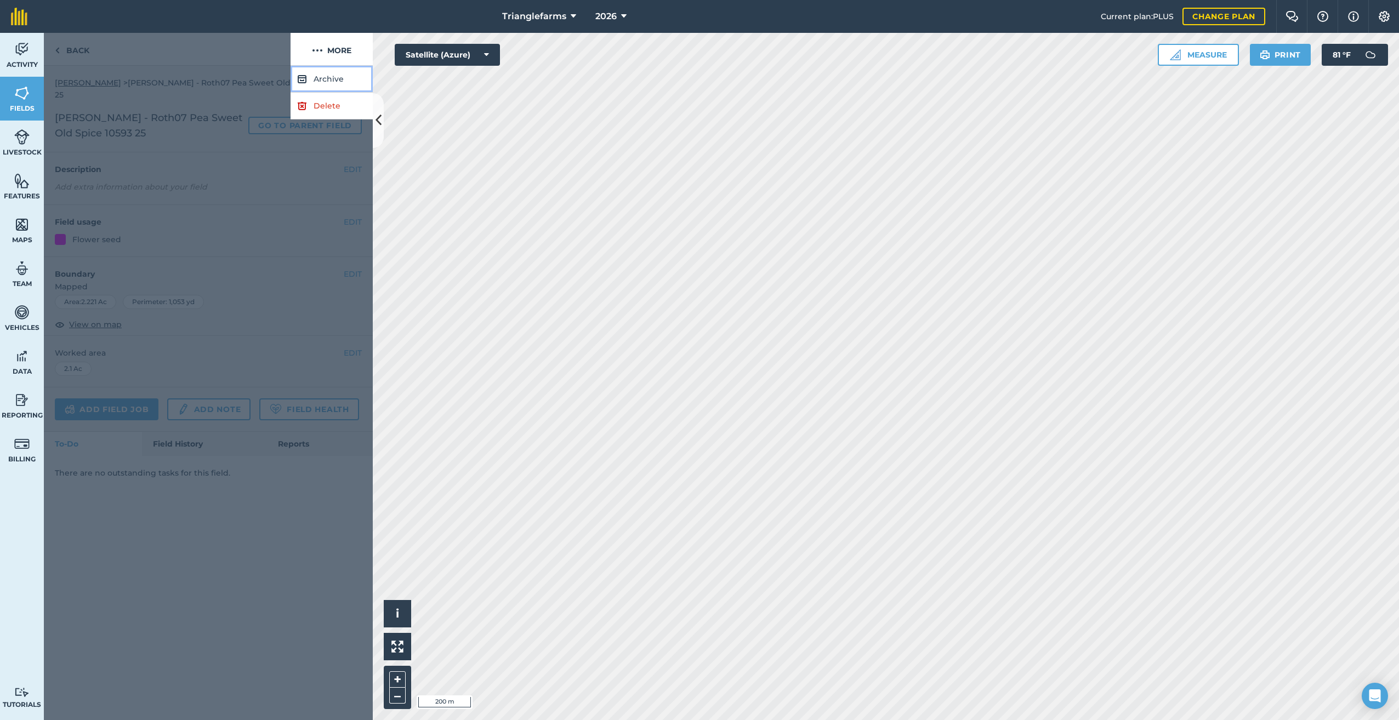
click at [333, 77] on button "Archive" at bounding box center [331, 79] width 82 height 27
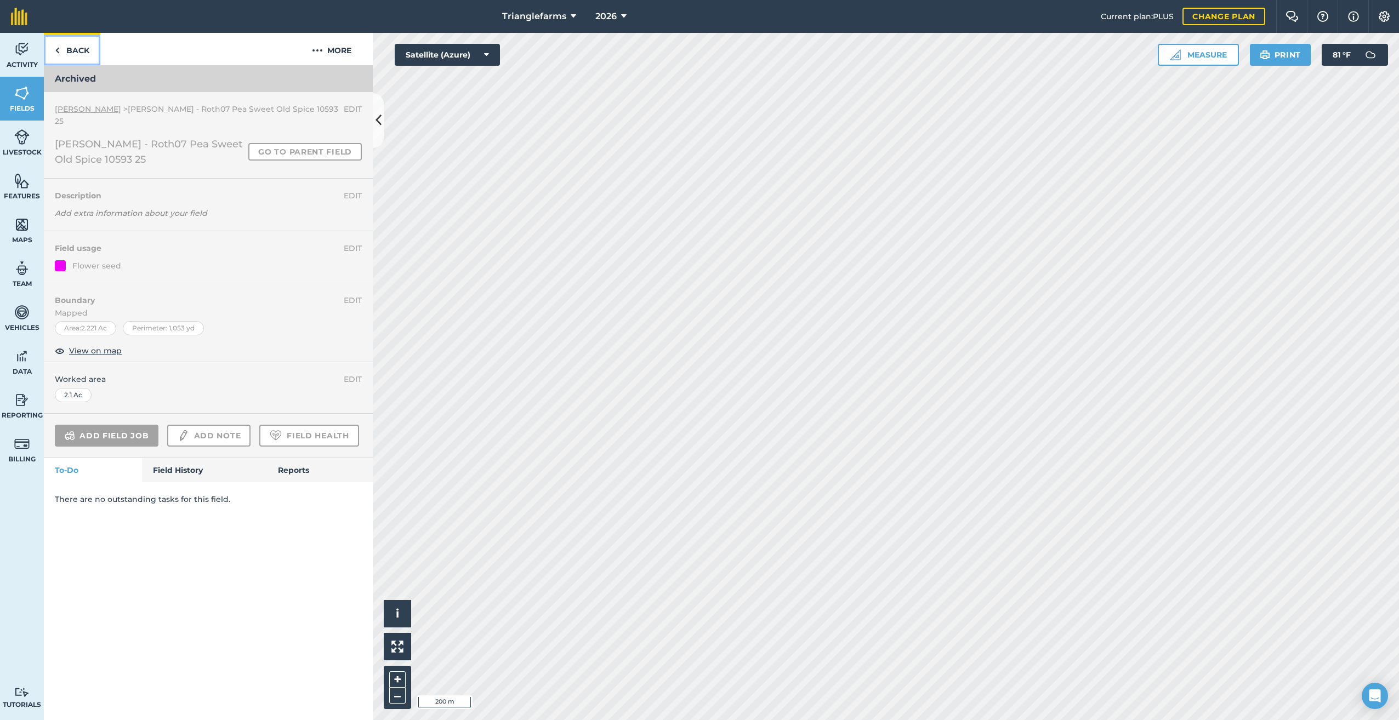
click at [71, 50] on link "Back" at bounding box center [72, 49] width 56 height 32
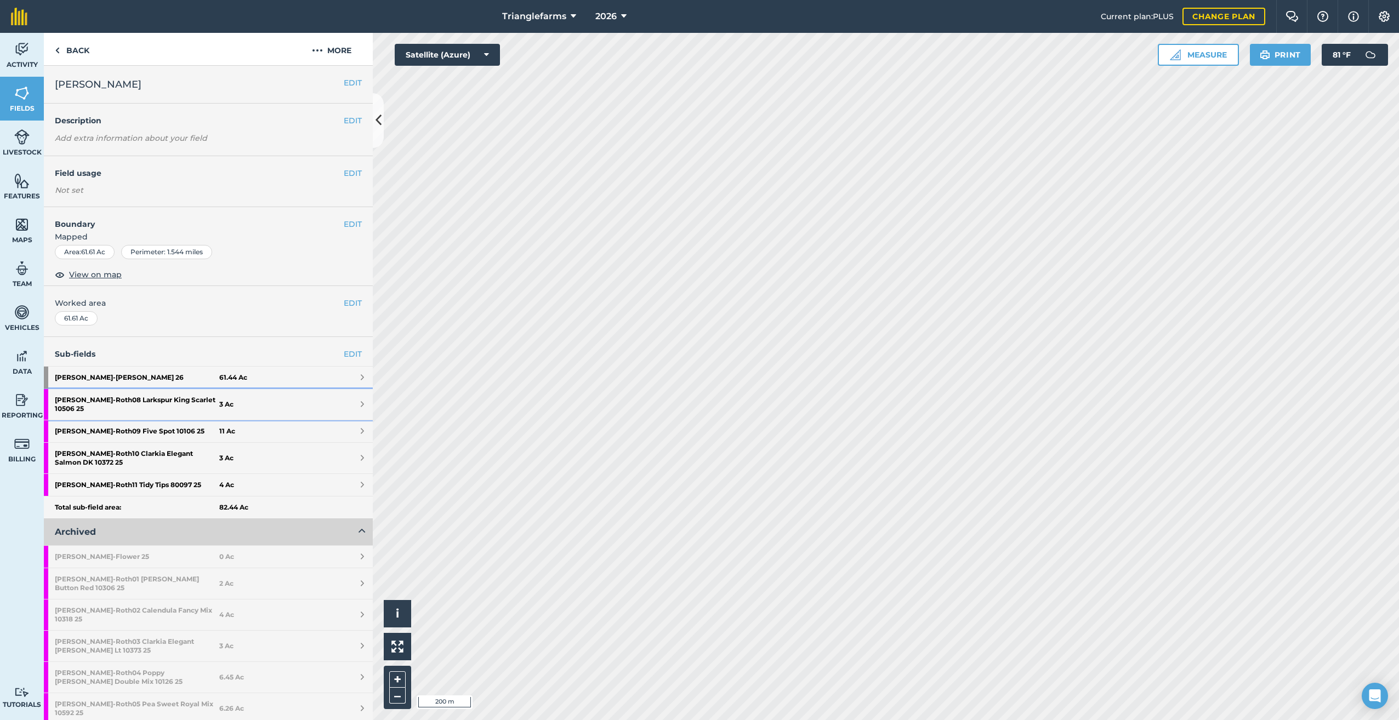
click at [139, 395] on strong "[PERSON_NAME] - Roth08 Larkspur King Scarlet 10506 25" at bounding box center [137, 404] width 164 height 31
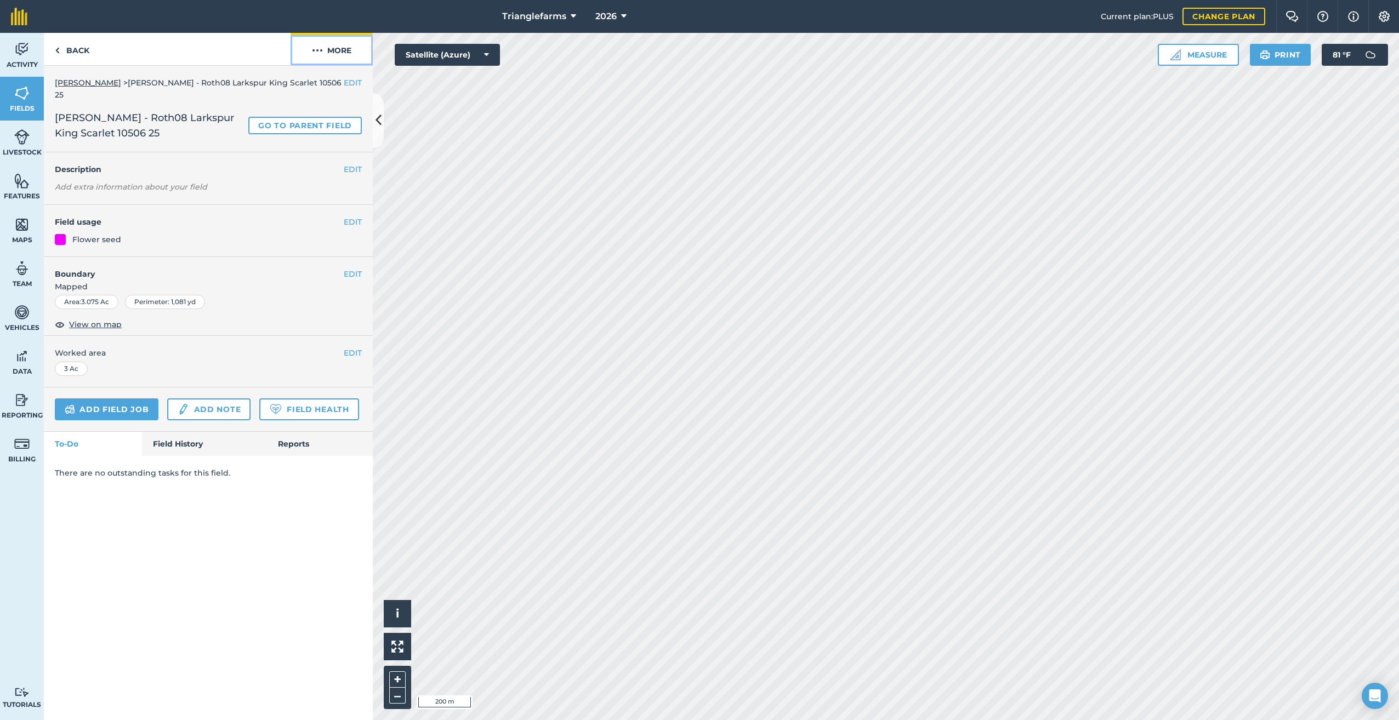
click at [317, 49] on img at bounding box center [317, 50] width 11 height 13
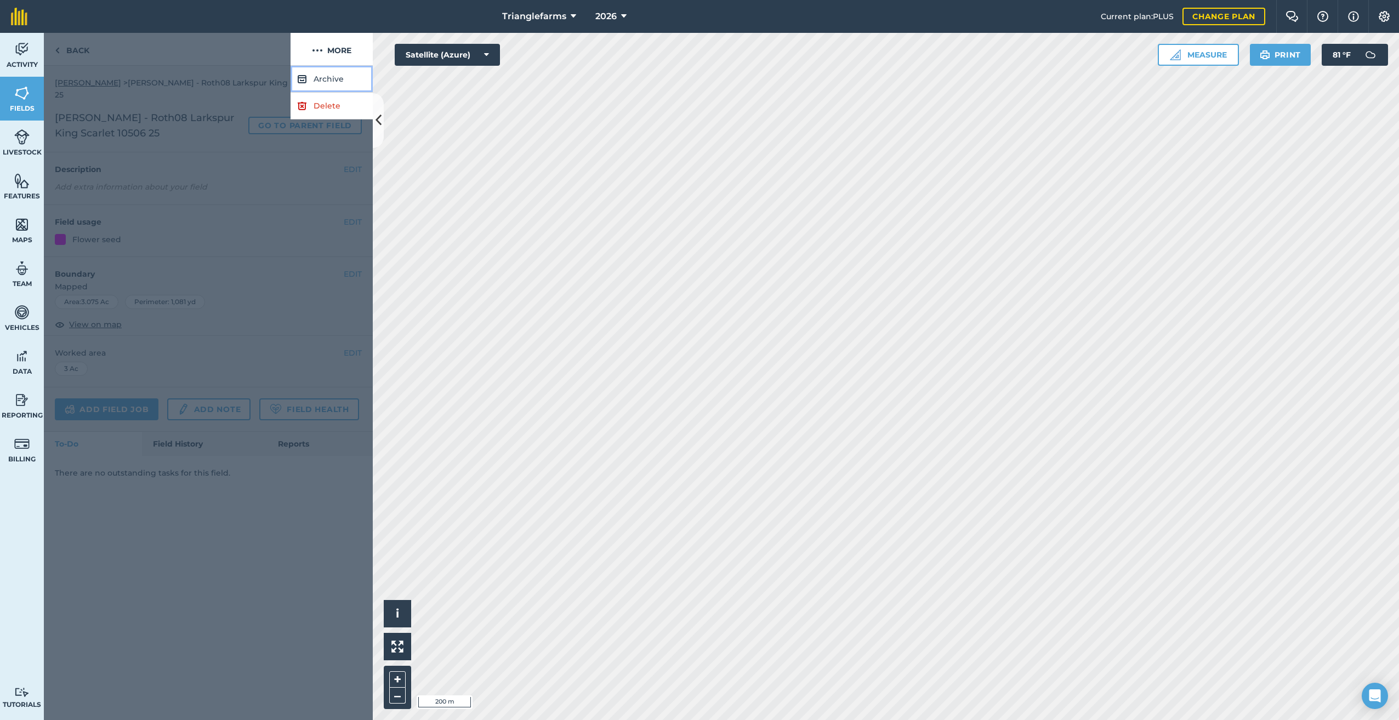
click at [321, 78] on button "Archive" at bounding box center [331, 79] width 82 height 27
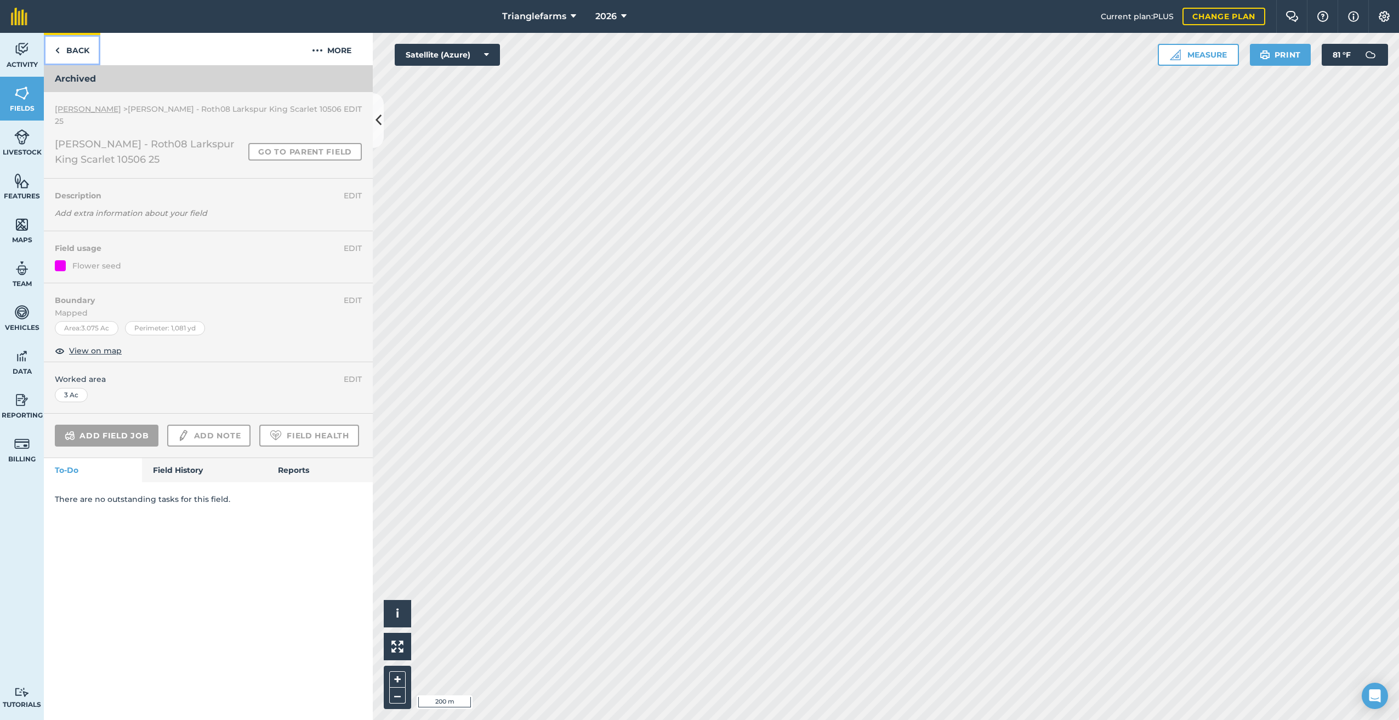
drag, startPoint x: 59, startPoint y: 45, endPoint x: 112, endPoint y: 80, distance: 62.9
click at [59, 45] on img at bounding box center [57, 50] width 5 height 13
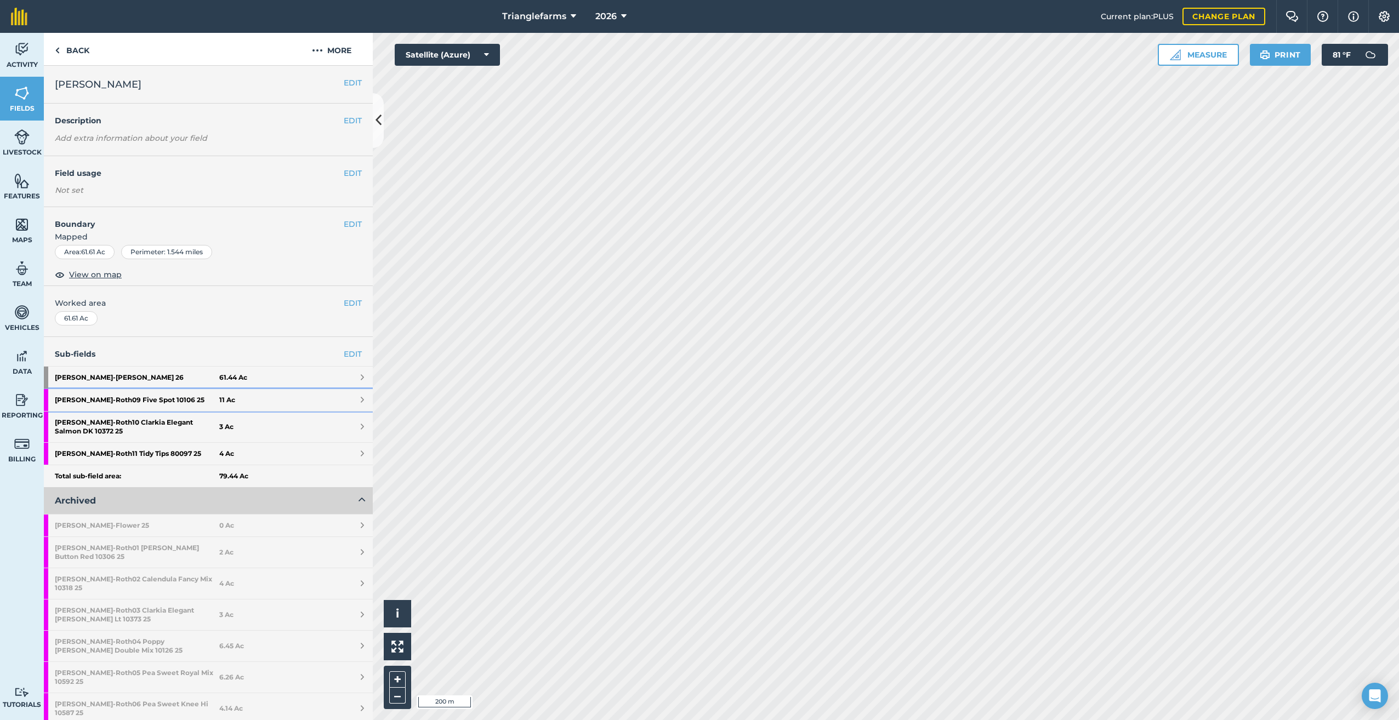
click at [145, 400] on strong "[PERSON_NAME] - Roth09 Five Spot 10106 25" at bounding box center [137, 400] width 164 height 22
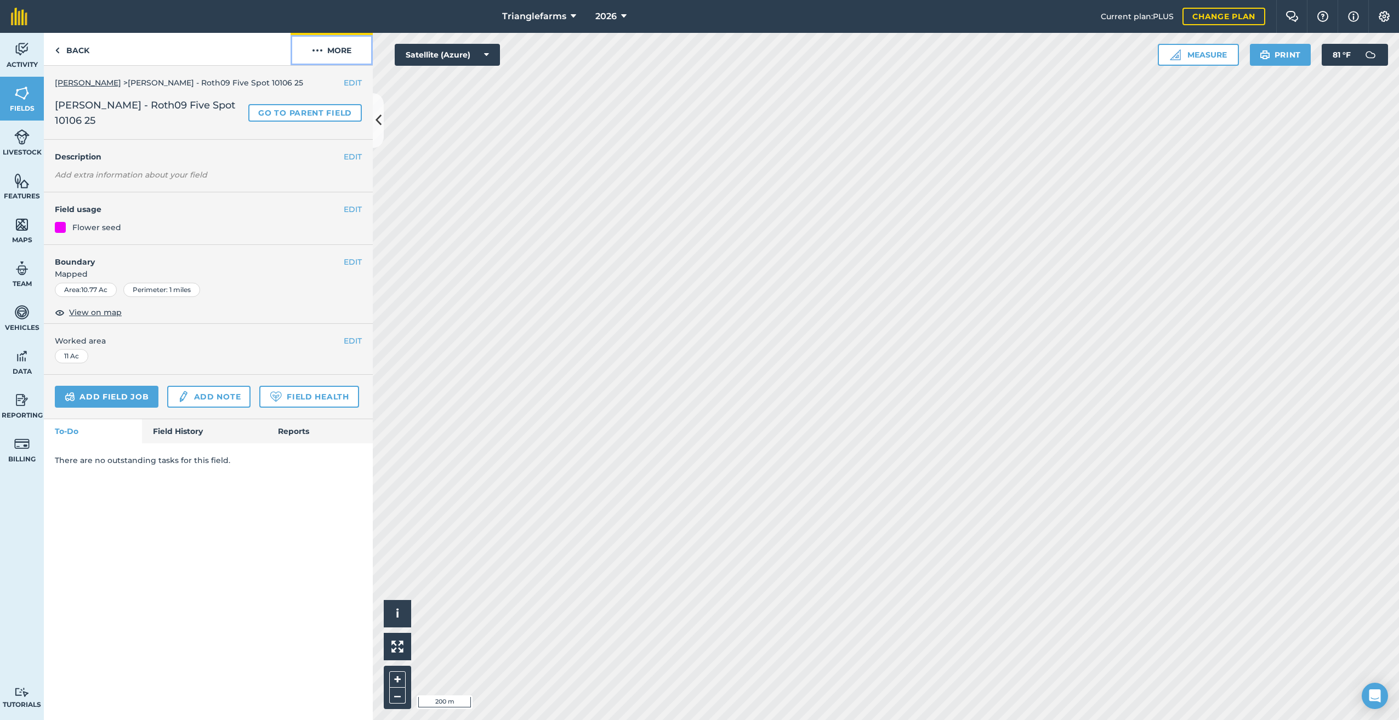
click at [320, 49] on img at bounding box center [317, 50] width 11 height 13
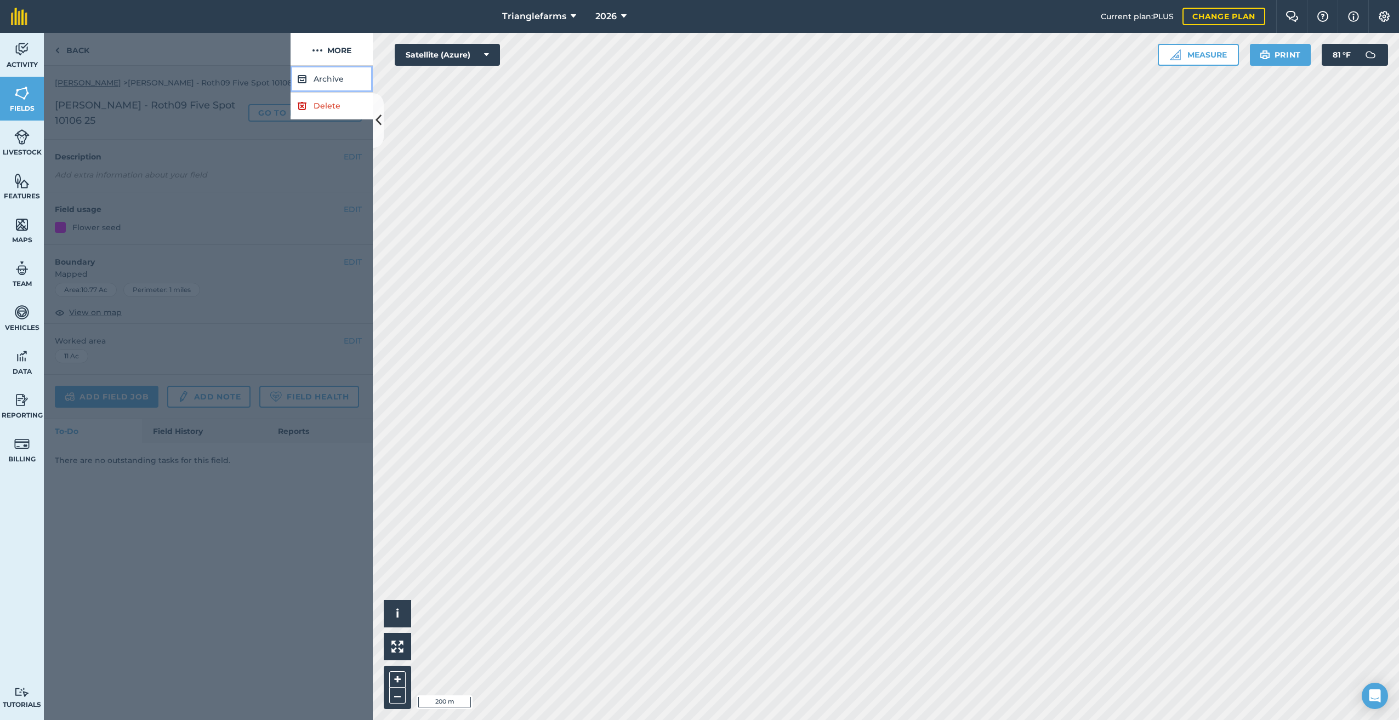
click at [322, 77] on button "Archive" at bounding box center [331, 79] width 82 height 27
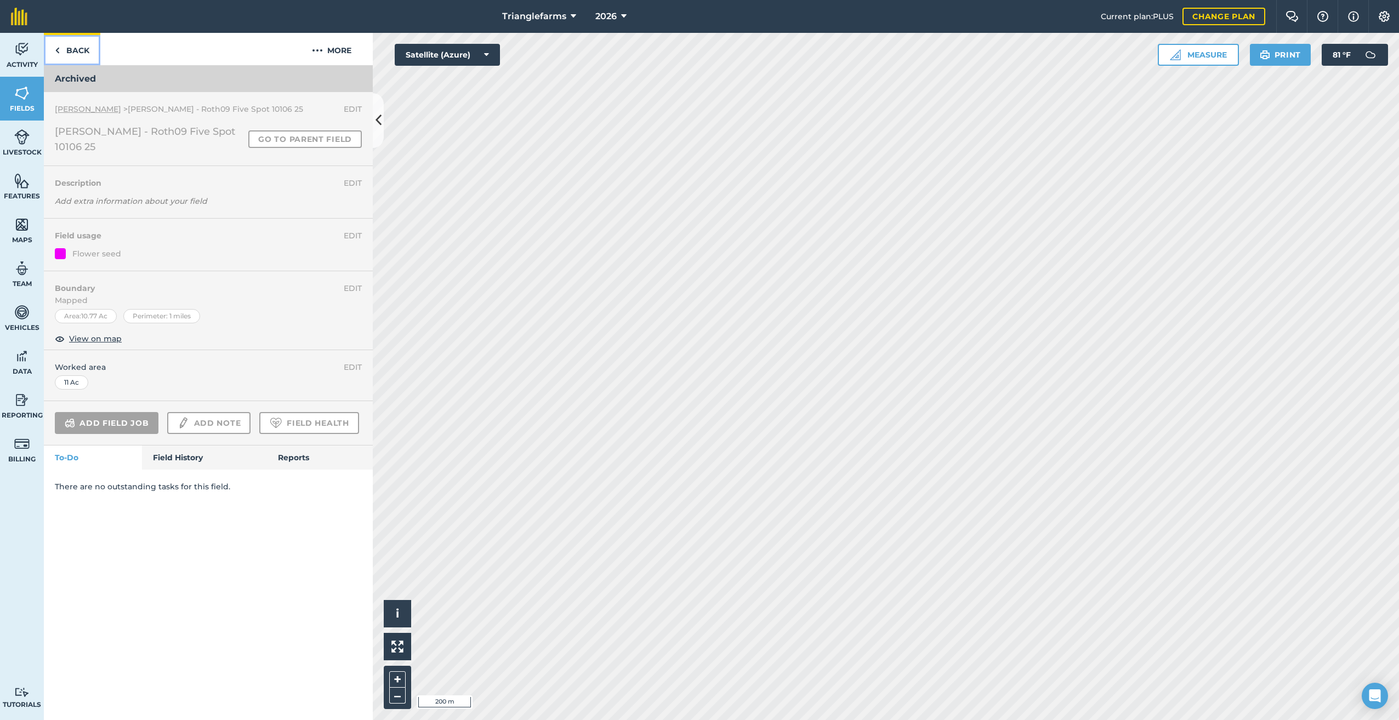
click at [70, 53] on link "Back" at bounding box center [72, 49] width 56 height 32
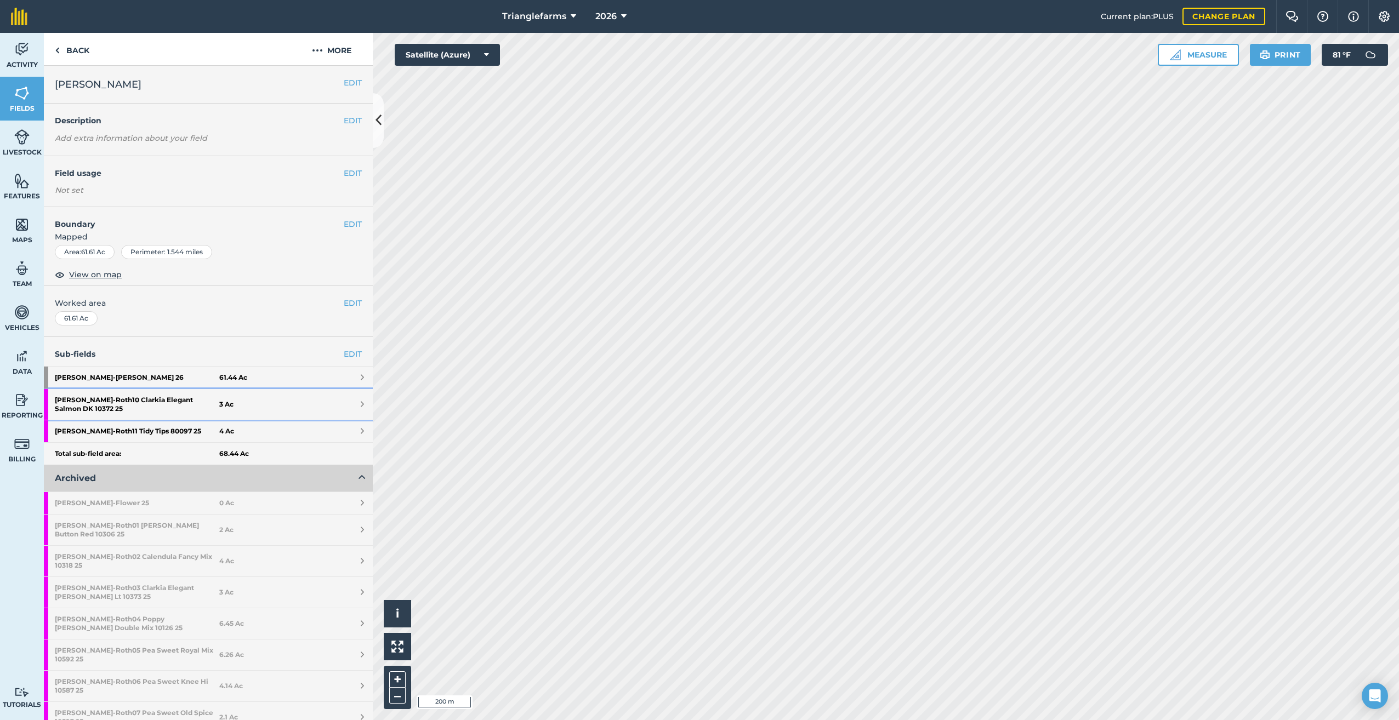
drag, startPoint x: 155, startPoint y: 395, endPoint x: 179, endPoint y: 391, distance: 24.4
click at [155, 395] on strong "[PERSON_NAME] - Roth10 Clarkia Elegant Salmon DK 10372 25" at bounding box center [137, 404] width 164 height 31
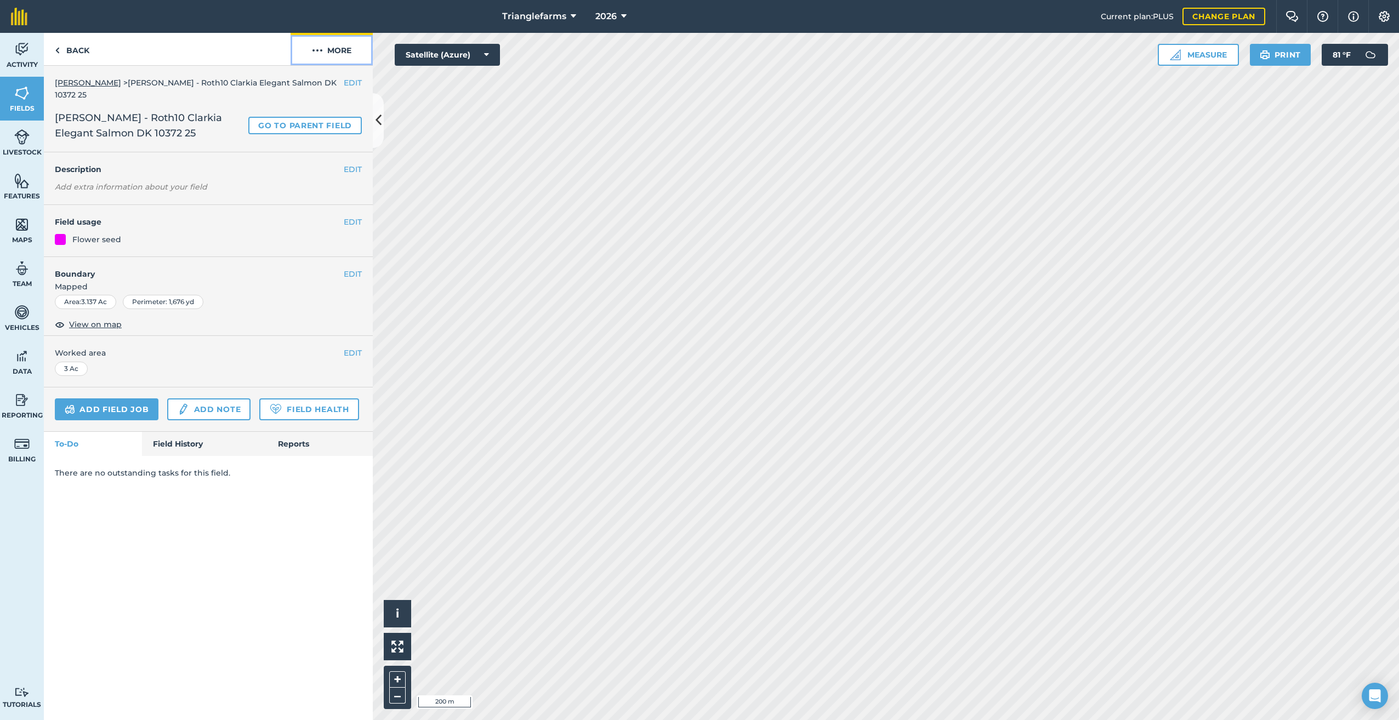
click at [317, 47] on img at bounding box center [317, 50] width 11 height 13
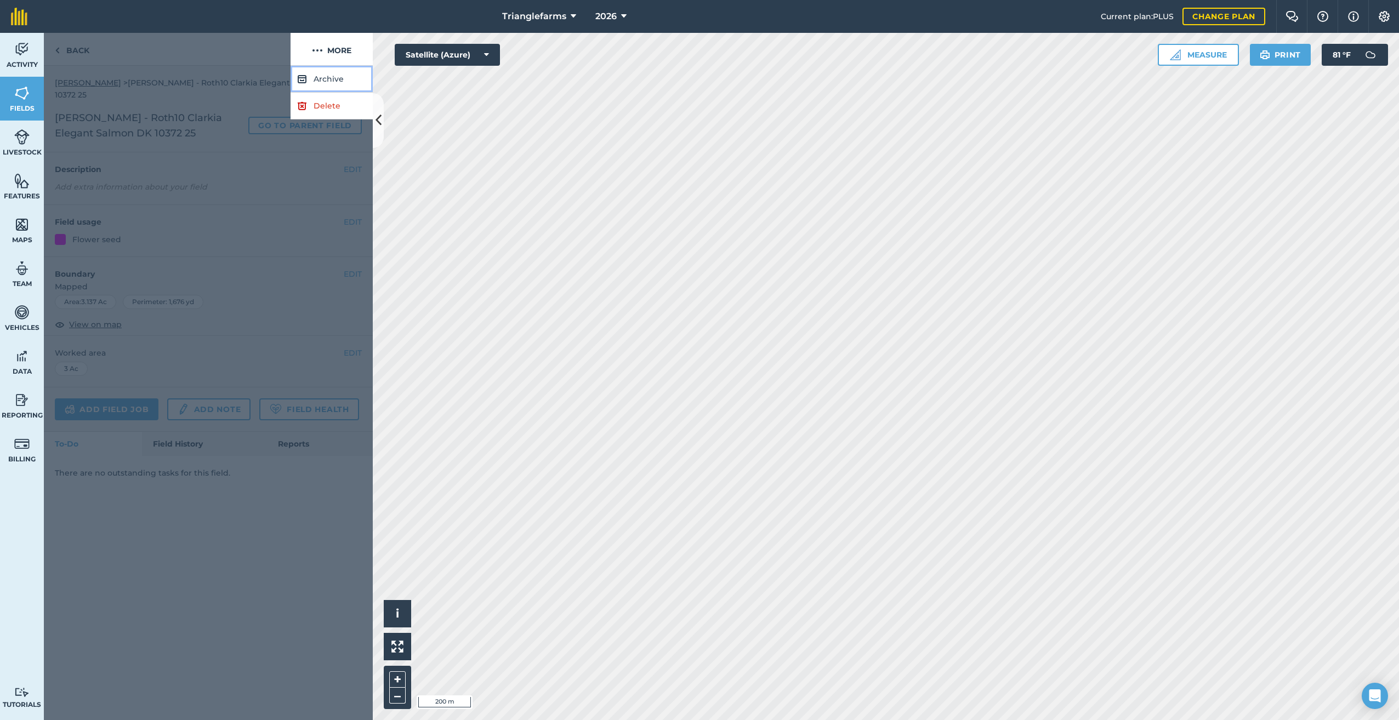
click at [320, 75] on button "Archive" at bounding box center [331, 79] width 82 height 27
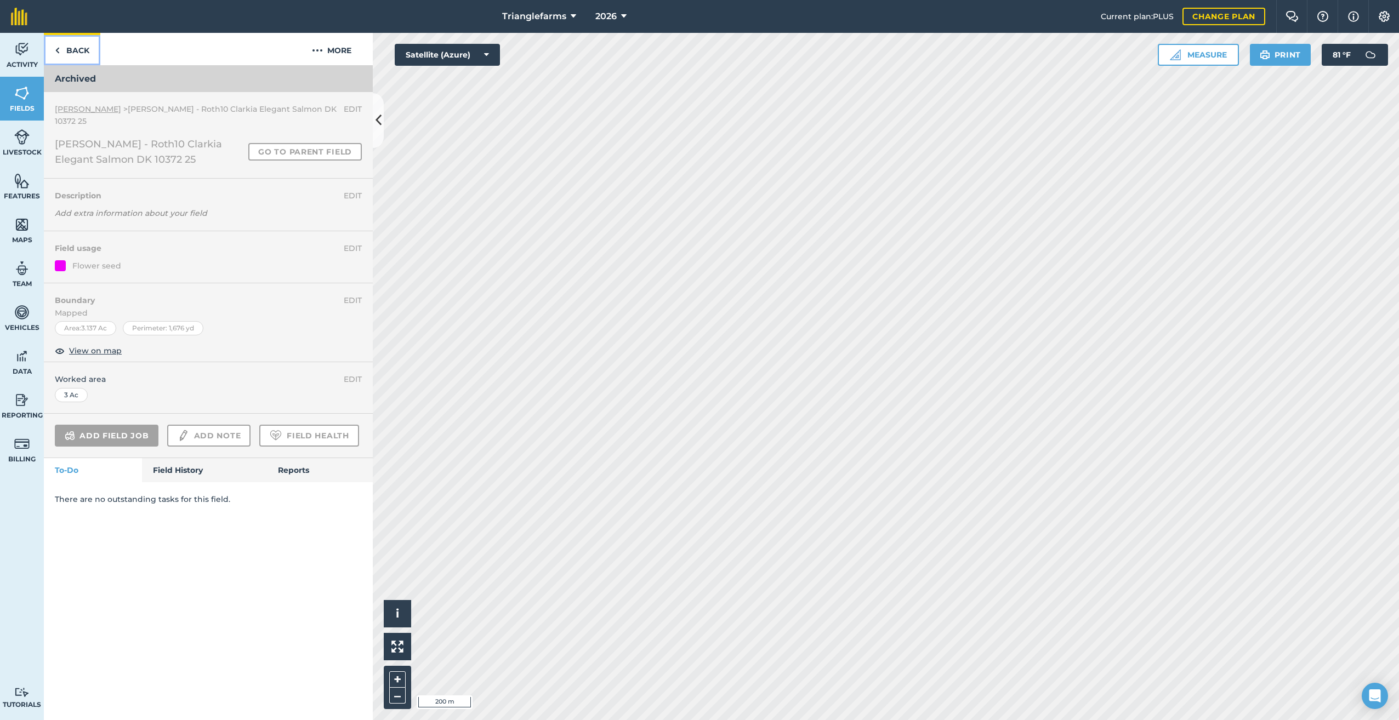
click at [70, 49] on link "Back" at bounding box center [72, 49] width 56 height 32
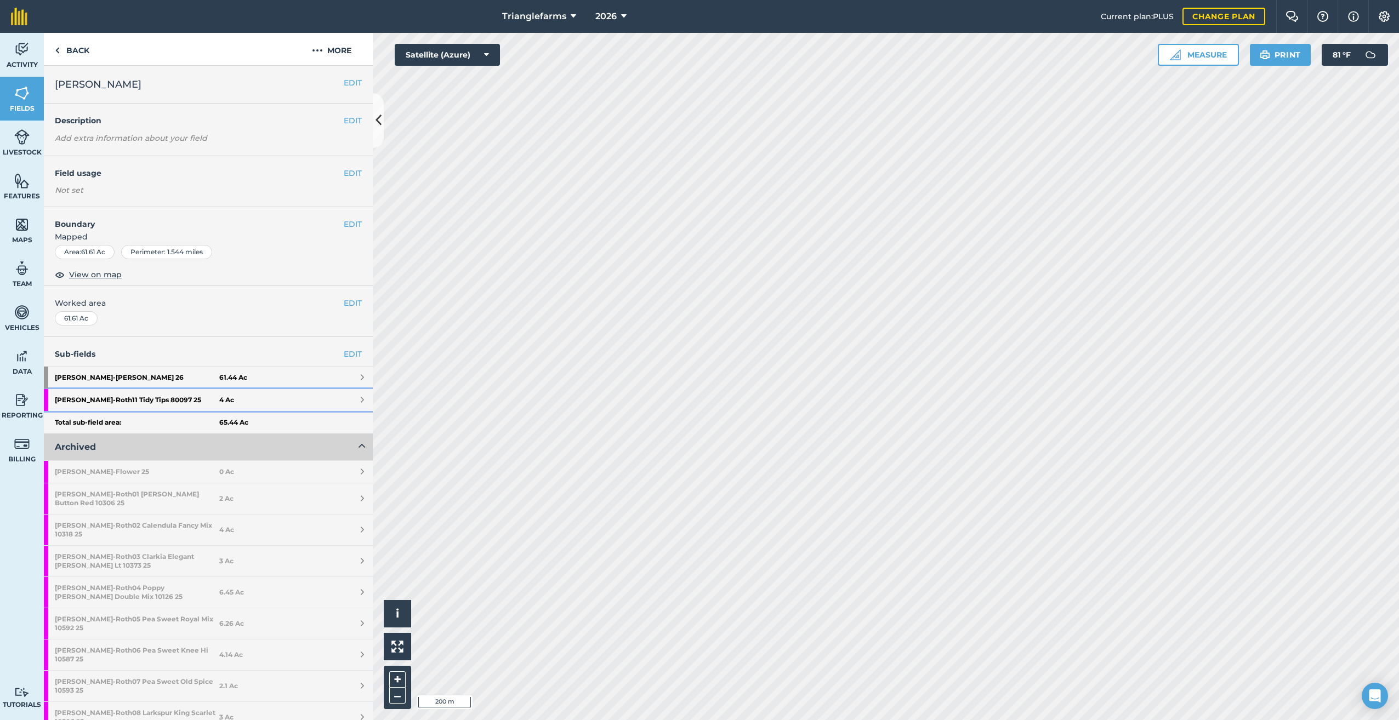
click at [146, 400] on strong "[PERSON_NAME] - Roth11 Tidy Tips 80097 25" at bounding box center [137, 400] width 164 height 22
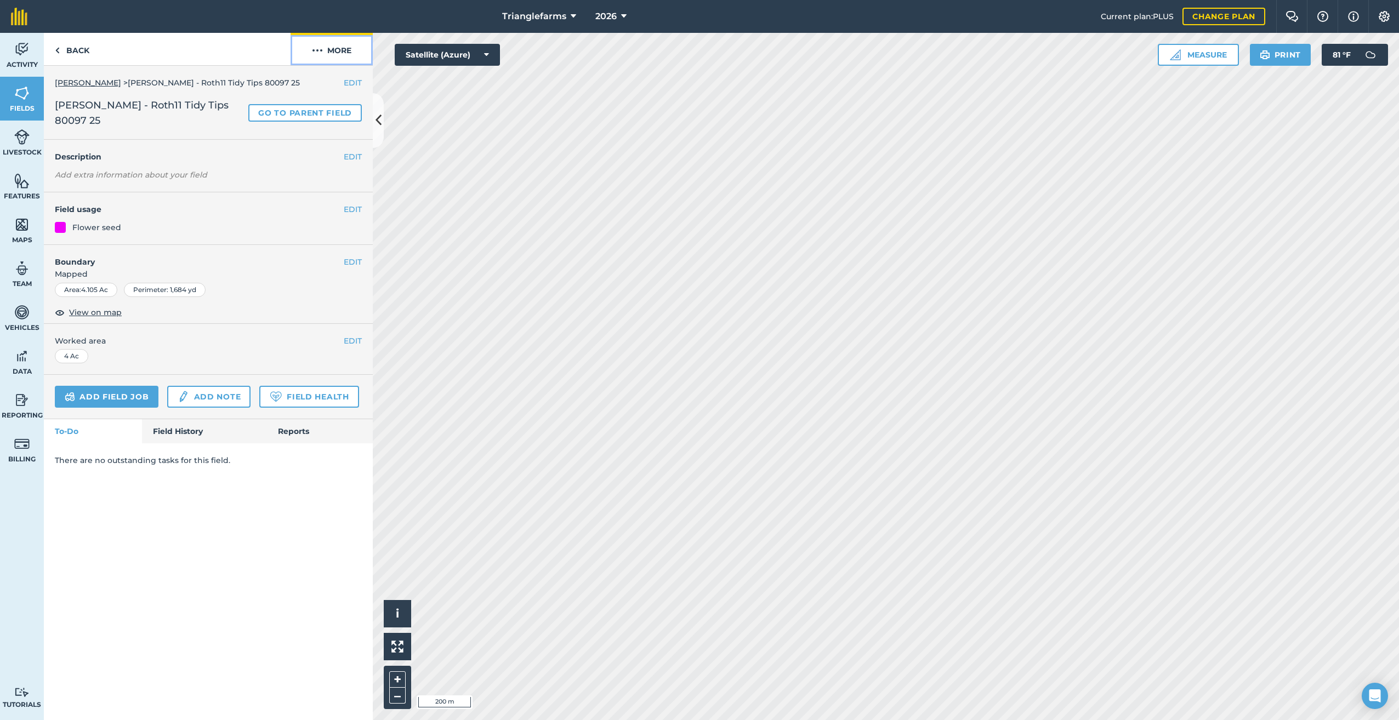
click at [316, 52] on img at bounding box center [317, 50] width 11 height 13
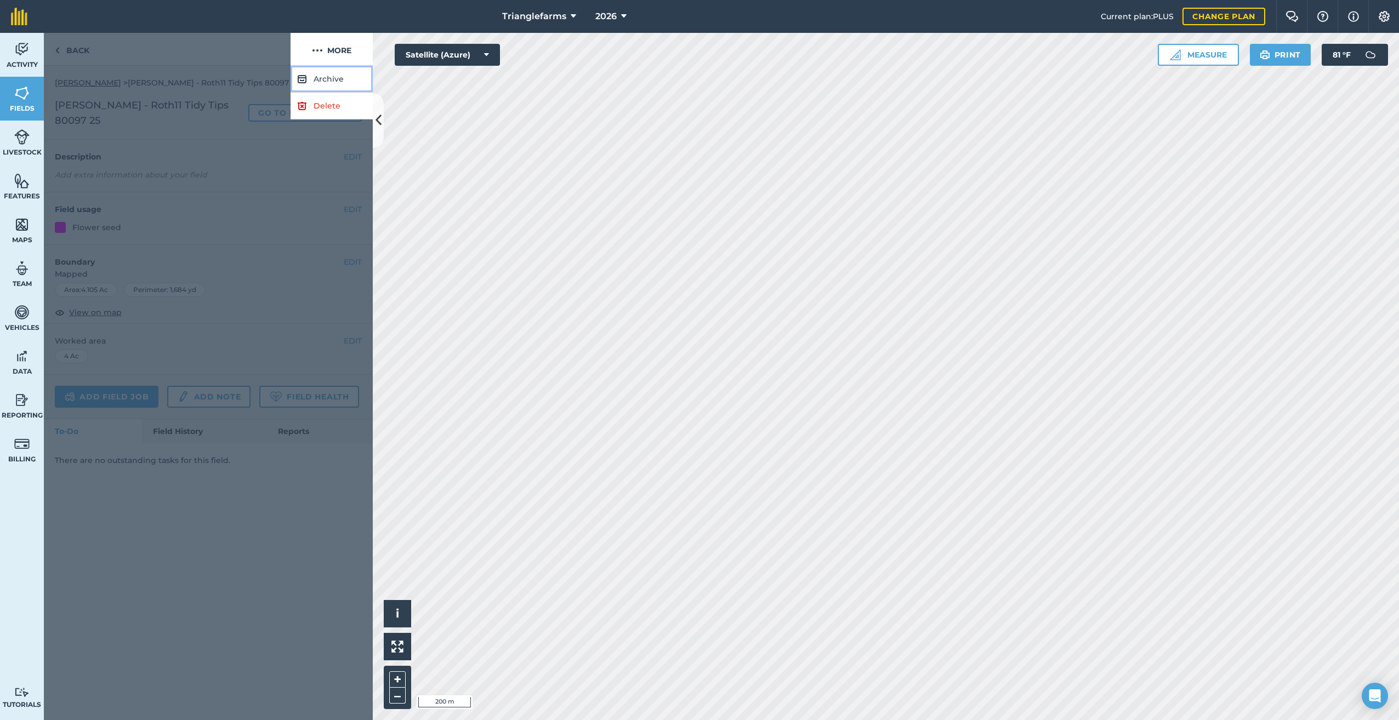
click at [321, 78] on button "Archive" at bounding box center [331, 79] width 82 height 27
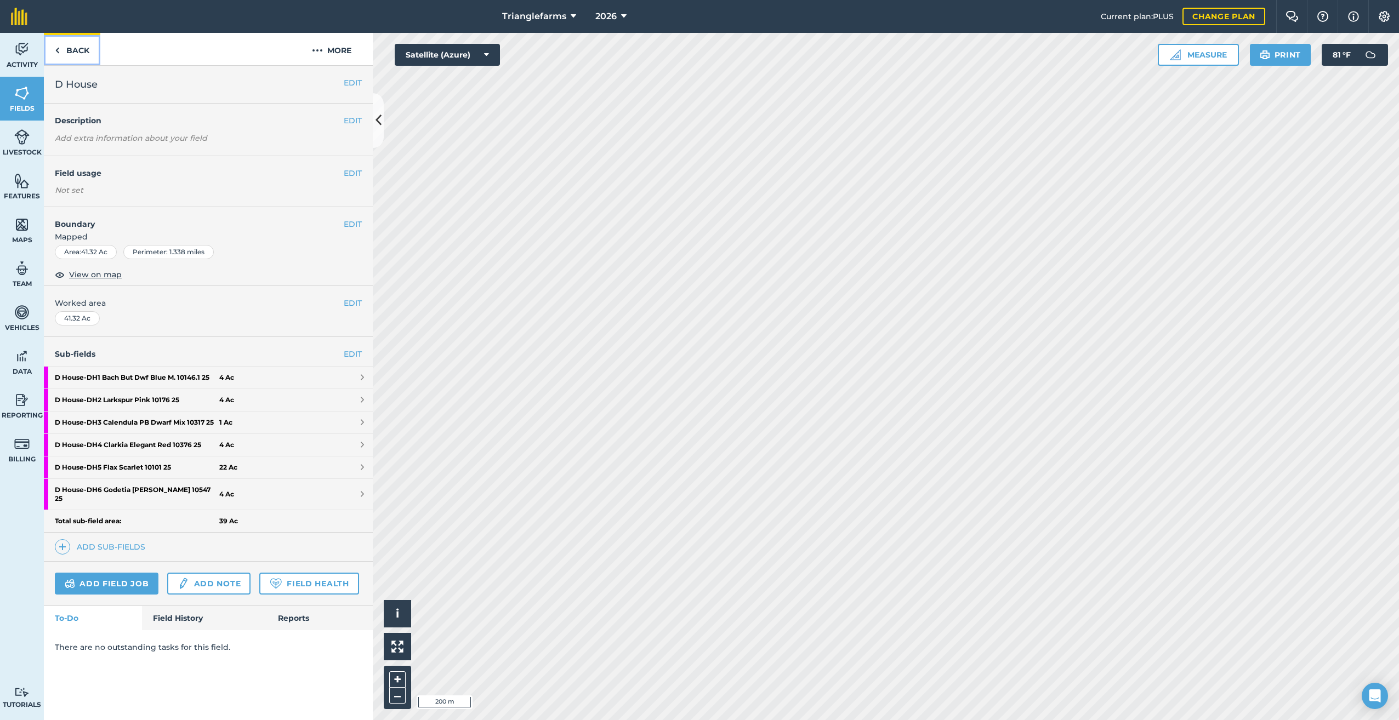
click at [57, 44] on img at bounding box center [57, 50] width 5 height 13
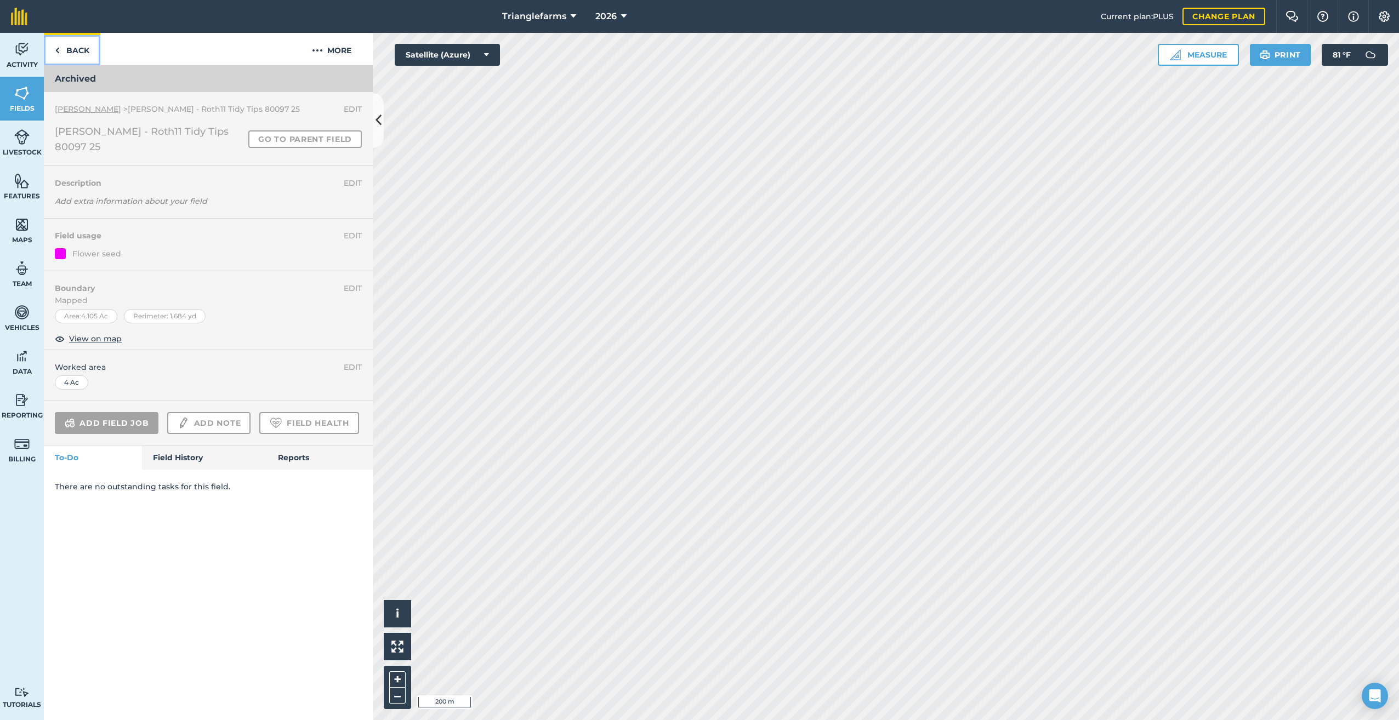
click at [55, 48] on img at bounding box center [57, 50] width 5 height 13
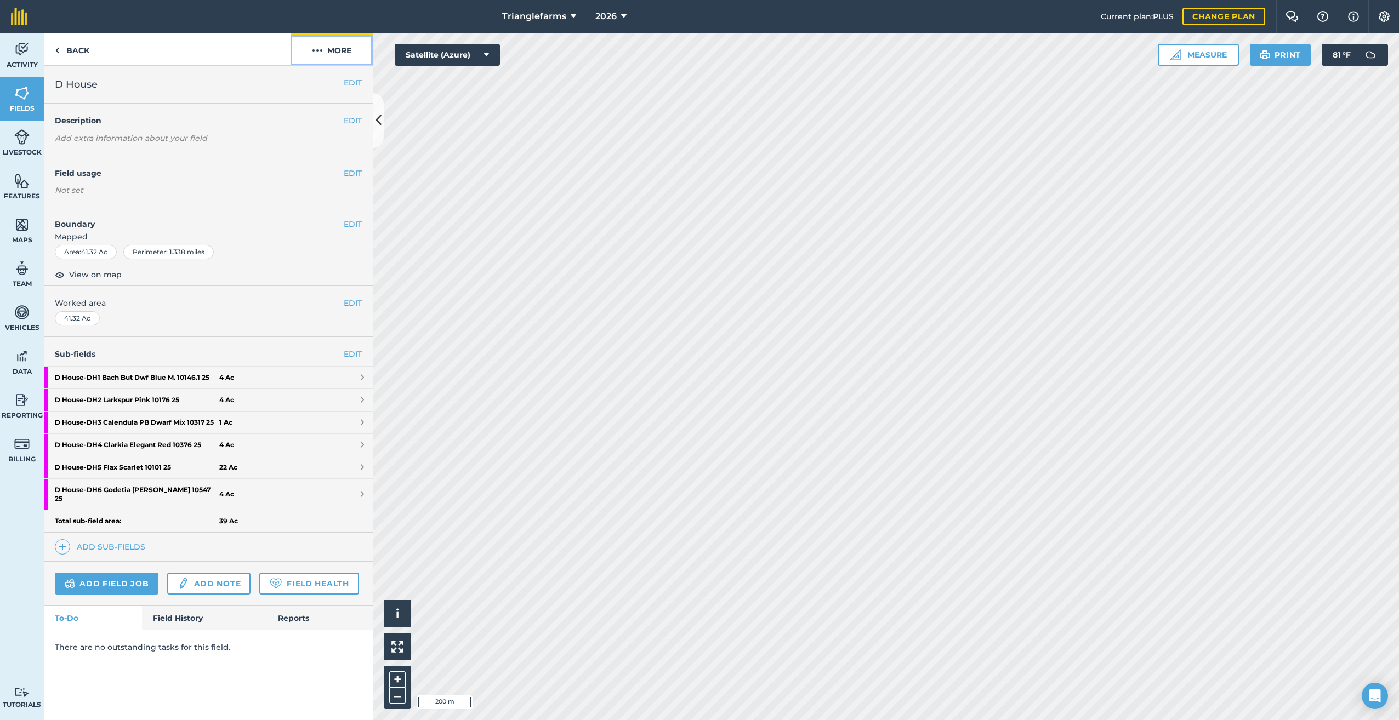
click at [317, 45] on img at bounding box center [317, 50] width 11 height 13
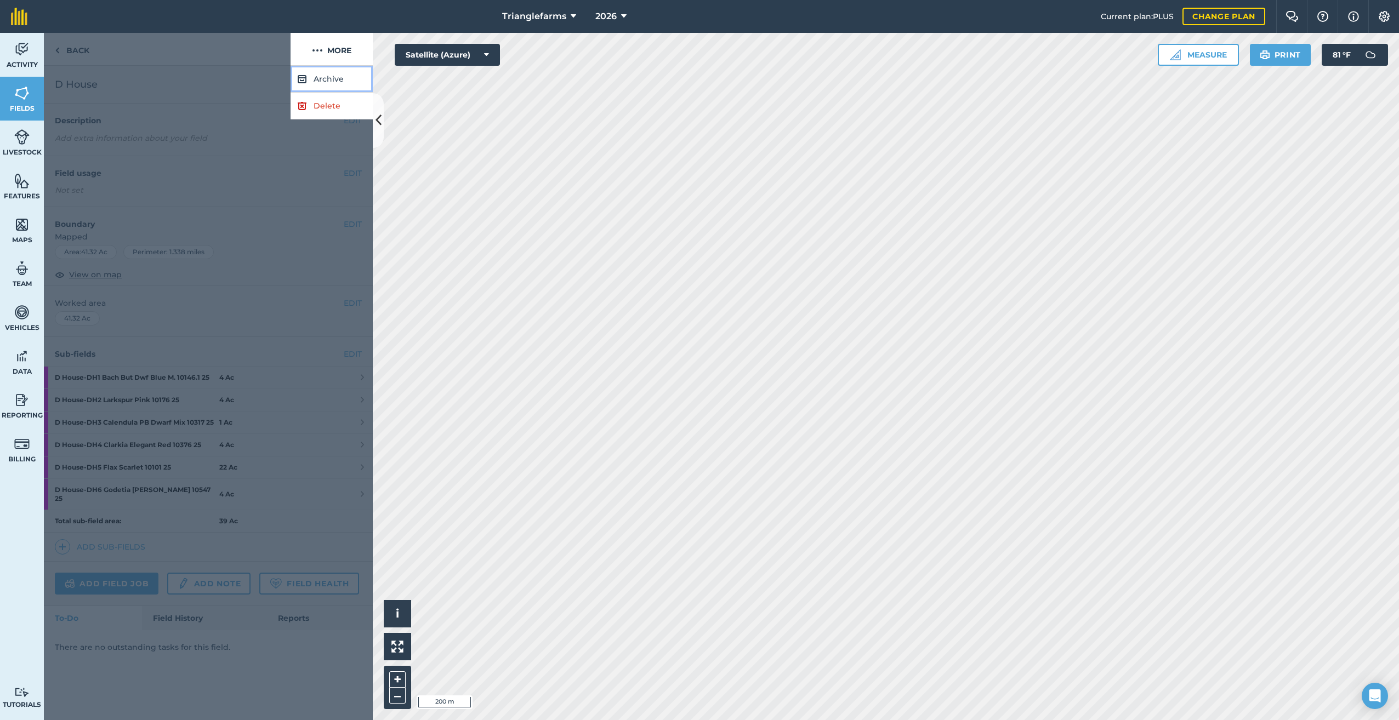
click at [327, 76] on button "Archive" at bounding box center [331, 79] width 82 height 27
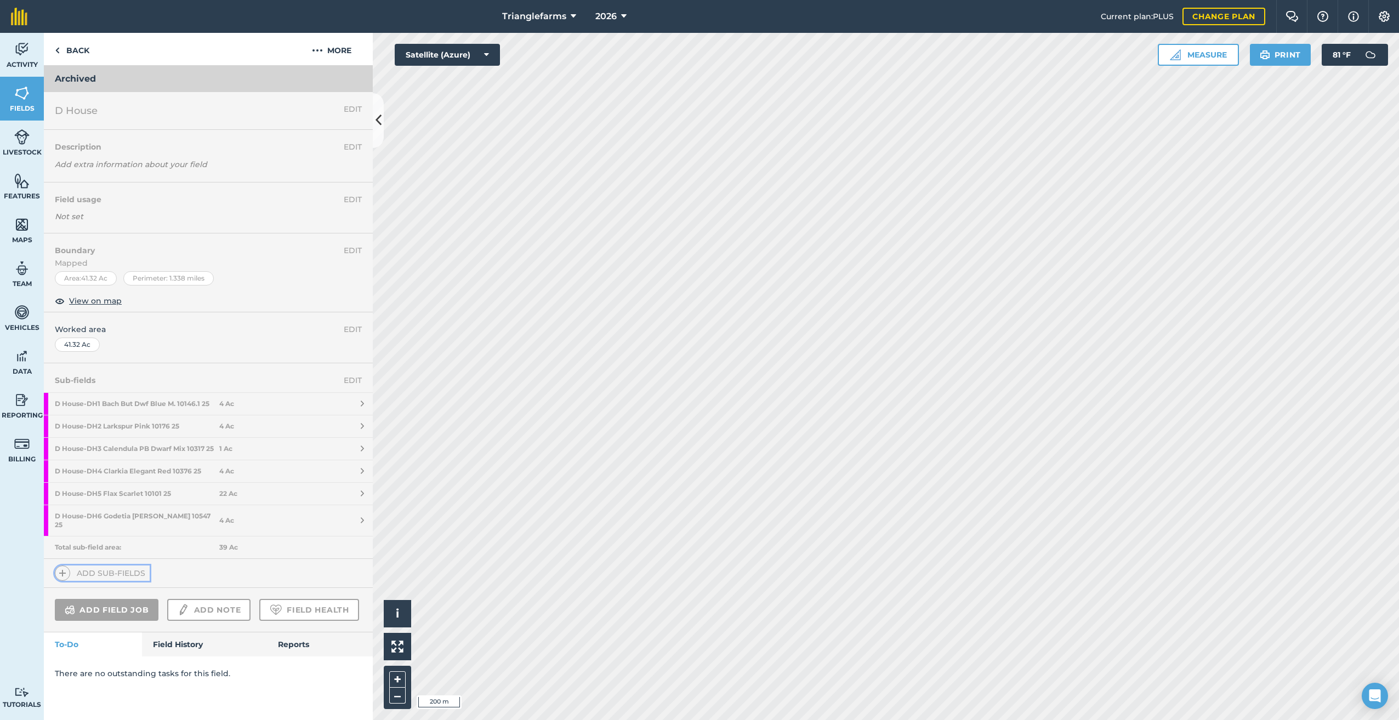
click at [61, 574] on img at bounding box center [63, 573] width 8 height 13
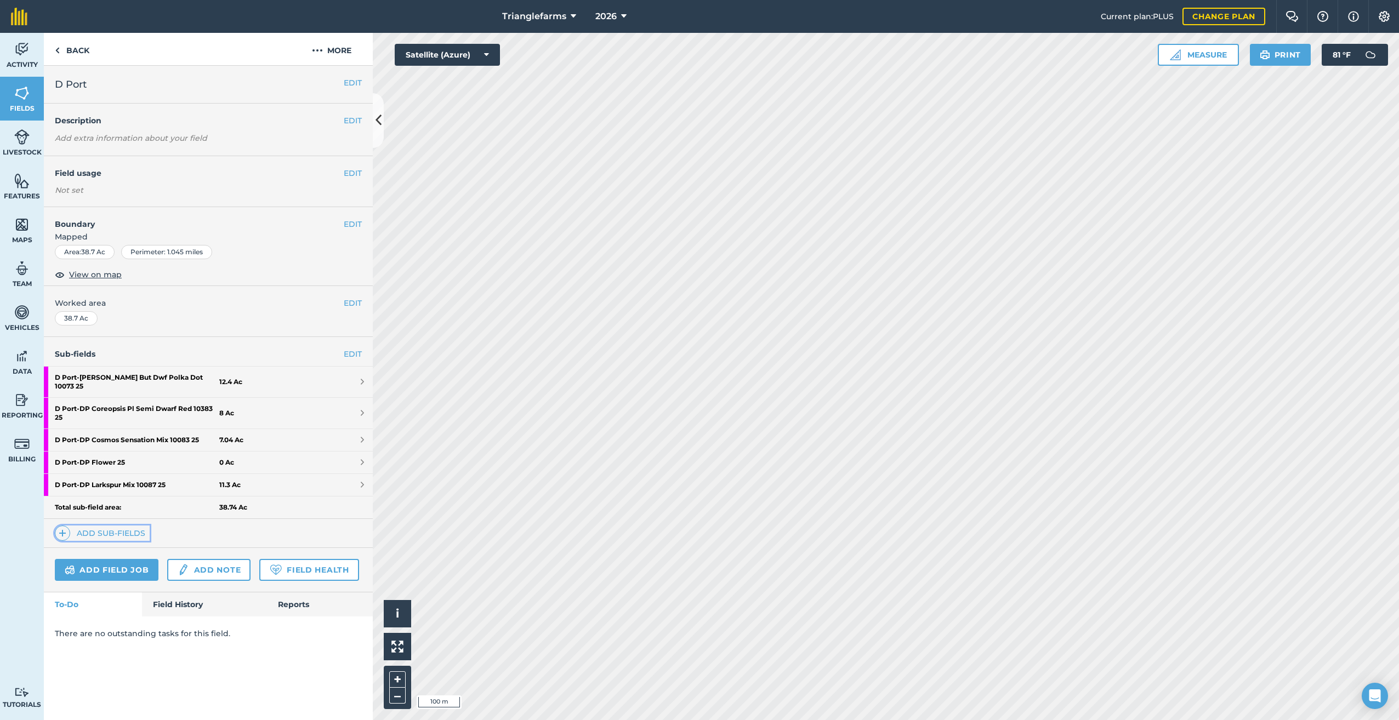
click at [57, 526] on span at bounding box center [62, 533] width 15 height 15
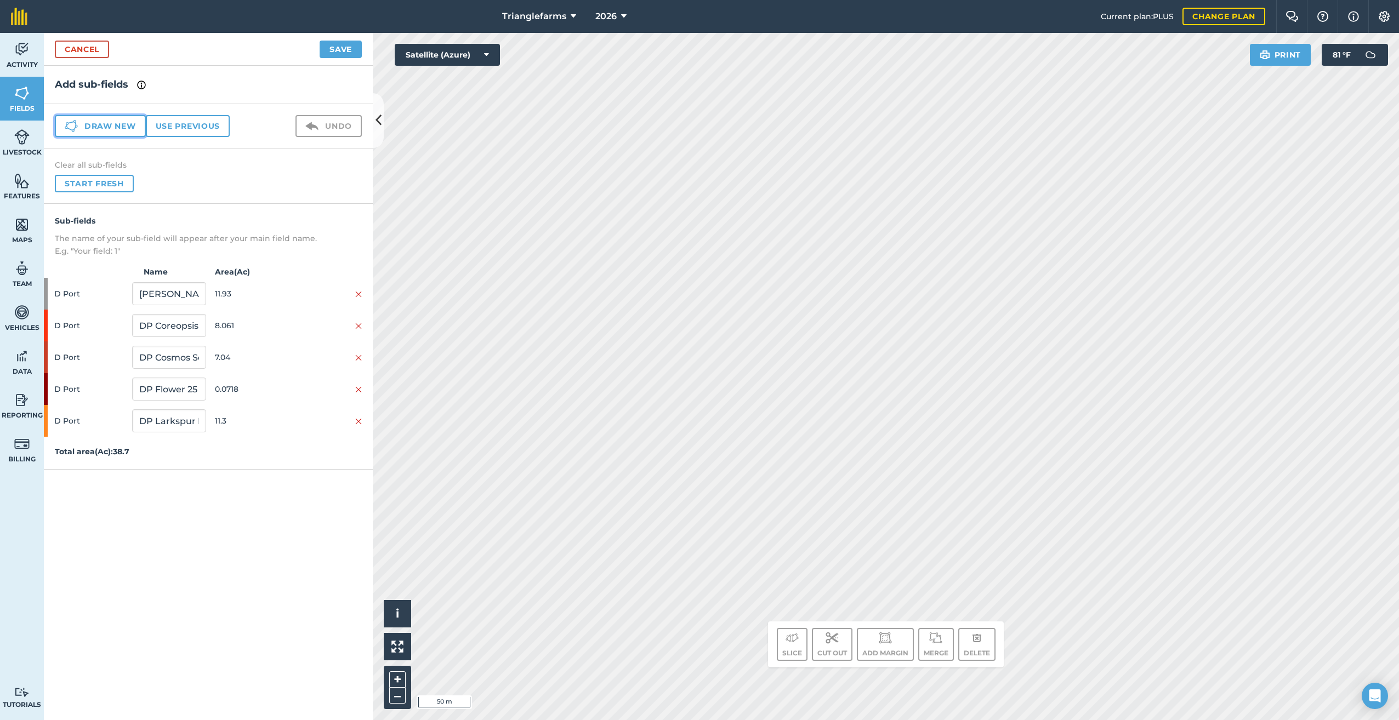
click at [97, 122] on button "Draw new" at bounding box center [100, 126] width 91 height 22
drag, startPoint x: 168, startPoint y: 444, endPoint x: 113, endPoint y: 482, distance: 66.6
click at [115, 477] on div "Sub-fields The name of your sub-field will appear after your main field name. E…" at bounding box center [208, 353] width 329 height 298
paste input "DP 26"
type input "DP 26"
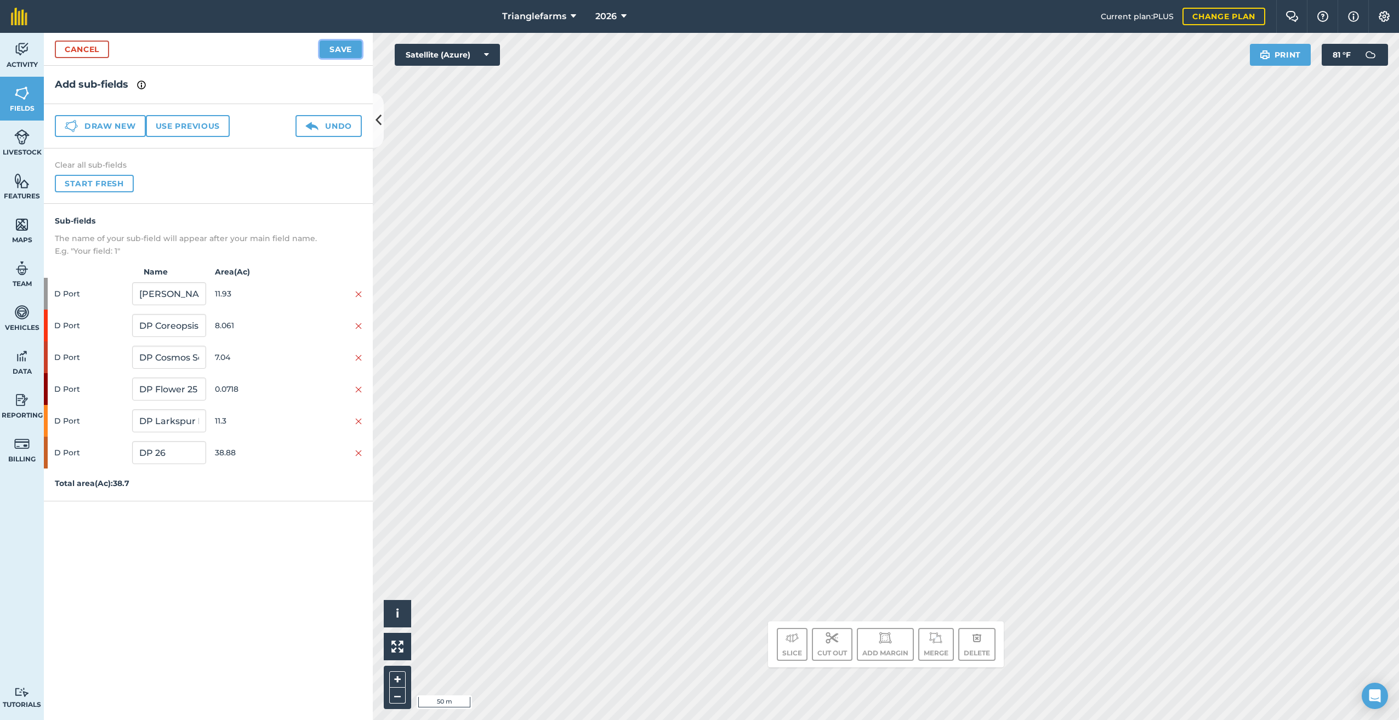
click at [344, 45] on button "Save" at bounding box center [341, 50] width 42 height 18
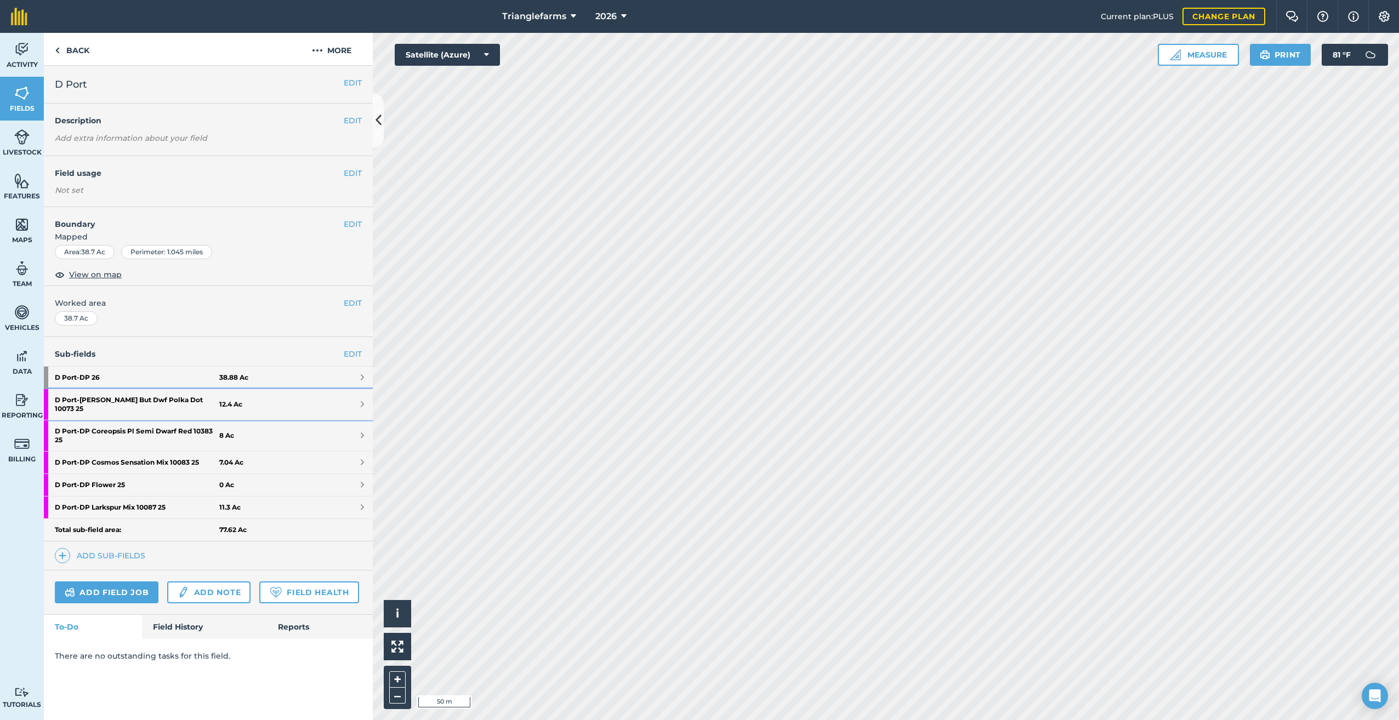
drag, startPoint x: 97, startPoint y: 395, endPoint x: 118, endPoint y: 390, distance: 21.9
click at [97, 395] on strong "D Port - [PERSON_NAME] But Dwf Polka Dot 10073 25" at bounding box center [137, 404] width 164 height 31
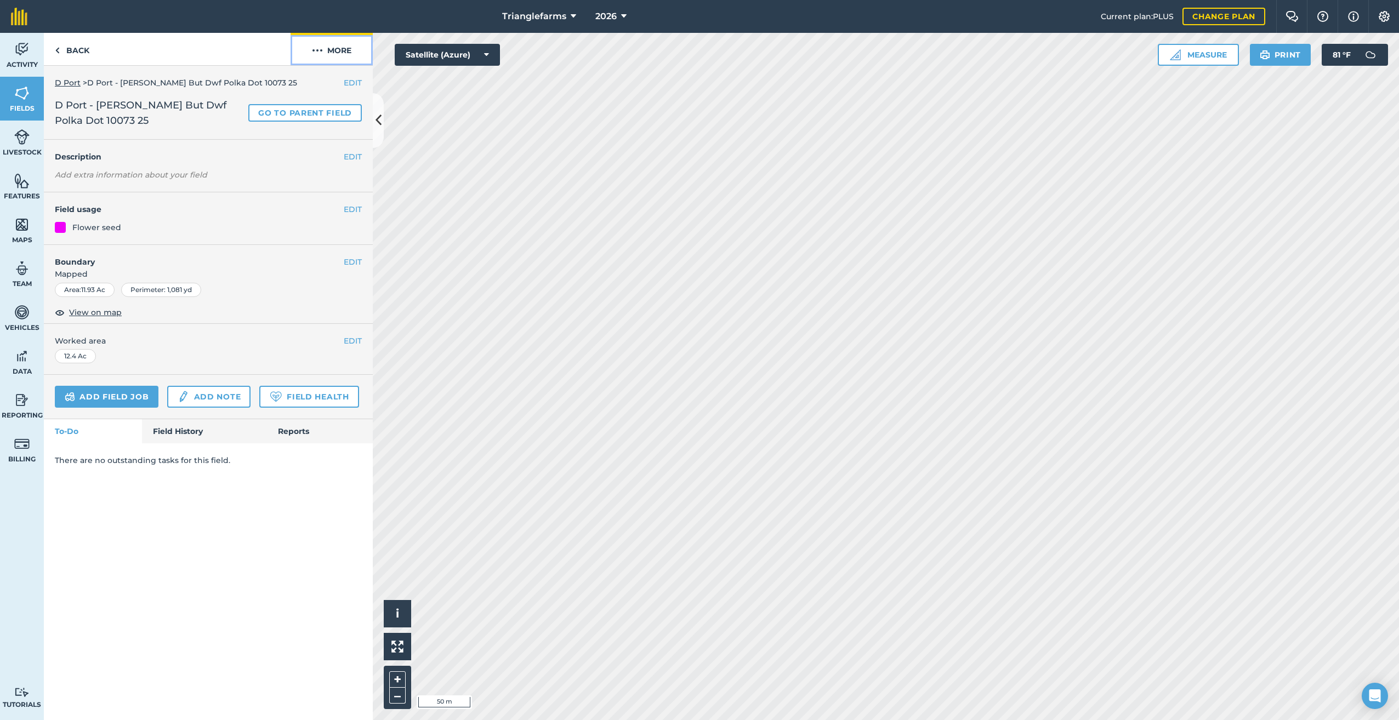
click at [321, 52] on img at bounding box center [317, 50] width 11 height 13
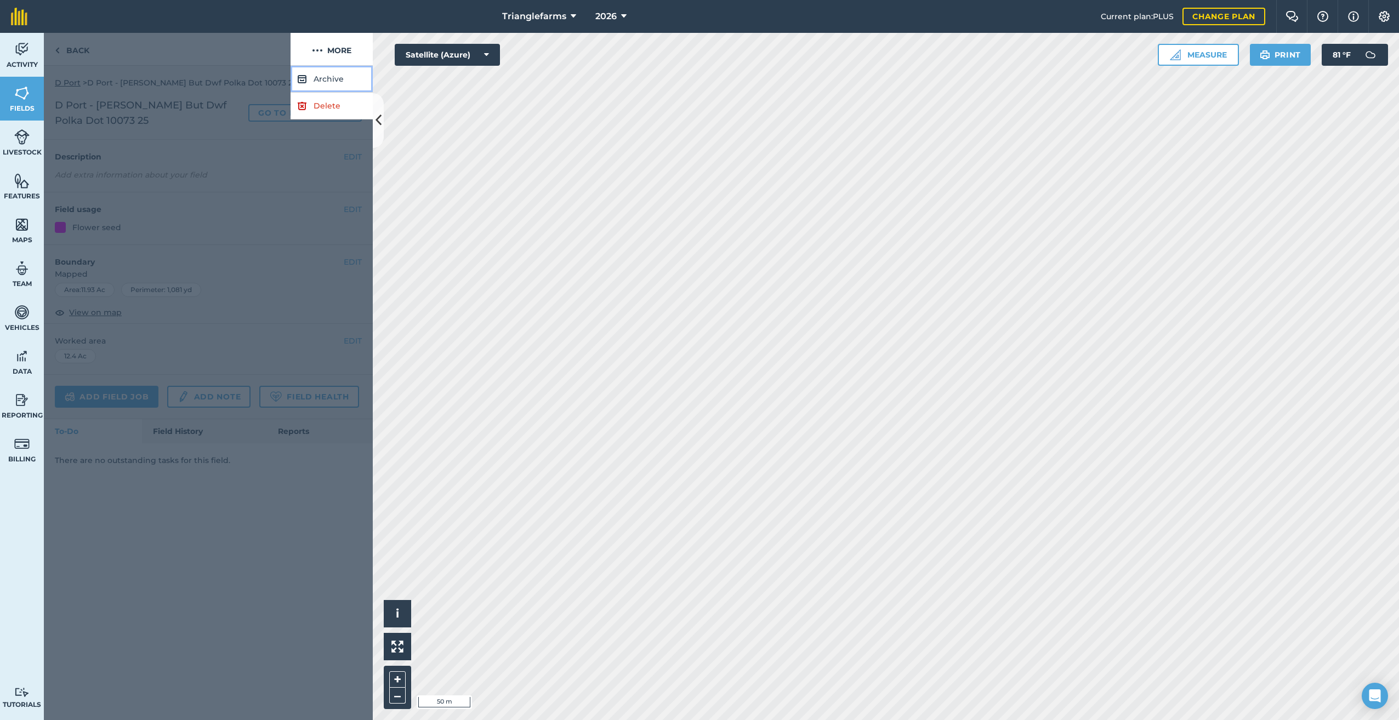
click at [323, 79] on button "Archive" at bounding box center [331, 79] width 82 height 27
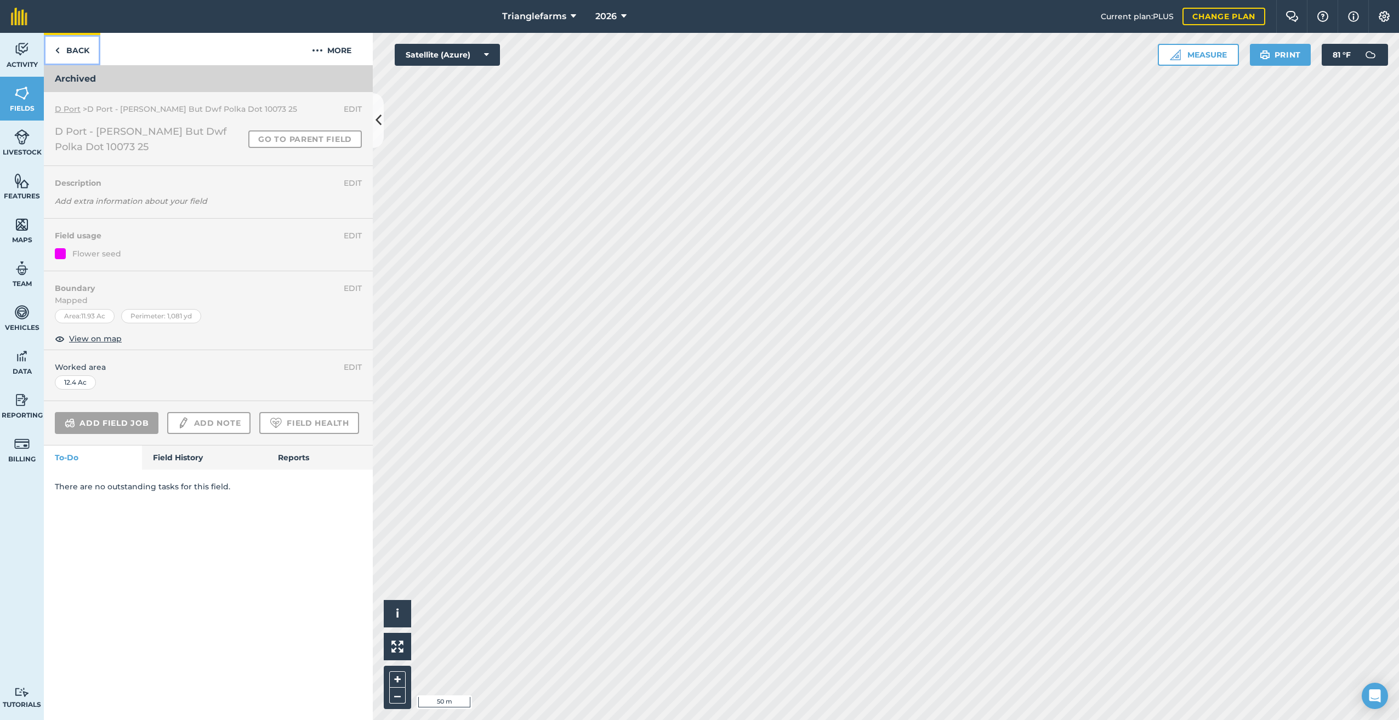
click at [59, 52] on img at bounding box center [57, 50] width 5 height 13
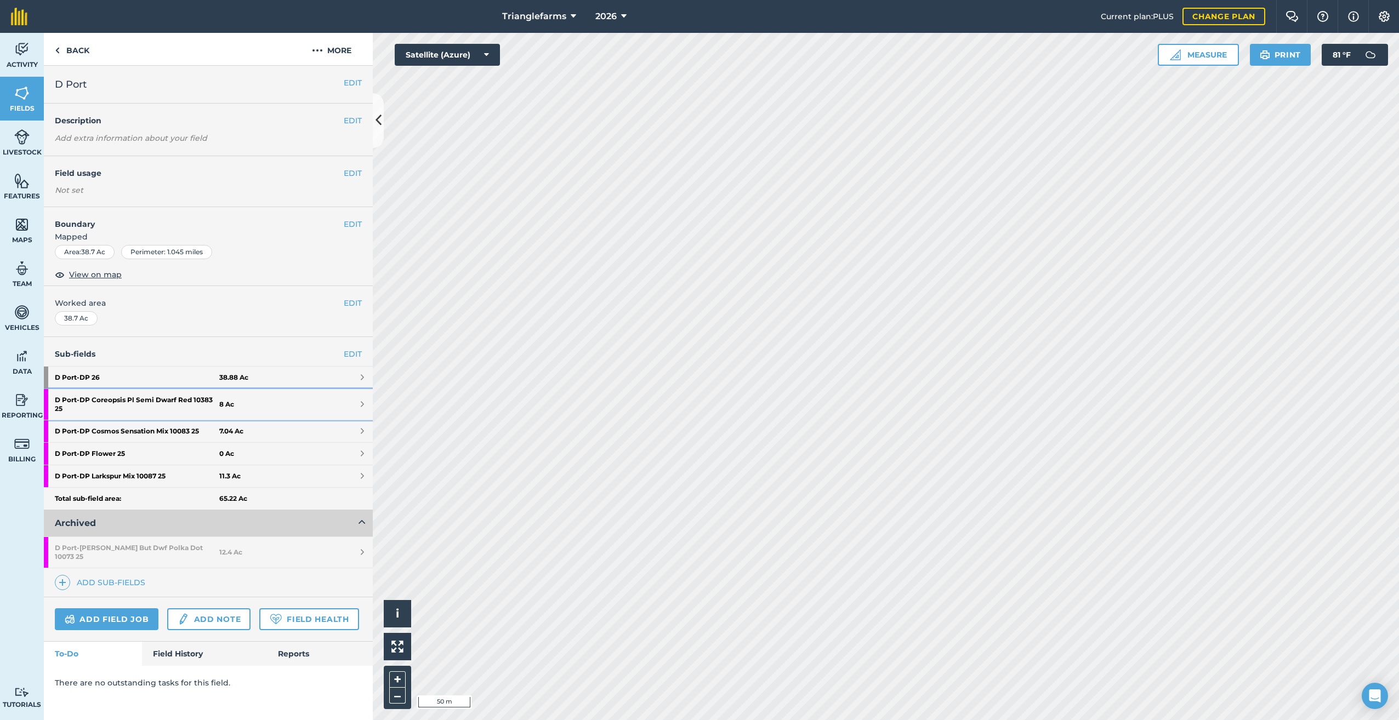
click at [141, 397] on strong "D Port - DP Coreopsis Pl Semi Dwarf Red 10383 25" at bounding box center [137, 404] width 164 height 31
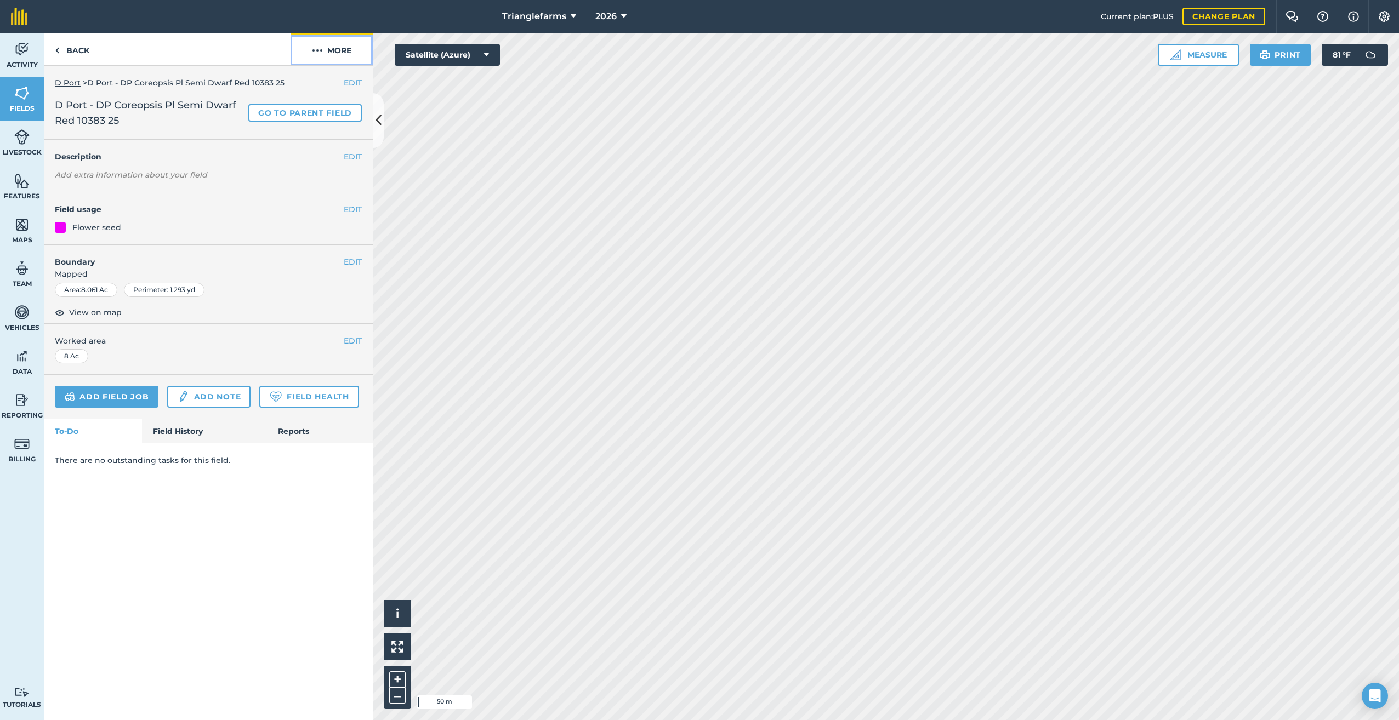
click at [313, 47] on img at bounding box center [317, 50] width 11 height 13
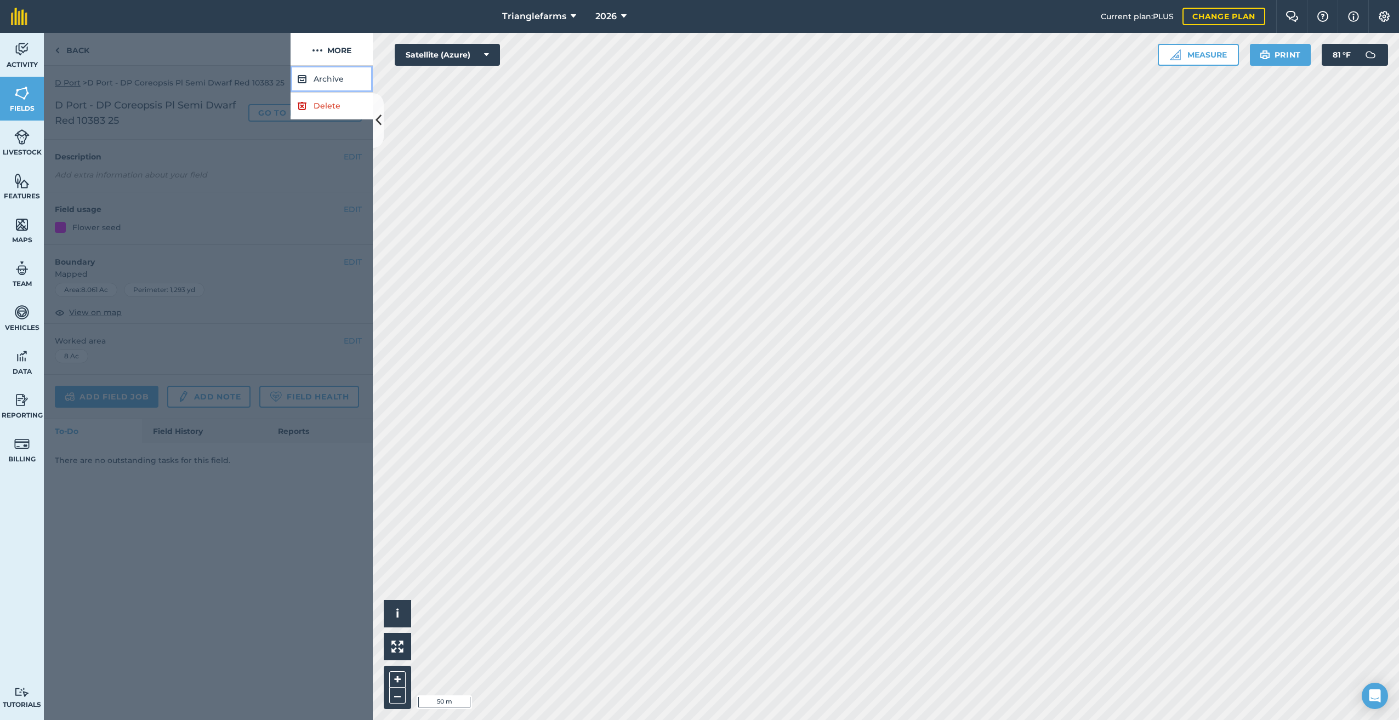
click at [326, 75] on button "Archive" at bounding box center [331, 79] width 82 height 27
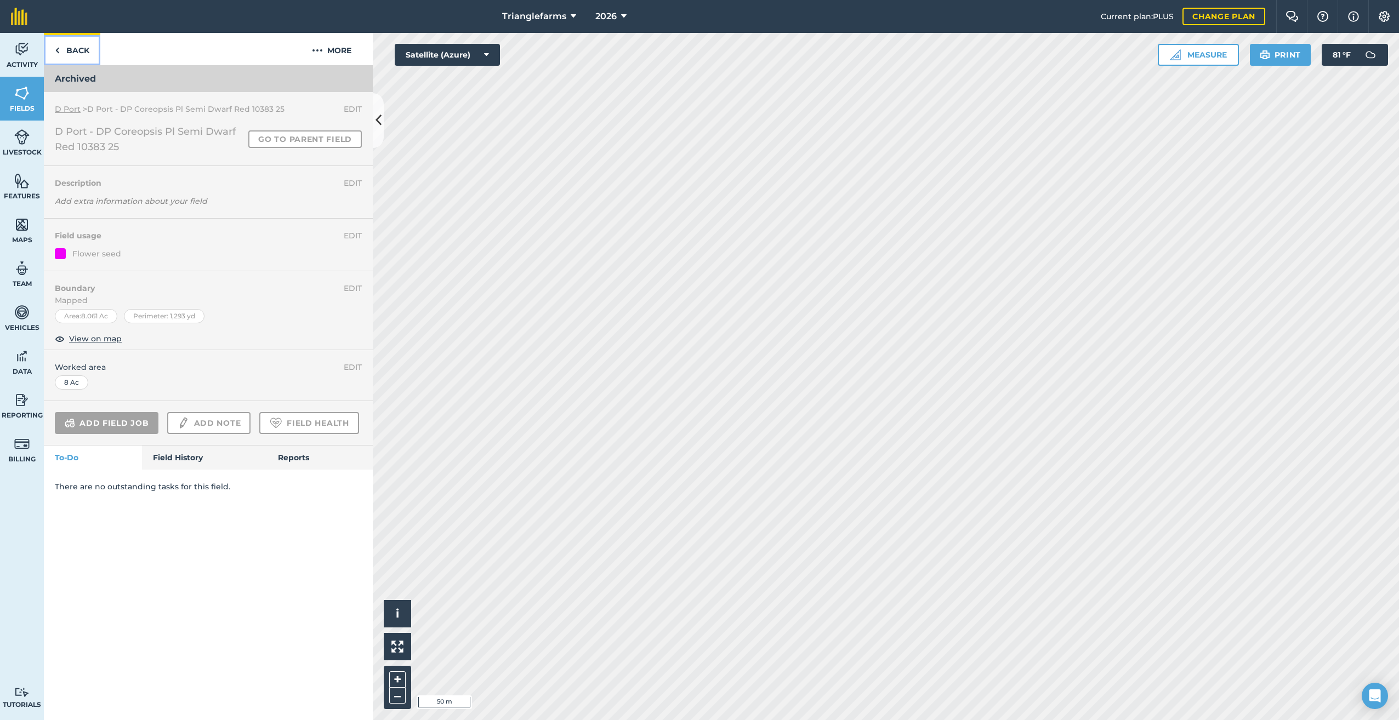
click at [61, 48] on link "Back" at bounding box center [72, 49] width 56 height 32
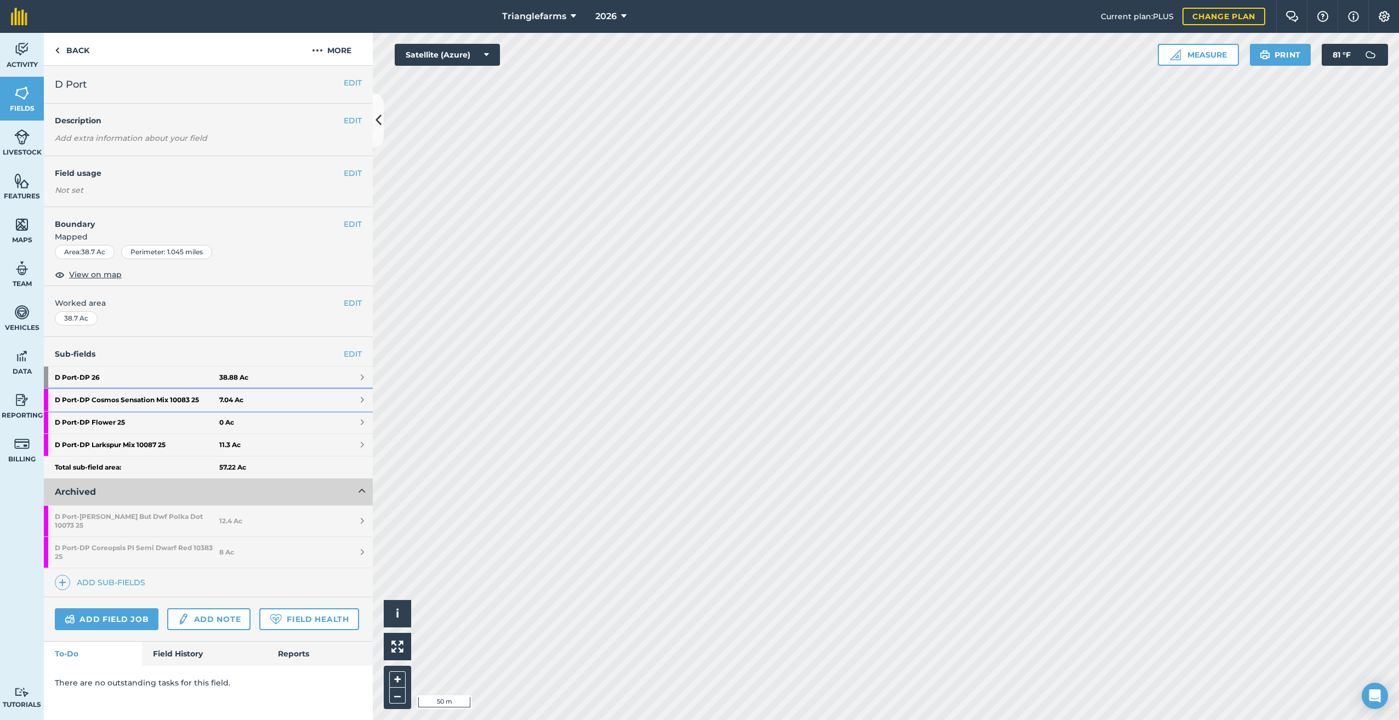
drag, startPoint x: 133, startPoint y: 397, endPoint x: 169, endPoint y: 395, distance: 35.7
click at [133, 397] on strong "D Port - DP Cosmos Sensation Mix 10083 25" at bounding box center [137, 400] width 164 height 22
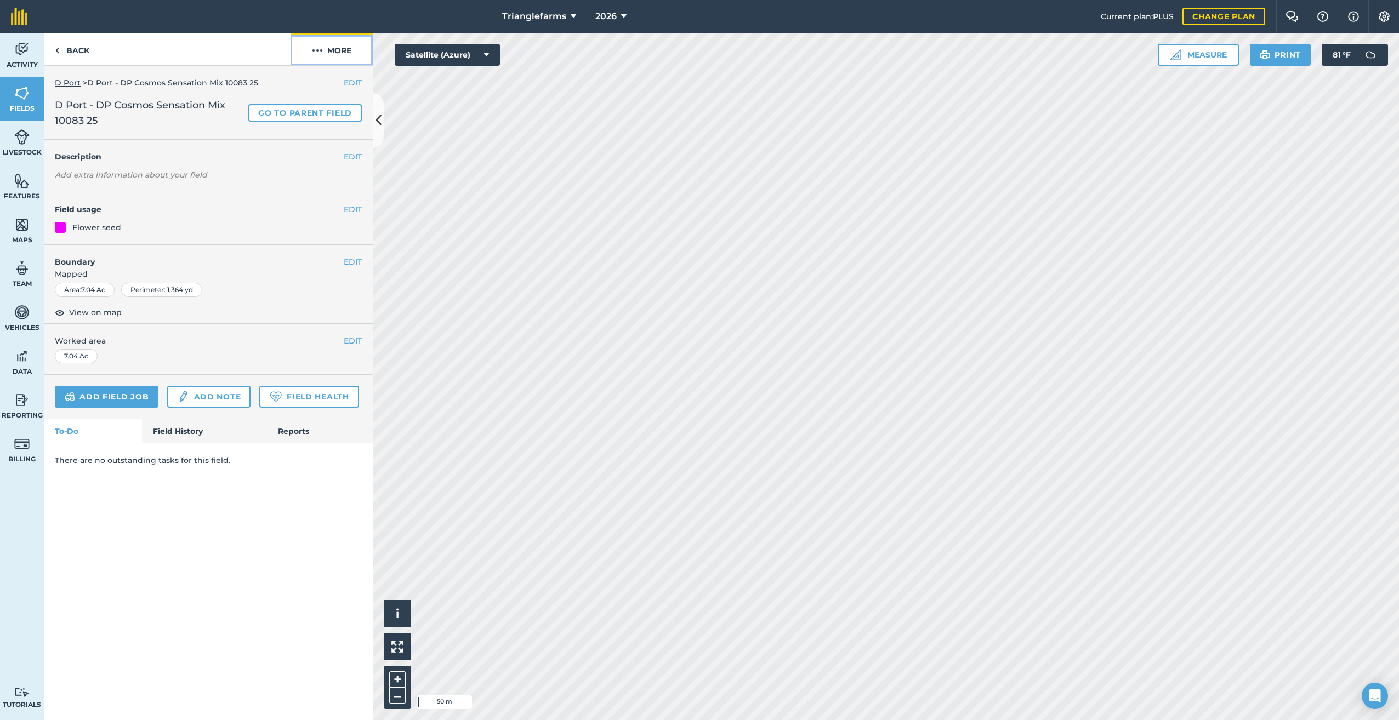
click at [321, 55] on img at bounding box center [317, 50] width 11 height 13
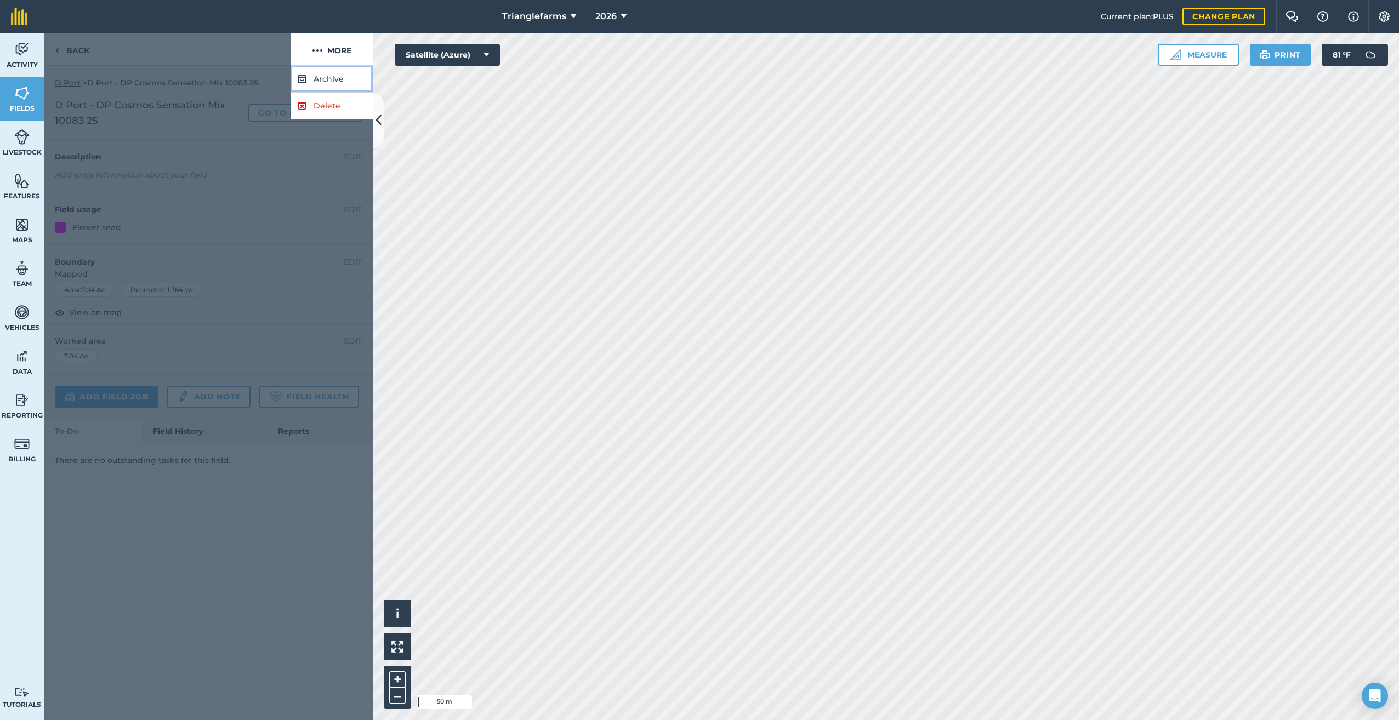
click at [336, 76] on button "Archive" at bounding box center [331, 79] width 82 height 27
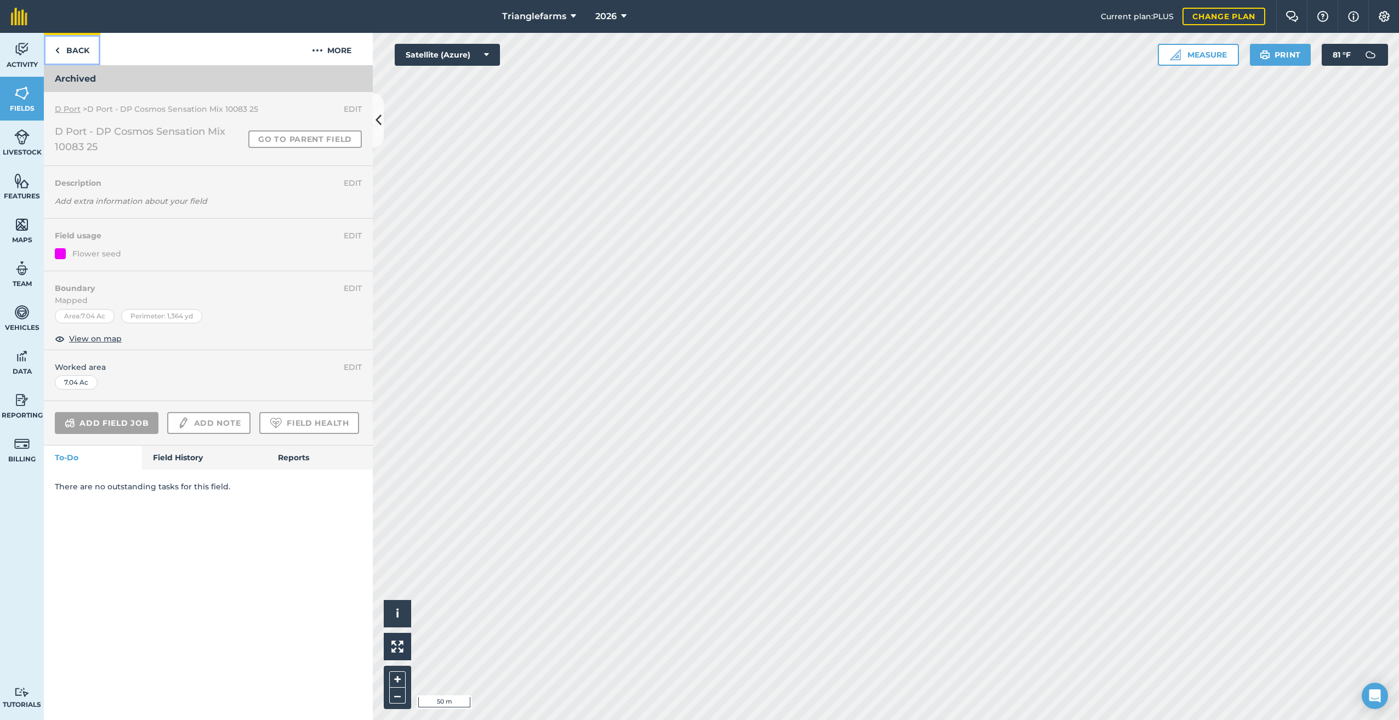
click at [56, 48] on img at bounding box center [57, 50] width 5 height 13
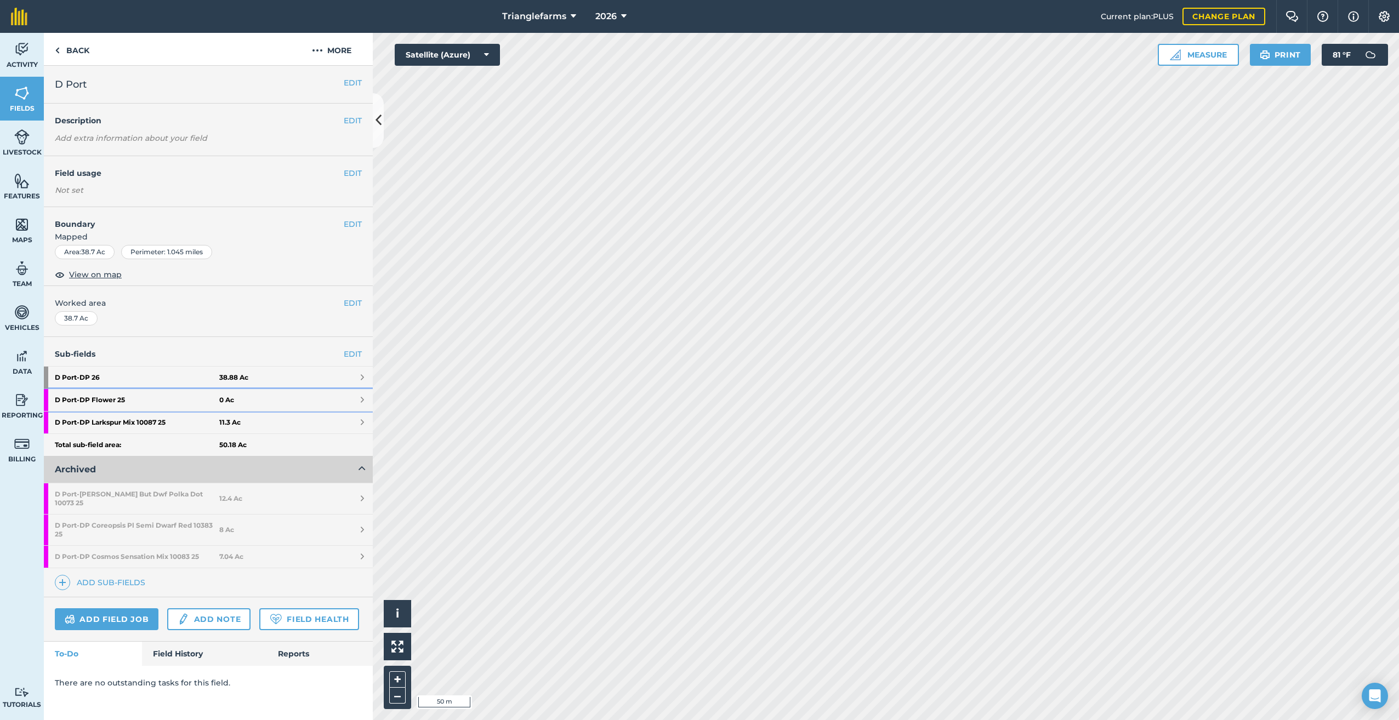
click at [118, 399] on strong "D Port - DP Flower 25" at bounding box center [137, 400] width 164 height 22
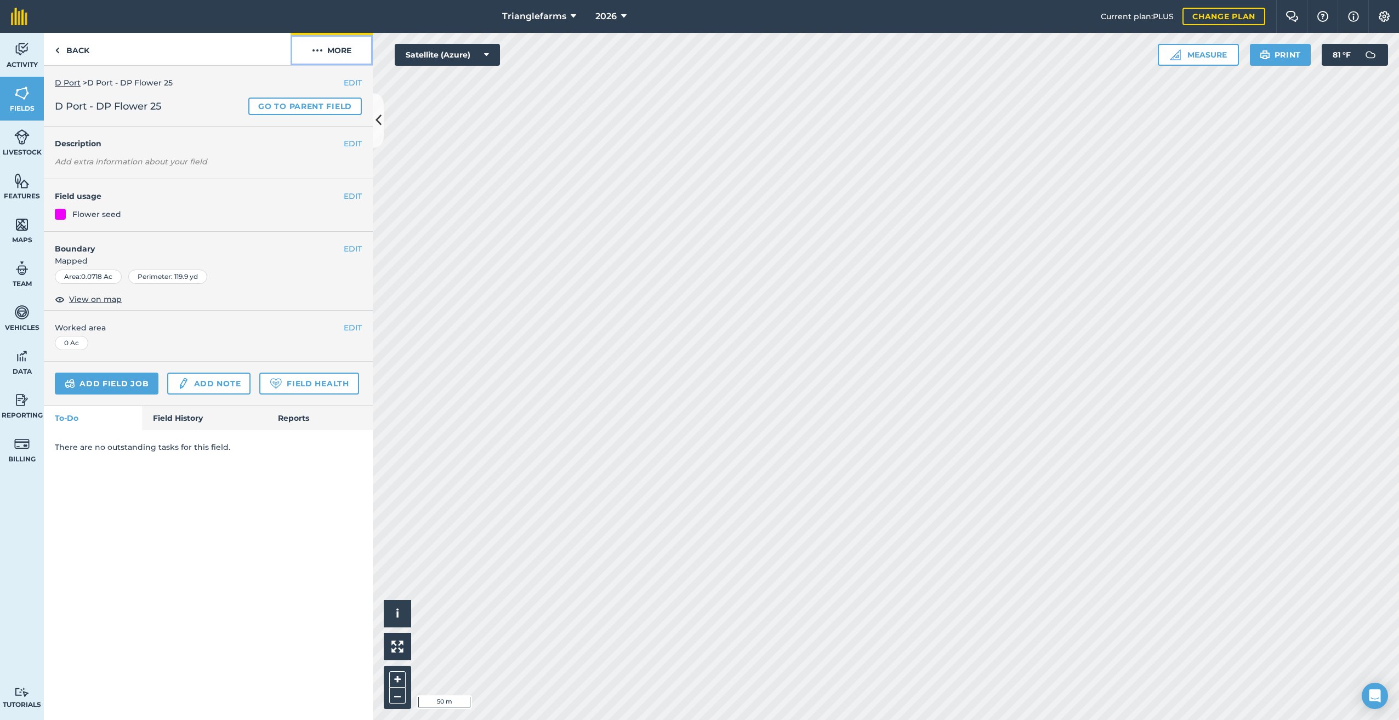
click at [321, 48] on img at bounding box center [317, 50] width 11 height 13
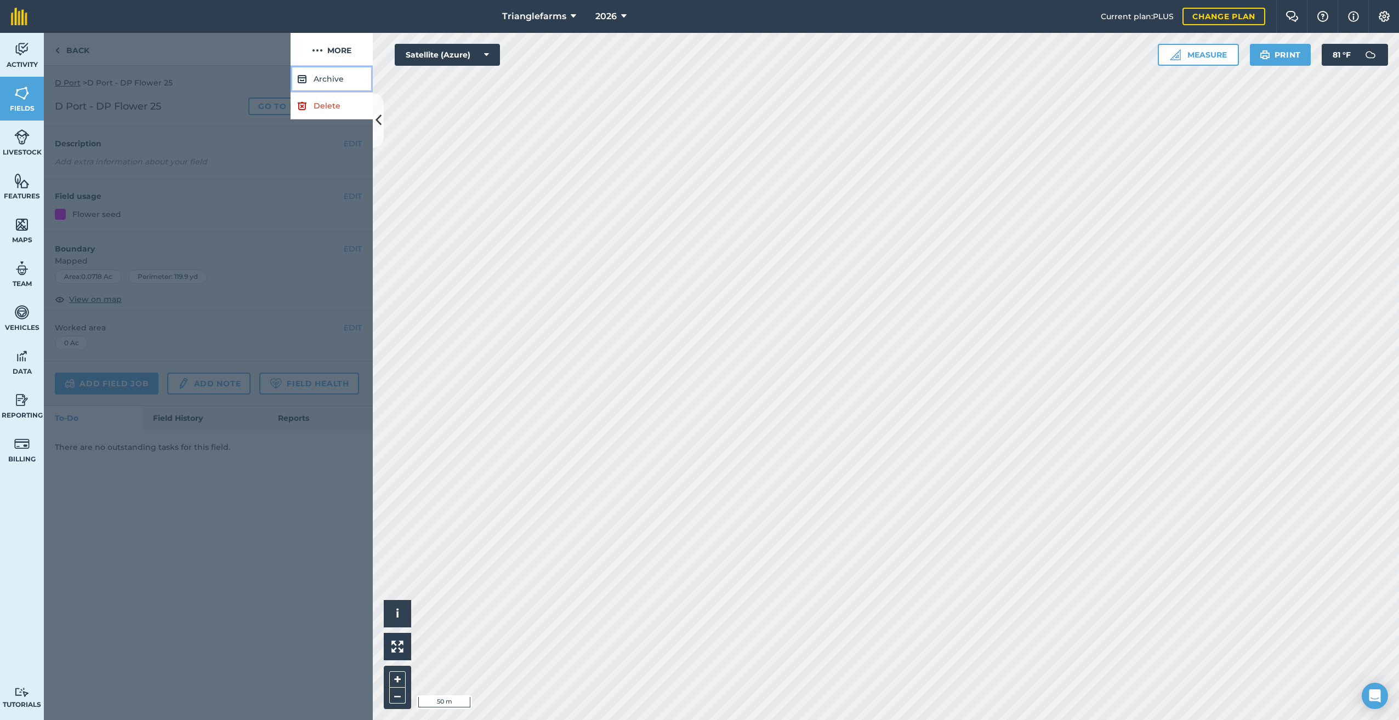
click at [321, 78] on button "Archive" at bounding box center [331, 79] width 82 height 27
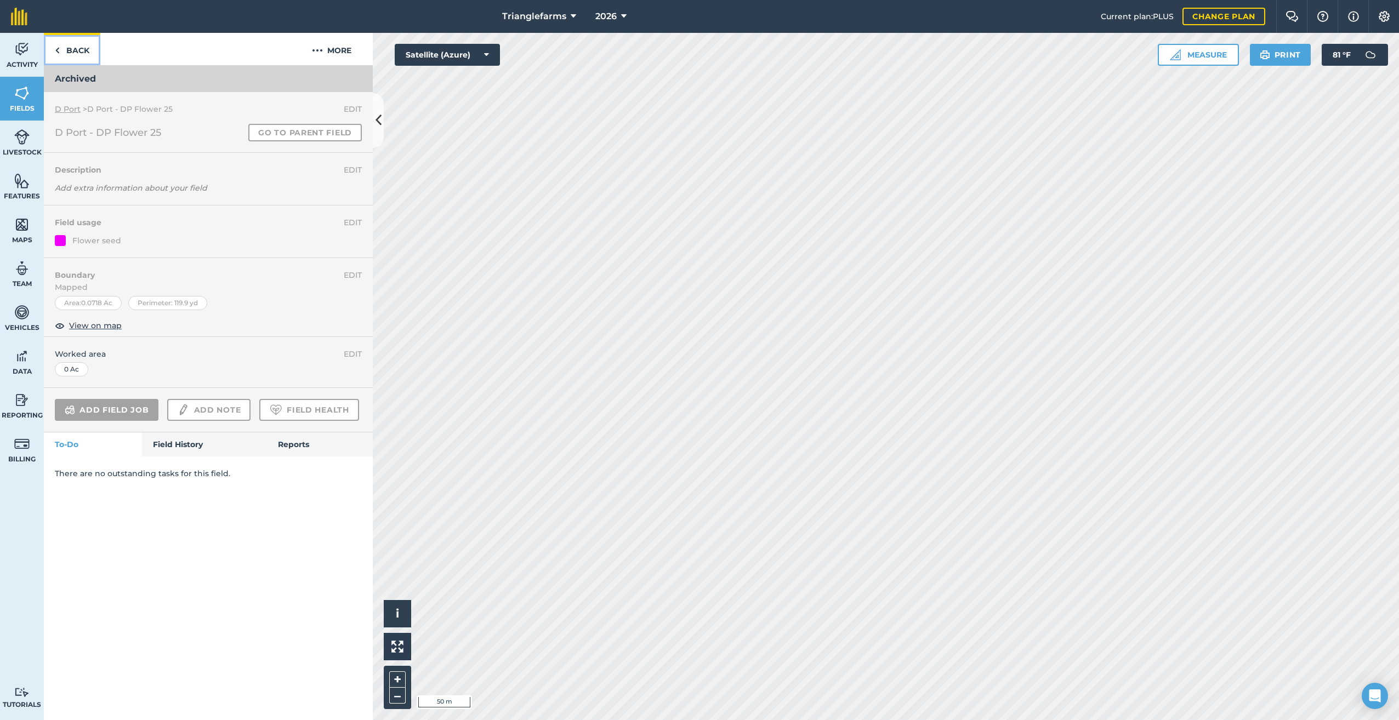
click at [64, 54] on link "Back" at bounding box center [72, 49] width 56 height 32
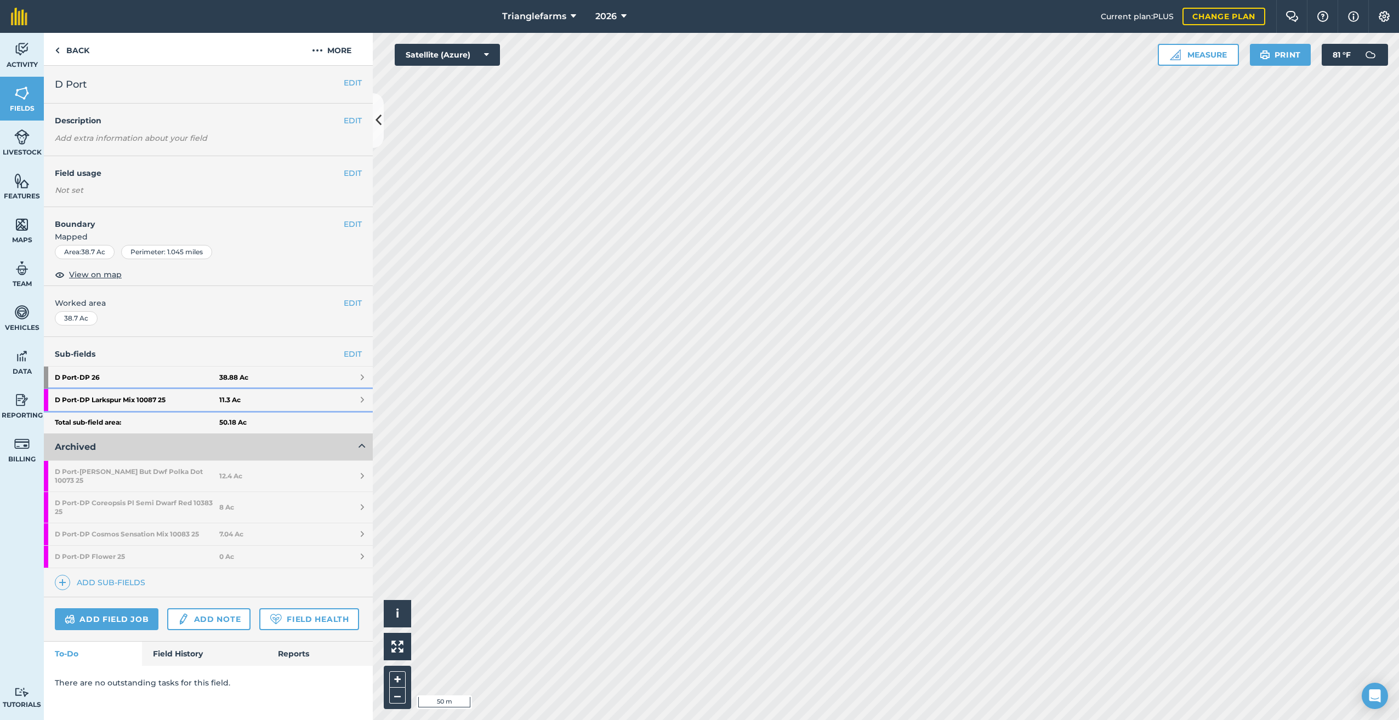
click at [124, 397] on strong "D Port - DP Larkspur Mix 10087 25" at bounding box center [137, 400] width 164 height 22
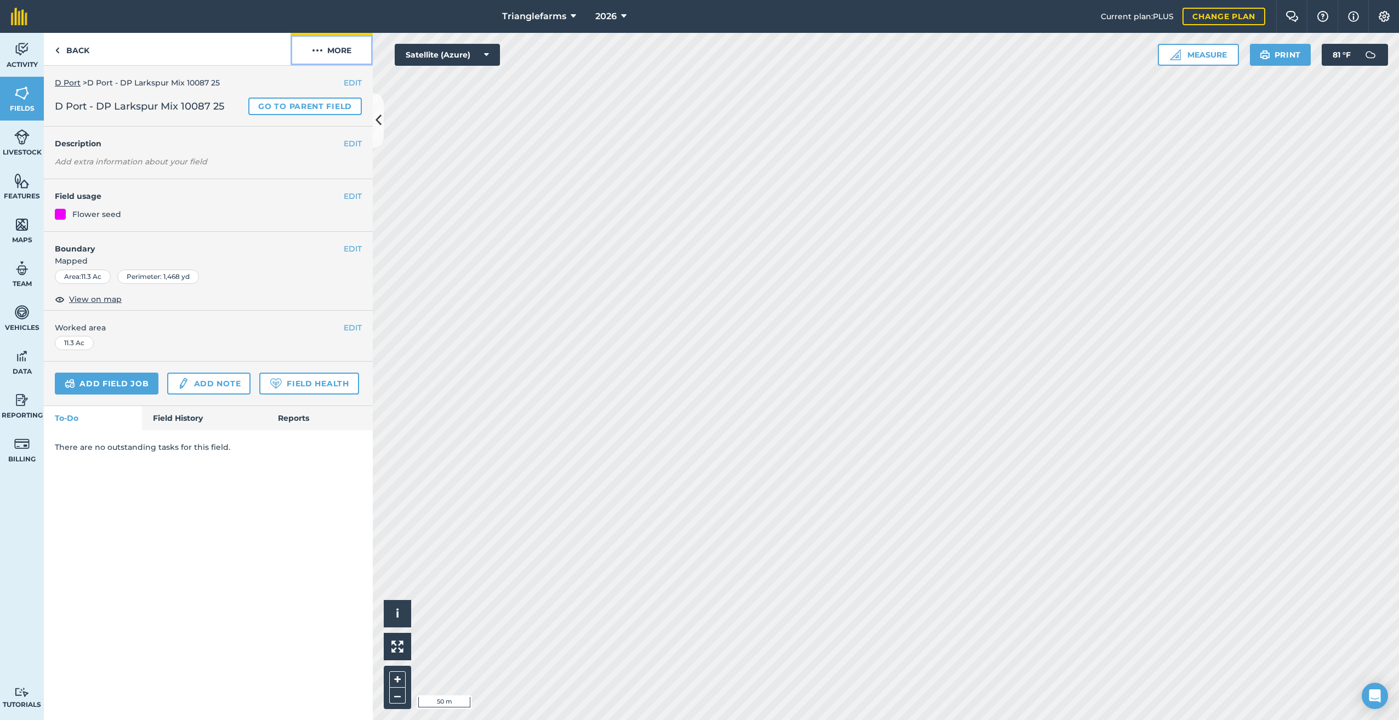
click at [318, 49] on img at bounding box center [317, 50] width 11 height 13
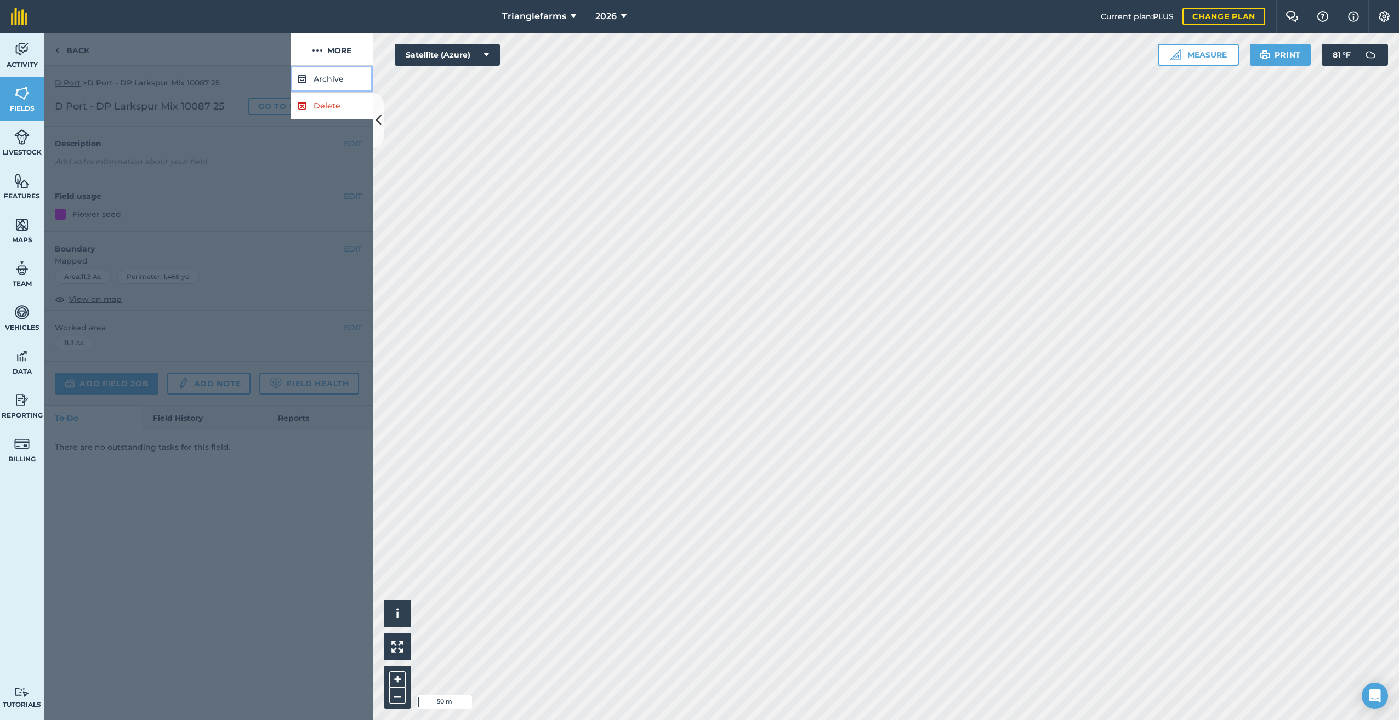
drag, startPoint x: 309, startPoint y: 74, endPoint x: 373, endPoint y: 112, distance: 74.0
click at [311, 74] on button "Archive" at bounding box center [331, 79] width 82 height 27
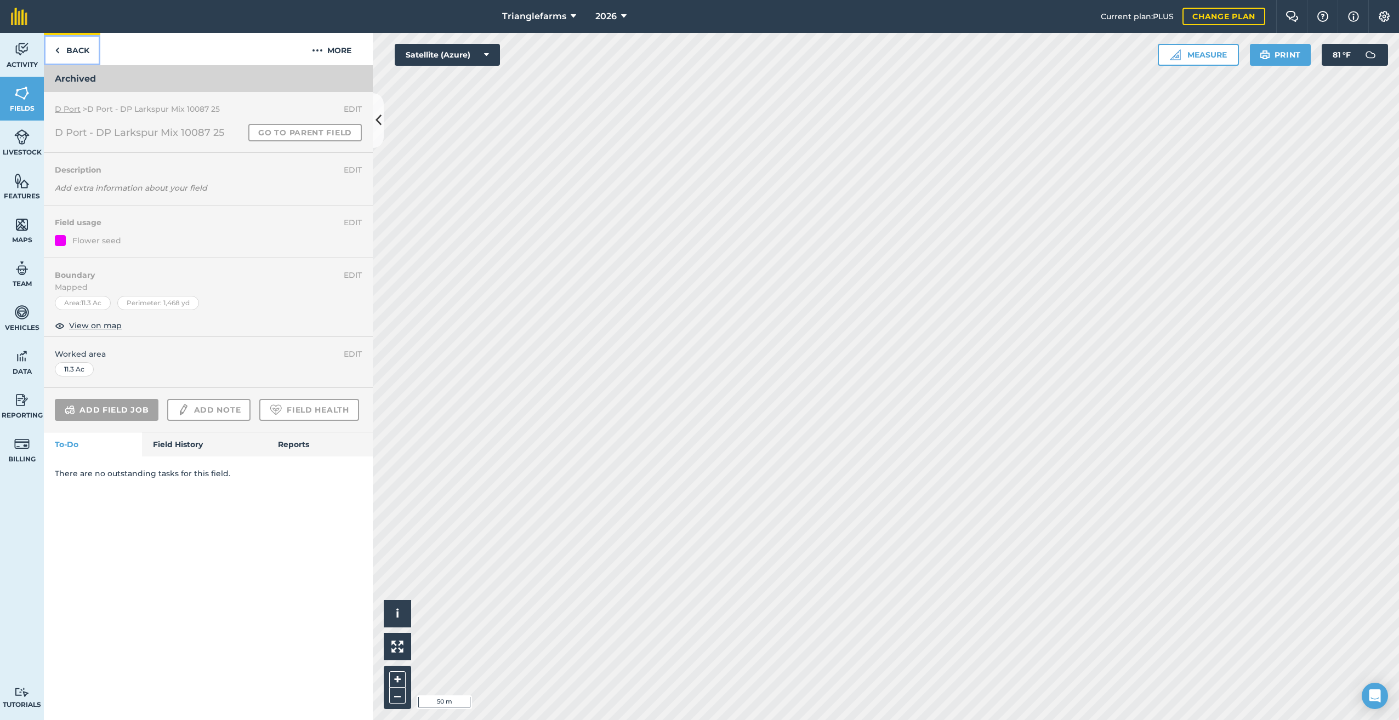
click at [69, 42] on link "Back" at bounding box center [72, 49] width 56 height 32
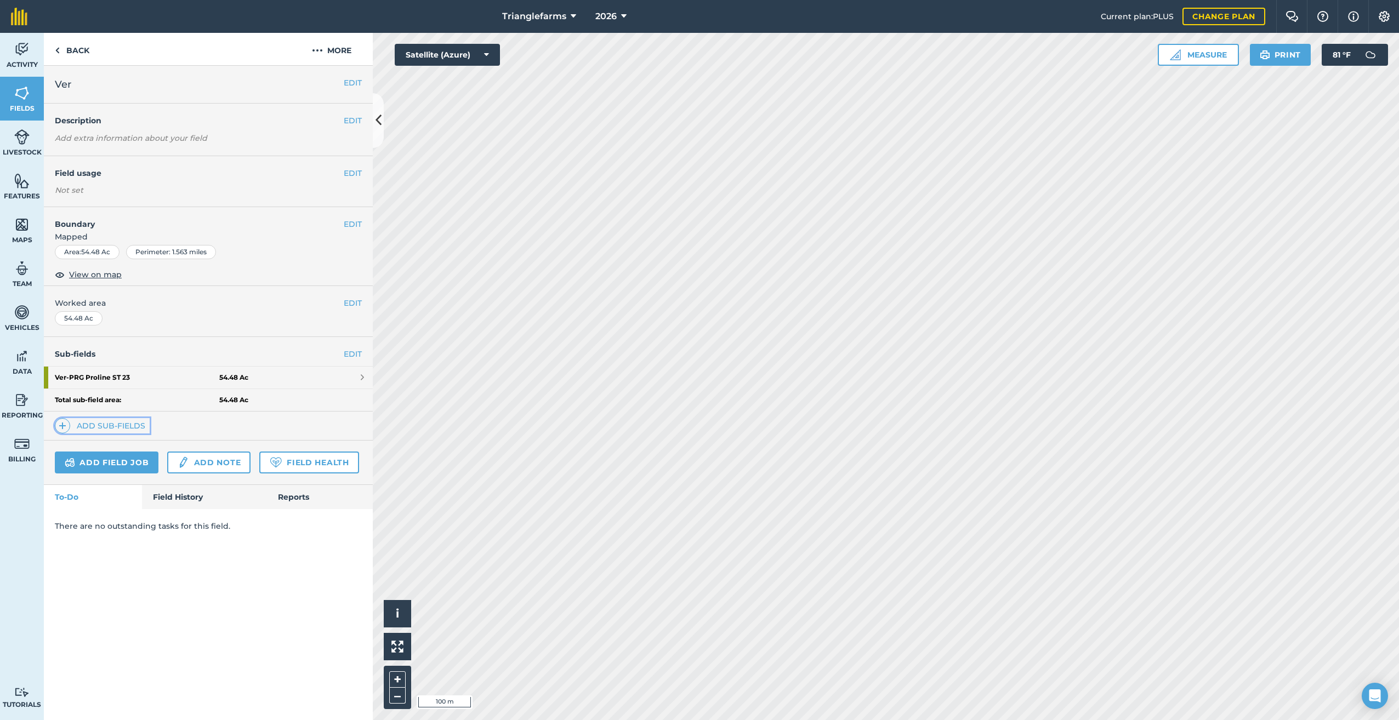
click at [63, 423] on img at bounding box center [63, 425] width 8 height 13
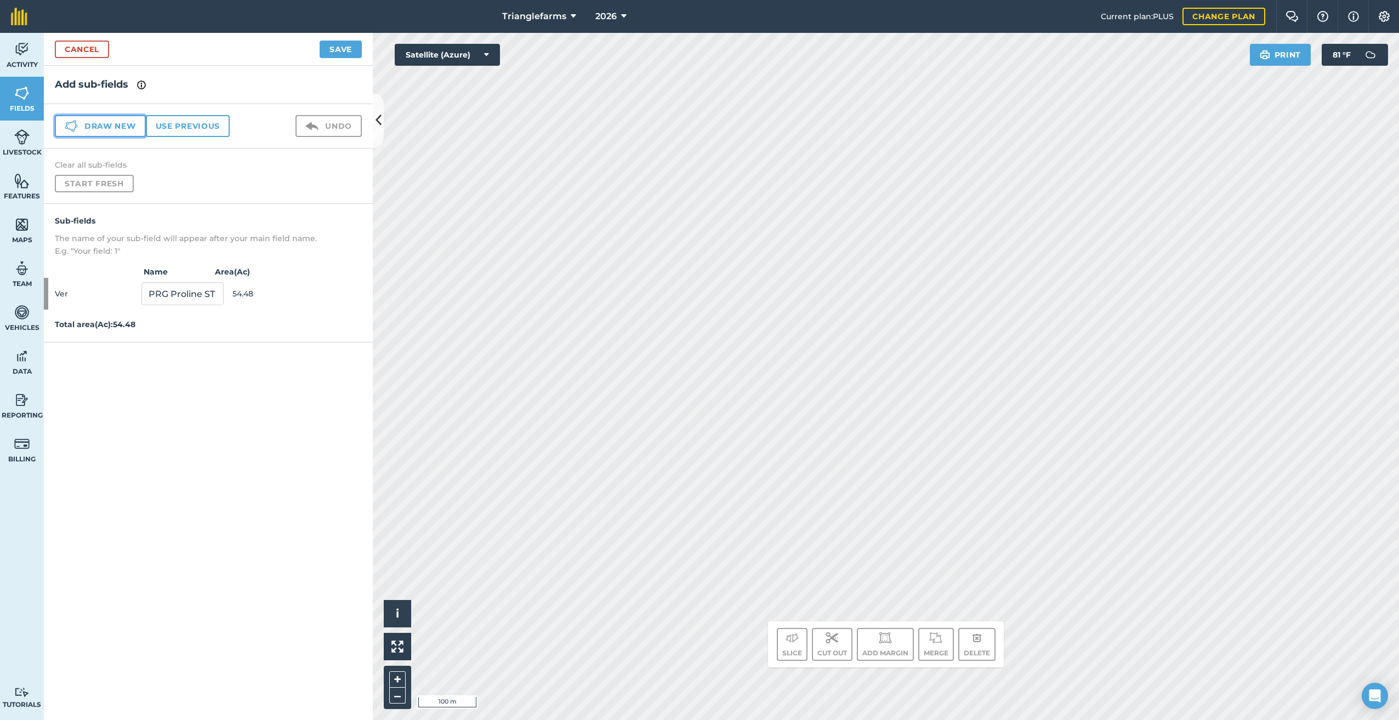
click at [95, 128] on button "Draw new" at bounding box center [100, 126] width 91 height 22
drag, startPoint x: 209, startPoint y: 330, endPoint x: 143, endPoint y: 321, distance: 66.5
click at [143, 321] on div "Ver 1 54.06" at bounding box center [208, 326] width 329 height 32
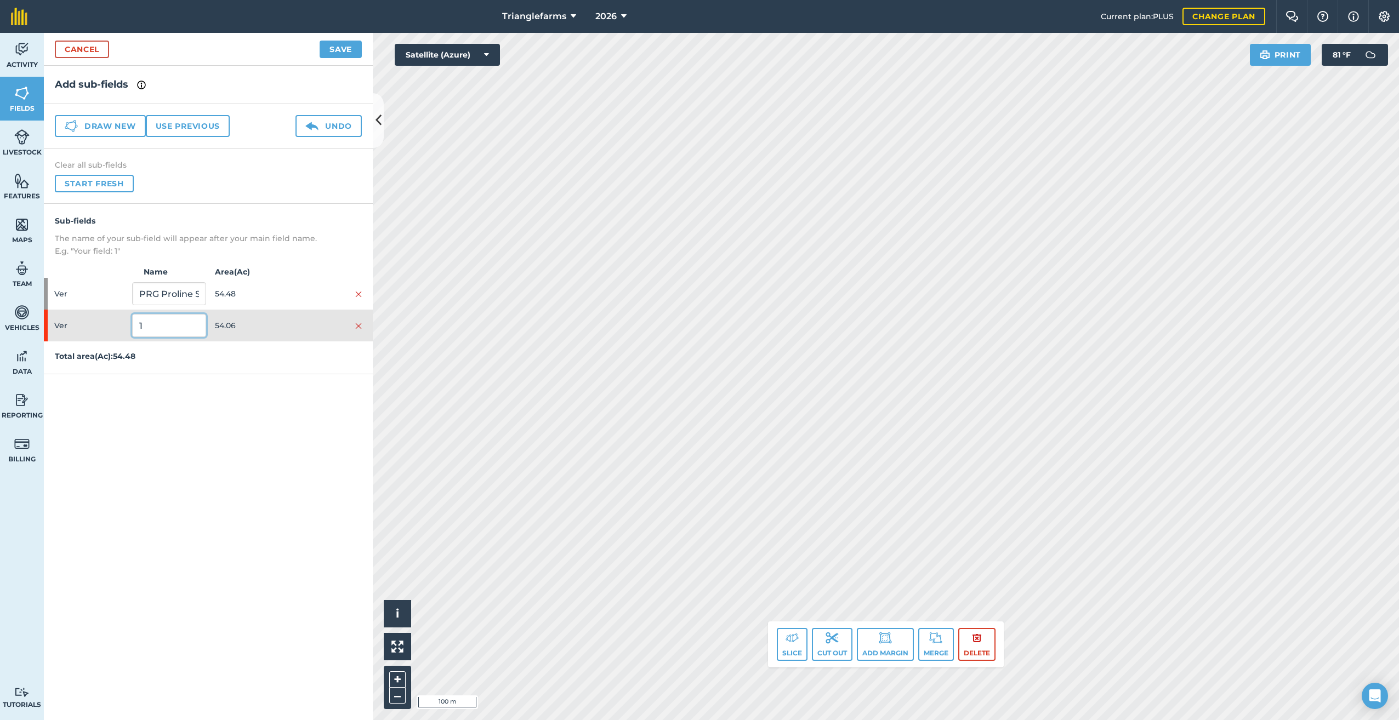
drag, startPoint x: 148, startPoint y: 326, endPoint x: 109, endPoint y: 348, distance: 44.7
click at [109, 348] on div "Sub-fields The name of your sub-field will appear after your main field name. E…" at bounding box center [208, 289] width 329 height 170
paste input "Ver 26"
type input "Ver 26"
click at [348, 42] on button "Save" at bounding box center [341, 50] width 42 height 18
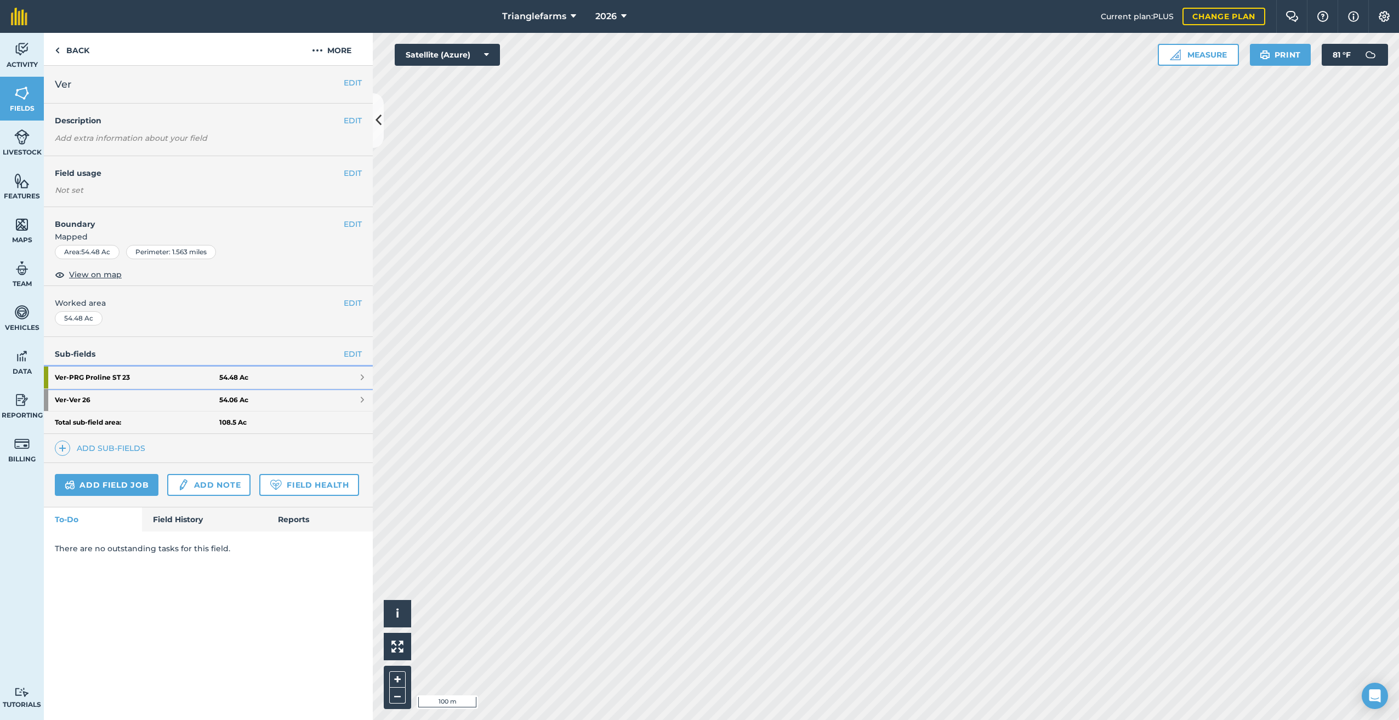
drag, startPoint x: 105, startPoint y: 374, endPoint x: 161, endPoint y: 382, distance: 57.0
click at [105, 374] on strong "Ver - PRG Proline ST 23" at bounding box center [137, 378] width 164 height 22
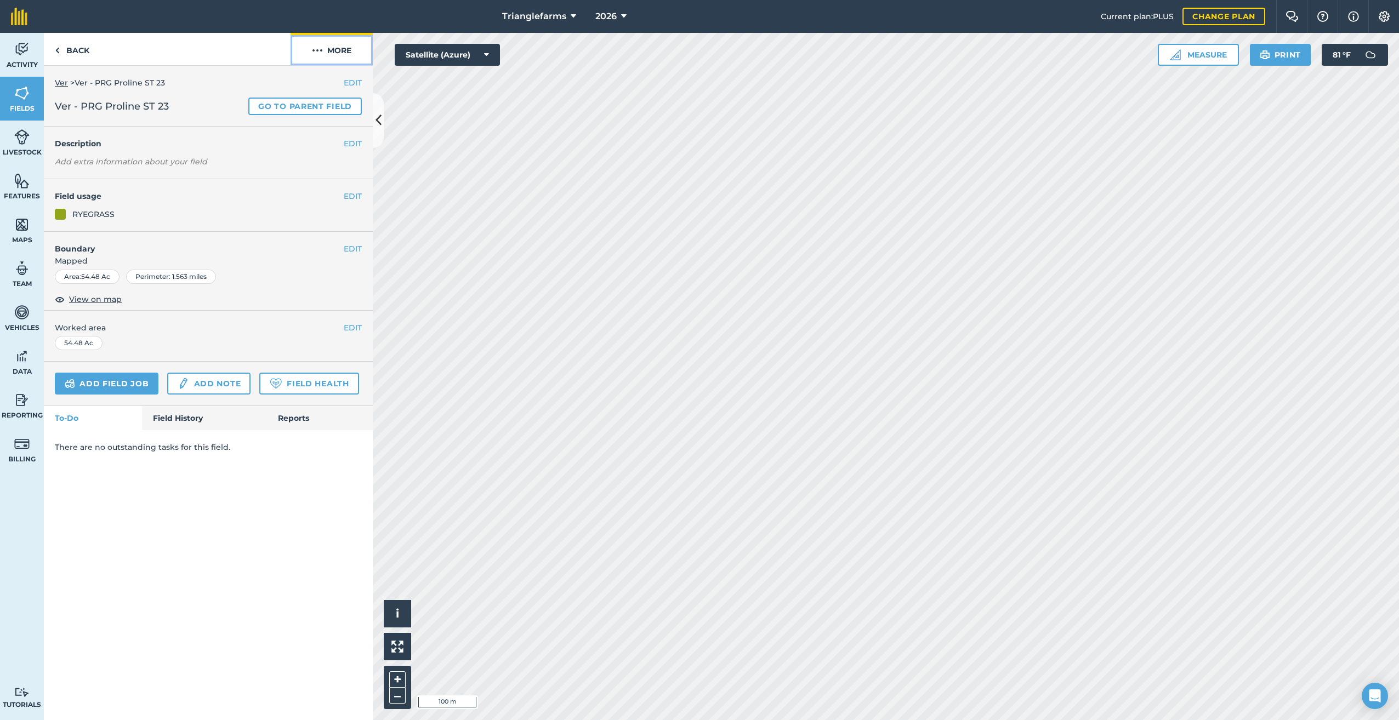
click at [321, 48] on img at bounding box center [317, 50] width 11 height 13
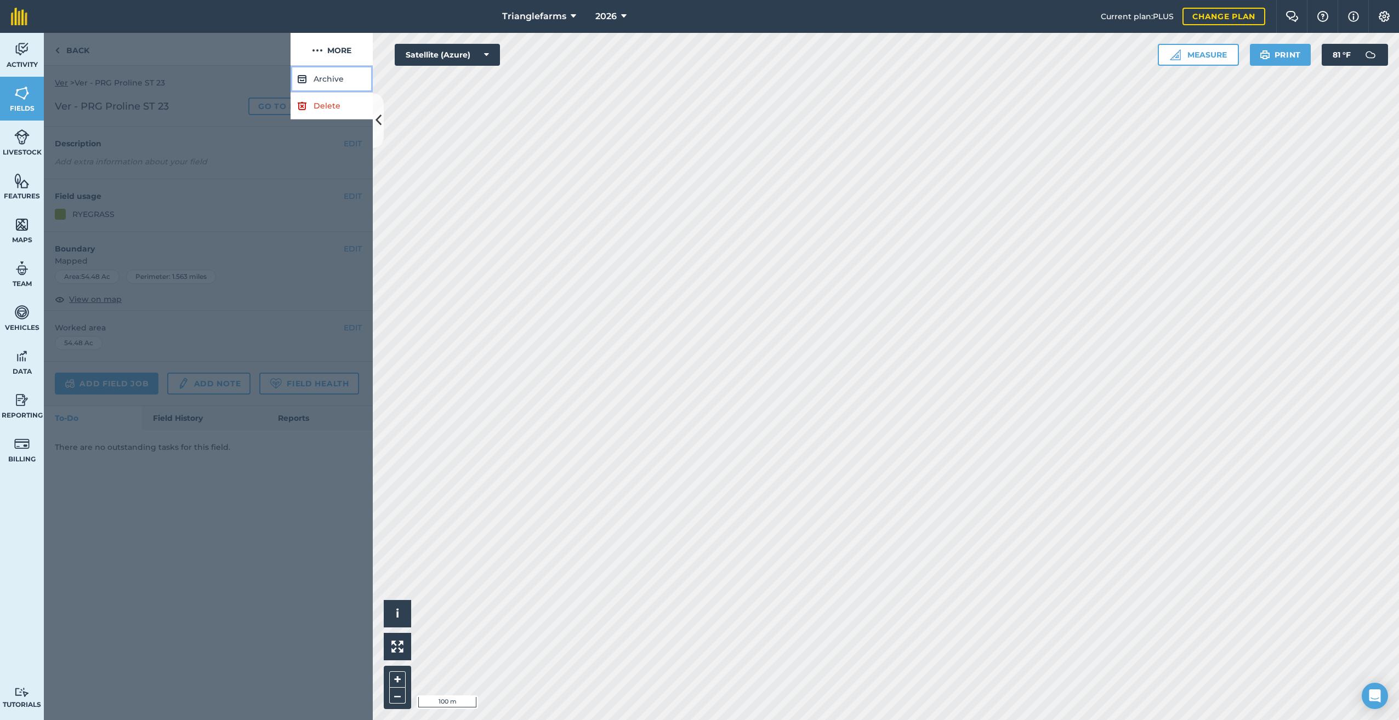
click at [328, 76] on button "Archive" at bounding box center [331, 79] width 82 height 27
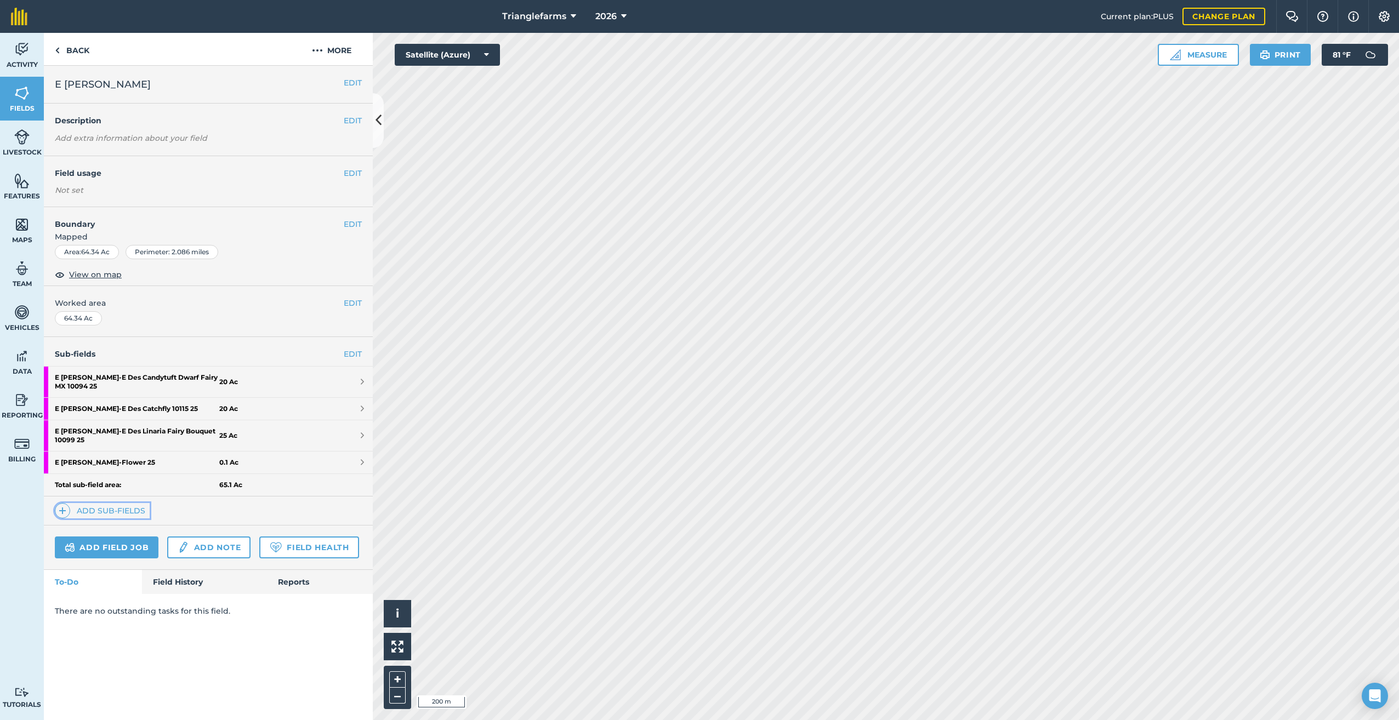
click at [64, 511] on img at bounding box center [63, 510] width 8 height 13
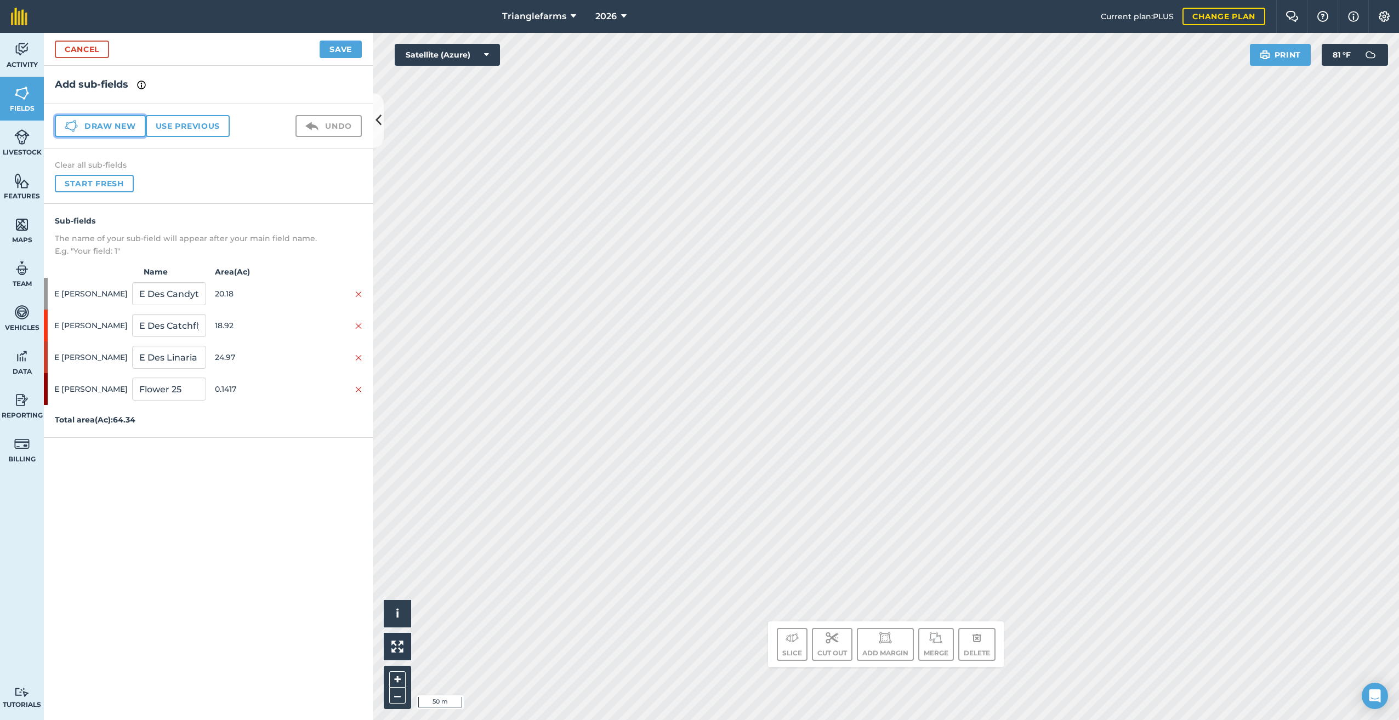
click at [83, 124] on button "Draw new" at bounding box center [100, 126] width 91 height 22
drag, startPoint x: 157, startPoint y: 421, endPoint x: 90, endPoint y: 436, distance: 68.9
click at [92, 435] on div "E [PERSON_NAME] 1 64.87" at bounding box center [208, 421] width 329 height 32
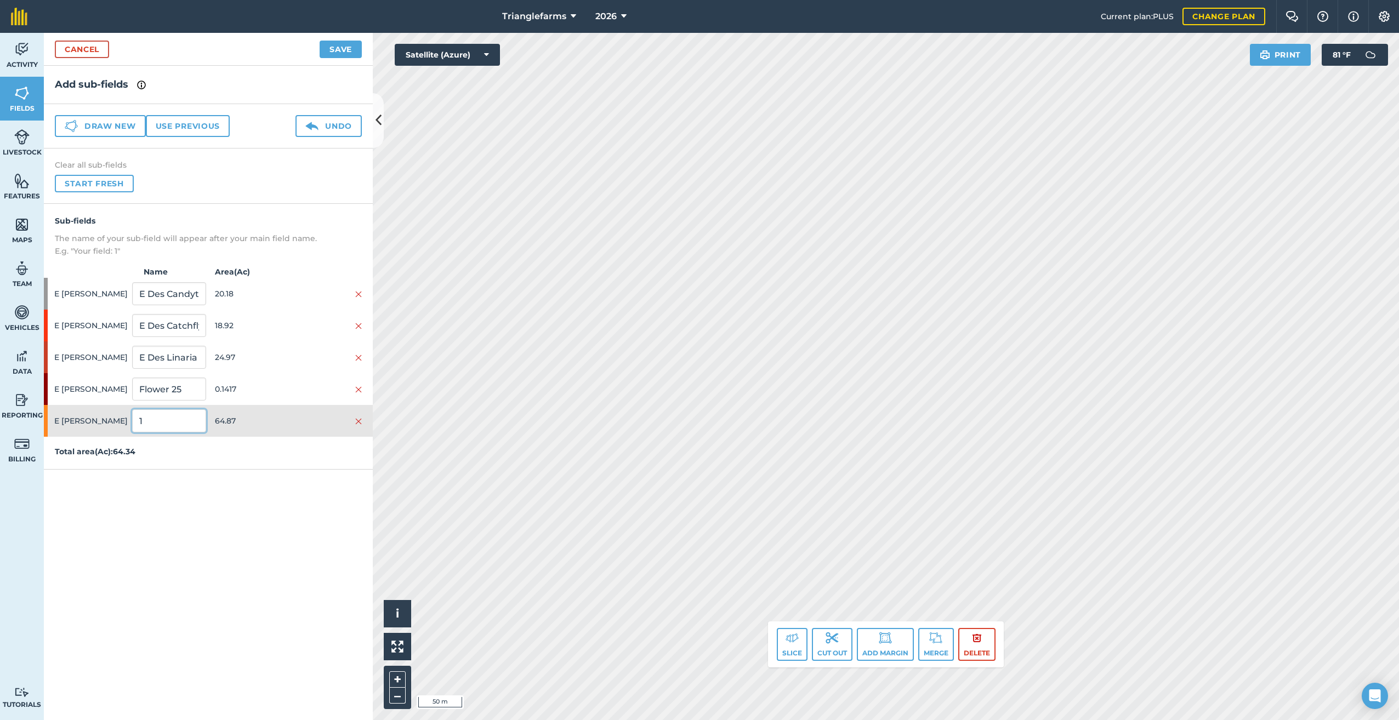
paste input "E Des 26"
type input "E Des 26"
click at [338, 45] on button "Save" at bounding box center [341, 50] width 42 height 18
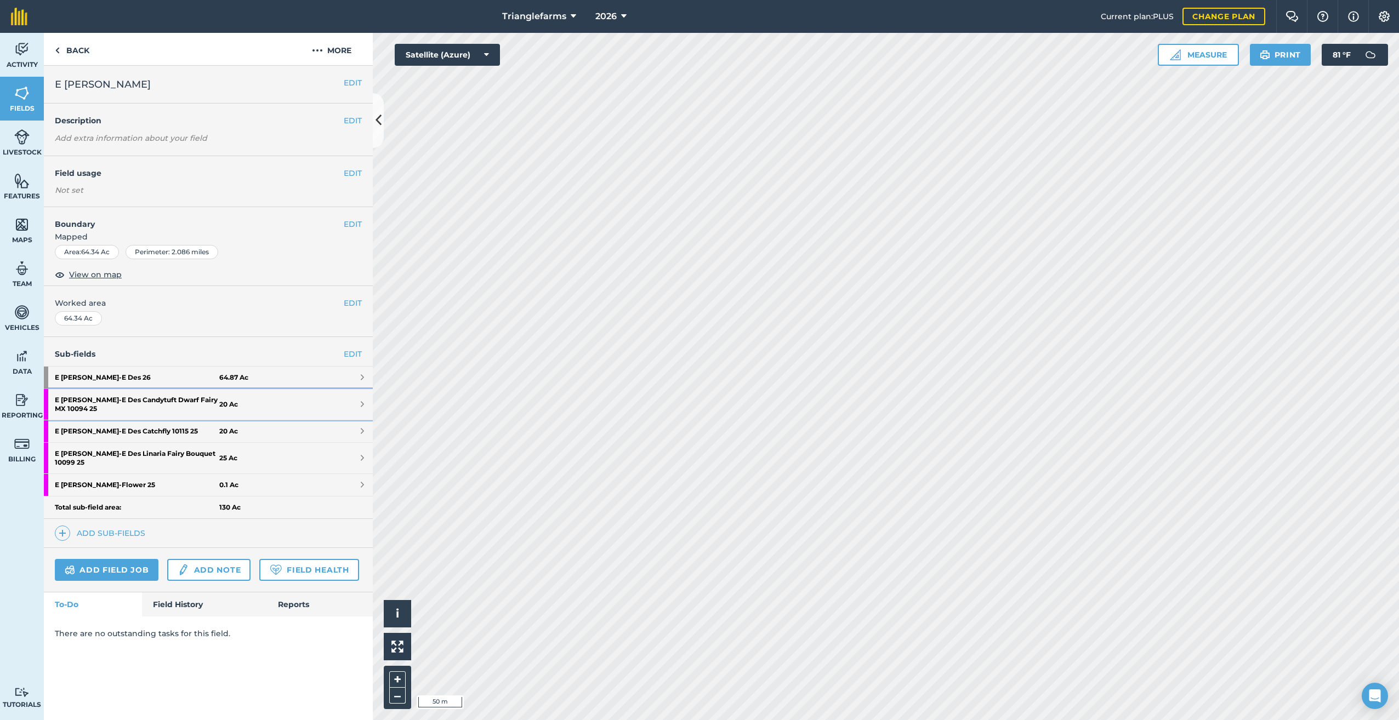
click at [116, 401] on strong "E [PERSON_NAME] - E Des Candytuft Dwarf Fairy MX 10094 25" at bounding box center [137, 404] width 164 height 31
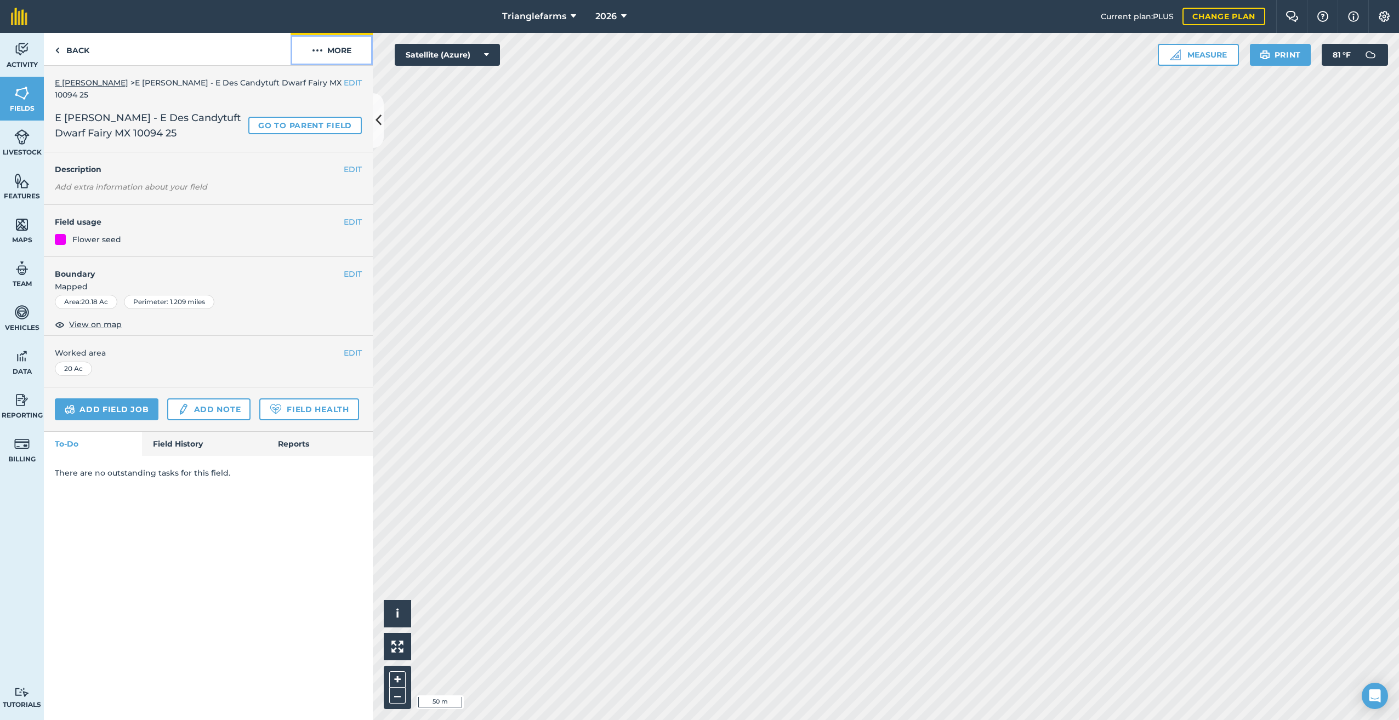
click at [323, 52] on button "More" at bounding box center [331, 49] width 82 height 32
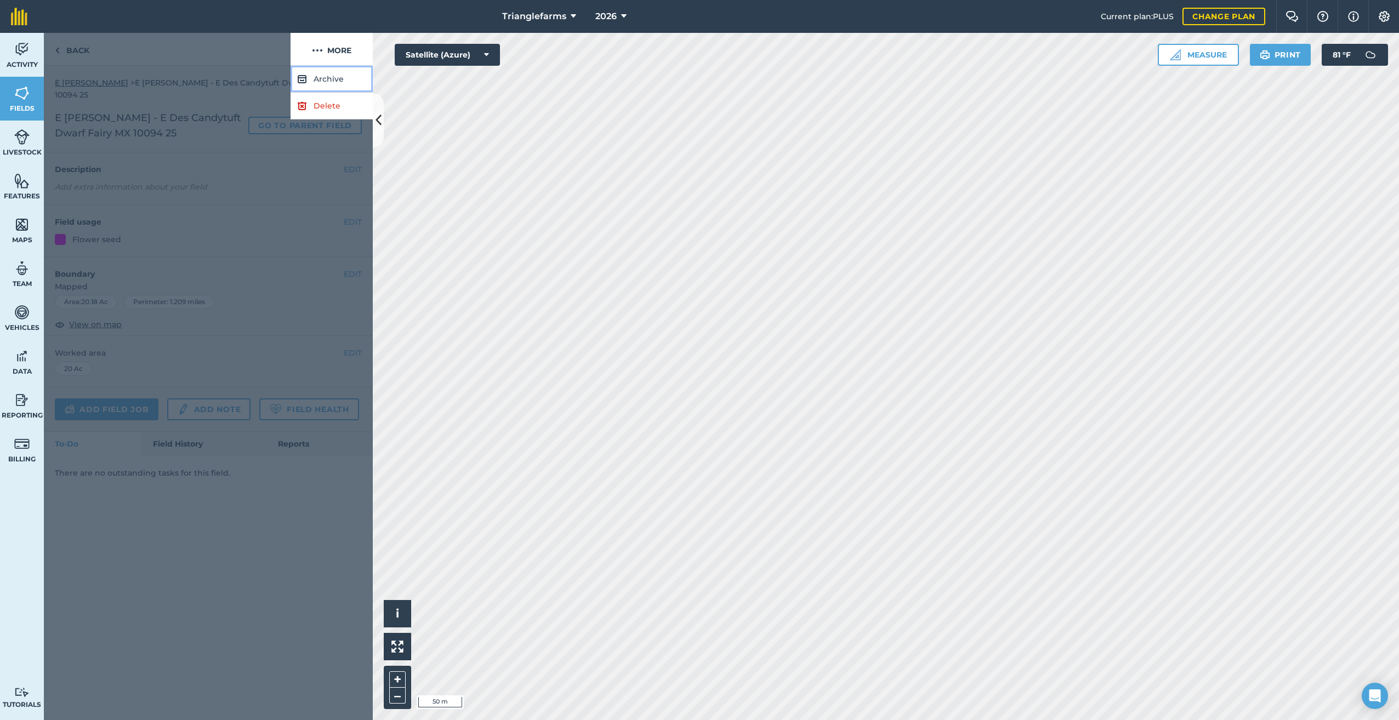
click at [324, 73] on button "Archive" at bounding box center [331, 79] width 82 height 27
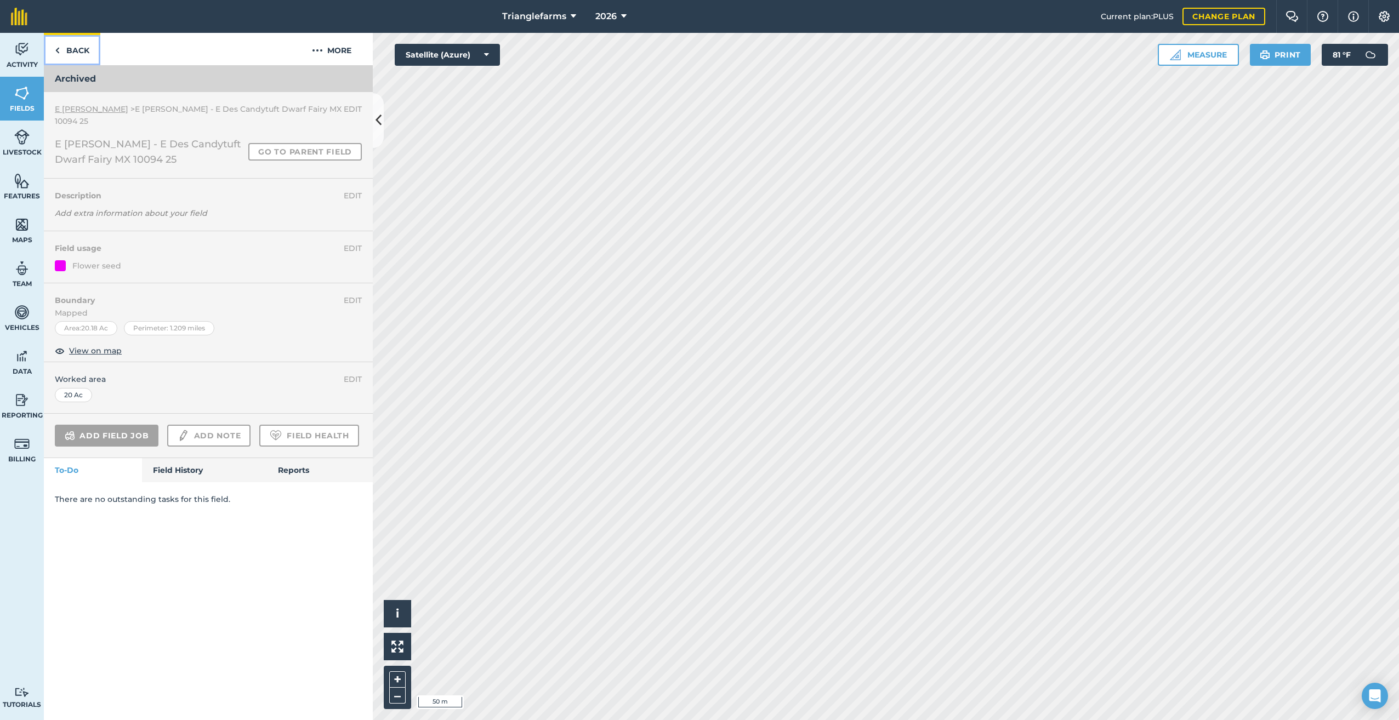
click at [65, 47] on link "Back" at bounding box center [72, 49] width 56 height 32
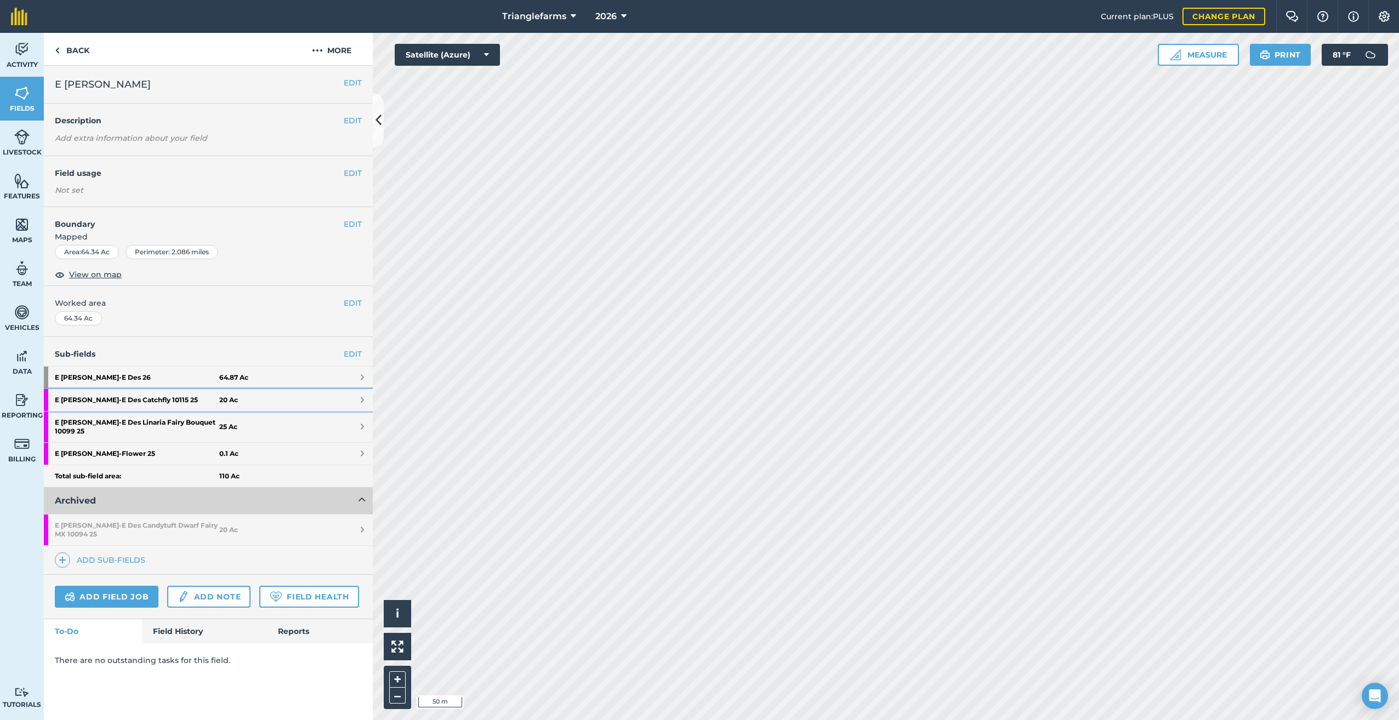
click at [107, 400] on strong "E [PERSON_NAME] - E Des Catchfly 10115 25" at bounding box center [137, 400] width 164 height 22
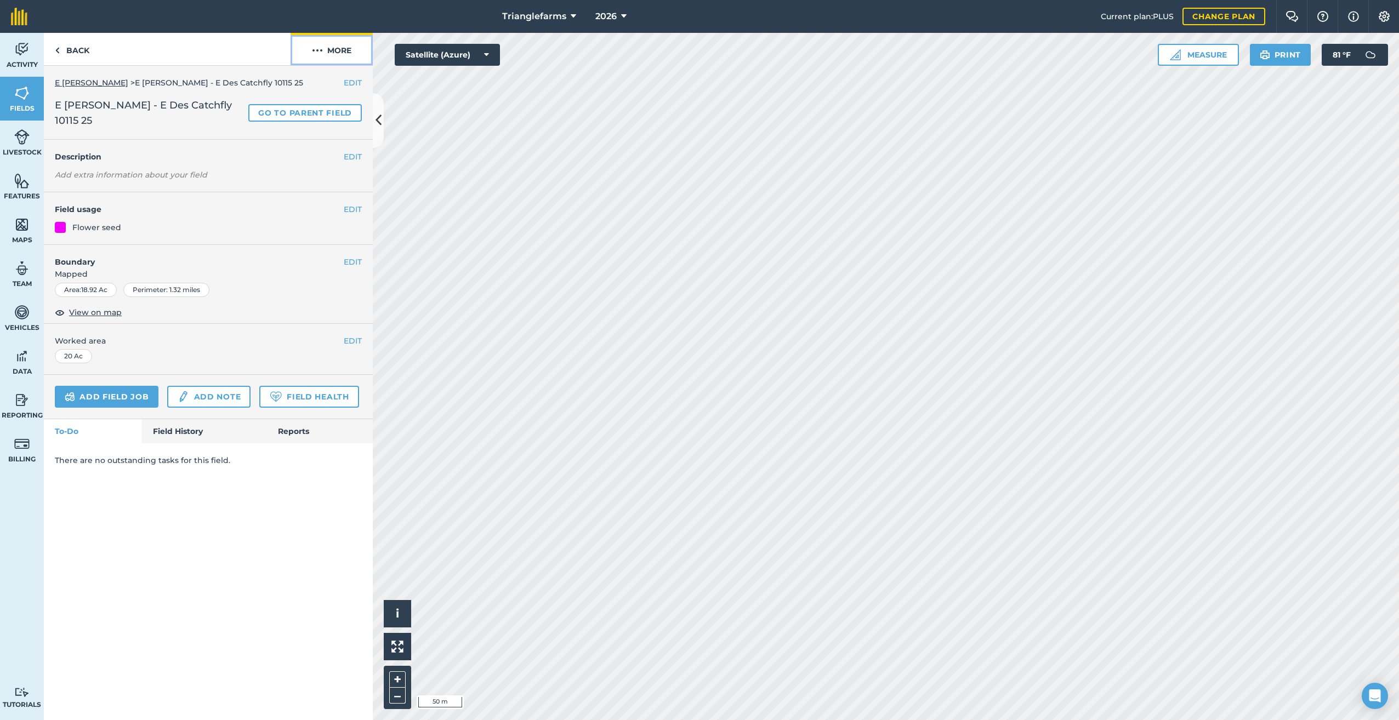
click at [322, 50] on img at bounding box center [317, 50] width 11 height 13
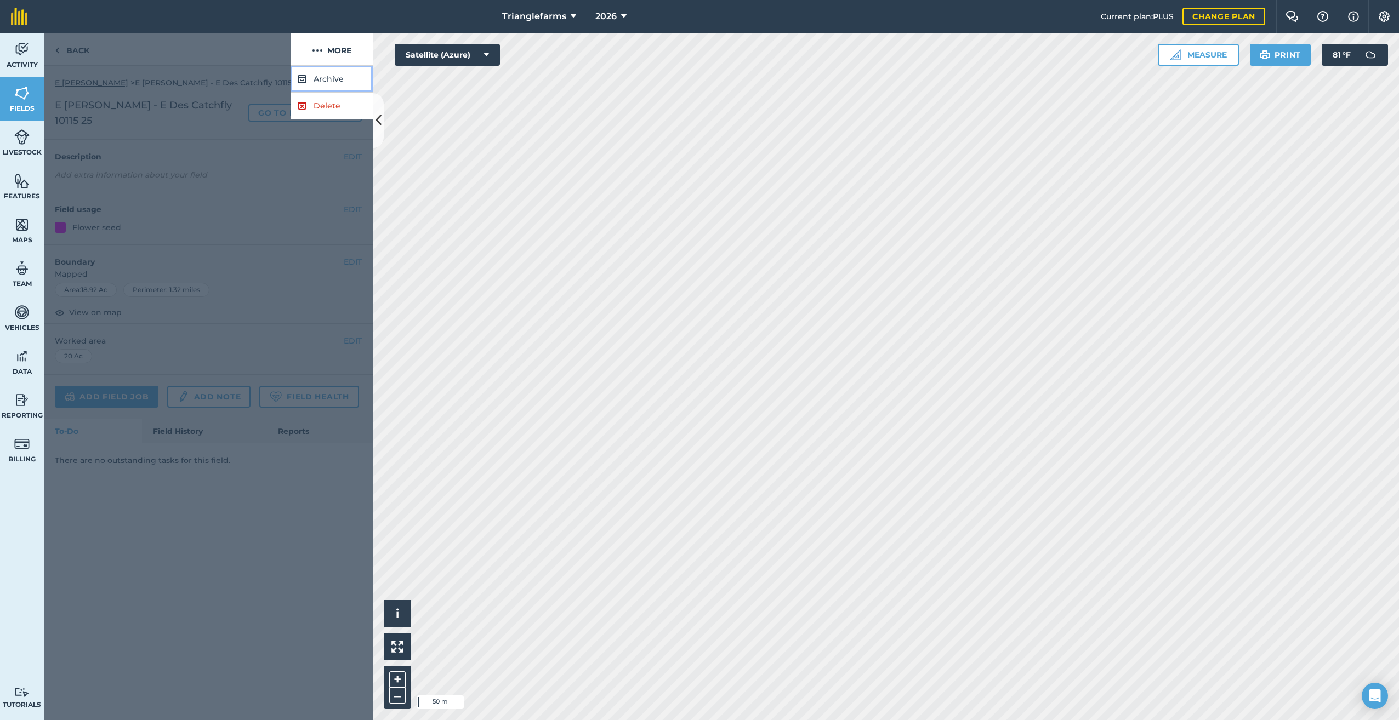
click at [329, 80] on button "Archive" at bounding box center [331, 79] width 82 height 27
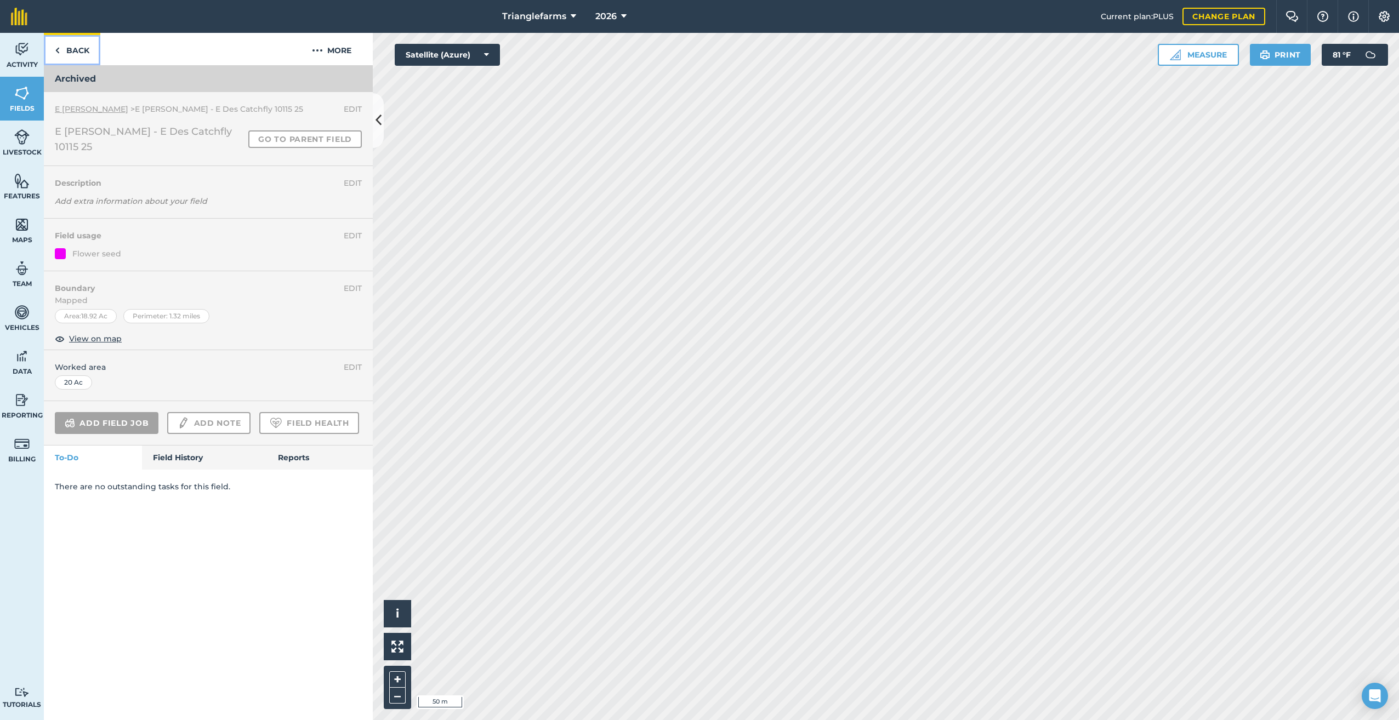
click at [53, 44] on link "Back" at bounding box center [72, 49] width 56 height 32
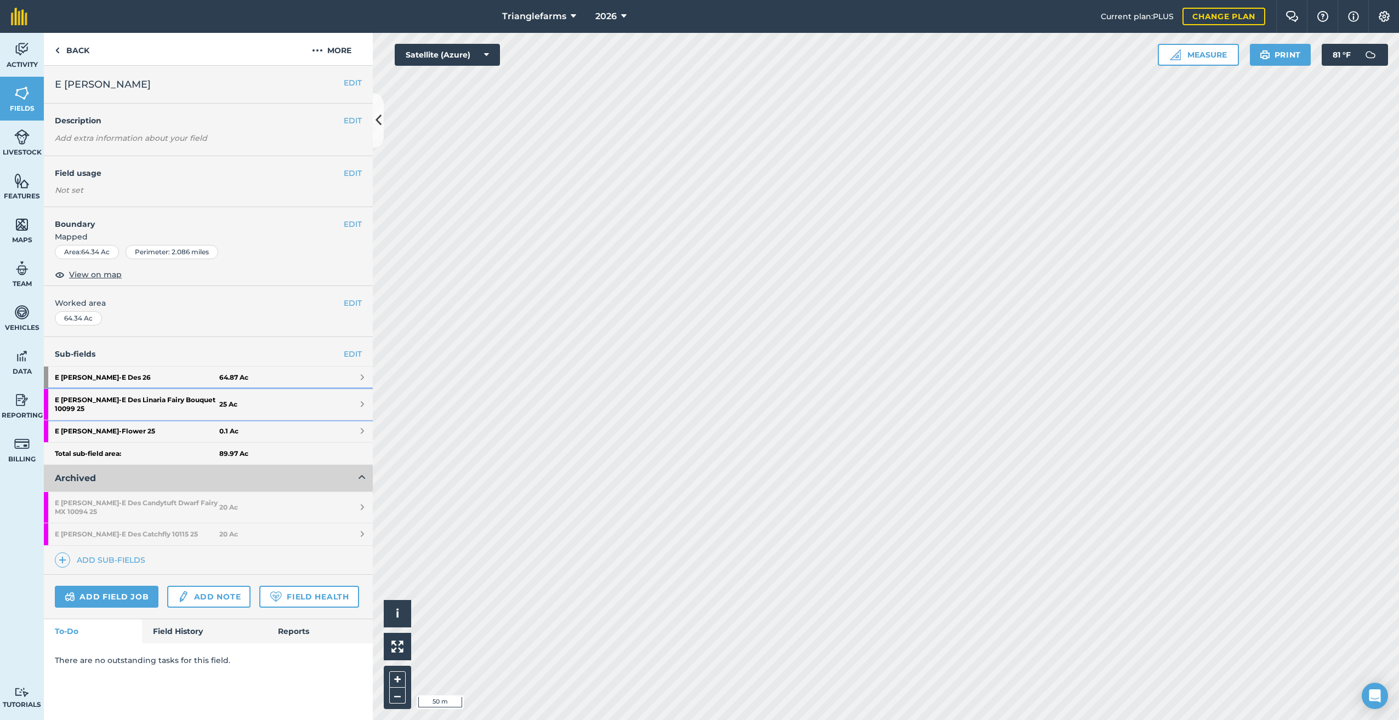
drag, startPoint x: 120, startPoint y: 402, endPoint x: 177, endPoint y: 386, distance: 59.3
click at [122, 402] on strong "E [PERSON_NAME] - E Des Linaria Fairy Bouquet 10099 25" at bounding box center [137, 404] width 164 height 31
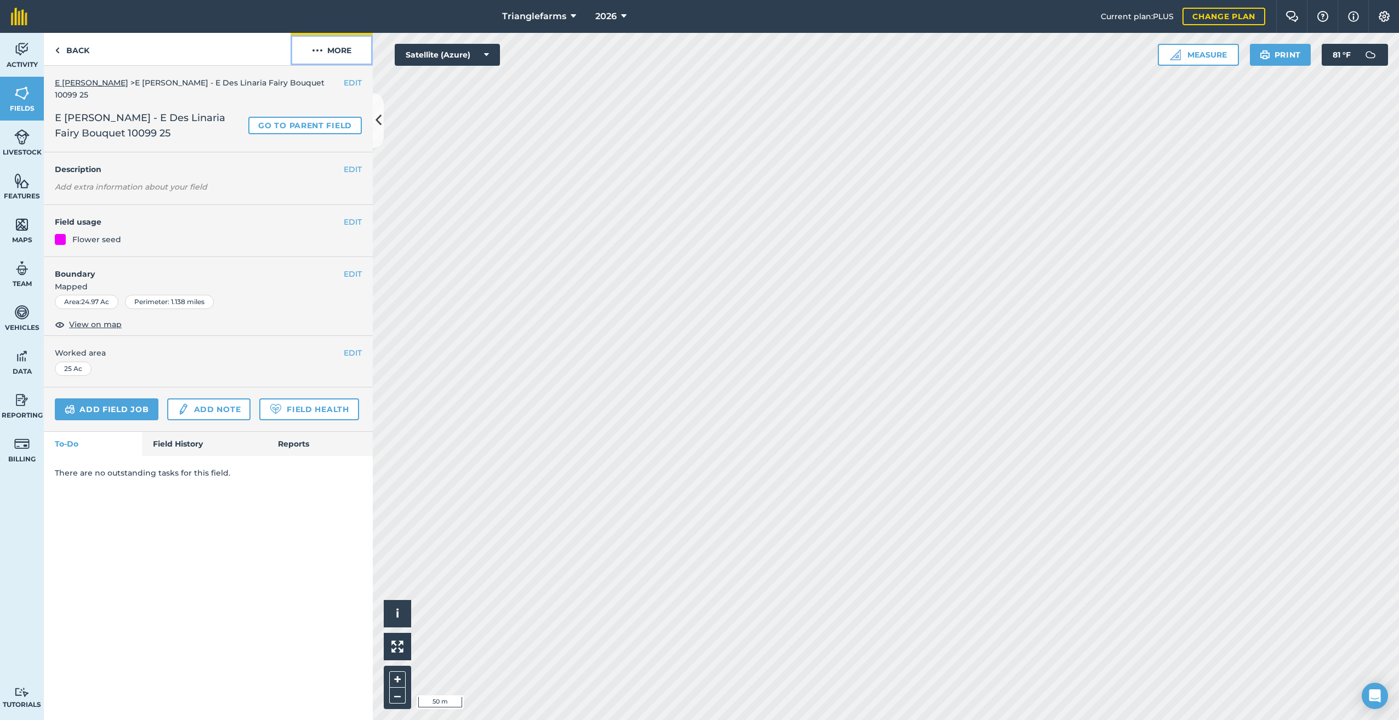
click at [321, 49] on img at bounding box center [317, 50] width 11 height 13
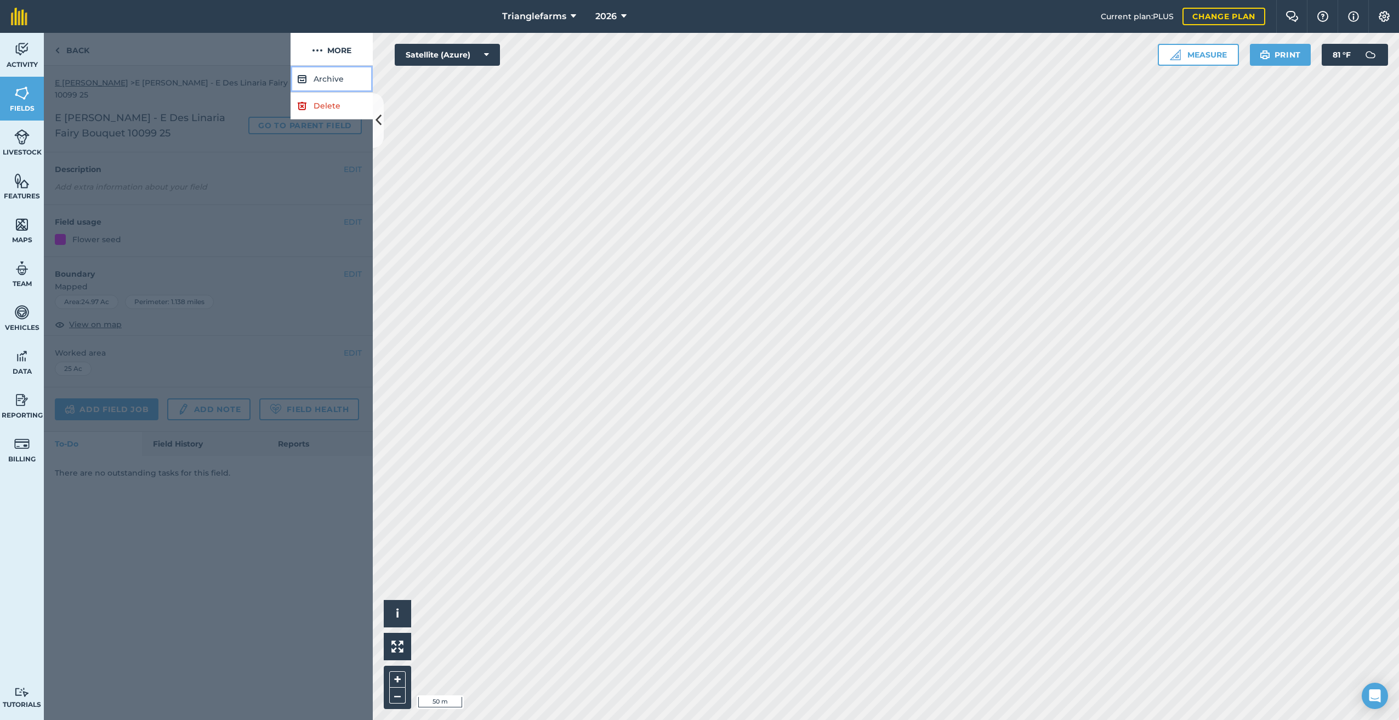
click at [326, 72] on button "Archive" at bounding box center [331, 79] width 82 height 27
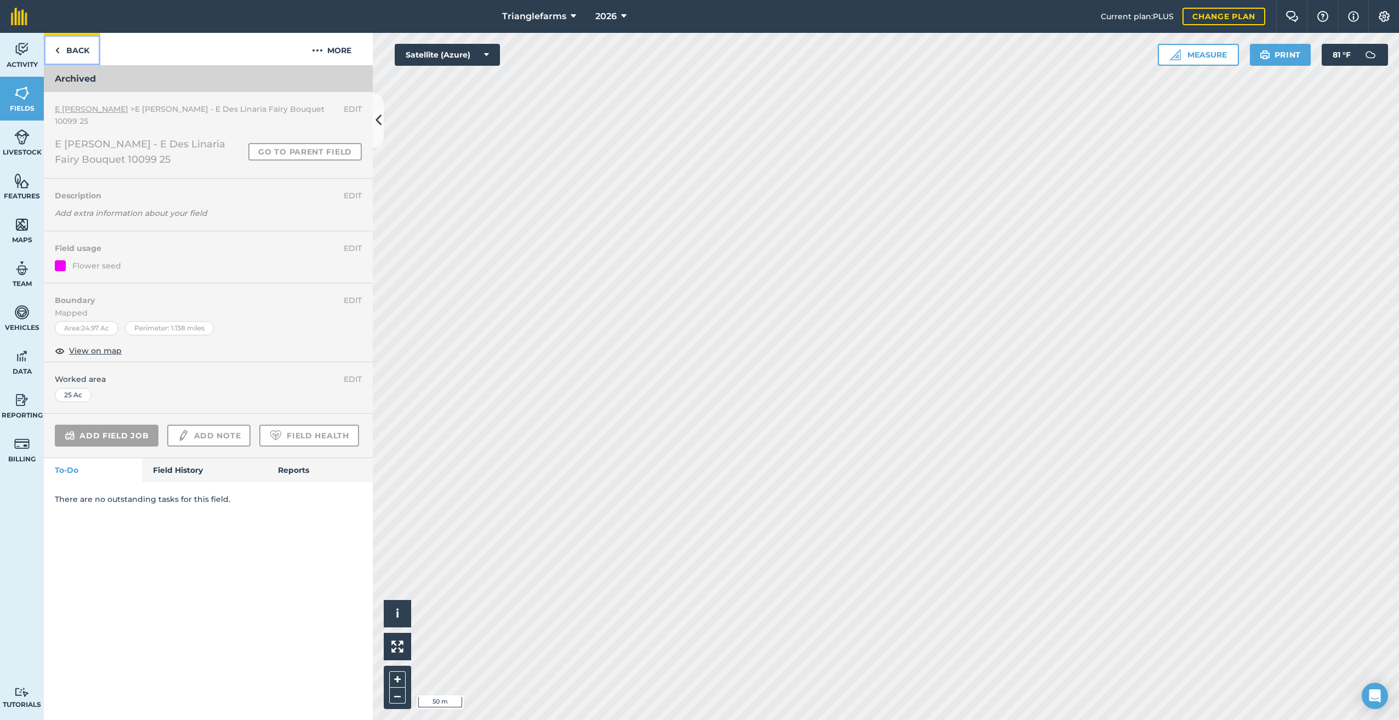
click at [60, 52] on link "Back" at bounding box center [72, 49] width 56 height 32
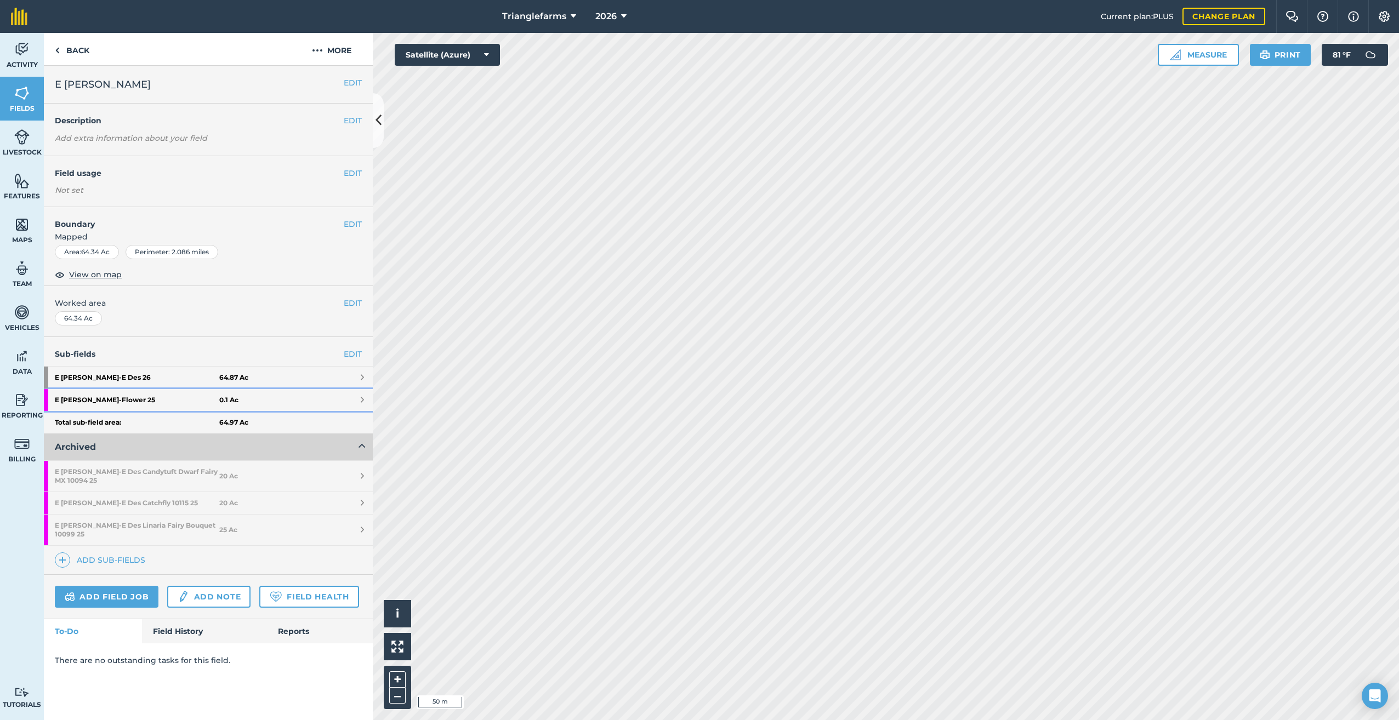
click at [122, 393] on strong "E [PERSON_NAME] - Flower 25" at bounding box center [137, 400] width 164 height 22
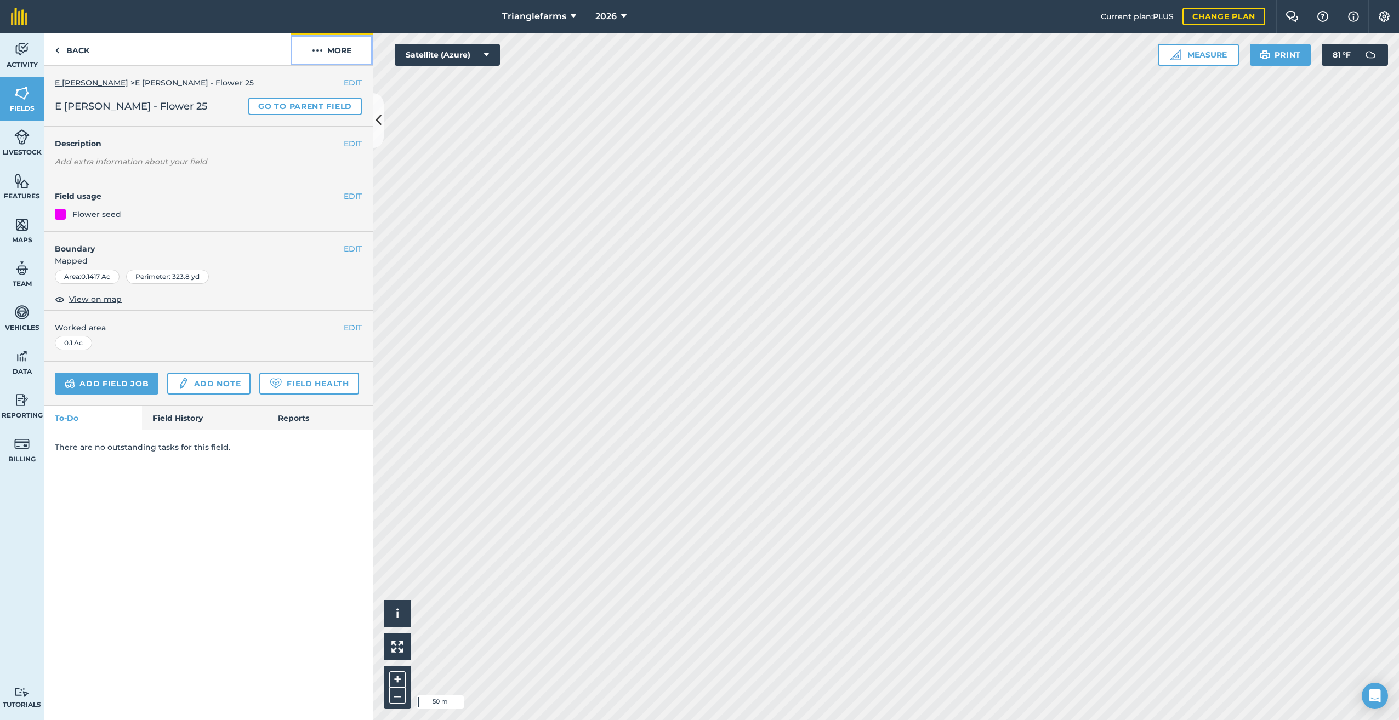
click at [321, 52] on img at bounding box center [317, 50] width 11 height 13
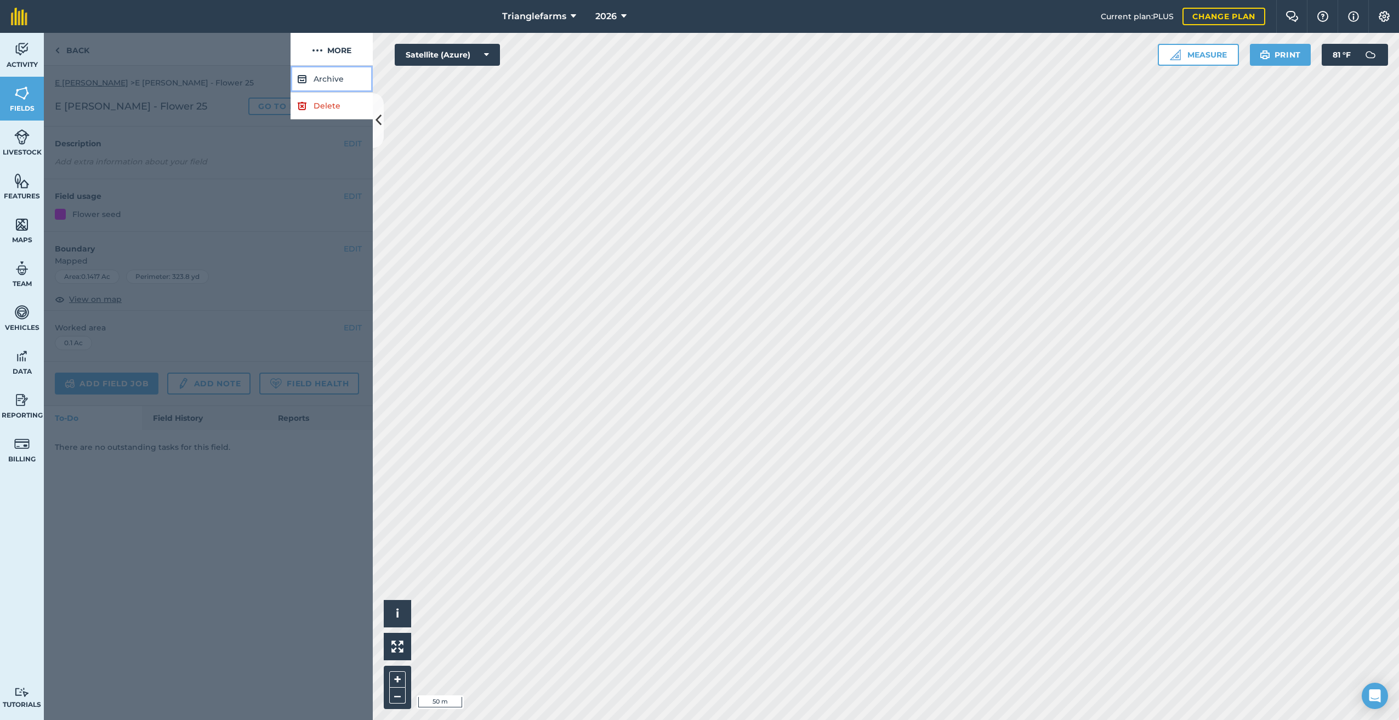
click at [328, 73] on button "Archive" at bounding box center [331, 79] width 82 height 27
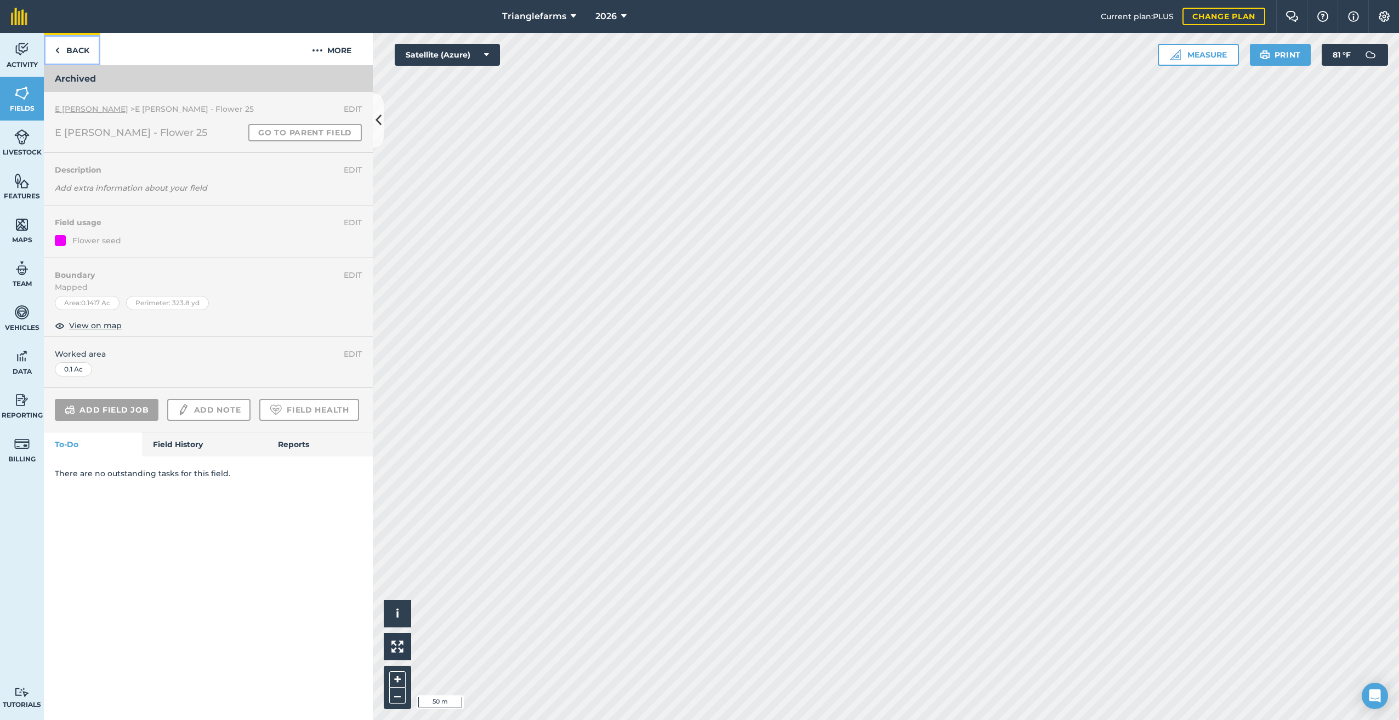
click at [54, 48] on link "Back" at bounding box center [72, 49] width 56 height 32
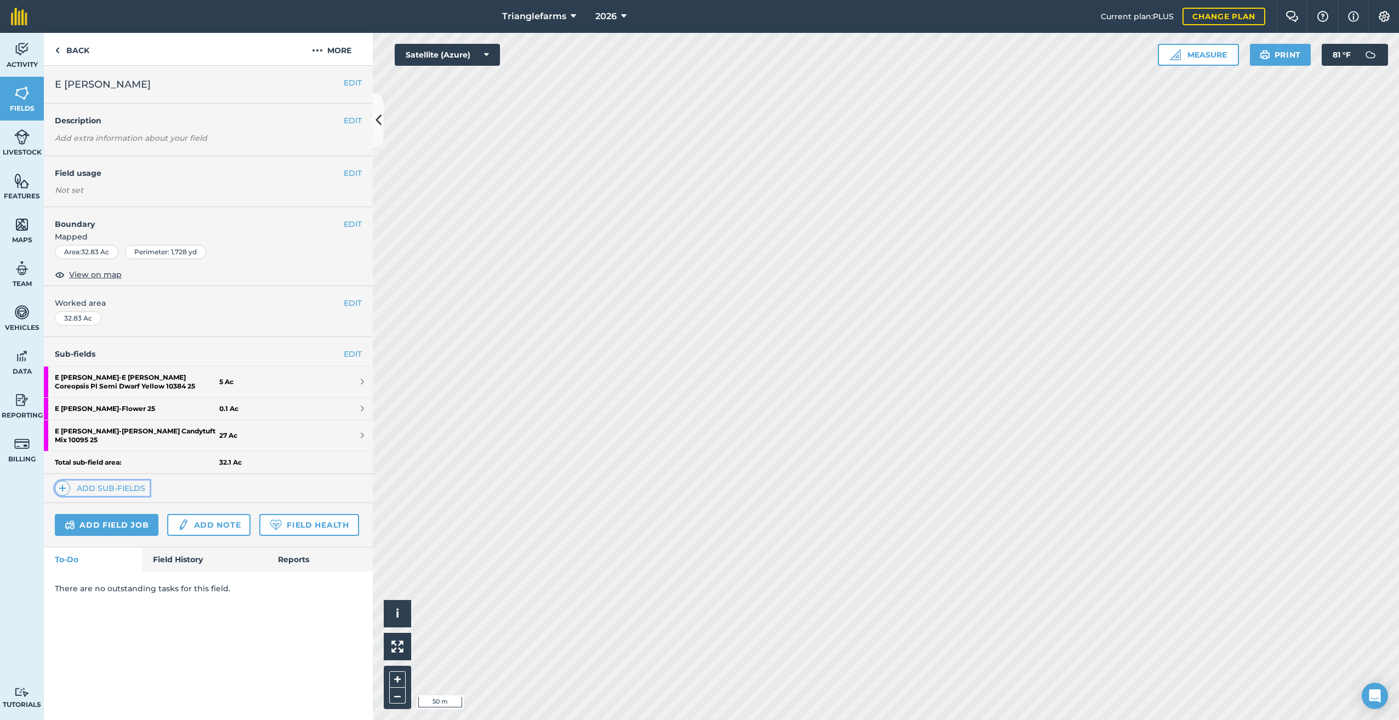
click at [60, 482] on img at bounding box center [63, 488] width 8 height 13
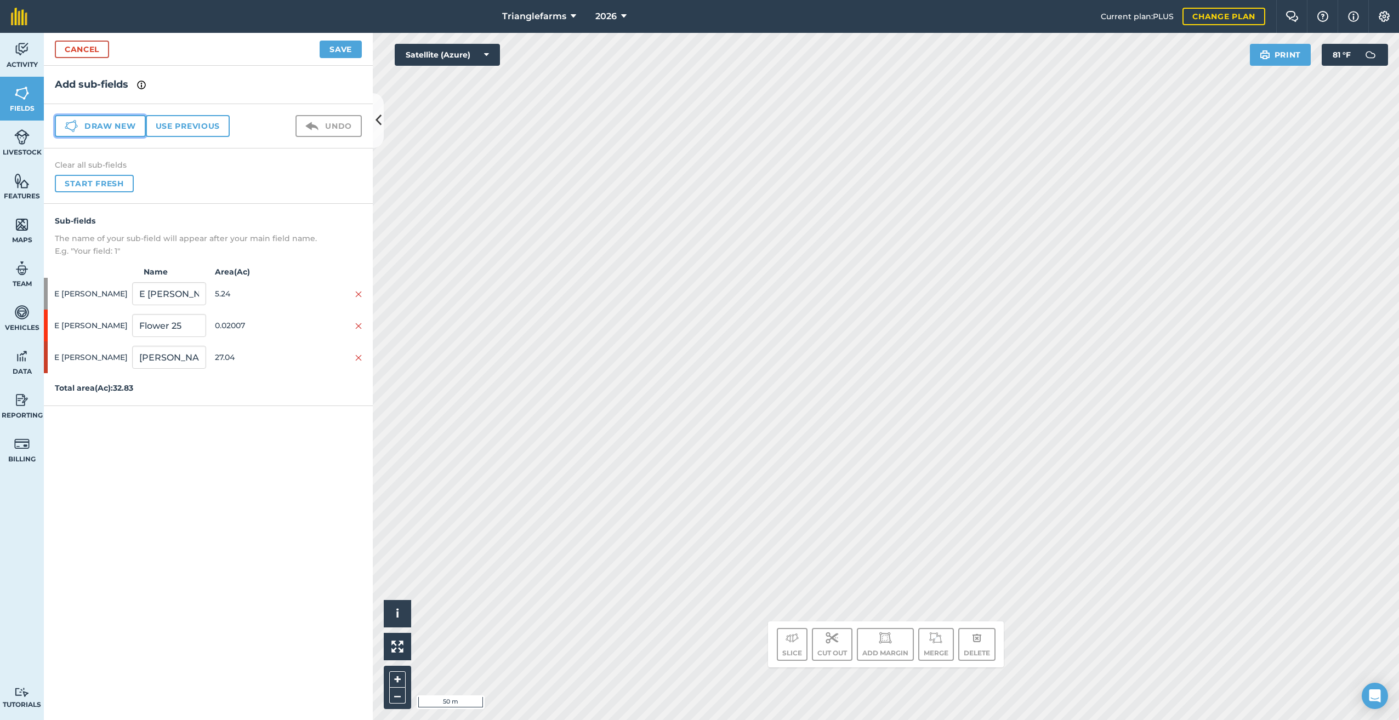
click at [68, 121] on icon at bounding box center [71, 125] width 13 height 13
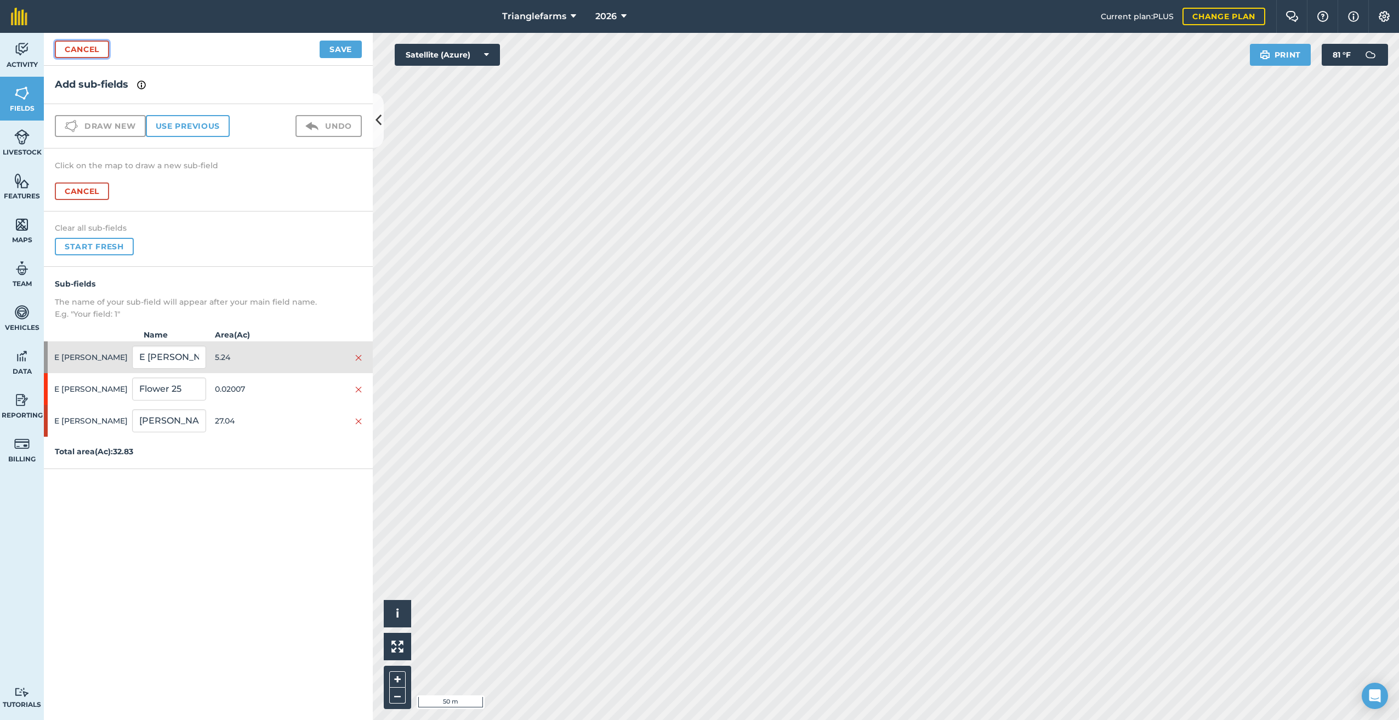
click at [69, 44] on link "Cancel" at bounding box center [82, 50] width 54 height 18
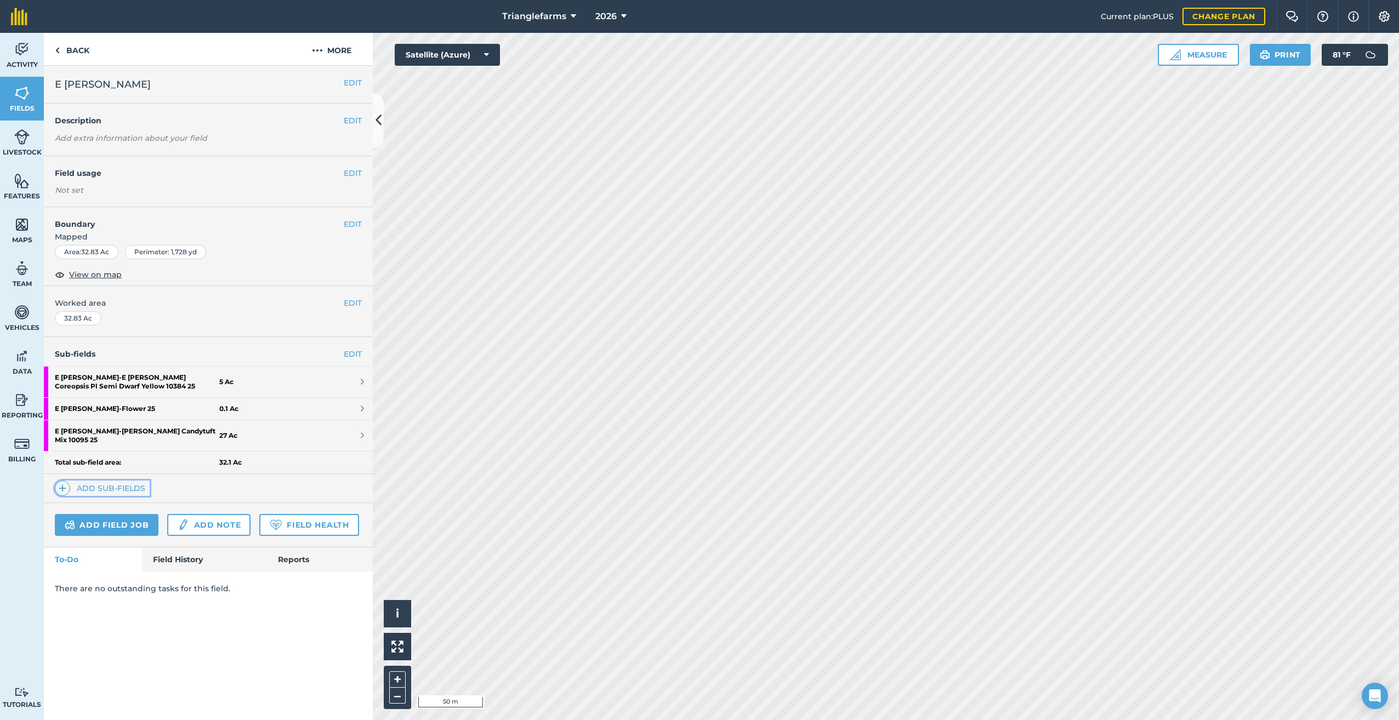
click at [59, 482] on img at bounding box center [63, 488] width 8 height 13
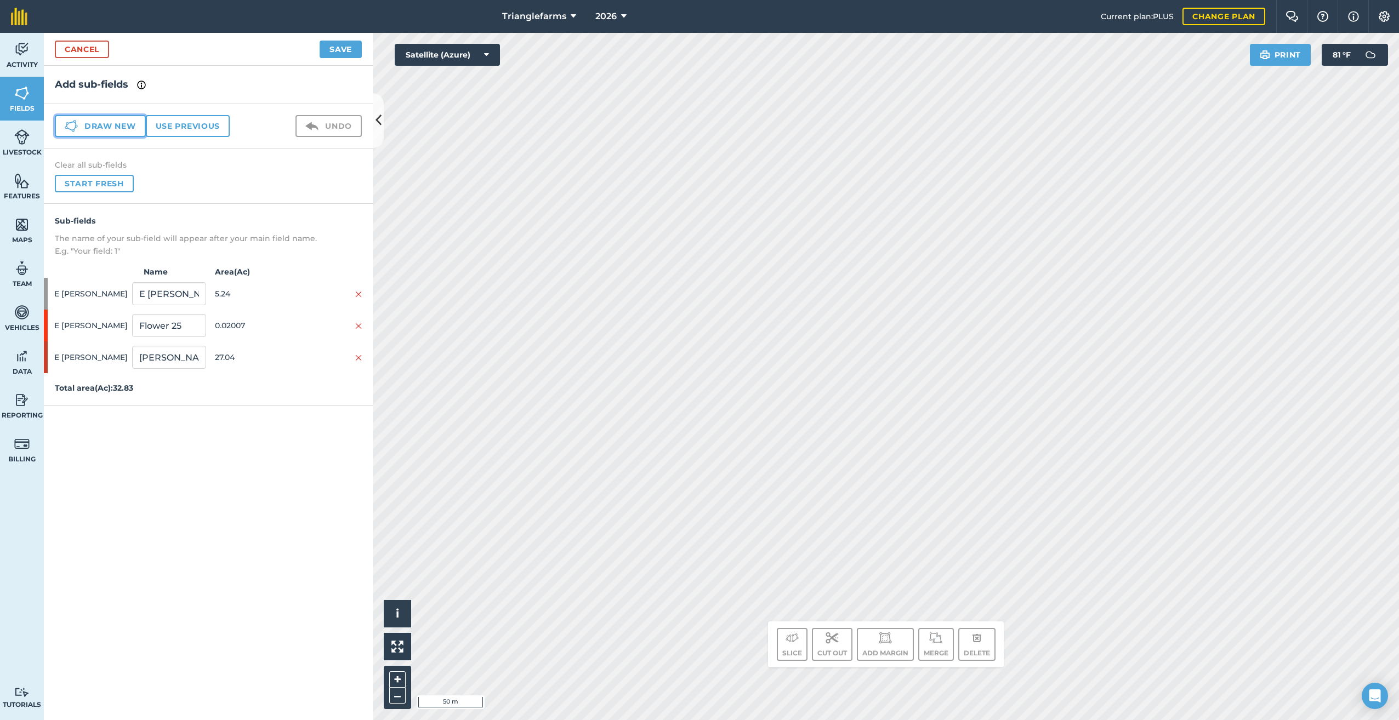
click at [85, 123] on button "Draw new" at bounding box center [100, 126] width 91 height 22
drag, startPoint x: 162, startPoint y: 391, endPoint x: 115, endPoint y: 493, distance: 112.8
click at [41, 407] on div "Activity Fields Livestock Features Maps Team Vehicles Data Reporting Billing Tu…" at bounding box center [699, 376] width 1399 height 687
paste input "[PERSON_NAME] 26"
type input "[PERSON_NAME] 26"
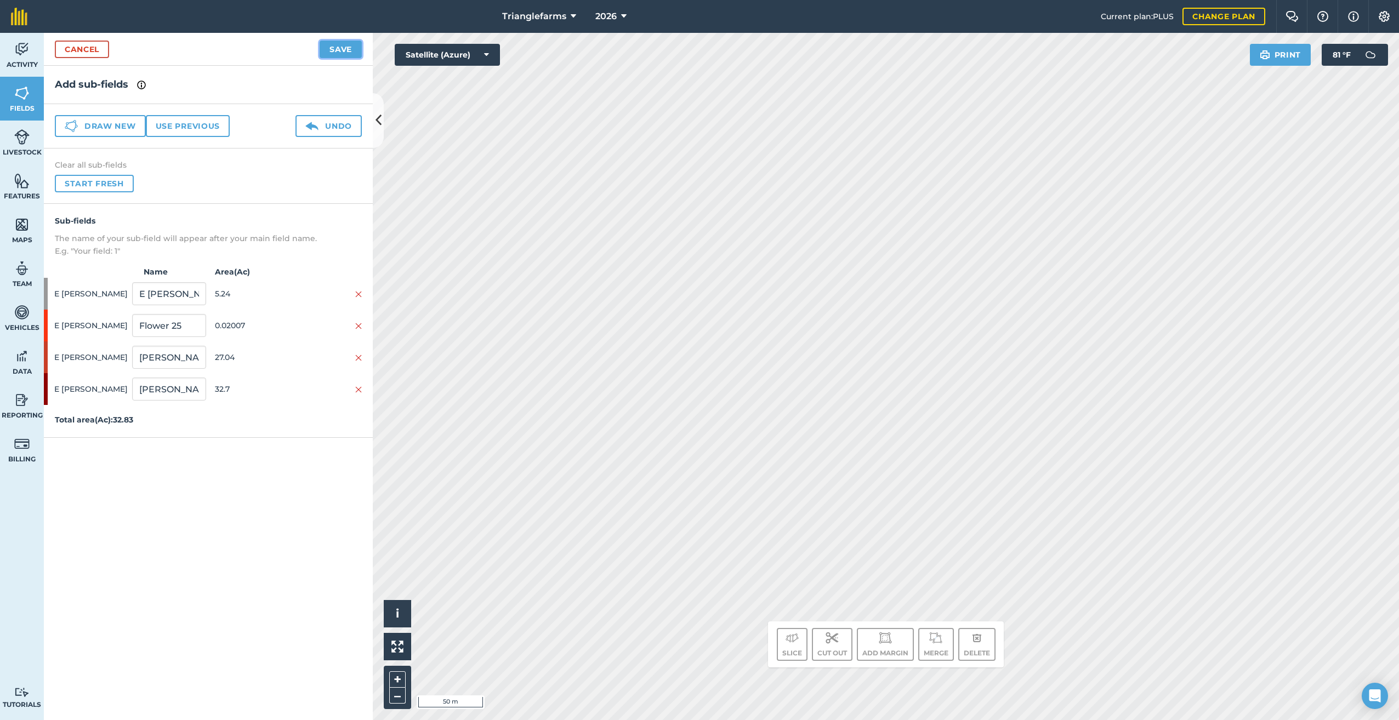
click at [344, 45] on button "Save" at bounding box center [341, 50] width 42 height 18
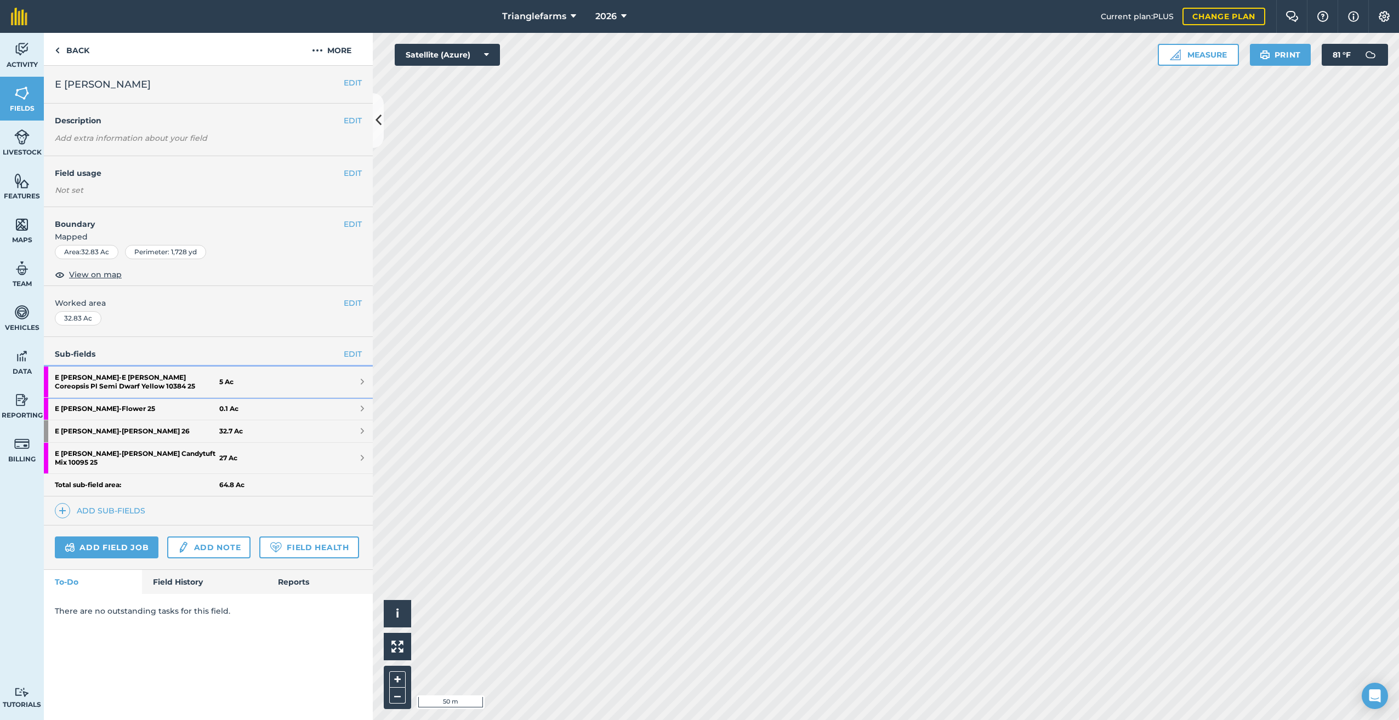
drag, startPoint x: 147, startPoint y: 373, endPoint x: 117, endPoint y: 379, distance: 31.3
click at [106, 377] on strong "E [PERSON_NAME] - E [PERSON_NAME] Coreopsis Pl Semi Dwarf Yellow 10384 25" at bounding box center [137, 382] width 164 height 31
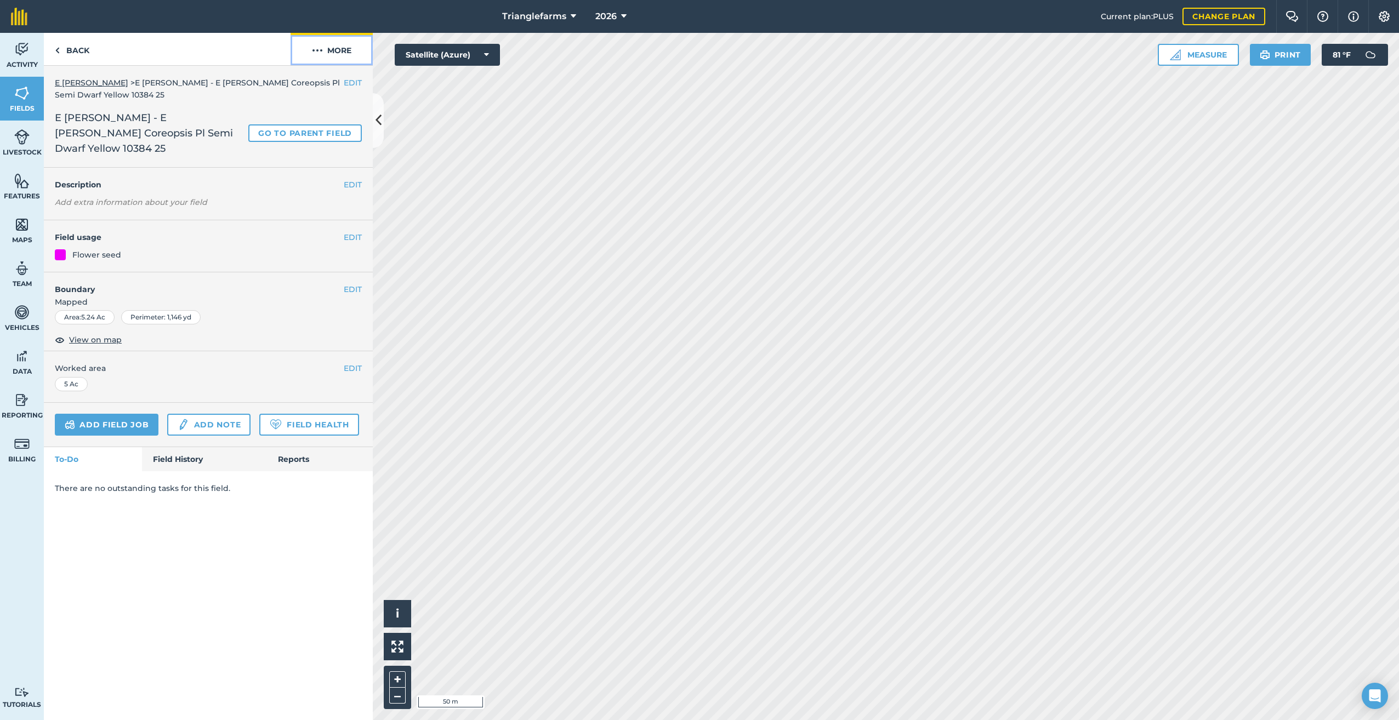
click at [320, 51] on img at bounding box center [317, 50] width 11 height 13
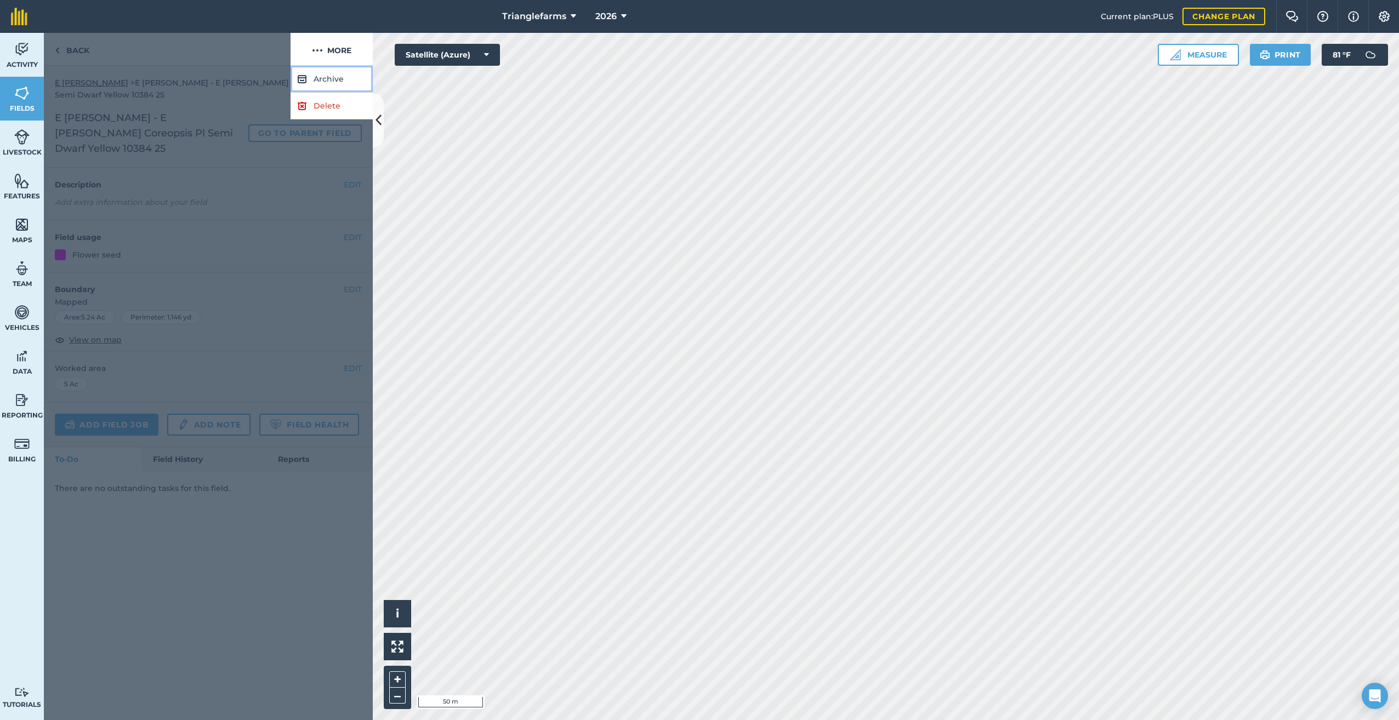
drag, startPoint x: 324, startPoint y: 72, endPoint x: 333, endPoint y: 83, distance: 14.0
click at [324, 73] on button "Archive" at bounding box center [331, 79] width 82 height 27
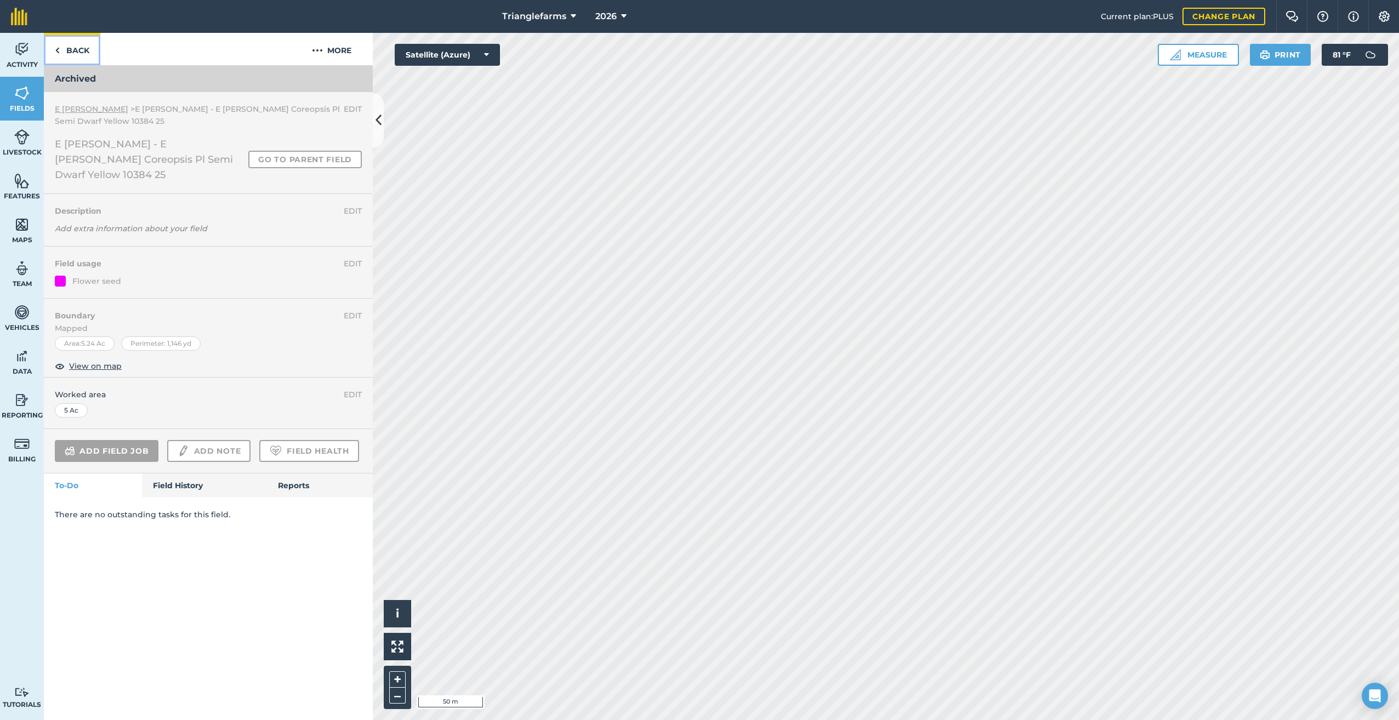
click at [56, 52] on img at bounding box center [57, 50] width 5 height 13
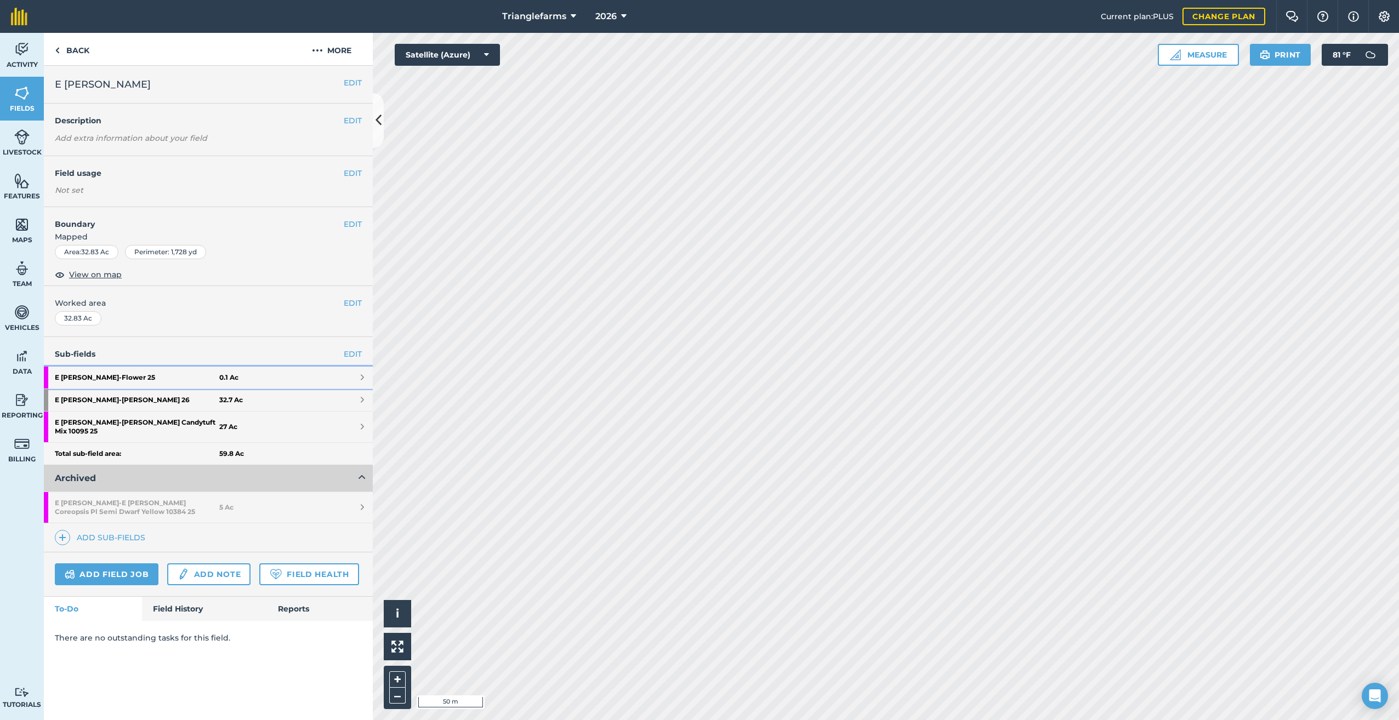
click at [106, 373] on strong "E [PERSON_NAME] - Flower 25" at bounding box center [137, 378] width 164 height 22
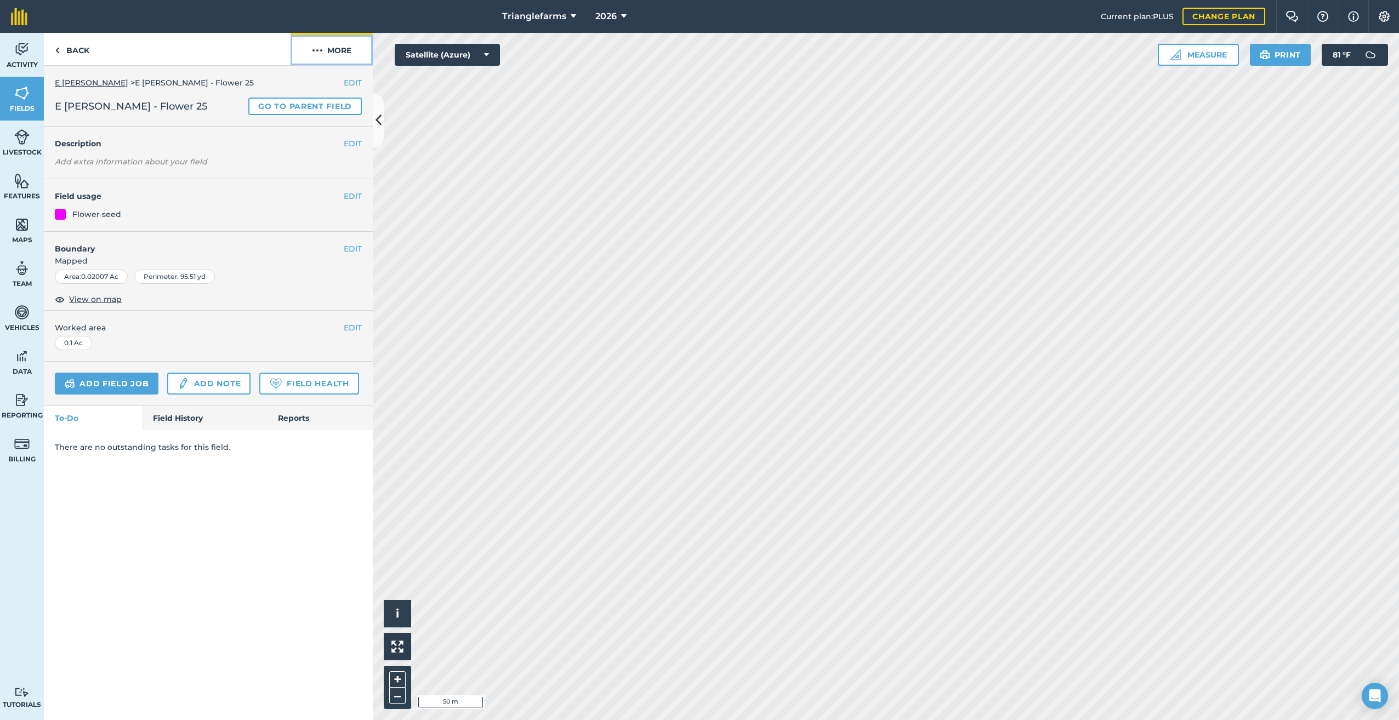
click at [320, 47] on img at bounding box center [317, 50] width 11 height 13
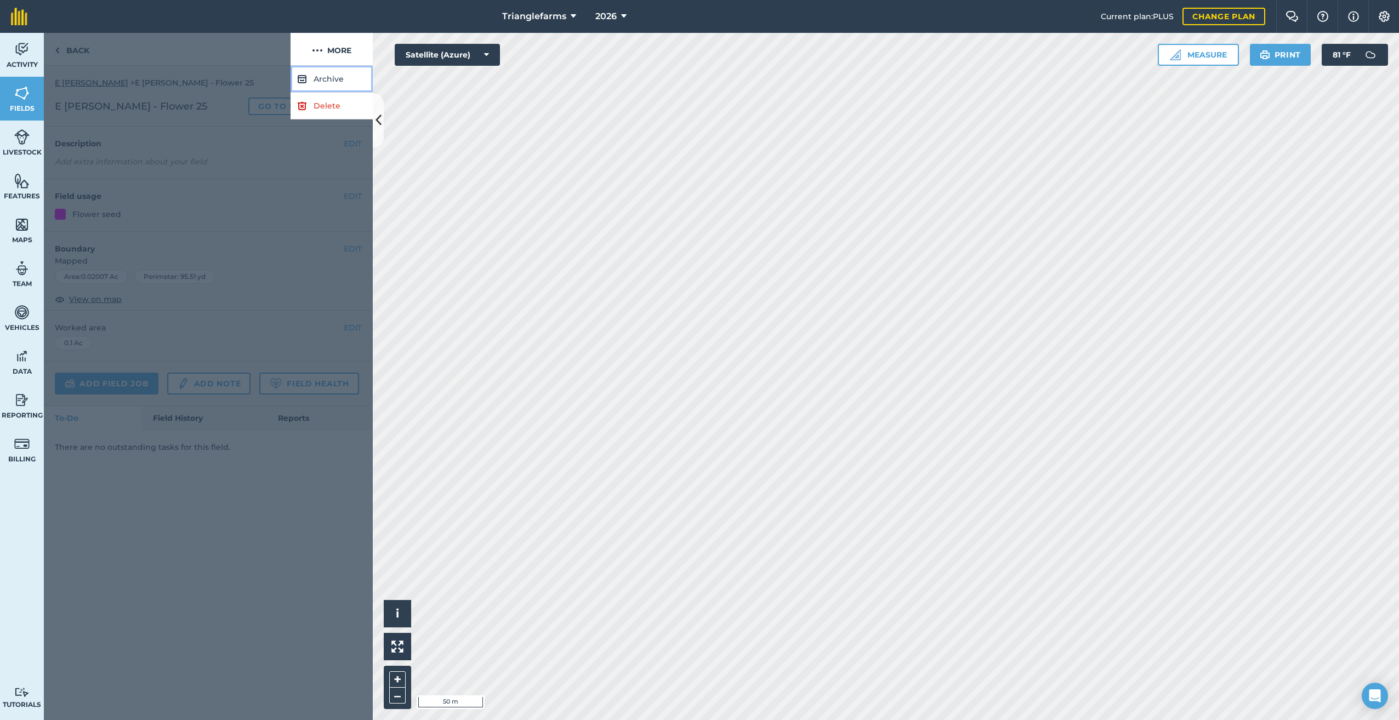
drag, startPoint x: 326, startPoint y: 78, endPoint x: 345, endPoint y: 100, distance: 29.1
click at [327, 78] on button "Archive" at bounding box center [331, 79] width 82 height 27
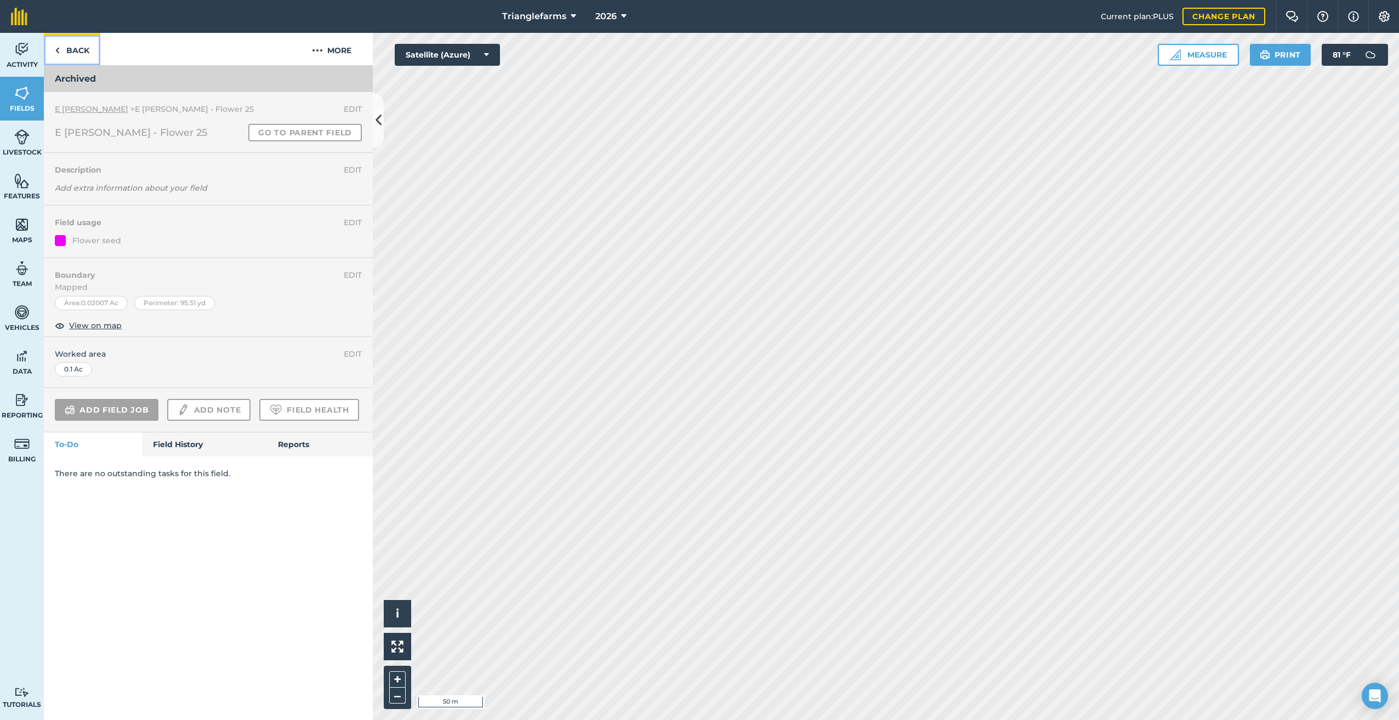
drag, startPoint x: 64, startPoint y: 47, endPoint x: 67, endPoint y: 68, distance: 21.1
click at [64, 47] on link "Back" at bounding box center [72, 49] width 56 height 32
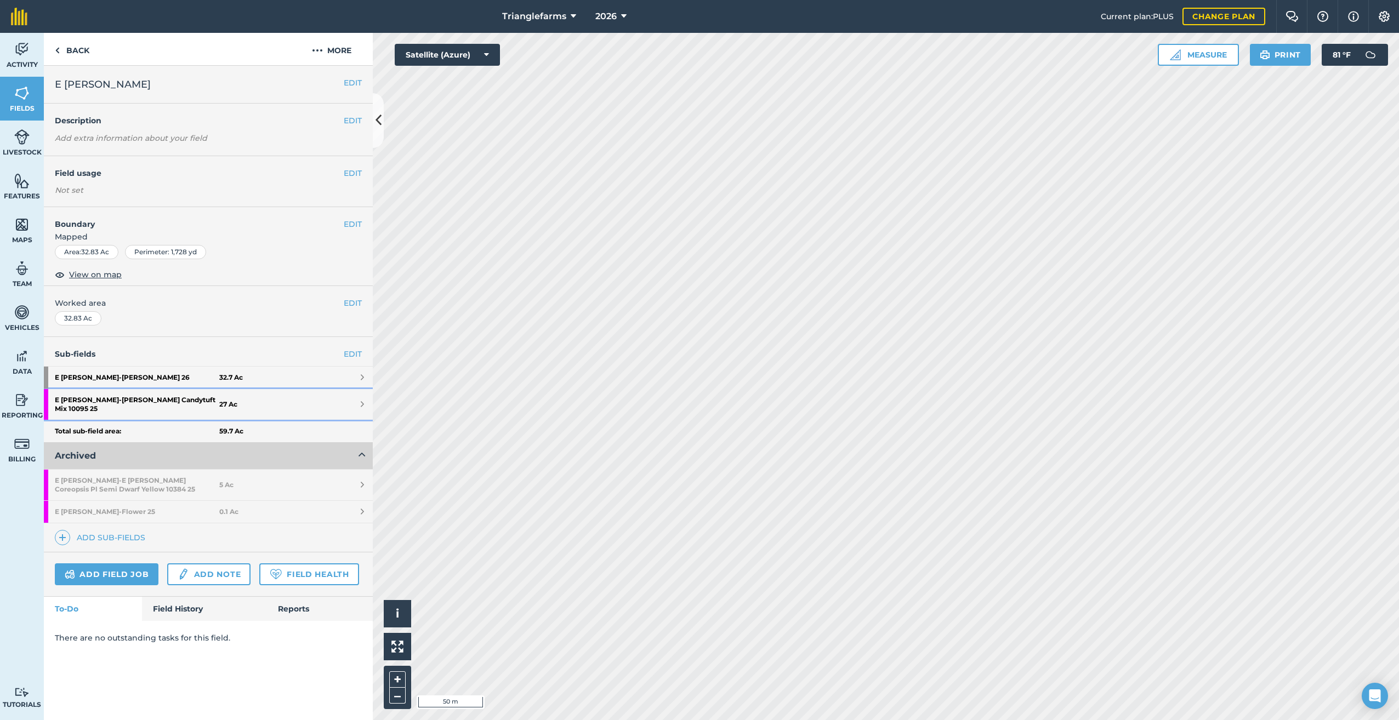
click at [147, 396] on strong "E [PERSON_NAME] Candytuft Mix 10095 25" at bounding box center [137, 404] width 164 height 31
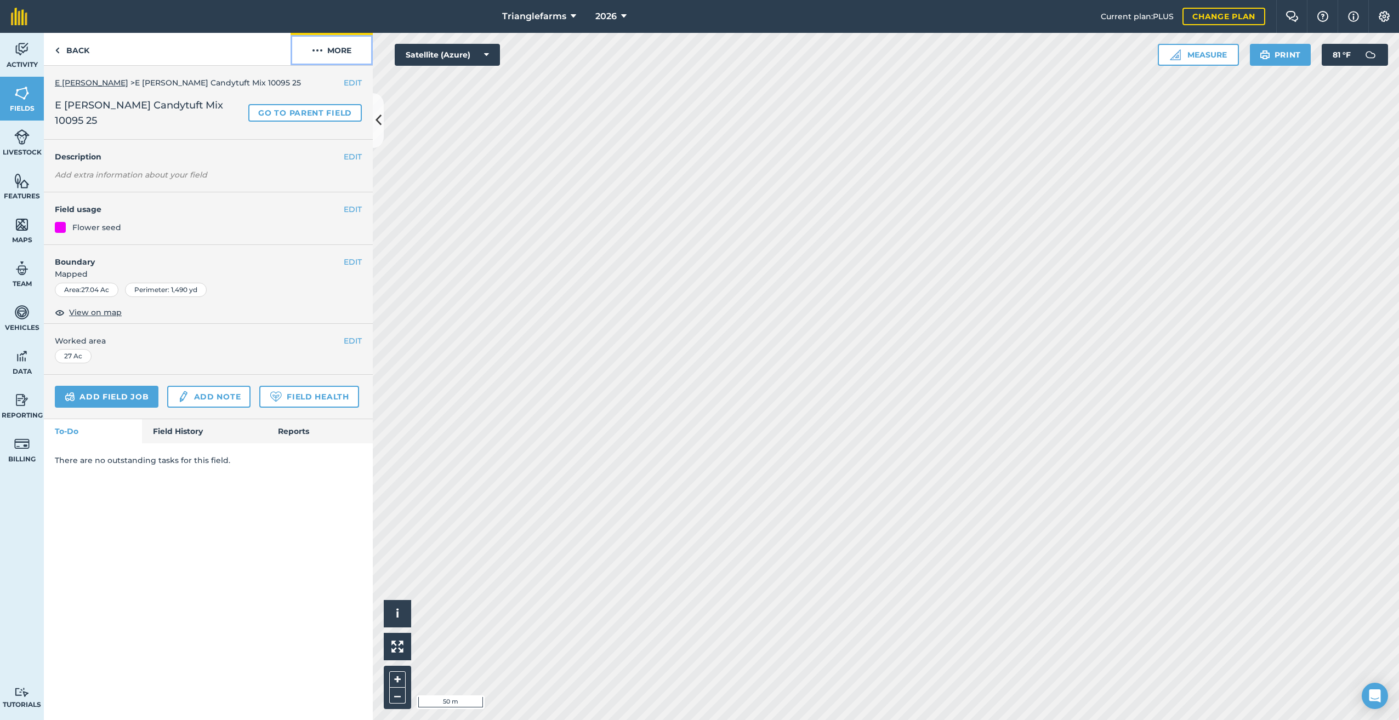
click at [317, 48] on img at bounding box center [317, 50] width 11 height 13
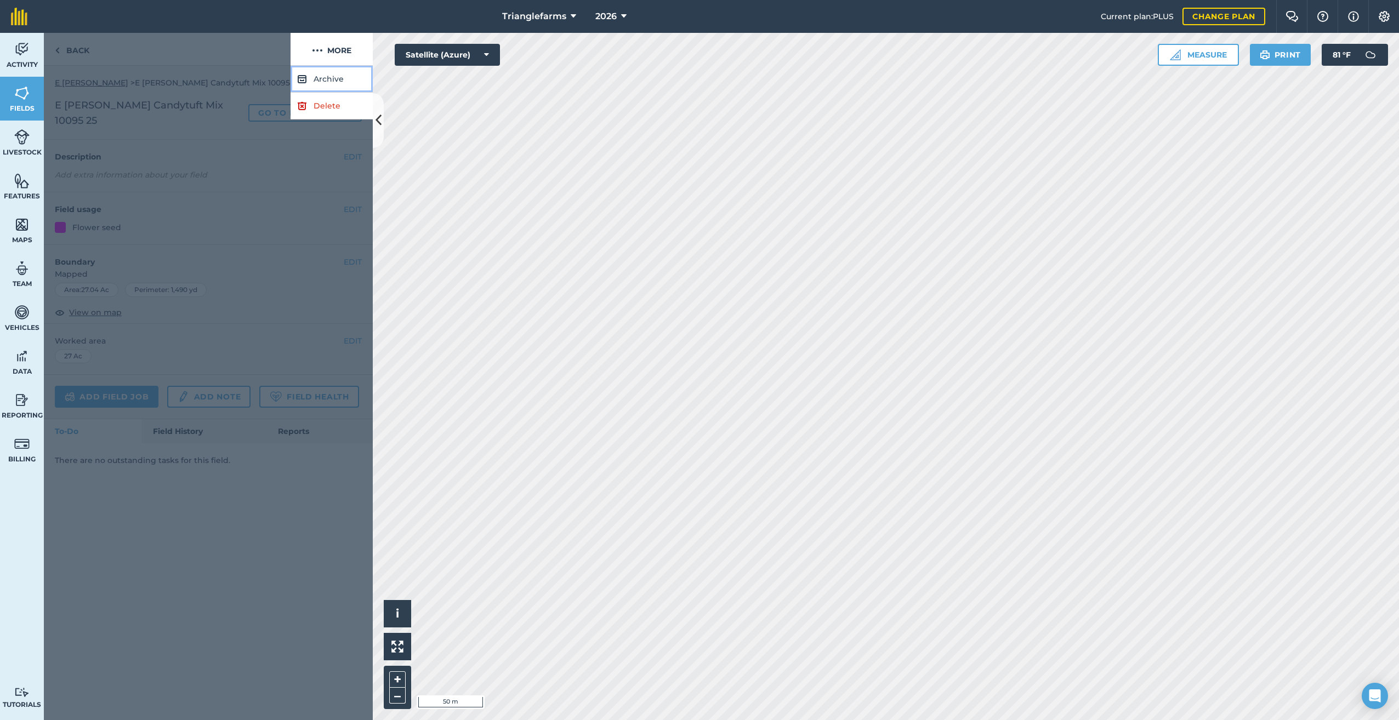
click at [326, 75] on button "Archive" at bounding box center [331, 79] width 82 height 27
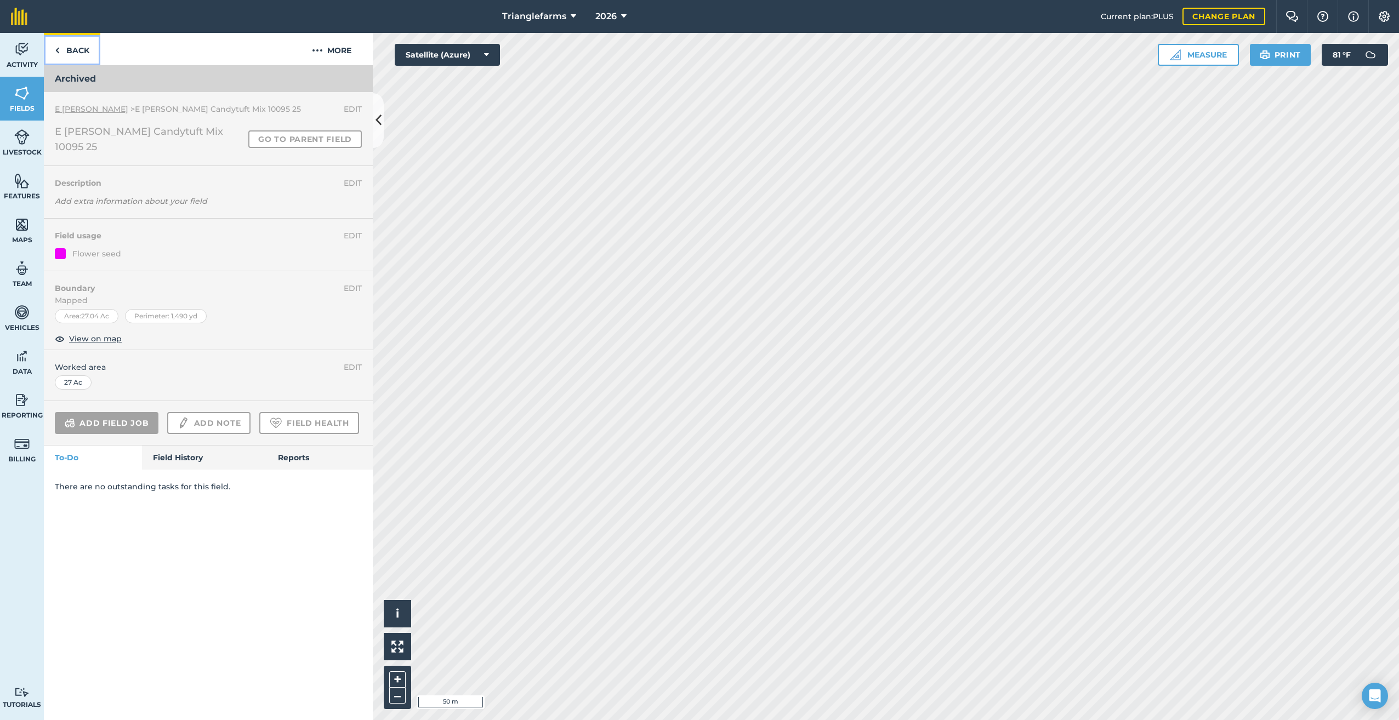
drag, startPoint x: 52, startPoint y: 53, endPoint x: 156, endPoint y: 121, distance: 124.3
click at [52, 53] on link "Back" at bounding box center [72, 49] width 56 height 32
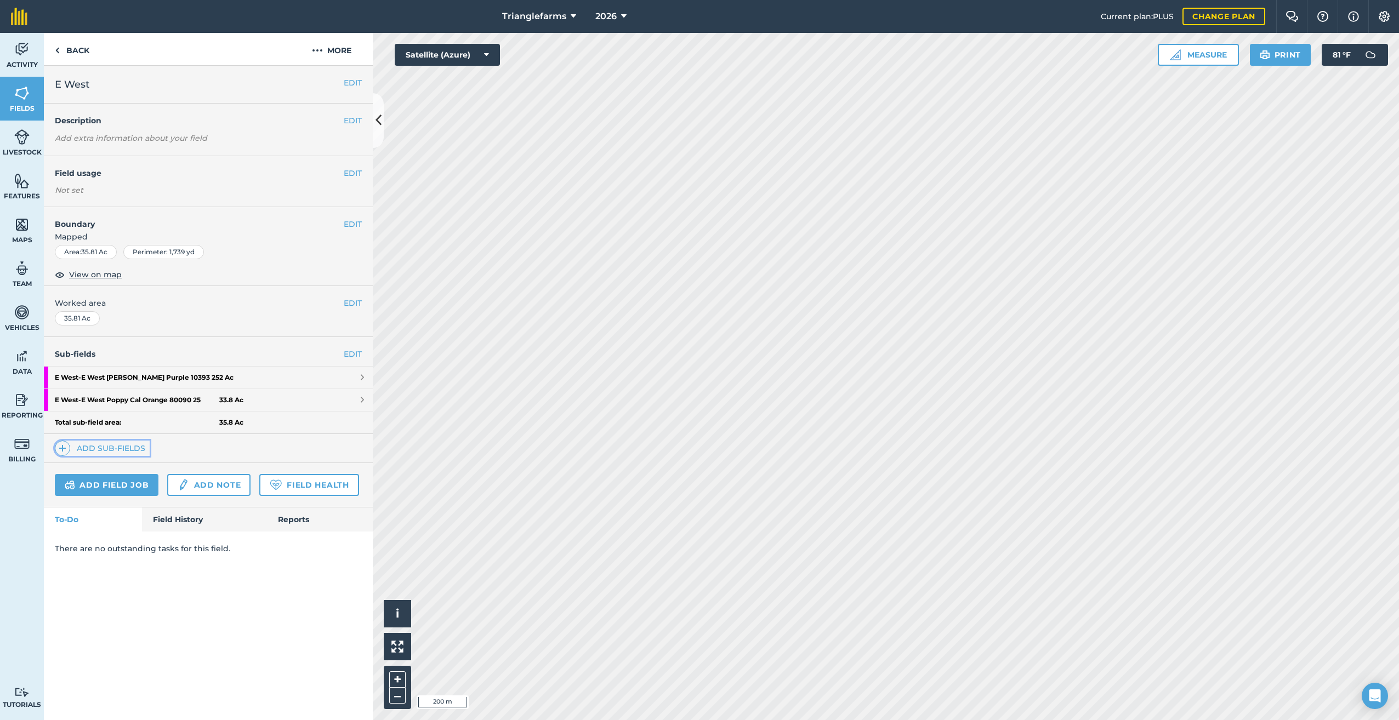
click at [60, 450] on img at bounding box center [63, 448] width 8 height 13
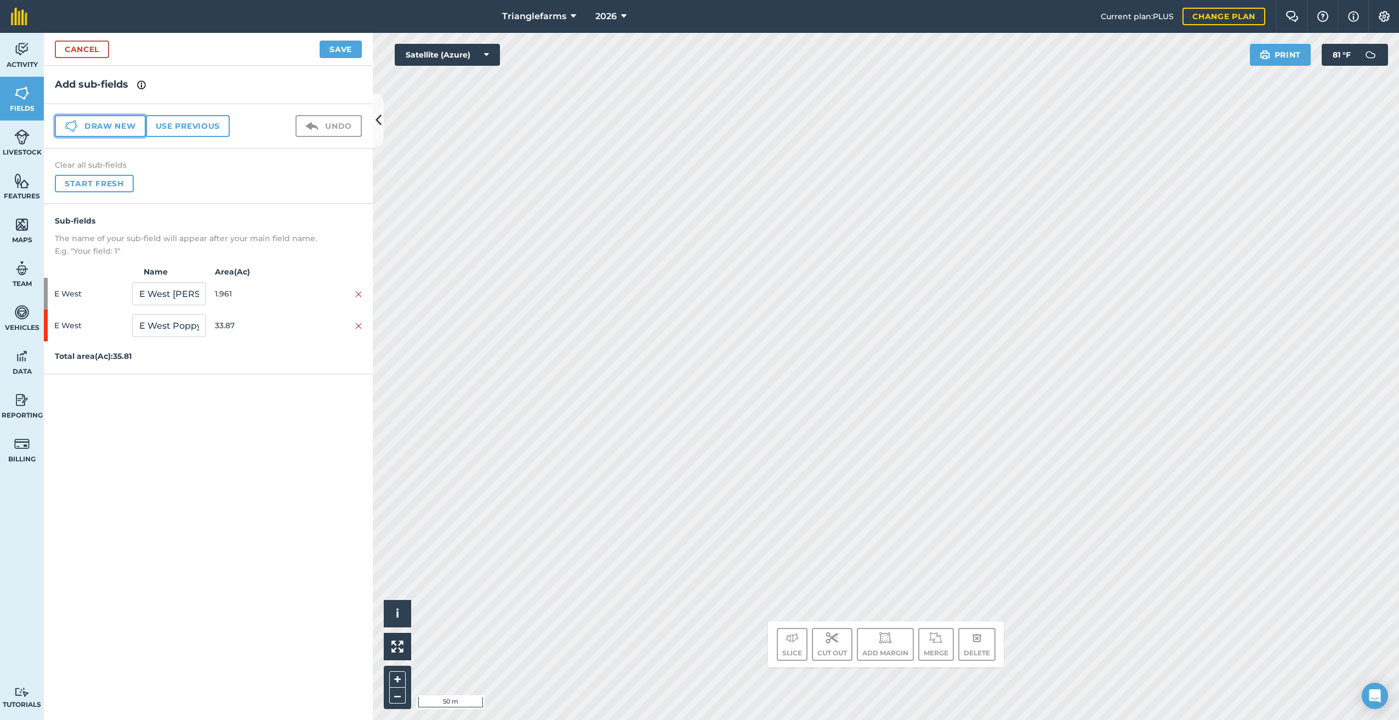
click at [73, 121] on icon at bounding box center [71, 125] width 13 height 13
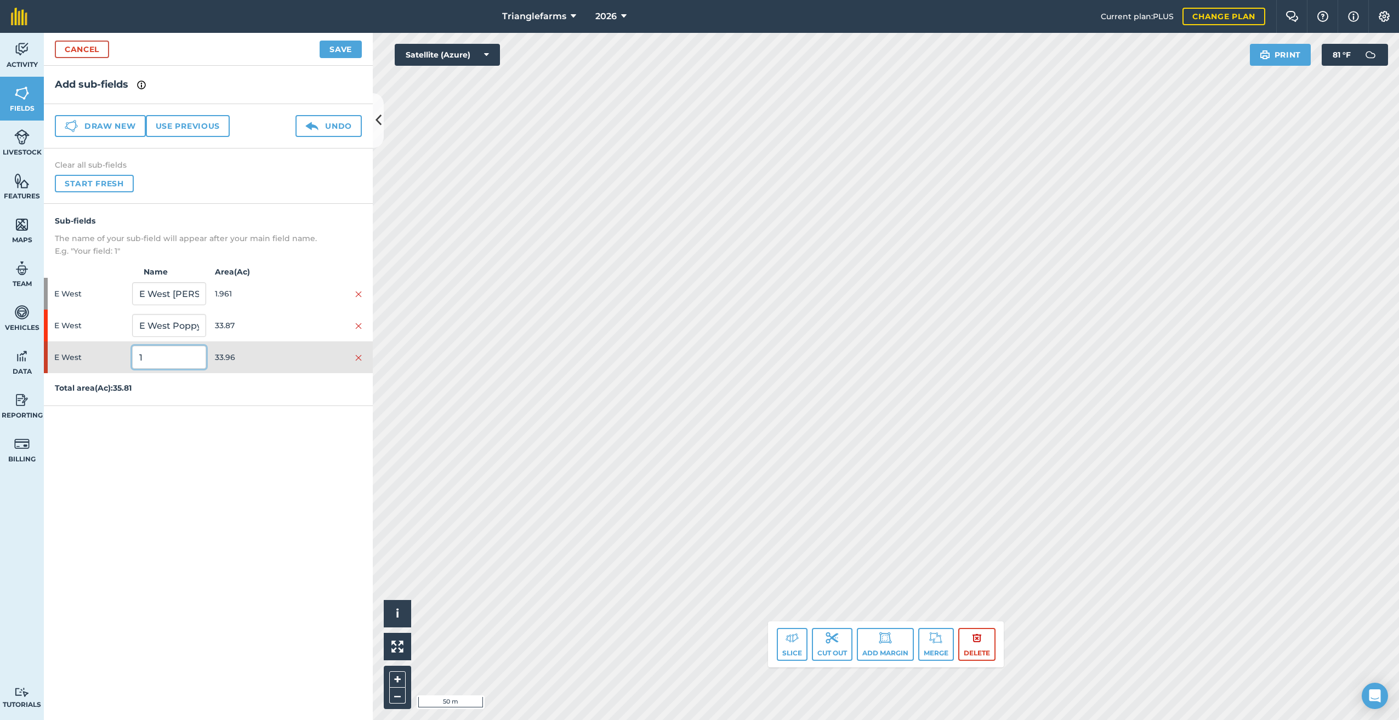
drag, startPoint x: 147, startPoint y: 361, endPoint x: 68, endPoint y: 396, distance: 87.1
click at [65, 389] on div "Sub-fields The name of your sub-field will appear after your main field name. E…" at bounding box center [208, 305] width 329 height 202
paste input "E West PRG Proline ST 30284 25"
type input "E West PRG Proline ST 30284 25"
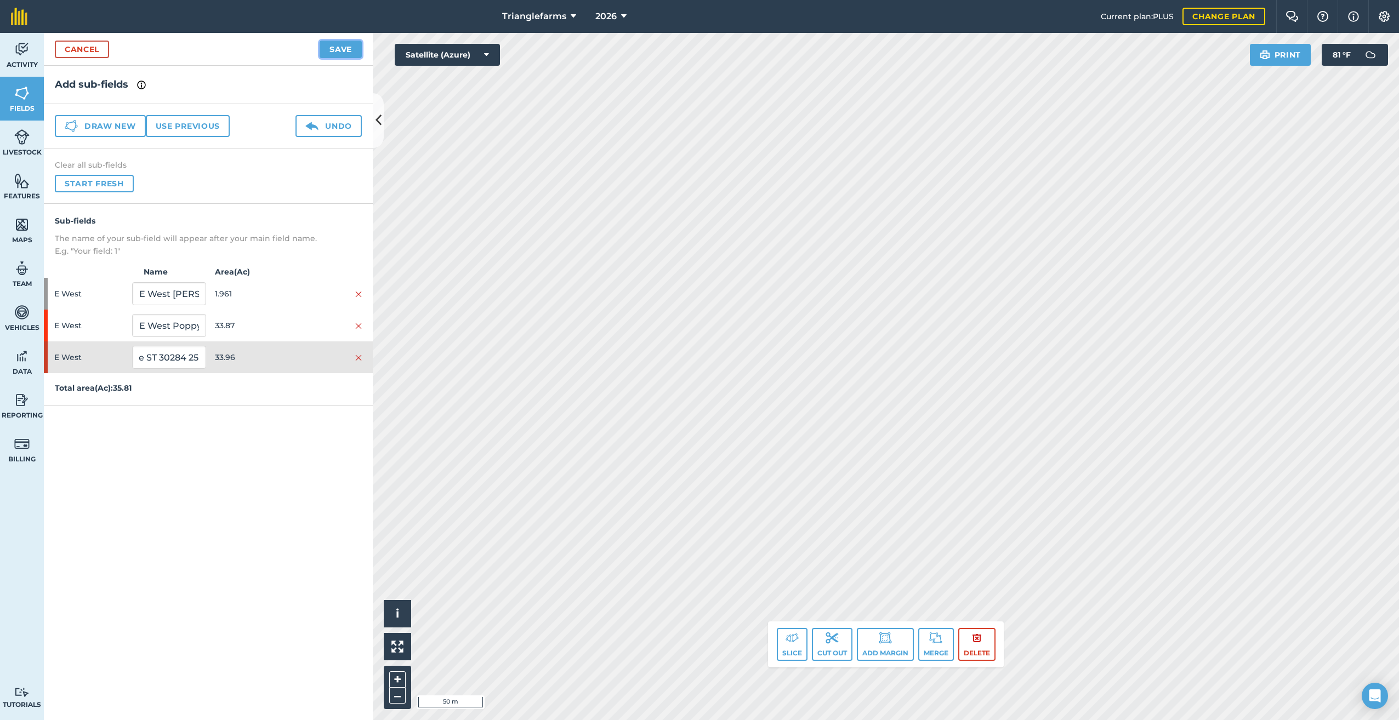
scroll to position [0, 0]
click at [344, 47] on button "Save" at bounding box center [341, 50] width 42 height 18
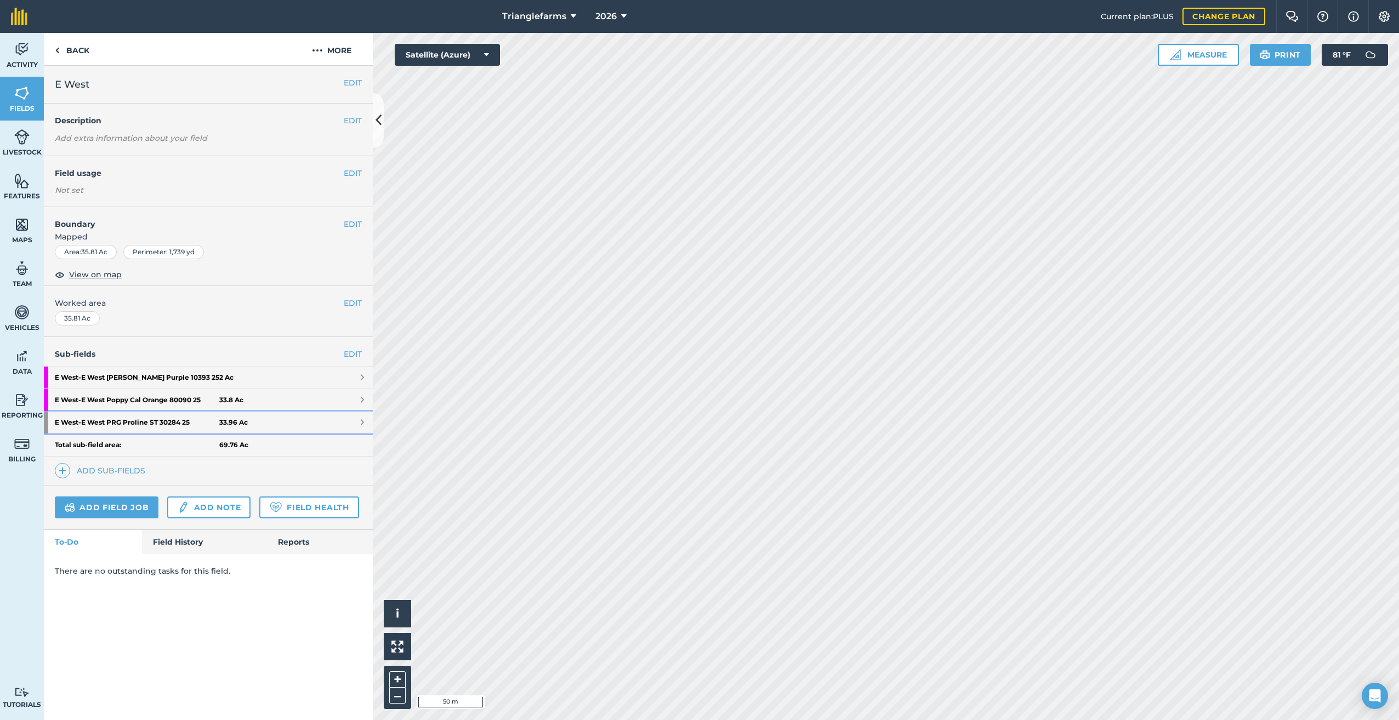
drag, startPoint x: 132, startPoint y: 420, endPoint x: 163, endPoint y: 425, distance: 31.6
click at [132, 420] on strong "E West - E West PRG Proline ST 30284 25" at bounding box center [137, 423] width 164 height 22
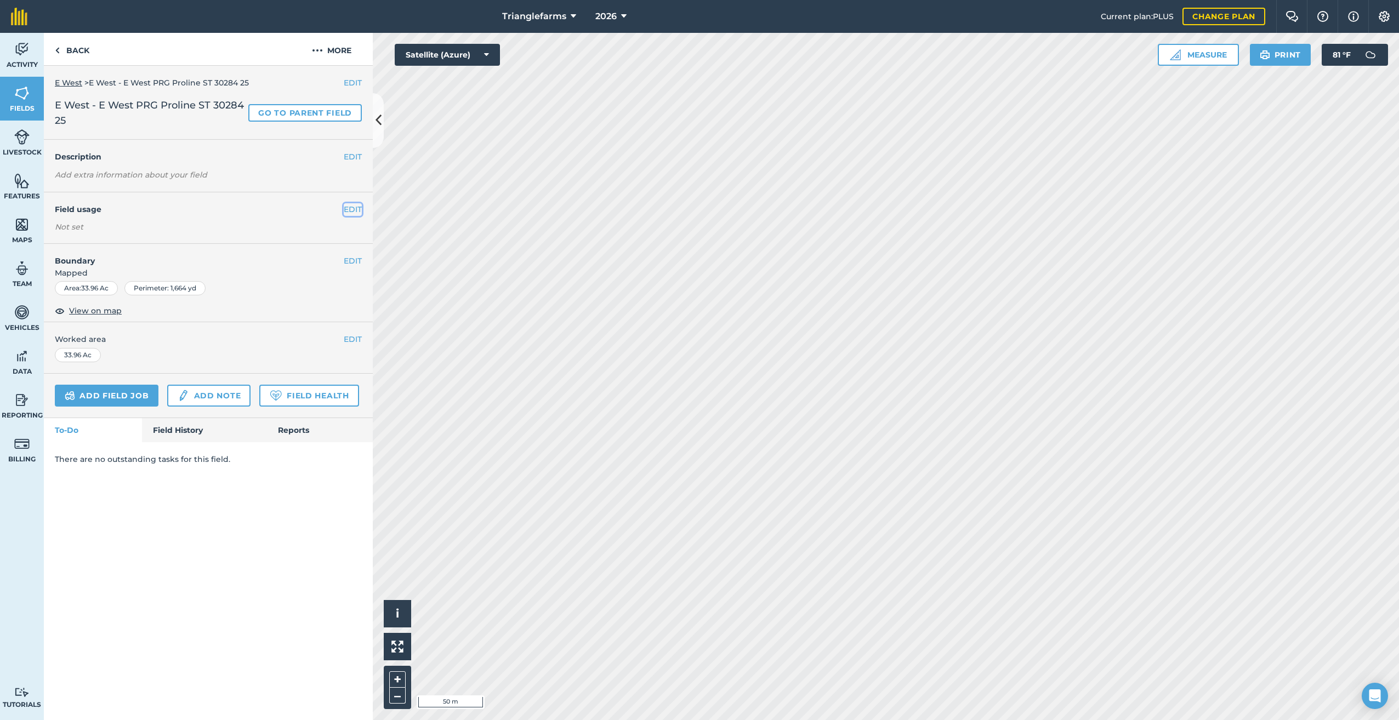
click at [350, 208] on button "EDIT" at bounding box center [353, 209] width 18 height 12
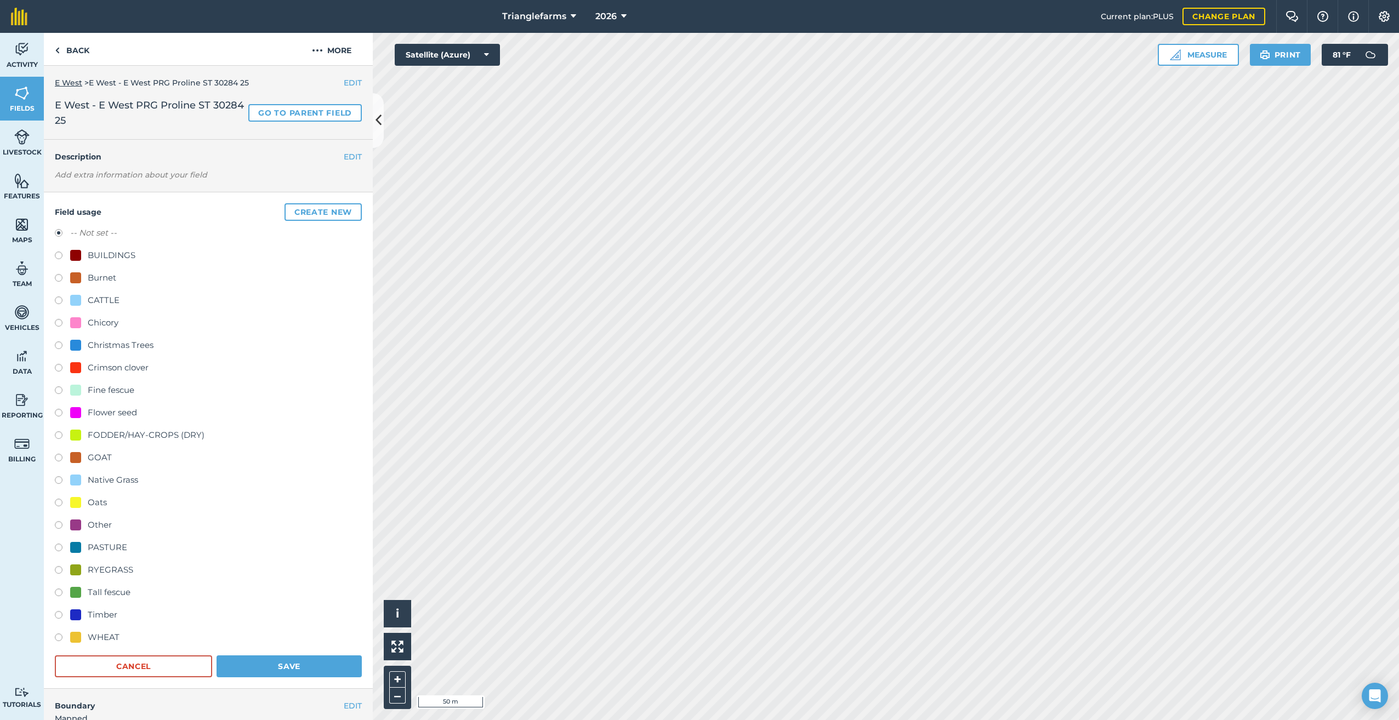
drag, startPoint x: 56, startPoint y: 567, endPoint x: 87, endPoint y: 583, distance: 34.8
click at [57, 567] on label at bounding box center [62, 571] width 15 height 11
radio input "true"
radio input "false"
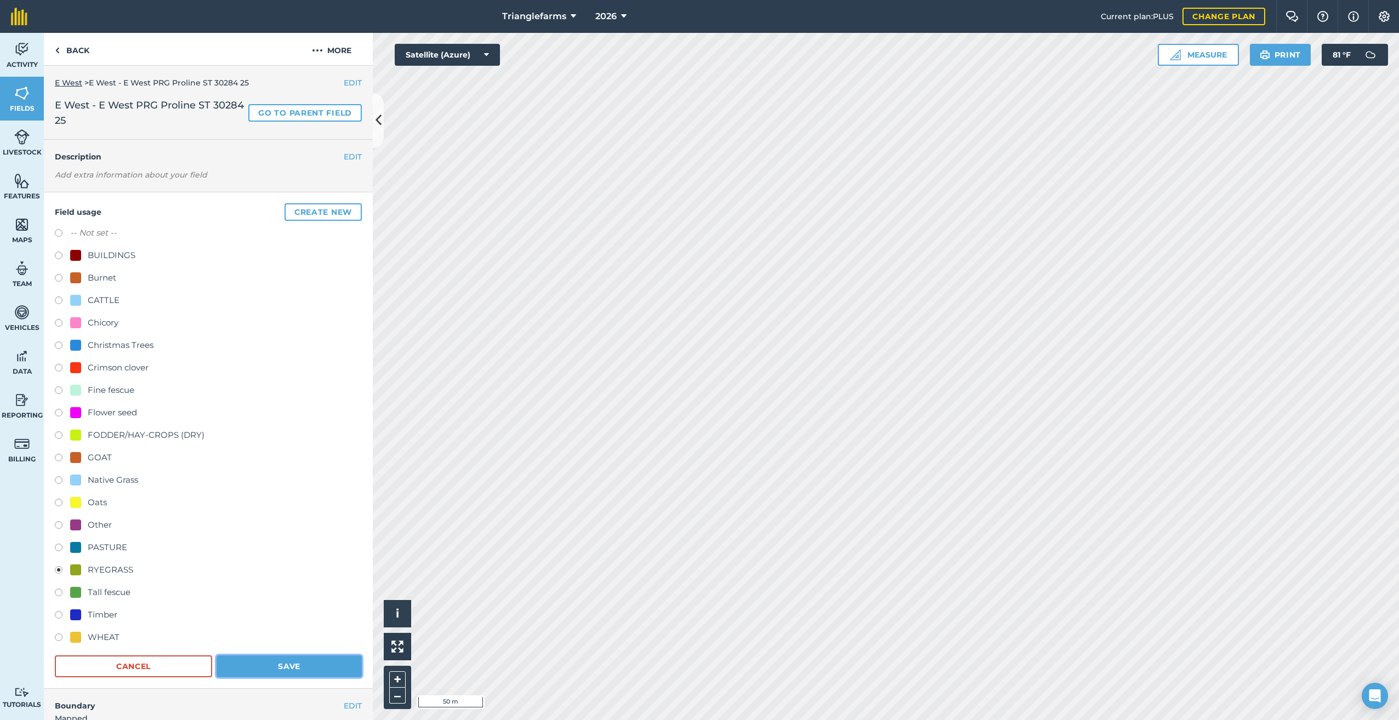
click at [290, 663] on button "Save" at bounding box center [288, 666] width 145 height 22
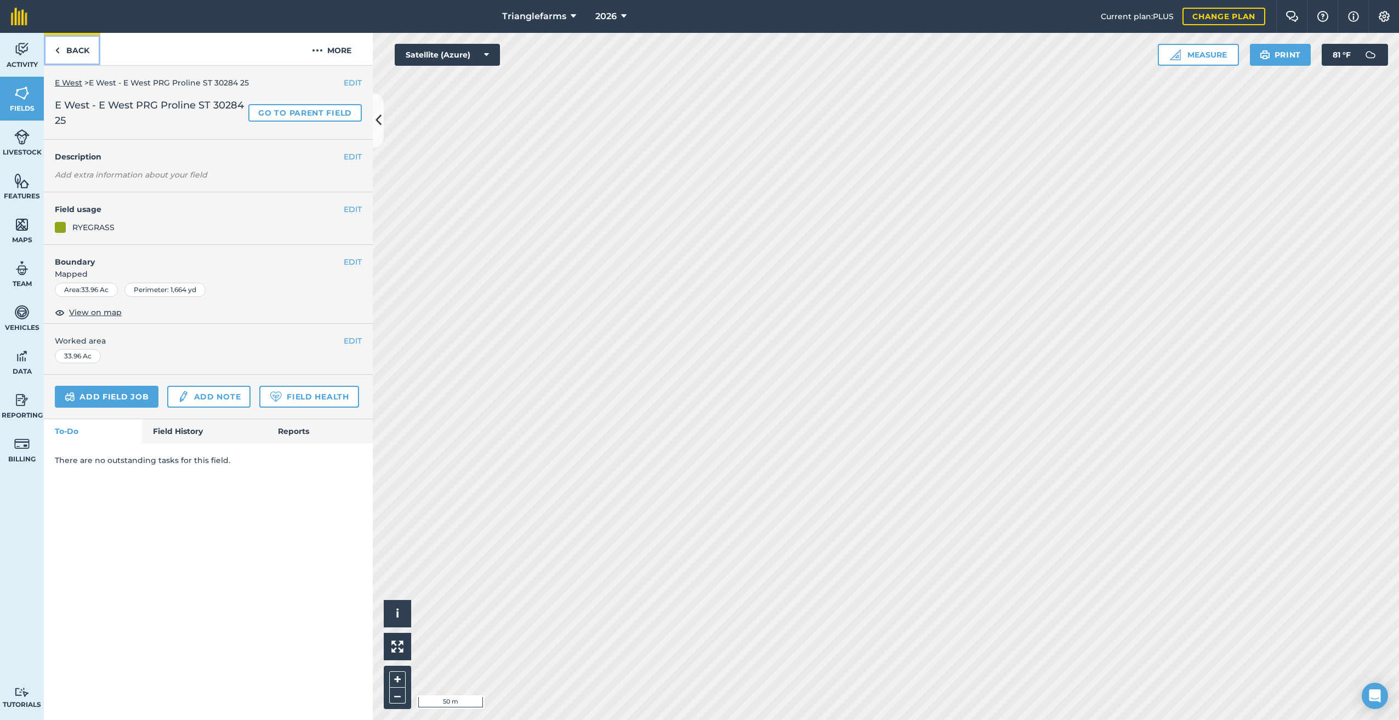
click at [57, 52] on img at bounding box center [57, 50] width 5 height 13
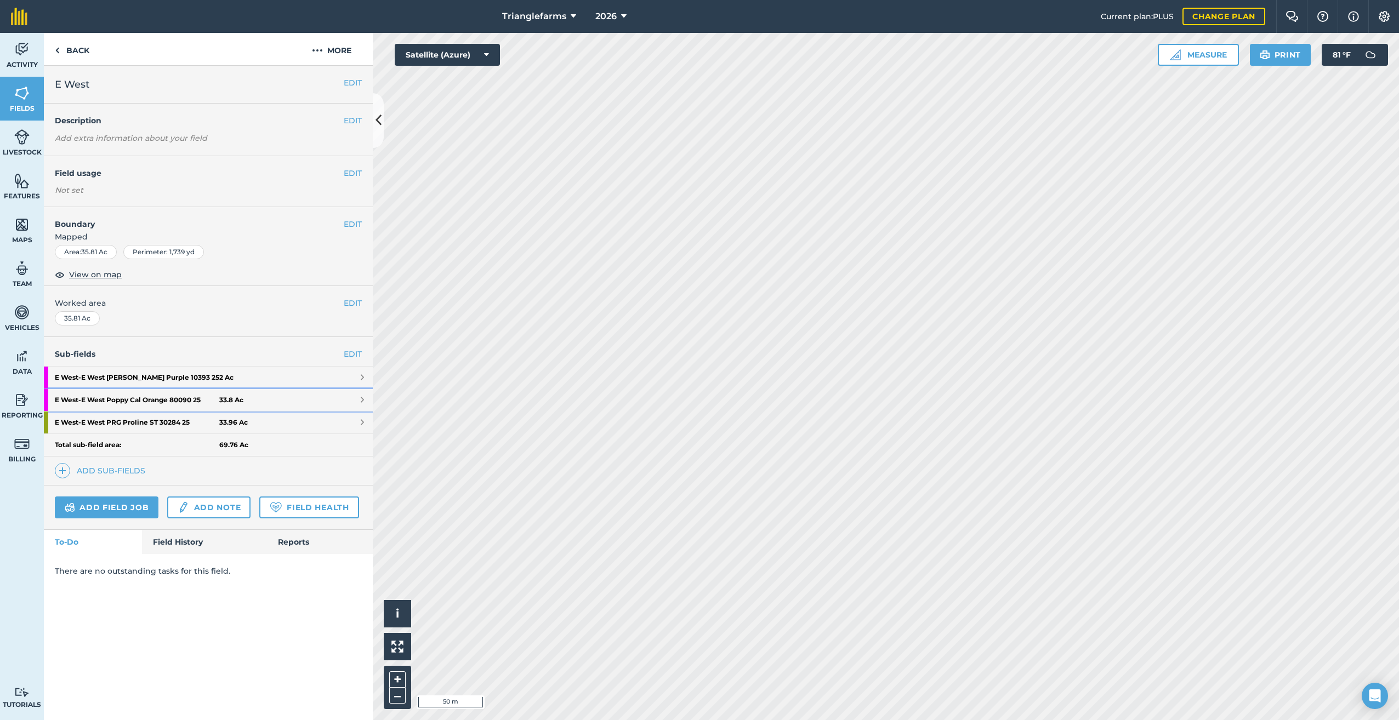
click at [126, 400] on strong "E West - E West Poppy Cal Orange 80090 25" at bounding box center [137, 400] width 164 height 22
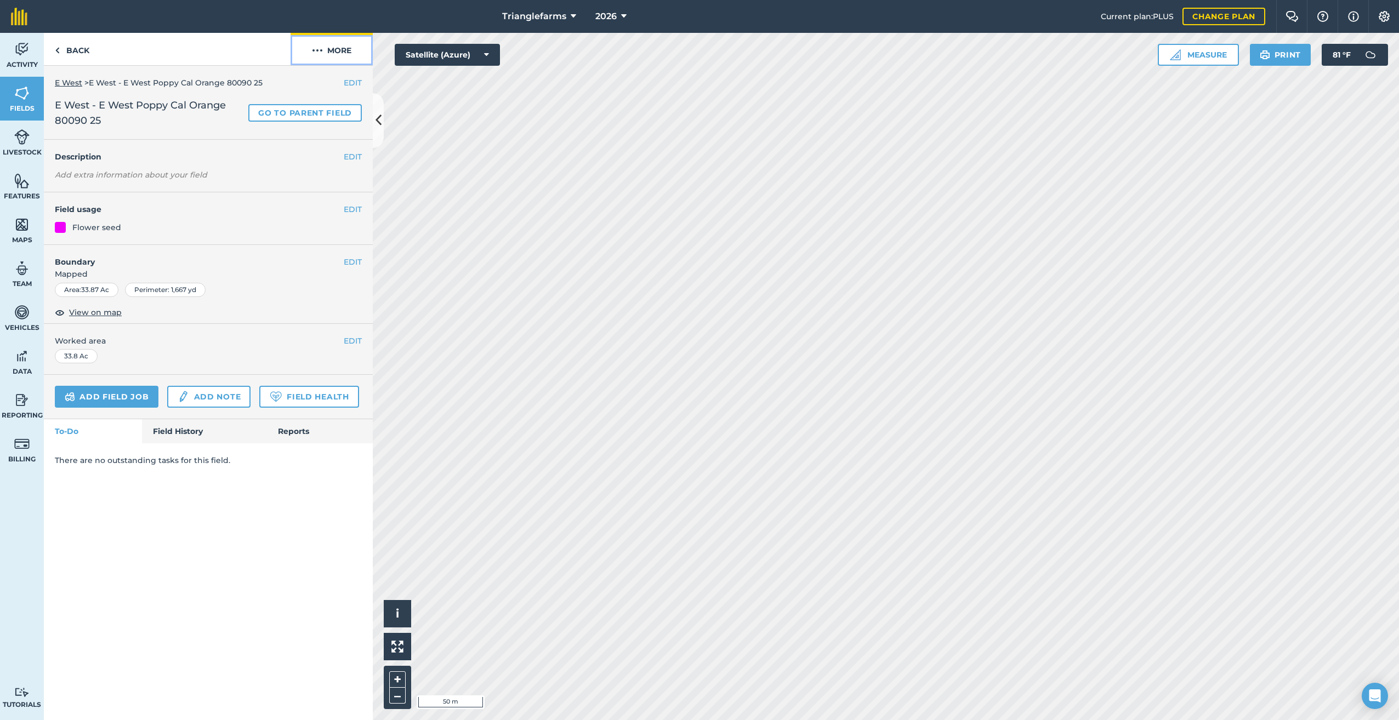
click at [314, 50] on img at bounding box center [317, 50] width 11 height 13
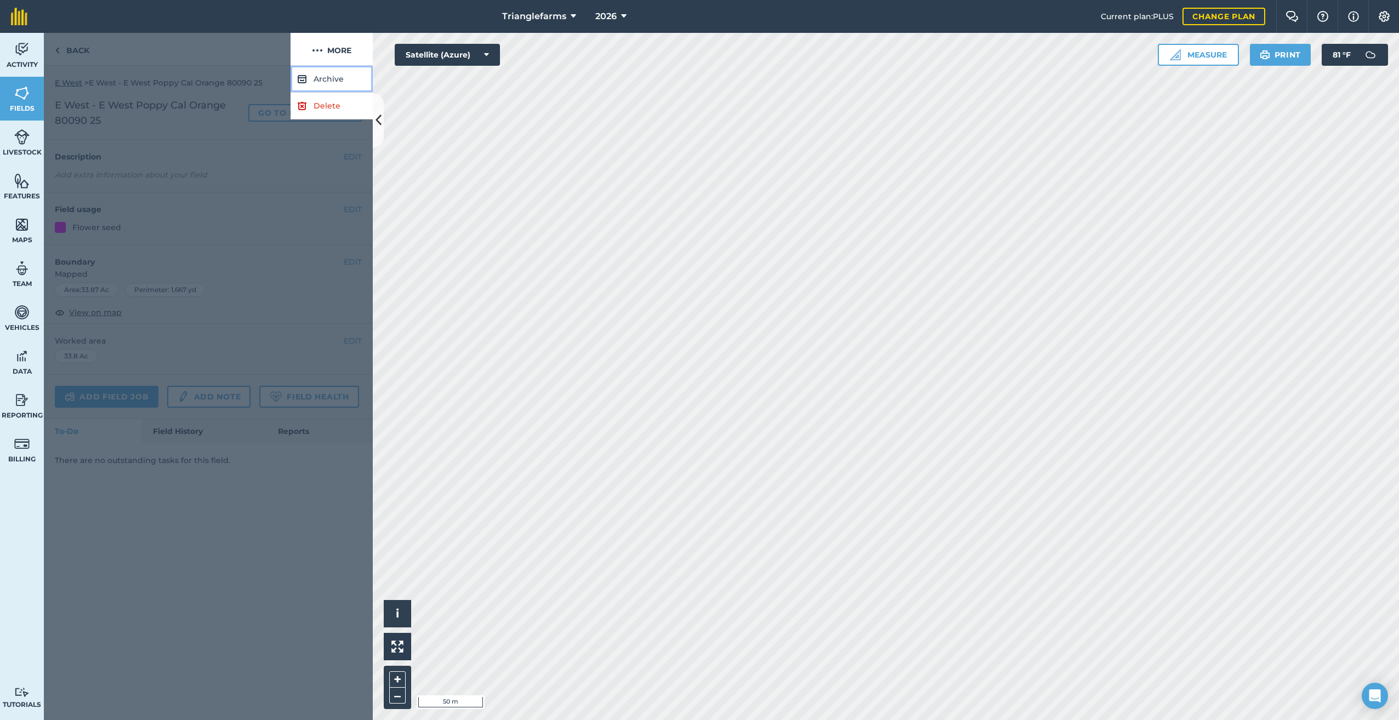
click at [329, 79] on button "Archive" at bounding box center [331, 79] width 82 height 27
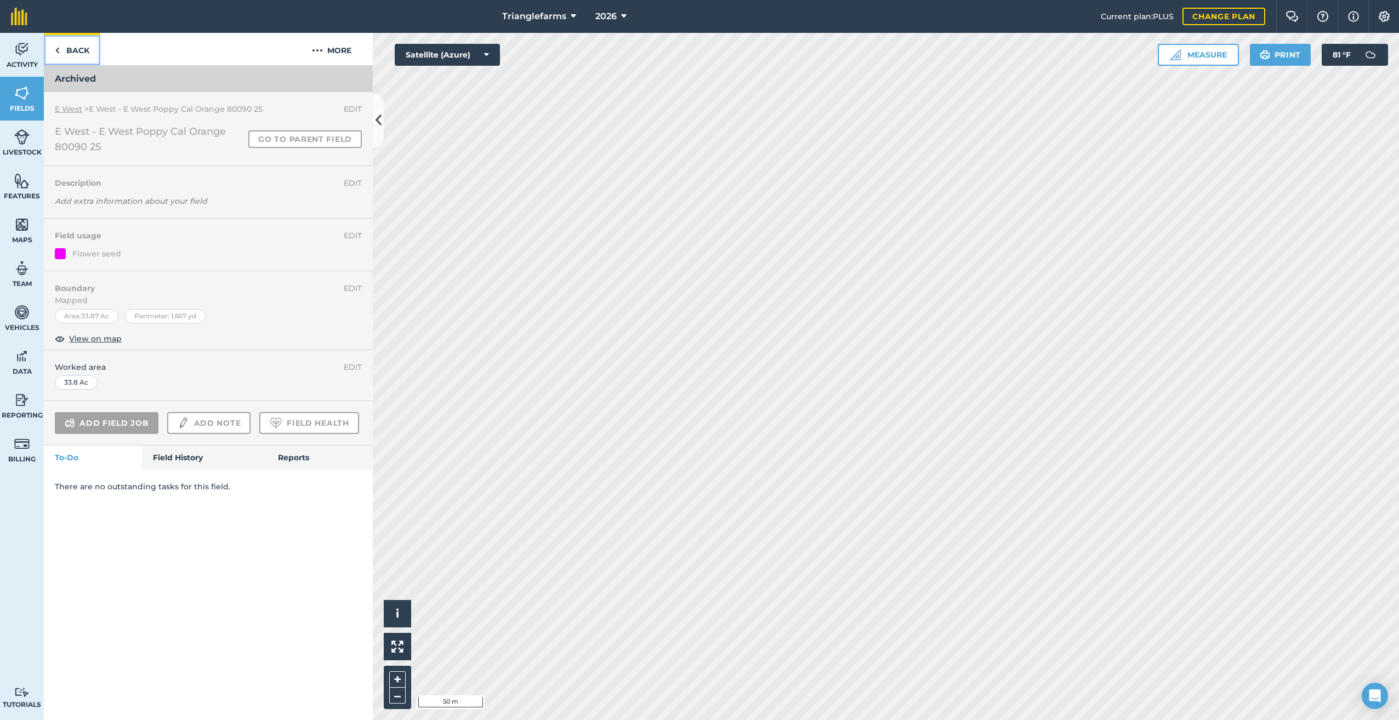
click at [58, 48] on img at bounding box center [57, 50] width 5 height 13
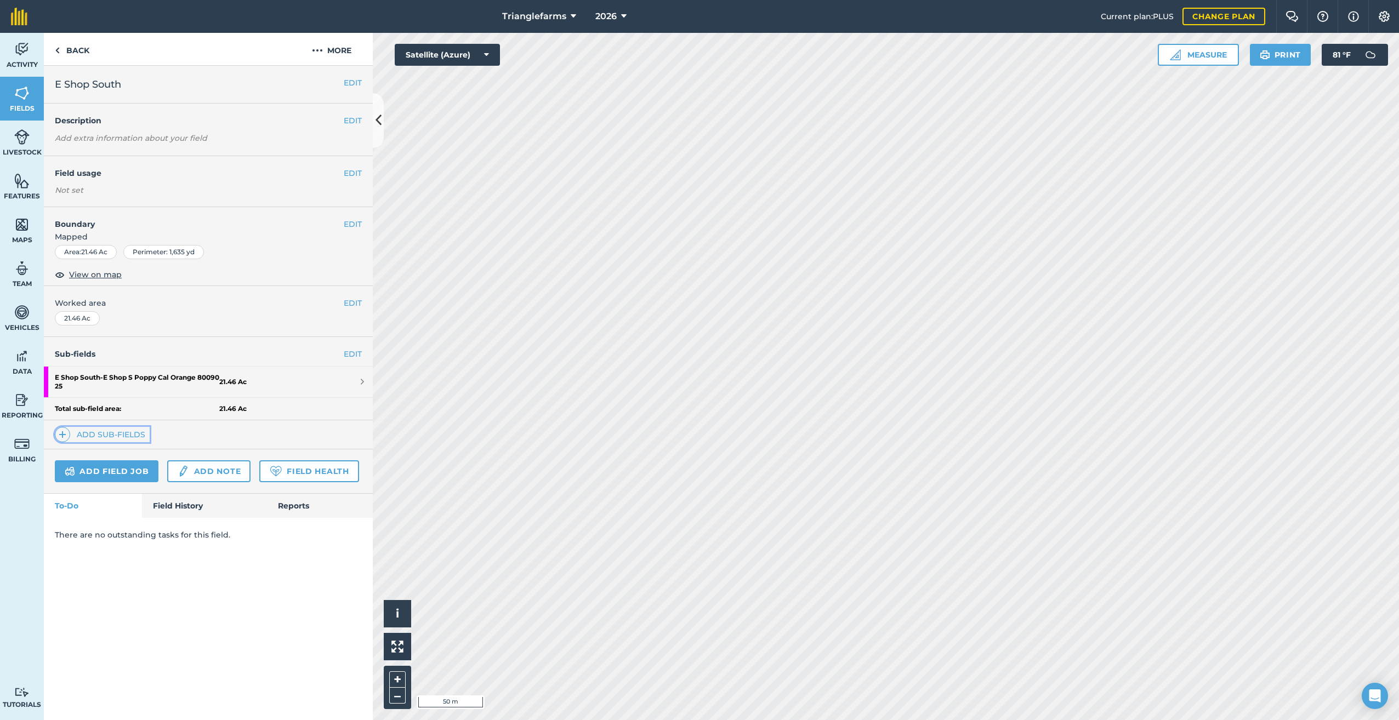
click at [60, 433] on img at bounding box center [63, 434] width 8 height 13
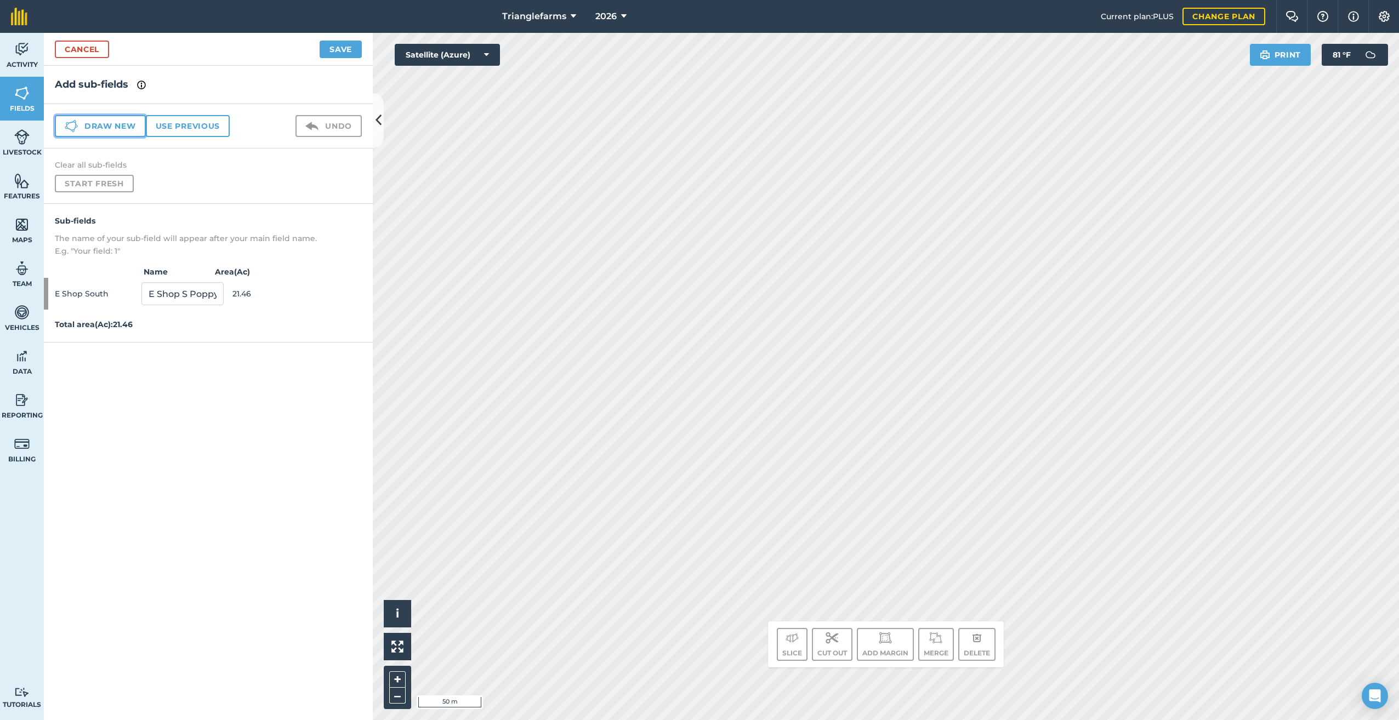
click at [103, 122] on button "Draw new" at bounding box center [100, 126] width 91 height 22
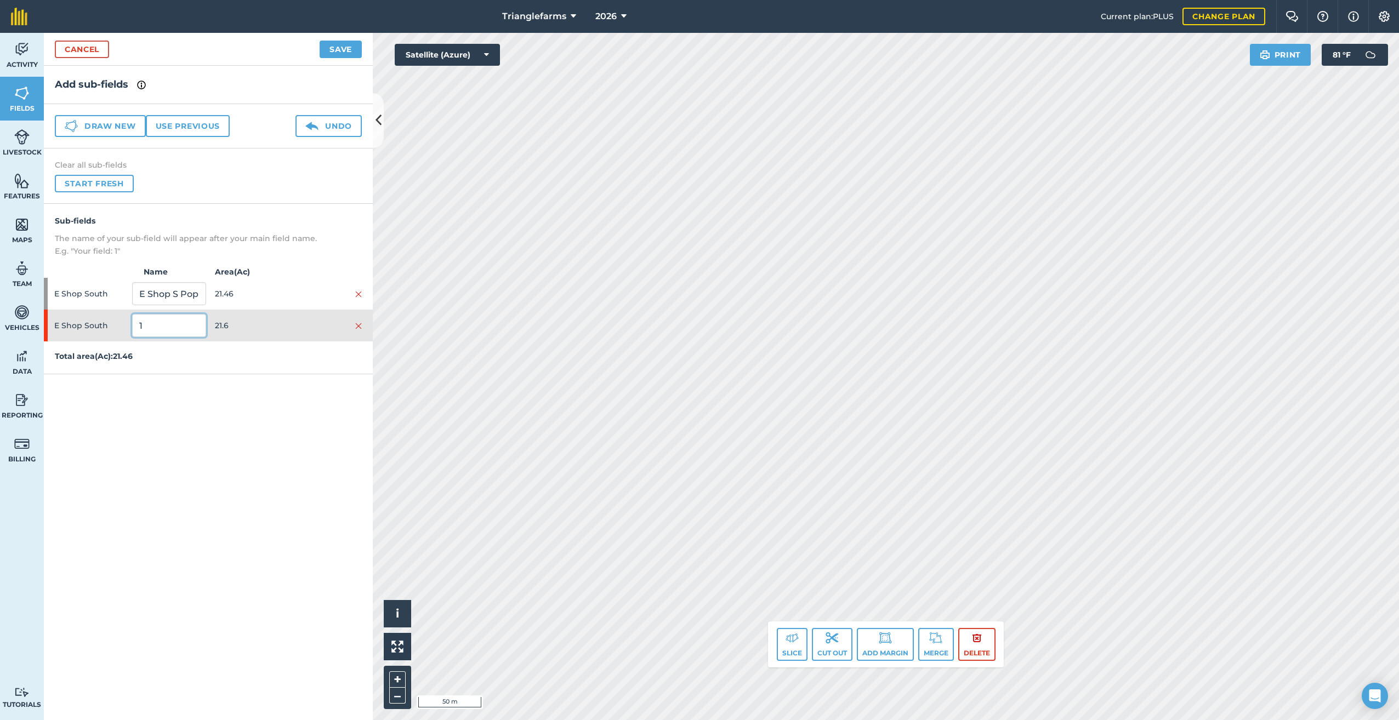
drag, startPoint x: 173, startPoint y: 322, endPoint x: 67, endPoint y: 378, distance: 119.9
click at [67, 368] on div "Sub-fields The name of your sub-field will appear after your main field name. E…" at bounding box center [208, 289] width 329 height 170
paste input "E Shop South PRG Proline ST 30284 25"
type input "E Shop South PRG Proline ST 30284 25"
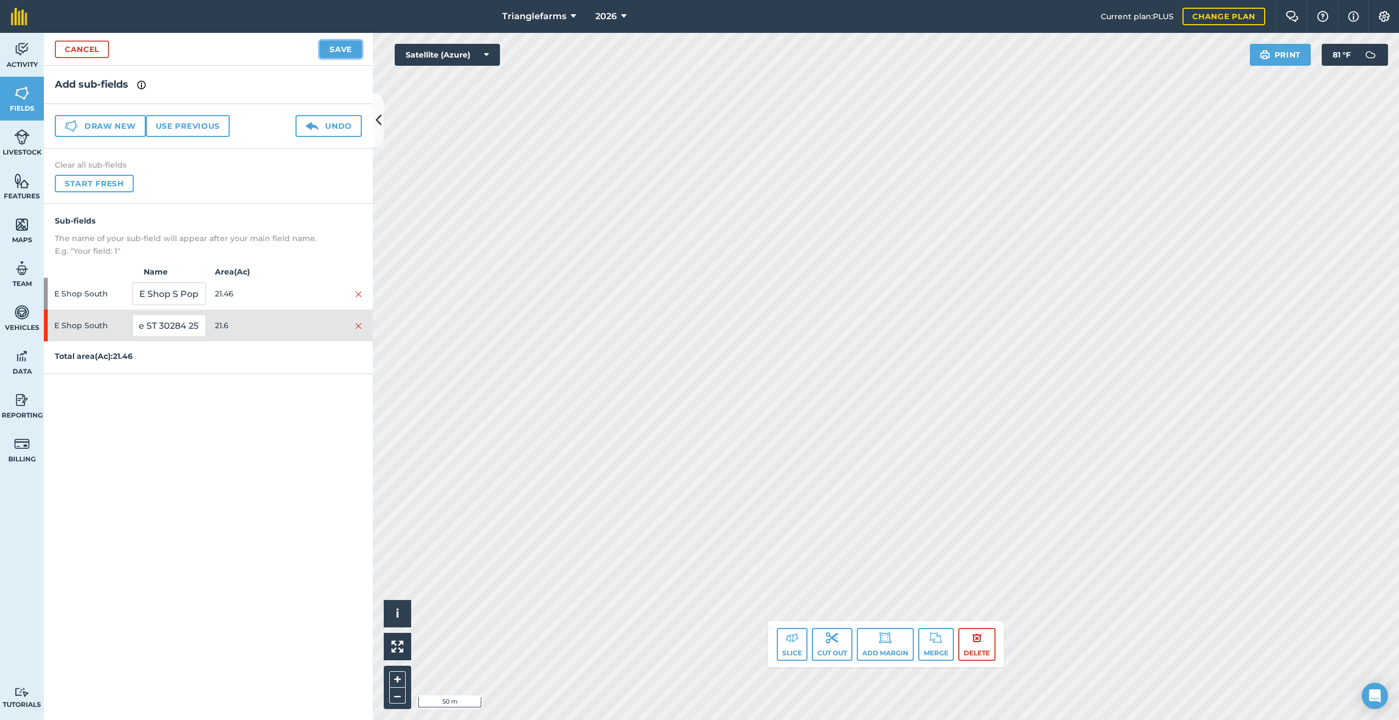
drag, startPoint x: 333, startPoint y: 45, endPoint x: 344, endPoint y: 51, distance: 12.0
click at [334, 45] on button "Save" at bounding box center [341, 50] width 42 height 18
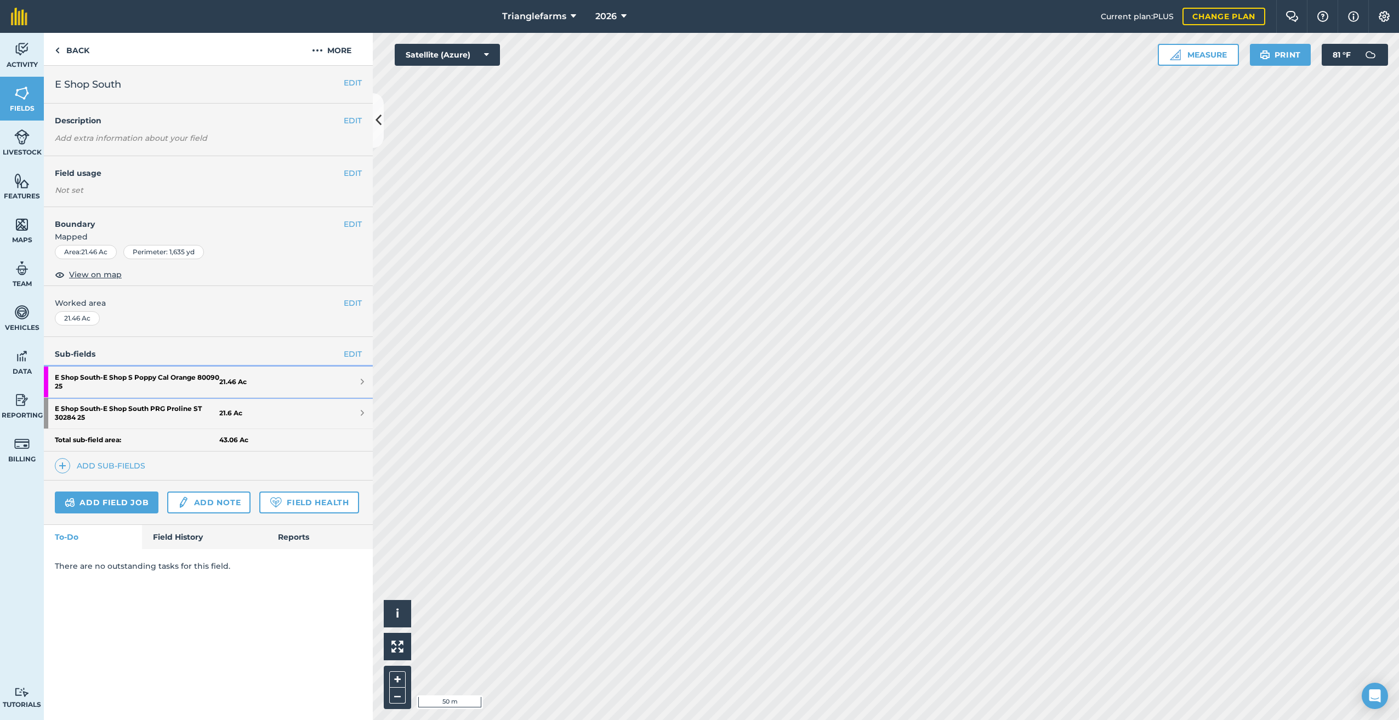
click at [96, 378] on strong "E Shop South - E Shop S Poppy Cal Orange 80090 25" at bounding box center [137, 382] width 164 height 31
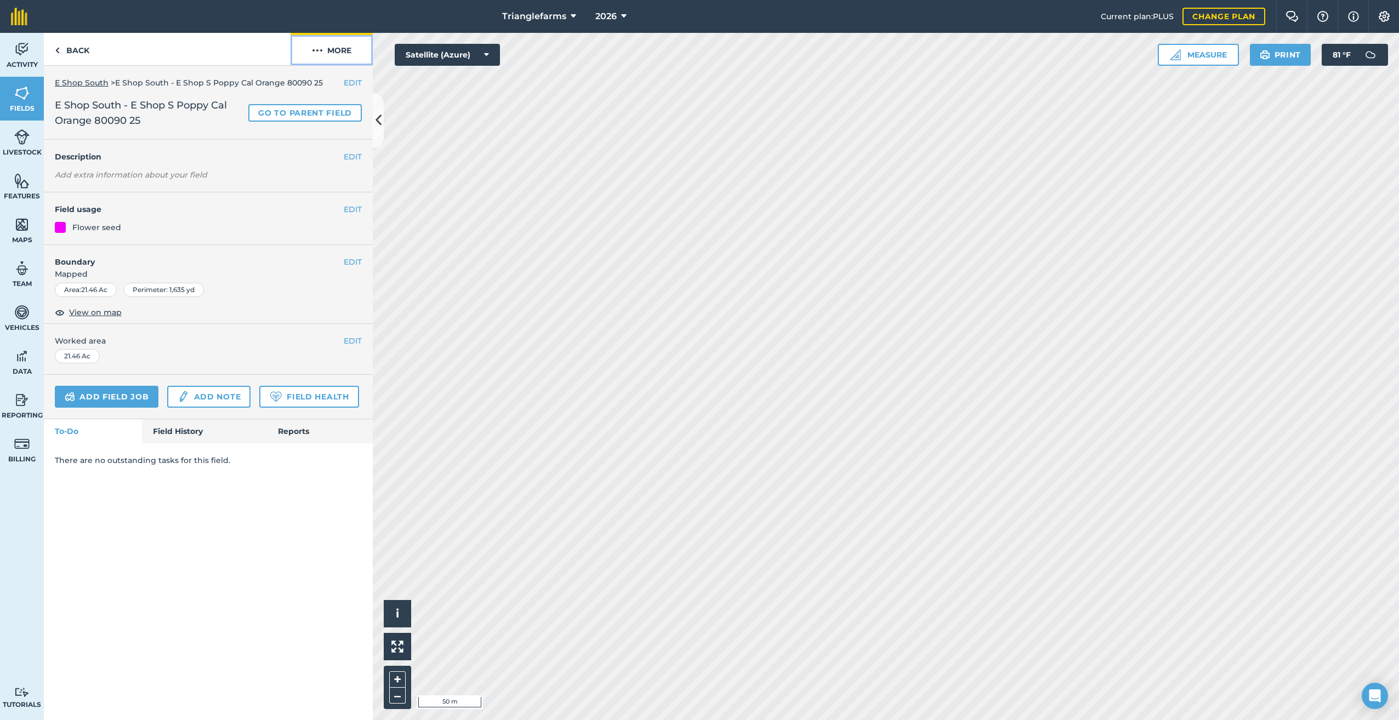
click at [321, 47] on img at bounding box center [317, 50] width 11 height 13
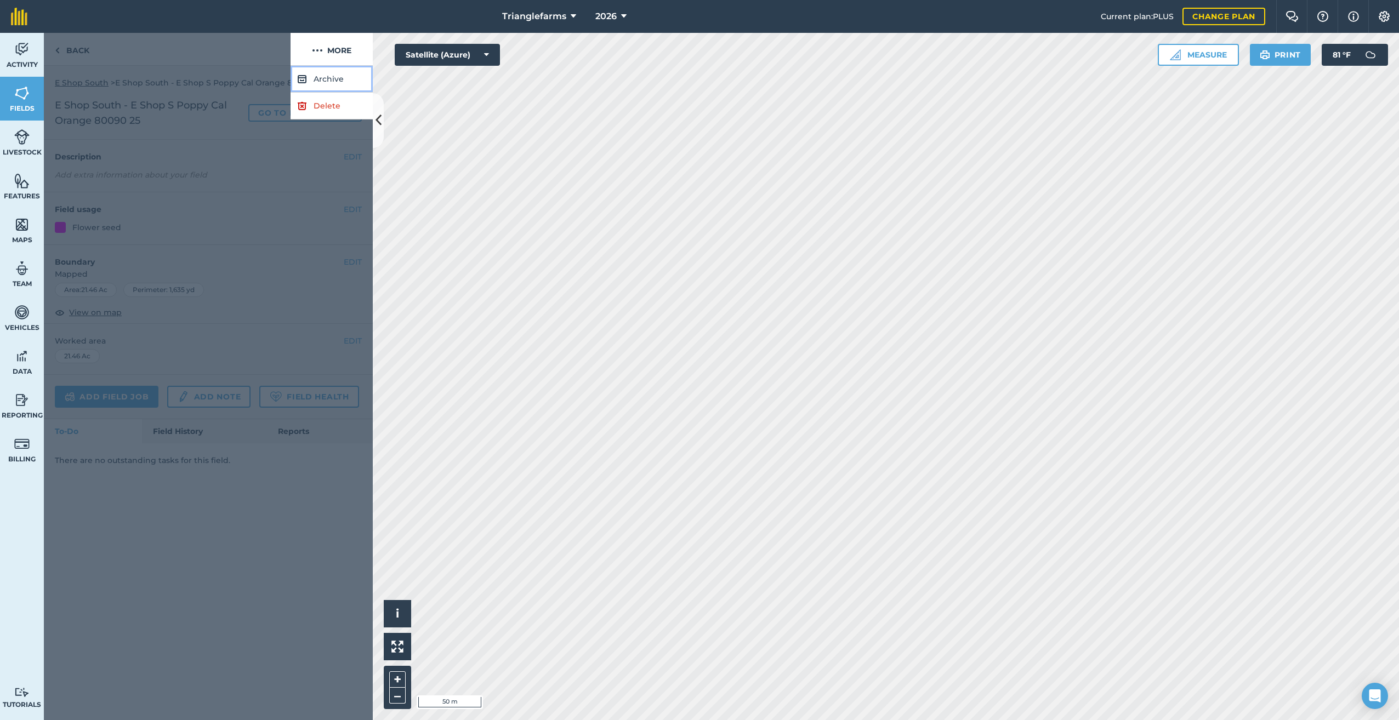
click at [326, 81] on button "Archive" at bounding box center [331, 79] width 82 height 27
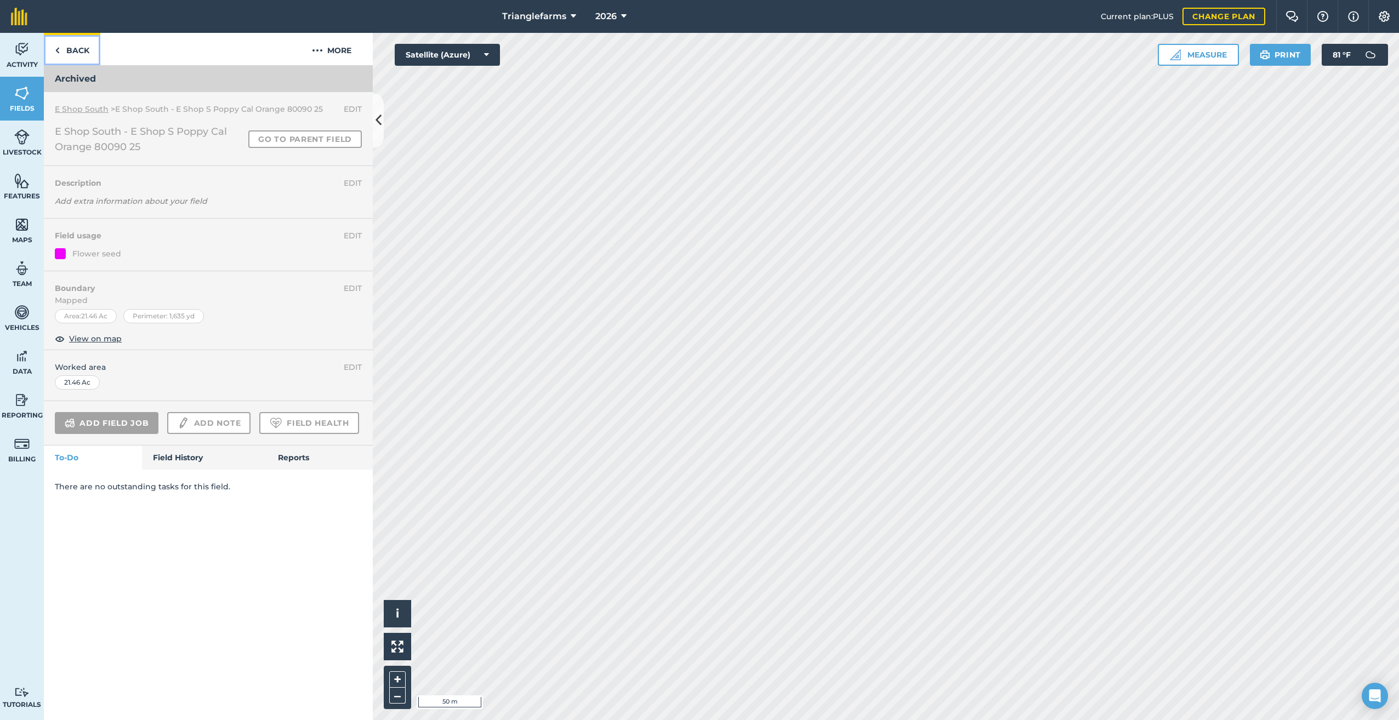
click at [55, 49] on img at bounding box center [57, 50] width 5 height 13
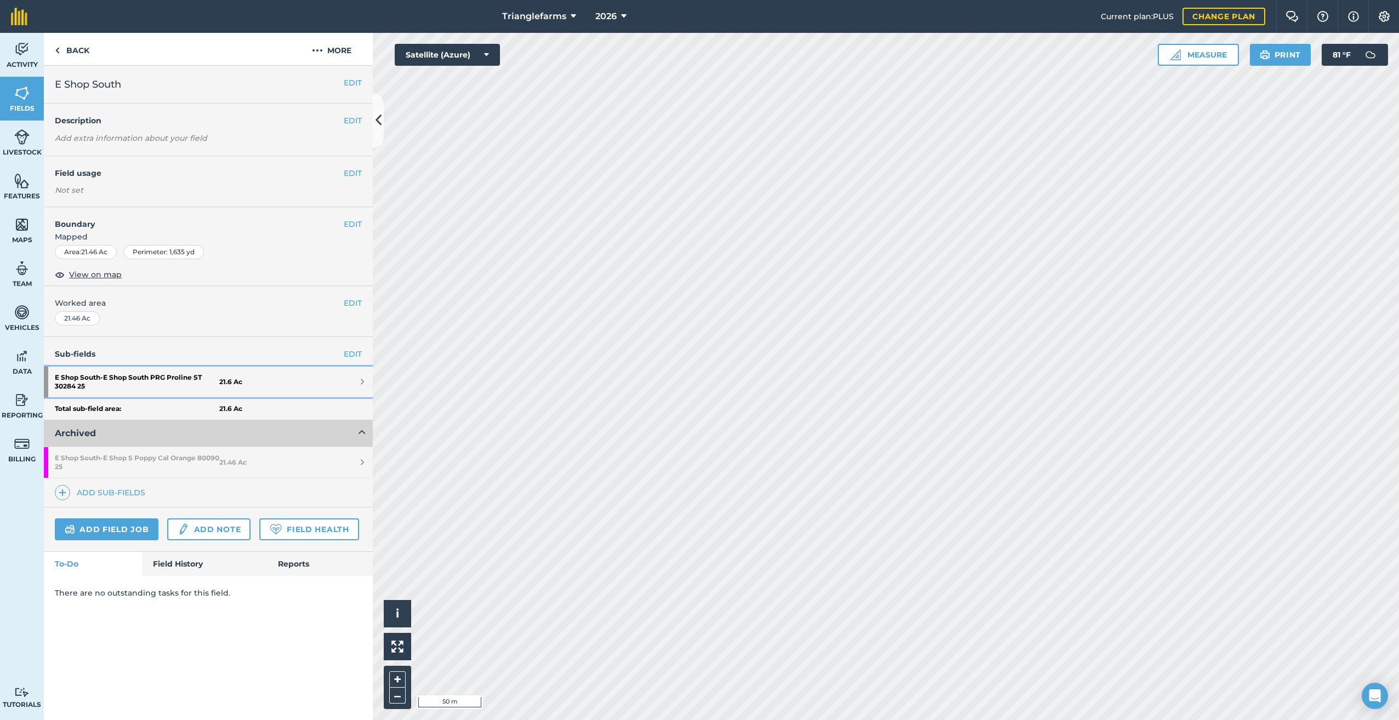
click at [162, 371] on strong "E Shop South - E Shop [GEOGRAPHIC_DATA] Proline ST 30284 25" at bounding box center [137, 382] width 164 height 31
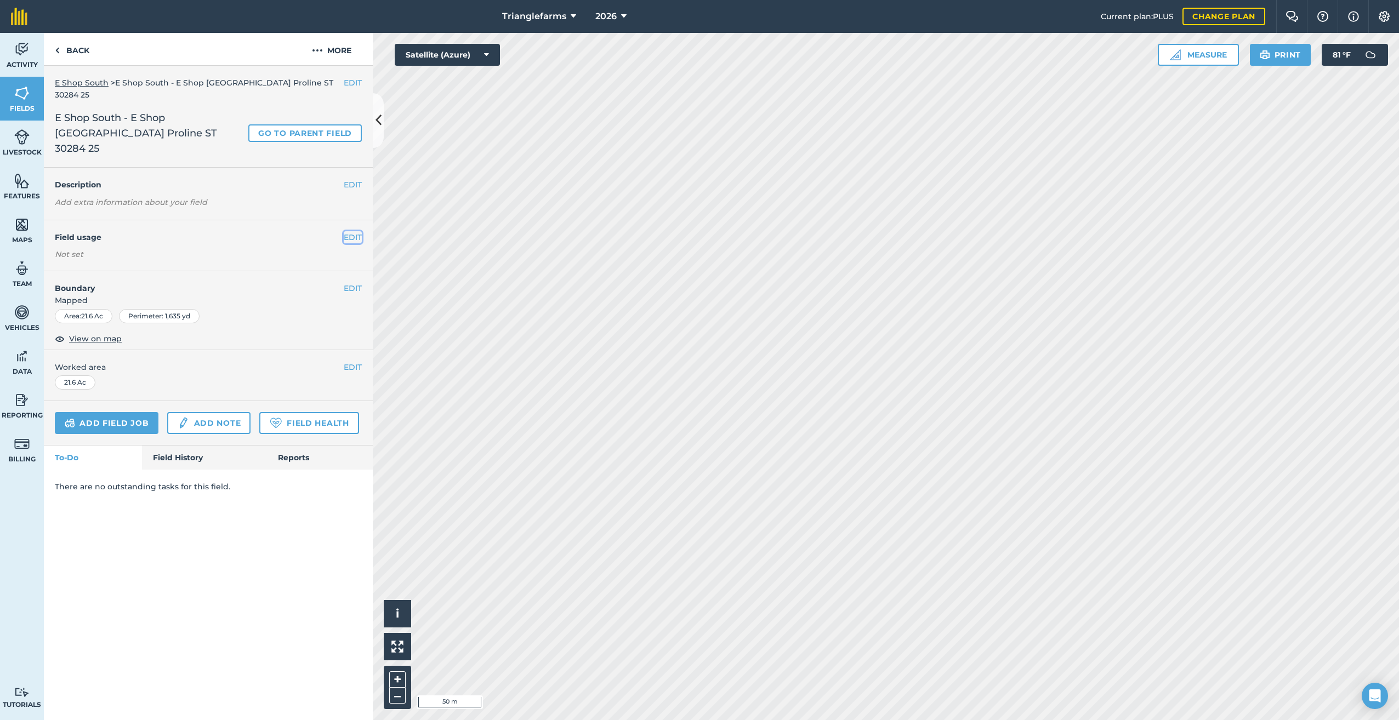
click at [346, 231] on button "EDIT" at bounding box center [353, 237] width 18 height 12
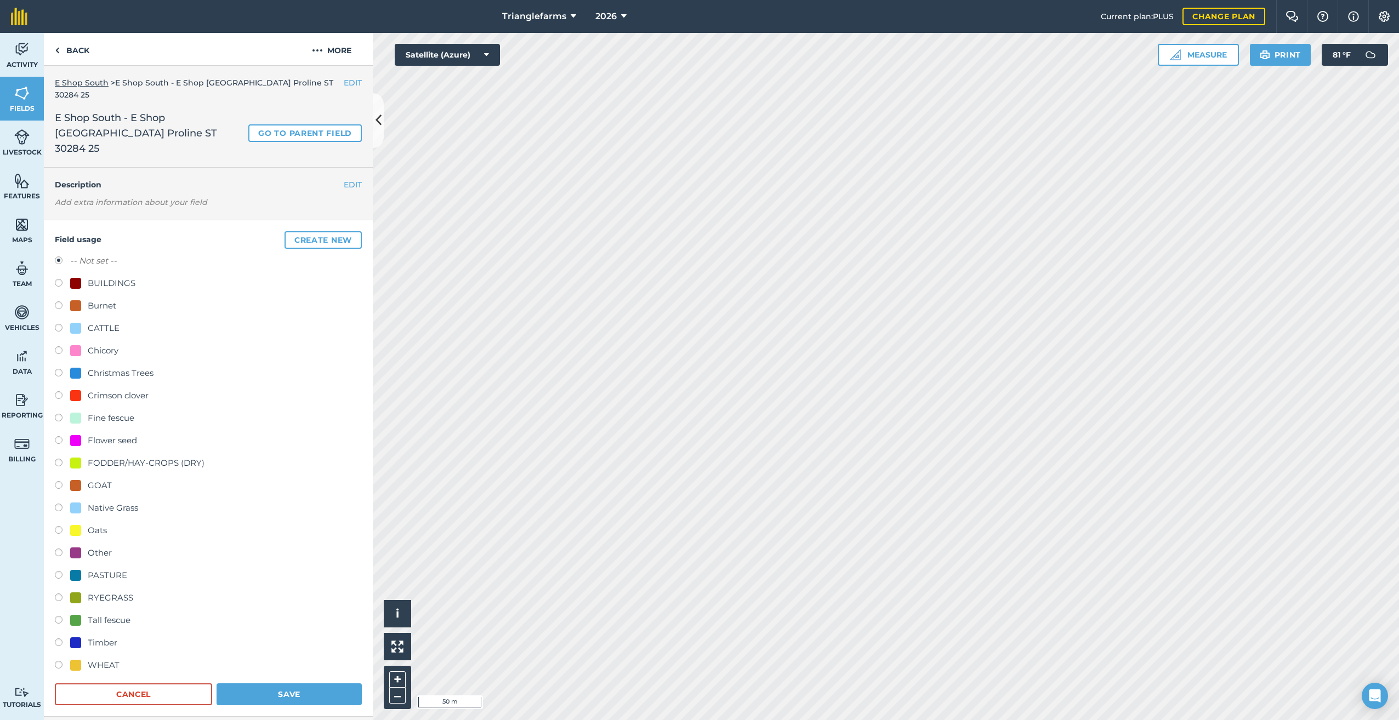
click at [56, 594] on label at bounding box center [62, 599] width 15 height 11
radio input "true"
radio input "false"
click at [279, 683] on button "Save" at bounding box center [288, 694] width 145 height 22
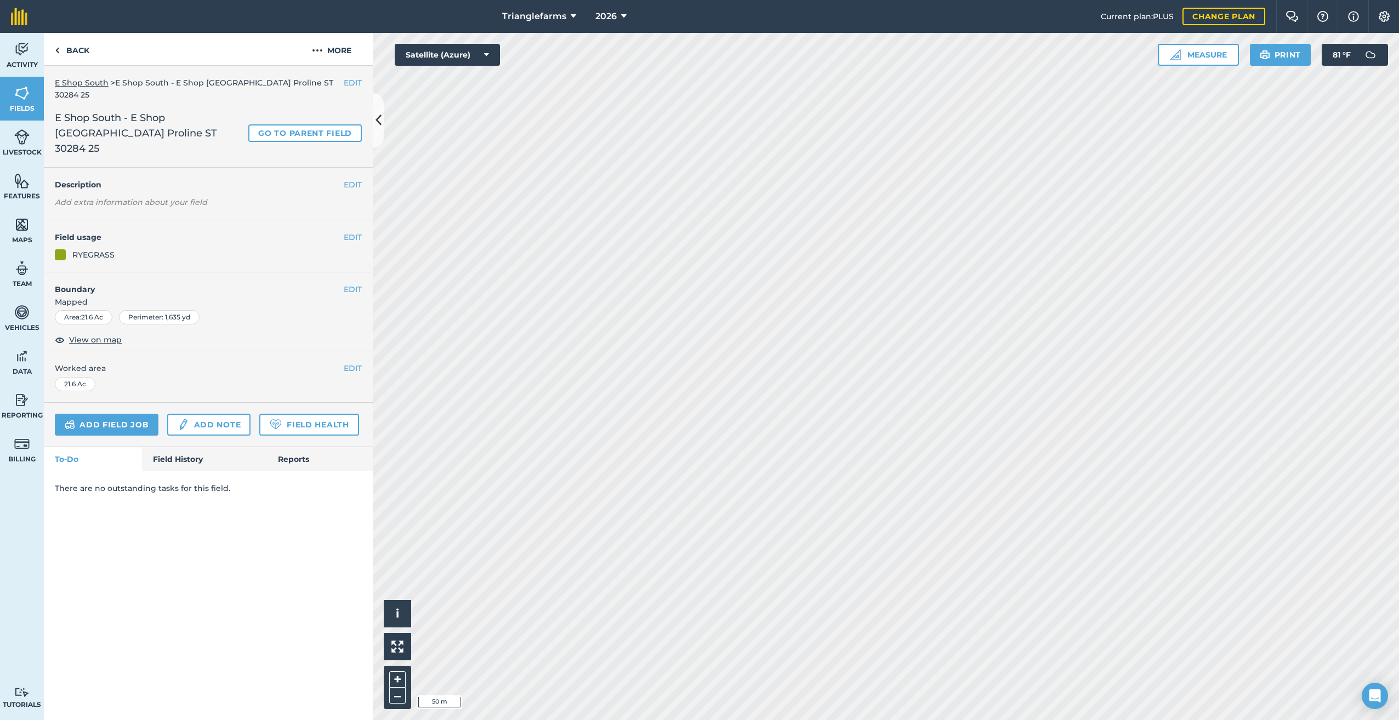
click at [611, 0] on html "Trianglefarms 2026 Current plan : PLUS Change plan Farm Chat Help Info Settings…" at bounding box center [699, 360] width 1399 height 720
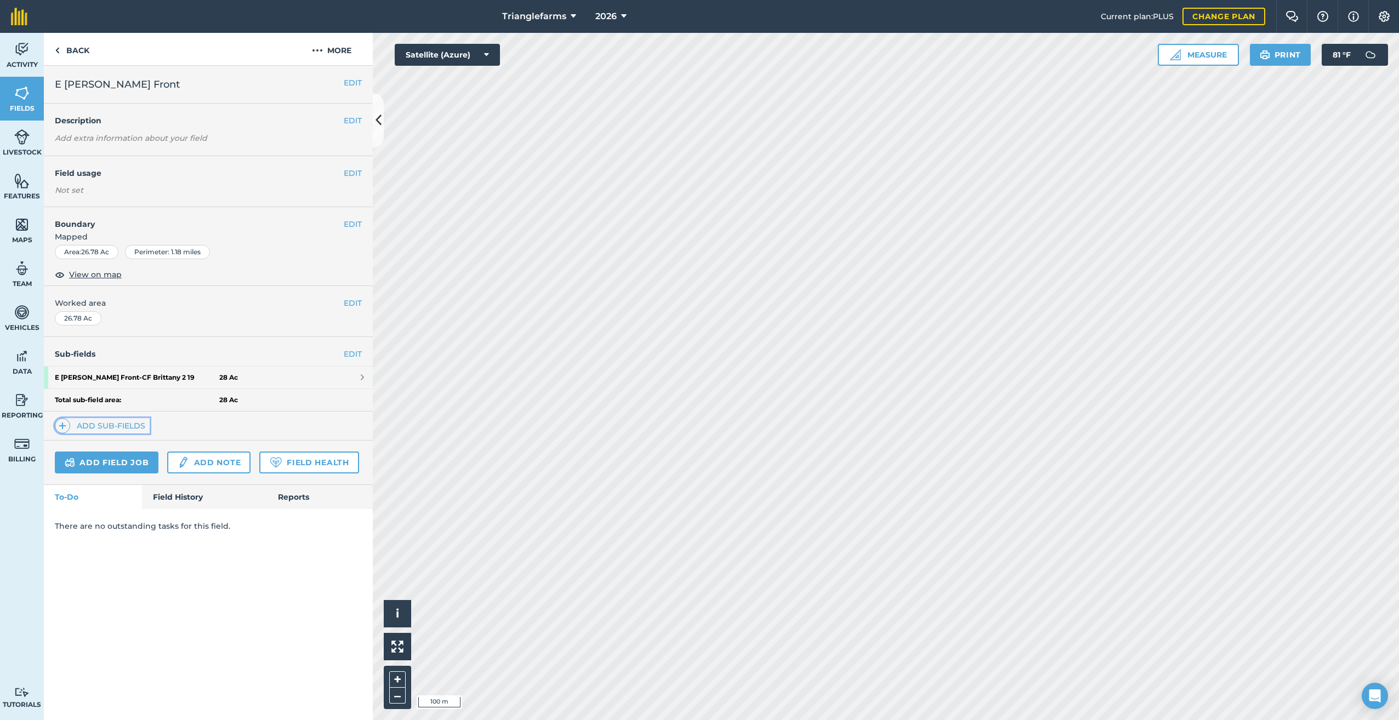
click at [62, 425] on img at bounding box center [63, 425] width 8 height 13
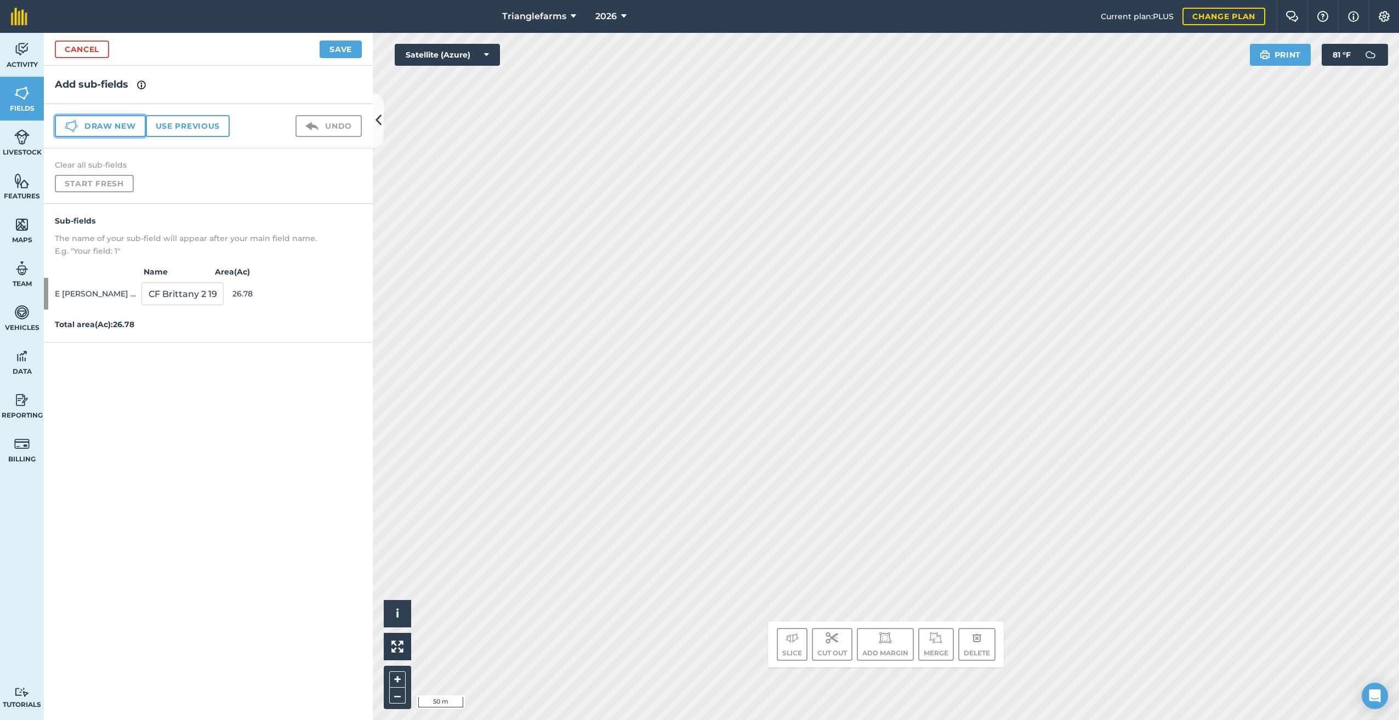
drag, startPoint x: 104, startPoint y: 121, endPoint x: 141, endPoint y: 129, distance: 37.8
click at [106, 121] on button "Draw new" at bounding box center [100, 126] width 91 height 22
drag, startPoint x: 155, startPoint y: 325, endPoint x: 93, endPoint y: 362, distance: 72.3
click at [93, 362] on div "Sub-fields The name of your sub-field will appear after your main field name. E…" at bounding box center [208, 289] width 329 height 170
paste input "[PERSON_NAME] Front 26"
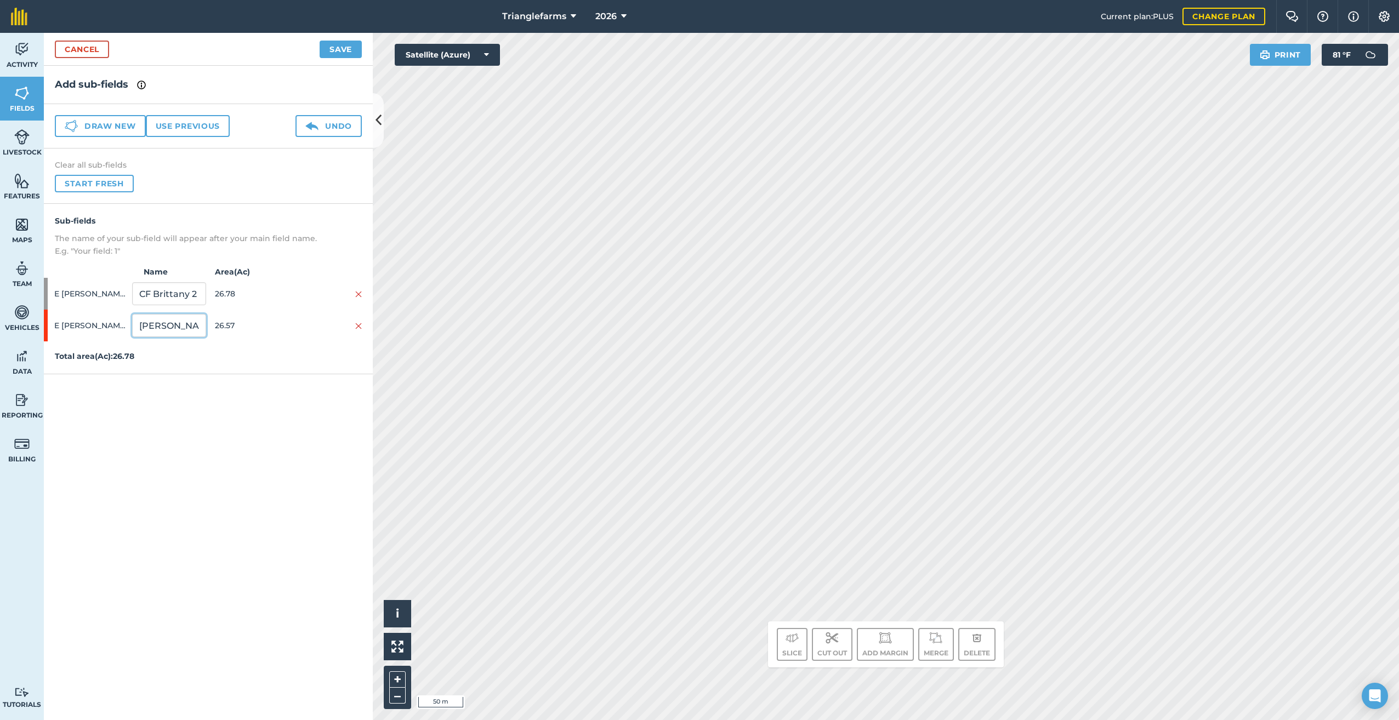
type input "[PERSON_NAME] Front 26"
click at [332, 47] on button "Save" at bounding box center [341, 50] width 42 height 18
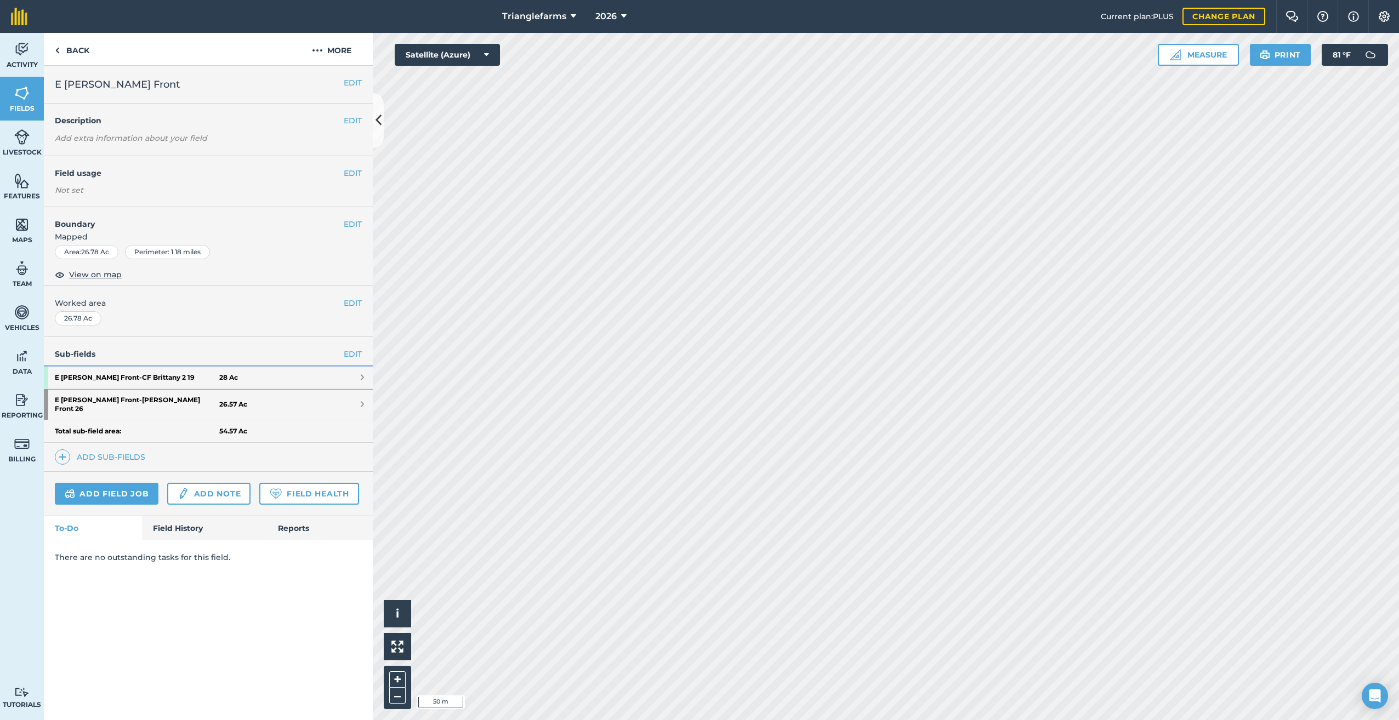
click at [124, 376] on strong "E [PERSON_NAME] Front - CF Brittany 2 19" at bounding box center [137, 378] width 164 height 22
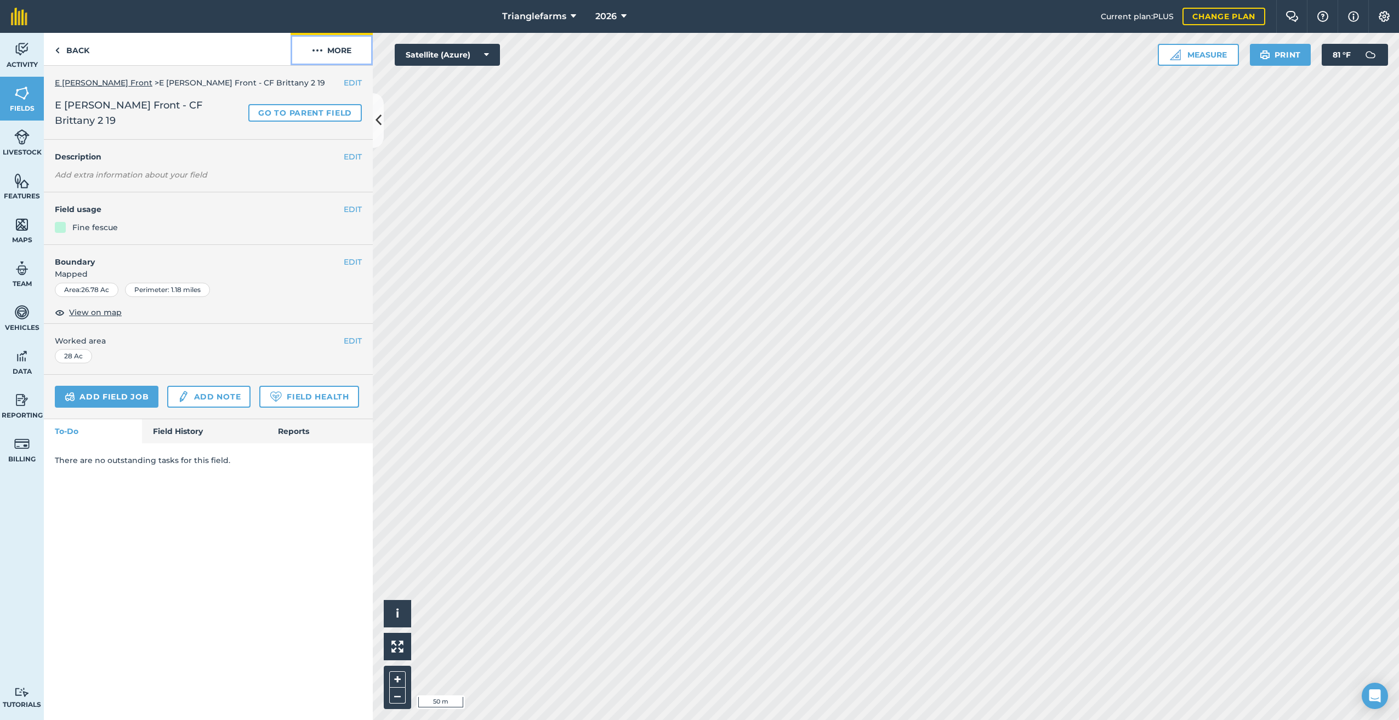
click at [313, 50] on img at bounding box center [317, 50] width 11 height 13
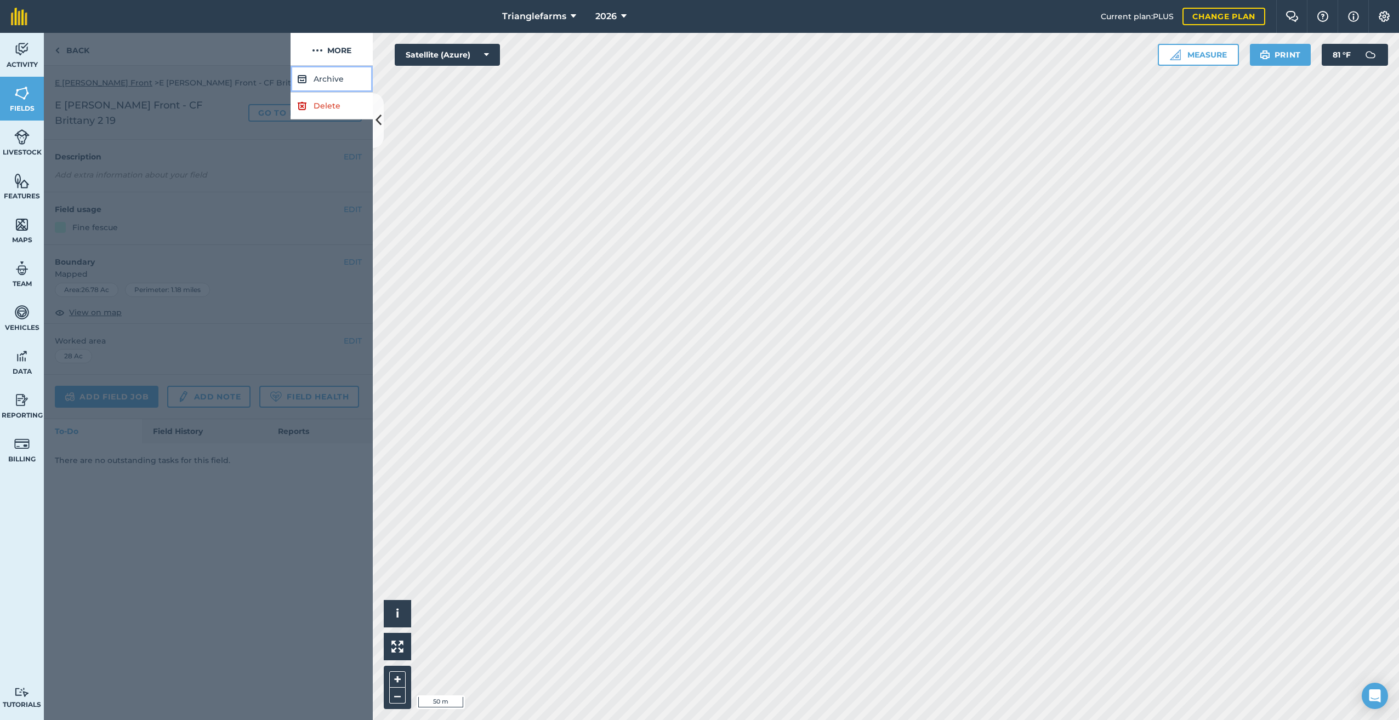
click at [328, 72] on button "Archive" at bounding box center [331, 79] width 82 height 27
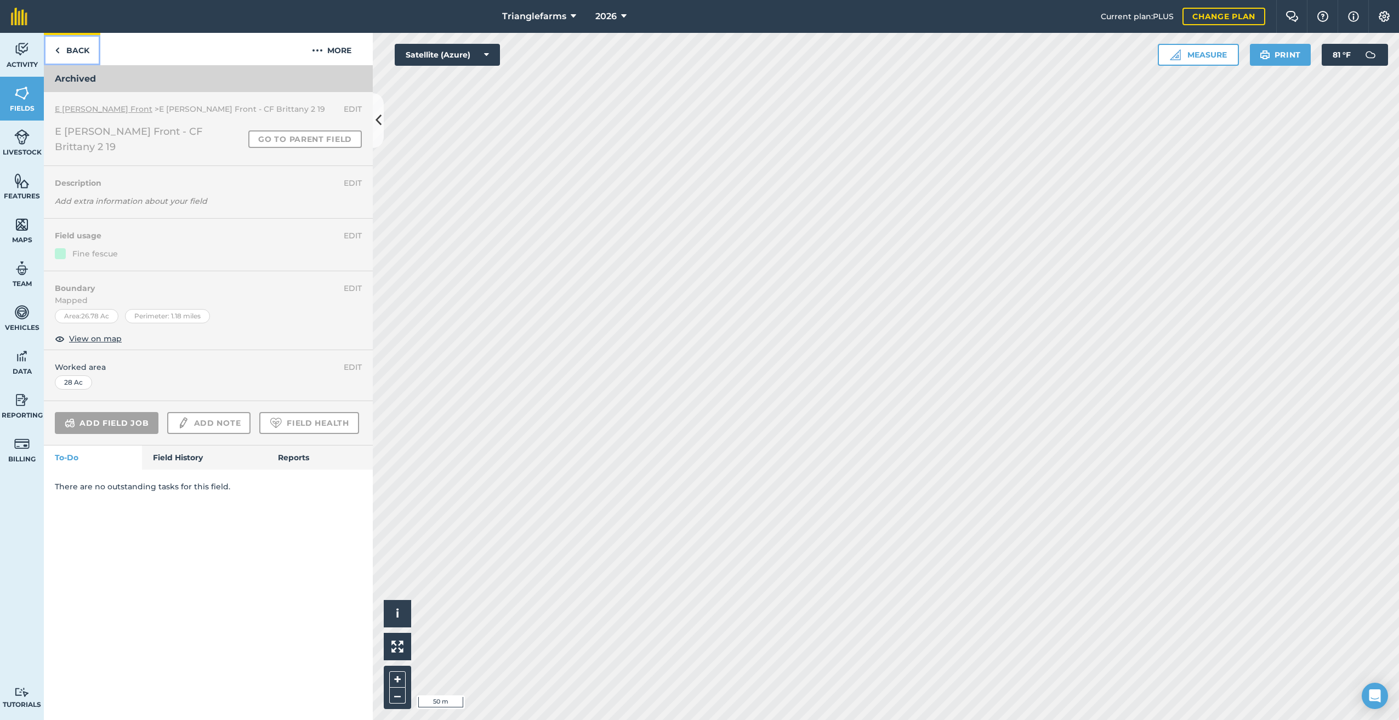
click at [59, 49] on img at bounding box center [57, 50] width 5 height 13
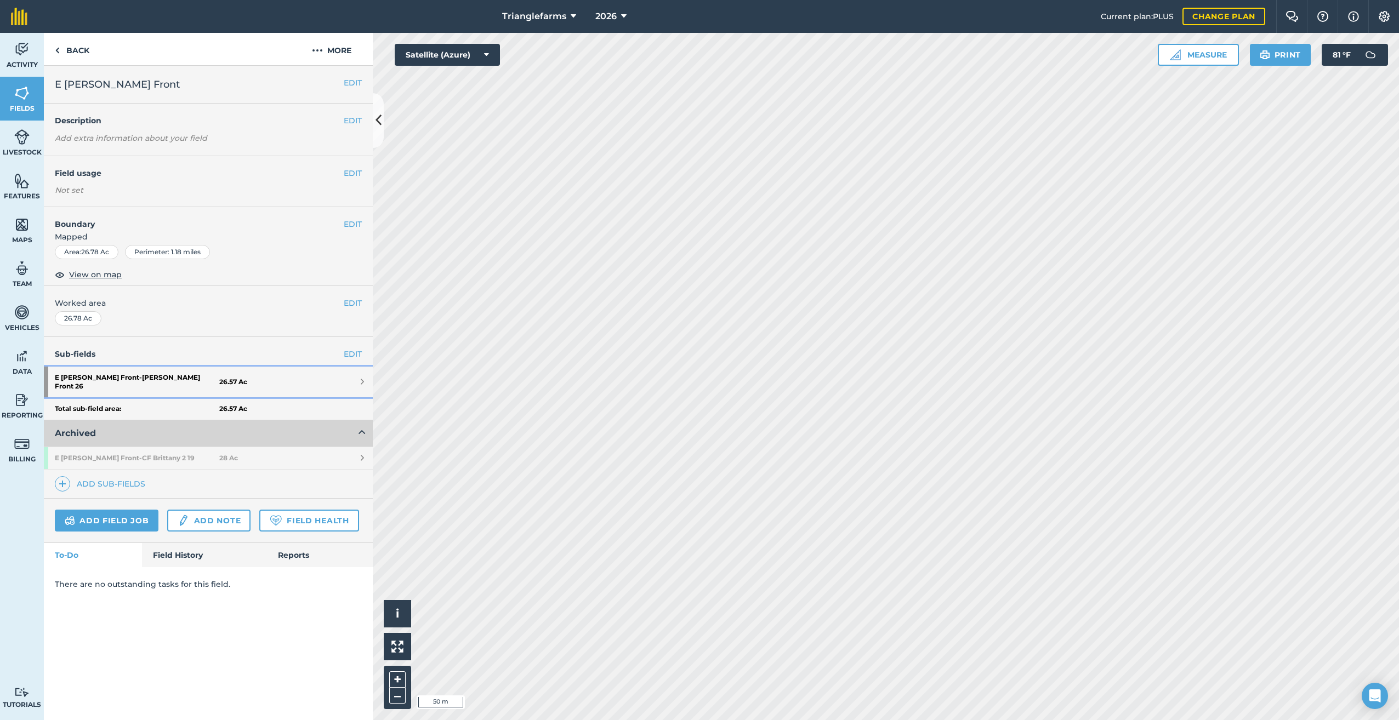
click at [132, 372] on strong "E [PERSON_NAME] Front - [PERSON_NAME] Front 26" at bounding box center [137, 382] width 164 height 31
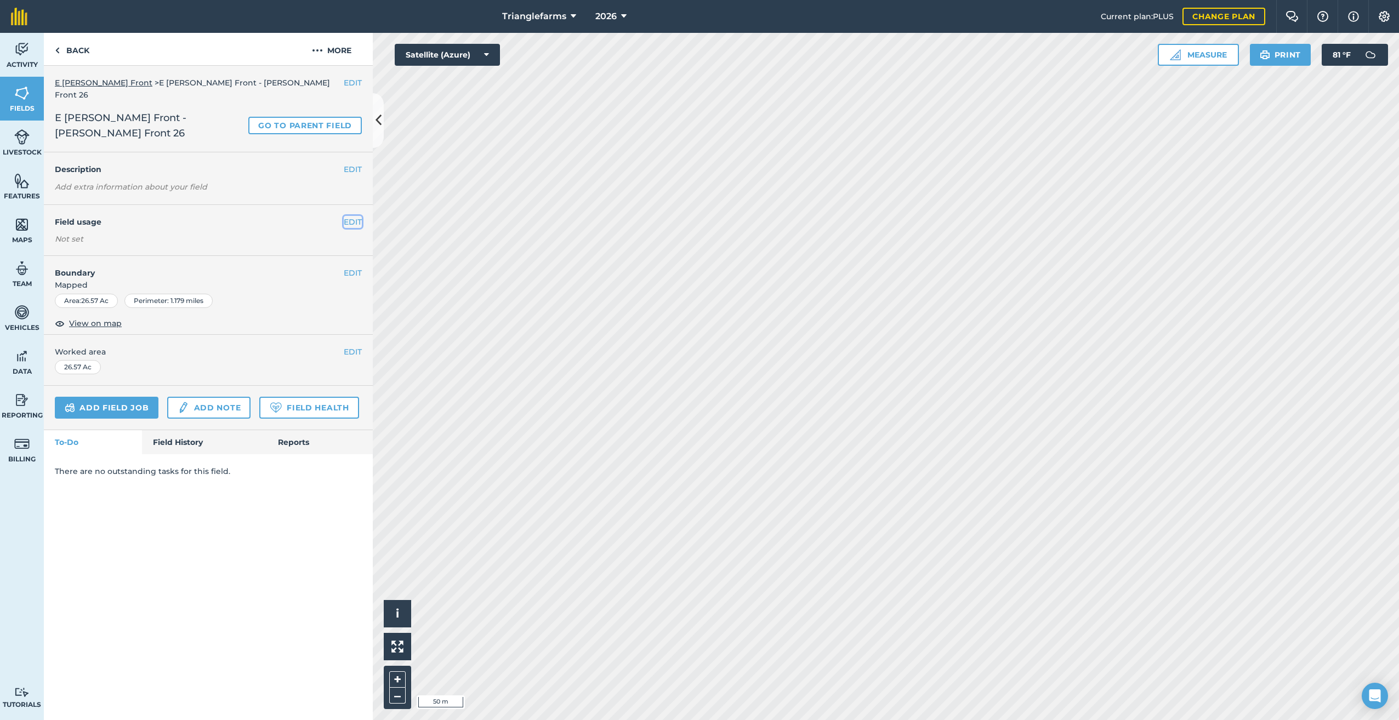
click at [355, 216] on button "EDIT" at bounding box center [353, 222] width 18 height 12
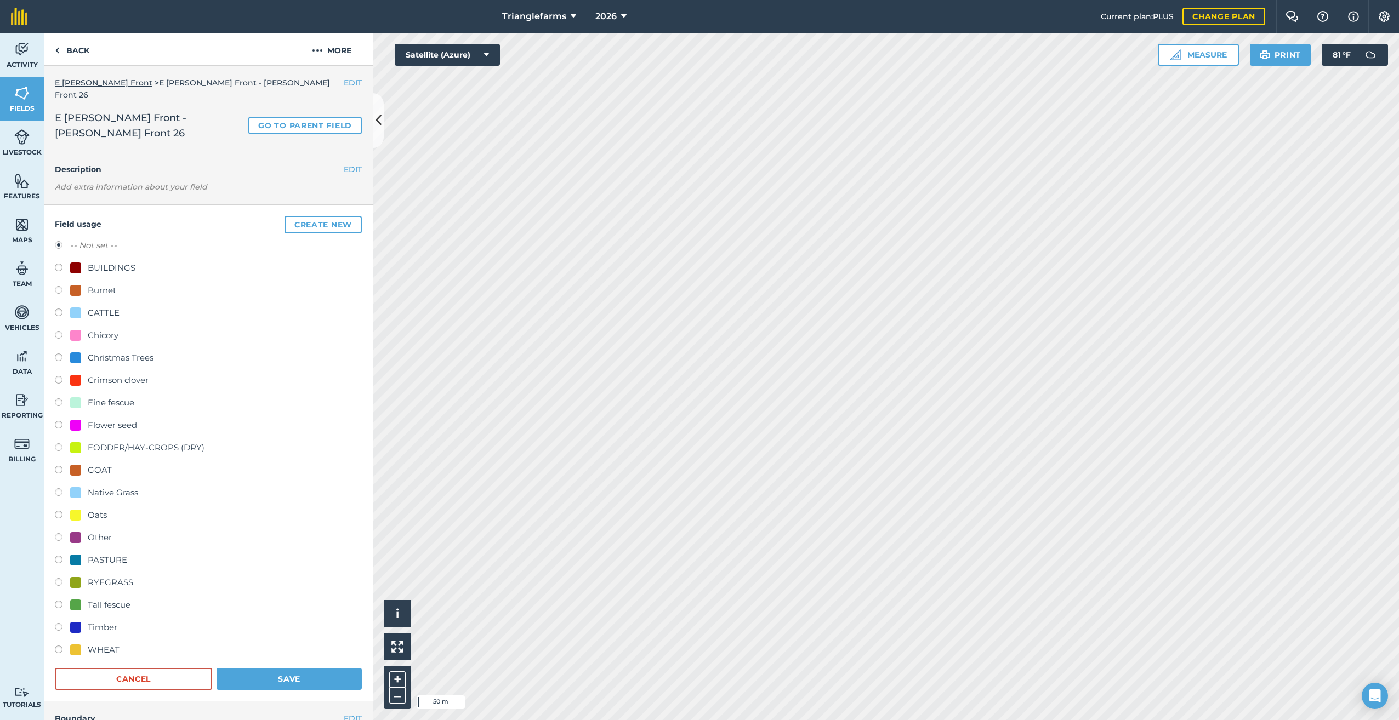
click at [58, 421] on label at bounding box center [62, 426] width 15 height 11
radio input "true"
radio input "false"
click at [298, 668] on button "Save" at bounding box center [288, 679] width 145 height 22
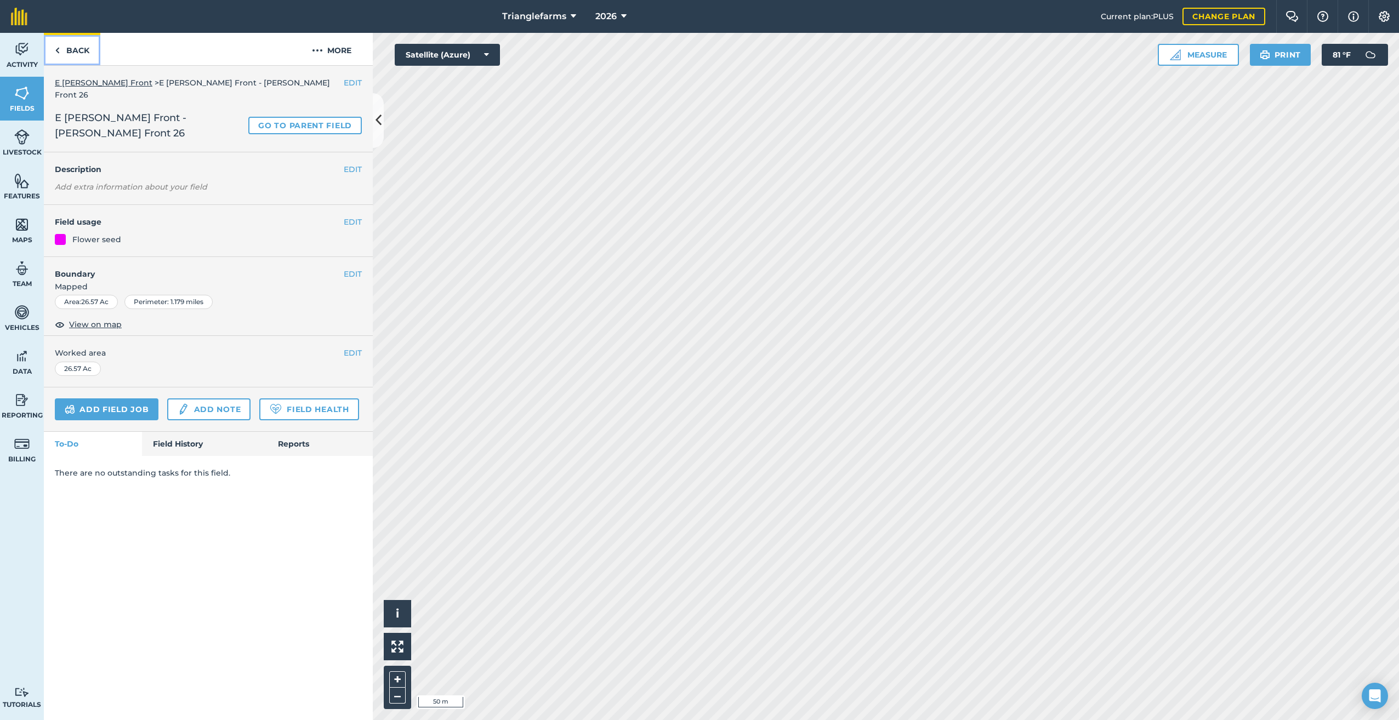
click at [60, 52] on link "Back" at bounding box center [72, 49] width 56 height 32
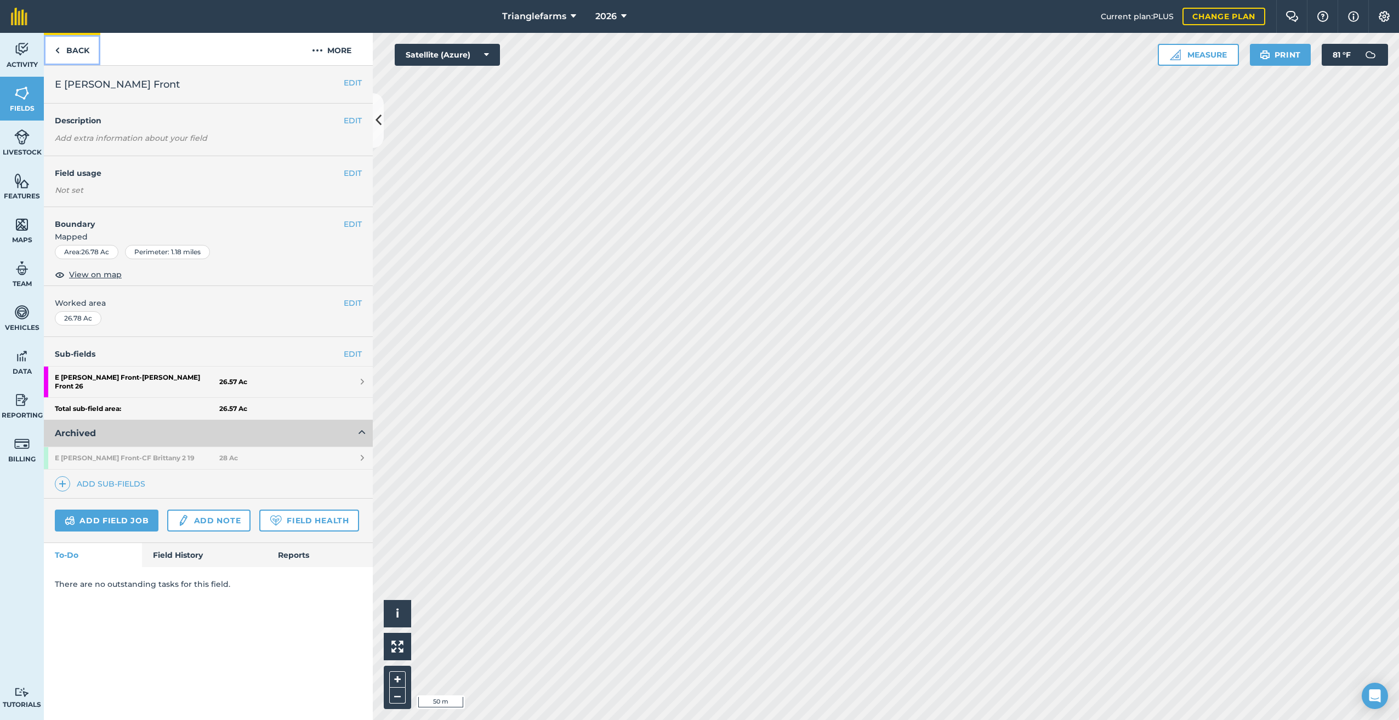
click at [60, 51] on link "Back" at bounding box center [72, 49] width 56 height 32
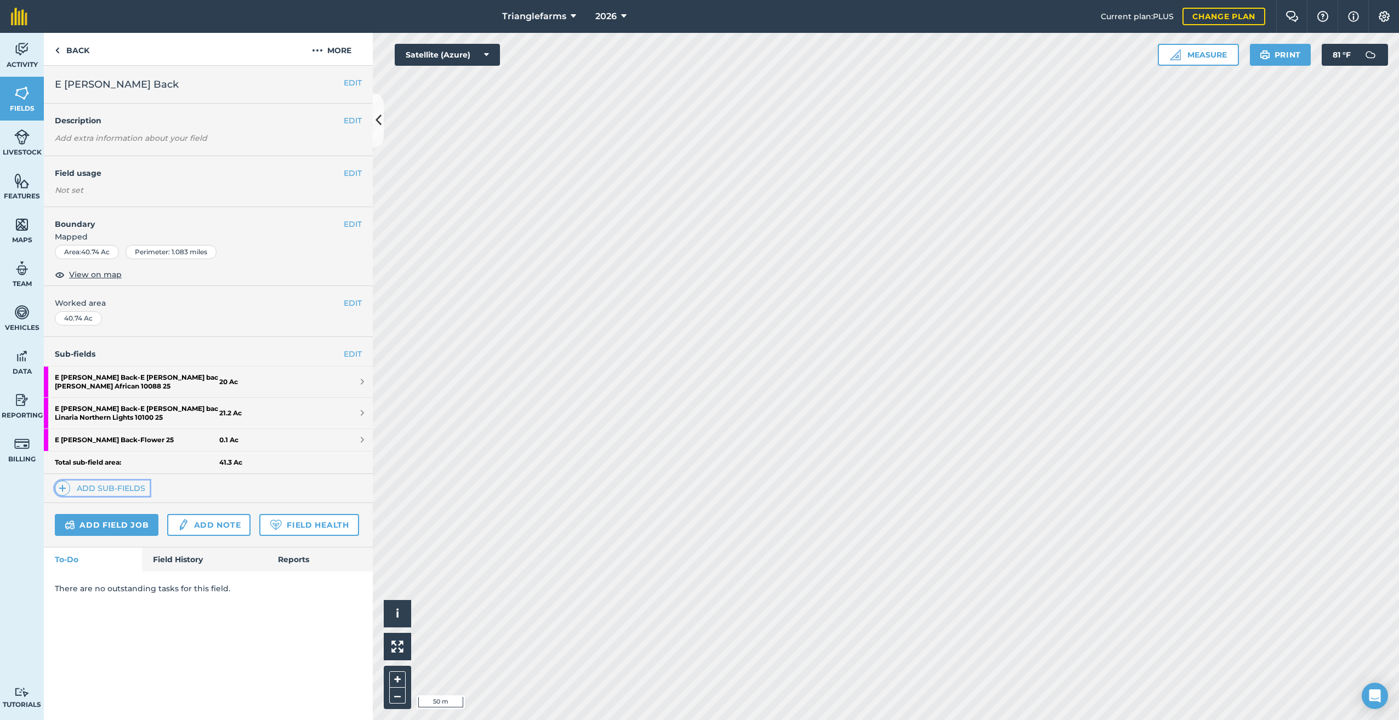
click at [62, 482] on img at bounding box center [63, 488] width 8 height 13
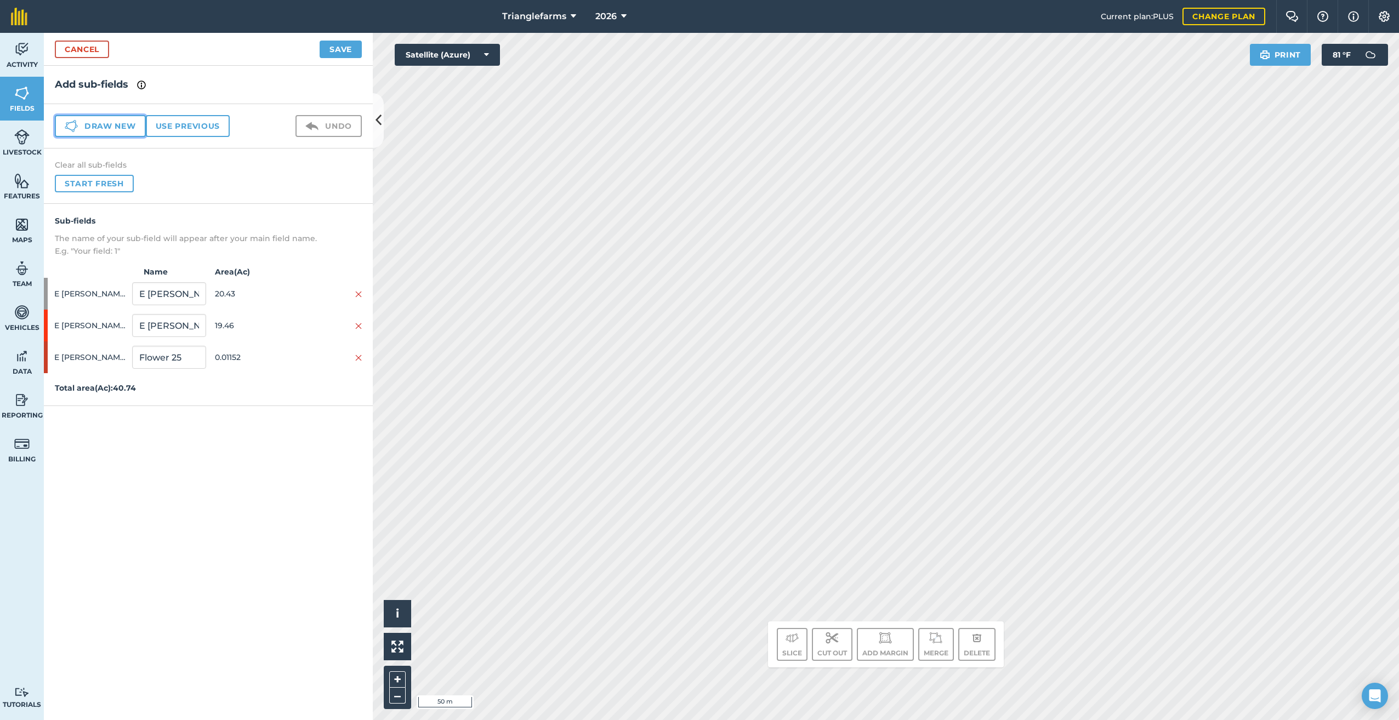
click at [89, 119] on button "Draw new" at bounding box center [100, 126] width 91 height 22
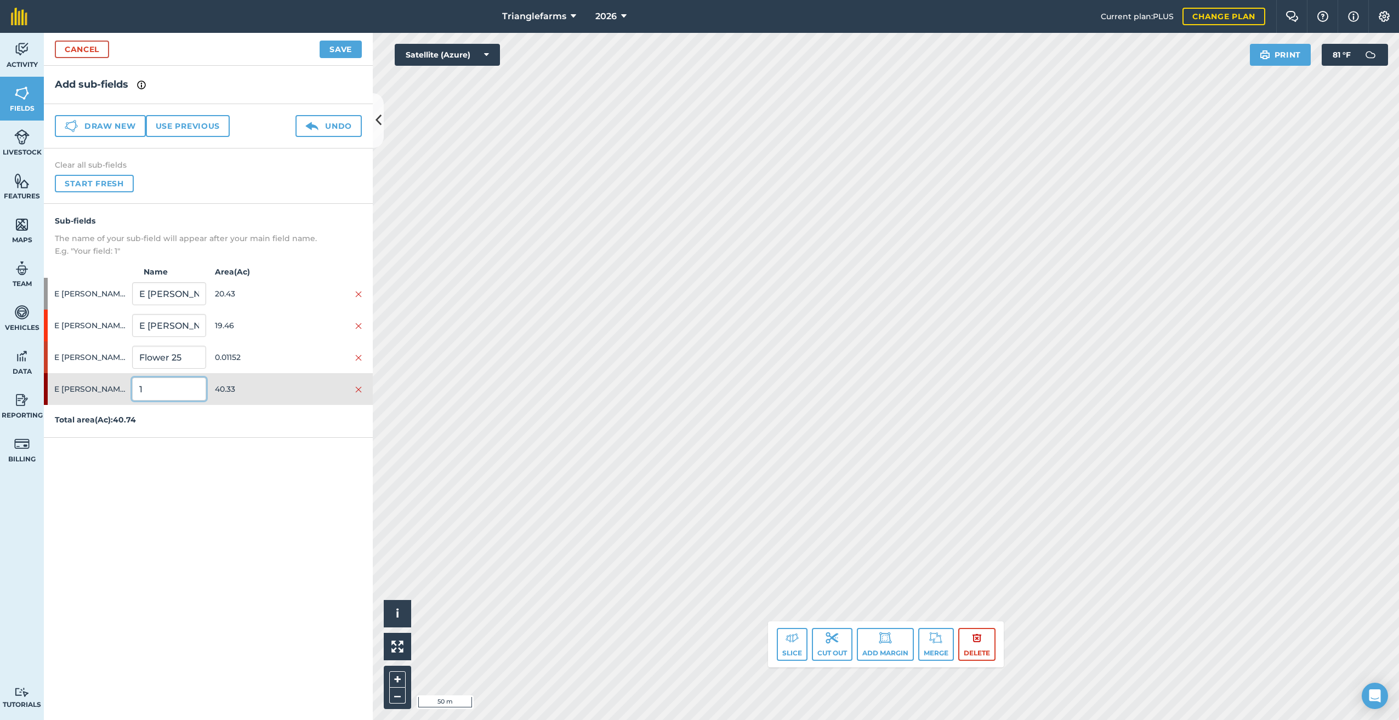
drag, startPoint x: 162, startPoint y: 392, endPoint x: 83, endPoint y: 431, distance: 87.7
click at [82, 428] on div "Sub-fields The name of your sub-field will appear after your main field name. E…" at bounding box center [208, 321] width 329 height 234
paste input "[PERSON_NAME] Back 26"
type input "[PERSON_NAME] Back 26"
drag, startPoint x: 337, startPoint y: 47, endPoint x: 343, endPoint y: 47, distance: 6.1
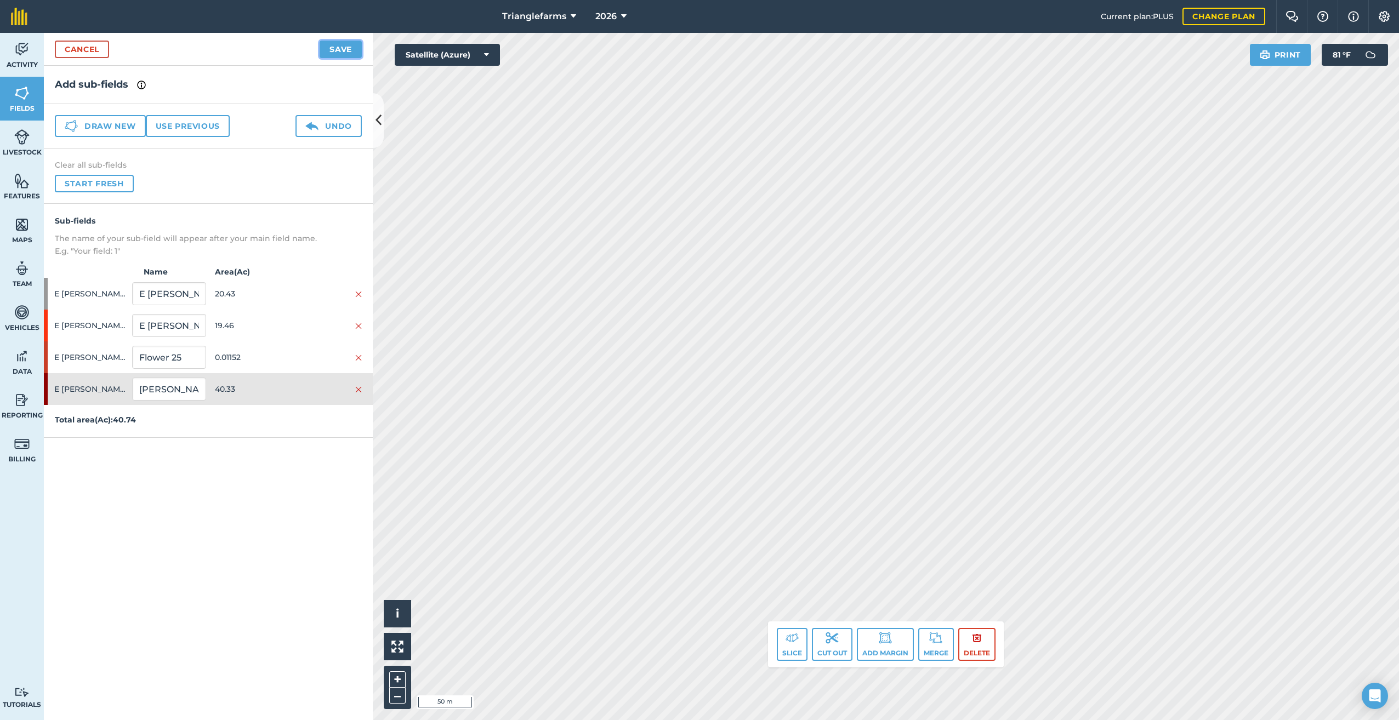
click at [339, 47] on button "Save" at bounding box center [341, 50] width 42 height 18
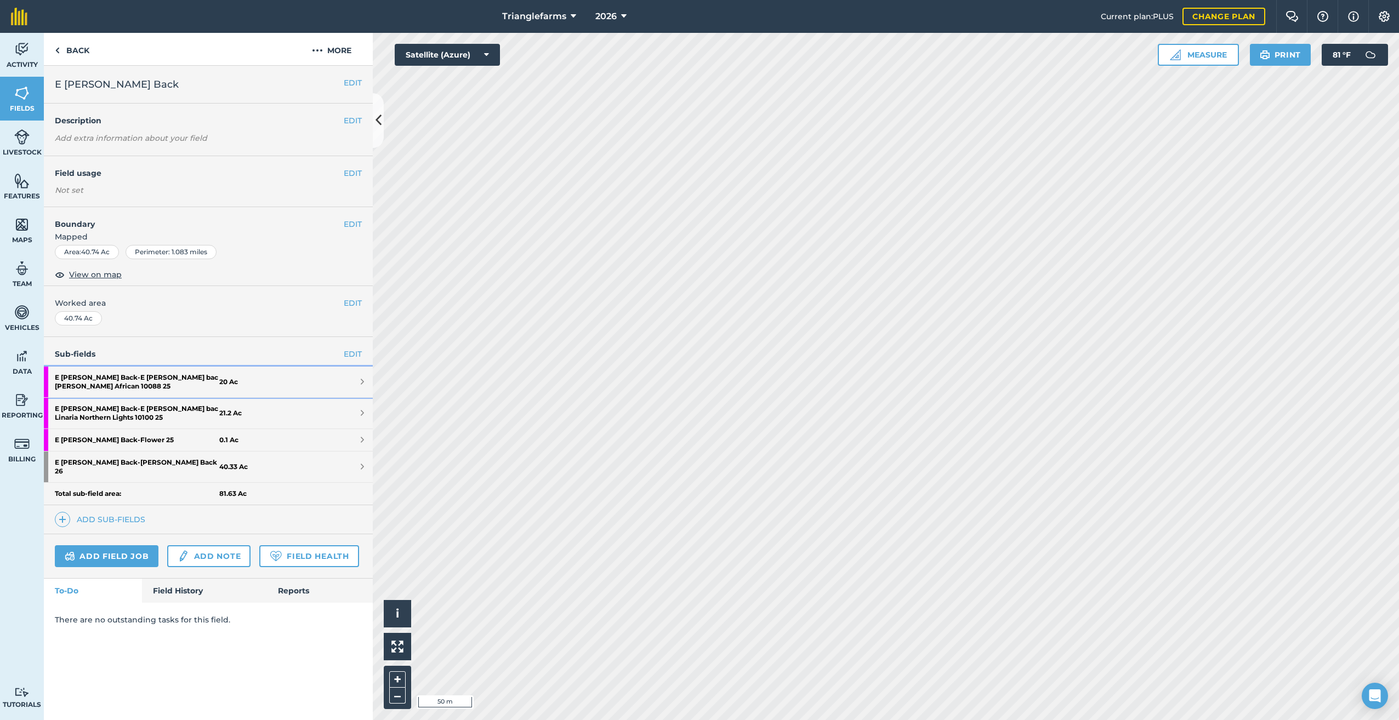
click at [113, 375] on strong "E [PERSON_NAME] Back - E [PERSON_NAME] bac [PERSON_NAME] African 10088 25" at bounding box center [137, 382] width 164 height 31
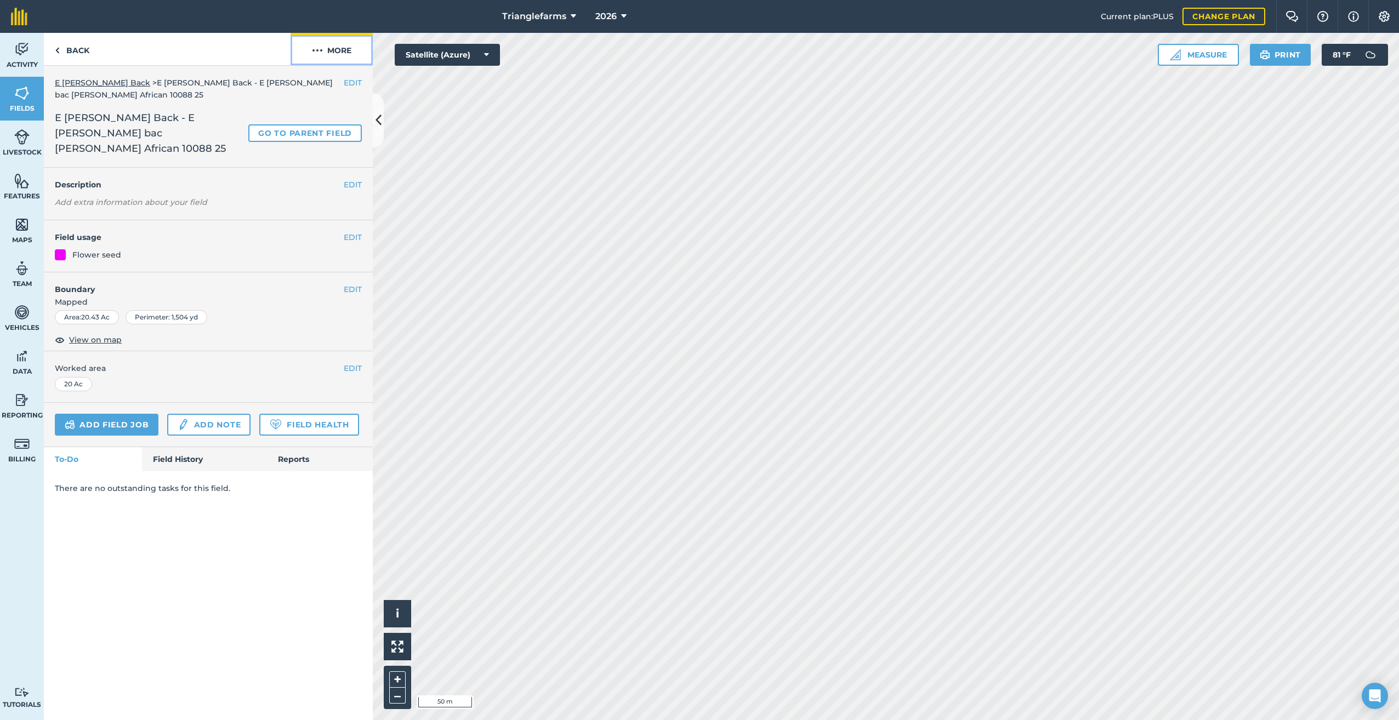
click at [317, 50] on img at bounding box center [317, 50] width 11 height 13
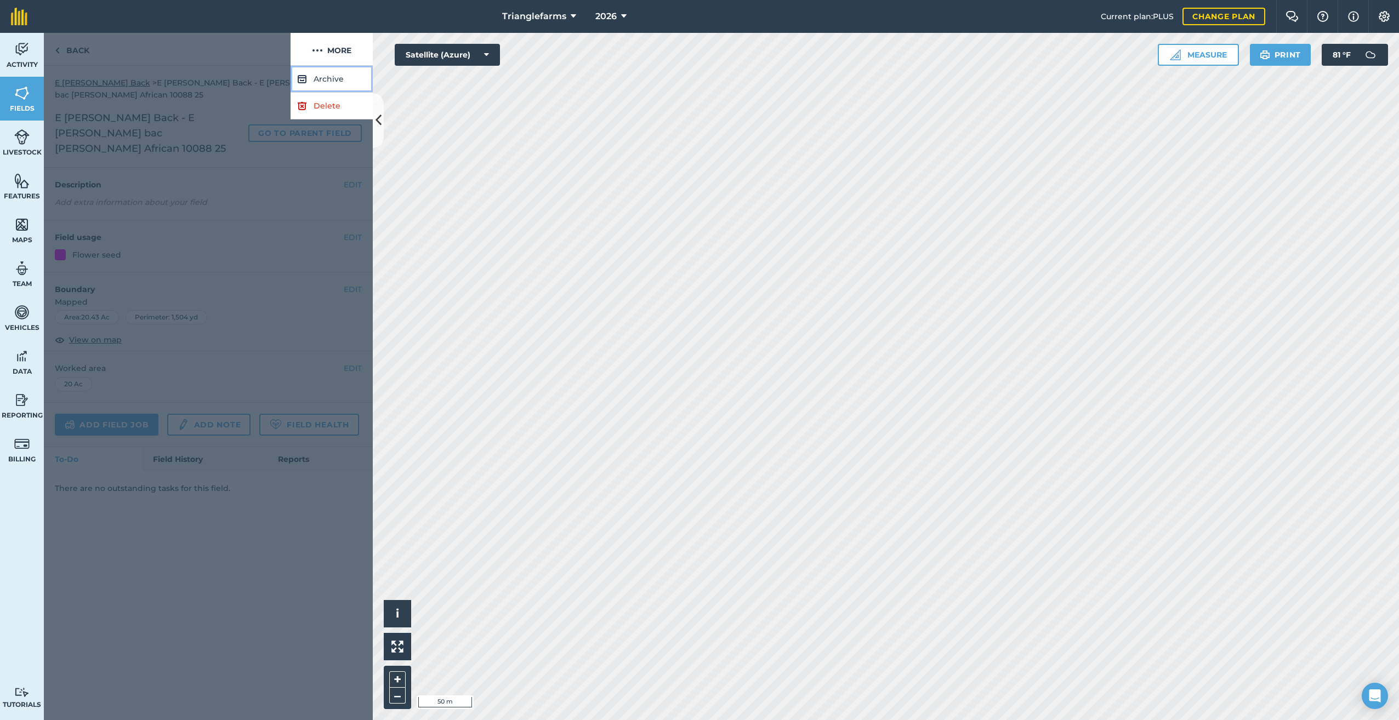
click at [315, 75] on button "Archive" at bounding box center [331, 79] width 82 height 27
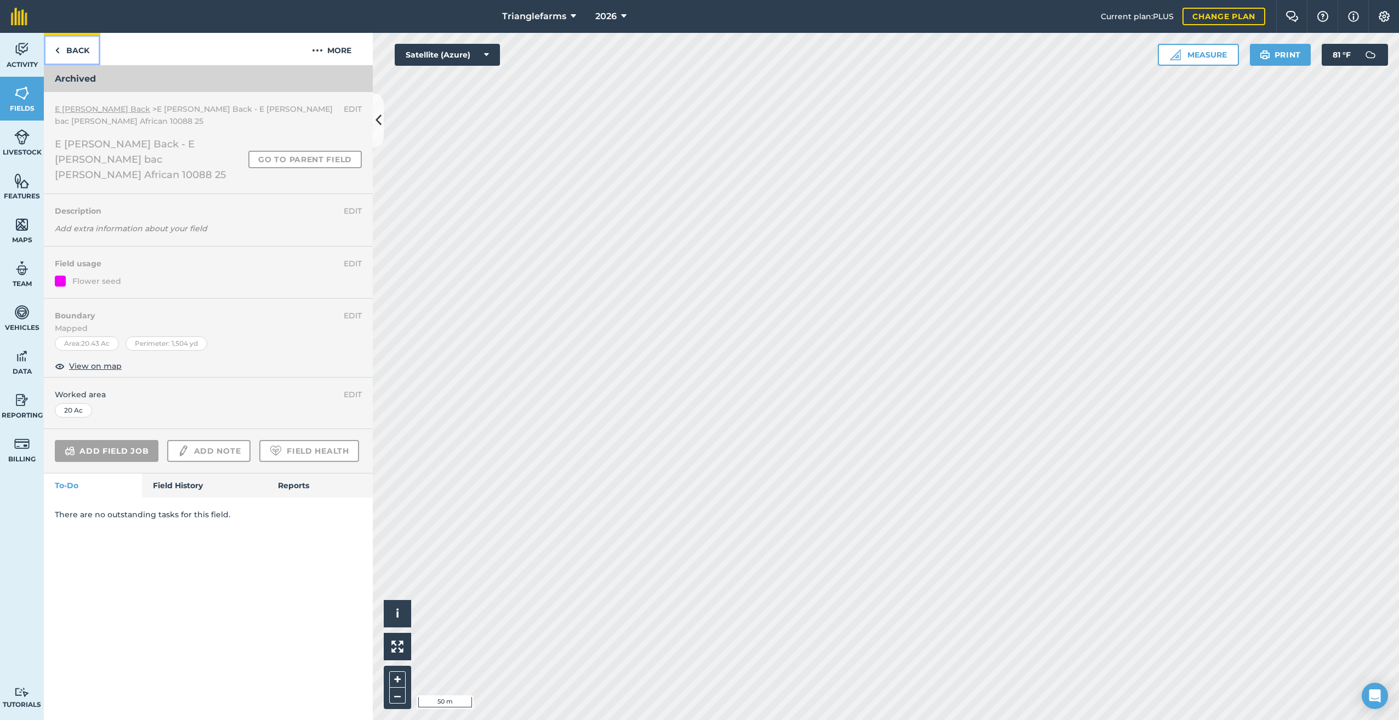
click at [55, 47] on img at bounding box center [57, 50] width 5 height 13
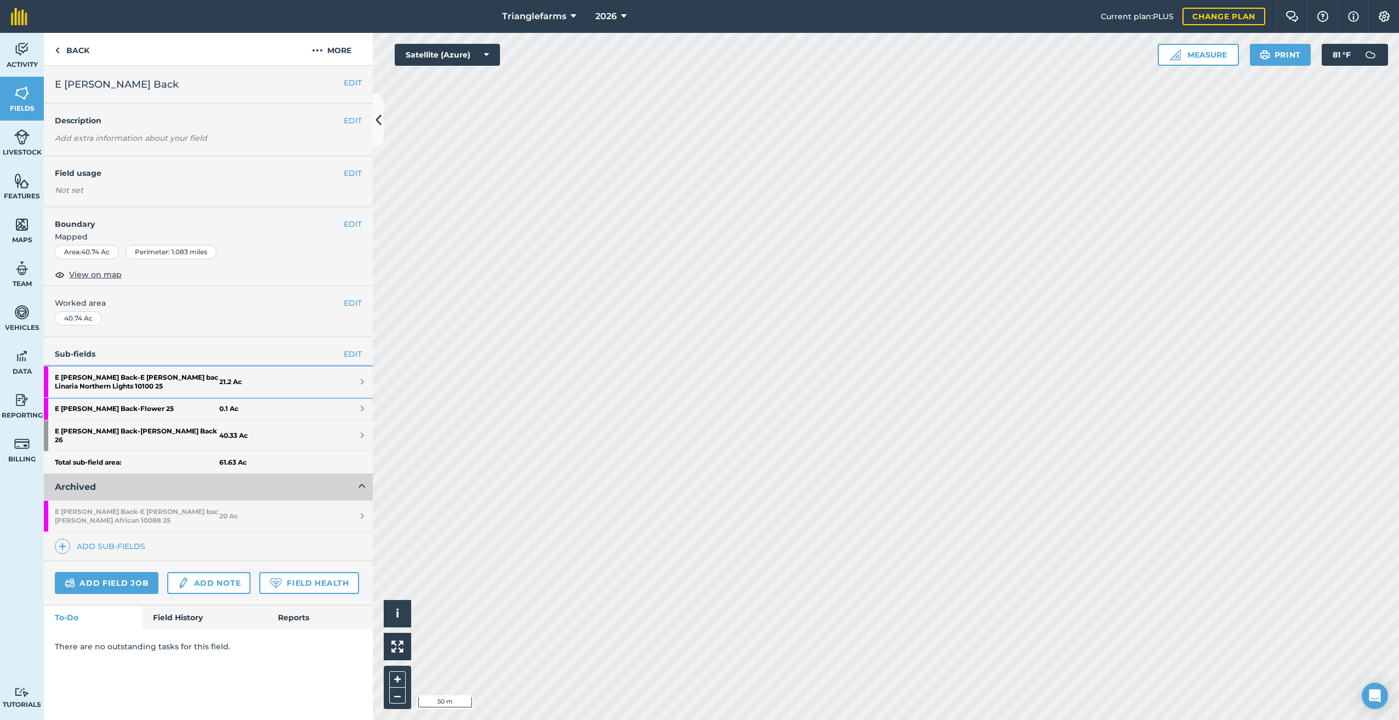
click at [130, 373] on strong "E [PERSON_NAME] Back - E [PERSON_NAME] bac Linaria Northern Lights 10100 25" at bounding box center [137, 382] width 164 height 31
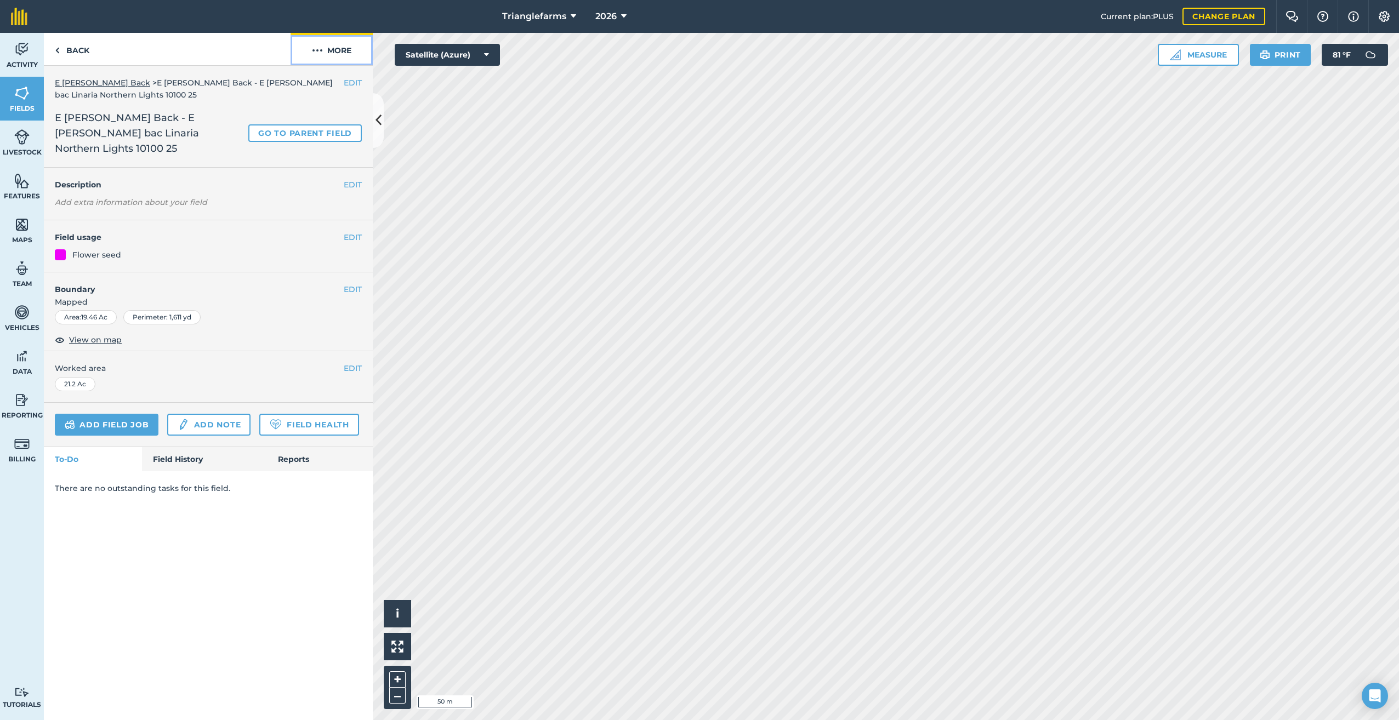
click at [320, 50] on img at bounding box center [317, 50] width 11 height 13
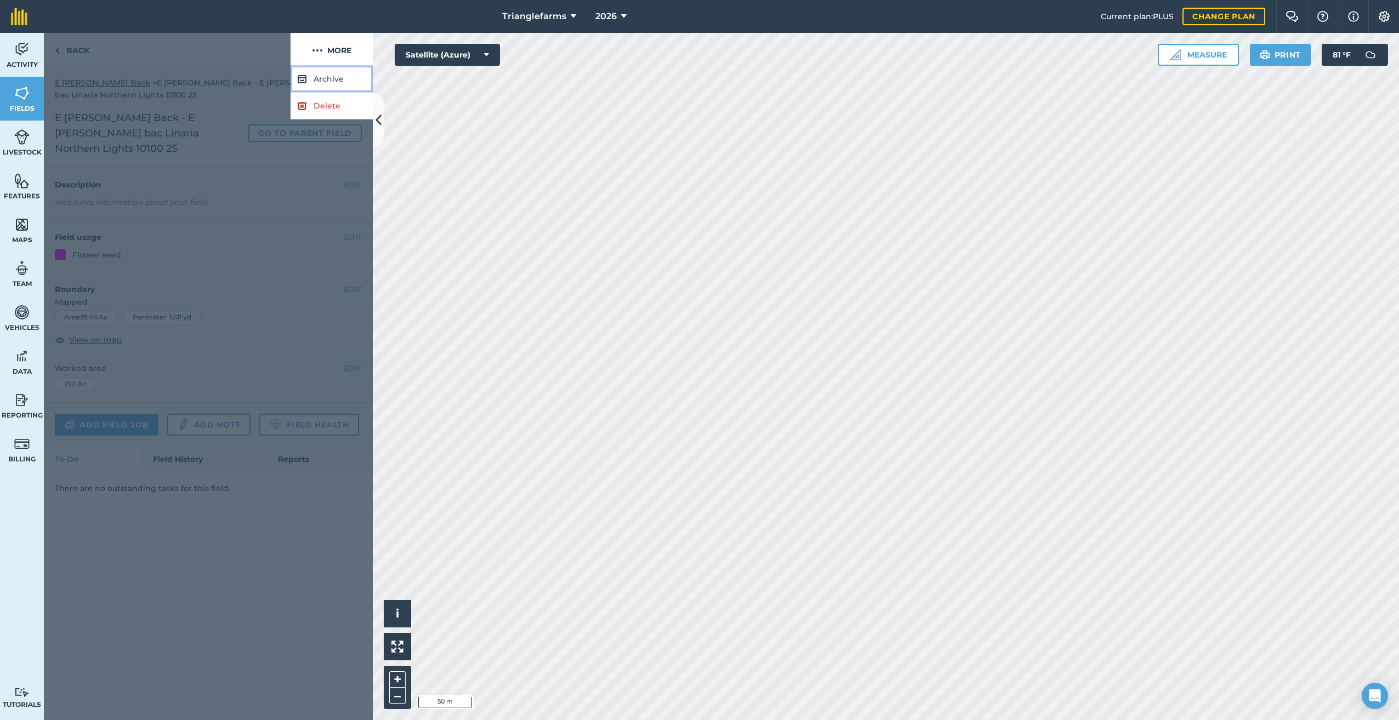
click at [319, 75] on button "Archive" at bounding box center [331, 79] width 82 height 27
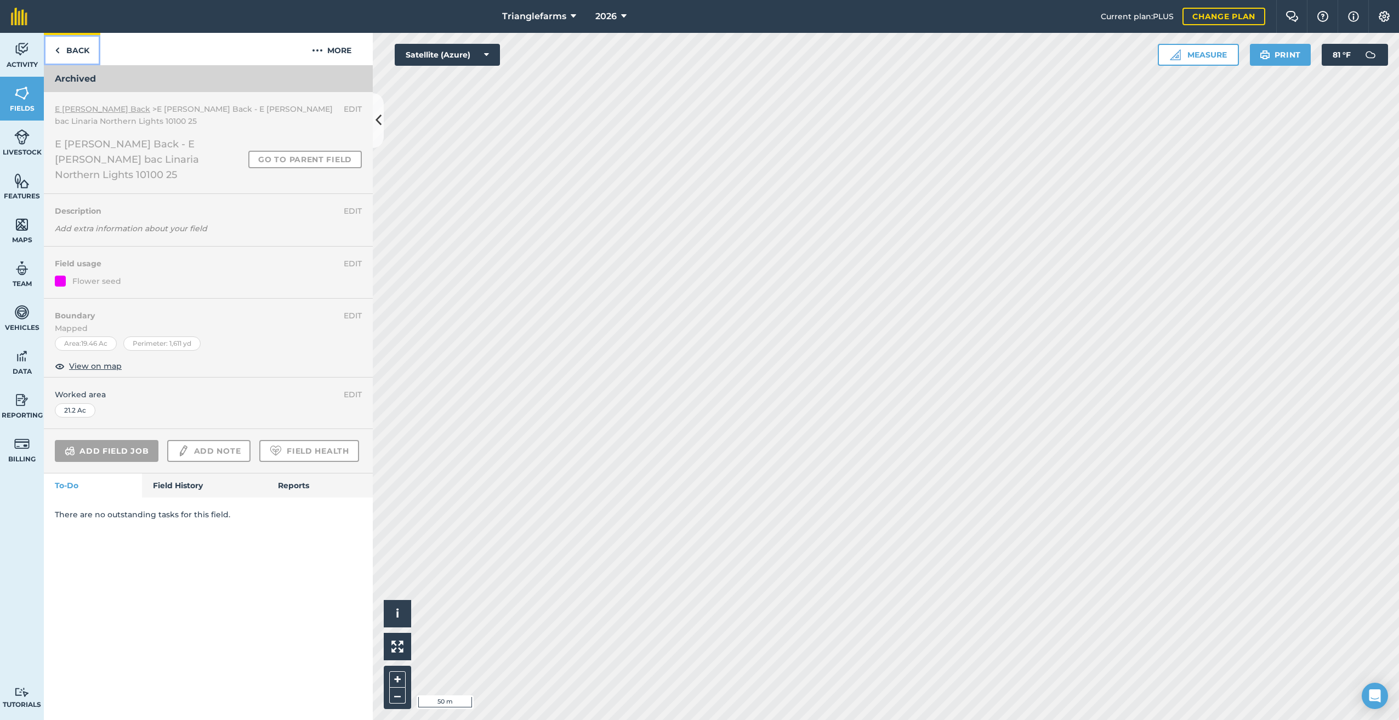
click at [55, 52] on img at bounding box center [57, 50] width 5 height 13
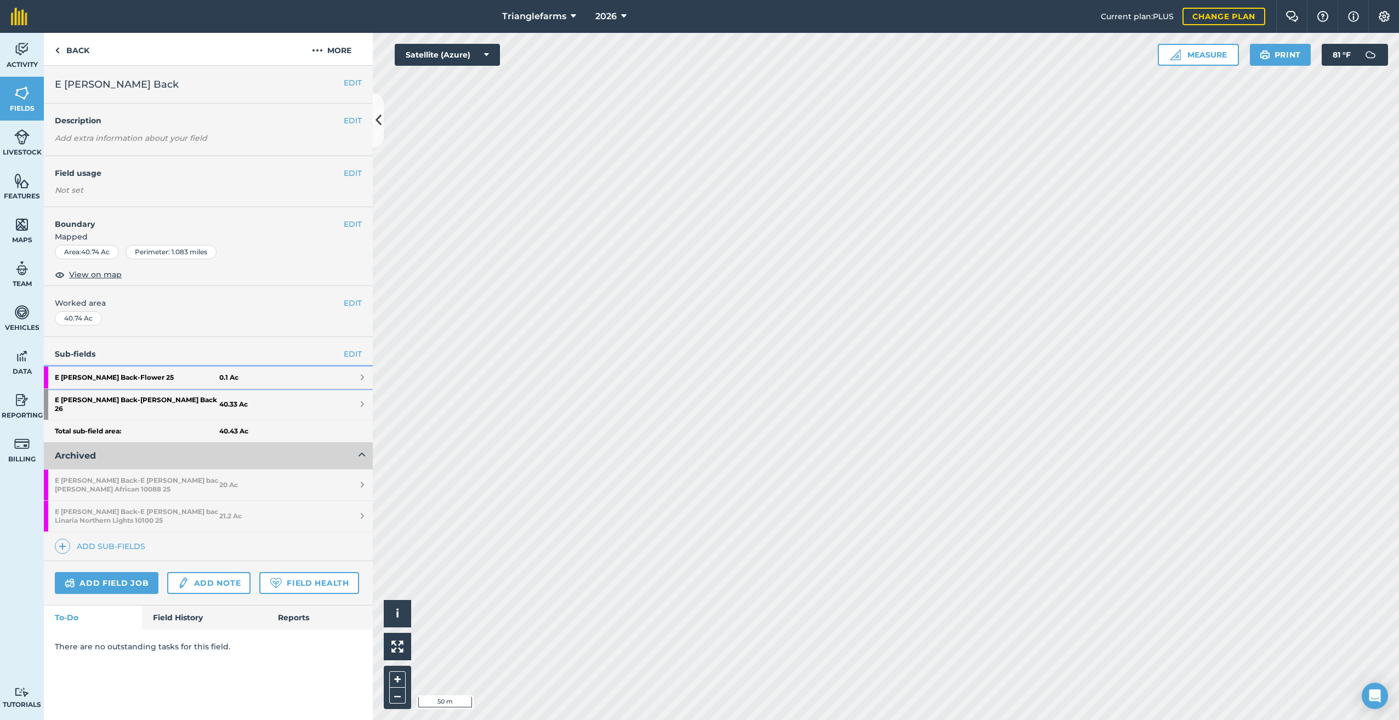
click at [221, 377] on strong "0.1 Ac" at bounding box center [228, 377] width 19 height 9
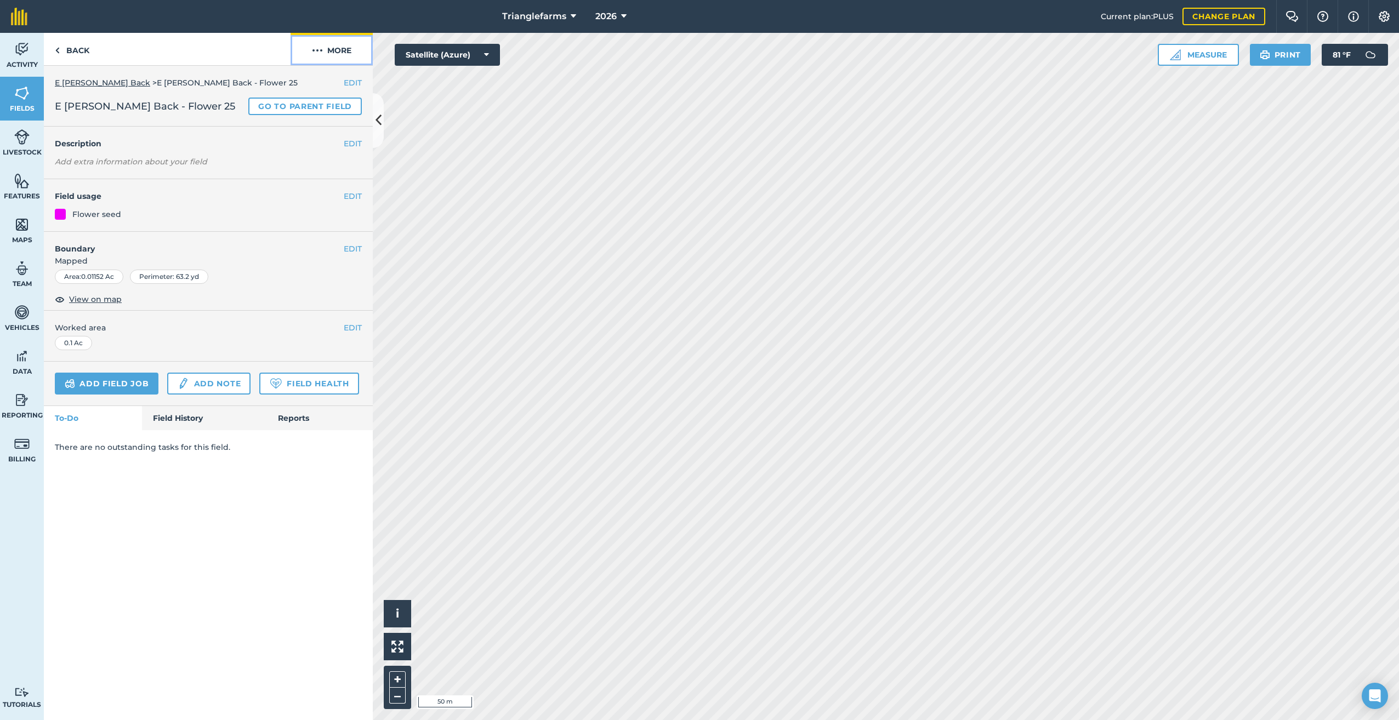
click at [322, 52] on img at bounding box center [317, 50] width 11 height 13
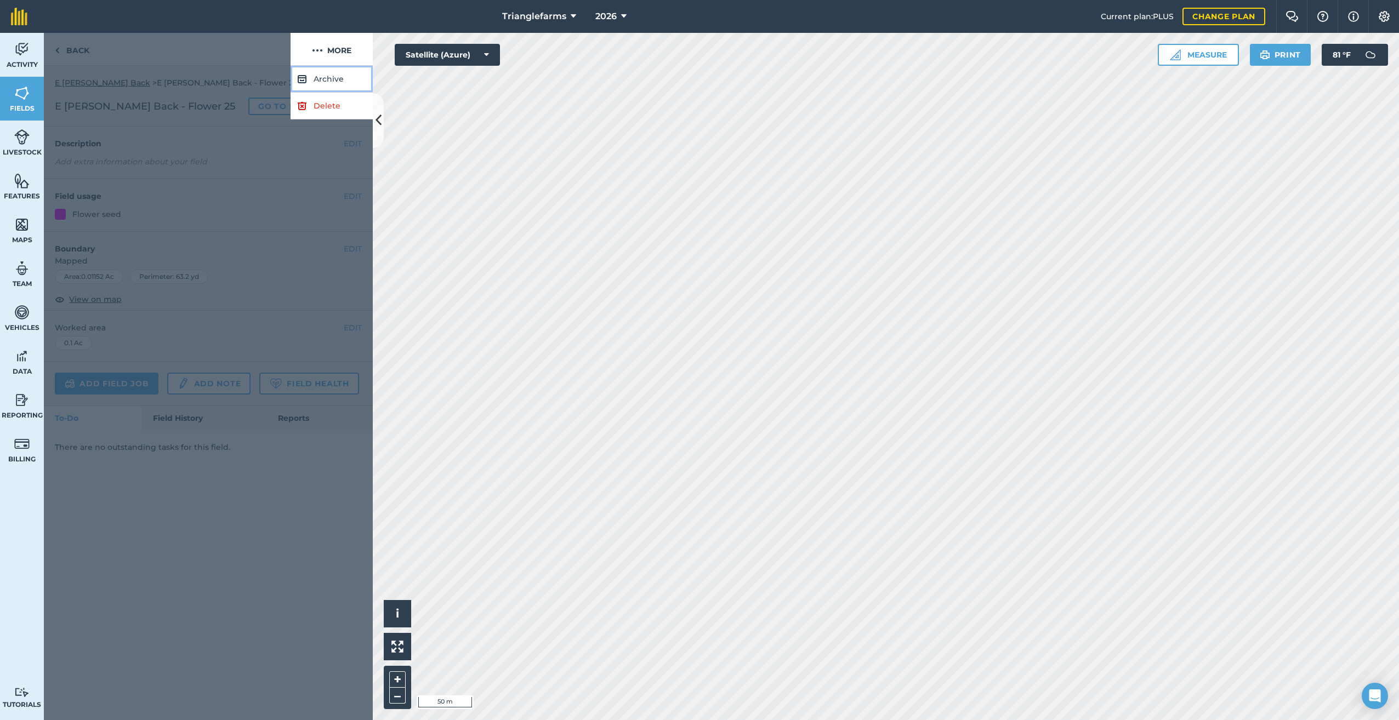
drag, startPoint x: 320, startPoint y: 78, endPoint x: 359, endPoint y: 90, distance: 41.3
click at [321, 78] on button "Archive" at bounding box center [331, 79] width 82 height 27
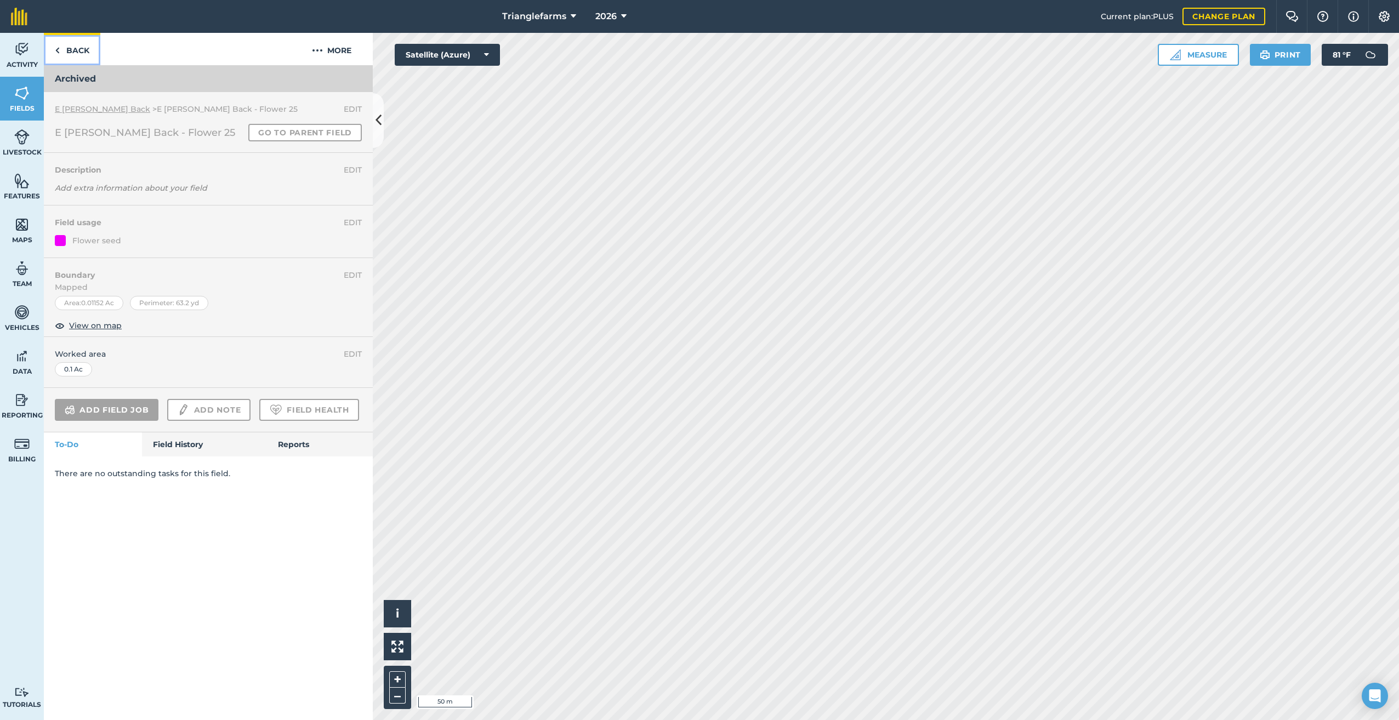
click at [54, 48] on link "Back" at bounding box center [72, 49] width 56 height 32
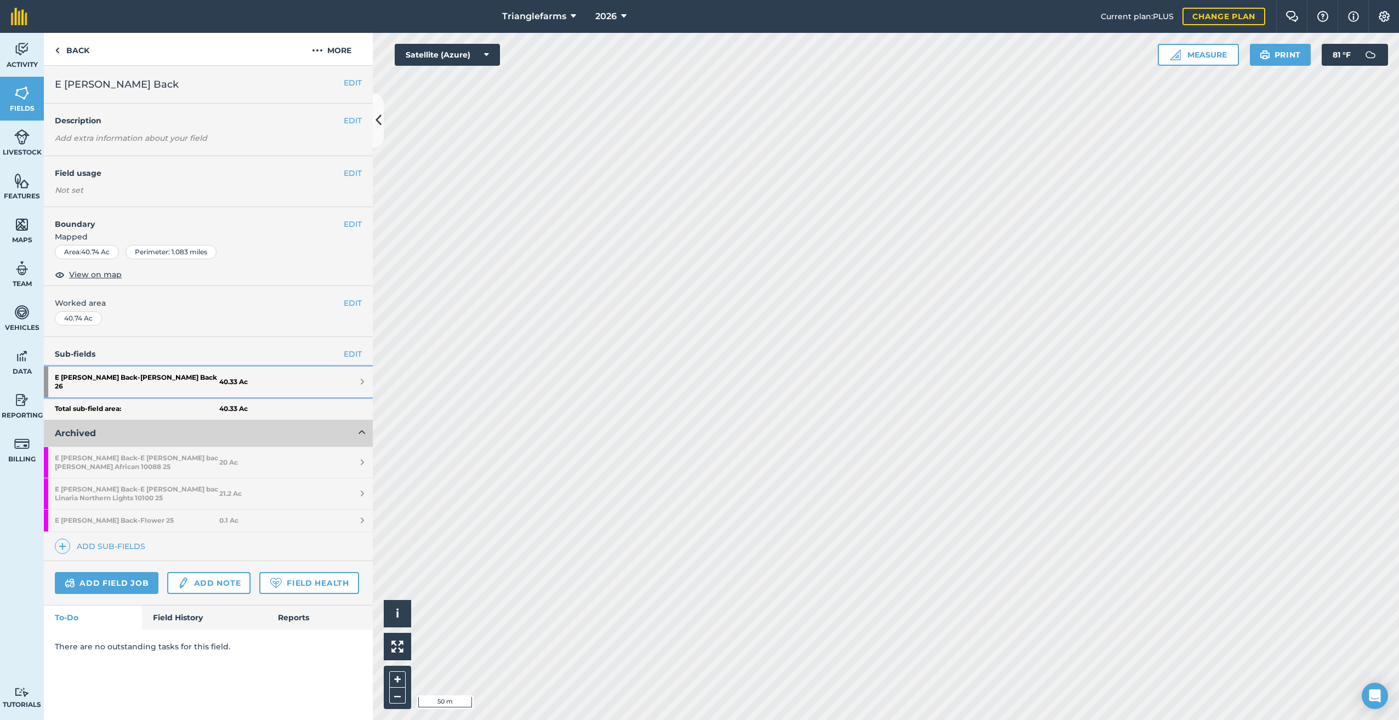
click at [128, 373] on strong "E [PERSON_NAME] Back - [PERSON_NAME] Back 26" at bounding box center [137, 382] width 164 height 31
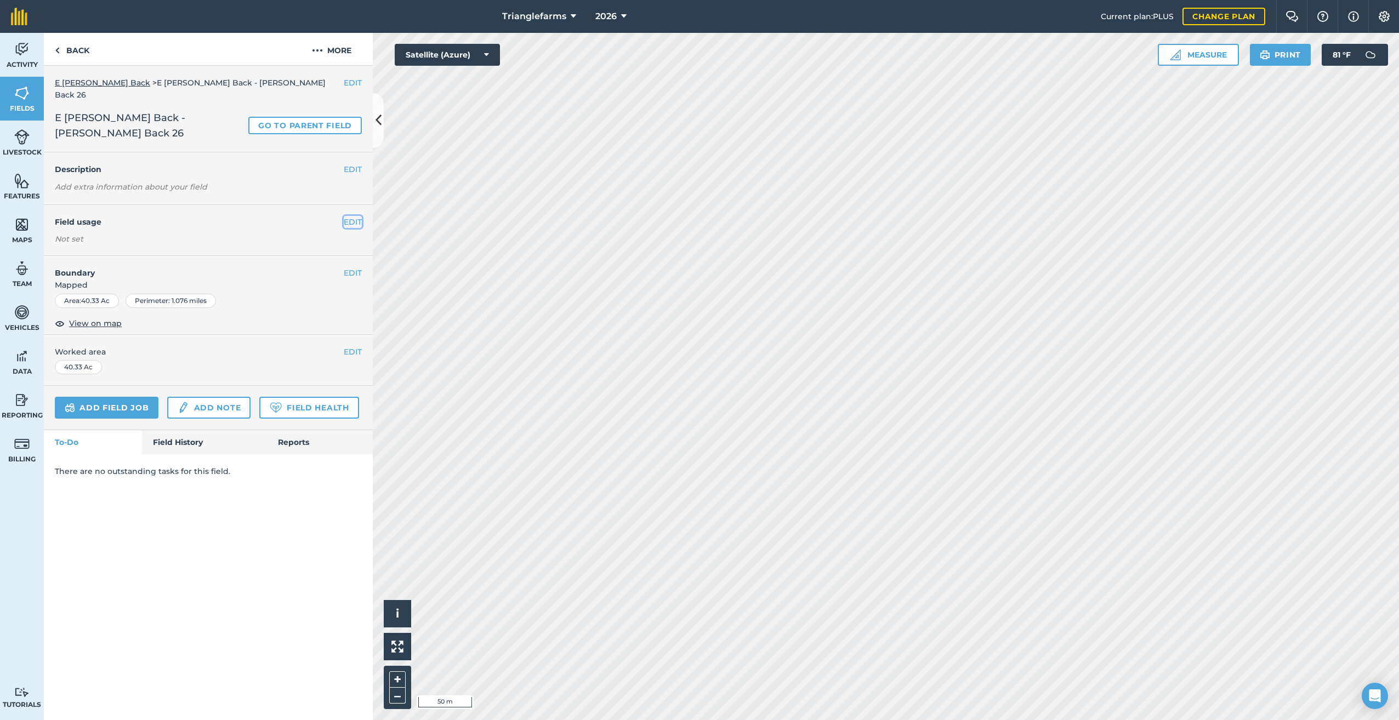
click at [350, 216] on button "EDIT" at bounding box center [353, 222] width 18 height 12
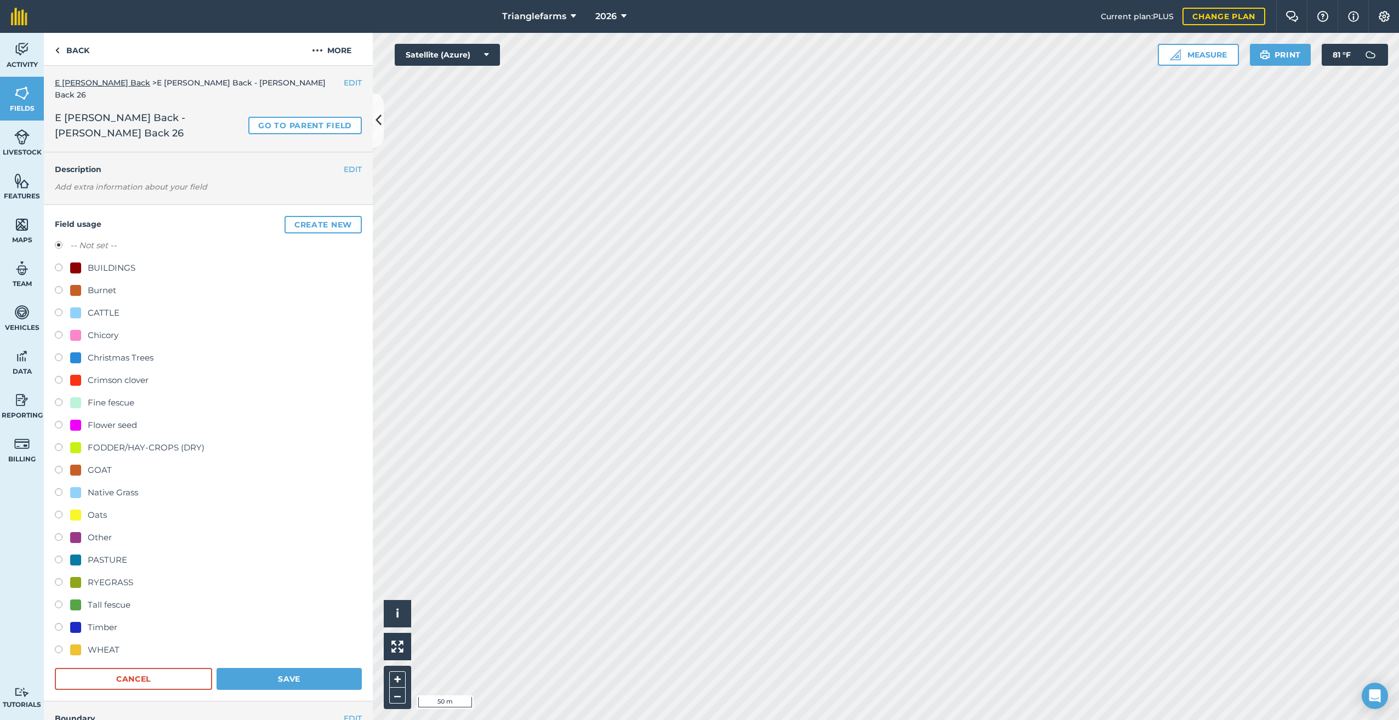
click at [58, 421] on label at bounding box center [62, 426] width 15 height 11
radio input "true"
radio input "false"
drag, startPoint x: 290, startPoint y: 652, endPoint x: 348, endPoint y: 654, distance: 57.6
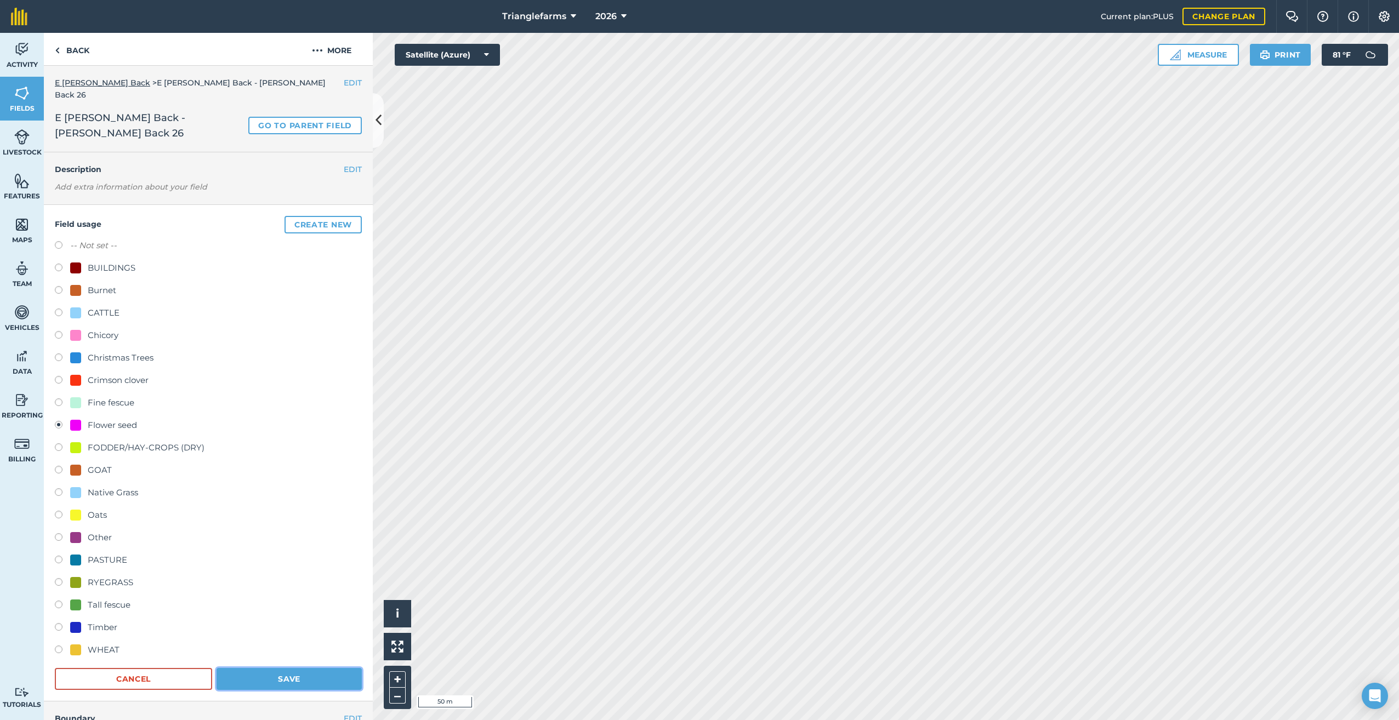
click at [291, 668] on button "Save" at bounding box center [288, 679] width 145 height 22
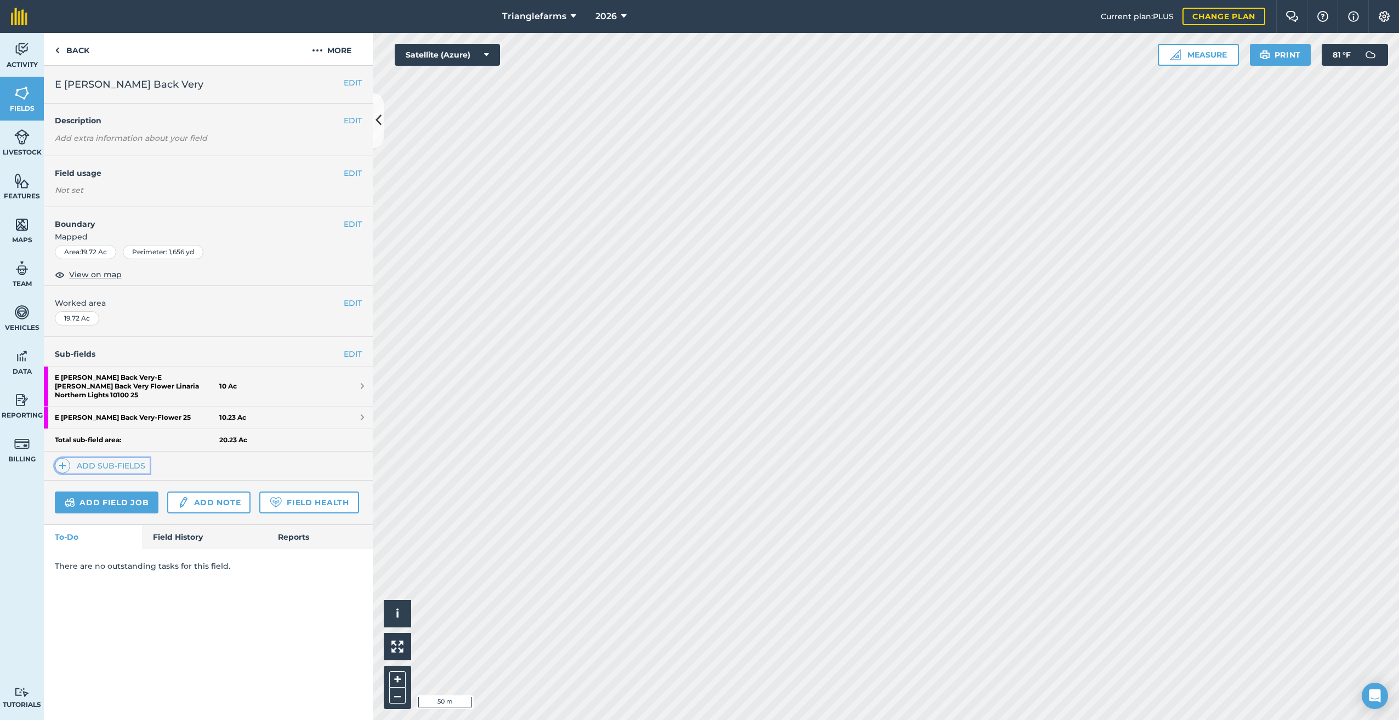
click at [59, 459] on img at bounding box center [63, 465] width 8 height 13
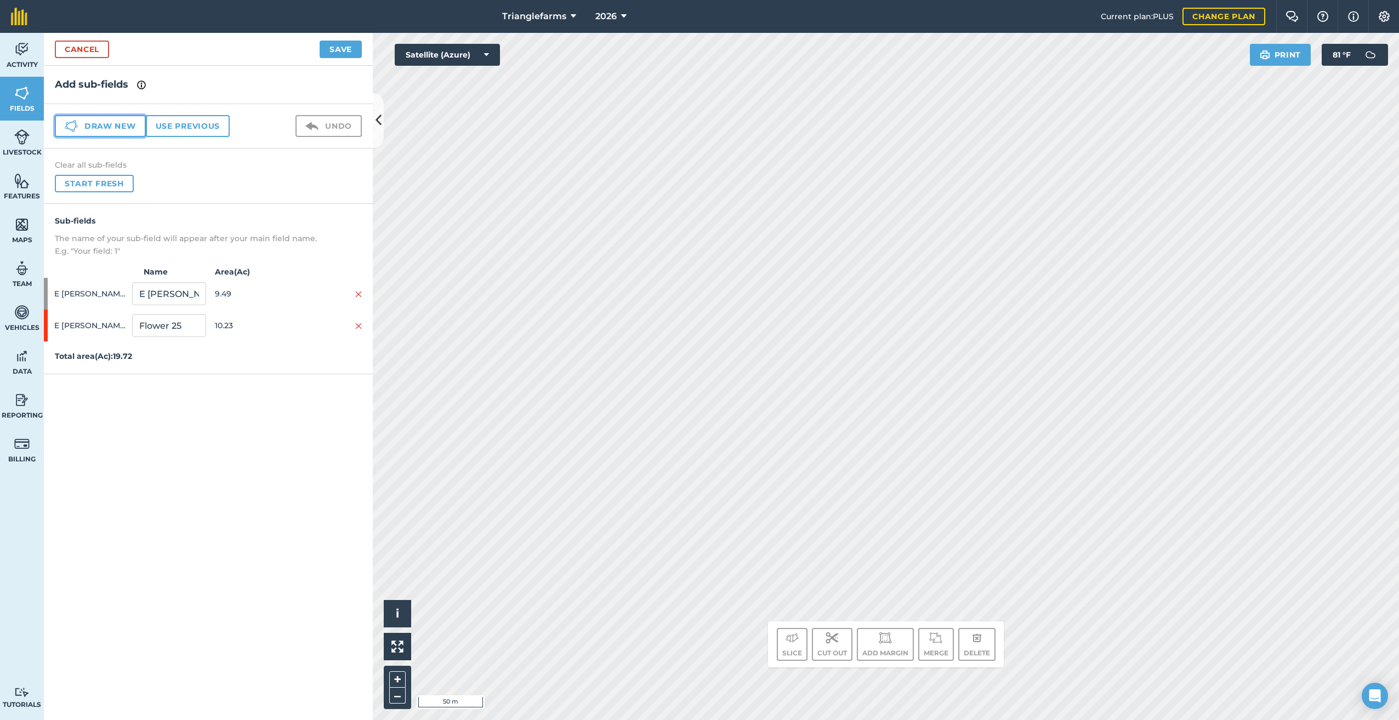
drag, startPoint x: 79, startPoint y: 126, endPoint x: 107, endPoint y: 130, distance: 28.3
click at [79, 125] on button "Draw new" at bounding box center [100, 126] width 91 height 22
drag, startPoint x: 155, startPoint y: 357, endPoint x: 79, endPoint y: 370, distance: 76.7
click at [80, 370] on div "E [PERSON_NAME] Back Very 1 19.66" at bounding box center [208, 357] width 329 height 32
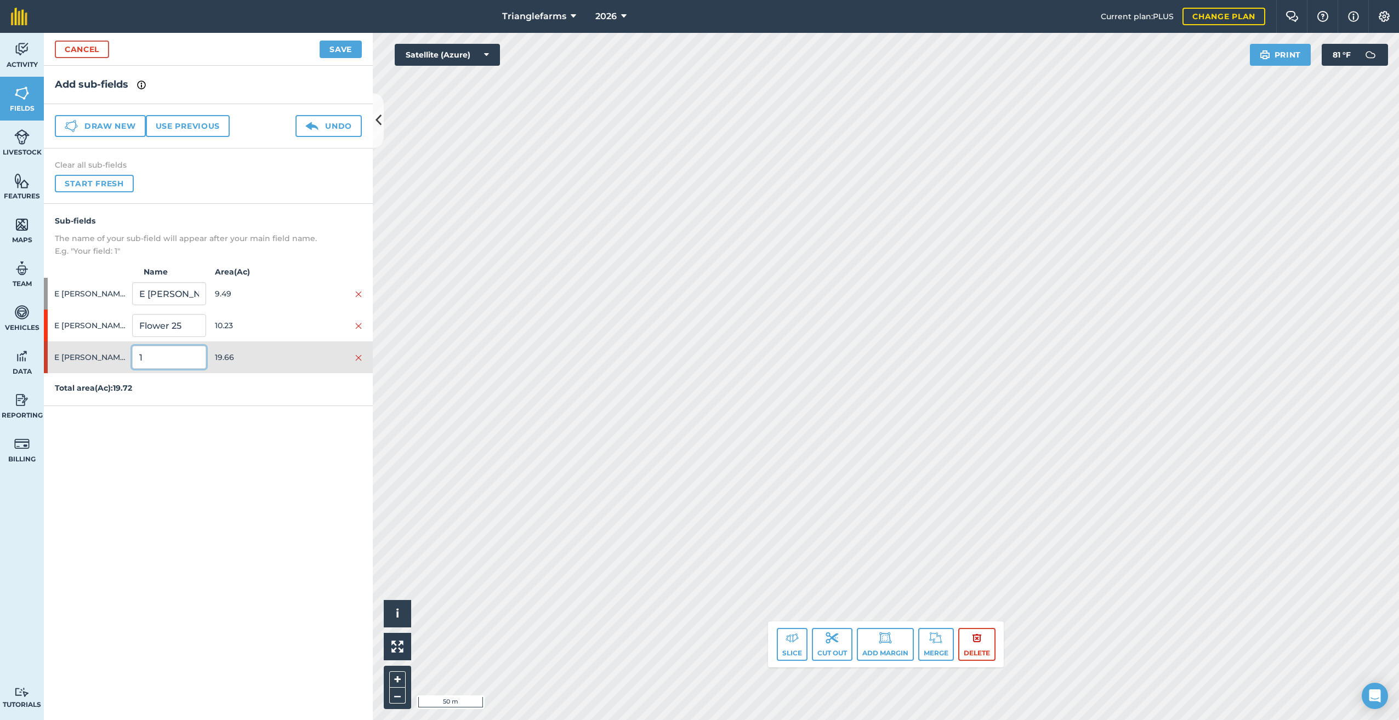
paste input "[PERSON_NAME] Very Back 26"
type input "[PERSON_NAME] Very Back 26"
click at [347, 47] on button "Save" at bounding box center [341, 50] width 42 height 18
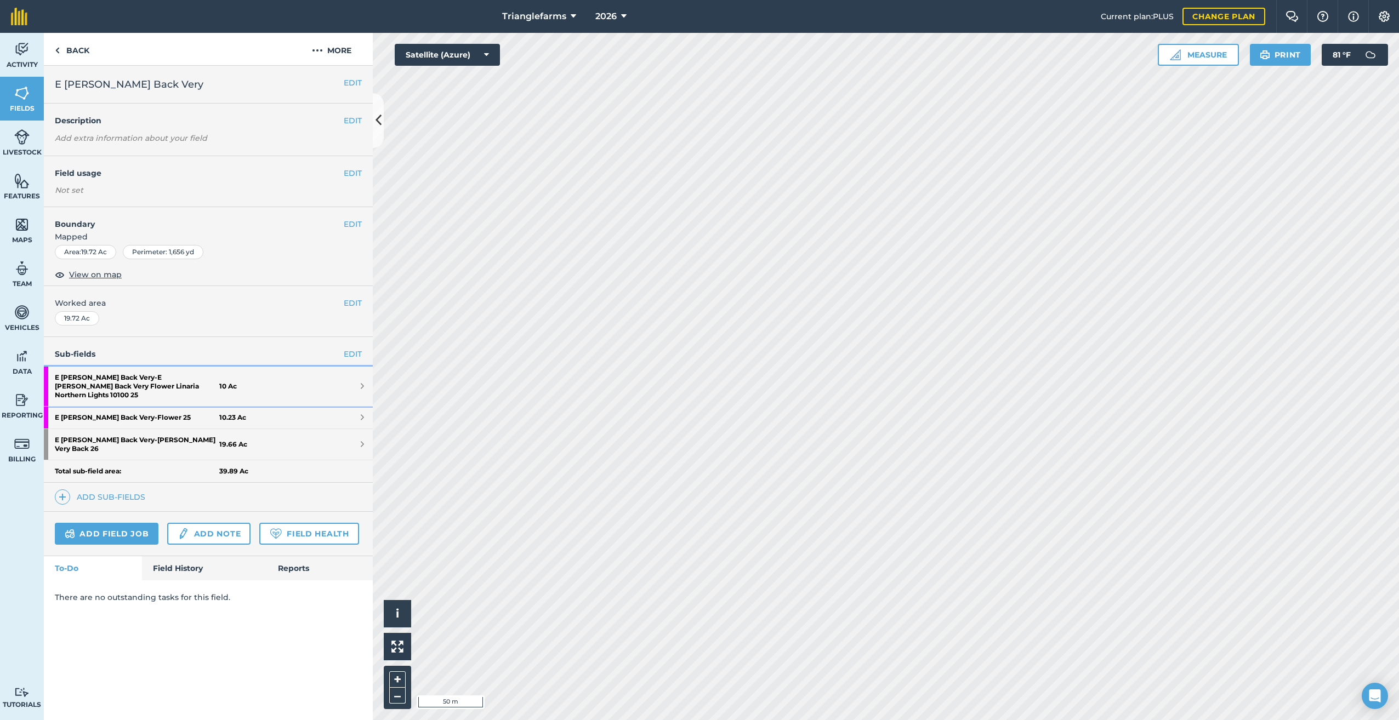
drag, startPoint x: 134, startPoint y: 383, endPoint x: 163, endPoint y: 374, distance: 30.5
click at [134, 383] on strong "E [PERSON_NAME] Back Very - E [PERSON_NAME] Back Very Flower Linaria Northern L…" at bounding box center [137, 386] width 164 height 39
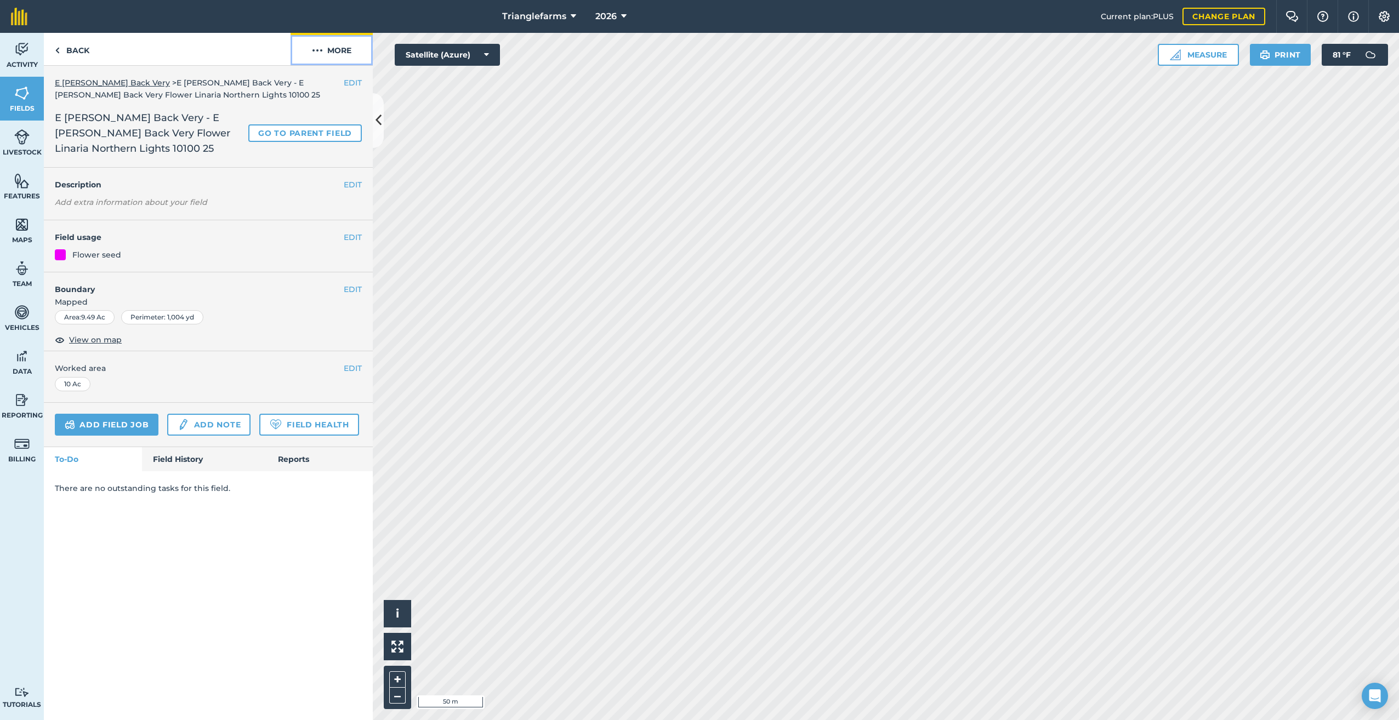
click at [316, 48] on img at bounding box center [317, 50] width 11 height 13
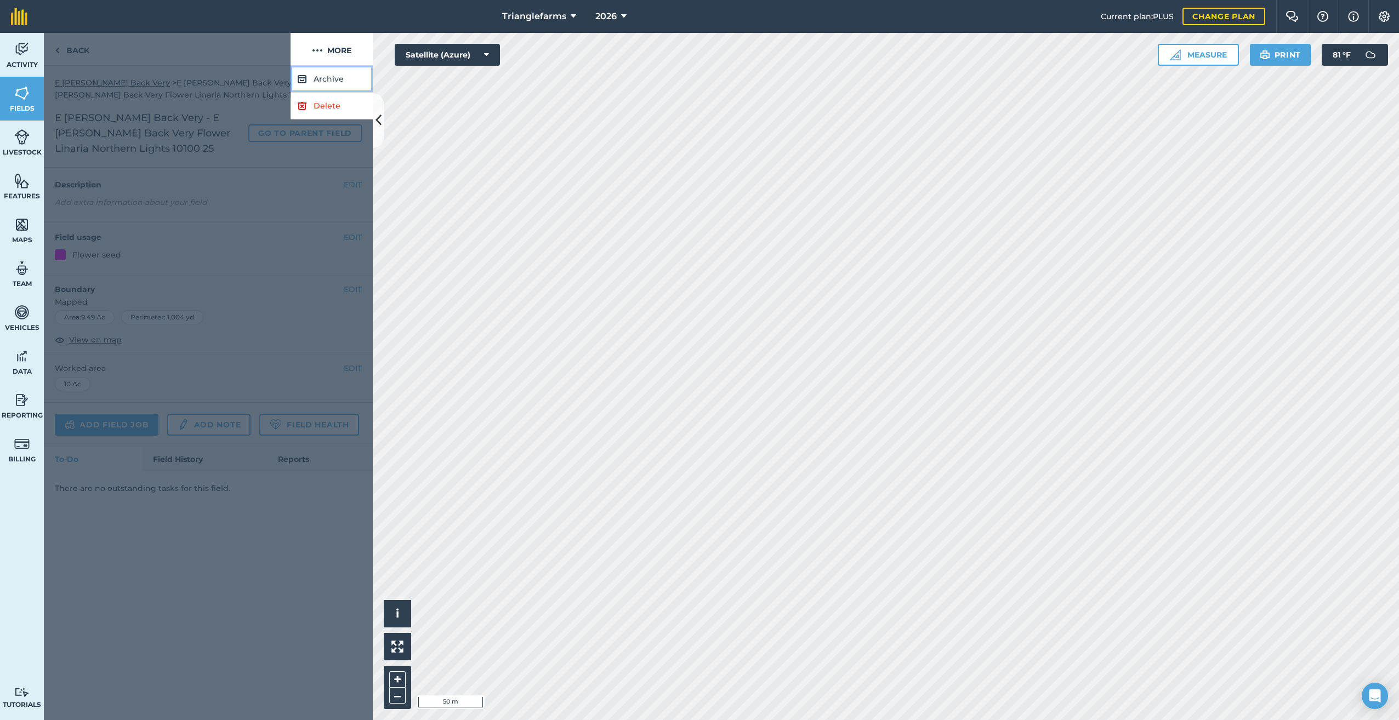
click at [320, 78] on button "Archive" at bounding box center [331, 79] width 82 height 27
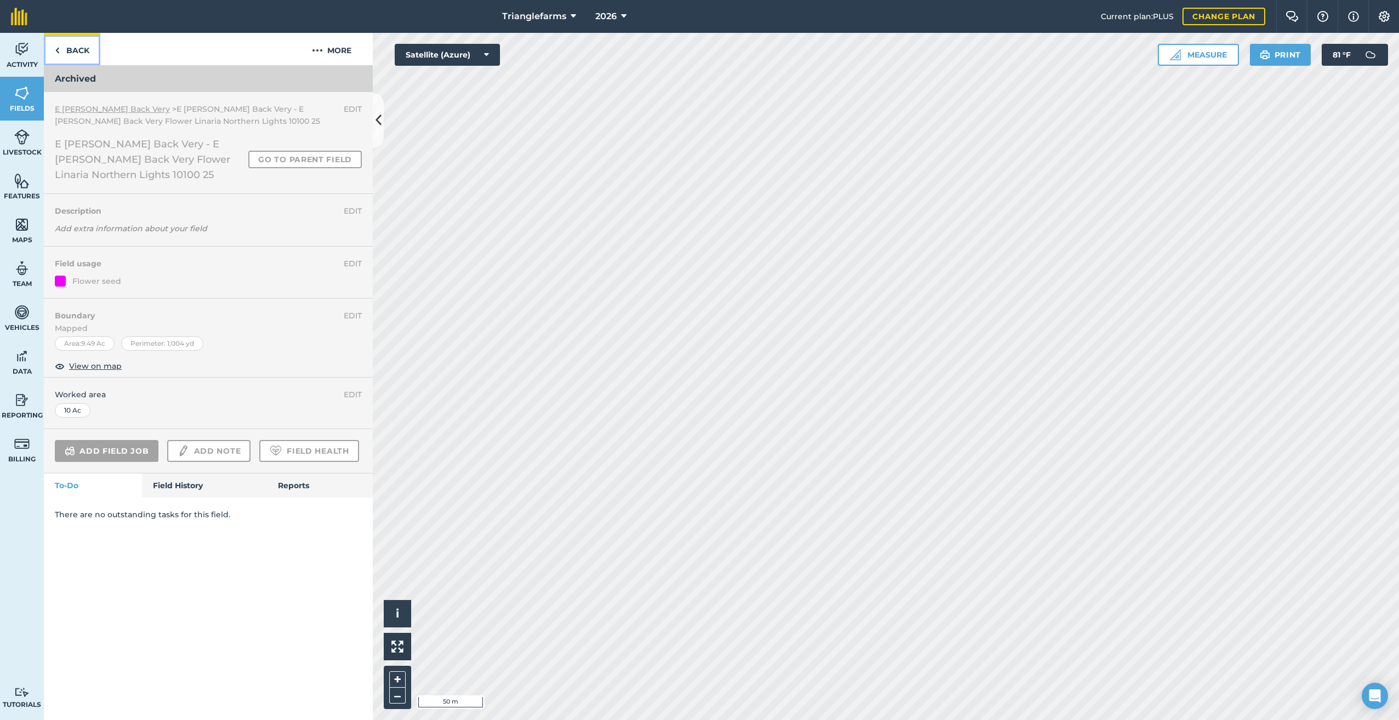
click at [59, 47] on img at bounding box center [57, 50] width 5 height 13
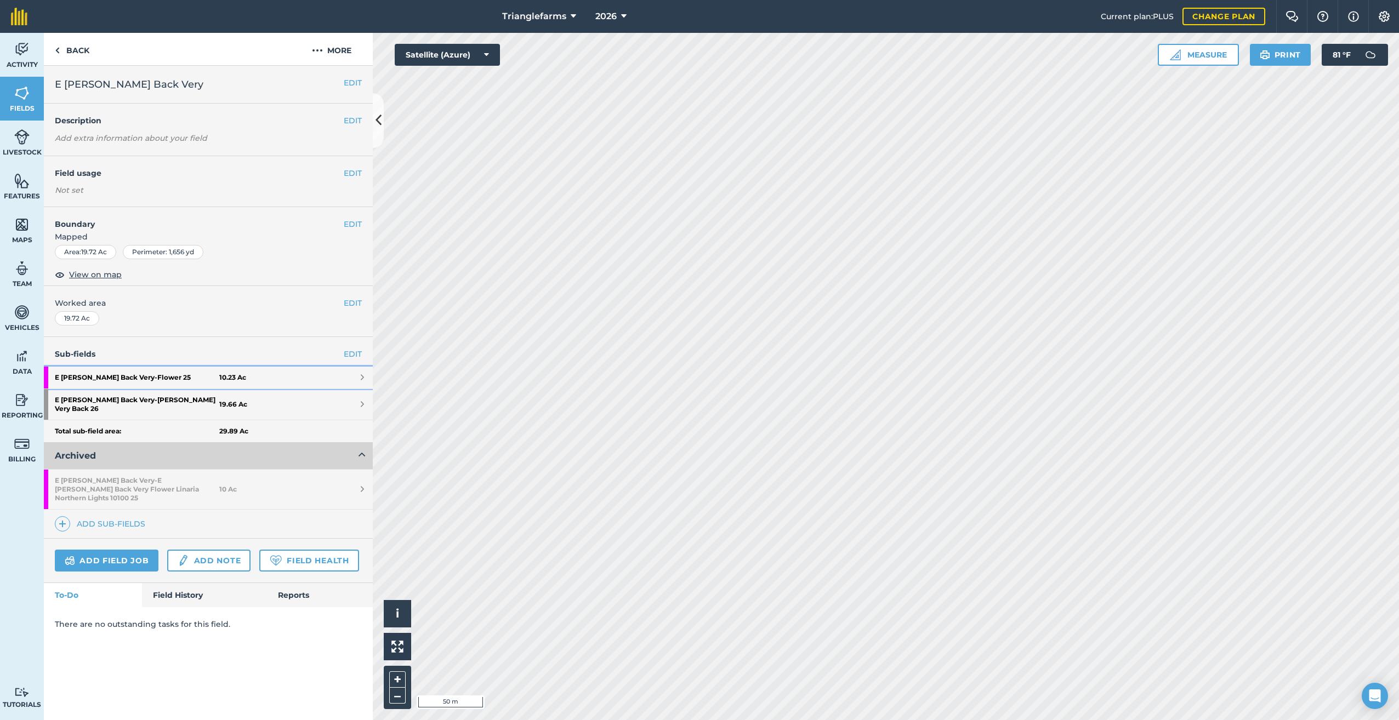
click at [119, 373] on strong "E [PERSON_NAME] Back Very - Flower 25" at bounding box center [137, 378] width 164 height 22
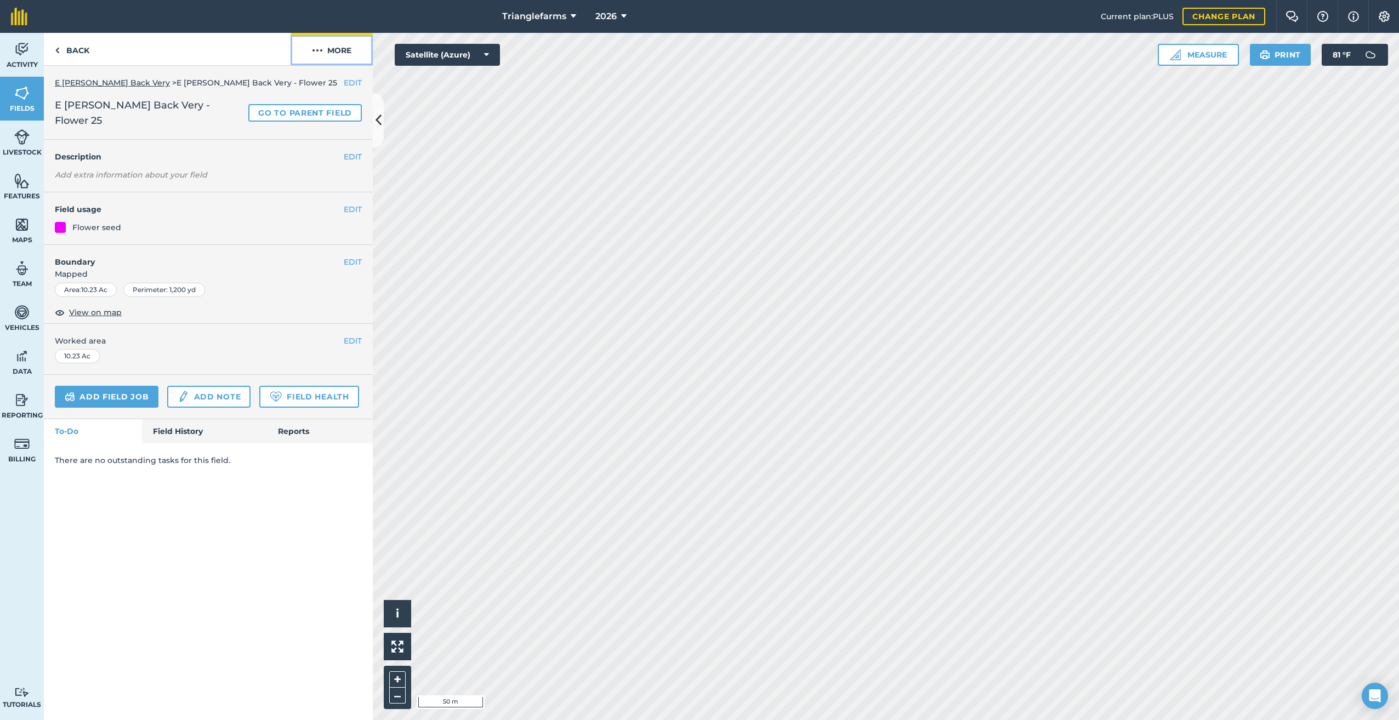
click at [317, 49] on img at bounding box center [317, 50] width 11 height 13
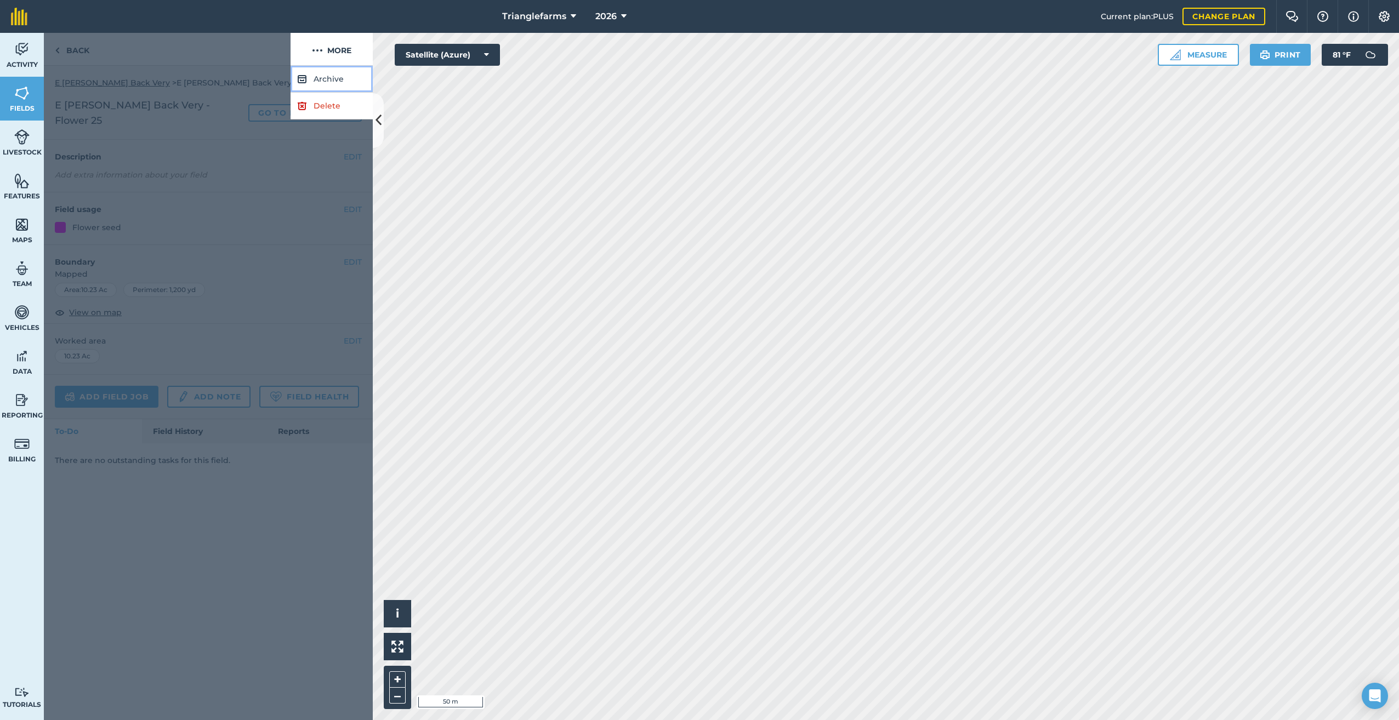
click at [327, 71] on button "Archive" at bounding box center [331, 79] width 82 height 27
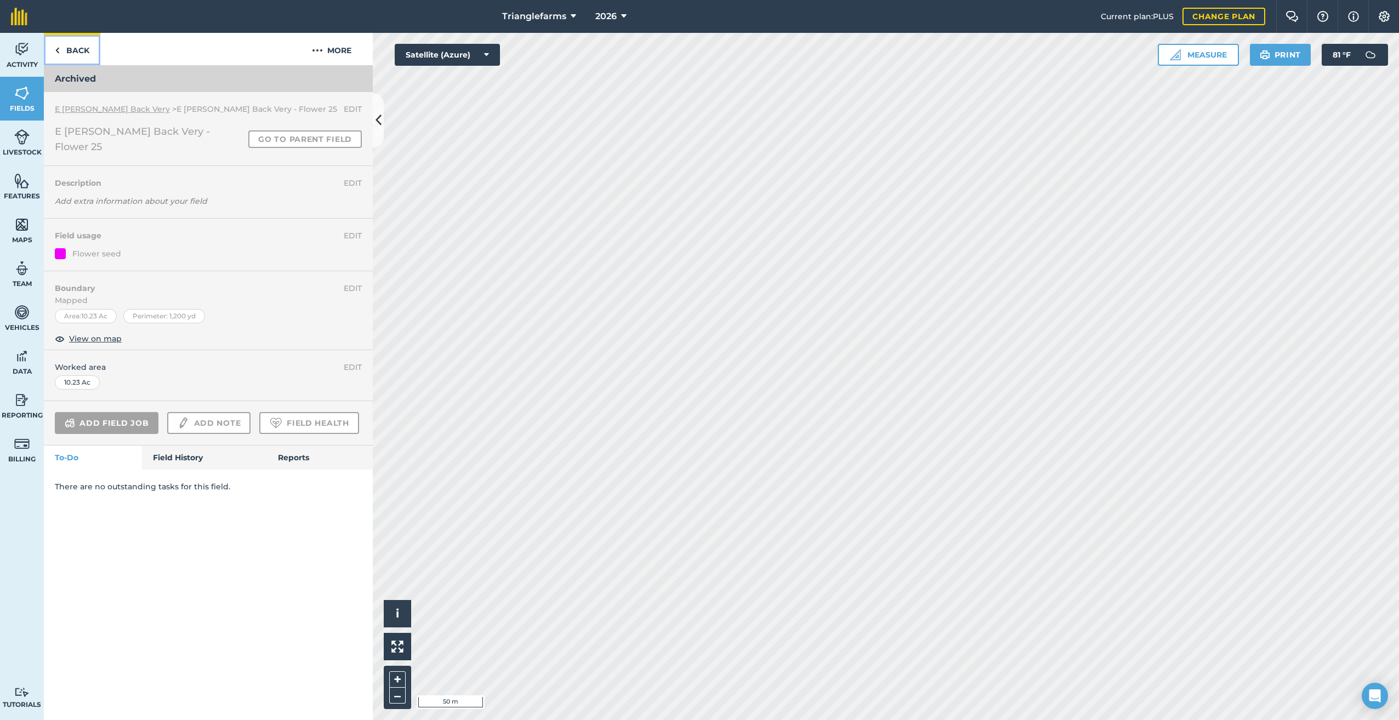
drag, startPoint x: 53, startPoint y: 51, endPoint x: 71, endPoint y: 81, distance: 34.4
click at [53, 52] on link "Back" at bounding box center [72, 49] width 56 height 32
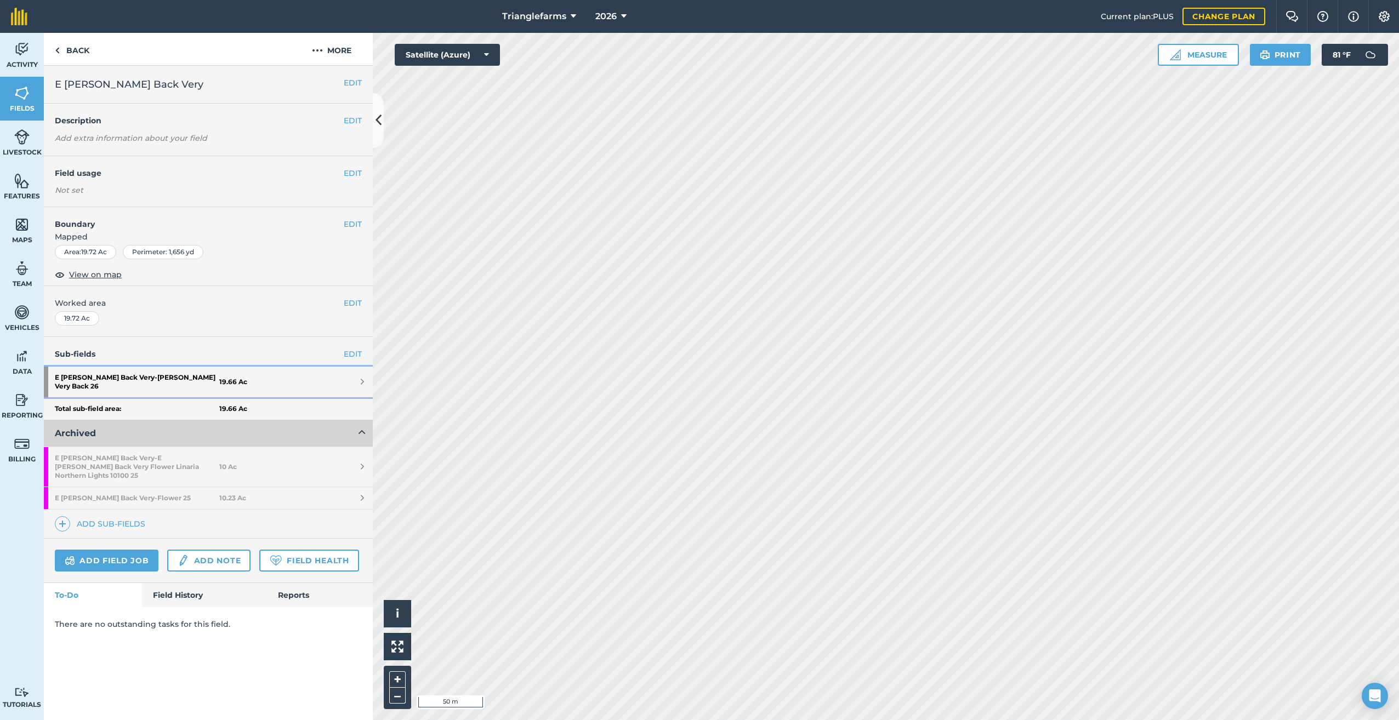
click at [119, 378] on strong "E [PERSON_NAME] Back Very - [PERSON_NAME] Very Back 26" at bounding box center [137, 382] width 164 height 31
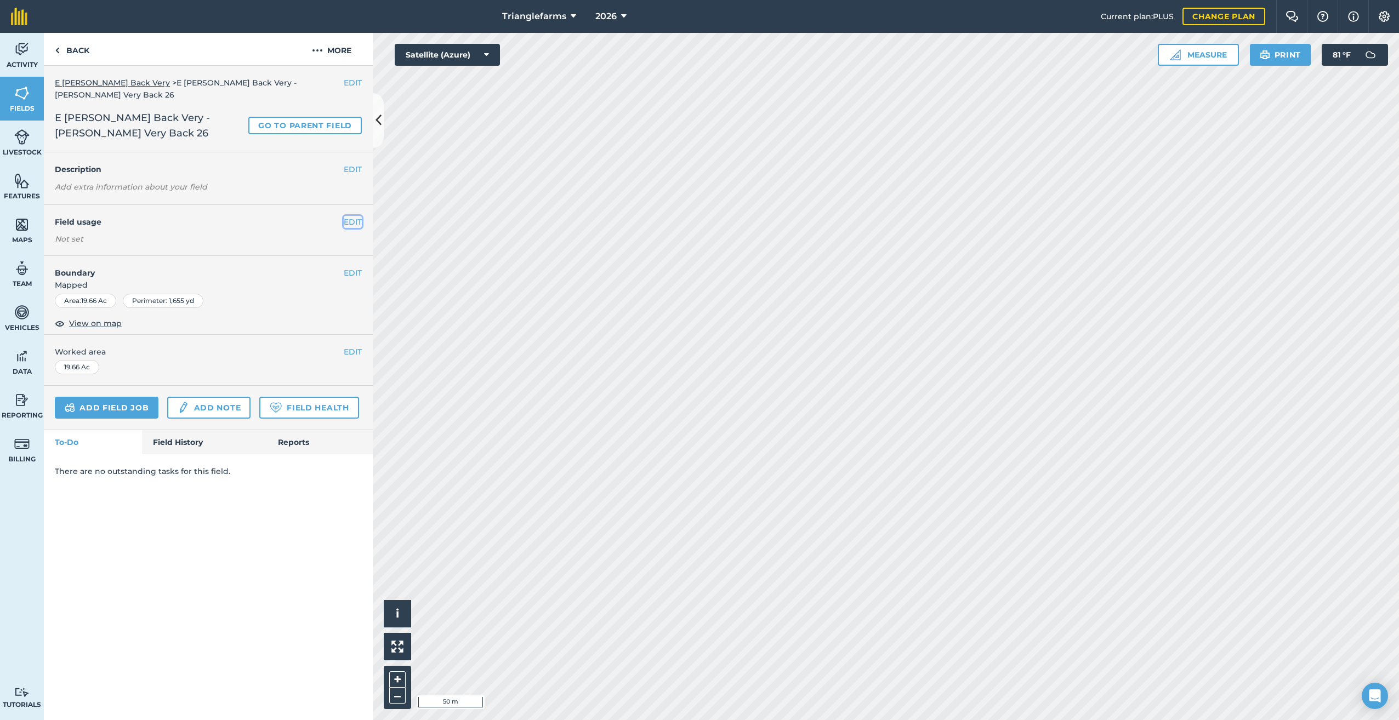
click at [355, 216] on button "EDIT" at bounding box center [353, 222] width 18 height 12
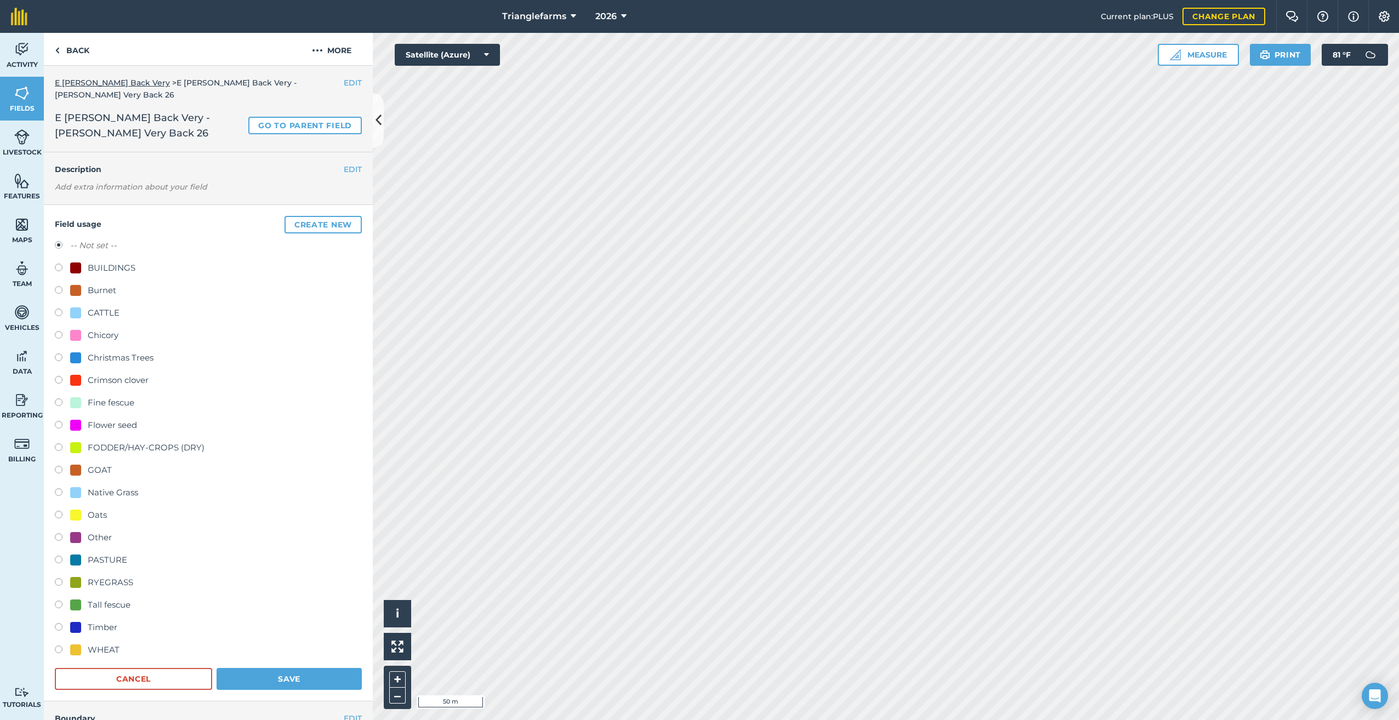
click at [59, 421] on label at bounding box center [62, 426] width 15 height 11
radio input "true"
radio input "false"
click at [275, 668] on button "Save" at bounding box center [288, 679] width 145 height 22
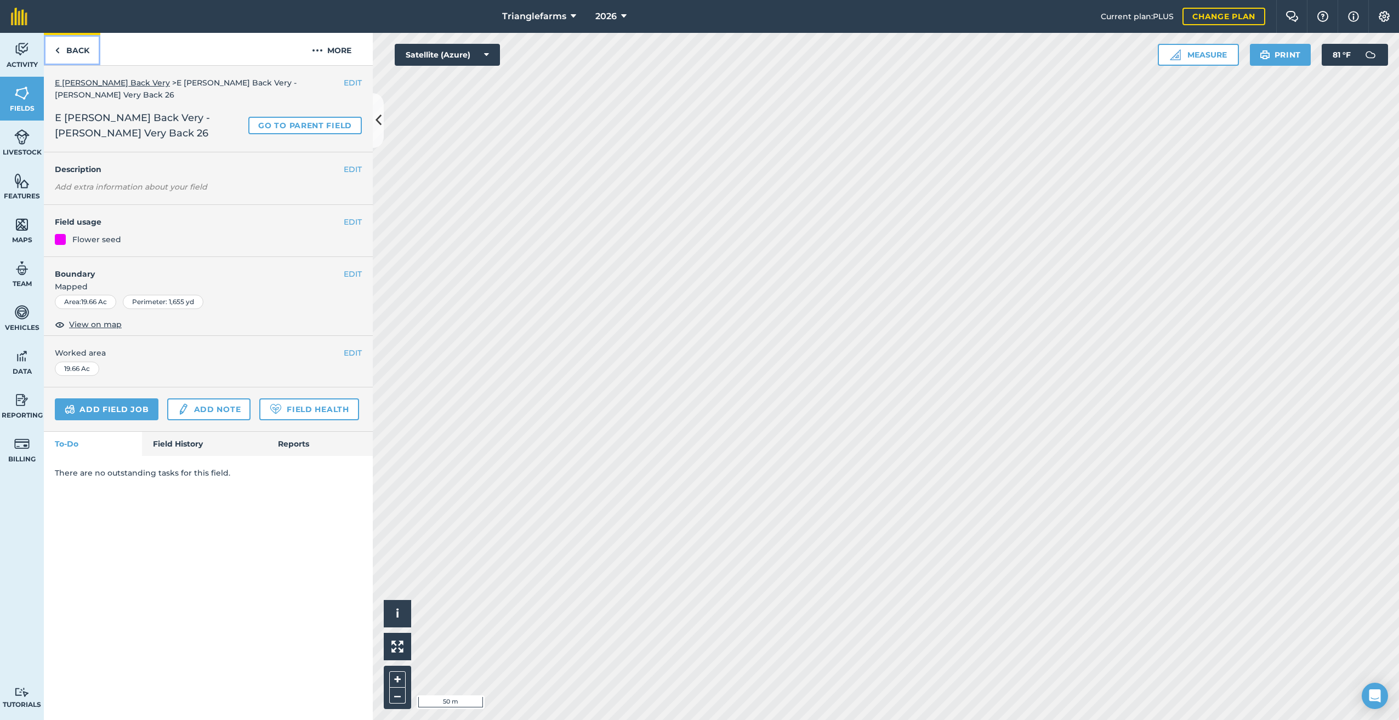
drag, startPoint x: 64, startPoint y: 52, endPoint x: 81, endPoint y: 83, distance: 35.3
click at [65, 53] on link "Back" at bounding box center [72, 49] width 56 height 32
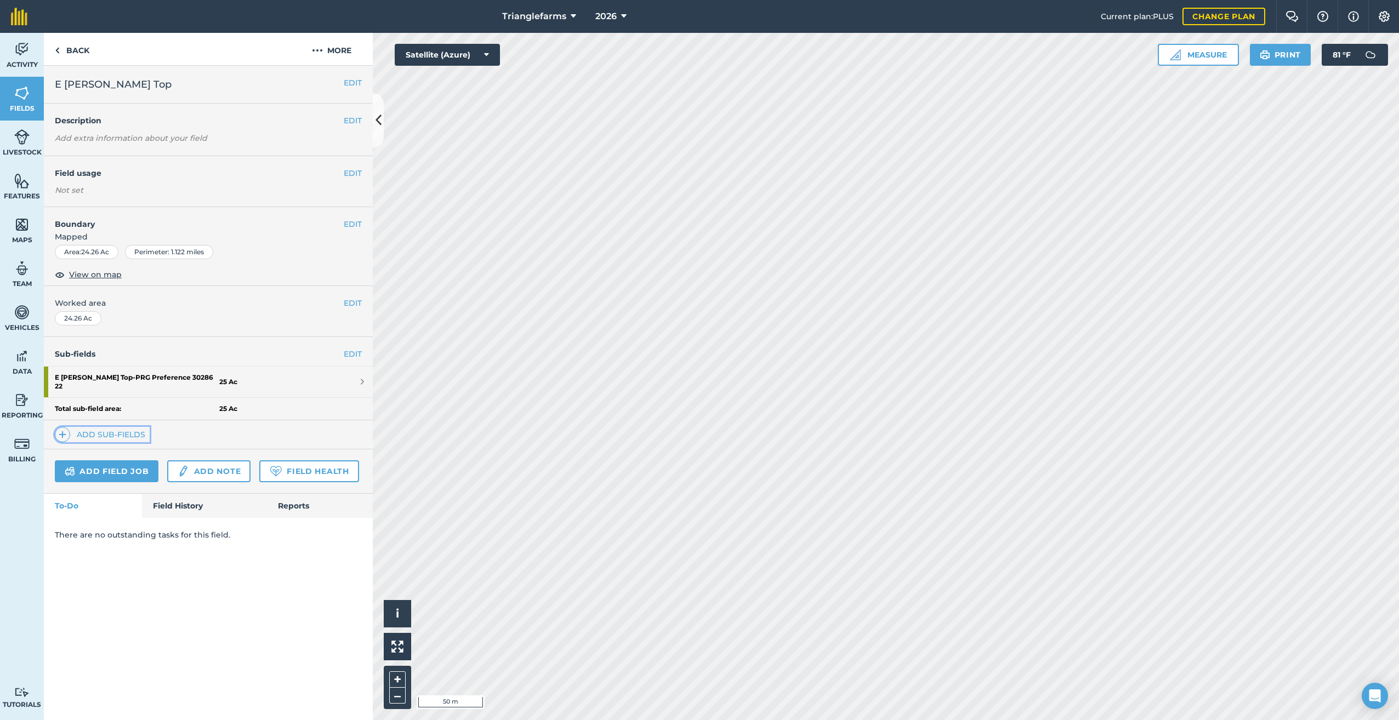
click at [61, 428] on img at bounding box center [63, 434] width 8 height 13
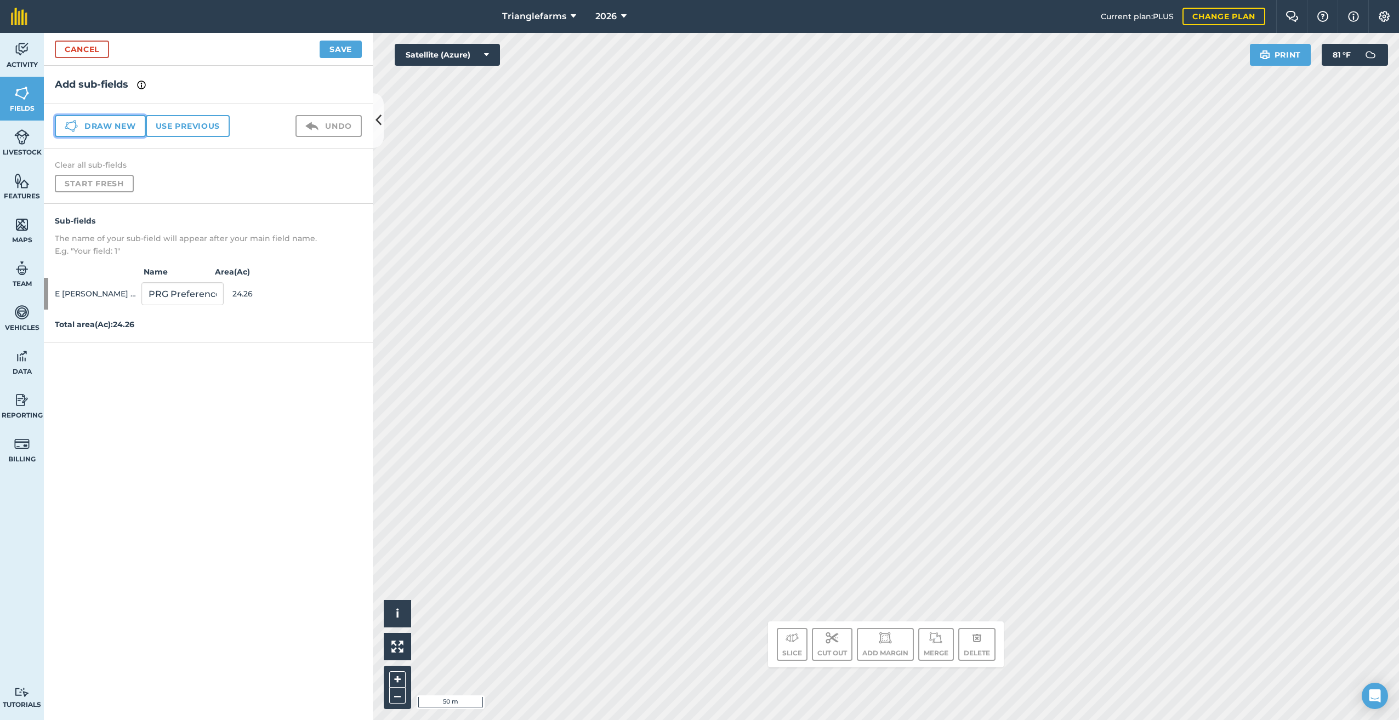
click at [94, 121] on button "Draw new" at bounding box center [100, 126] width 91 height 22
drag, startPoint x: 156, startPoint y: 330, endPoint x: 86, endPoint y: 410, distance: 106.4
click at [81, 396] on div "Add sub-fields Draw new Use previous Undo Clear all sub-fields Start fresh Sub-…" at bounding box center [208, 393] width 329 height 654
paste input "[PERSON_NAME] Top 26"
type input "[PERSON_NAME] Top 26"
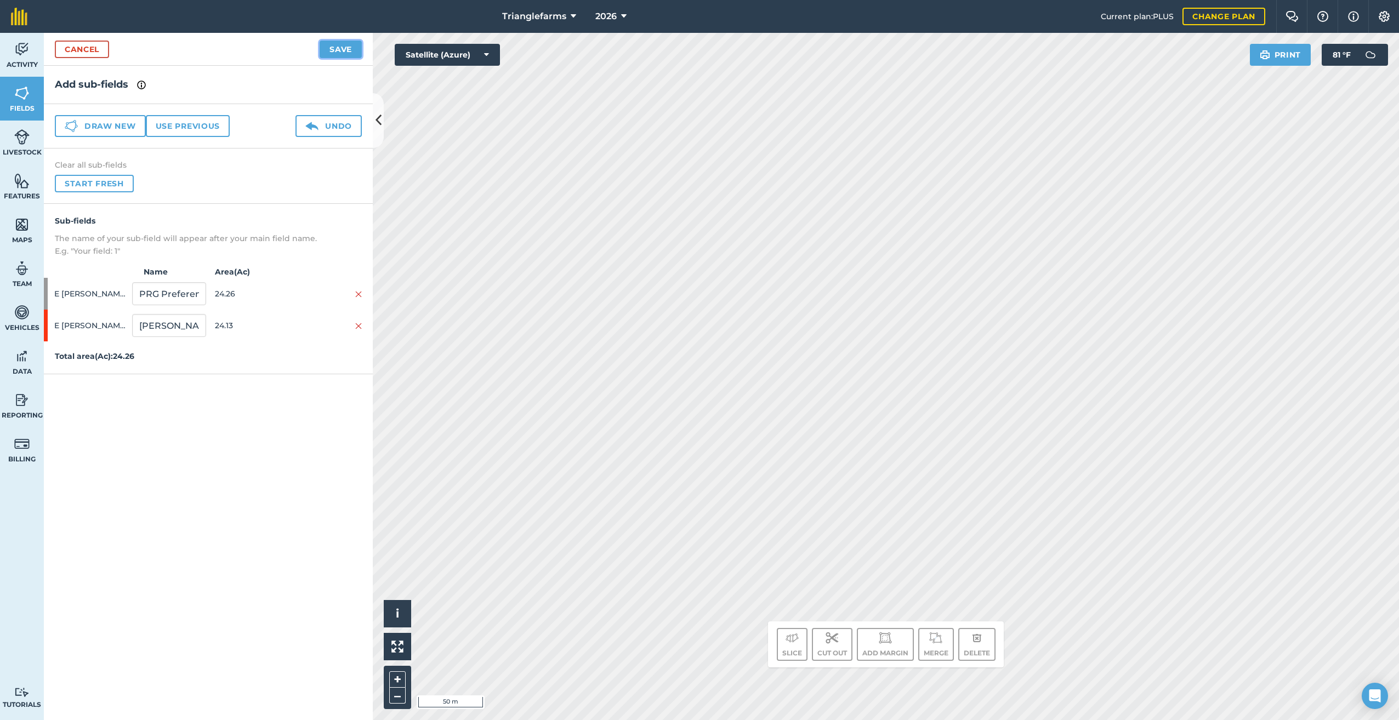
click at [340, 45] on button "Save" at bounding box center [341, 50] width 42 height 18
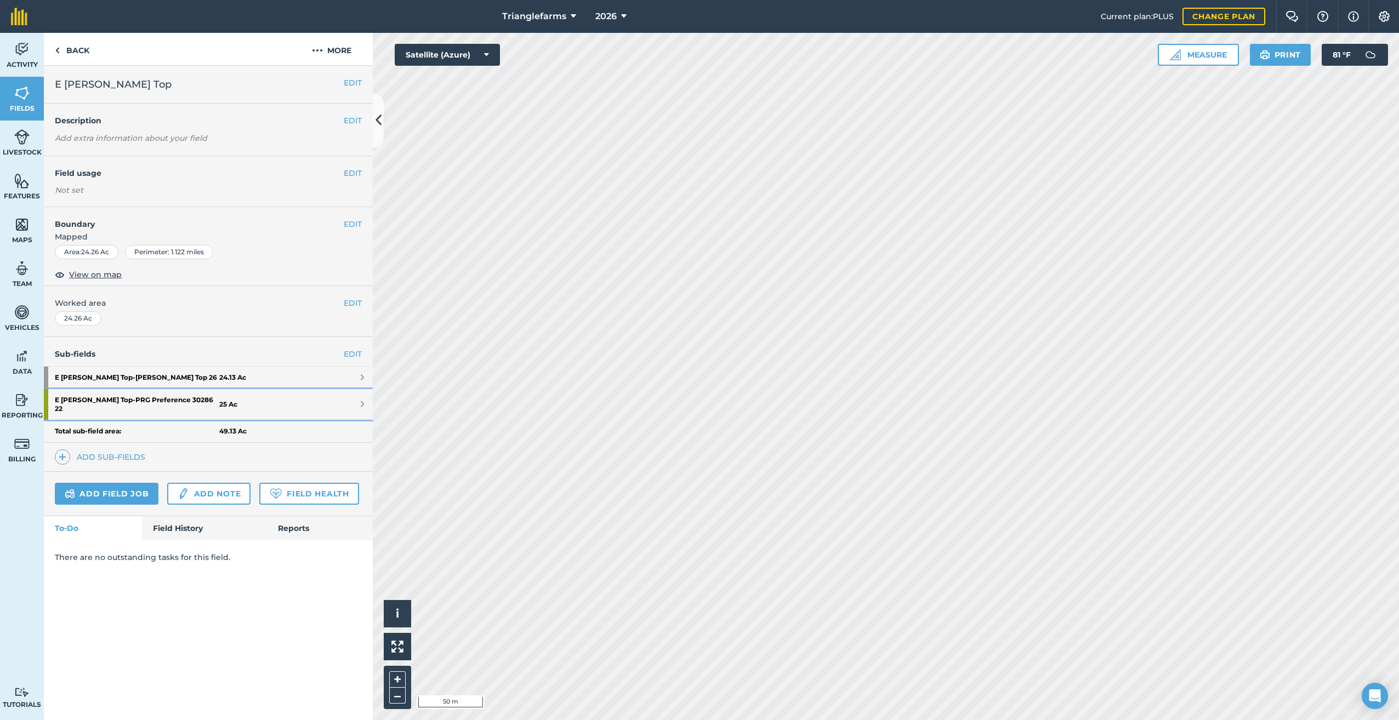
drag, startPoint x: 123, startPoint y: 396, endPoint x: 136, endPoint y: 376, distance: 24.0
click at [123, 396] on strong "E [PERSON_NAME] Top - PRG Preference 30286 22" at bounding box center [137, 404] width 164 height 31
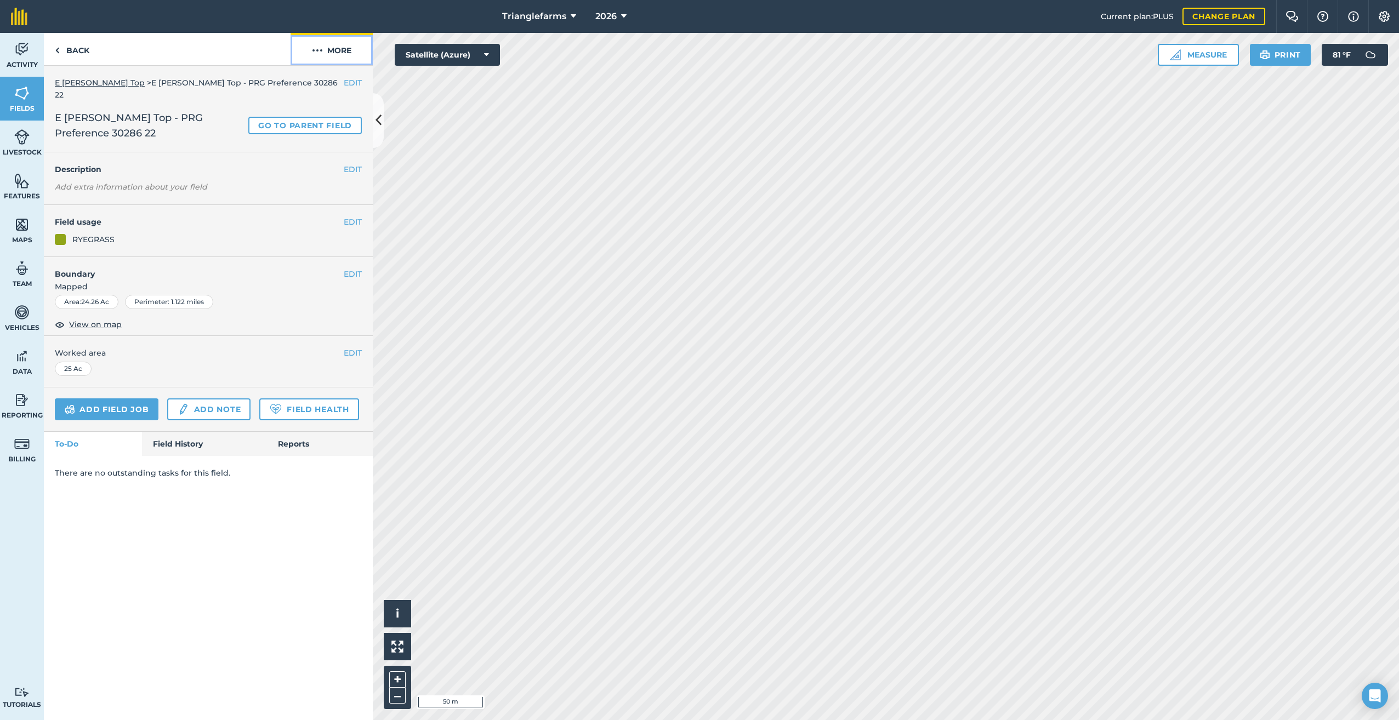
click at [316, 44] on img at bounding box center [317, 50] width 11 height 13
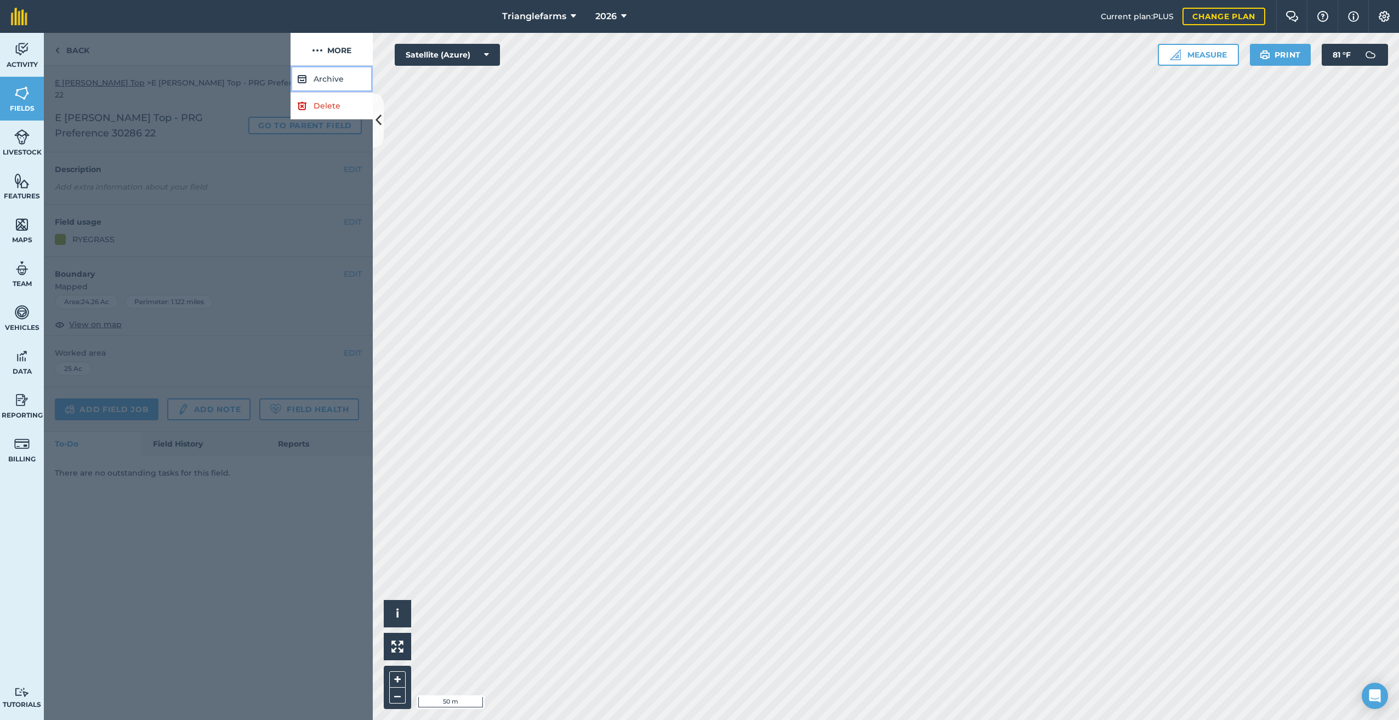
click at [323, 81] on button "Archive" at bounding box center [331, 79] width 82 height 27
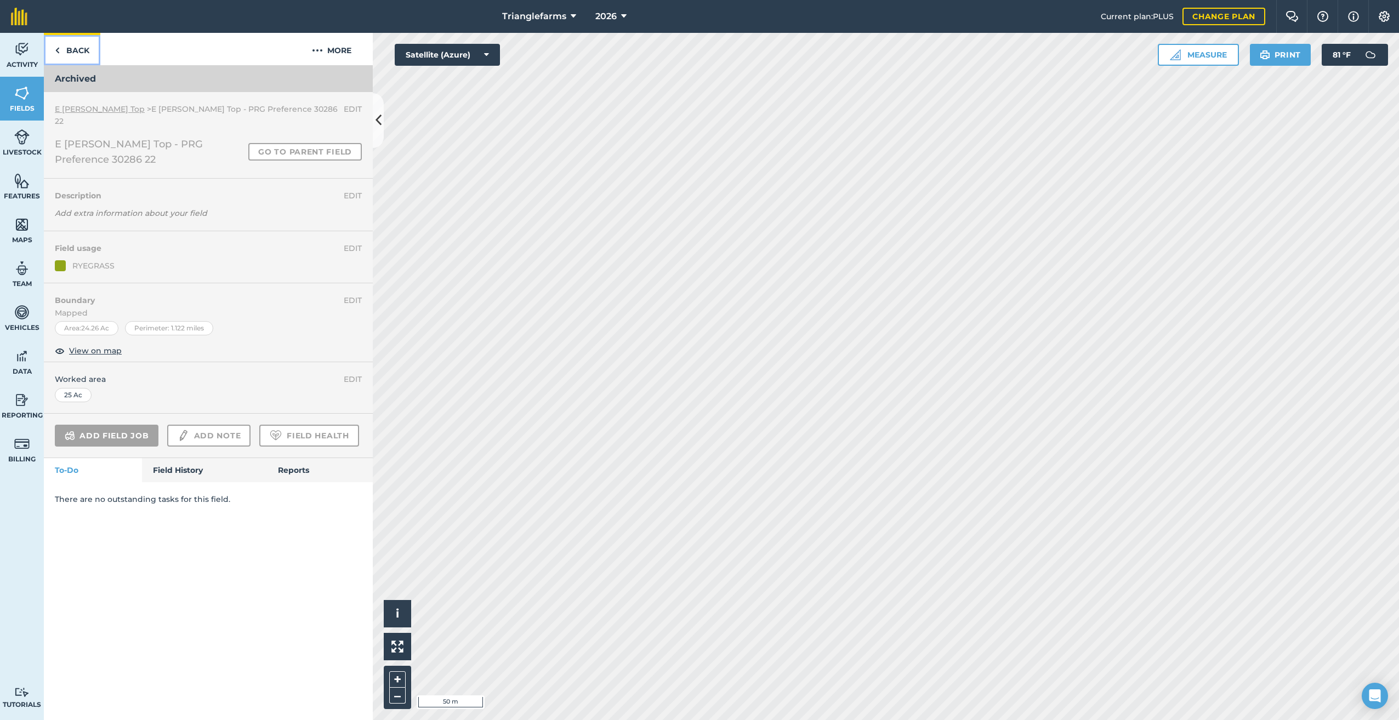
click at [53, 43] on link "Back" at bounding box center [72, 49] width 56 height 32
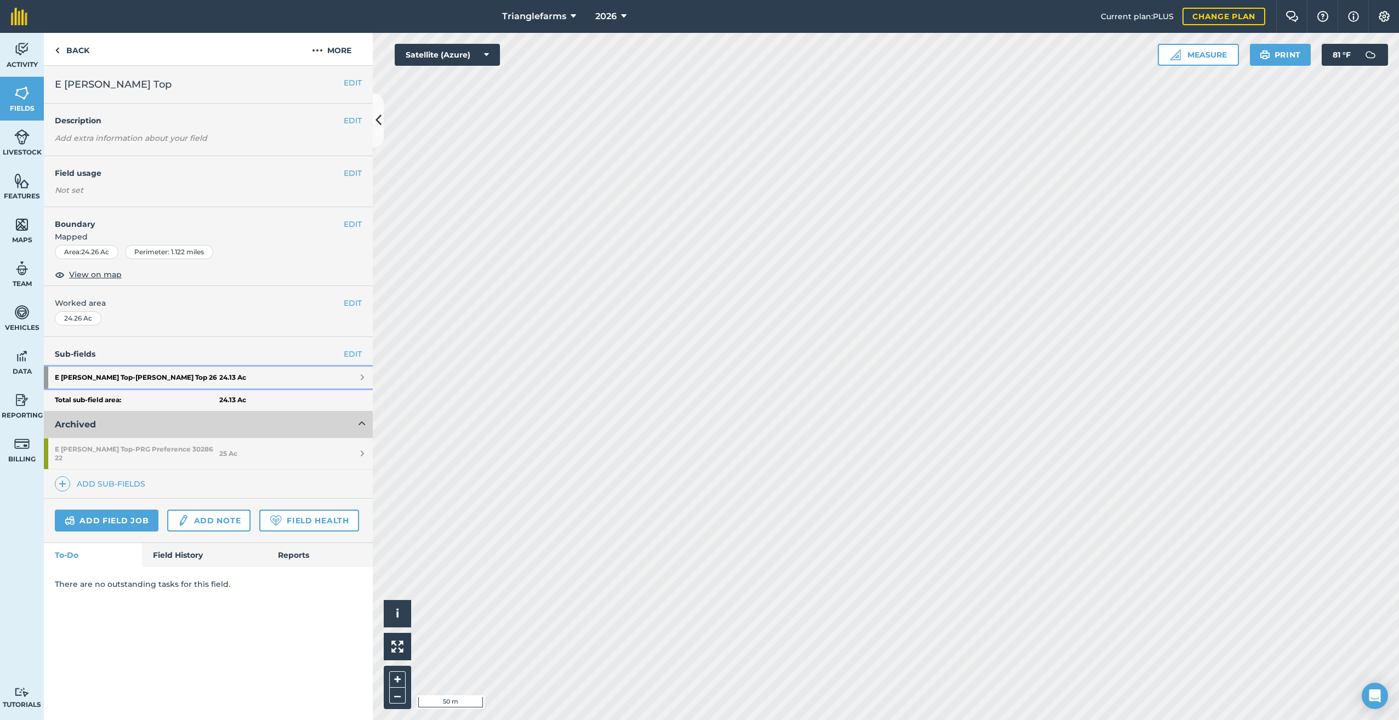
click at [115, 373] on strong "E [PERSON_NAME] Top - [PERSON_NAME] Top 26" at bounding box center [137, 378] width 164 height 22
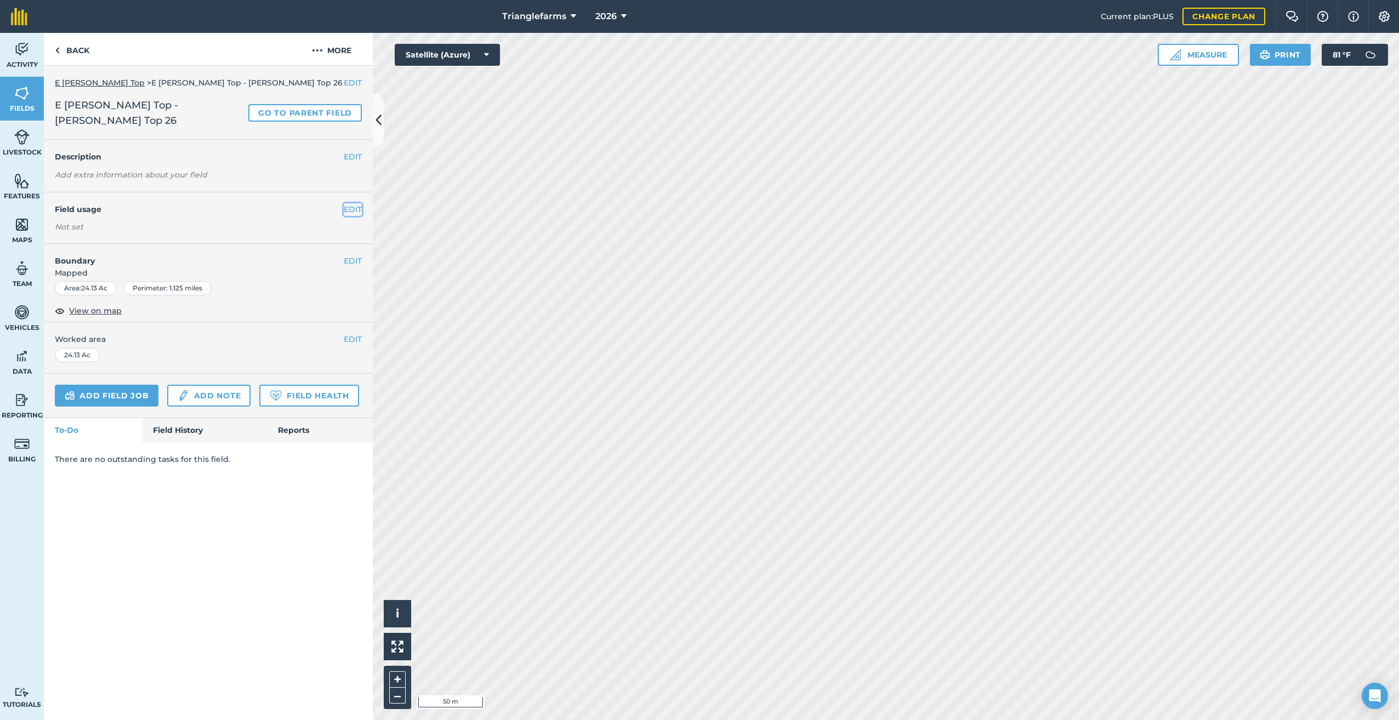
click at [352, 203] on button "EDIT" at bounding box center [353, 209] width 18 height 12
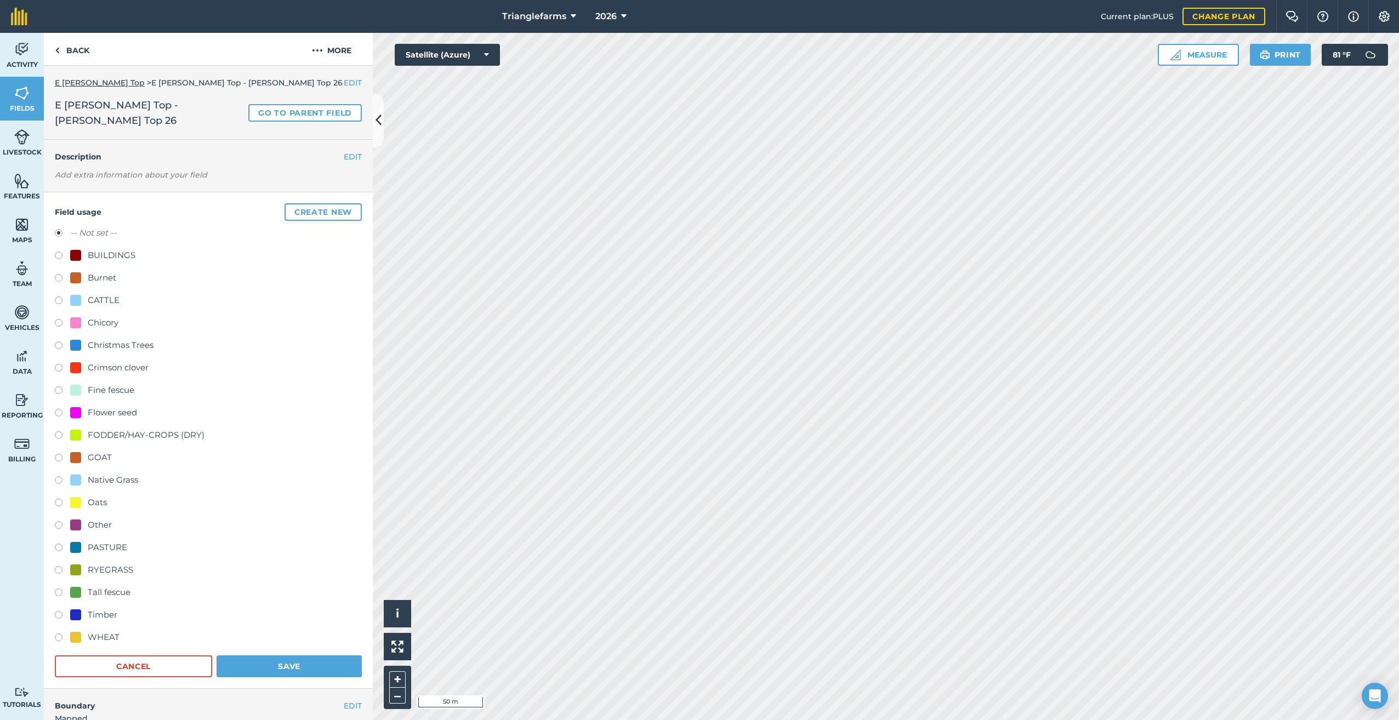
click at [56, 409] on label at bounding box center [62, 414] width 15 height 11
radio input "true"
radio input "false"
click at [322, 657] on button "Save" at bounding box center [288, 666] width 145 height 22
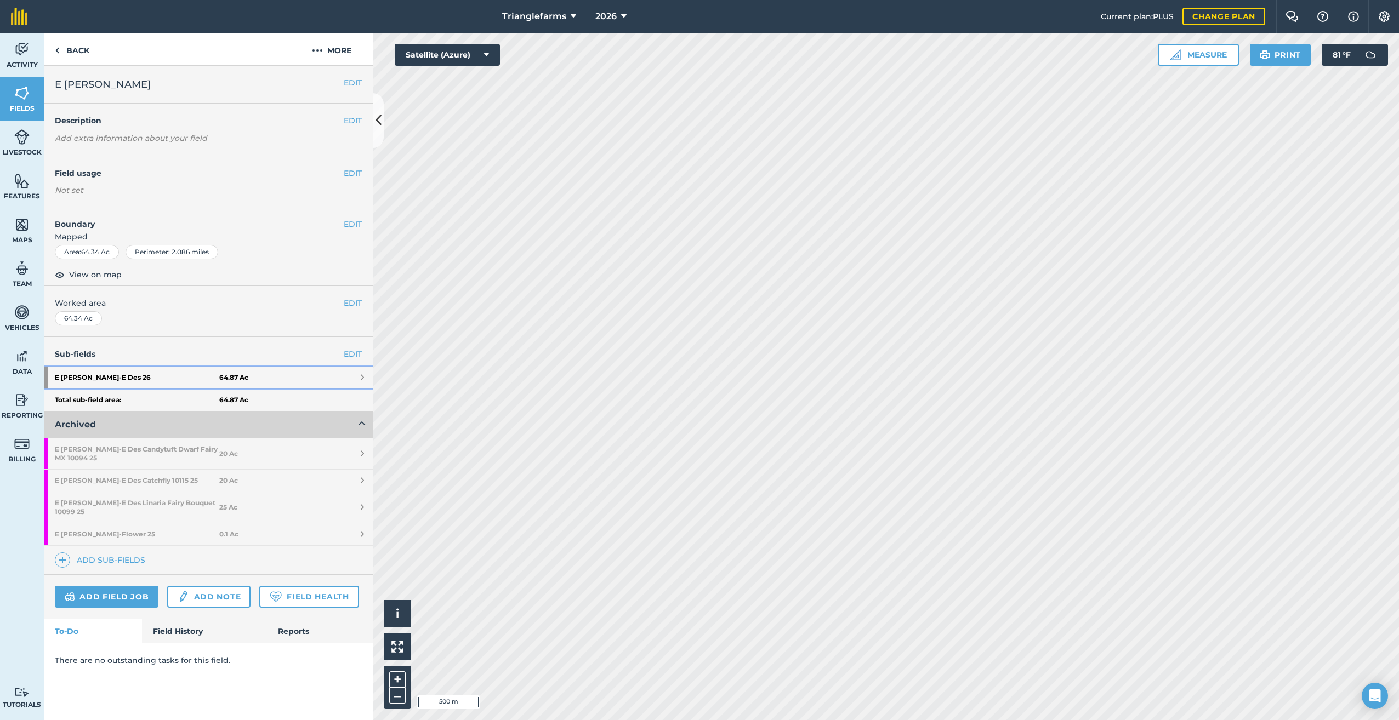
click at [126, 374] on strong "E [PERSON_NAME] - E Des 26" at bounding box center [137, 378] width 164 height 22
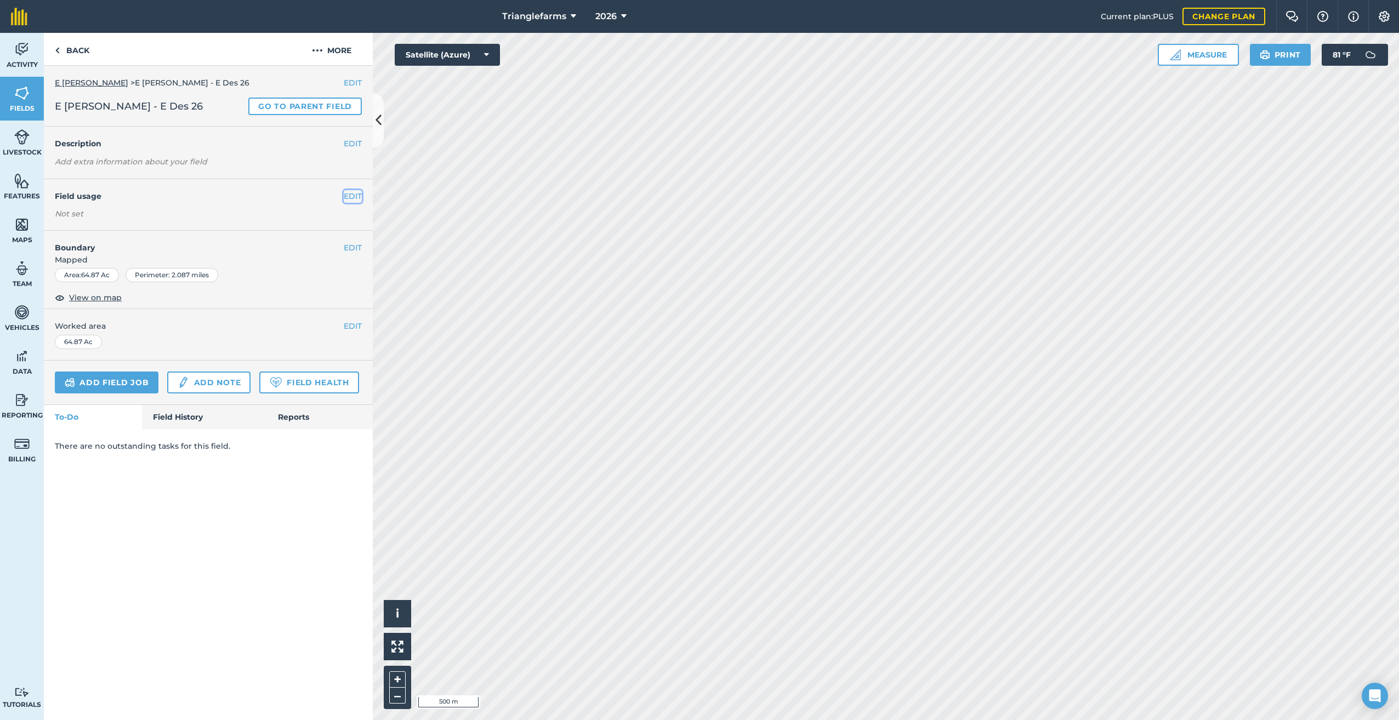
click at [346, 192] on button "EDIT" at bounding box center [353, 196] width 18 height 12
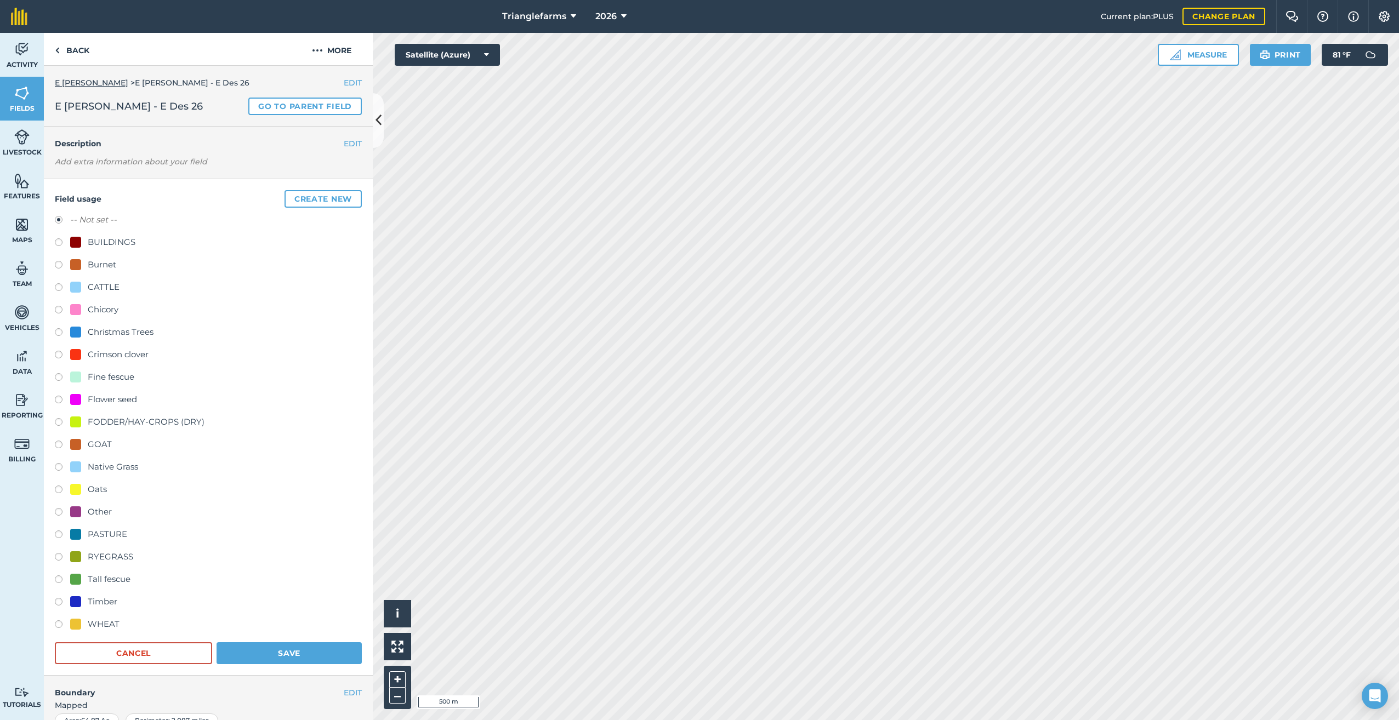
click at [55, 397] on label at bounding box center [62, 401] width 15 height 11
radio input "true"
radio input "false"
click at [294, 649] on button "Save" at bounding box center [288, 653] width 145 height 22
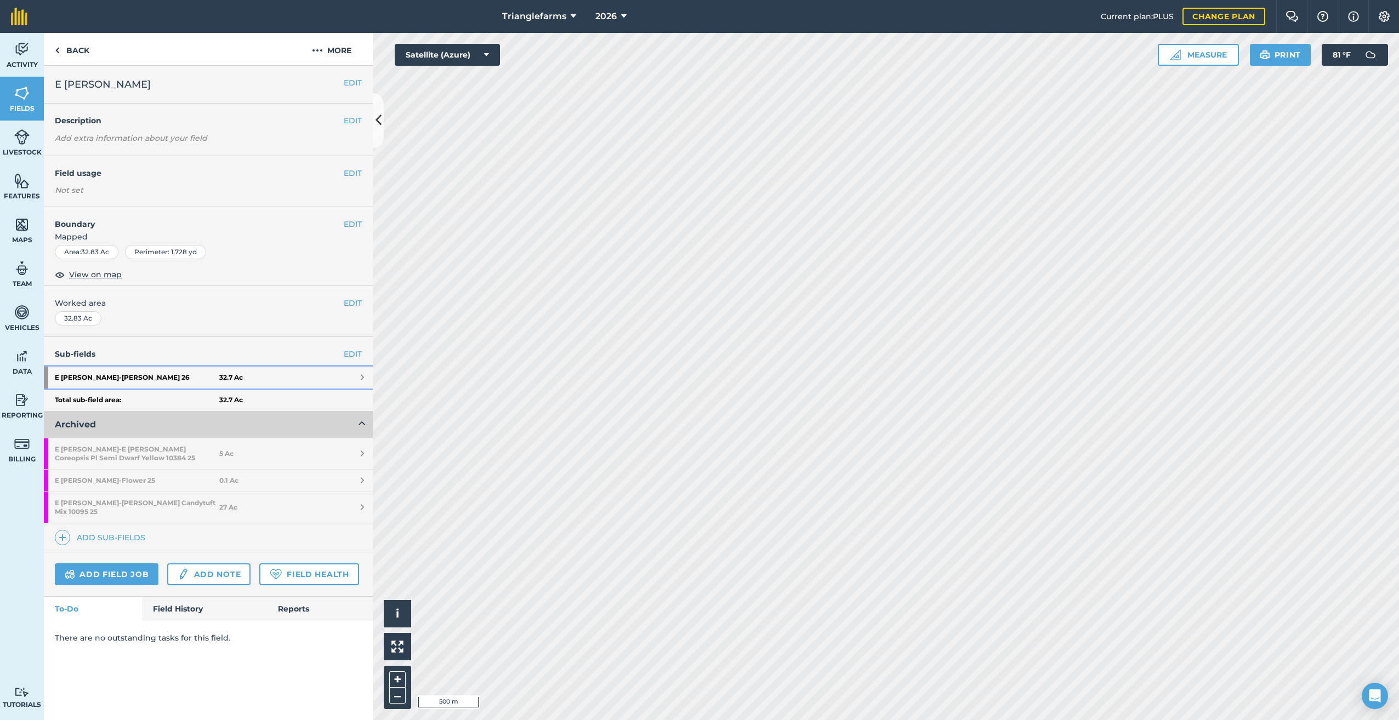
click at [110, 374] on strong "E [PERSON_NAME] 26" at bounding box center [137, 378] width 164 height 22
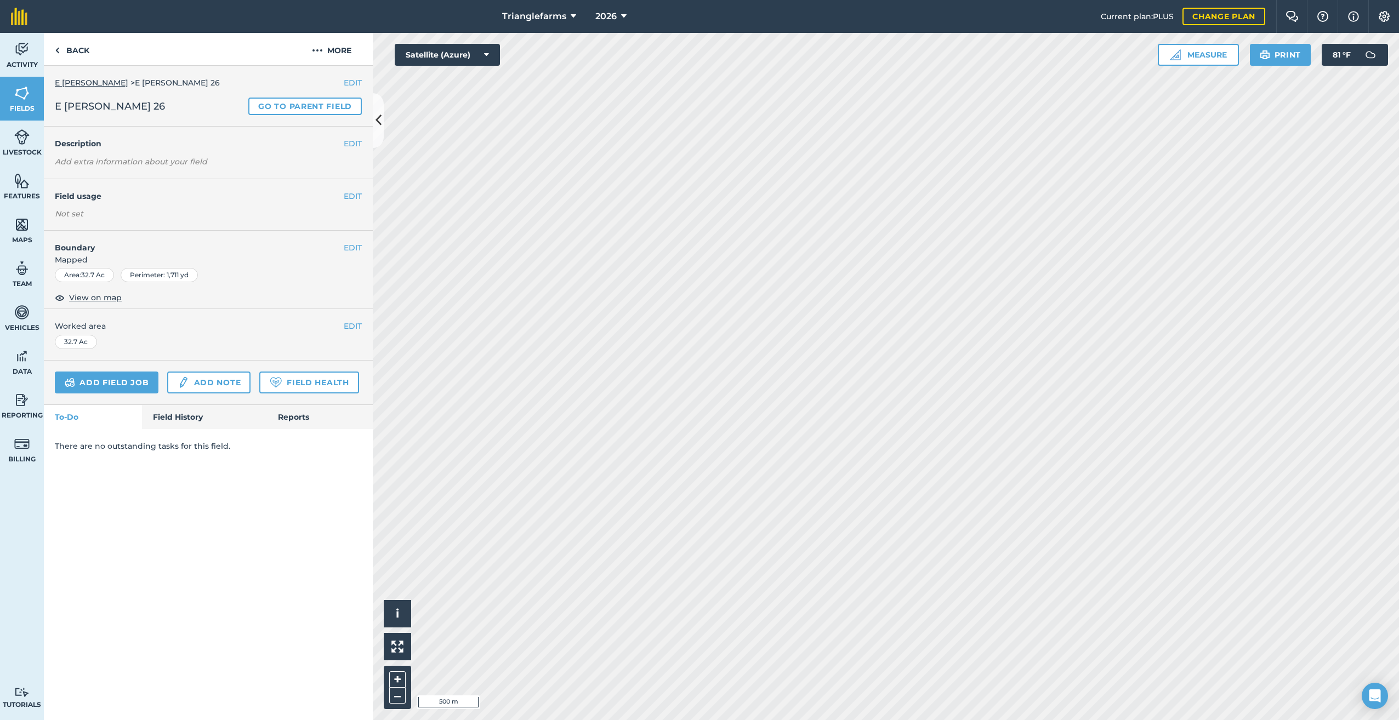
click at [352, 189] on div "EDIT Field usage Not set" at bounding box center [208, 204] width 329 height 51
click at [351, 195] on button "EDIT" at bounding box center [353, 196] width 18 height 12
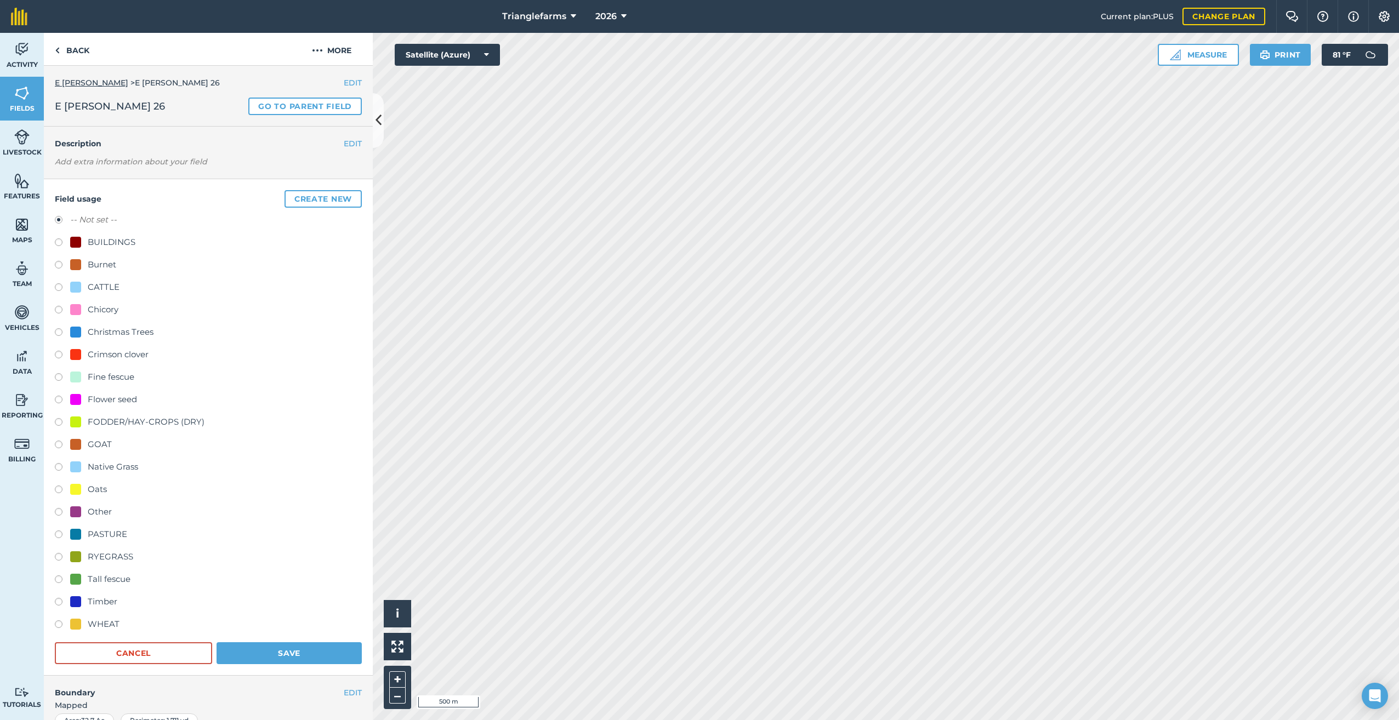
click at [57, 396] on label at bounding box center [62, 401] width 15 height 11
radio input "true"
radio input "false"
click at [299, 647] on button "Save" at bounding box center [288, 653] width 145 height 22
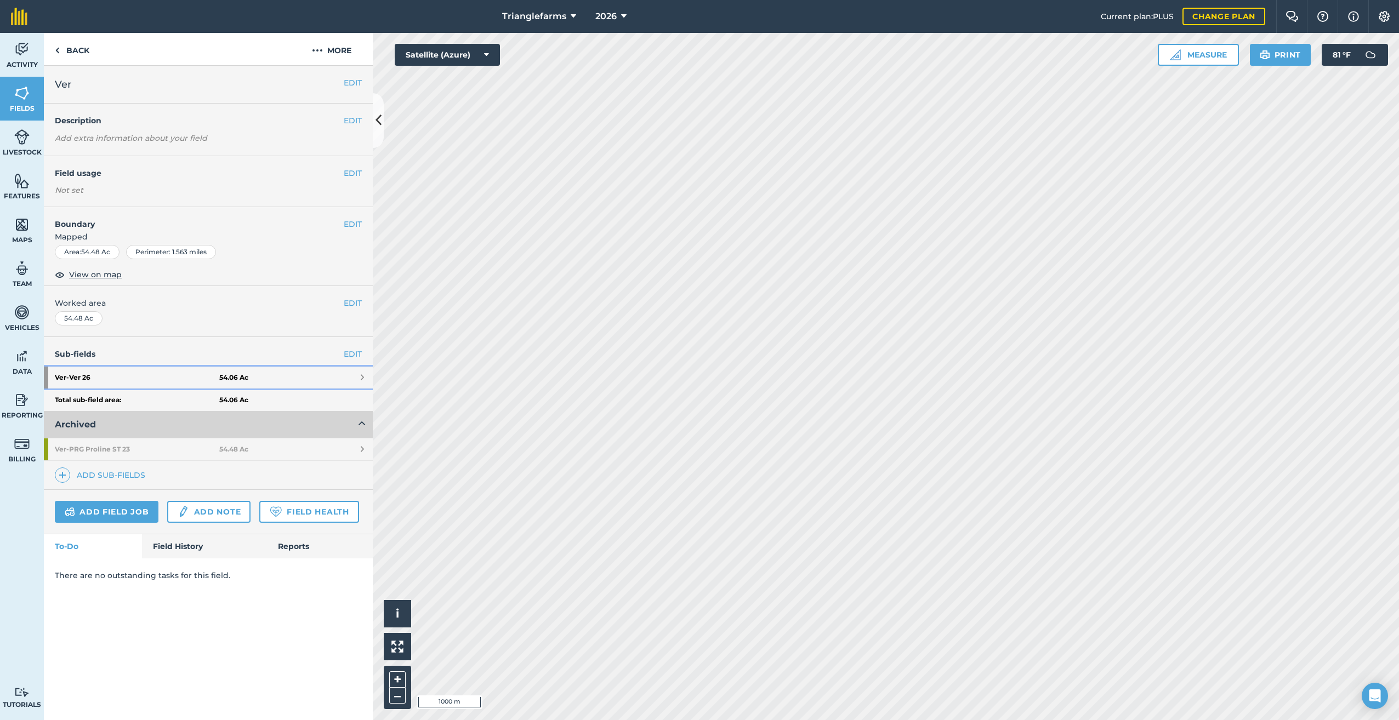
click at [208, 373] on strong "Ver - Ver 26" at bounding box center [137, 378] width 164 height 22
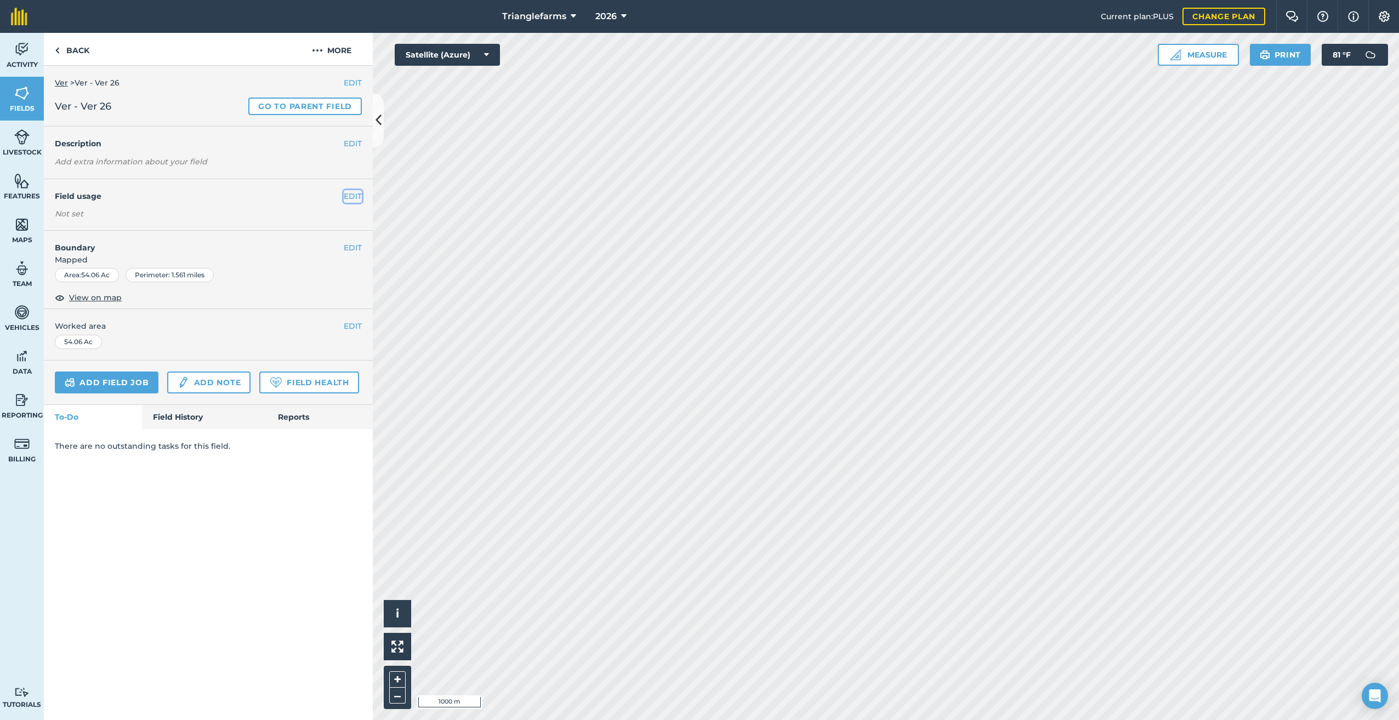
click at [352, 193] on button "EDIT" at bounding box center [353, 196] width 18 height 12
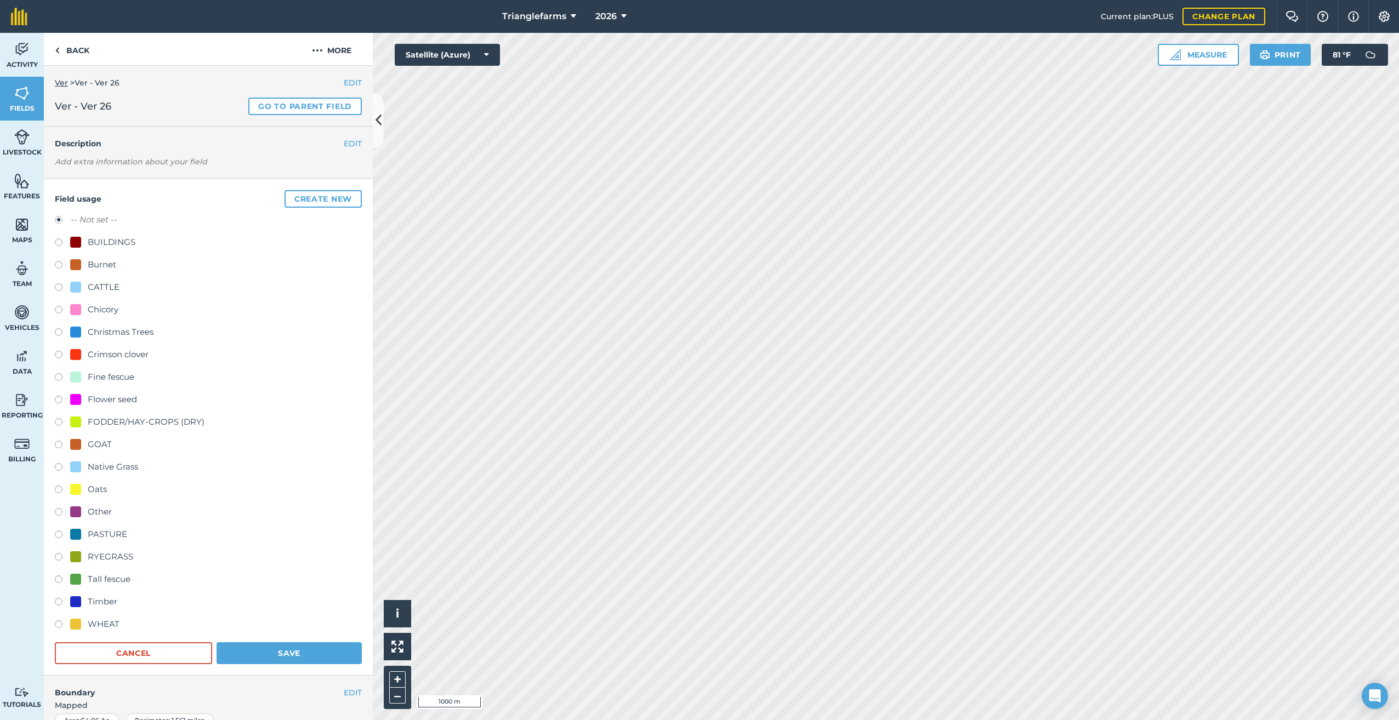
drag, startPoint x: 55, startPoint y: 400, endPoint x: 117, endPoint y: 490, distance: 109.1
click at [56, 400] on label at bounding box center [62, 401] width 15 height 11
radio input "true"
radio input "false"
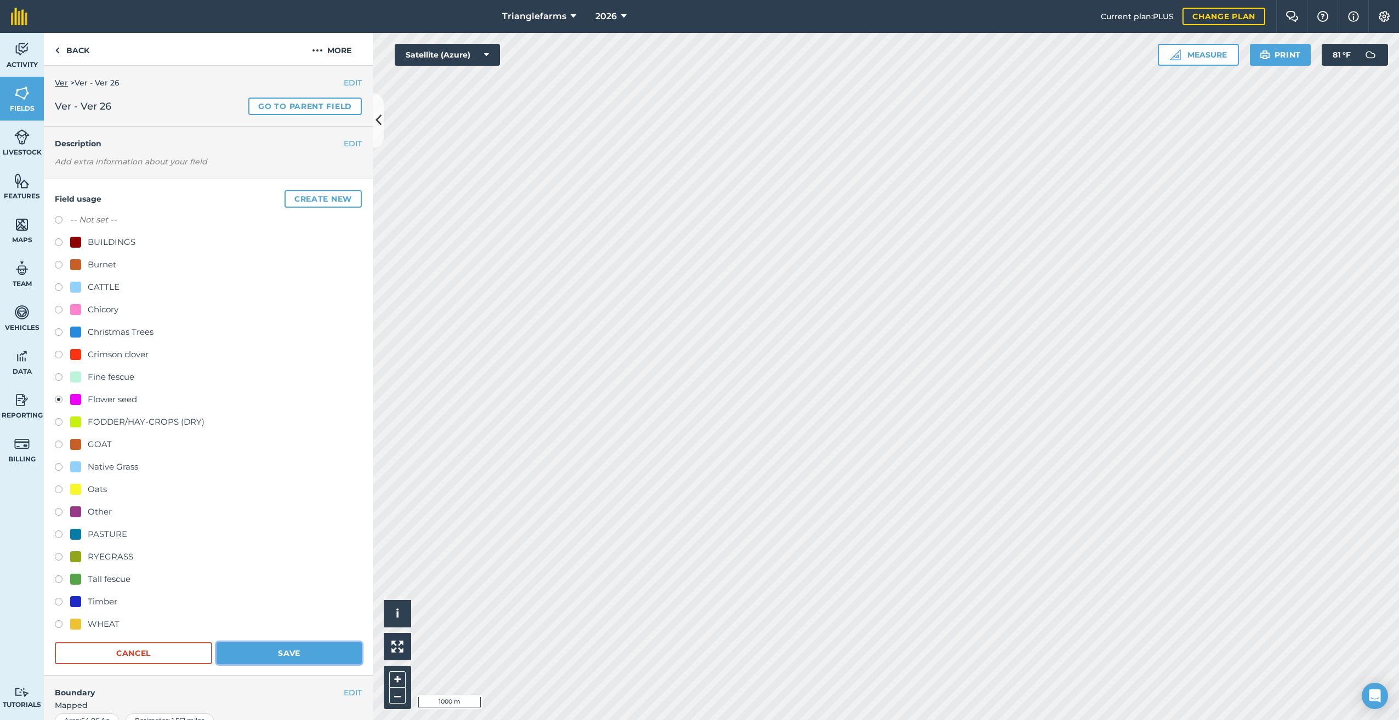
click at [273, 646] on button "Save" at bounding box center [288, 653] width 145 height 22
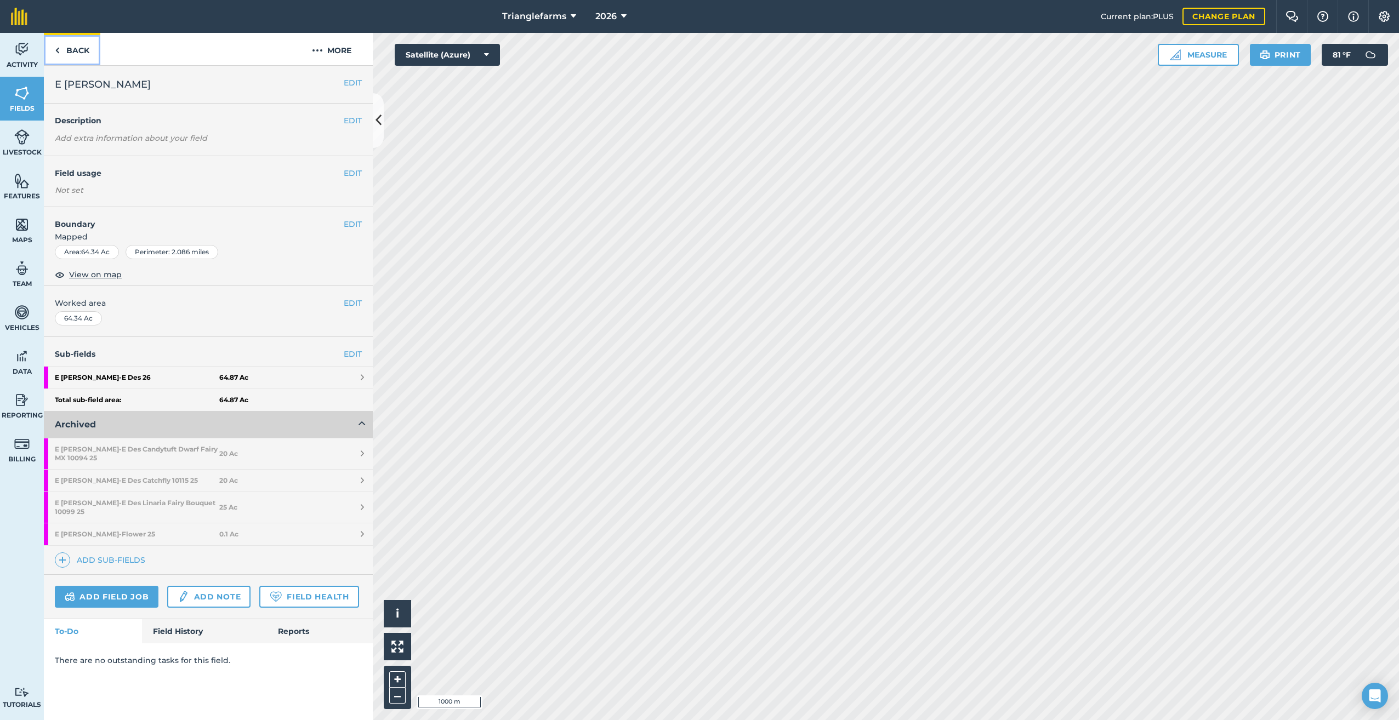
click at [61, 53] on link "Back" at bounding box center [72, 49] width 56 height 32
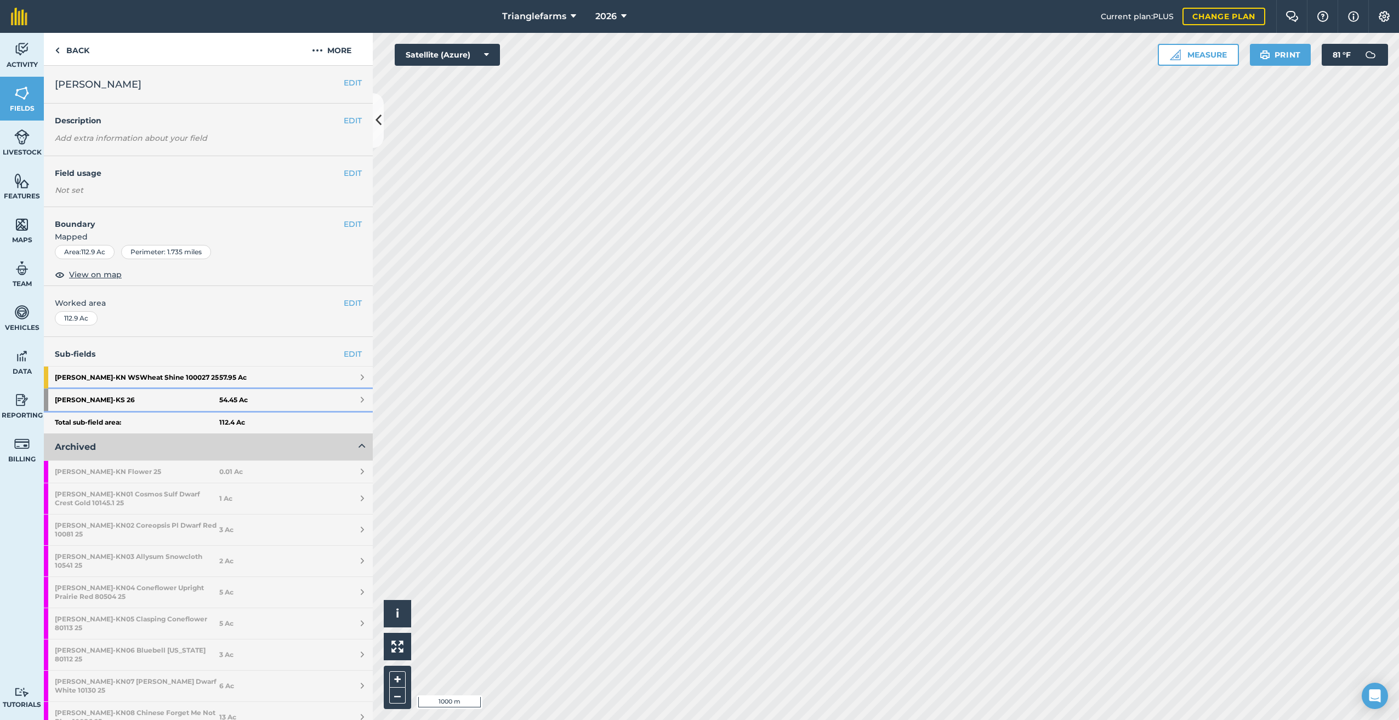
click at [93, 399] on strong "[PERSON_NAME] - KS 26" at bounding box center [137, 400] width 164 height 22
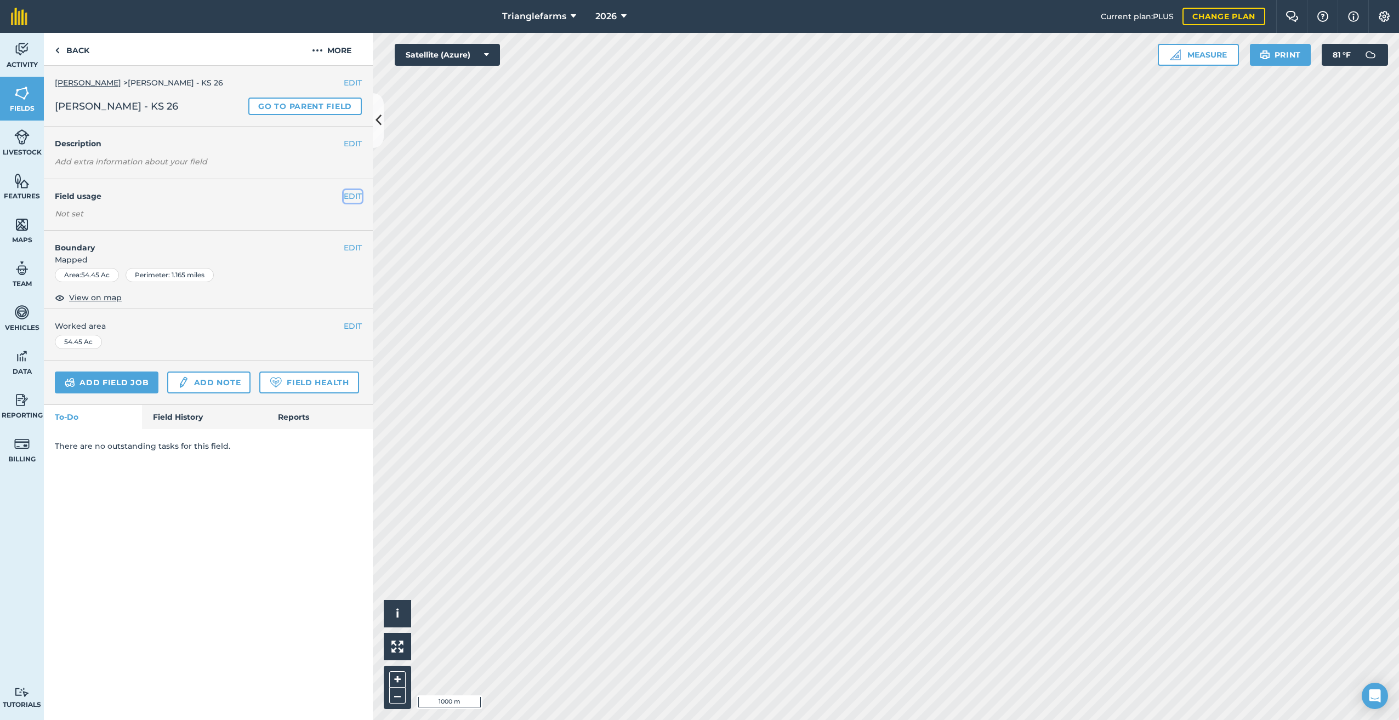
click at [354, 194] on button "EDIT" at bounding box center [353, 196] width 18 height 12
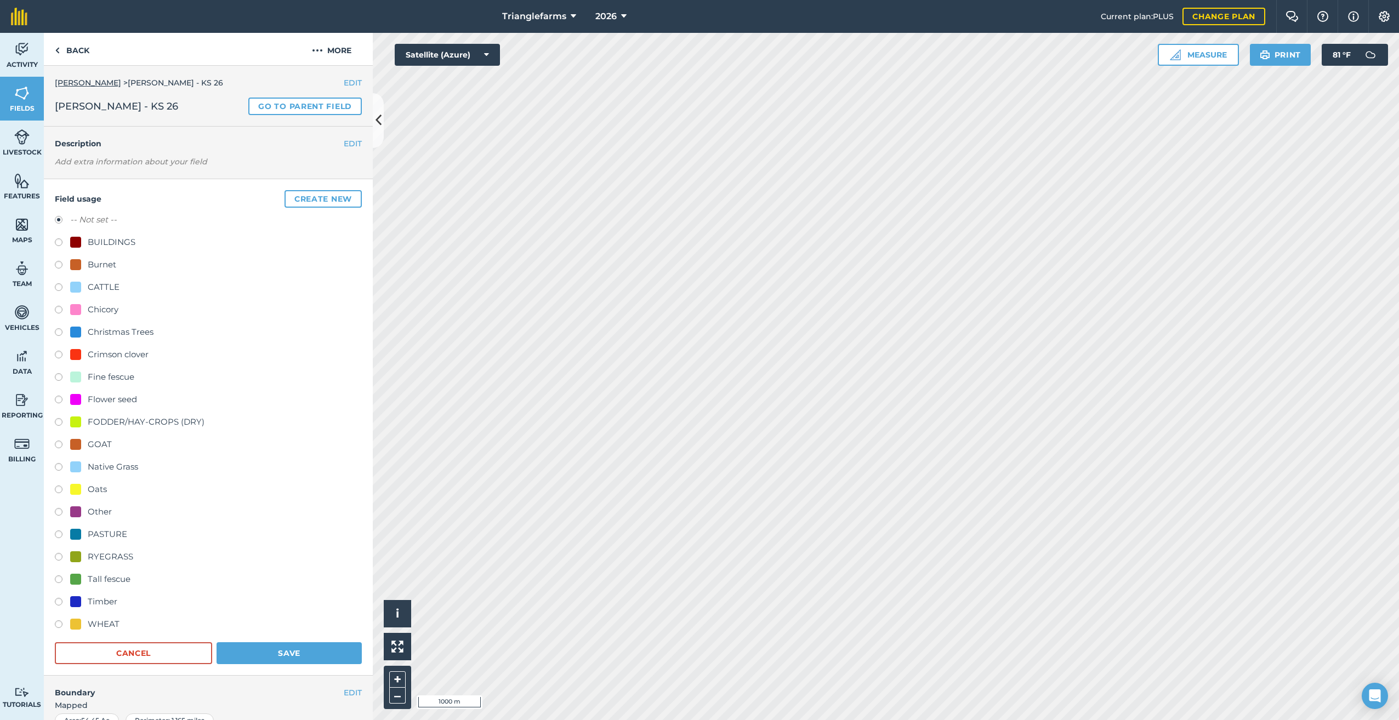
click at [60, 401] on label at bounding box center [62, 401] width 15 height 11
radio input "true"
radio input "false"
click at [286, 652] on button "Save" at bounding box center [288, 653] width 145 height 22
